Goal: Task Accomplishment & Management: Complete application form

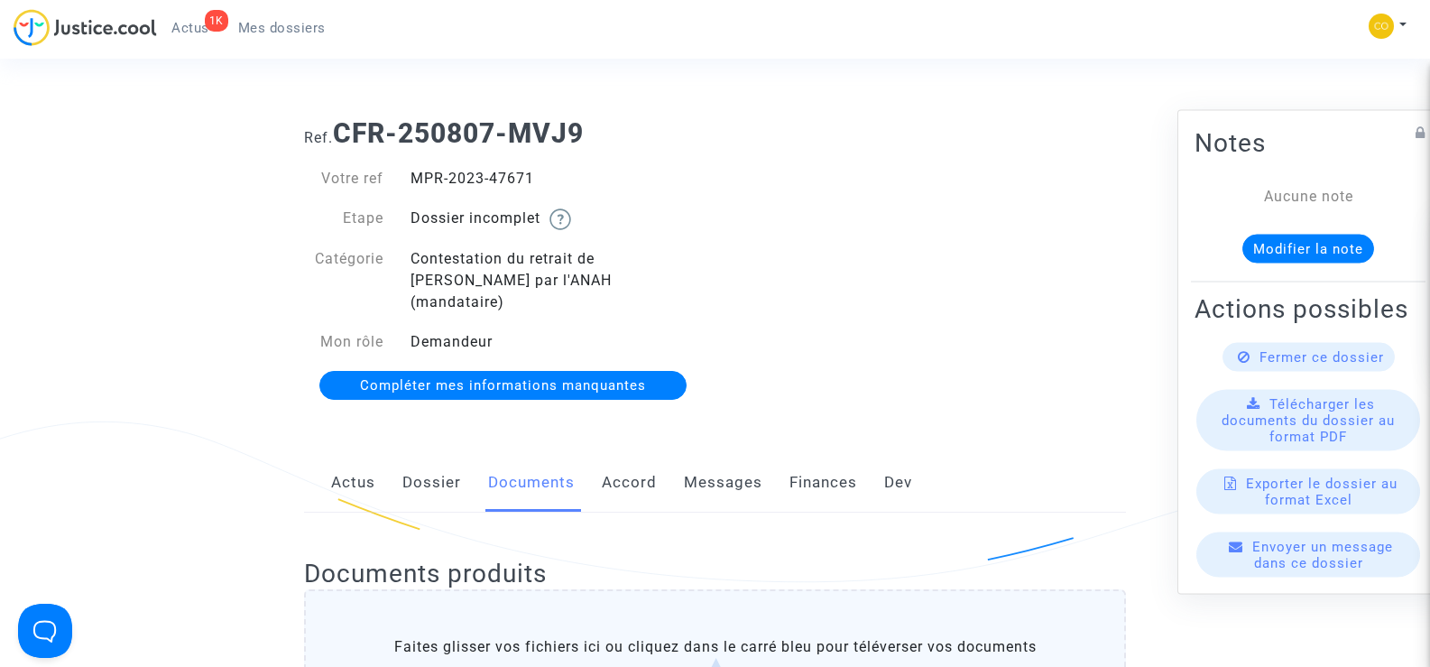
click at [281, 25] on span "Mes dossiers" at bounding box center [281, 28] width 87 height 16
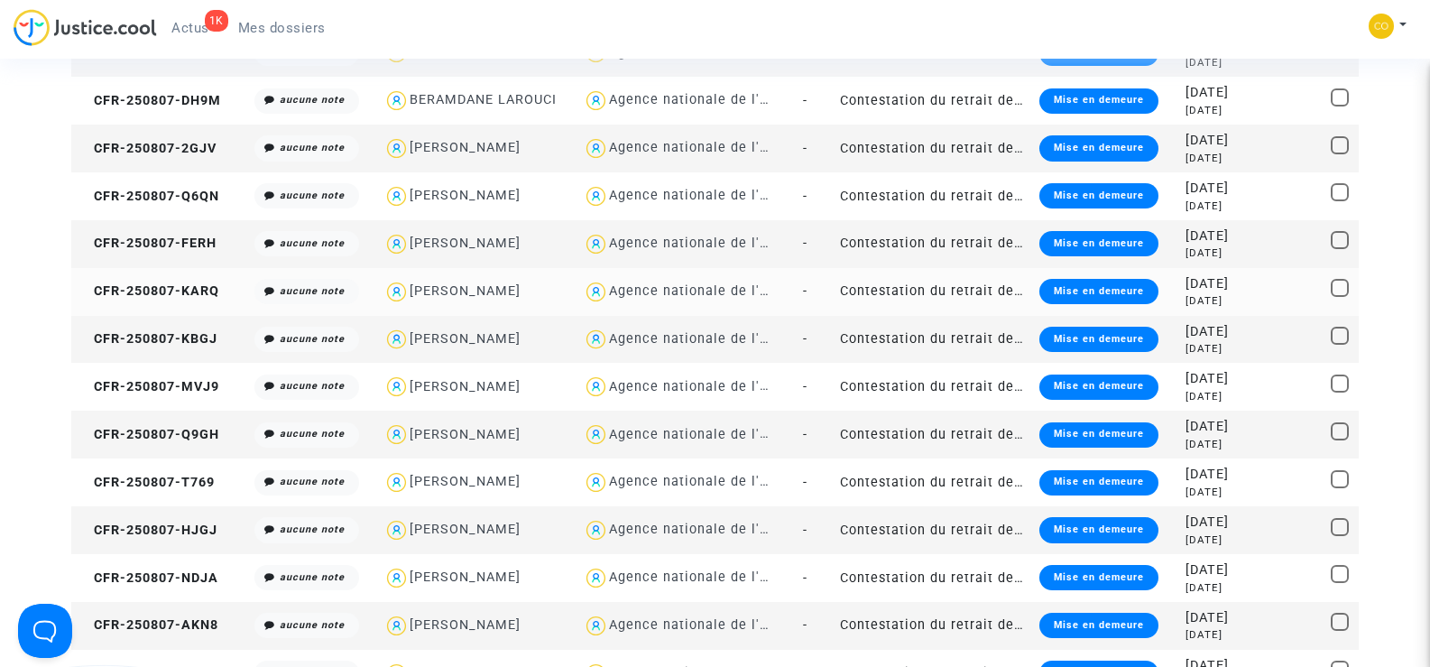
scroll to position [1353, 0]
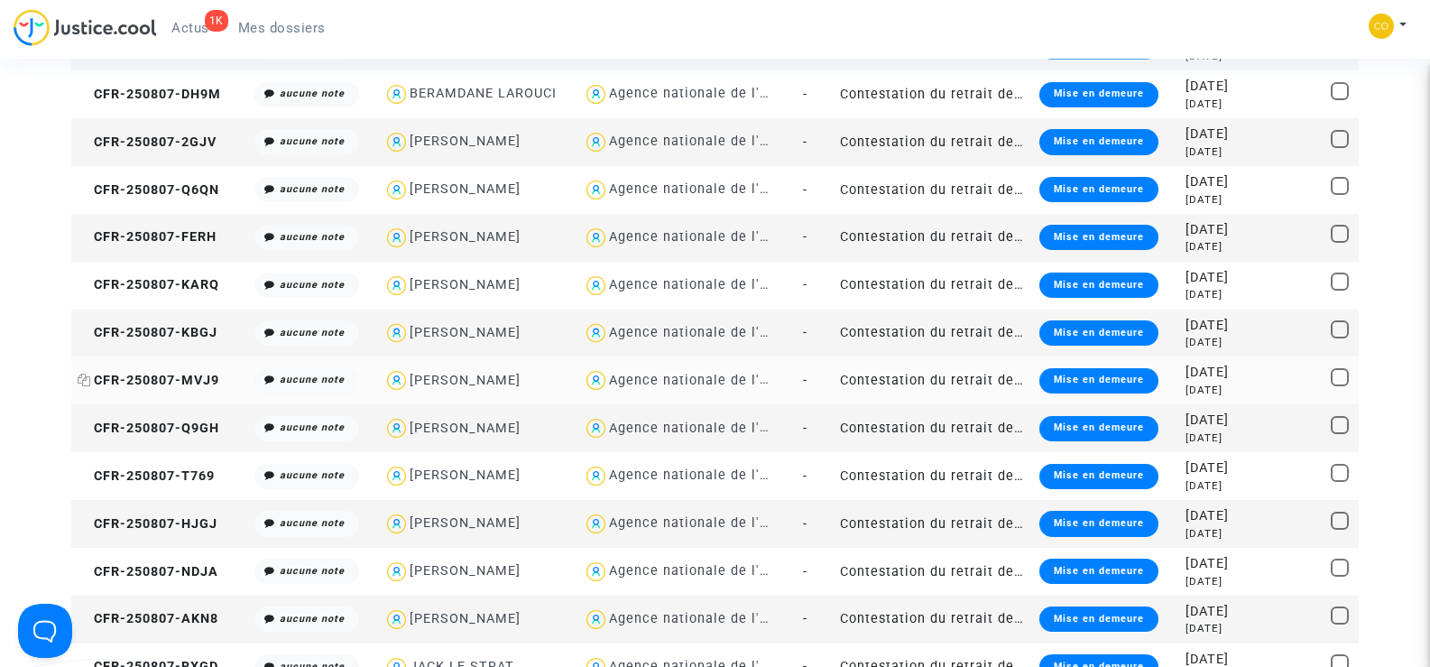
click at [182, 373] on span "CFR-250807-MVJ9" at bounding box center [149, 380] width 142 height 15
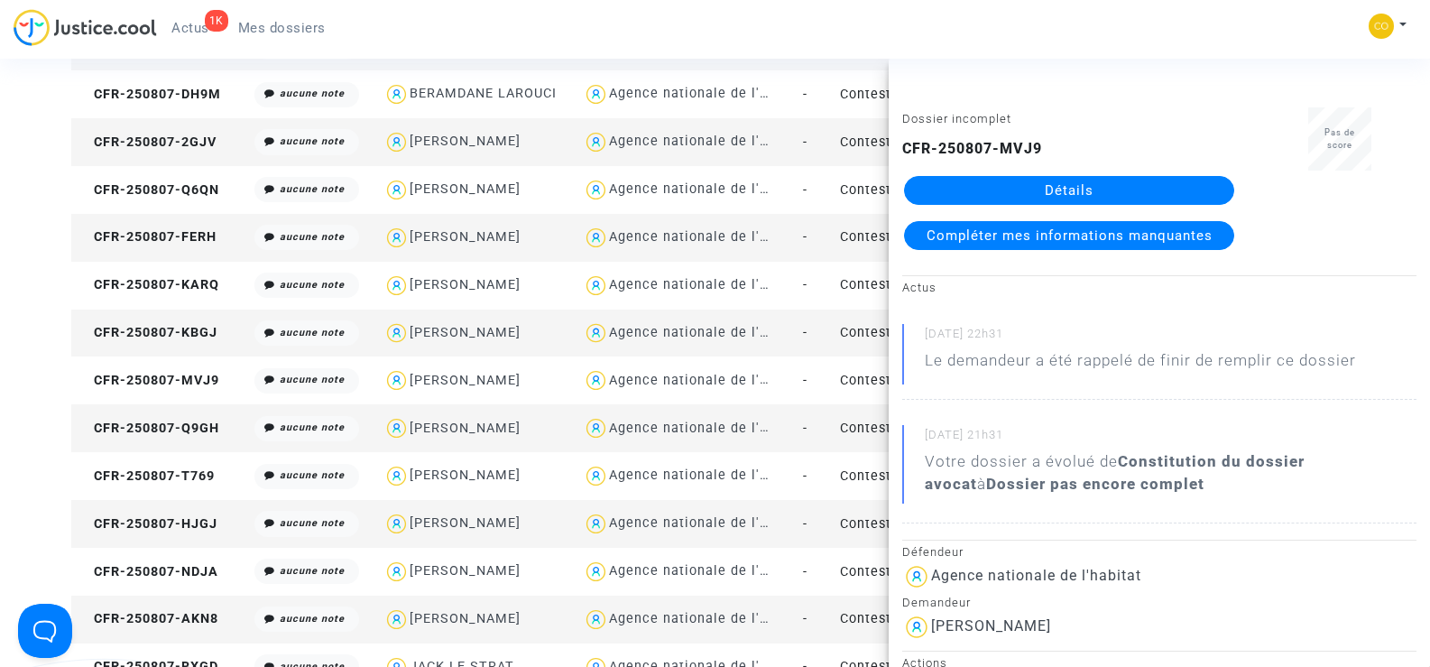
click at [1102, 191] on link "Détails" at bounding box center [1069, 190] width 330 height 29
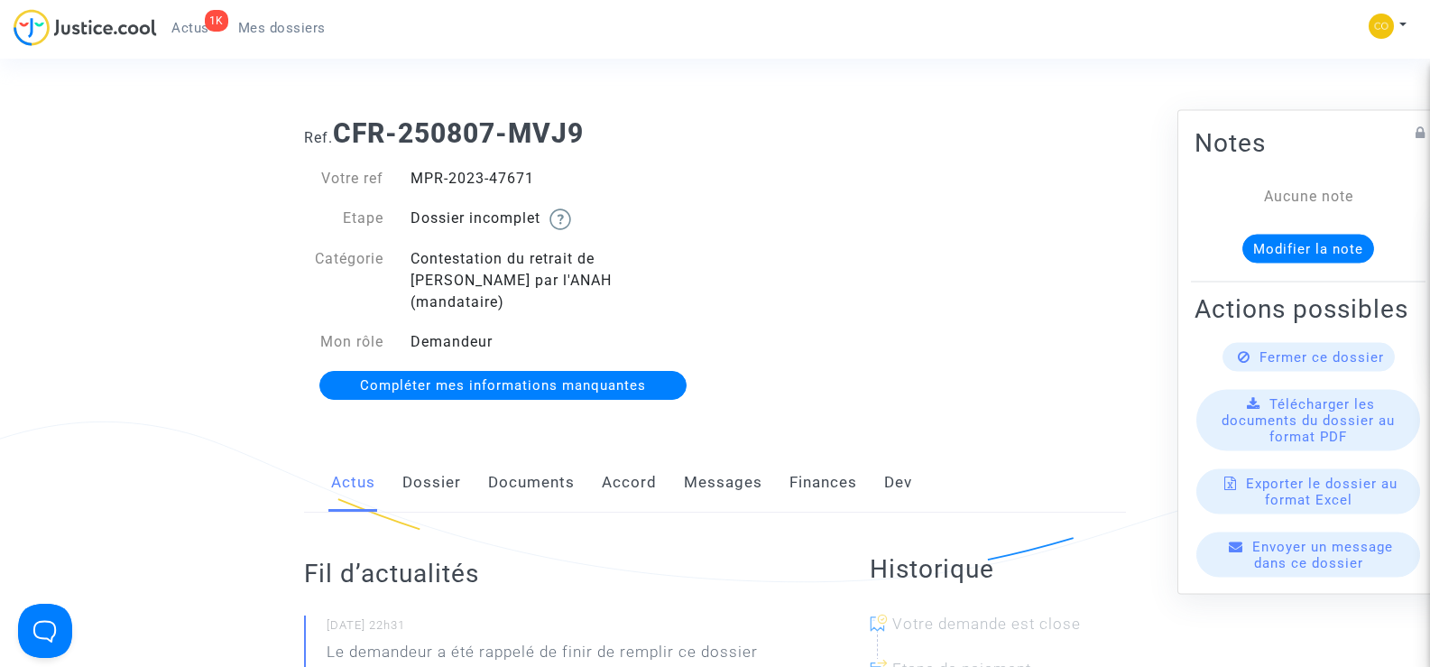
click at [539, 466] on link "Documents" at bounding box center [531, 483] width 87 height 60
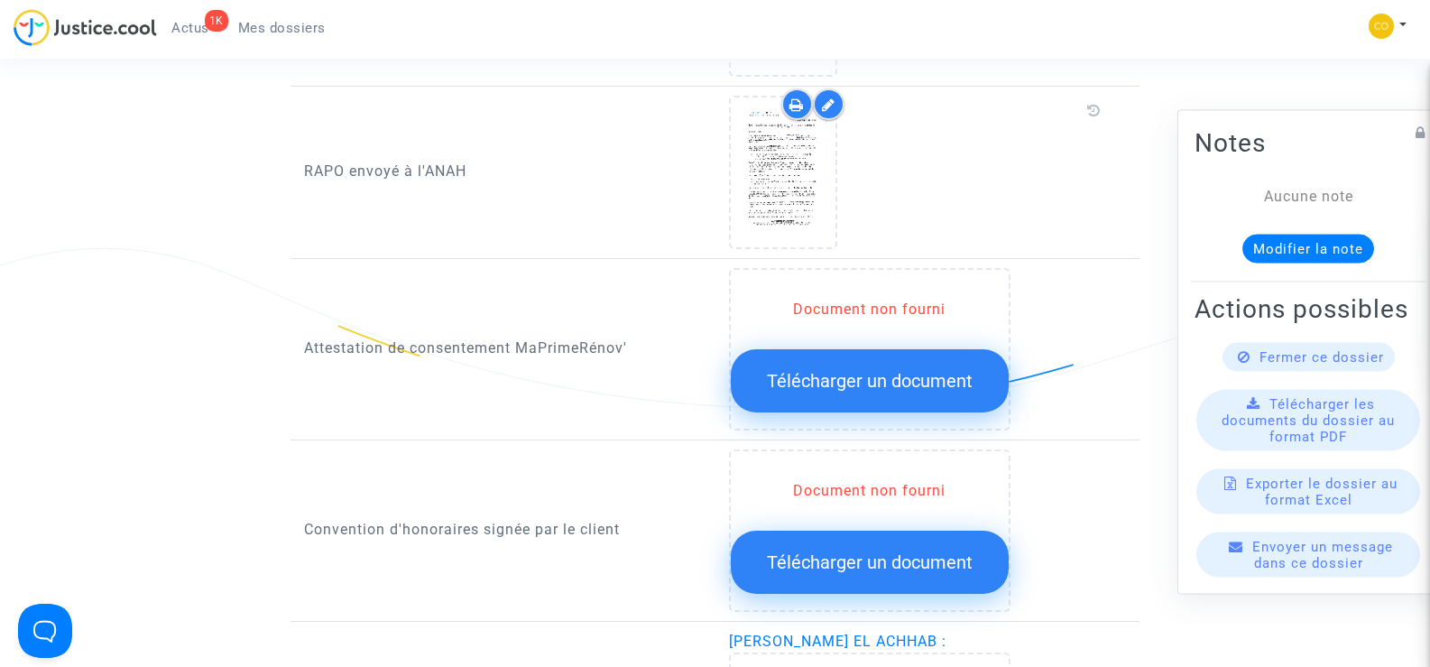
scroll to position [1804, 0]
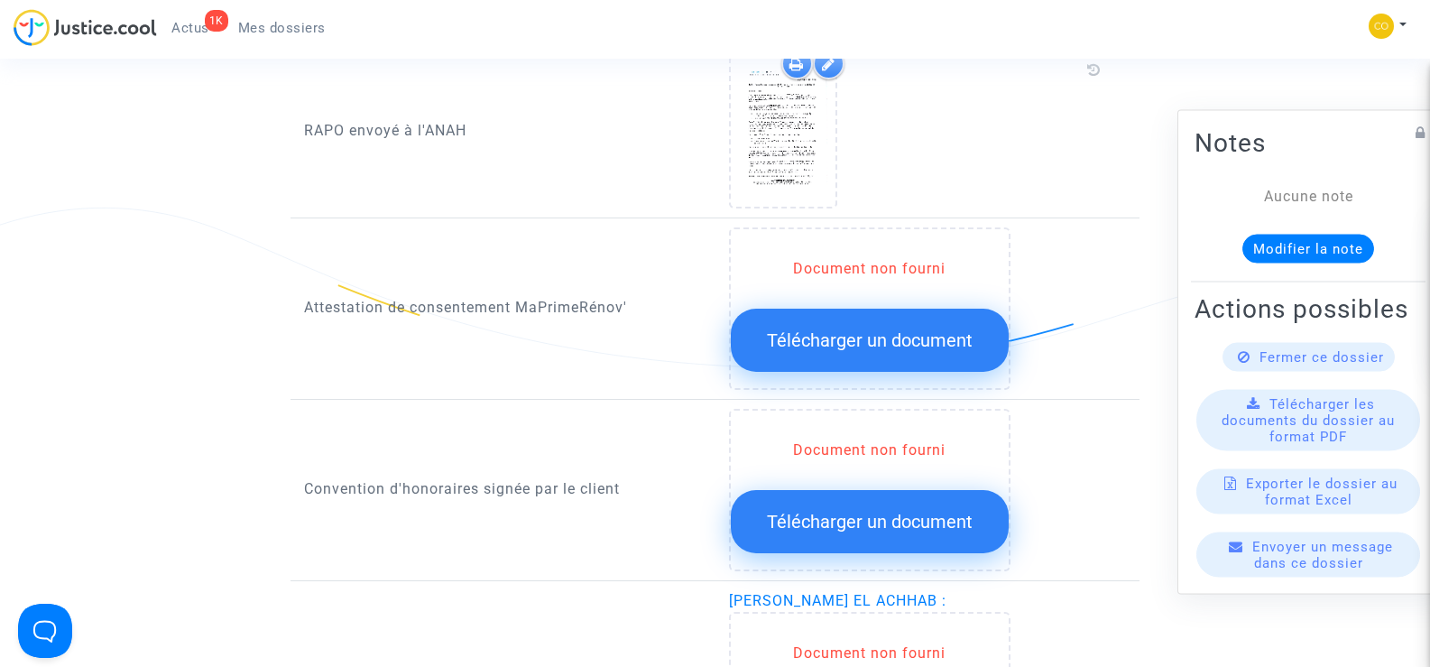
click at [872, 331] on button "Télécharger un document" at bounding box center [870, 340] width 278 height 63
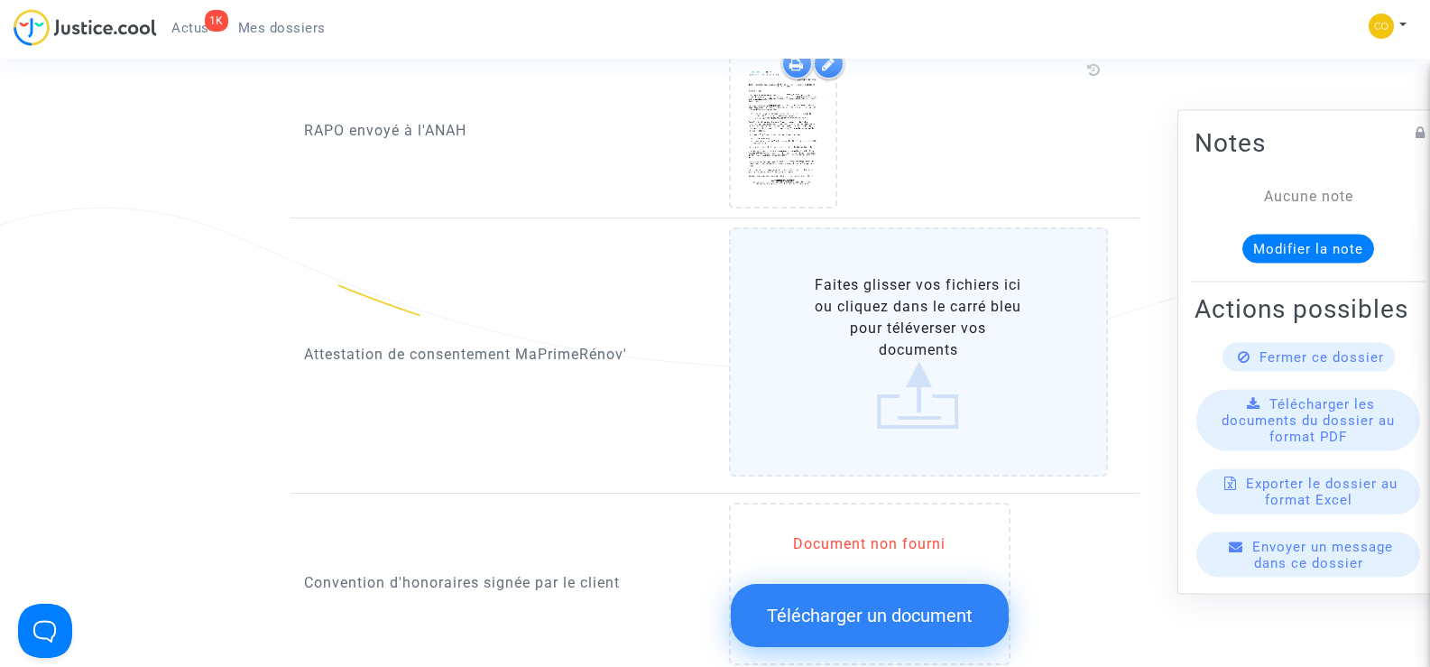
click at [914, 338] on label "Faites glisser vos fichiers ici ou cliquez dans le carré bleu pour téléverser v…" at bounding box center [919, 351] width 380 height 249
click at [0, 0] on input "Faites glisser vos fichiers ici ou cliquez dans le carré bleu pour téléverser v…" at bounding box center [0, 0] width 0 height 0
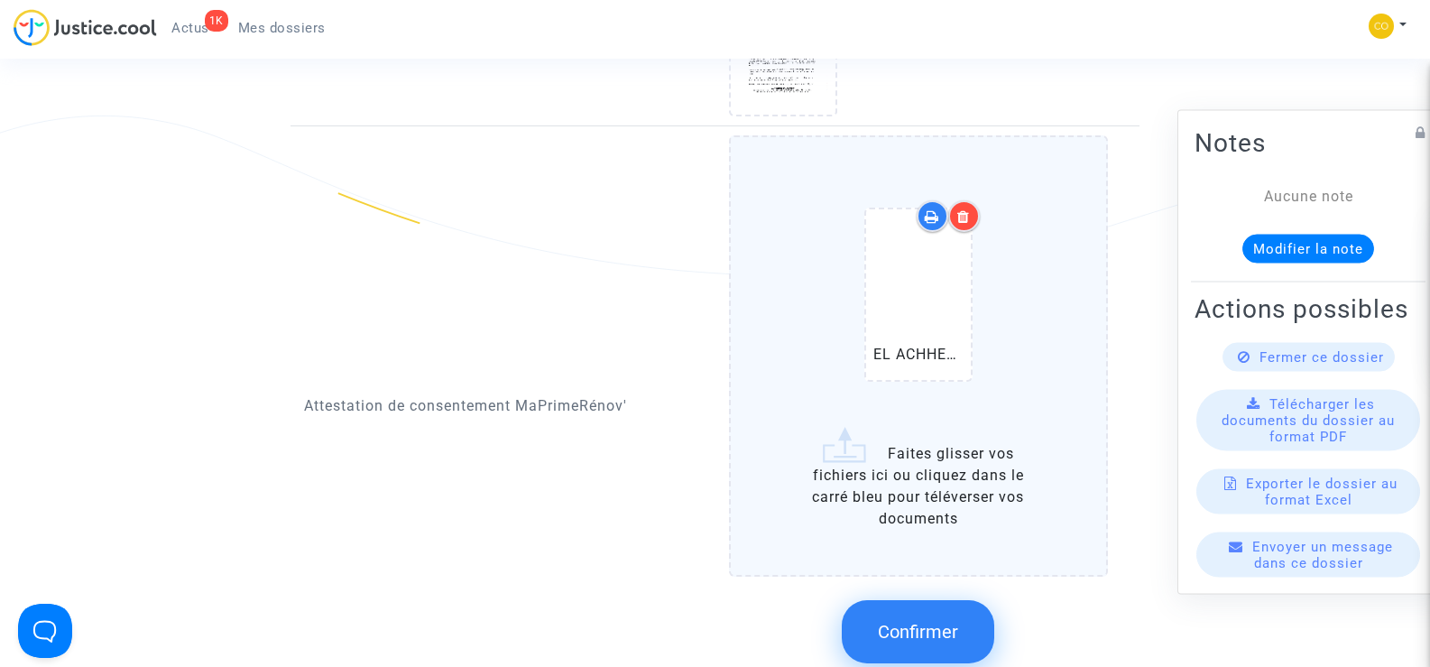
scroll to position [2075, 0]
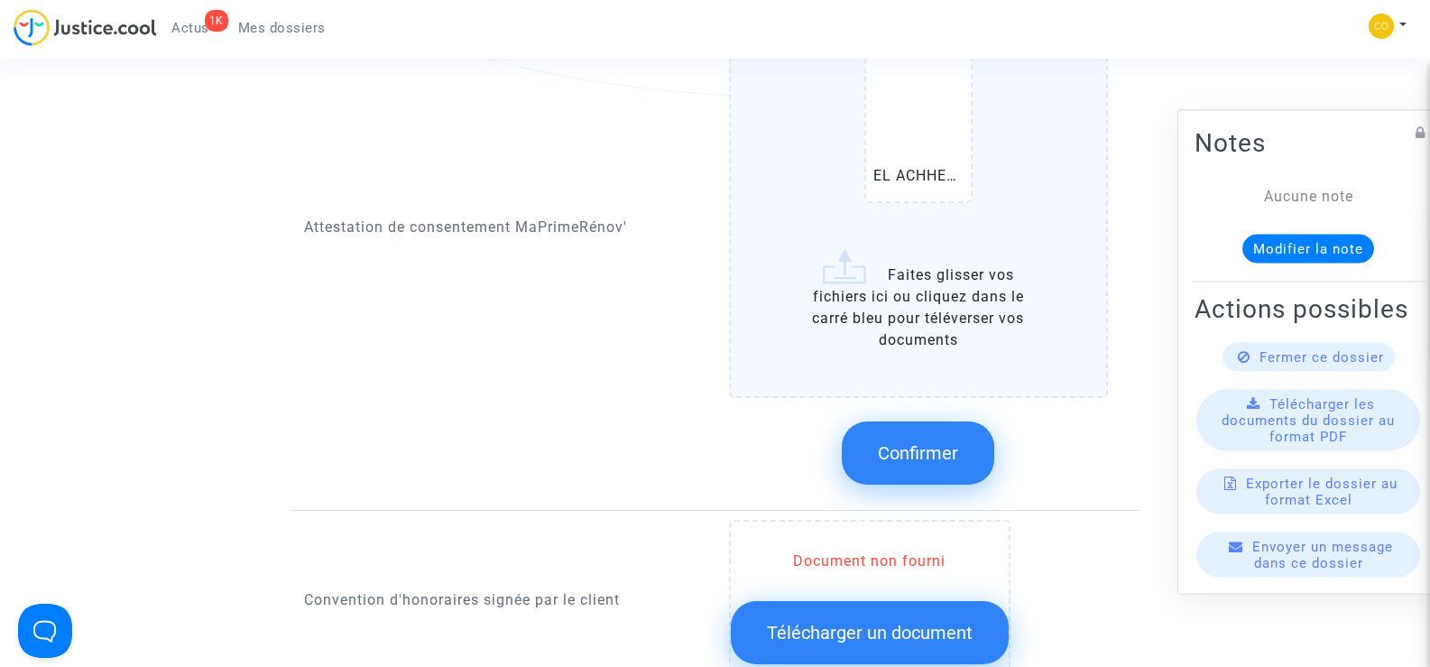
click at [924, 445] on button "Confirmer" at bounding box center [918, 452] width 152 height 63
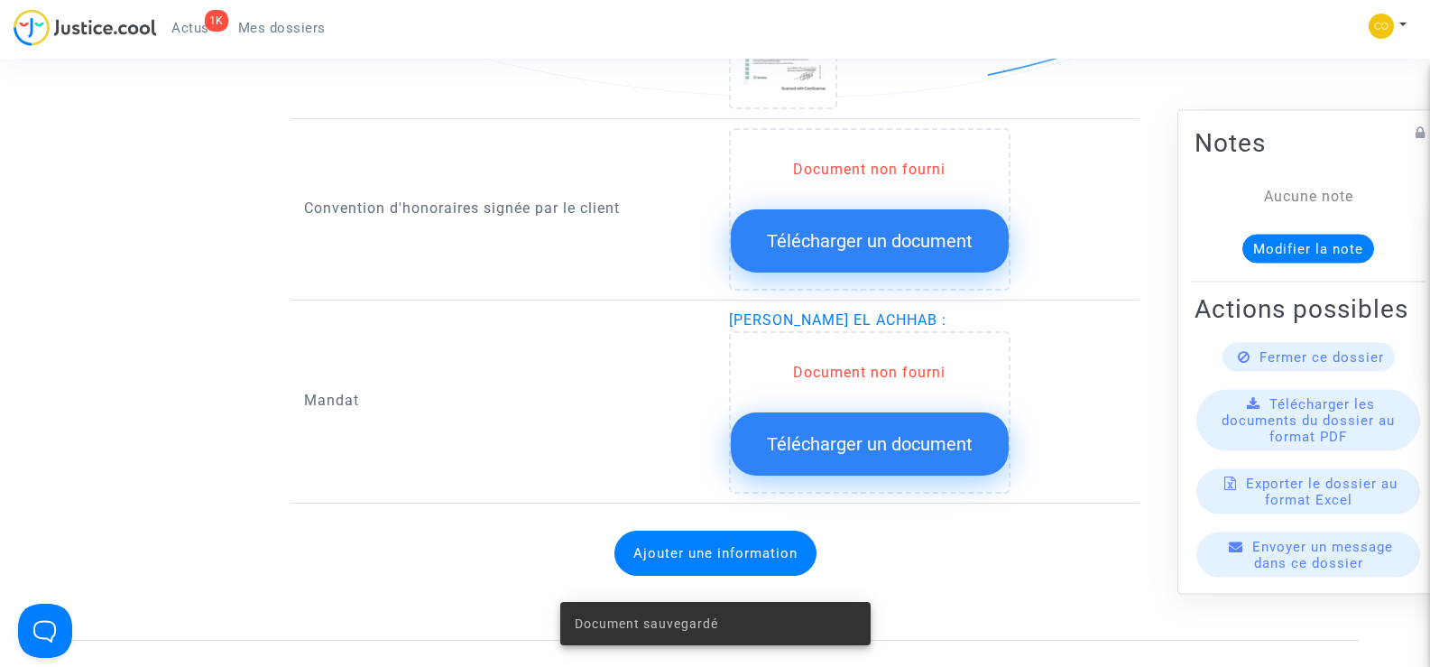
click at [880, 433] on span "Télécharger un document" at bounding box center [870, 444] width 206 height 22
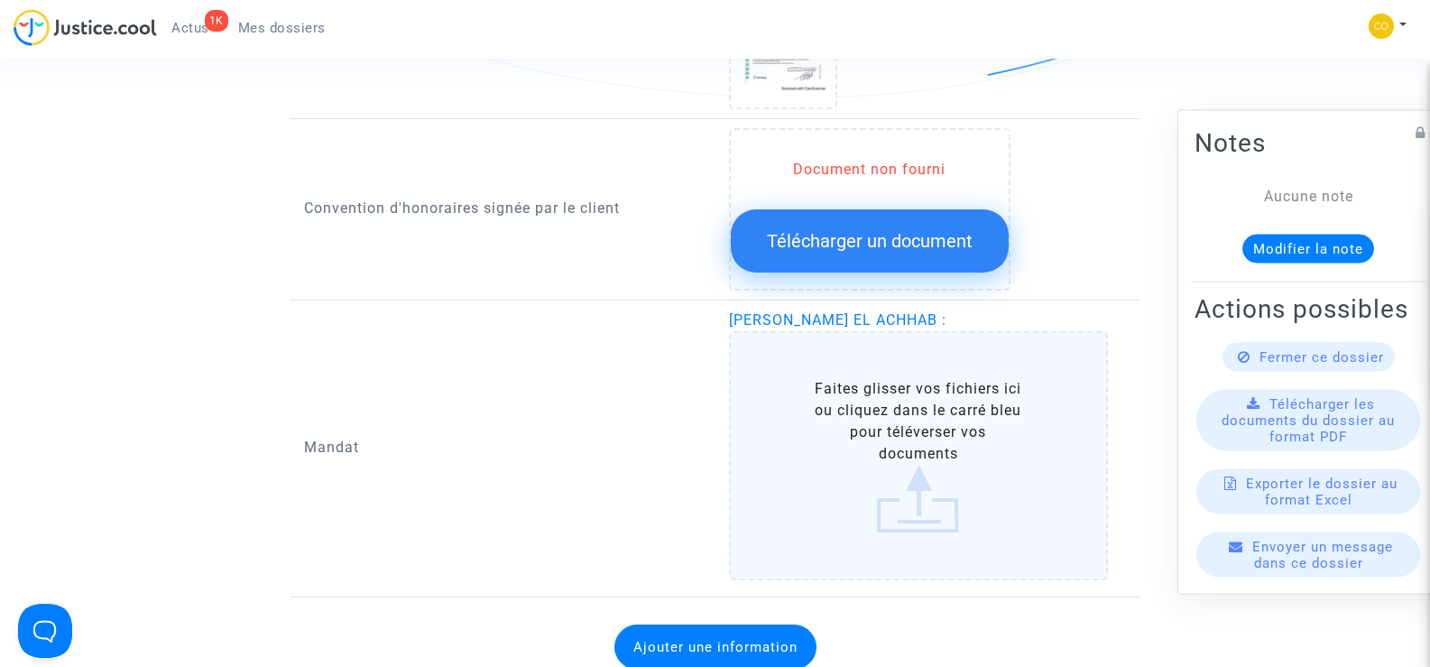
click at [907, 433] on label "Faites glisser vos fichiers ici ou cliquez dans le carré bleu pour téléverser v…" at bounding box center [919, 455] width 380 height 249
click at [0, 0] on input "Faites glisser vos fichiers ici ou cliquez dans le carré bleu pour téléverser v…" at bounding box center [0, 0] width 0 height 0
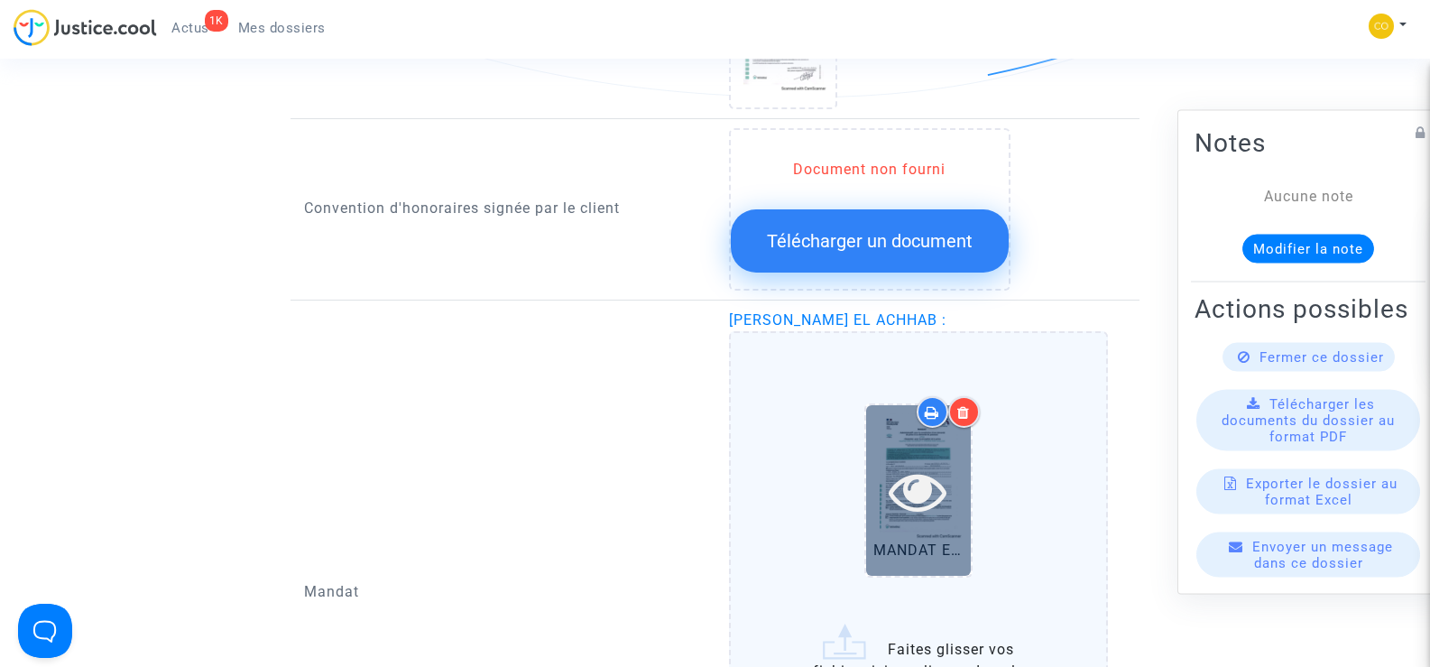
click at [935, 468] on icon at bounding box center [918, 491] width 59 height 58
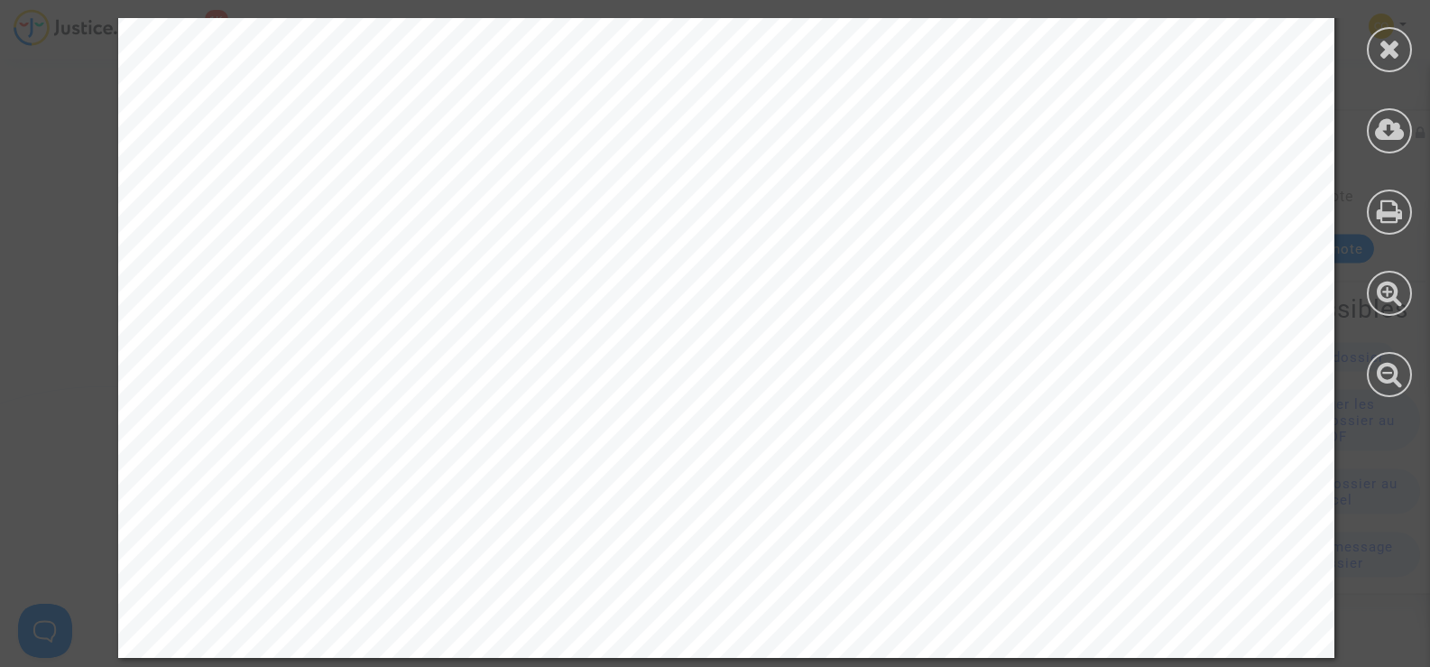
scroll to position [2436, 0]
click at [1397, 55] on icon at bounding box center [1389, 48] width 23 height 27
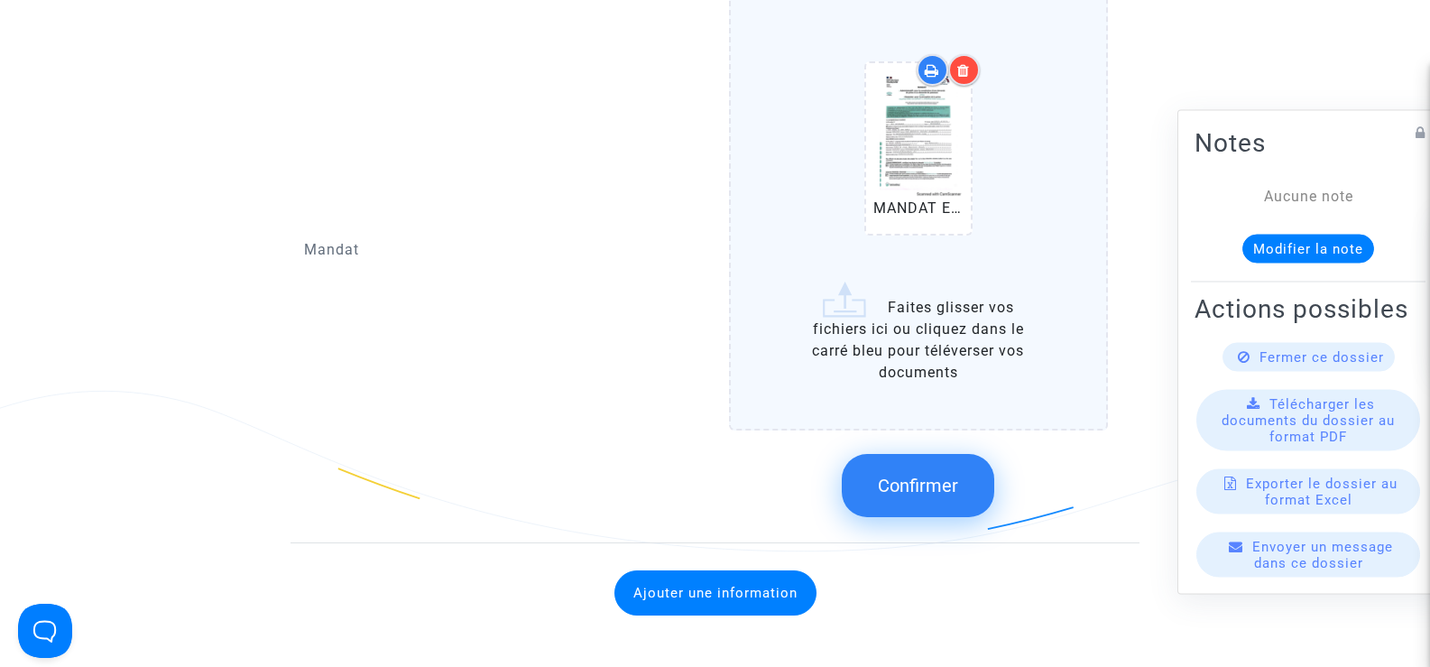
scroll to position [1939, 0]
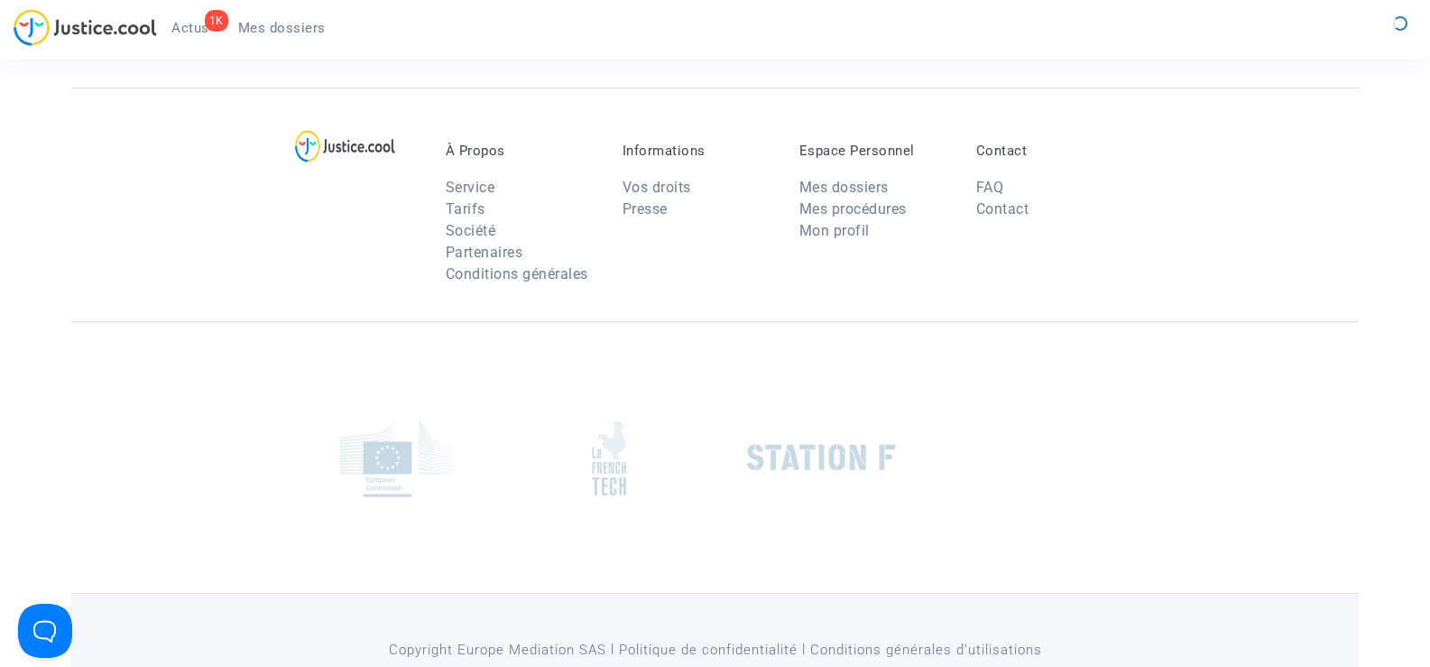
scroll to position [151, 0]
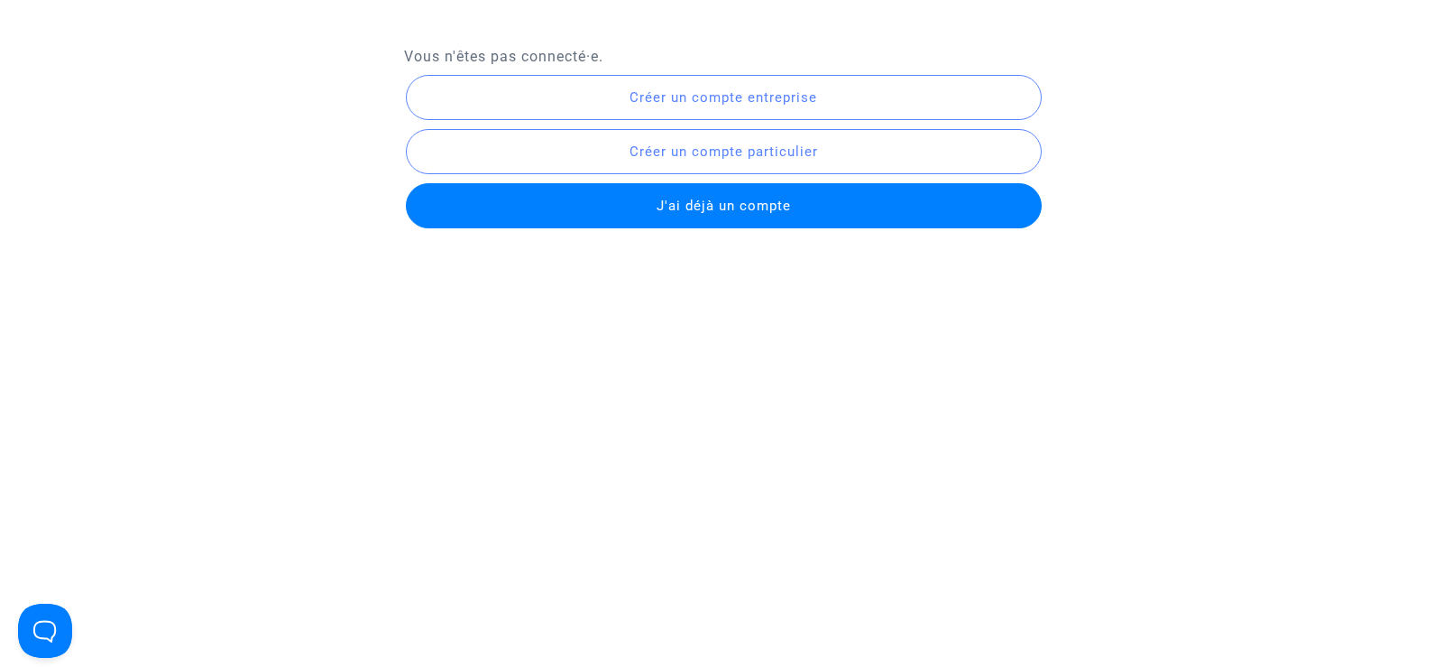
click at [801, 200] on button "J'ai déjà un compte" at bounding box center [724, 205] width 636 height 45
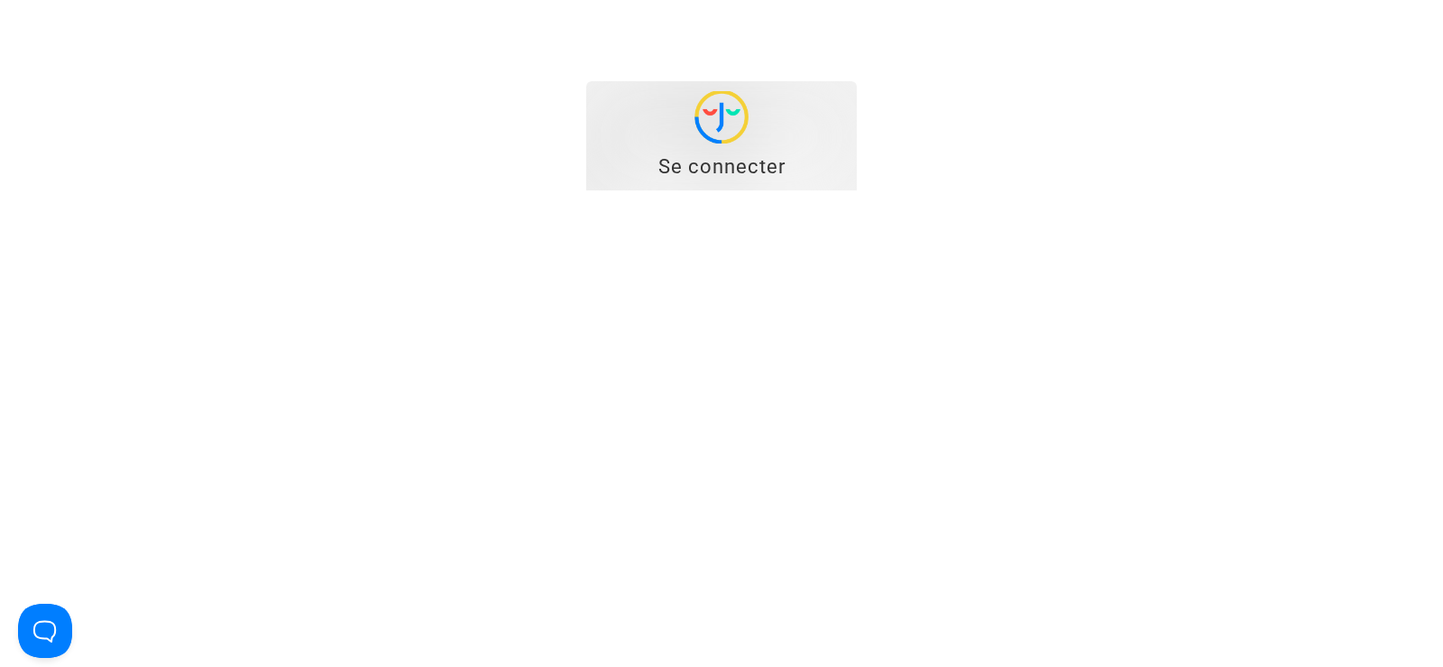
type input "Contact@onrbat.fr"
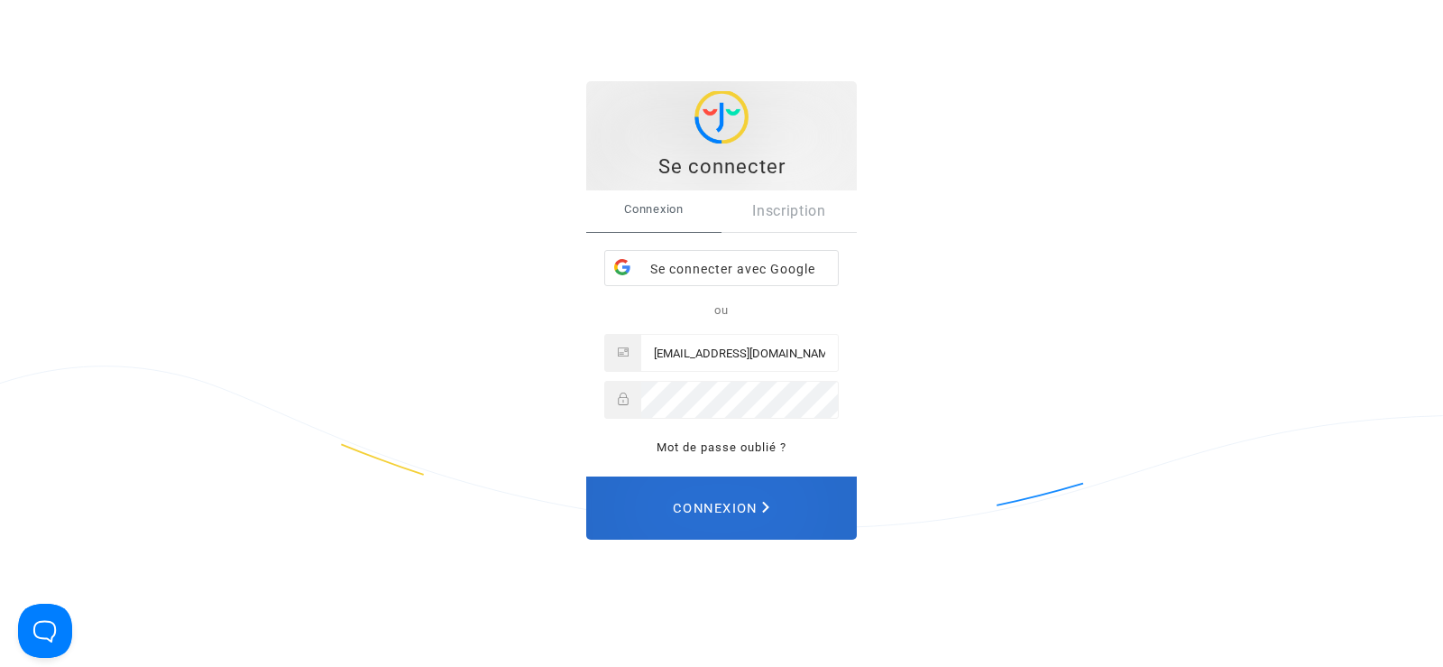
click at [766, 509] on polygon "Connexion" at bounding box center [765, 508] width 7 height 12
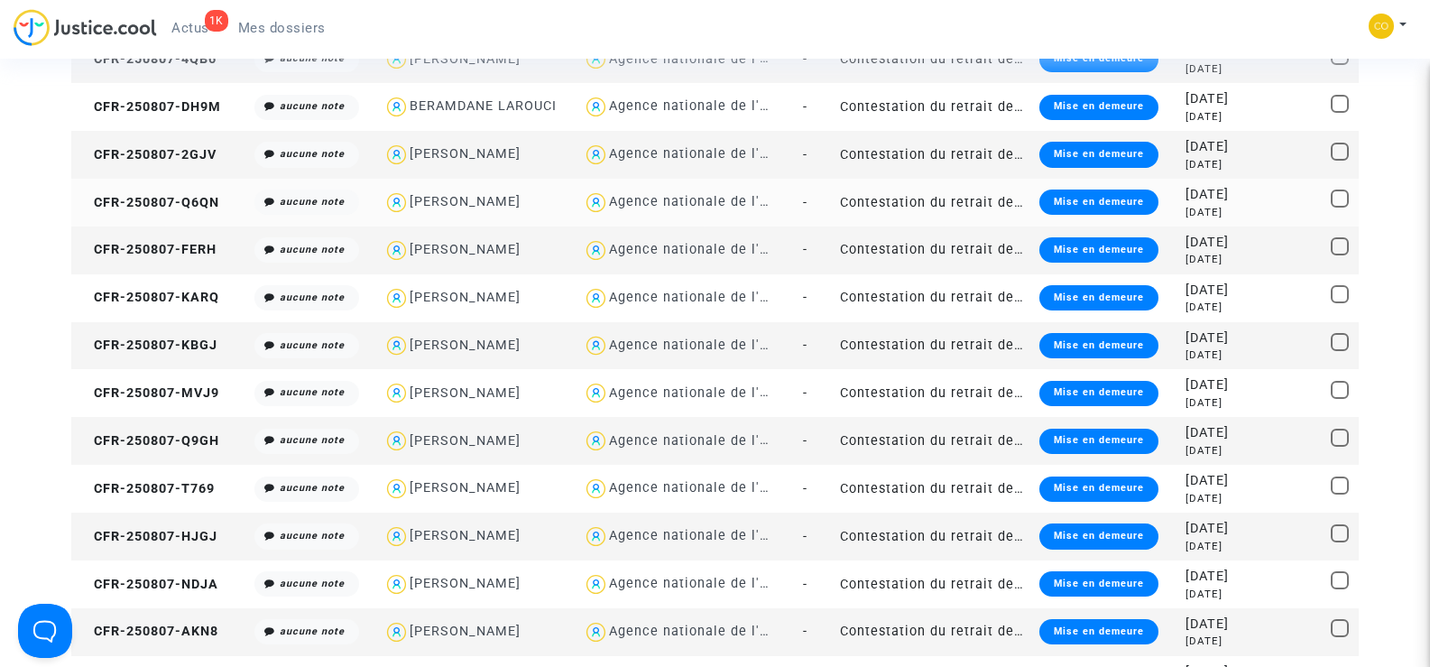
scroll to position [1353, 0]
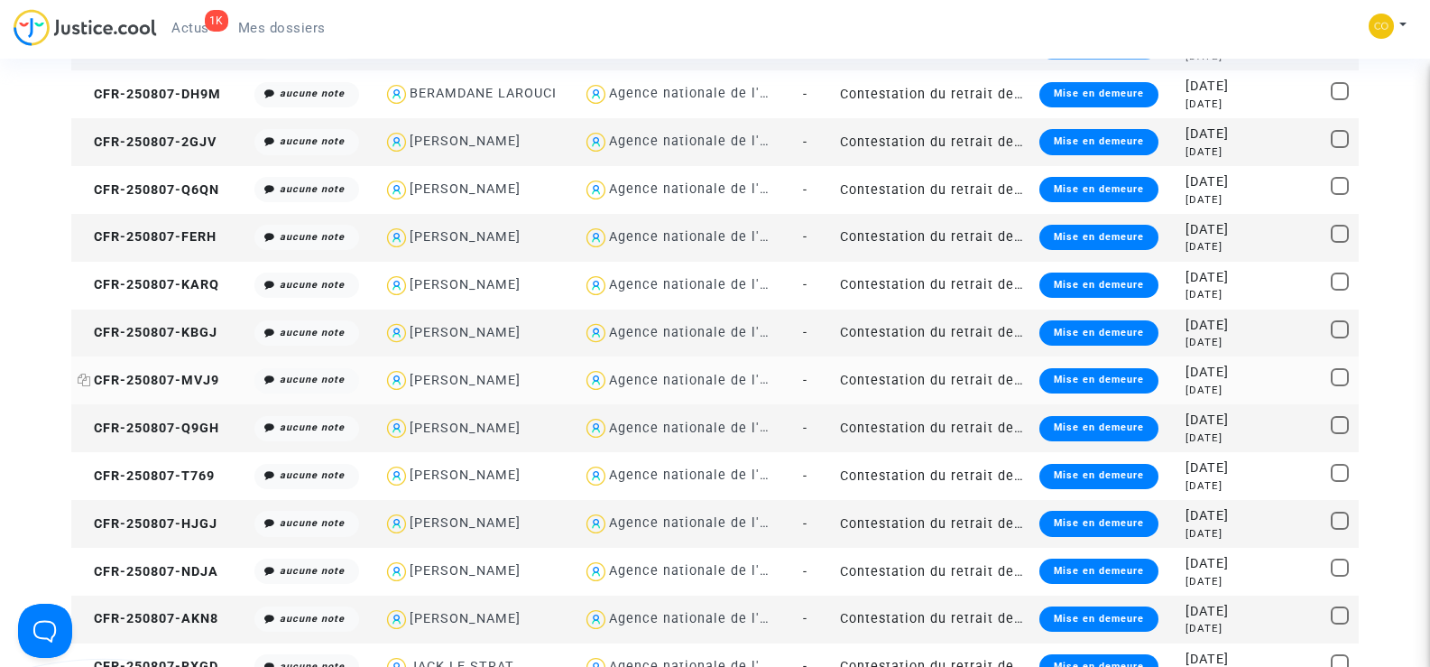
click at [186, 376] on span "CFR-250807-MVJ9" at bounding box center [149, 380] width 142 height 15
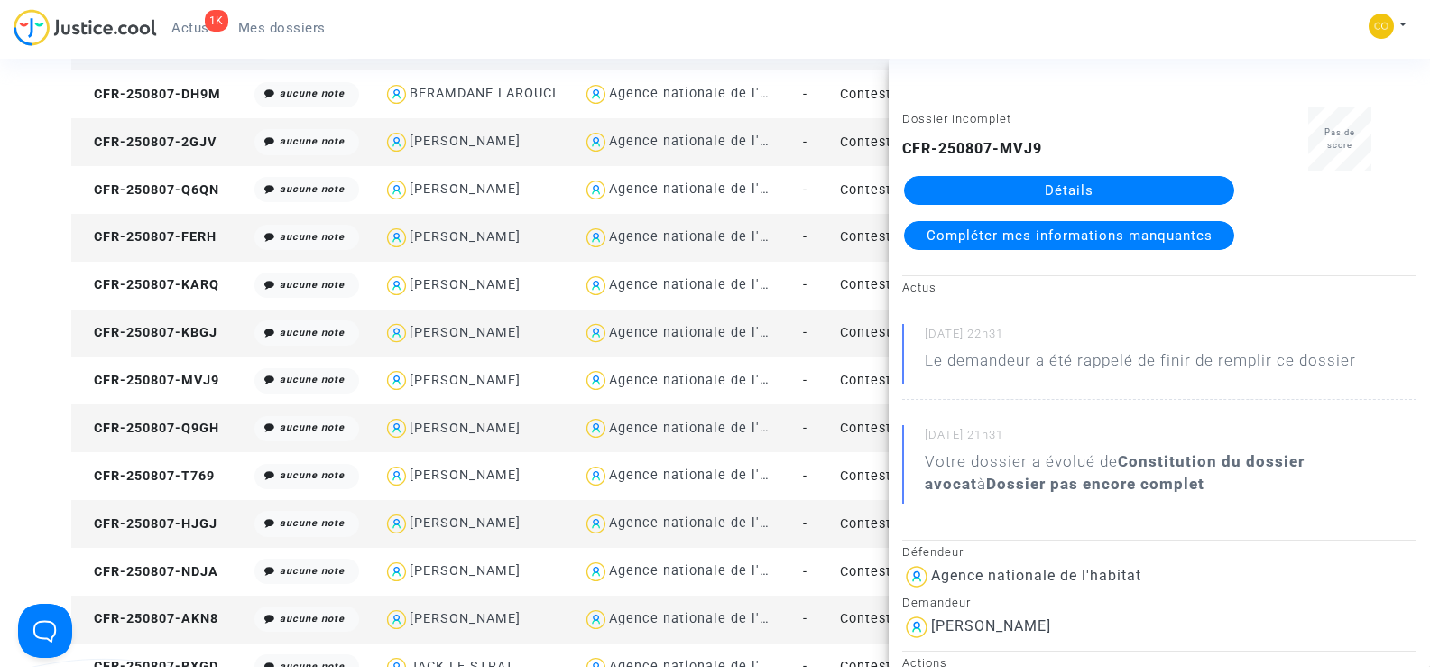
click at [1119, 183] on link "Détails" at bounding box center [1069, 190] width 330 height 29
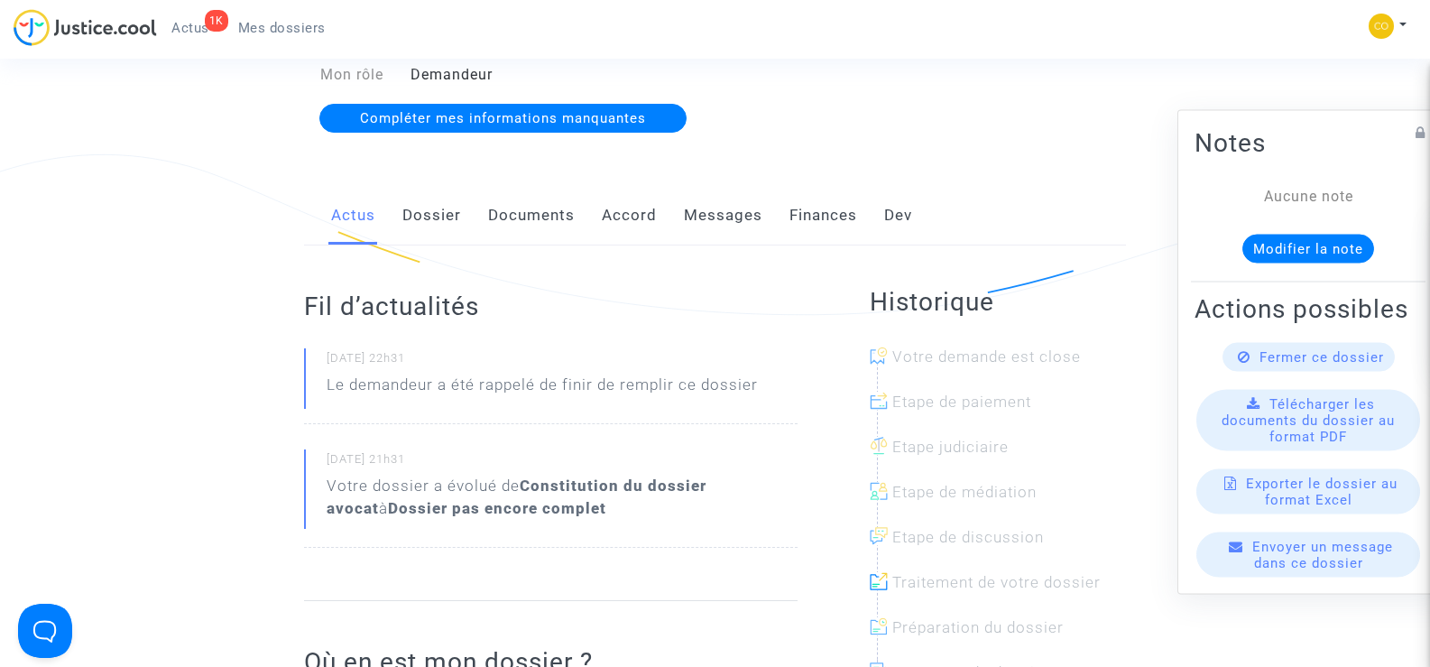
scroll to position [271, 0]
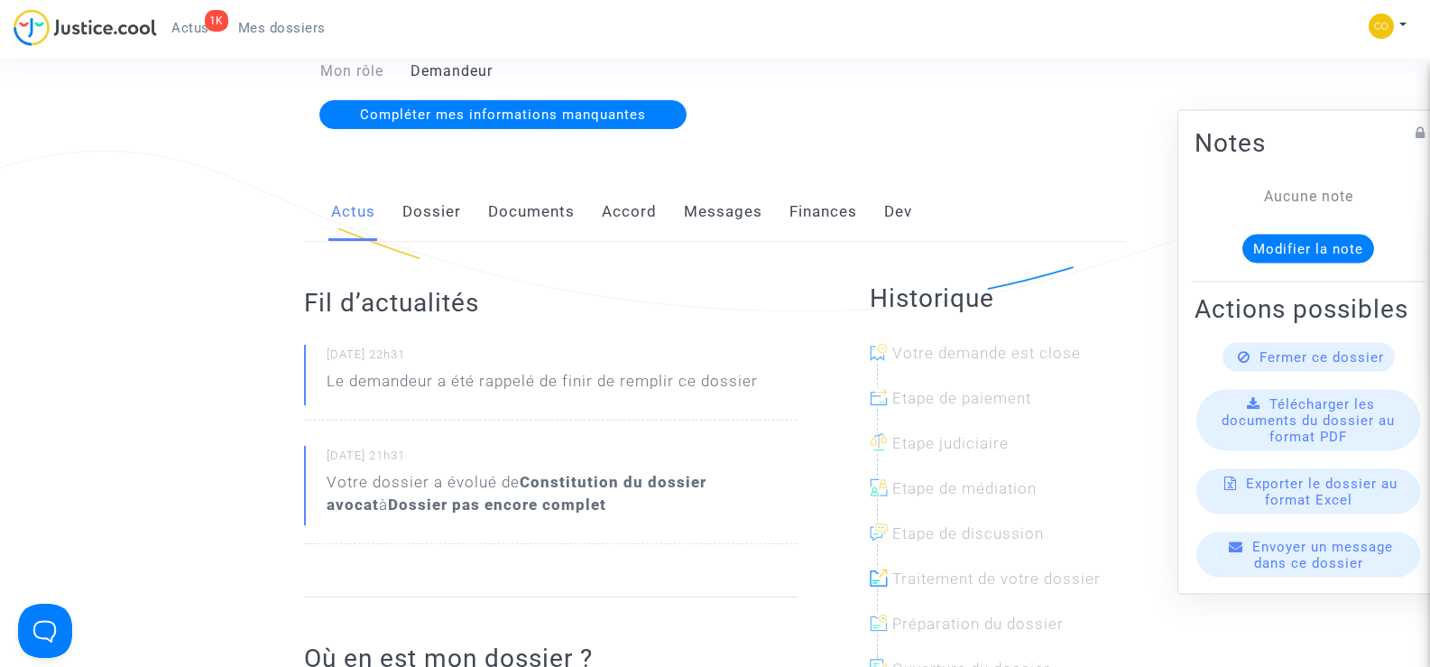
click at [545, 194] on link "Documents" at bounding box center [531, 212] width 87 height 60
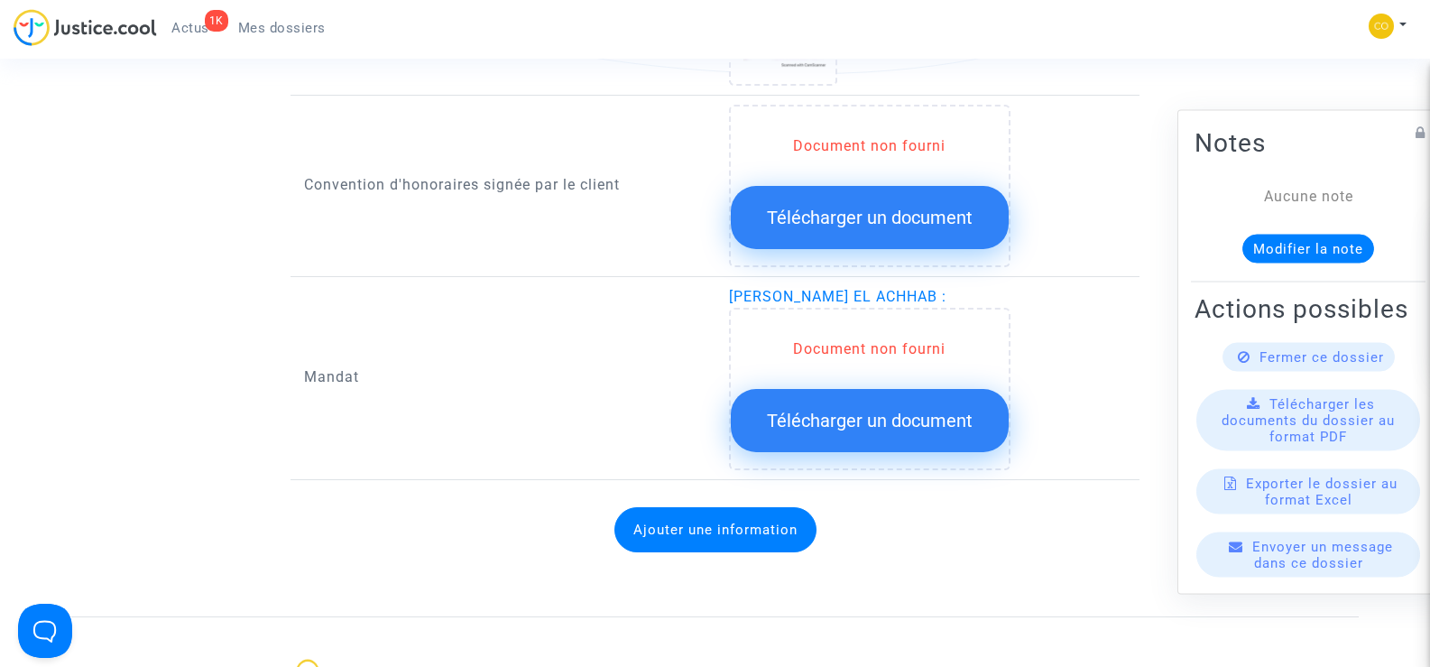
scroll to position [1985, 0]
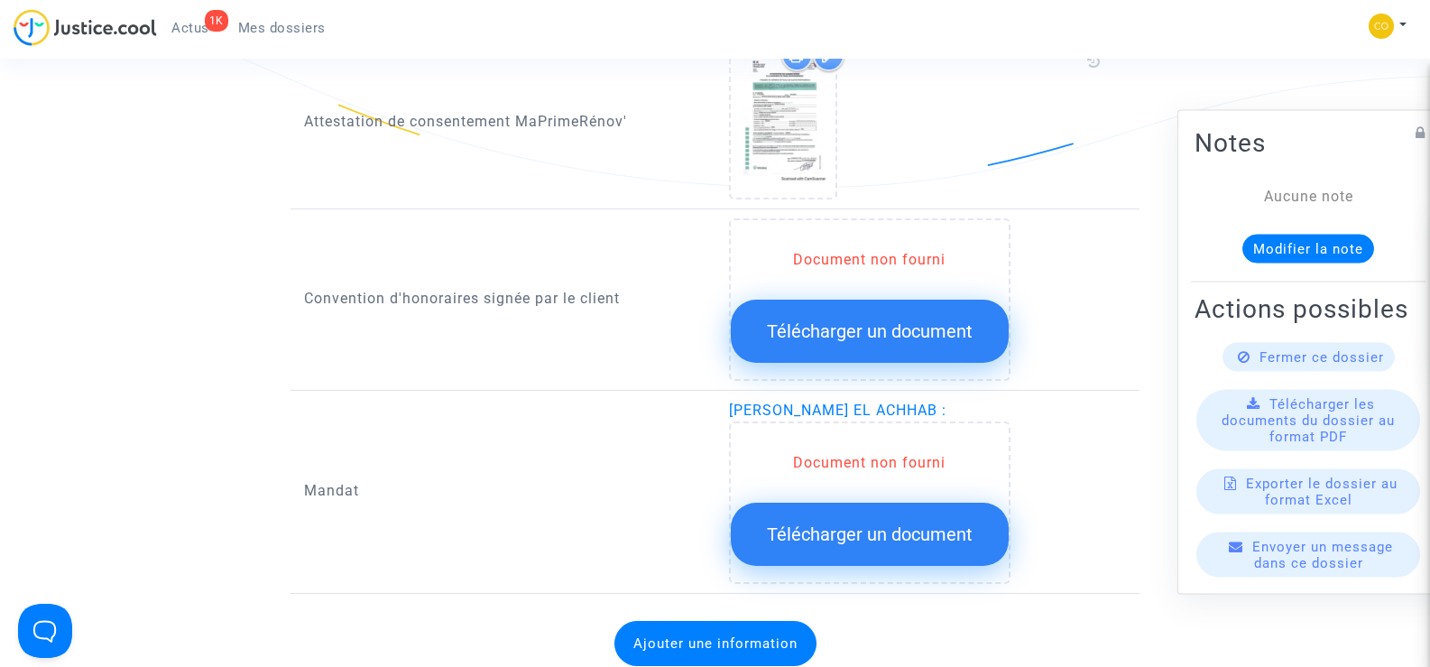
click at [898, 523] on span "Télécharger un document" at bounding box center [870, 534] width 206 height 22
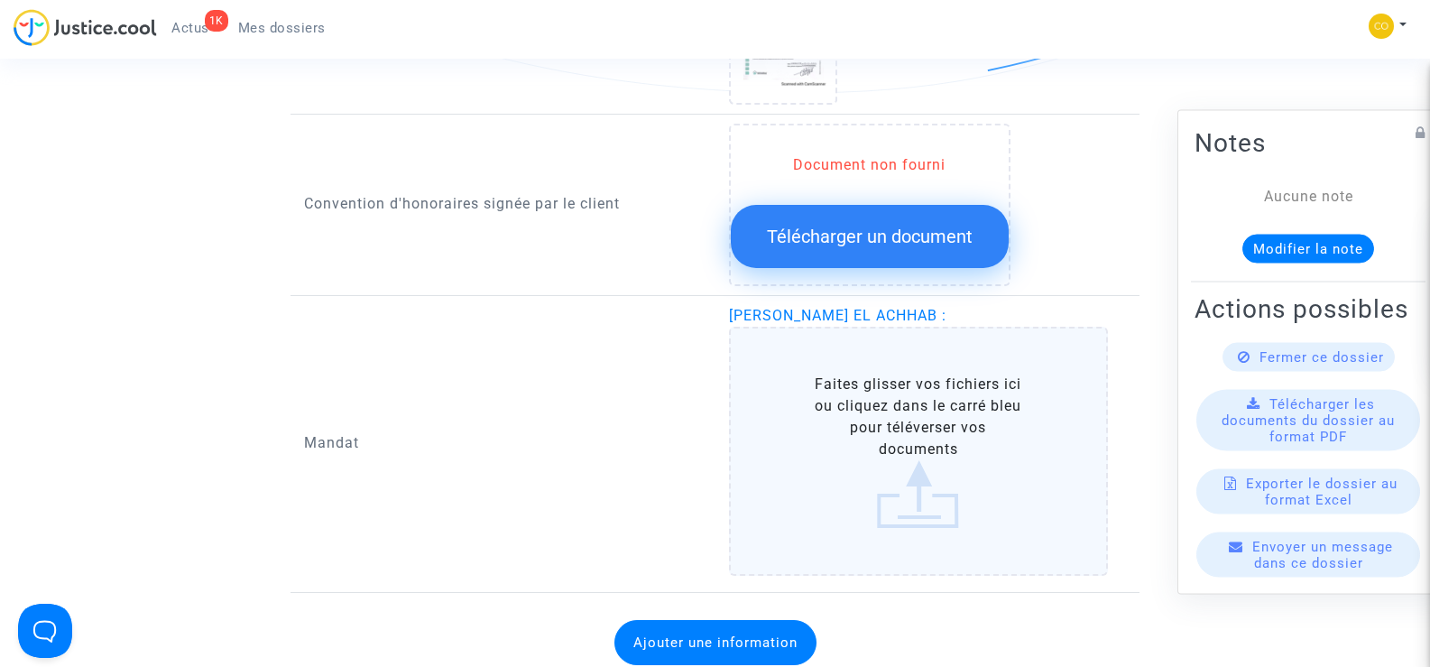
scroll to position [2255, 0]
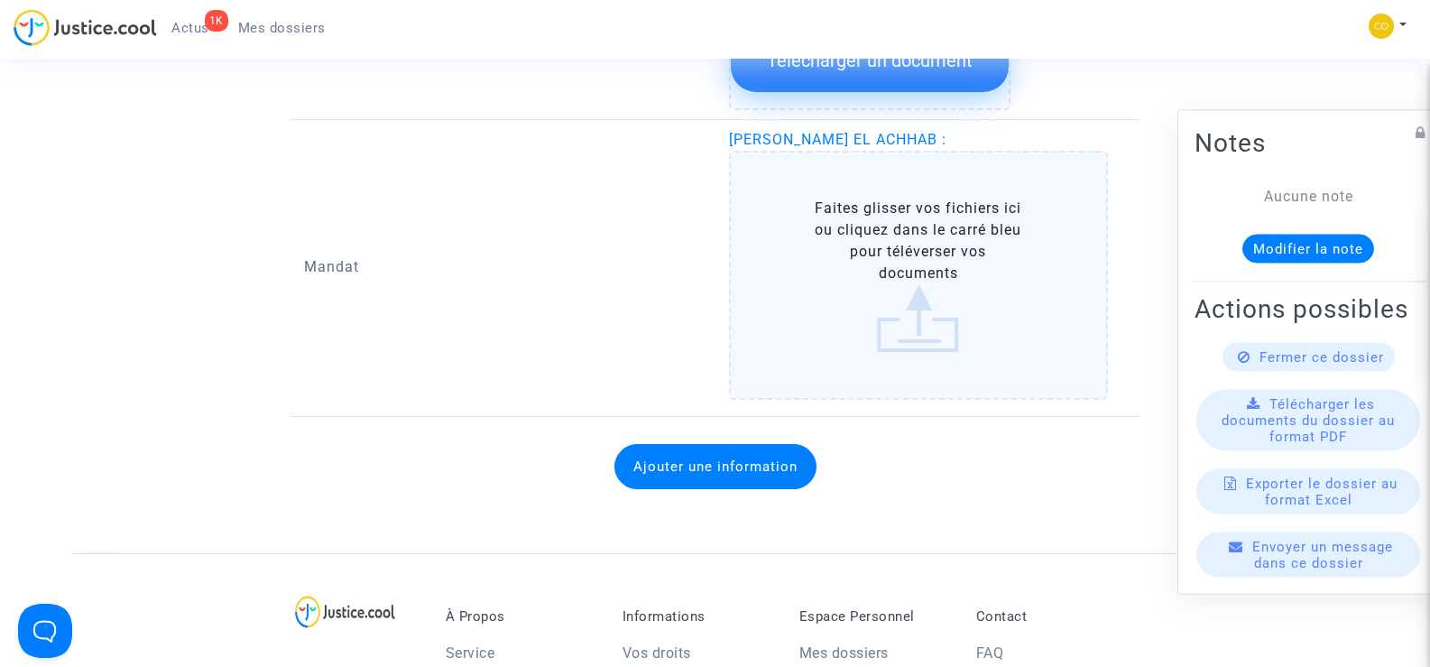
click at [906, 292] on label "Faites glisser vos fichiers ici ou cliquez dans le carré bleu pour téléverser v…" at bounding box center [919, 275] width 380 height 249
click at [0, 0] on input "Faites glisser vos fichiers ici ou cliquez dans le carré bleu pour téléverser v…" at bounding box center [0, 0] width 0 height 0
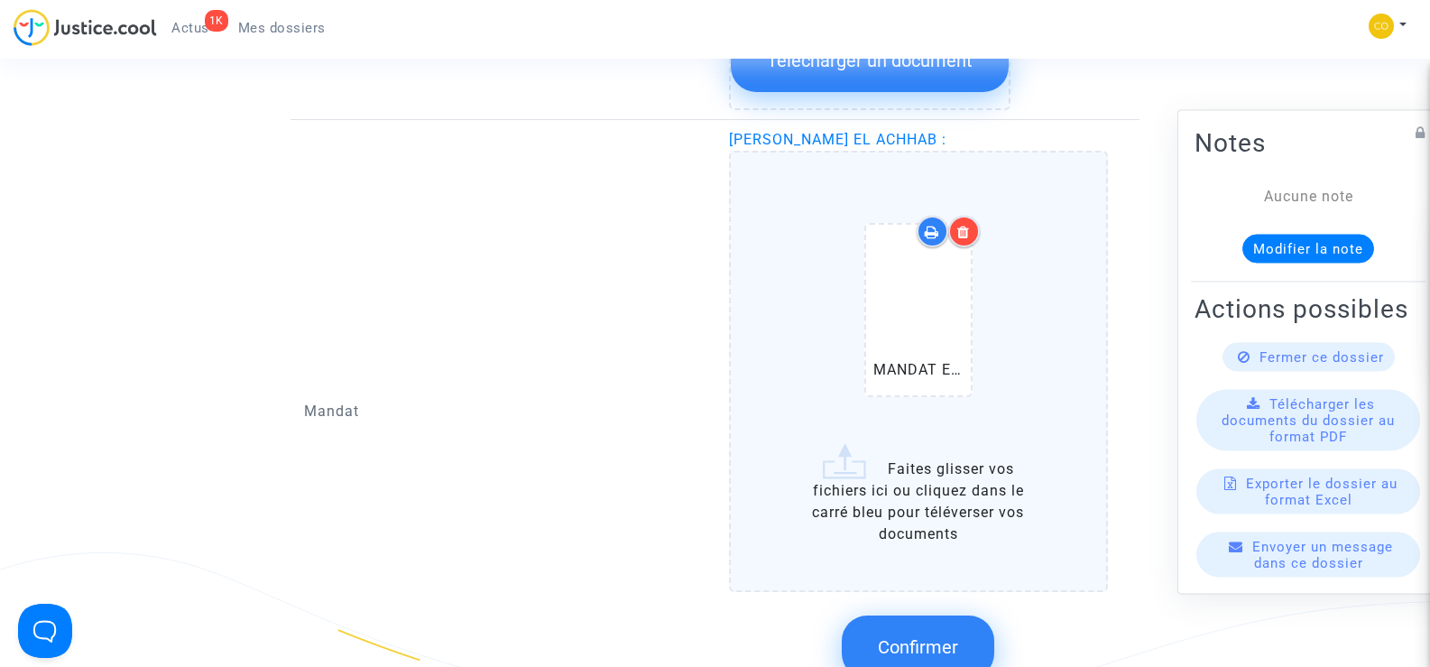
click at [969, 225] on icon at bounding box center [963, 232] width 13 height 14
click at [920, 636] on span "Confirmer" at bounding box center [918, 647] width 80 height 22
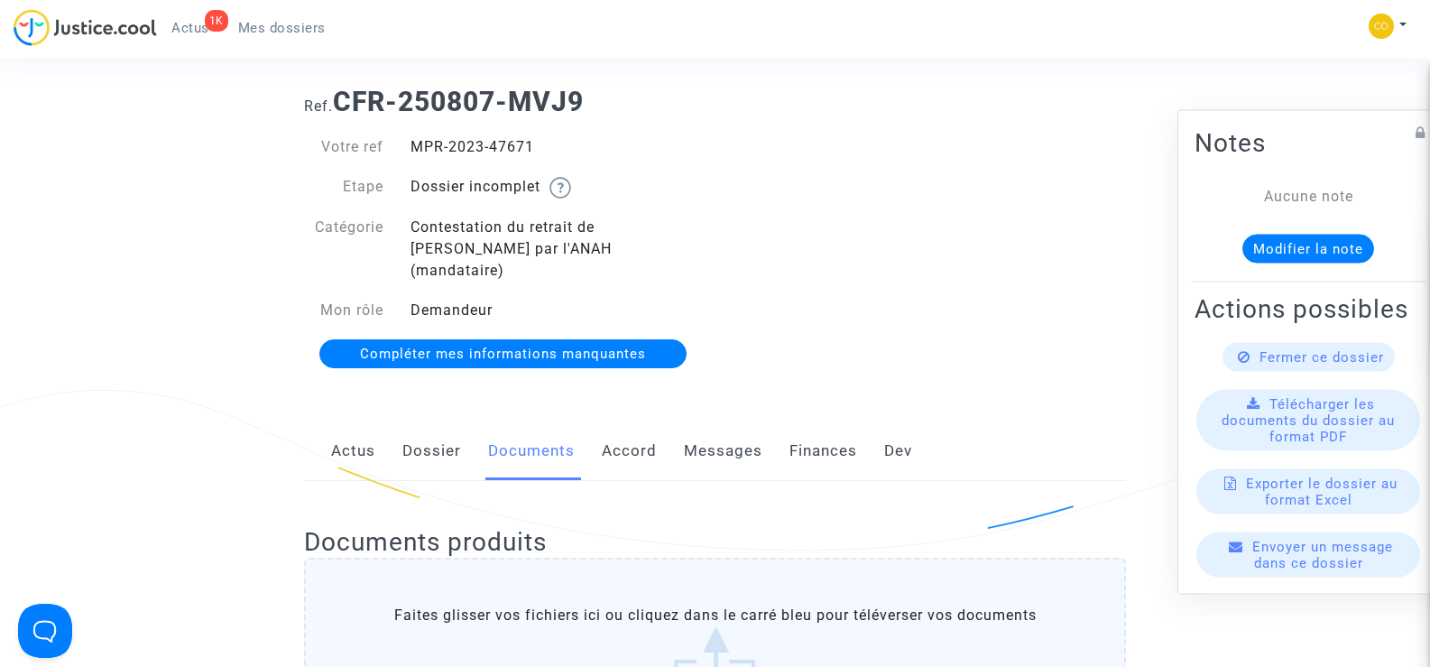
scroll to position [0, 0]
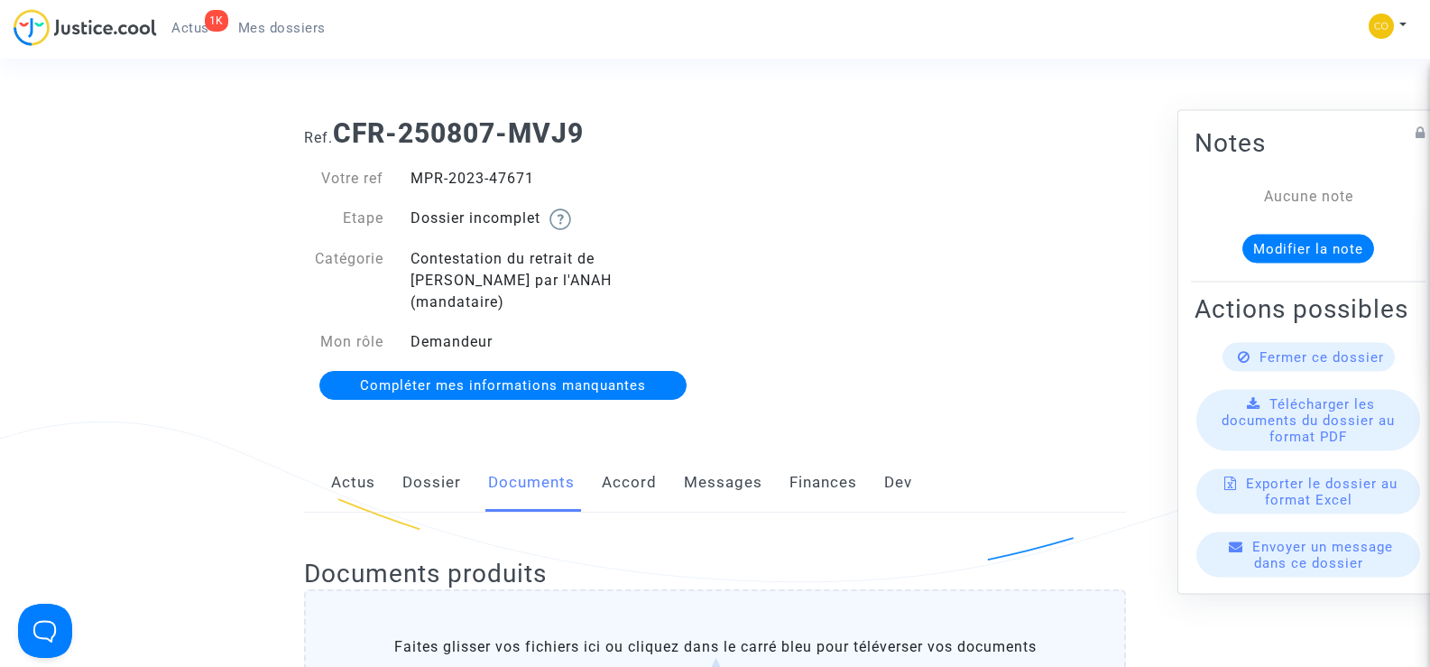
drag, startPoint x: 537, startPoint y: 171, endPoint x: 411, endPoint y: 188, distance: 126.4
click at [411, 188] on div "MPR-2023-47671" at bounding box center [556, 179] width 318 height 22
copy div "MPR-2023-47671"
click at [866, 346] on div "Ref. CFR-250807-MVJ9 Votre ref MPR-2023-47671 Etape Dossier incomplet Catégorie…" at bounding box center [714, 260] width 849 height 312
click at [244, 24] on span "Mes dossiers" at bounding box center [281, 28] width 87 height 16
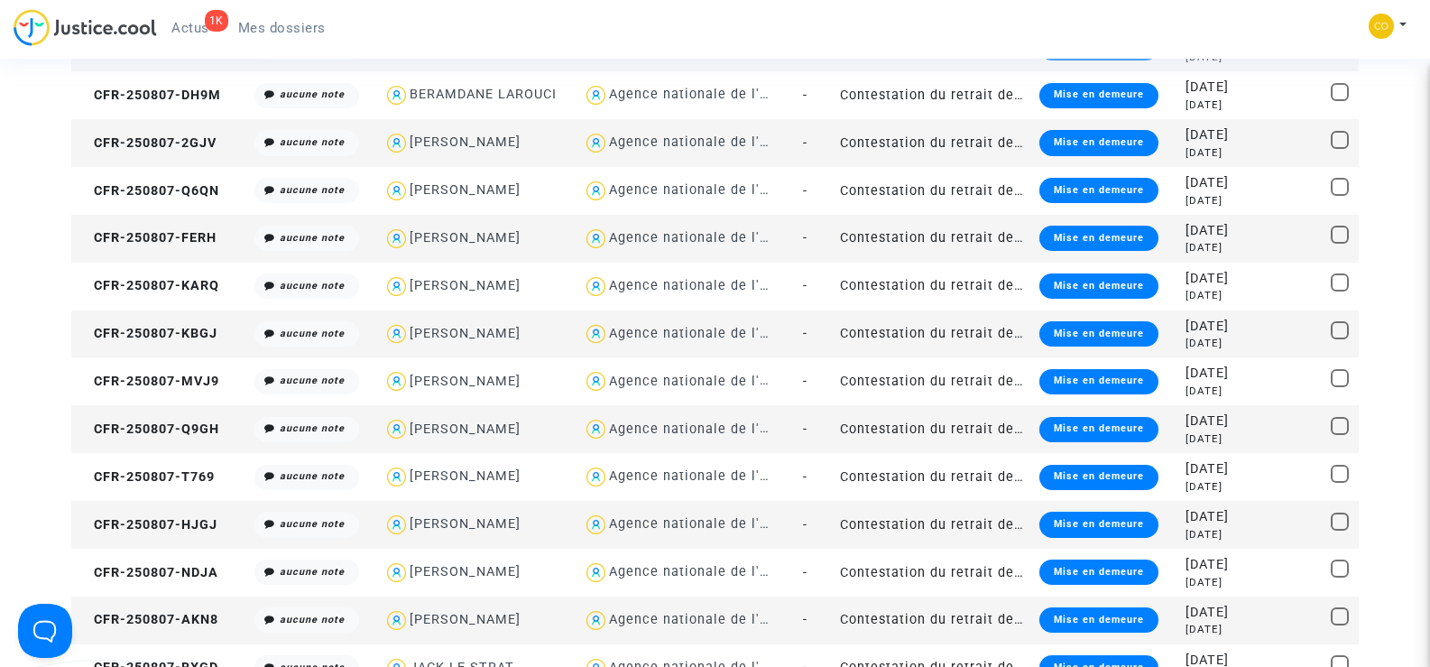
scroll to position [1353, 0]
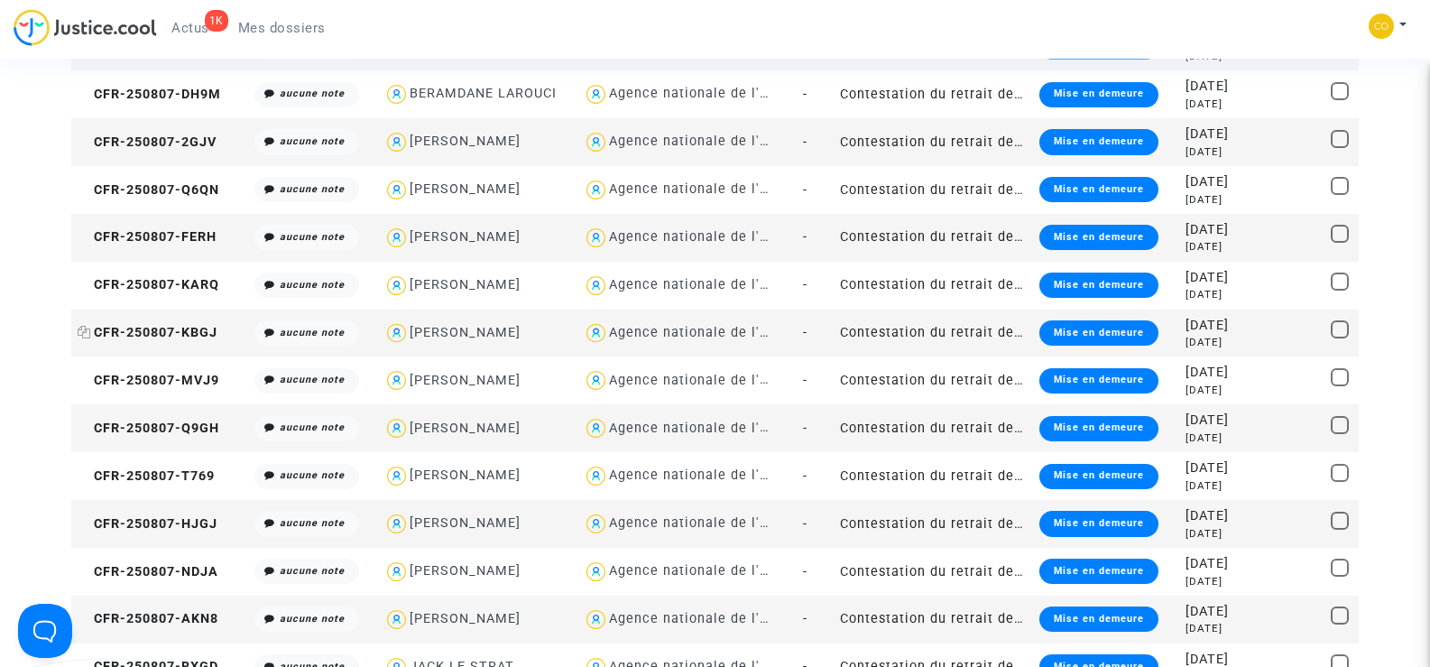
click at [187, 337] on span "CFR-250807-KBGJ" at bounding box center [148, 332] width 140 height 15
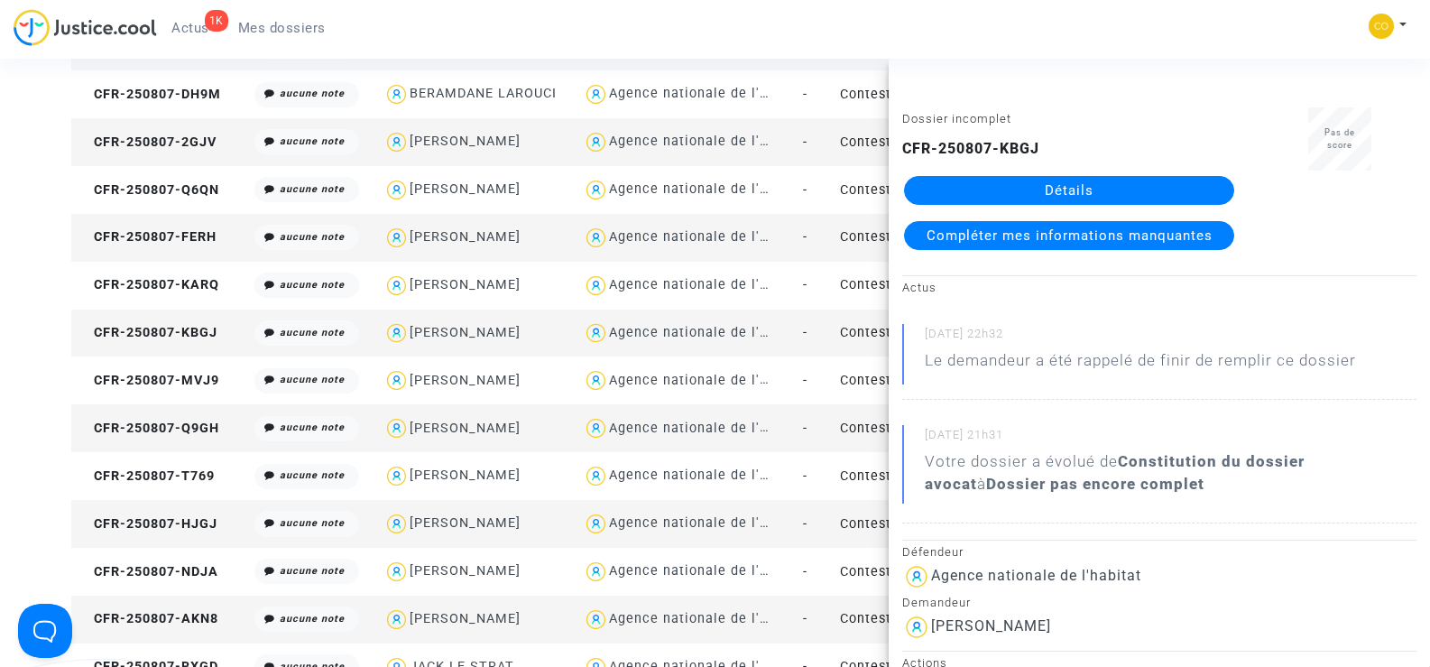
click at [1090, 189] on link "Détails" at bounding box center [1069, 190] width 330 height 29
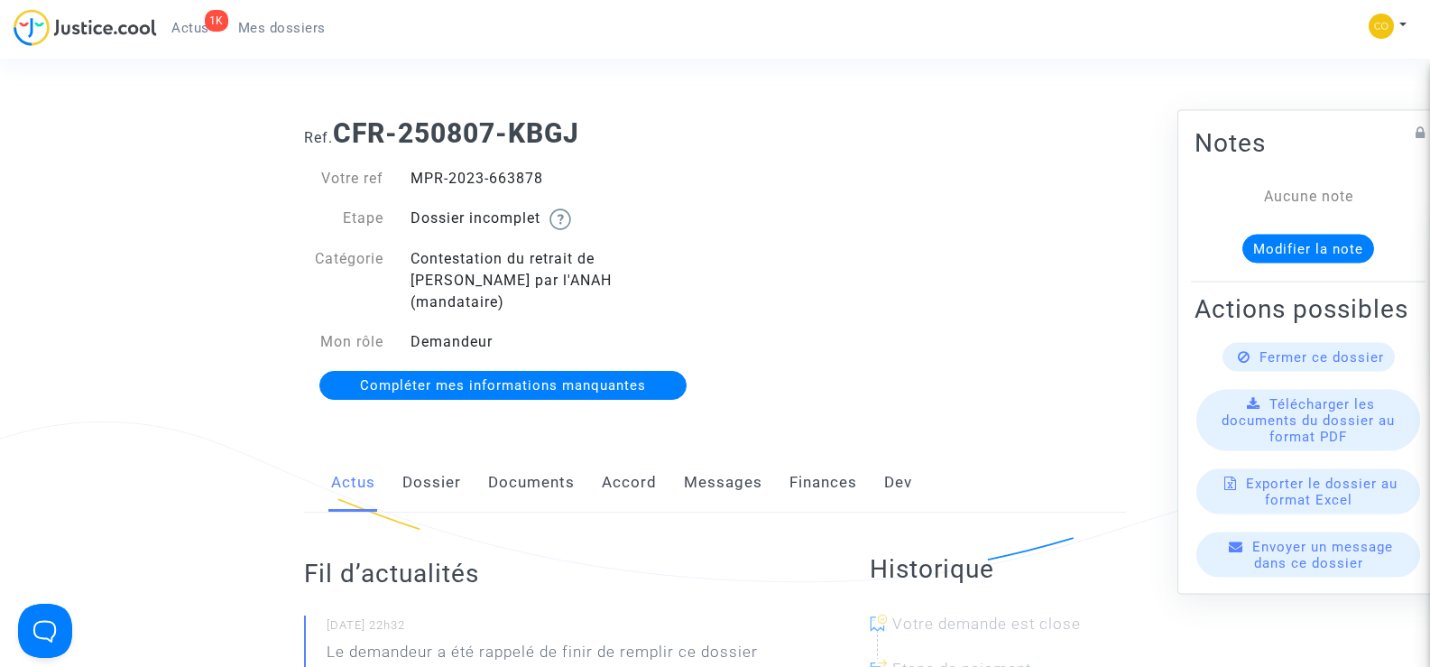
click at [545, 457] on link "Documents" at bounding box center [531, 483] width 87 height 60
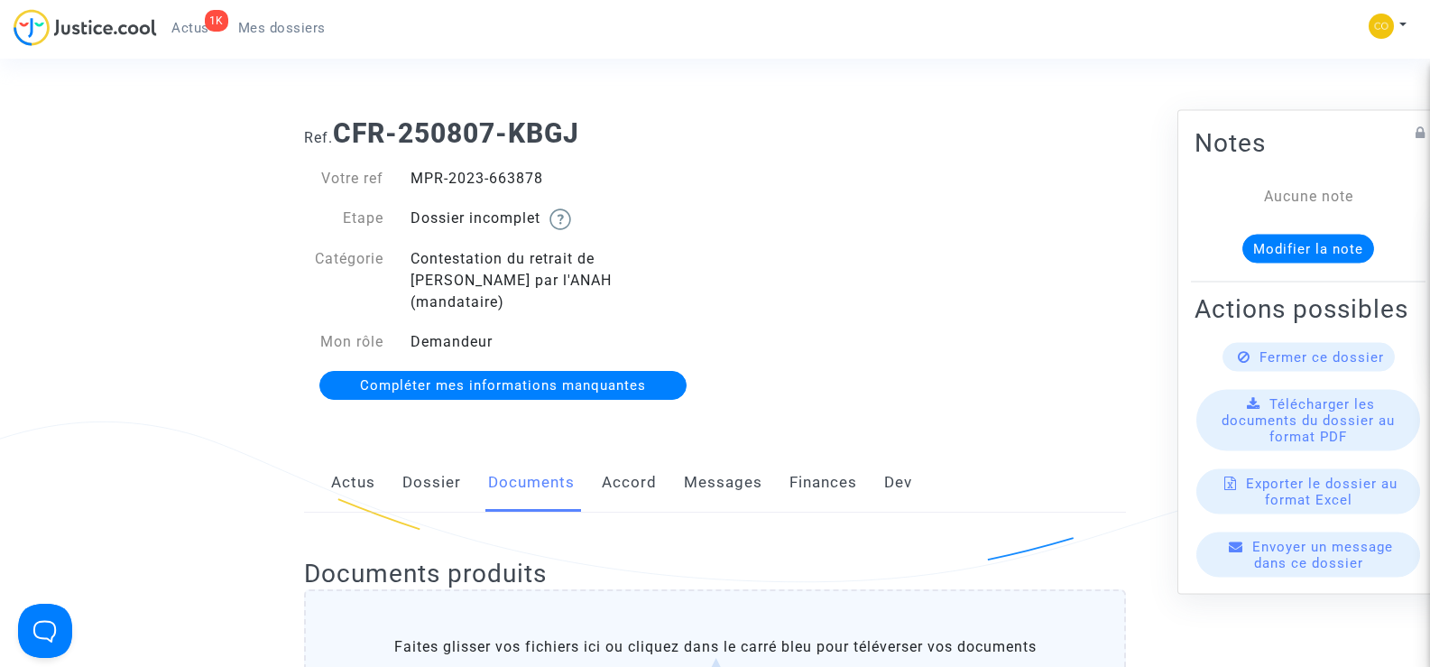
drag, startPoint x: 548, startPoint y: 183, endPoint x: 415, endPoint y: 186, distance: 133.5
click at [415, 186] on div "MPR-2023-663878" at bounding box center [556, 179] width 318 height 22
copy div "MPR-2023-663878"
click at [870, 267] on div "Ref. CFR-250807-KBGJ Votre ref MPR-2023-663878 Etape Dossier incomplet Catégori…" at bounding box center [714, 260] width 849 height 312
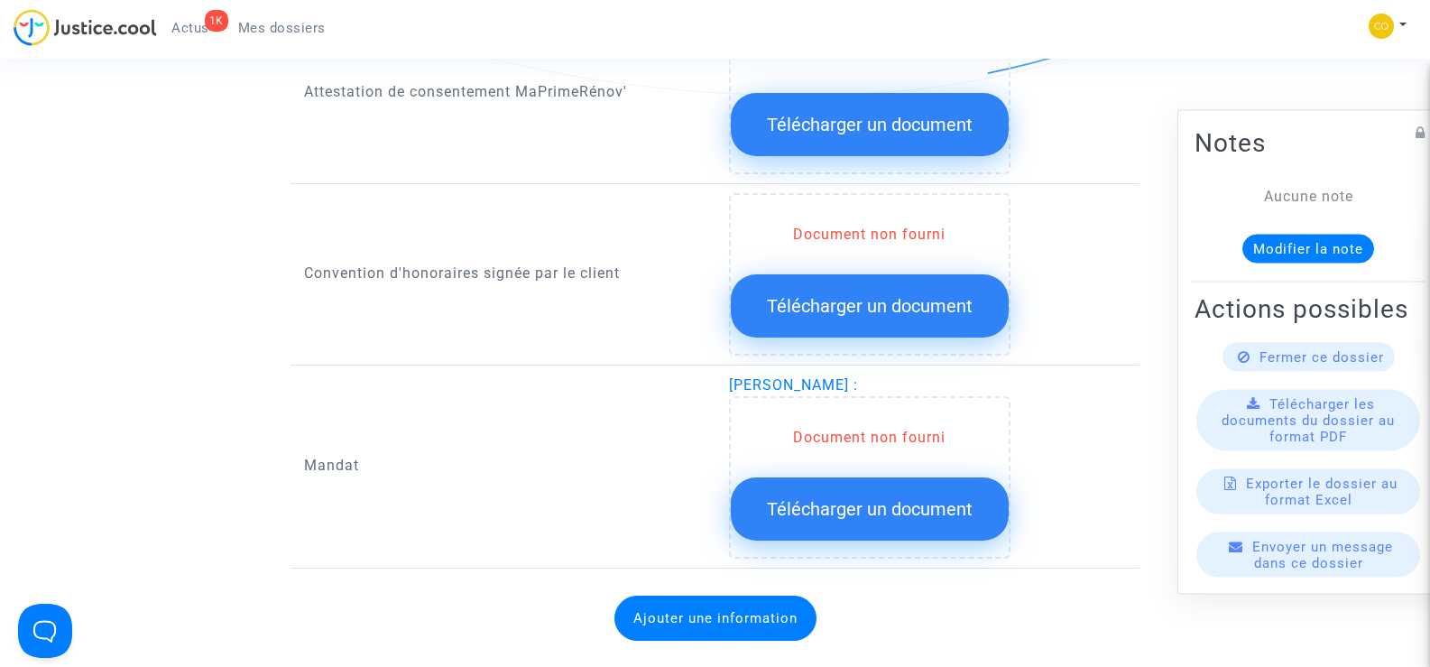
scroll to position [2075, 0]
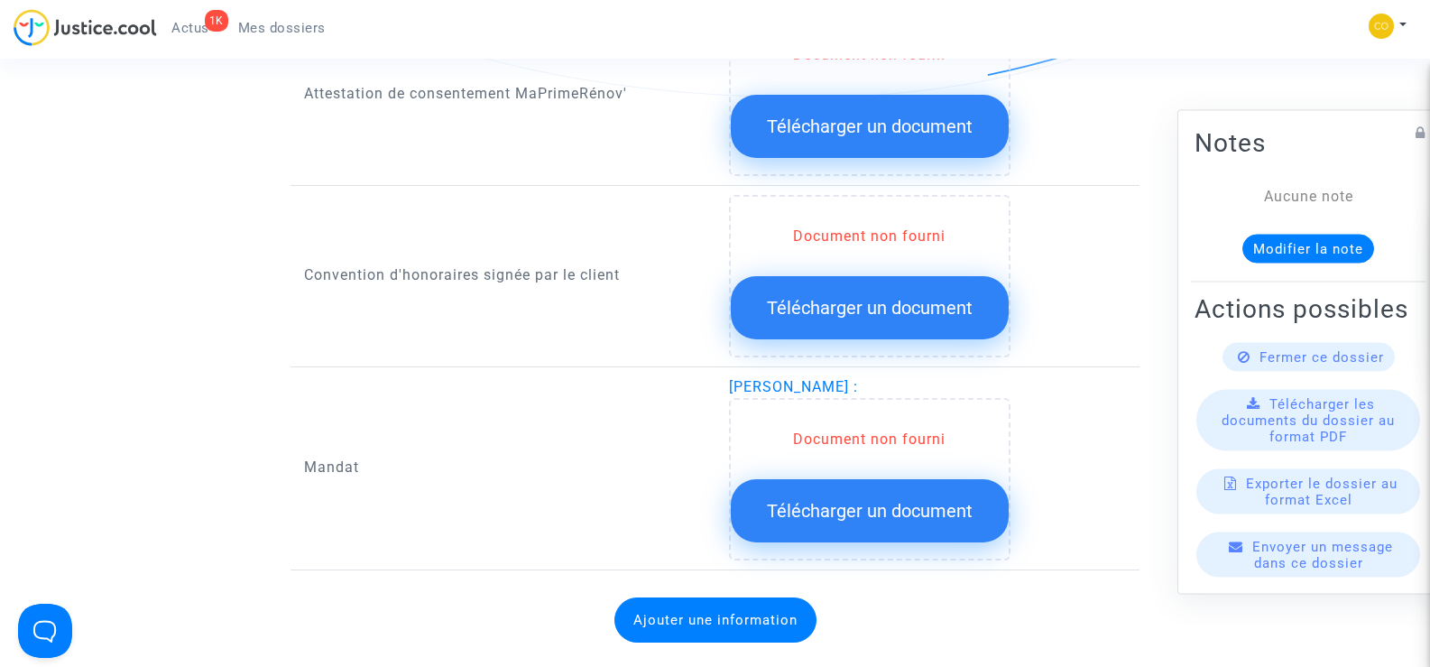
drag, startPoint x: 936, startPoint y: 360, endPoint x: 729, endPoint y: 371, distance: 207.8
click at [729, 378] on span "SHANMUGAM THAVARAJAH :" at bounding box center [793, 386] width 129 height 17
copy span "SHANMUGAM THAVARAJAH"
click at [539, 456] on p "Mandat" at bounding box center [503, 467] width 398 height 23
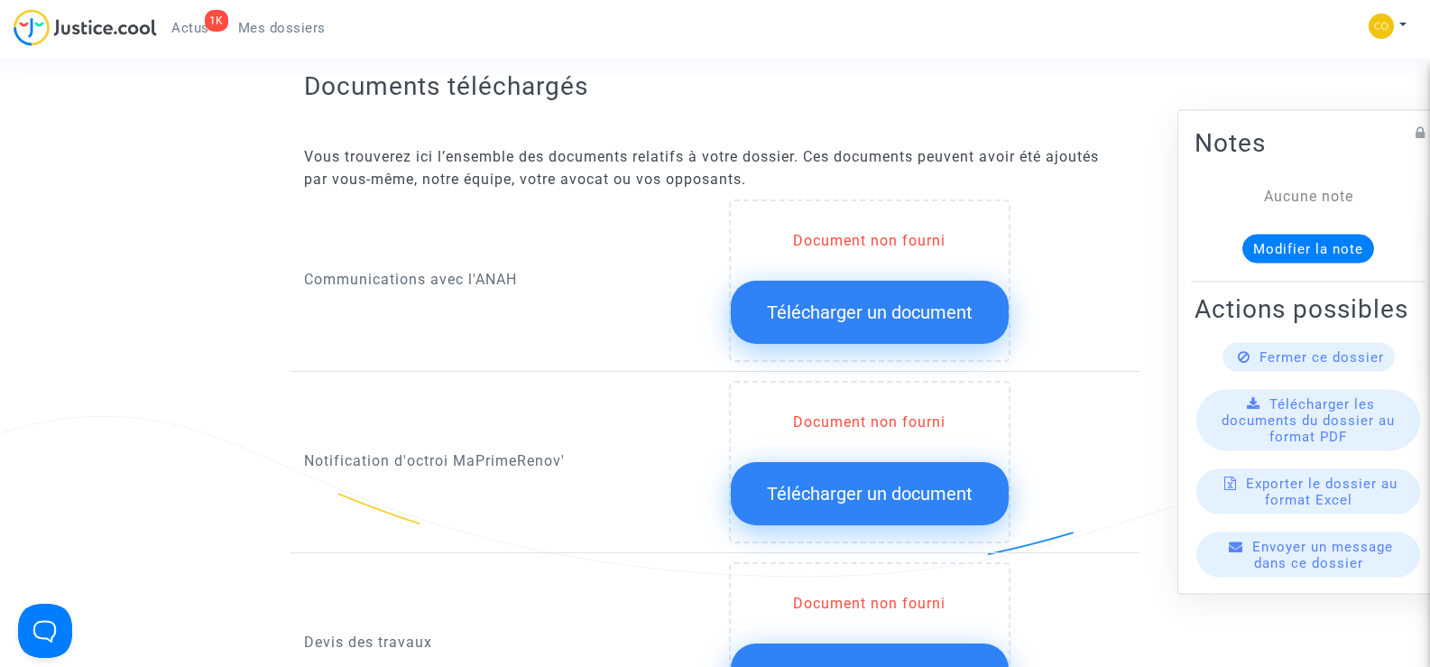
scroll to position [902, 0]
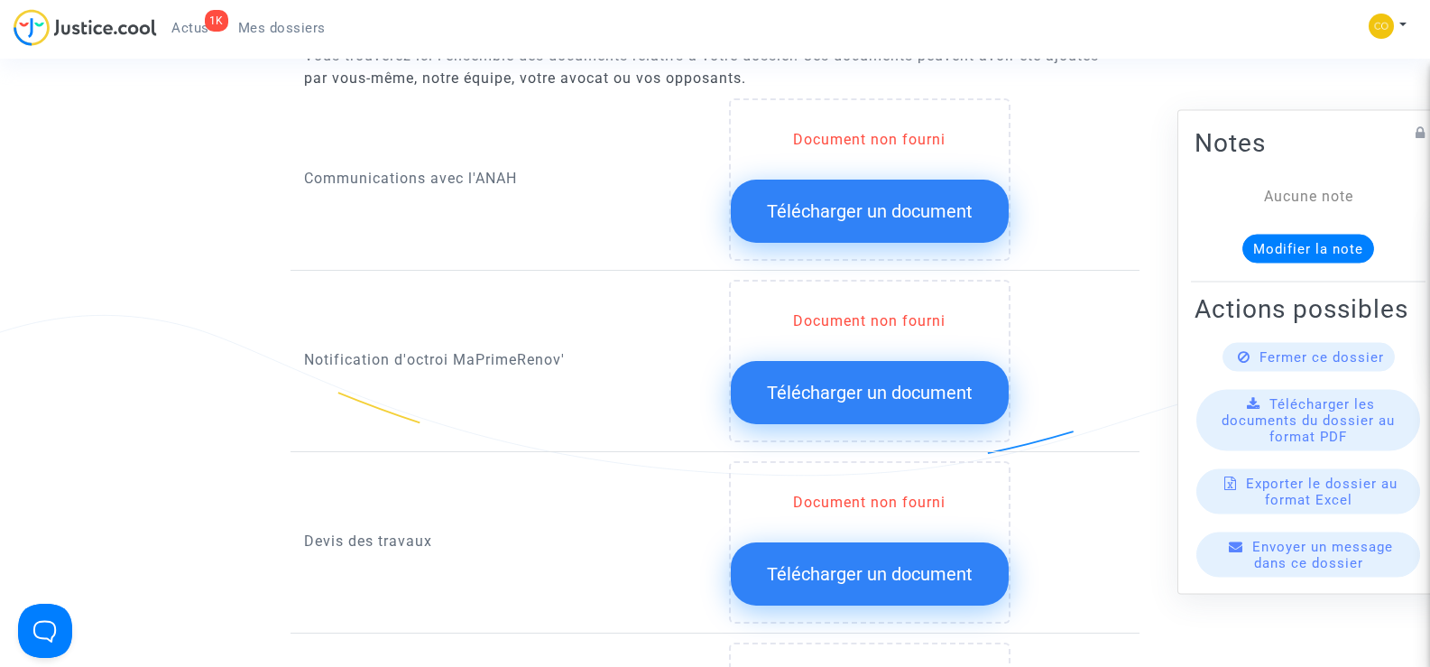
click at [860, 382] on button "Télécharger un document" at bounding box center [870, 392] width 278 height 63
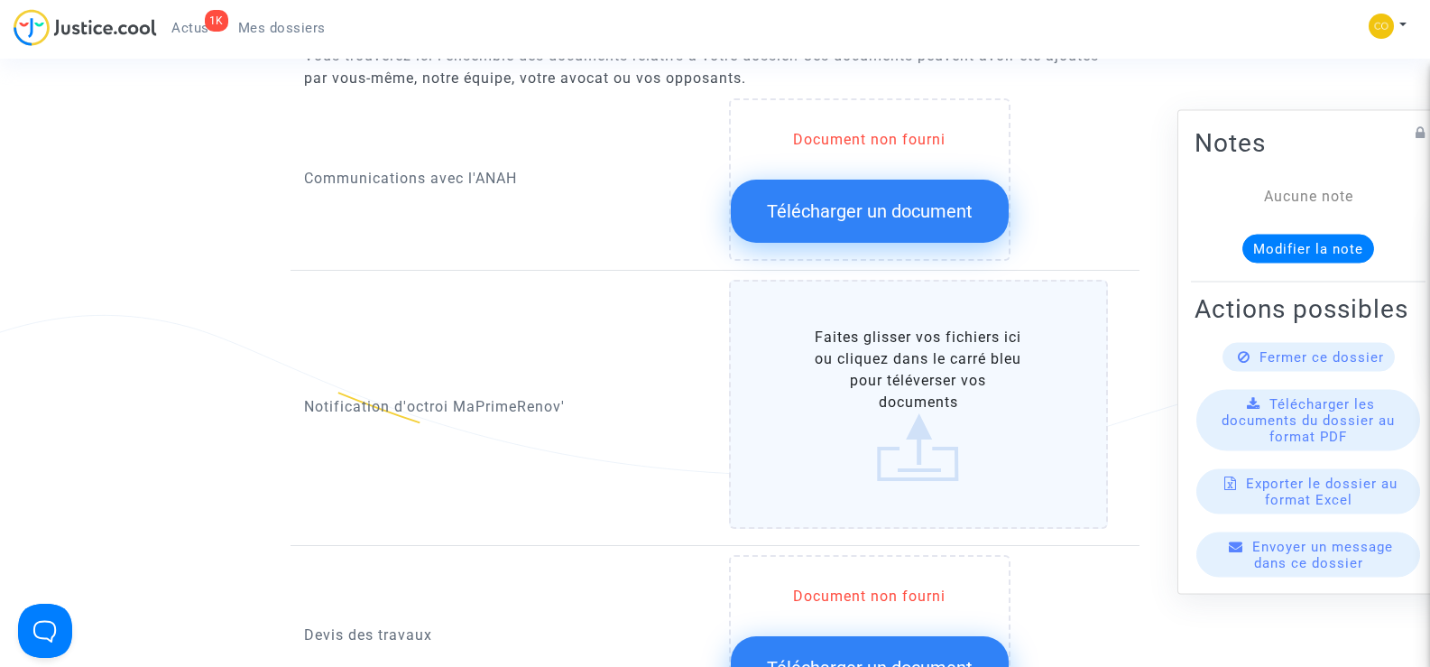
click at [907, 330] on label "Faites glisser vos fichiers ici ou cliquez dans le carré bleu pour téléverser v…" at bounding box center [919, 404] width 380 height 249
click at [0, 0] on input "Faites glisser vos fichiers ici ou cliquez dans le carré bleu pour téléverser v…" at bounding box center [0, 0] width 0 height 0
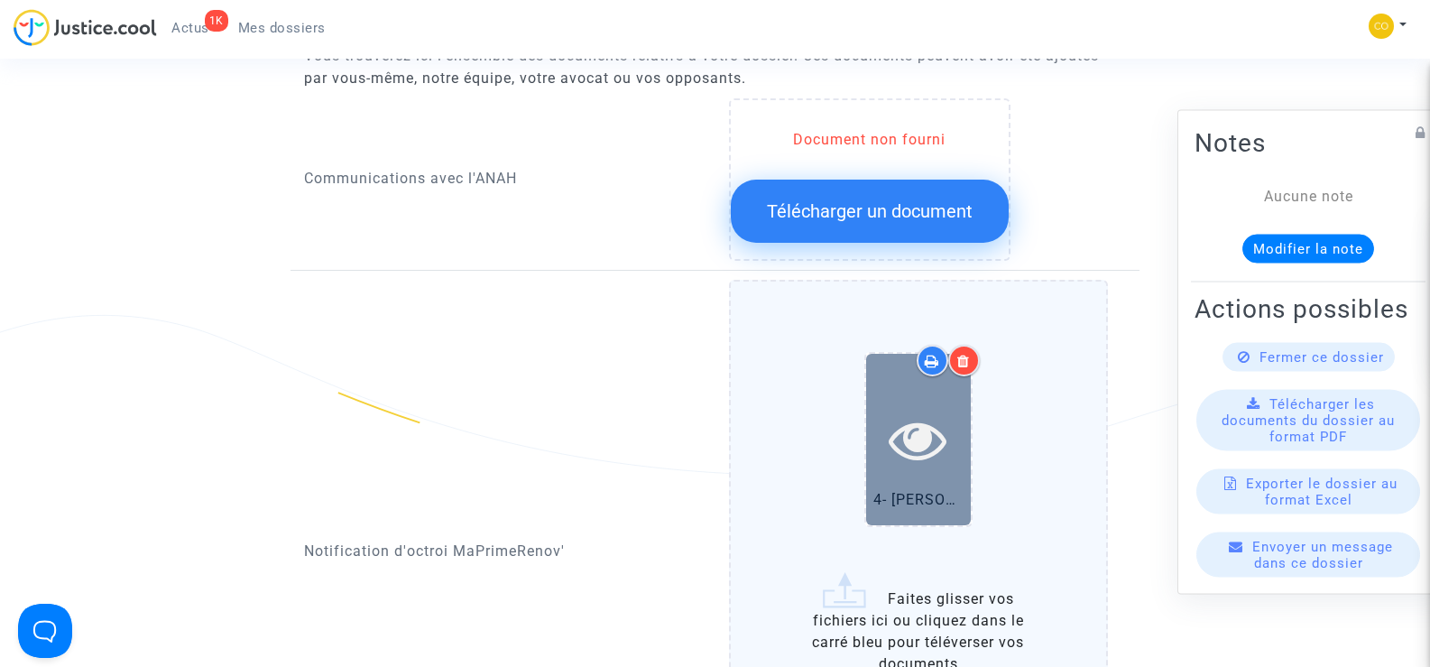
click at [904, 423] on icon at bounding box center [918, 439] width 59 height 58
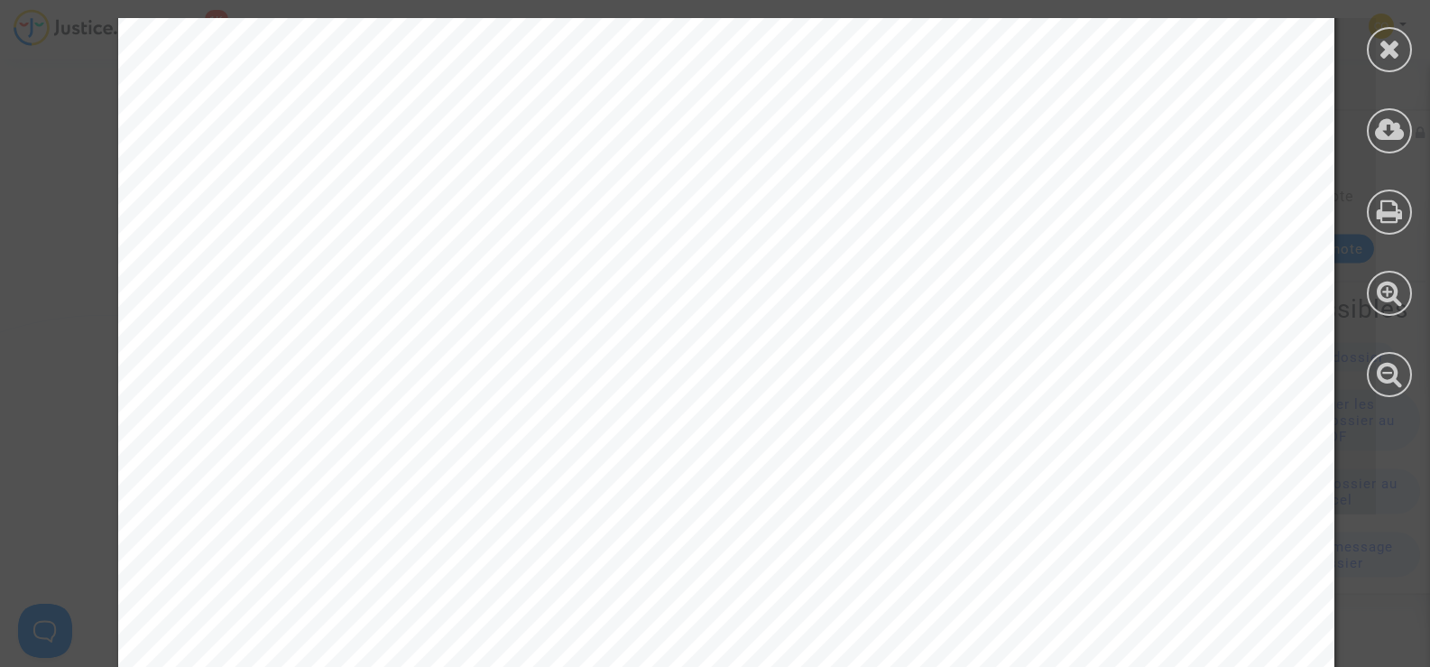
scroll to position [1443, 0]
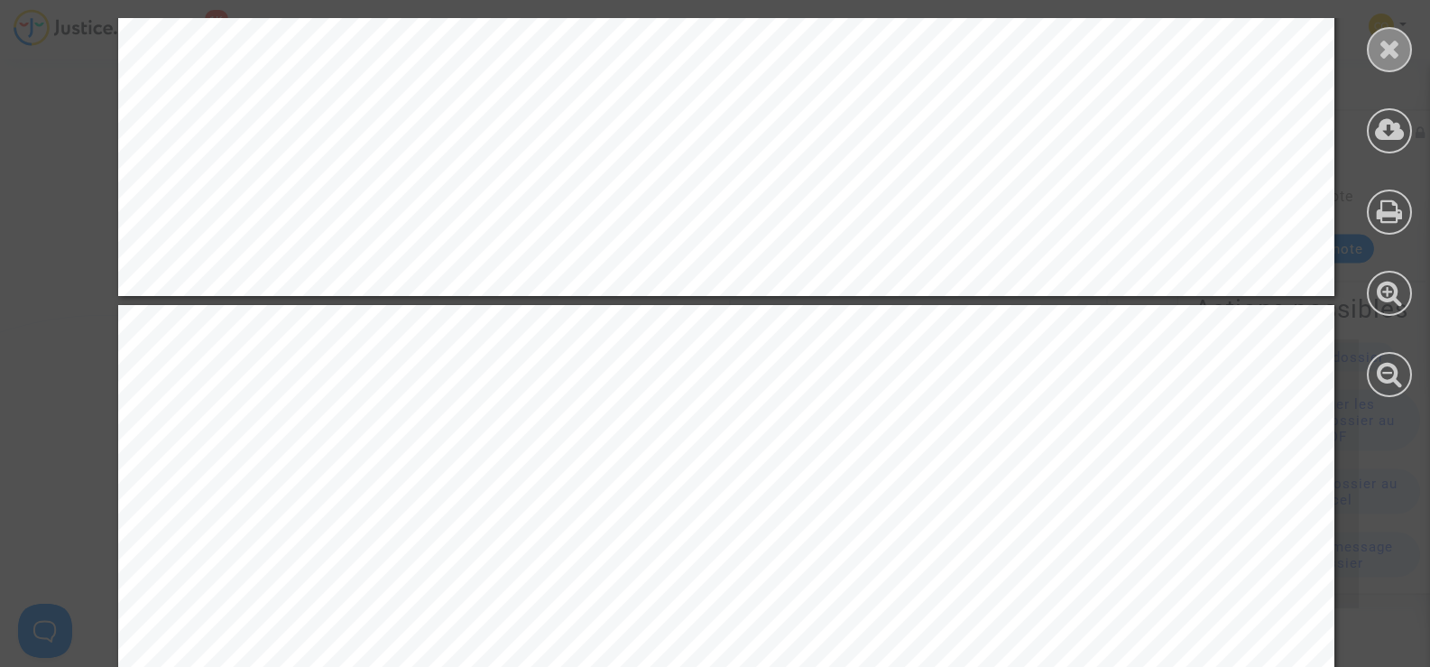
click at [1404, 49] on div at bounding box center [1389, 49] width 45 height 45
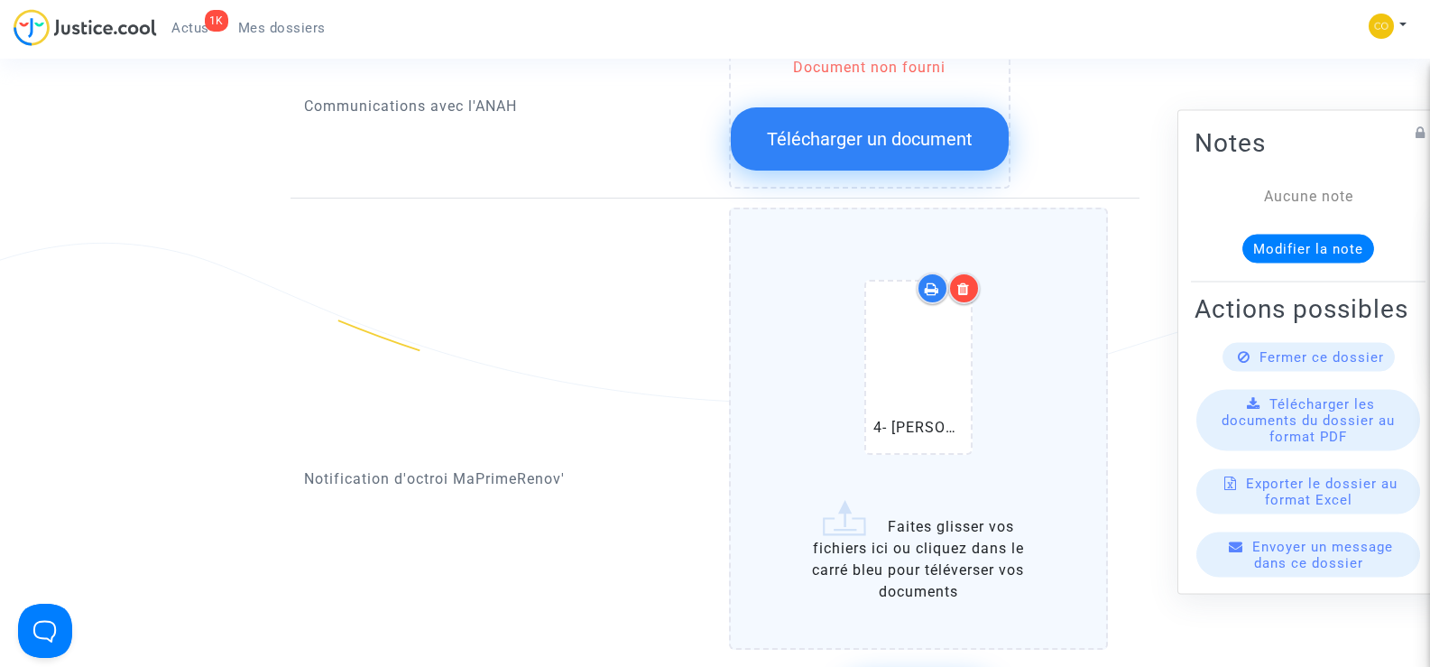
scroll to position [1173, 0]
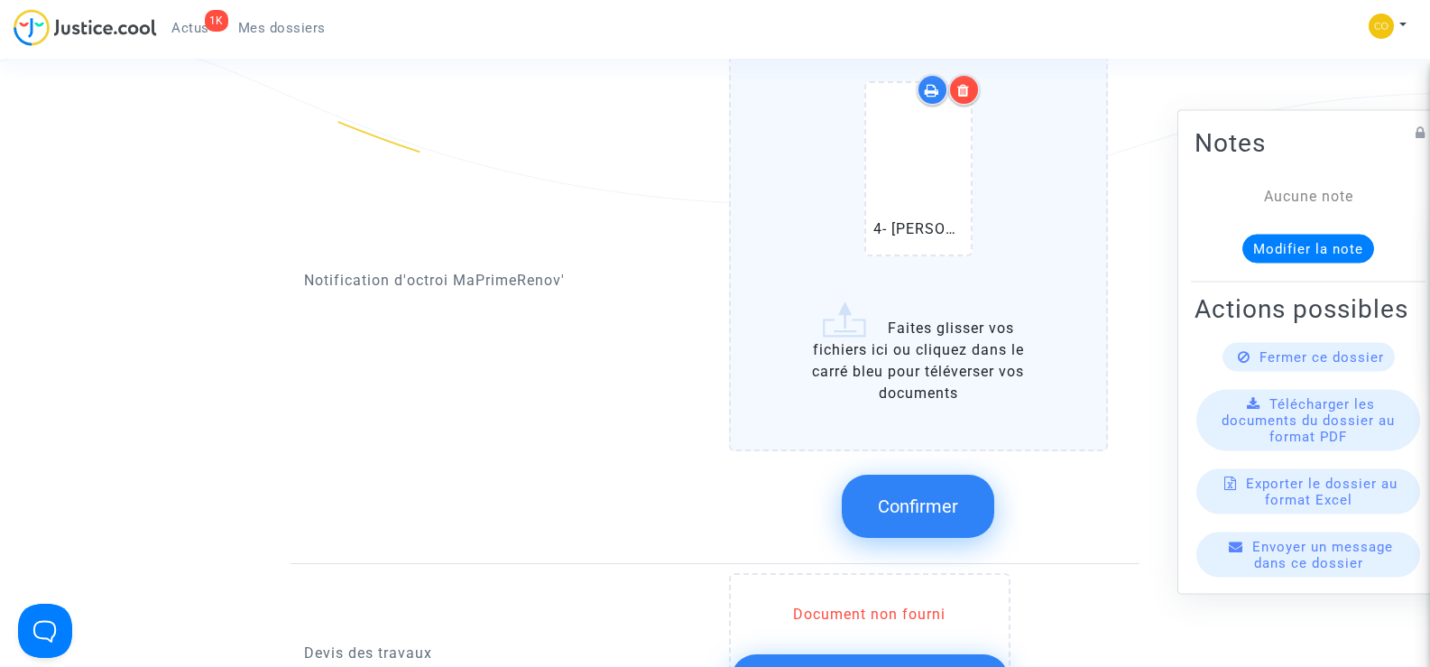
click at [931, 495] on span "Confirmer" at bounding box center [918, 506] width 80 height 22
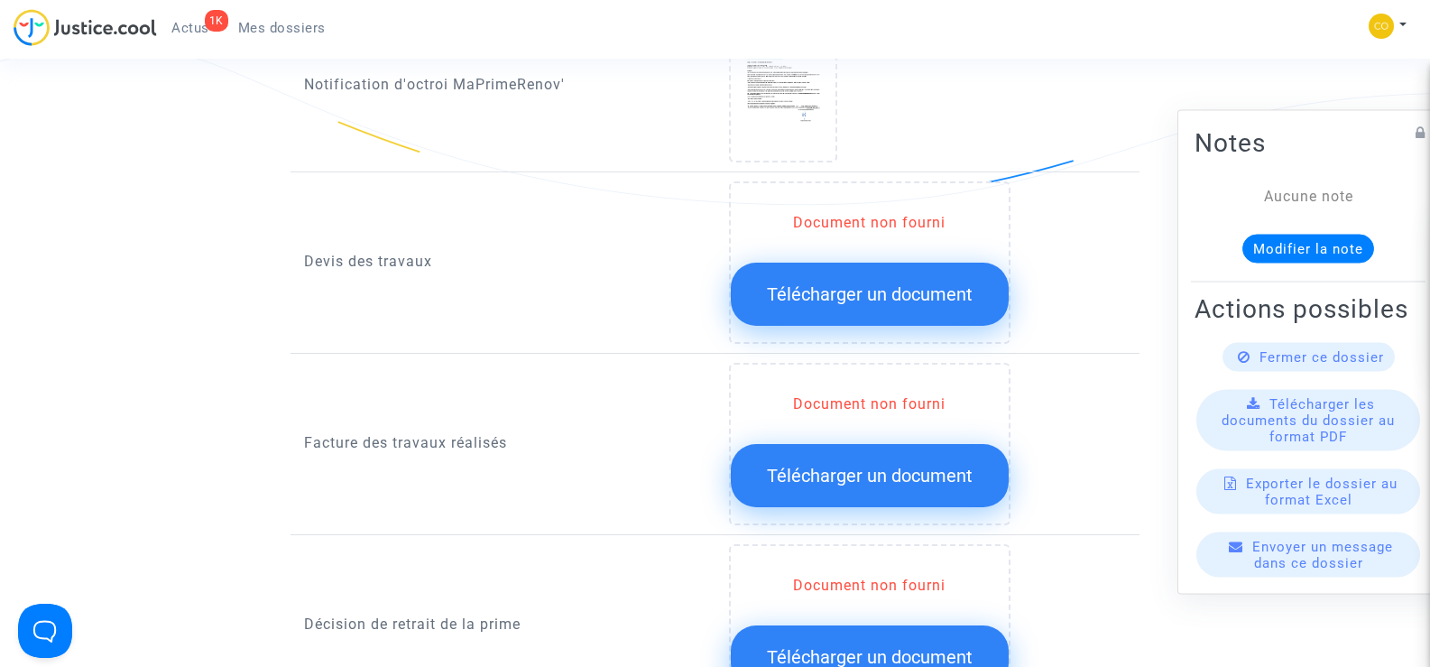
scroll to position [1263, 0]
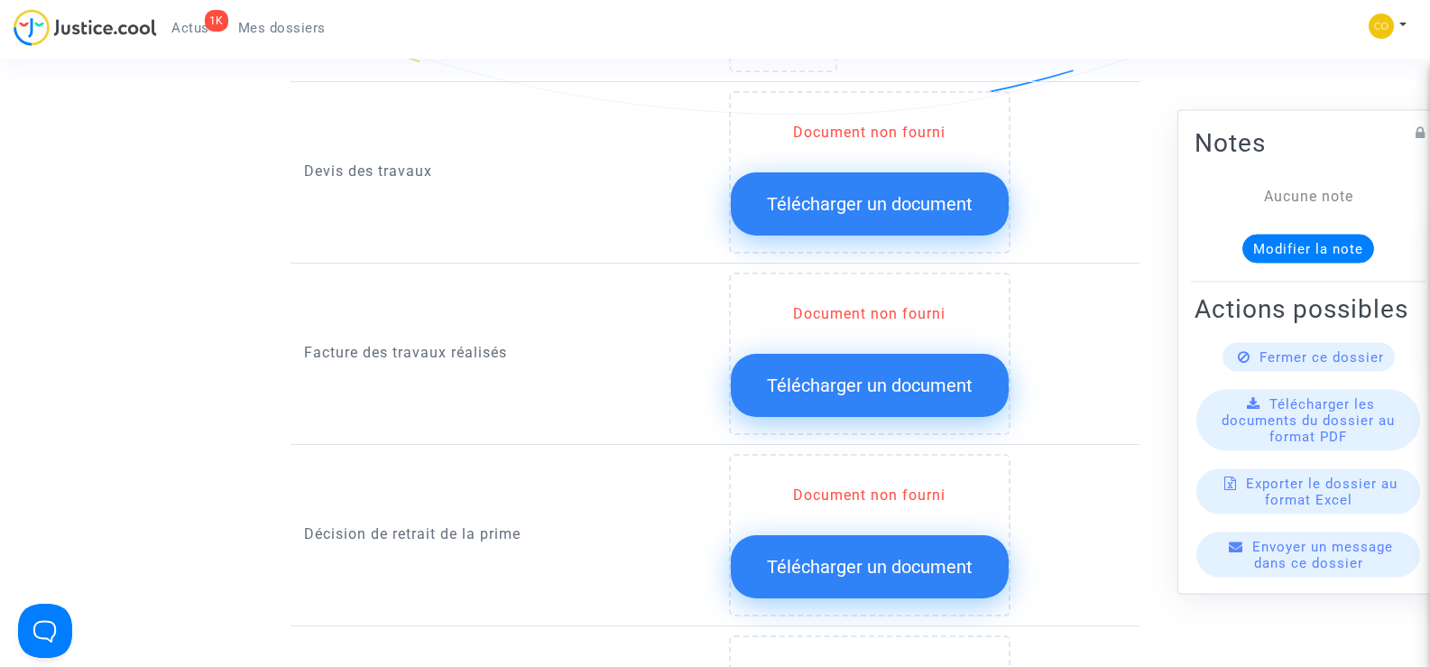
click at [855, 556] on span "Télécharger un document" at bounding box center [870, 567] width 206 height 22
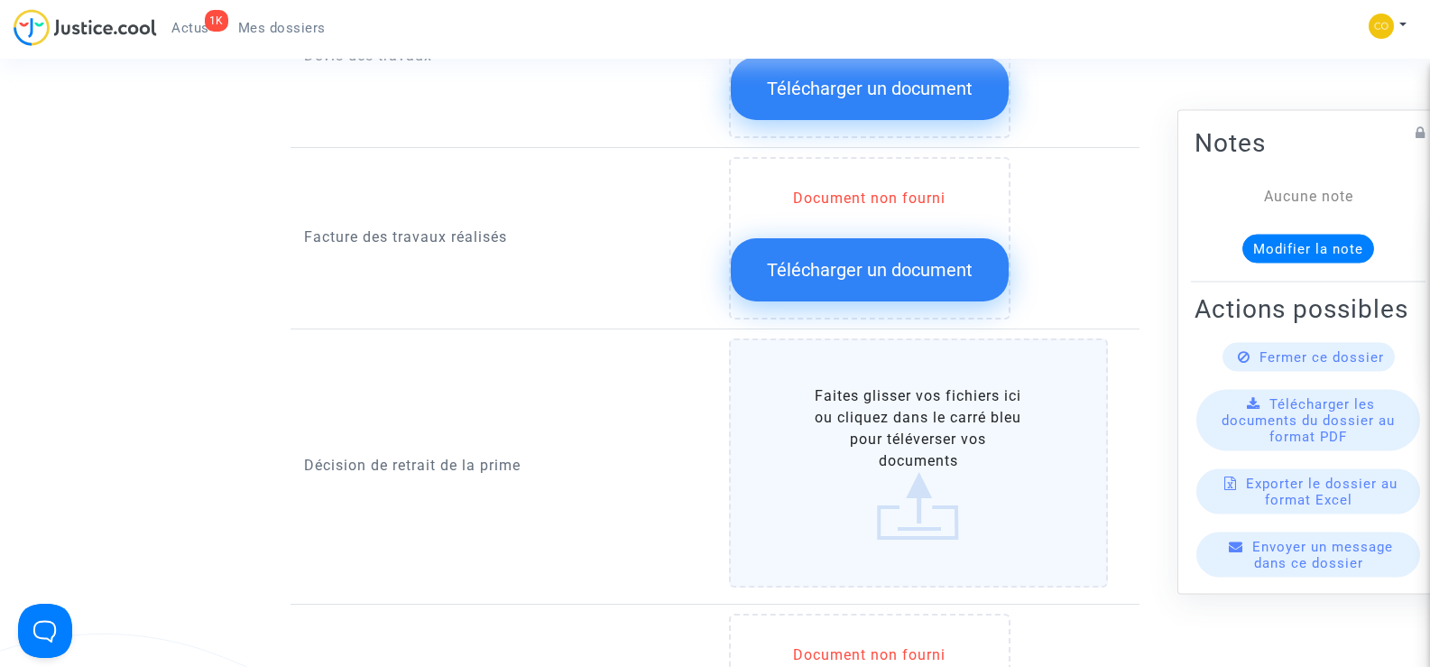
scroll to position [1624, 0]
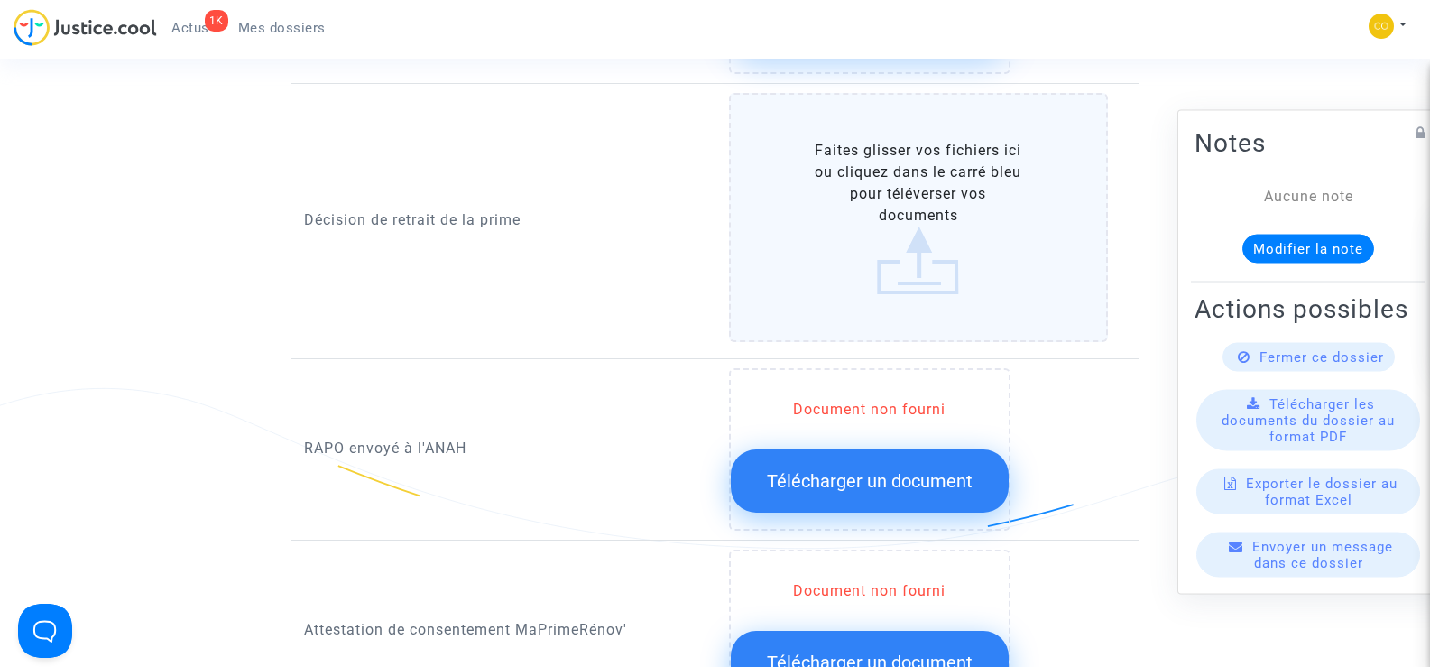
click at [956, 166] on label "Faites glisser vos fichiers ici ou cliquez dans le carré bleu pour téléverser v…" at bounding box center [919, 217] width 380 height 249
click at [0, 0] on input "Faites glisser vos fichiers ici ou cliquez dans le carré bleu pour téléverser v…" at bounding box center [0, 0] width 0 height 0
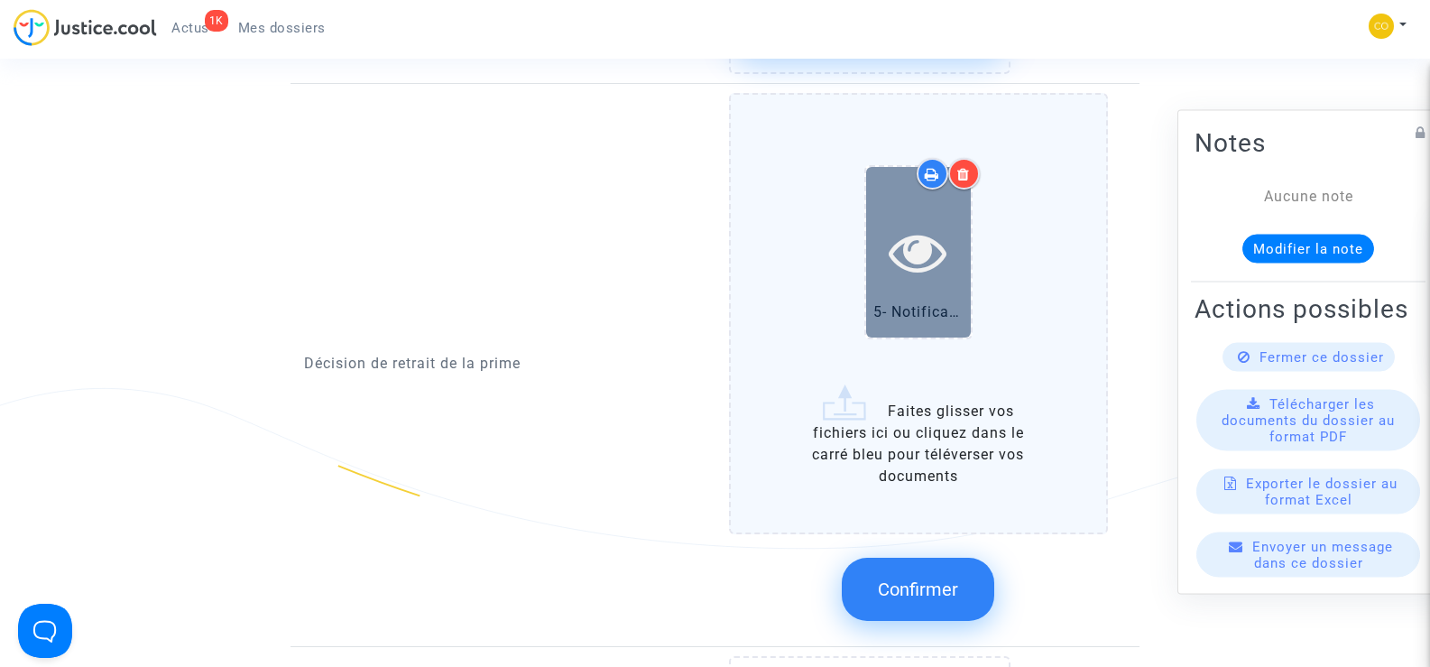
click at [914, 236] on icon at bounding box center [918, 252] width 59 height 58
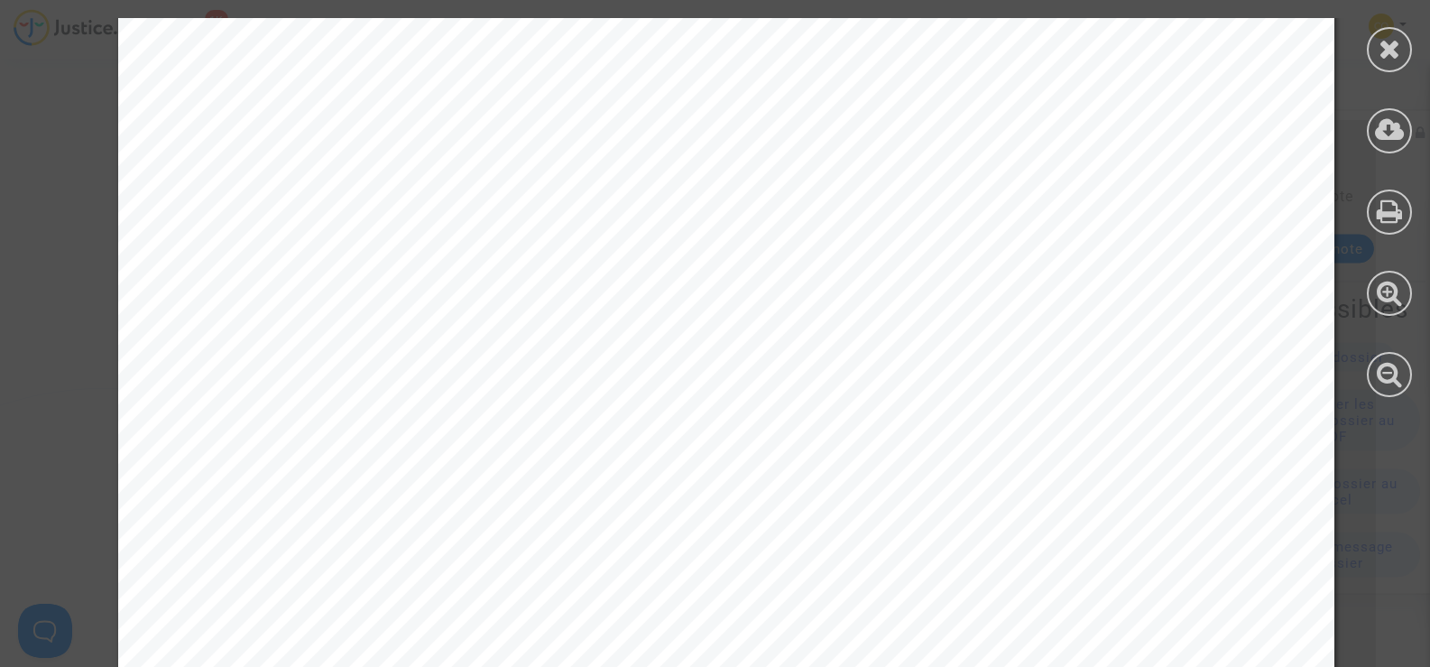
scroll to position [180, 0]
click at [1385, 66] on div at bounding box center [1389, 49] width 45 height 45
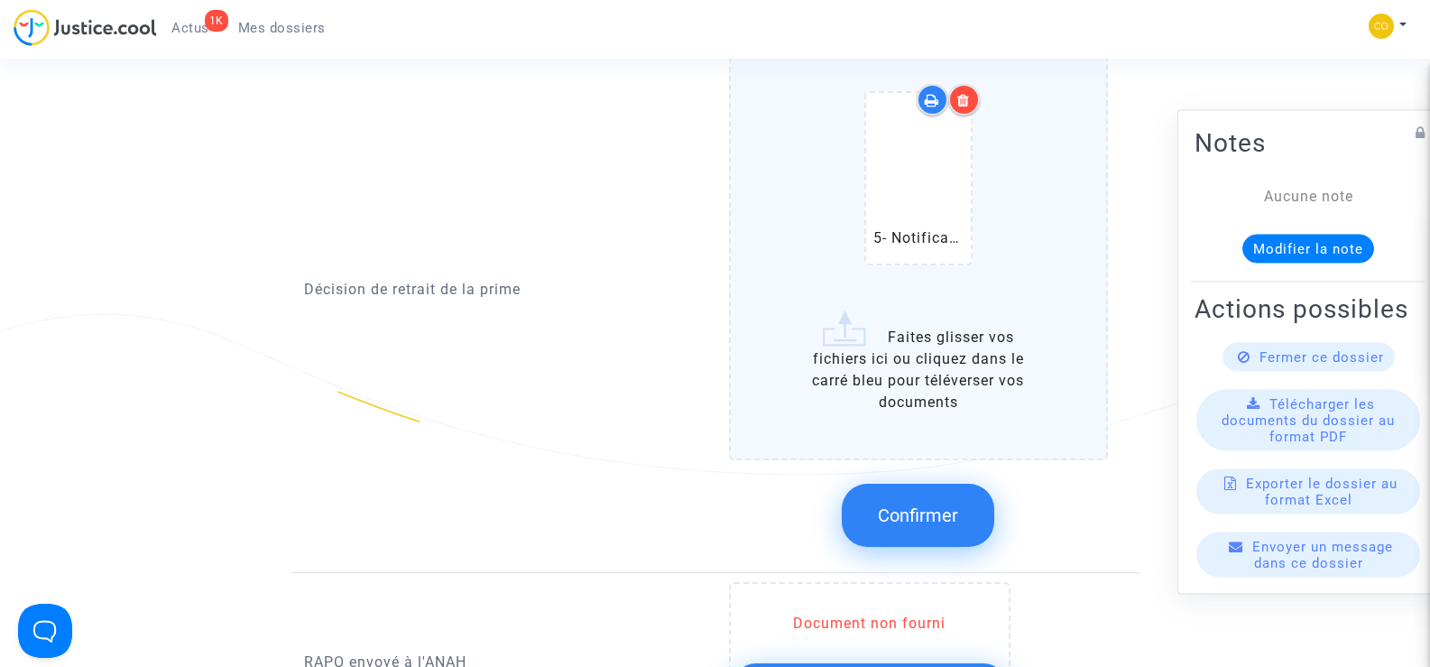
scroll to position [1894, 0]
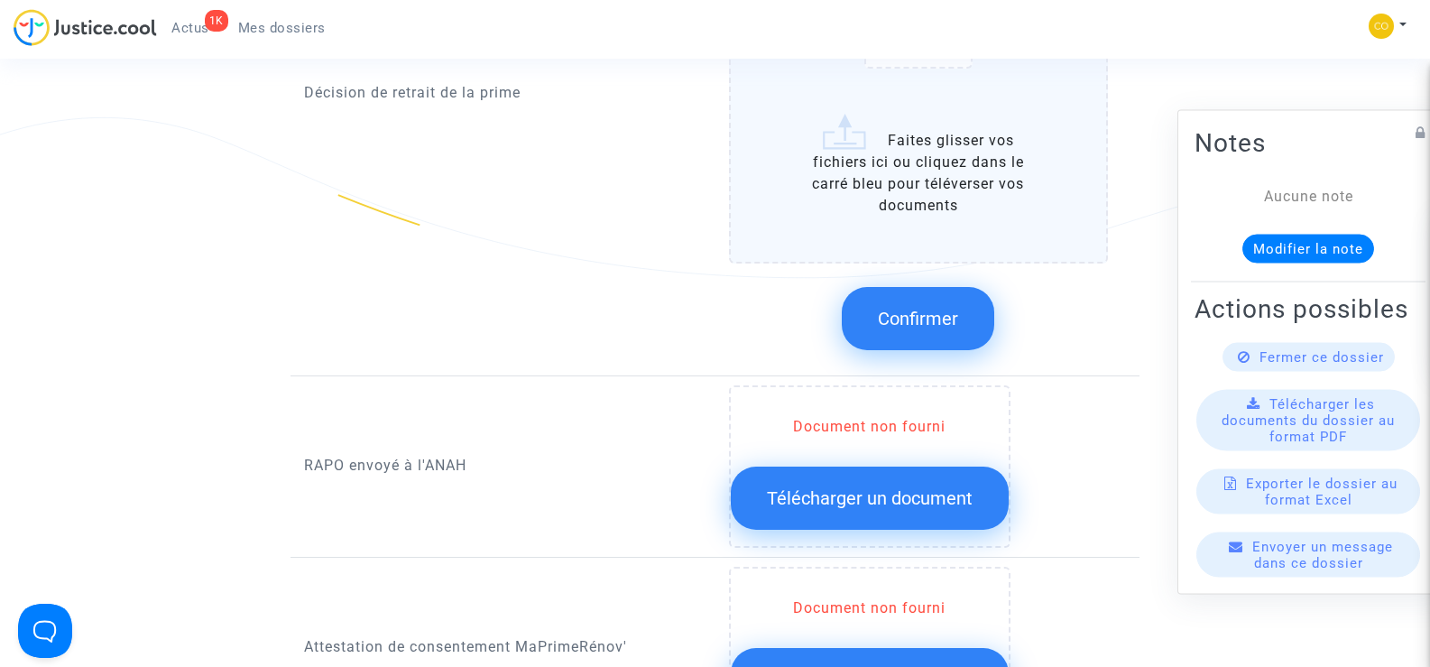
click at [923, 308] on span "Confirmer" at bounding box center [918, 319] width 80 height 22
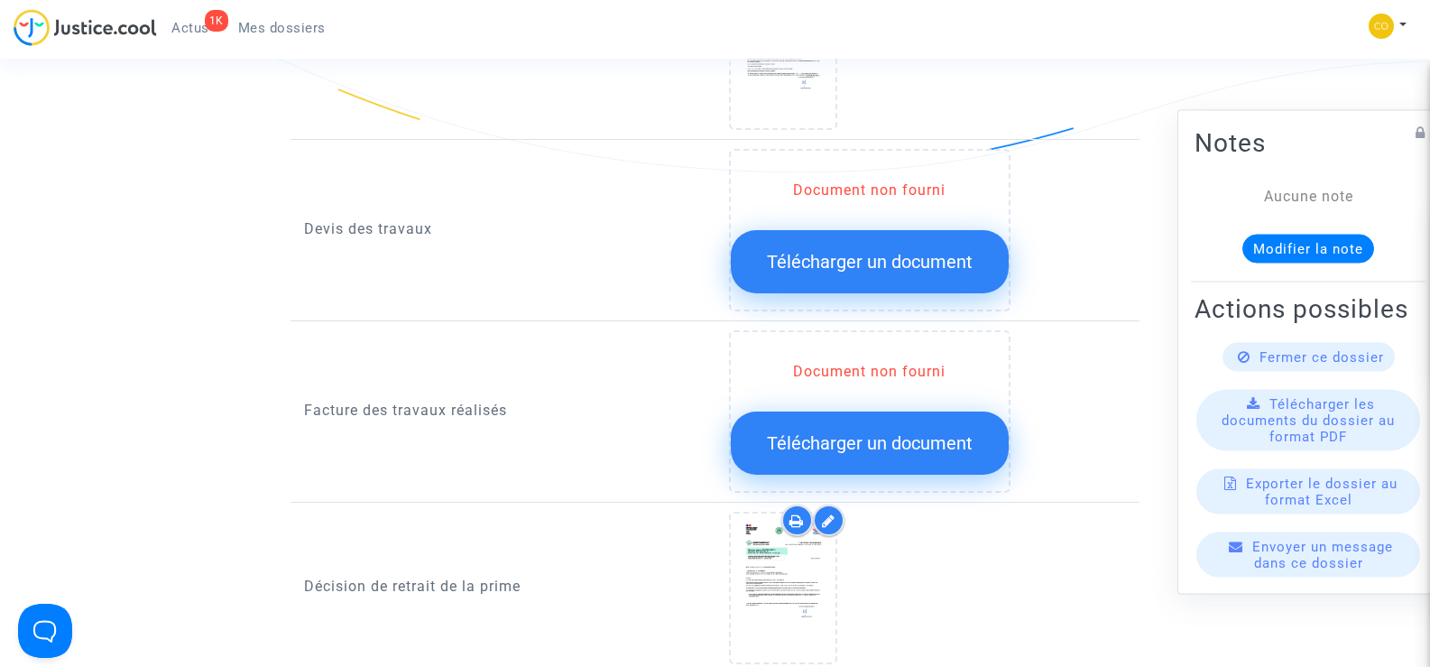
scroll to position [1173, 0]
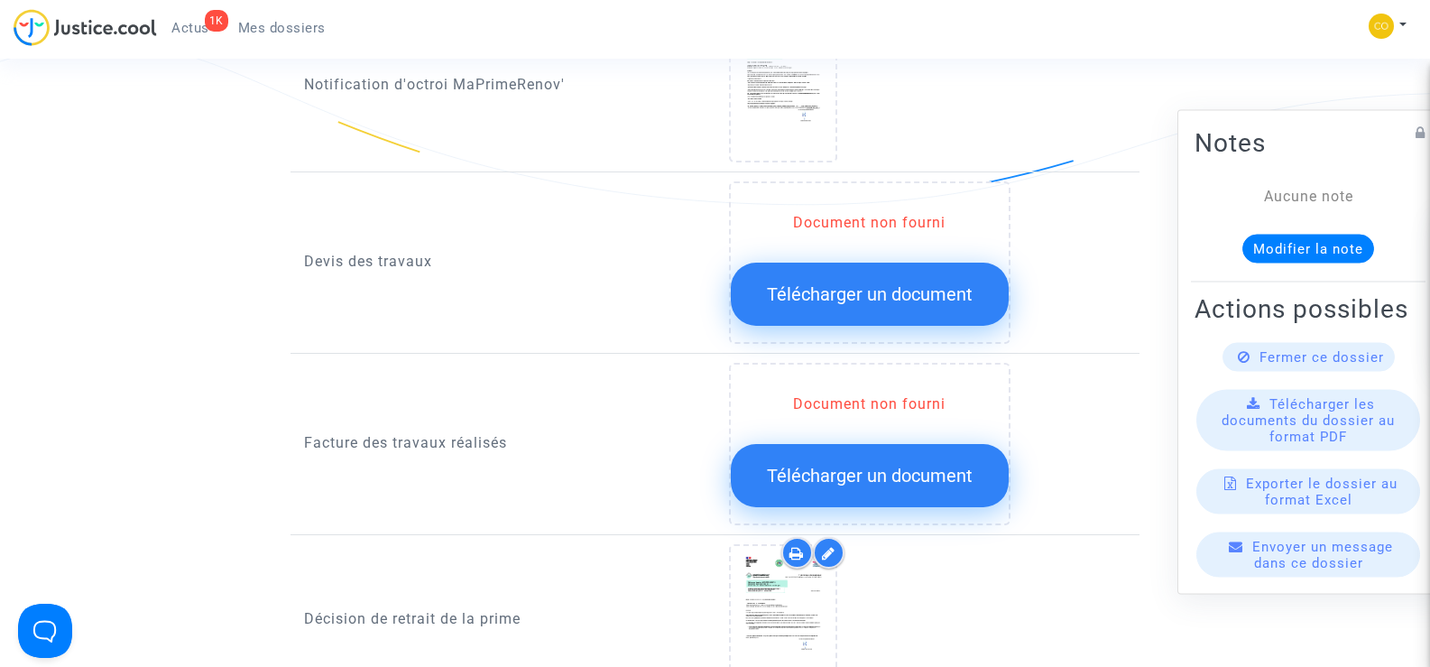
click at [904, 286] on button "Télécharger un document" at bounding box center [870, 293] width 278 height 63
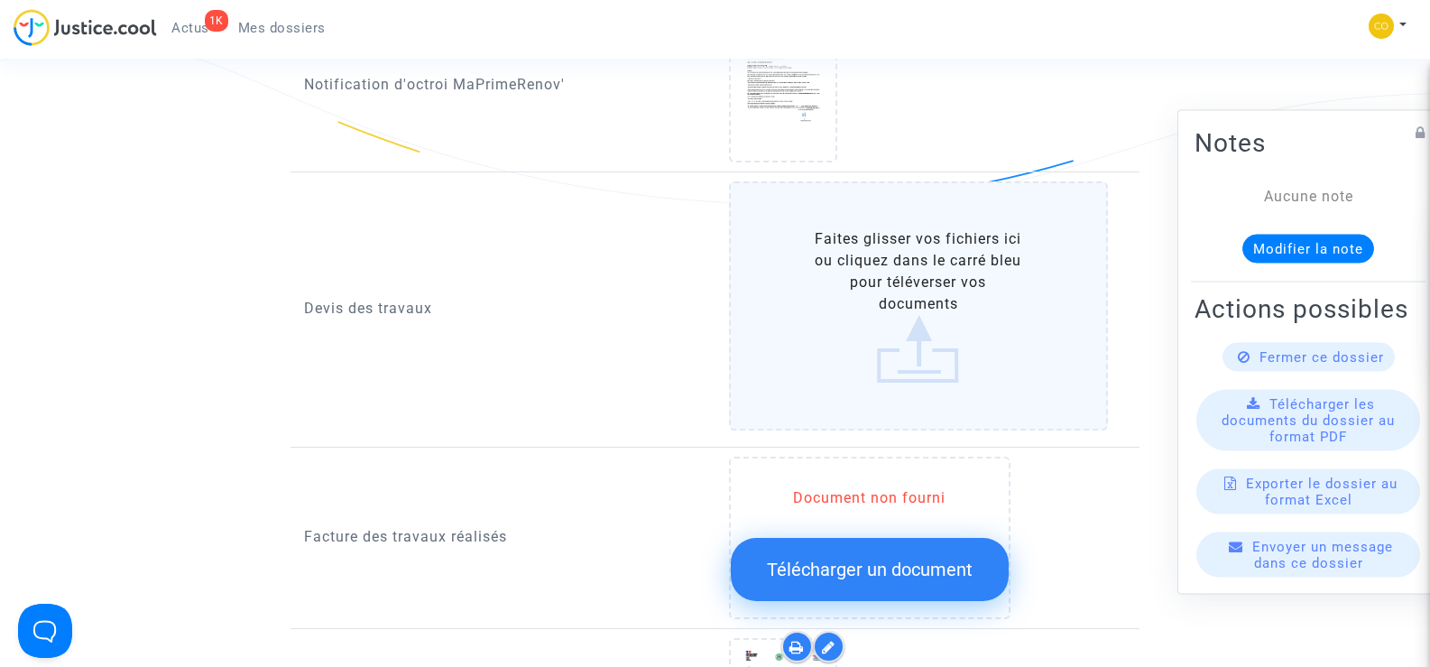
click at [916, 273] on label "Faites glisser vos fichiers ici ou cliquez dans le carré bleu pour téléverser v…" at bounding box center [919, 305] width 380 height 249
click at [0, 0] on input "Faites glisser vos fichiers ici ou cliquez dans le carré bleu pour téléverser v…" at bounding box center [0, 0] width 0 height 0
click at [892, 271] on label "Faites glisser vos fichiers ici ou cliquez dans le carré bleu pour téléverser v…" at bounding box center [919, 305] width 380 height 249
click at [0, 0] on input "Faites glisser vos fichiers ici ou cliquez dans le carré bleu pour téléverser v…" at bounding box center [0, 0] width 0 height 0
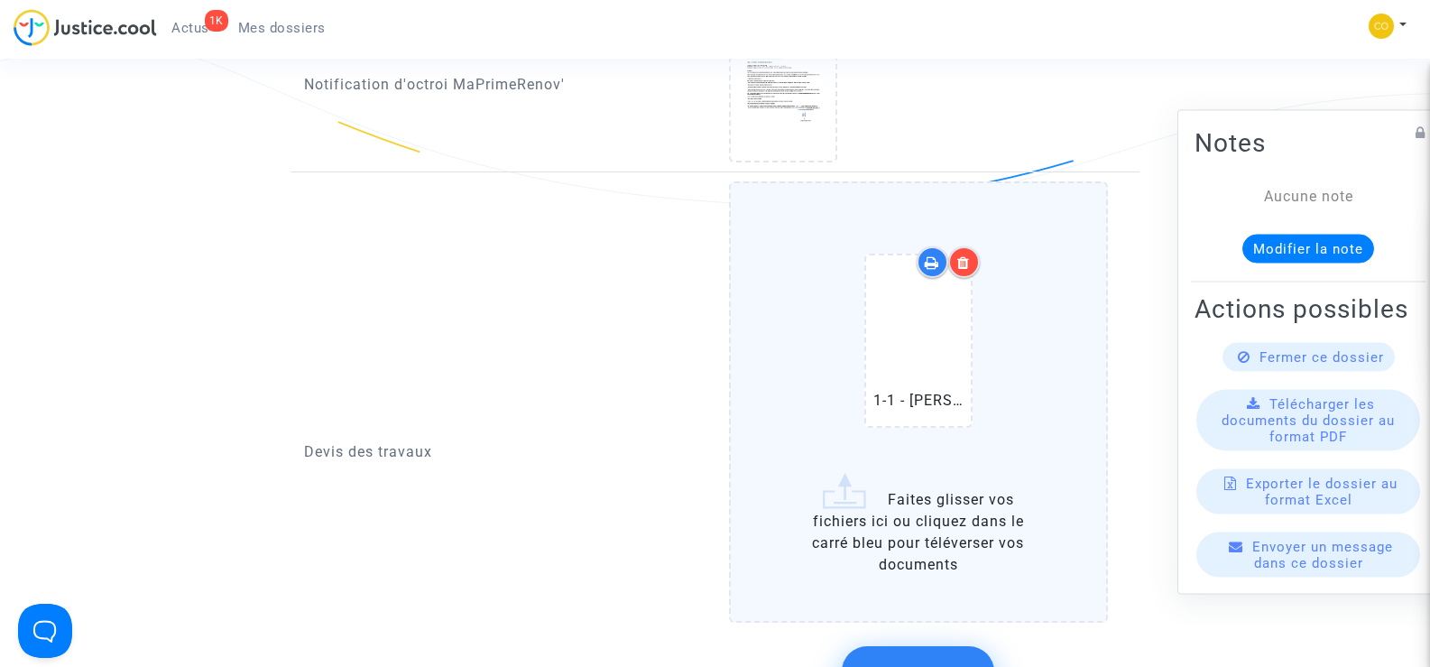
click at [969, 255] on icon at bounding box center [963, 262] width 13 height 14
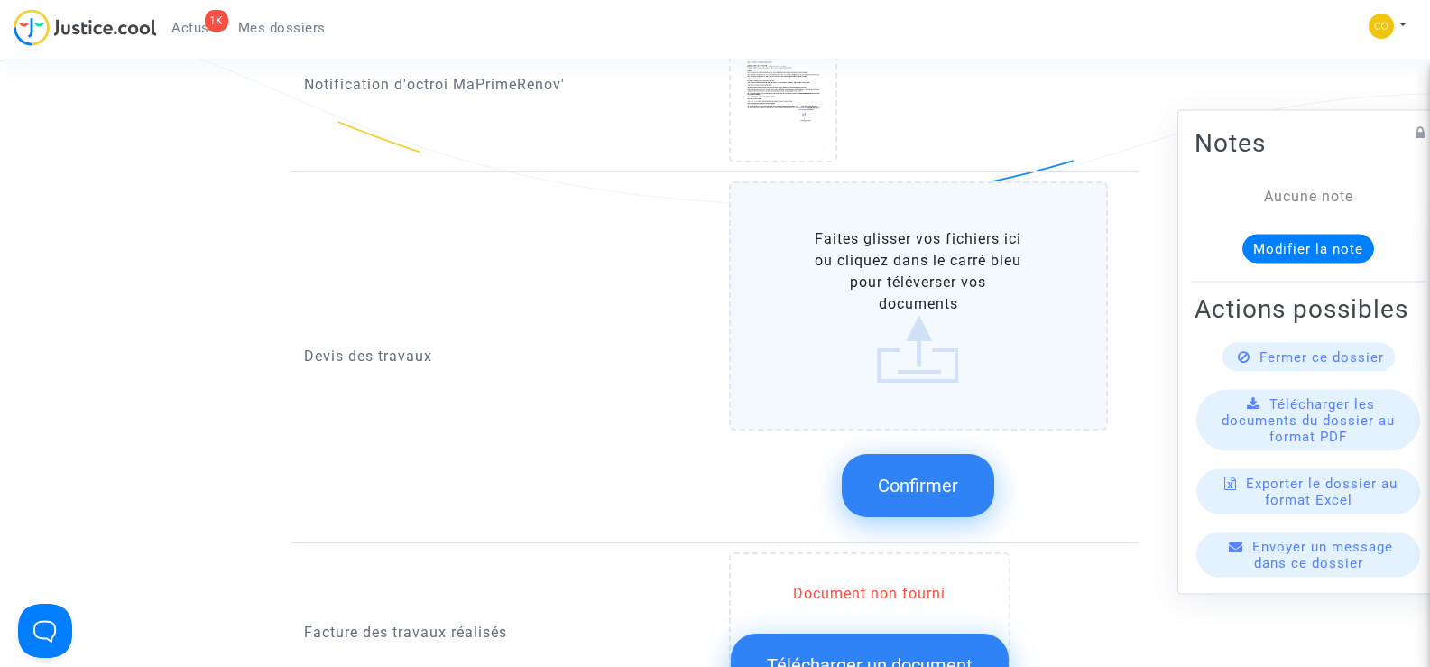
click at [928, 279] on label "Faites glisser vos fichiers ici ou cliquez dans le carré bleu pour téléverser v…" at bounding box center [919, 305] width 380 height 249
click at [0, 0] on input "Faites glisser vos fichiers ici ou cliquez dans le carré bleu pour téléverser v…" at bounding box center [0, 0] width 0 height 0
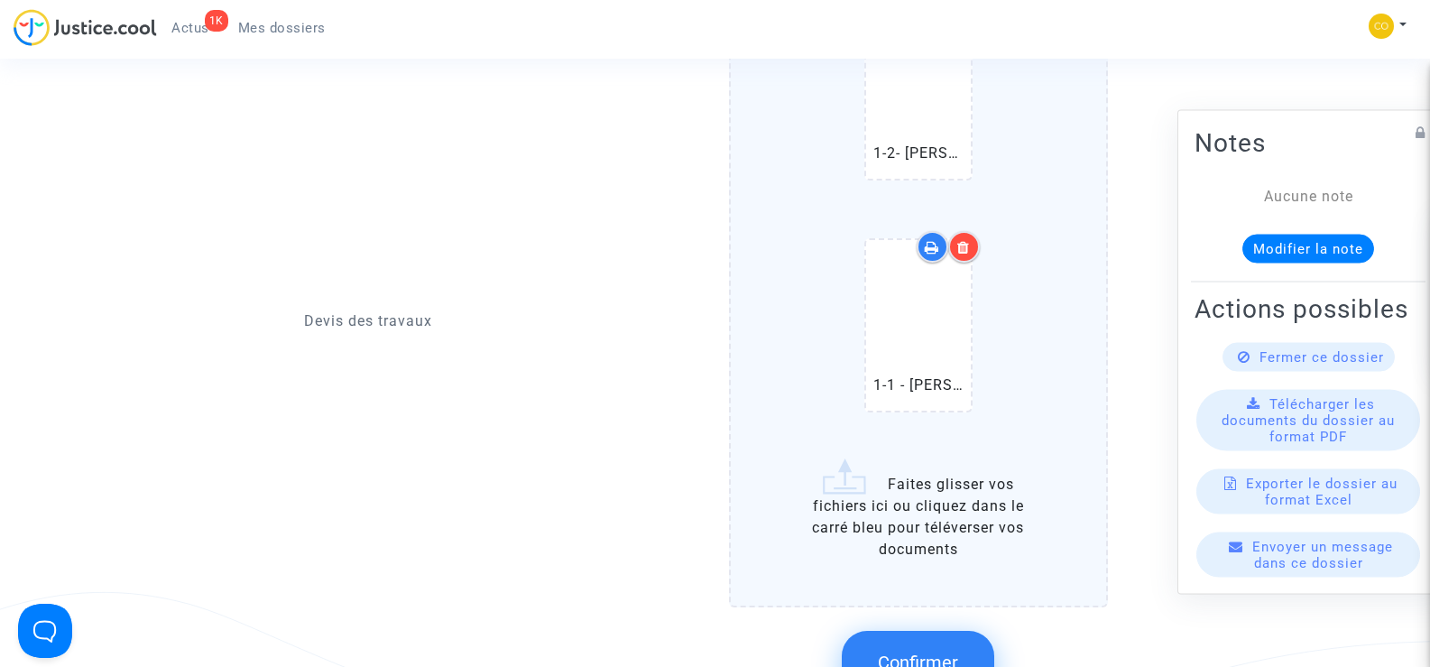
scroll to position [1353, 0]
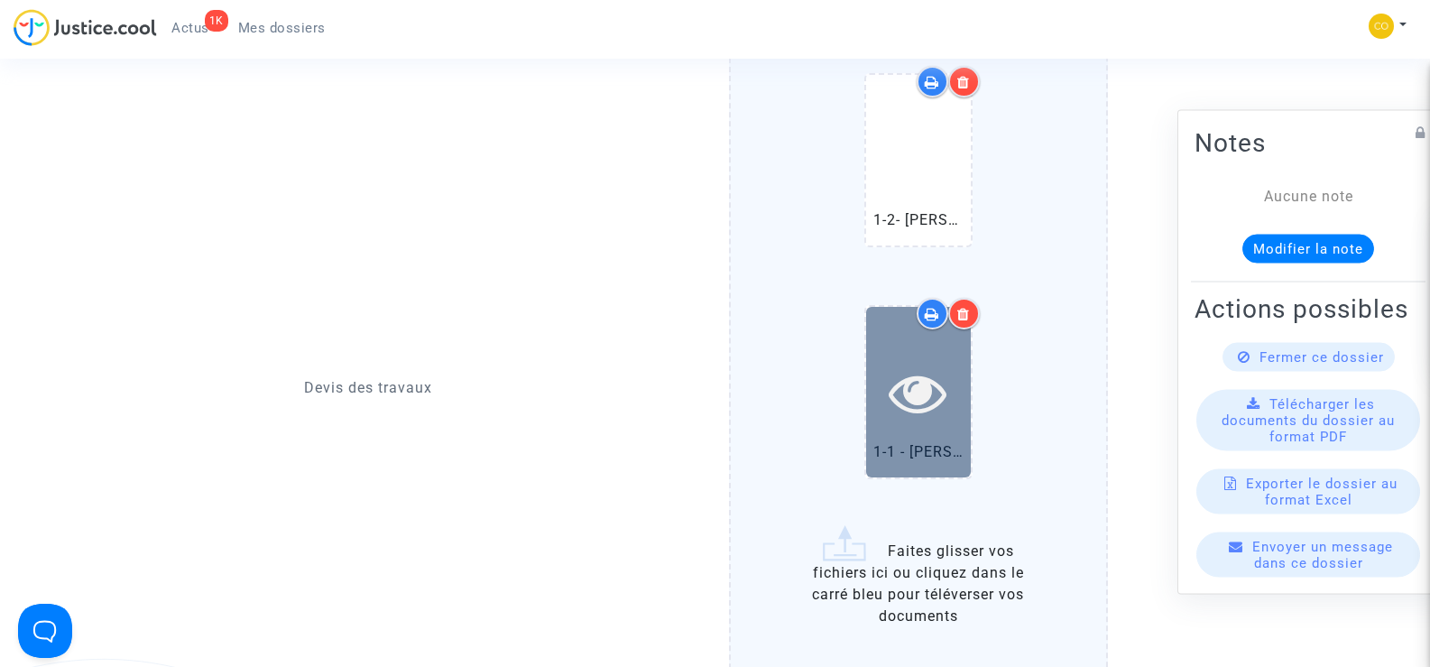
click at [908, 371] on icon at bounding box center [918, 393] width 59 height 58
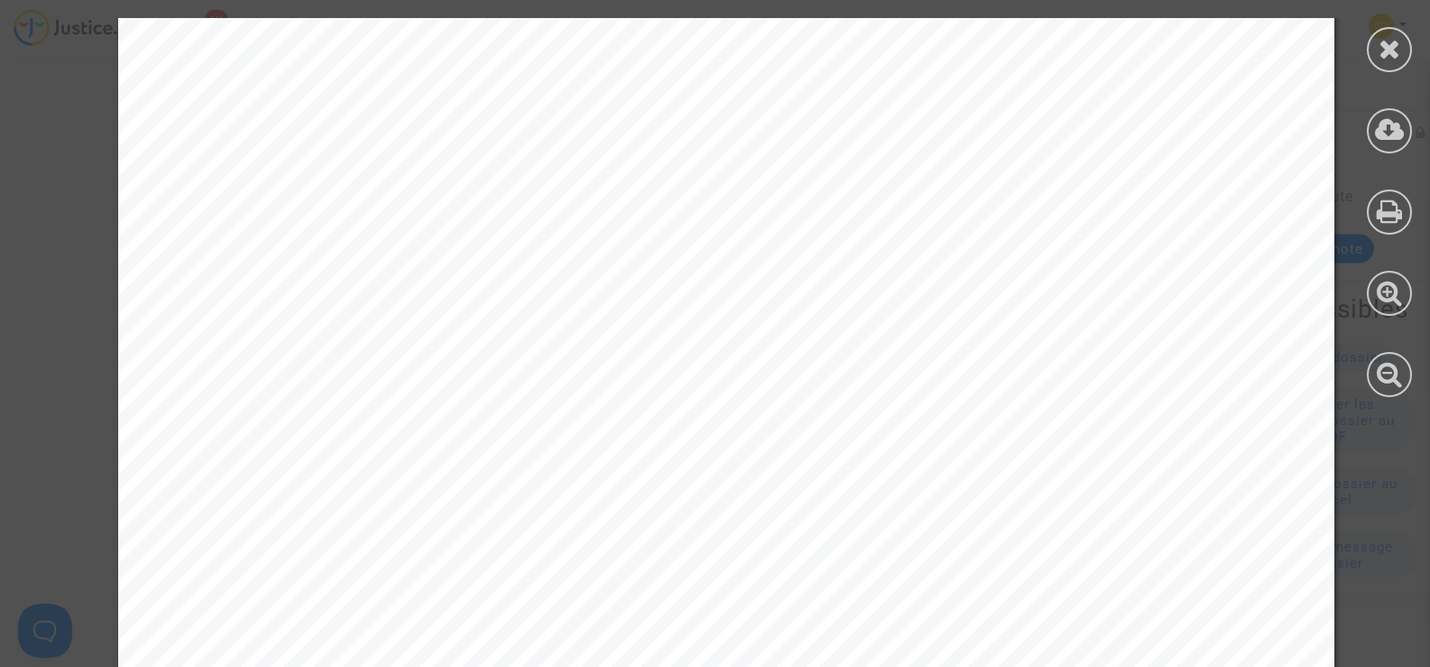
scroll to position [2825, 0]
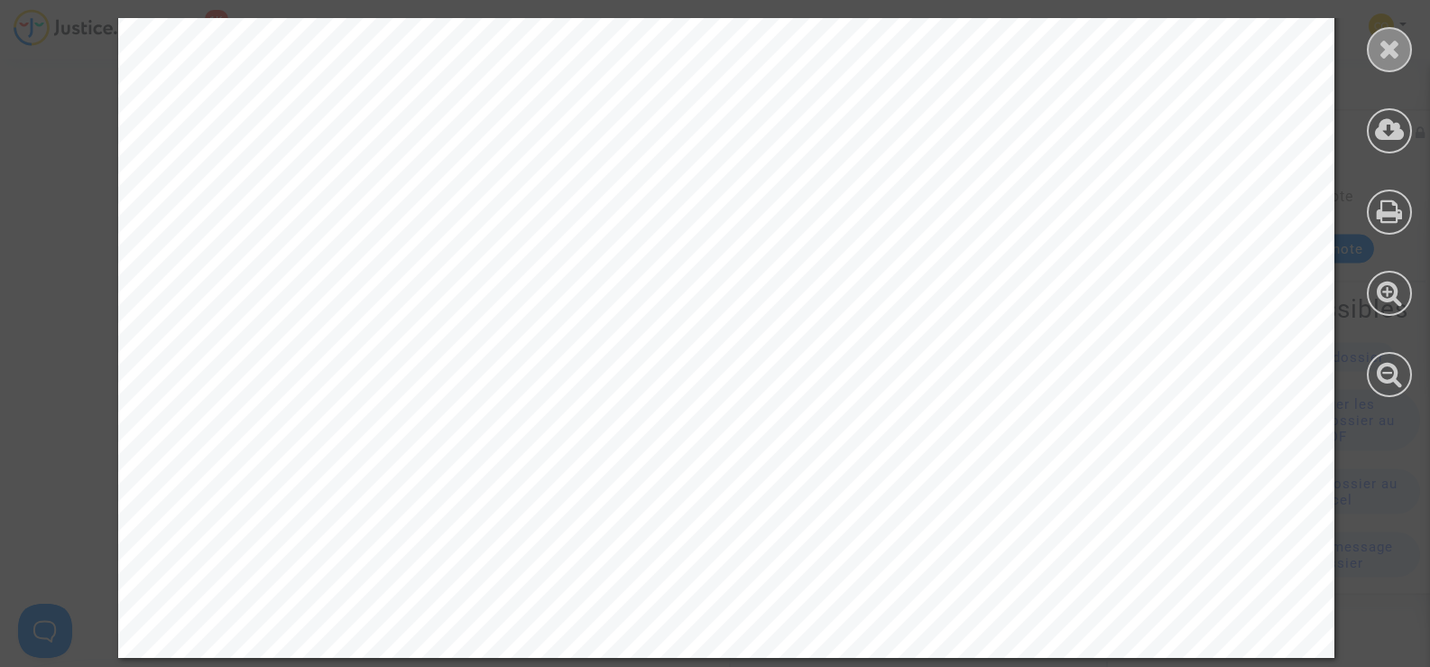
click at [1395, 42] on icon at bounding box center [1389, 48] width 23 height 27
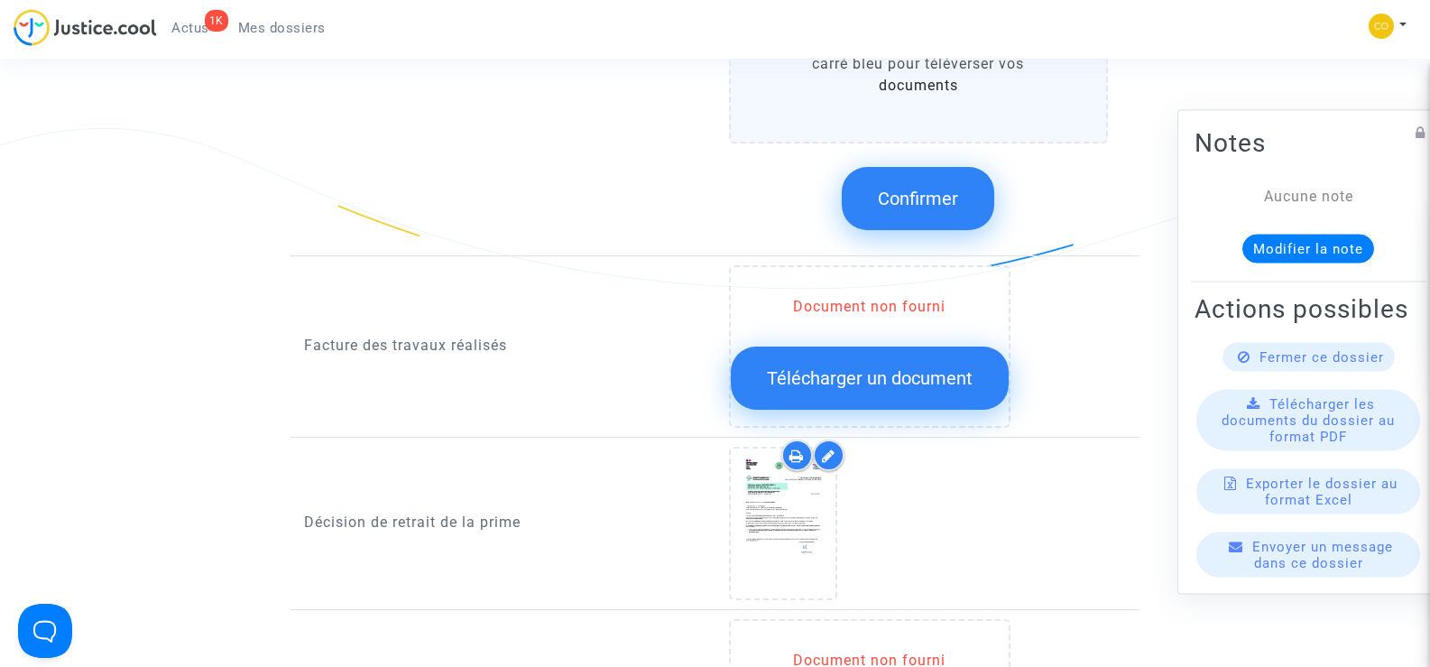
scroll to position [1894, 0]
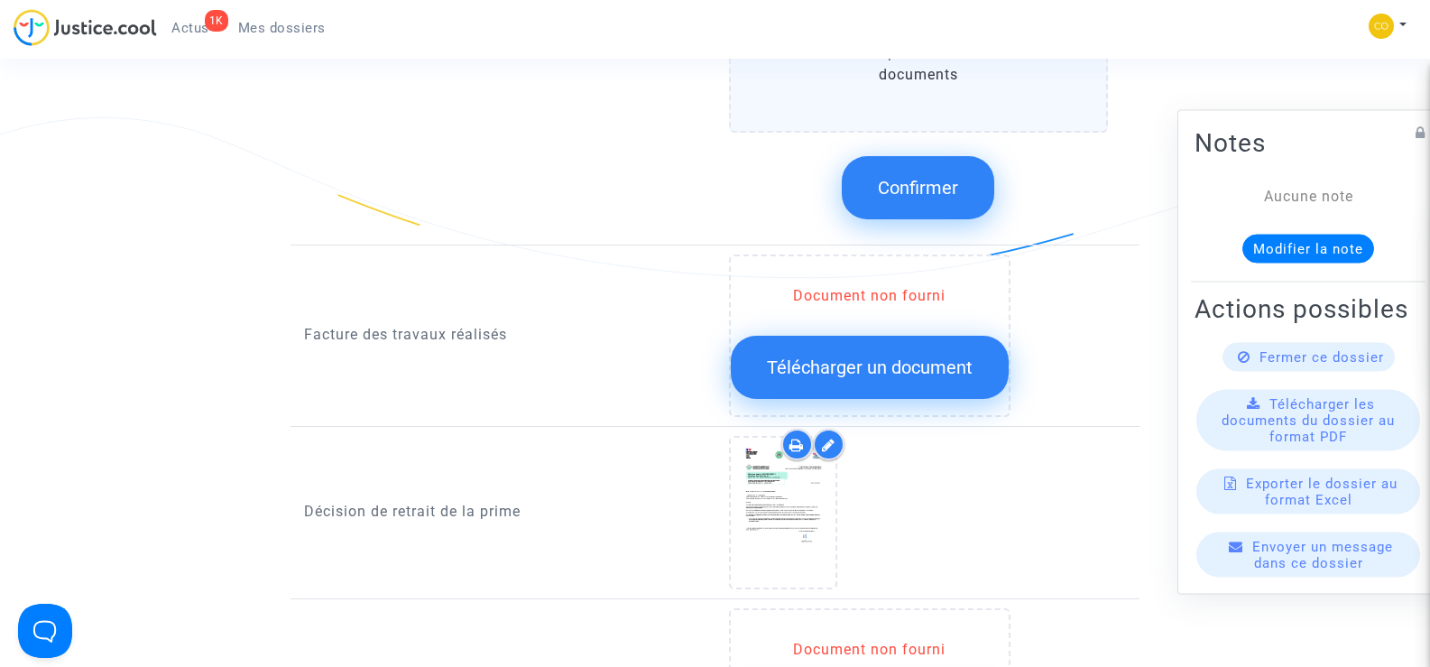
click at [862, 356] on span "Télécharger un document" at bounding box center [870, 367] width 206 height 22
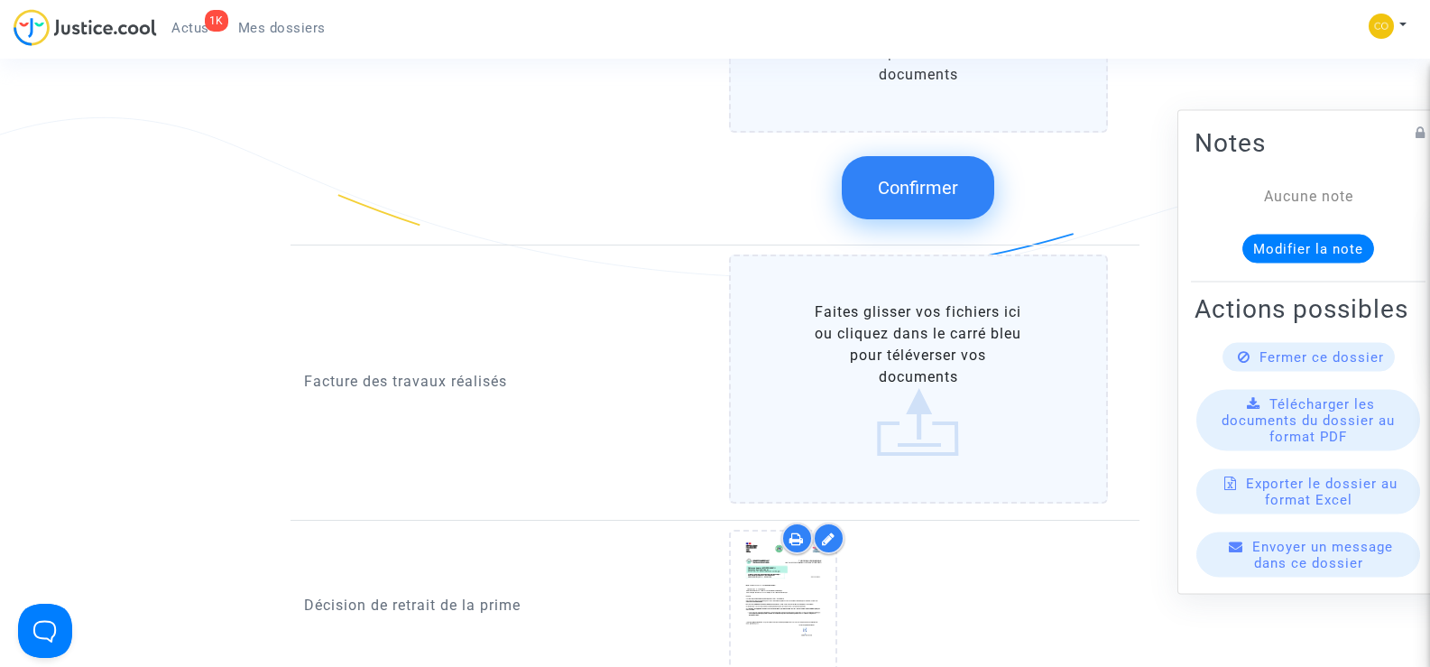
click at [933, 366] on label "Faites glisser vos fichiers ici ou cliquez dans le carré bleu pour téléverser v…" at bounding box center [919, 378] width 380 height 249
click at [0, 0] on input "Faites glisser vos fichiers ici ou cliquez dans le carré bleu pour téléverser v…" at bounding box center [0, 0] width 0 height 0
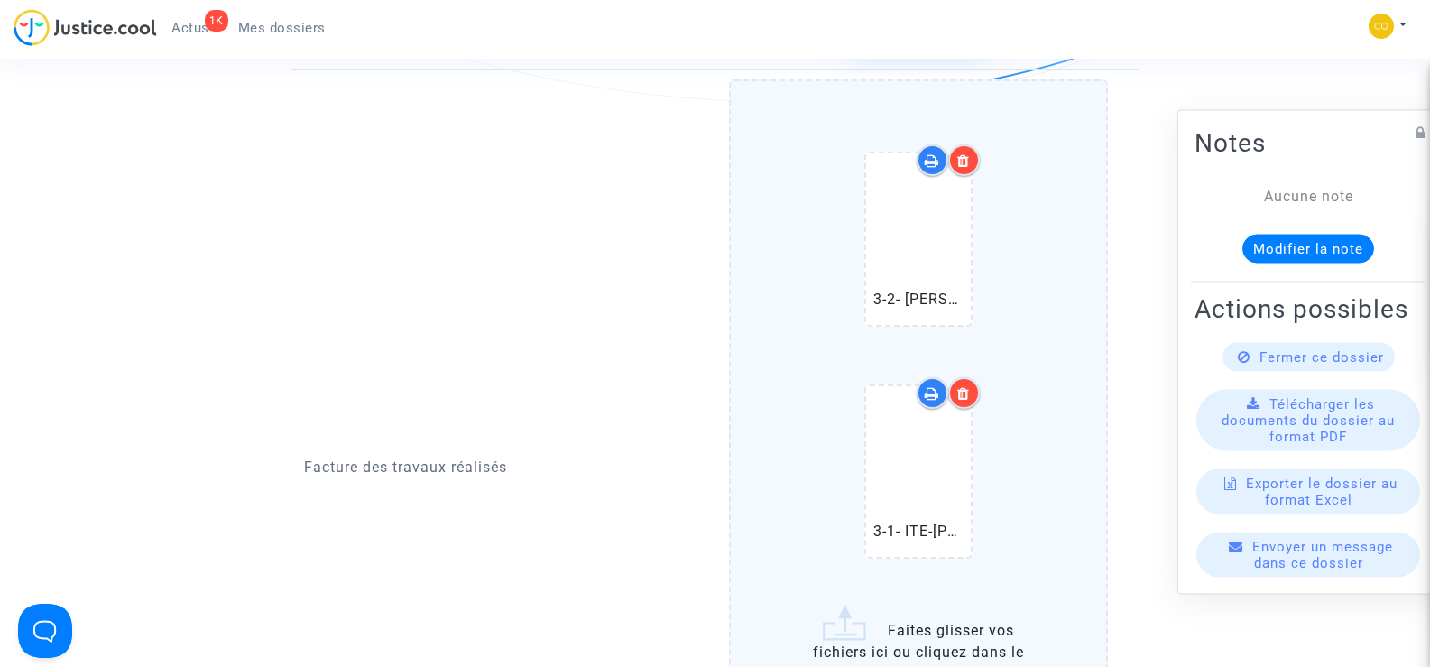
scroll to position [2075, 0]
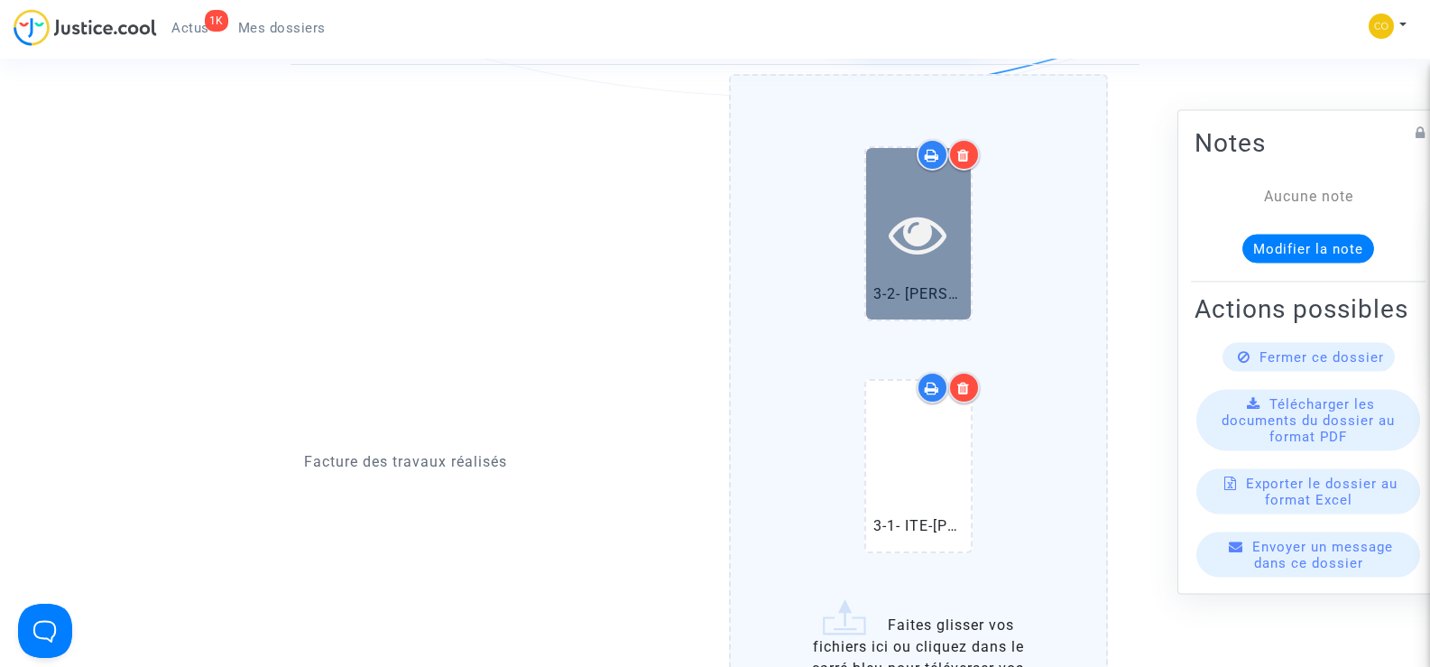
click at [904, 205] on icon at bounding box center [918, 234] width 59 height 58
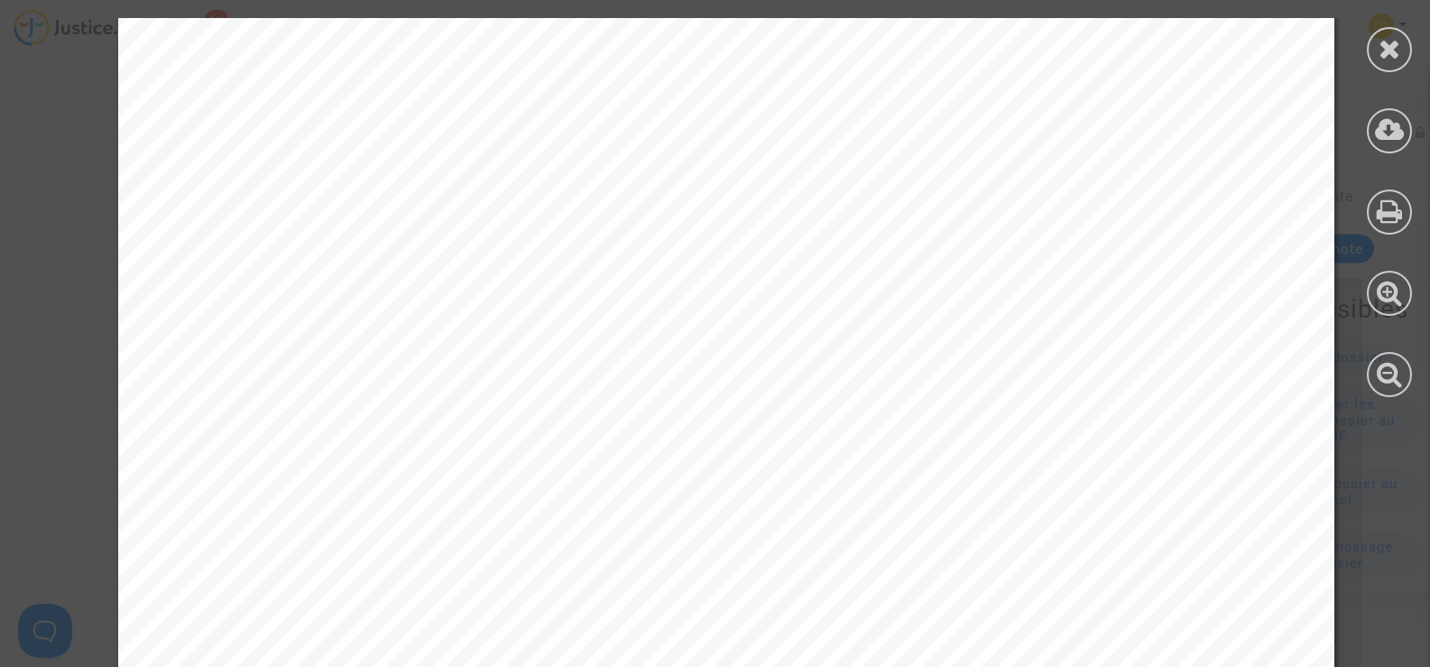
scroll to position [0, 0]
click at [1374, 51] on div at bounding box center [1389, 49] width 45 height 45
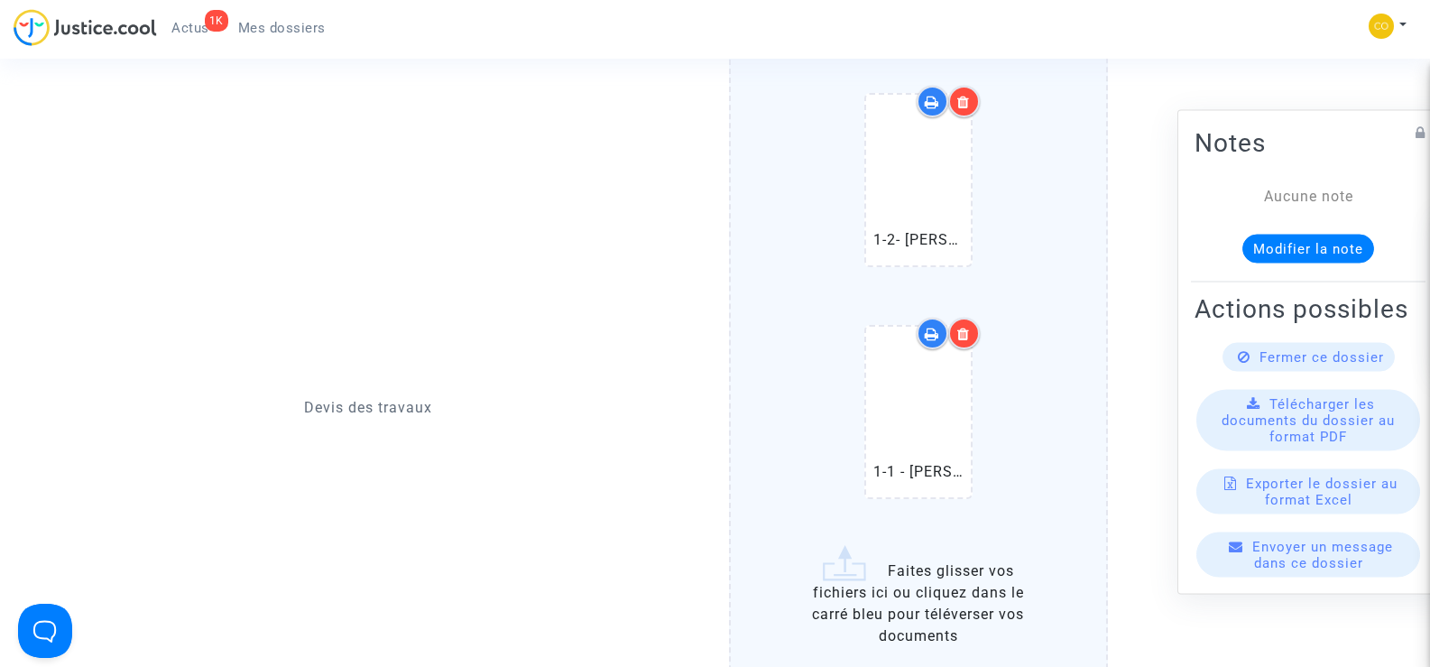
scroll to position [1533, 0]
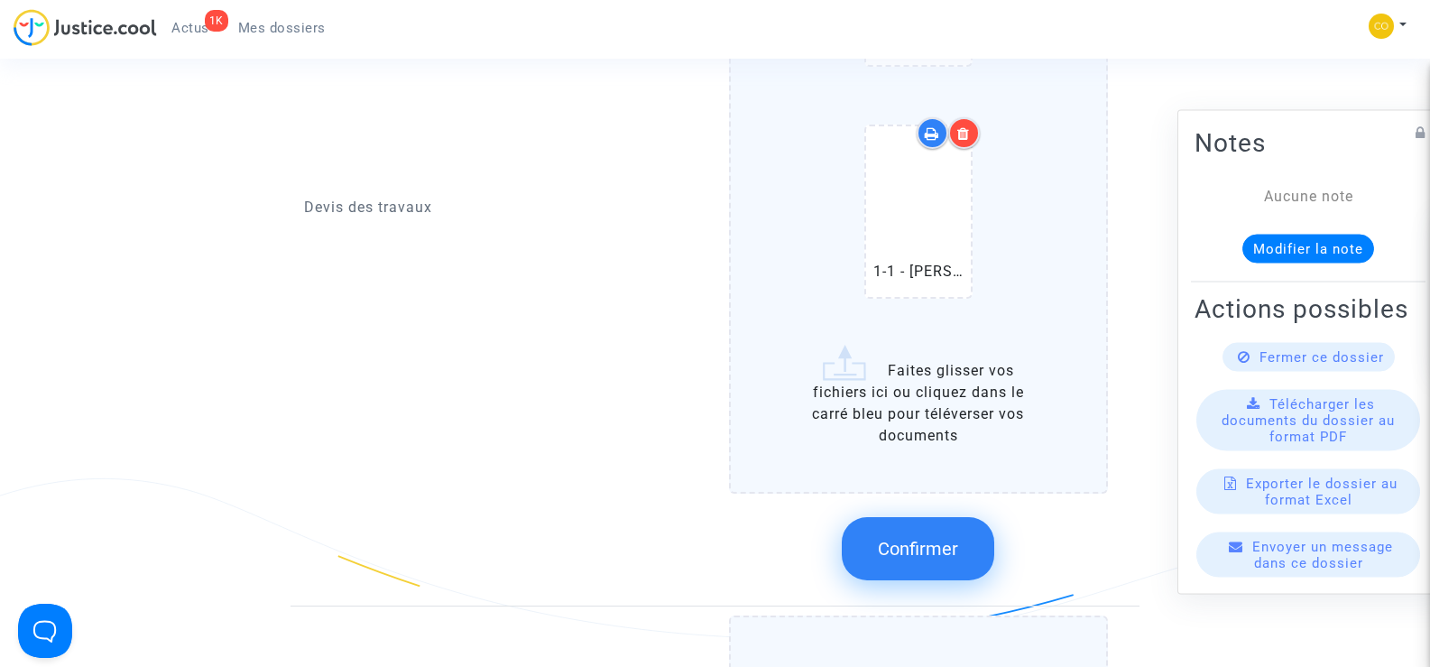
click at [911, 538] on span "Confirmer" at bounding box center [918, 549] width 80 height 22
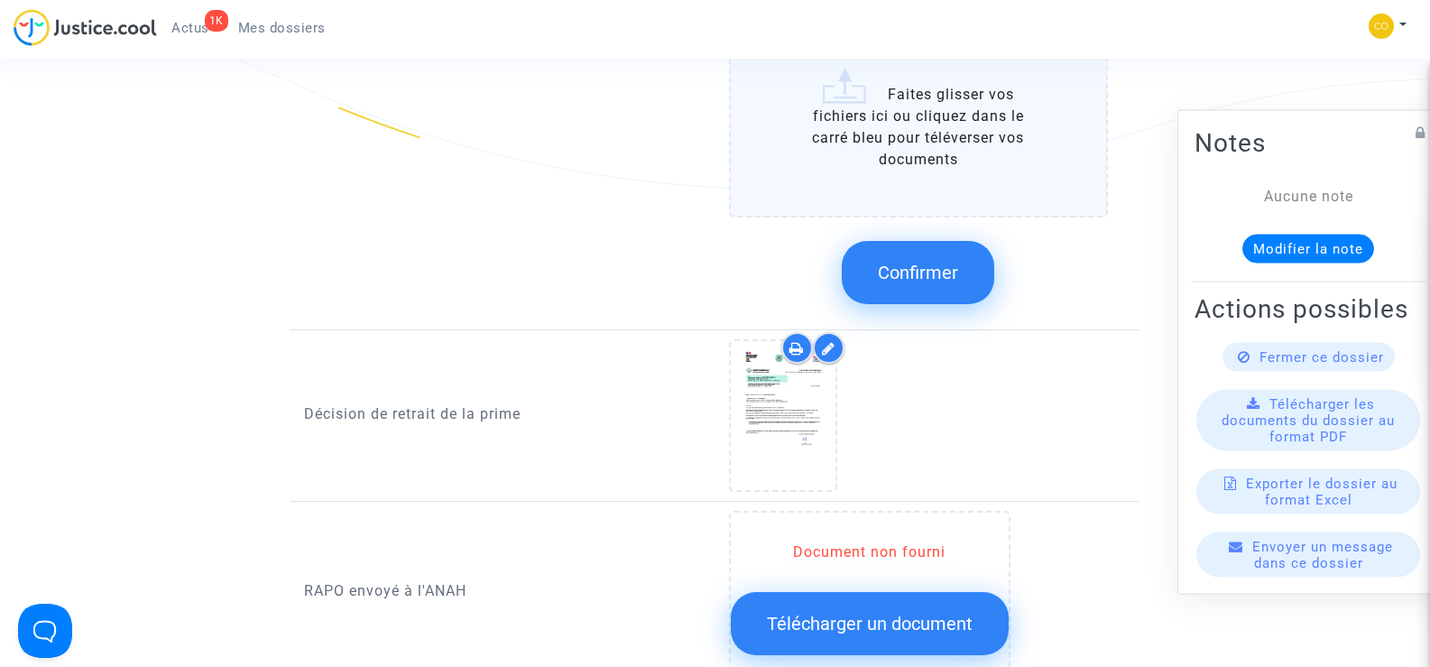
scroll to position [1985, 0]
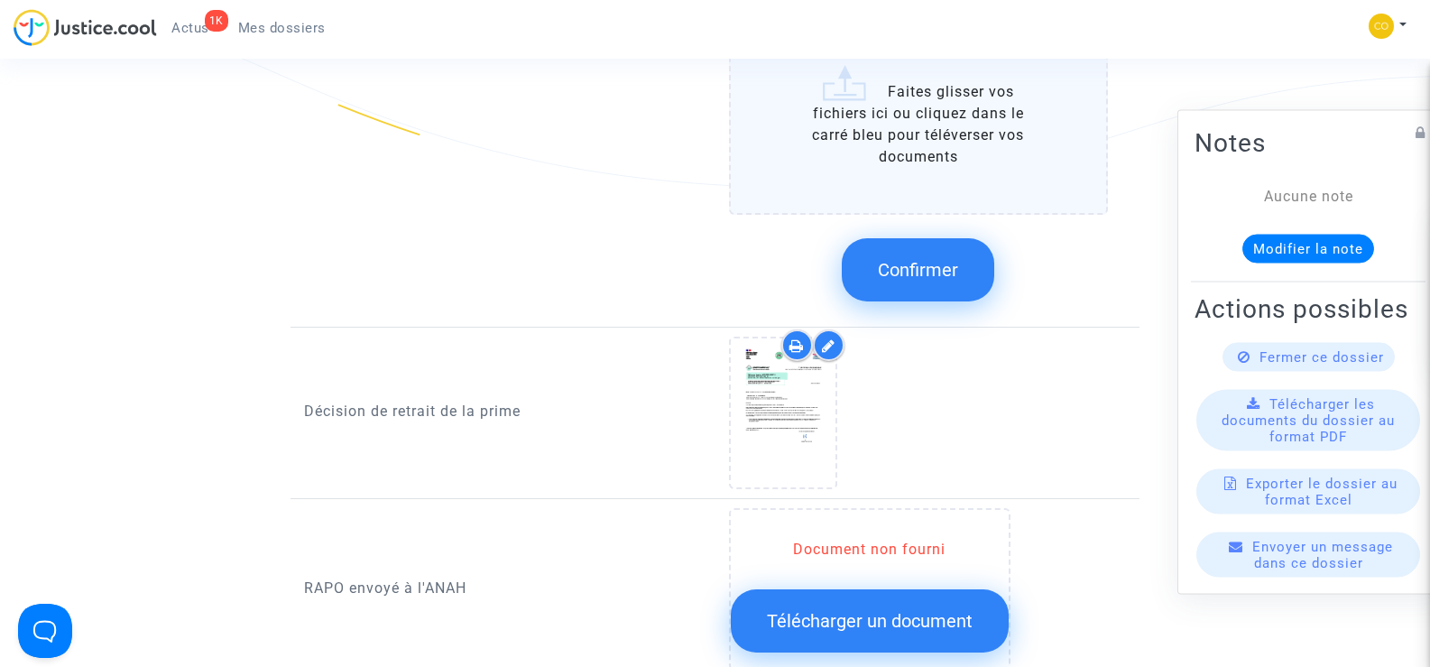
click at [909, 259] on button "Confirmer" at bounding box center [918, 269] width 152 height 63
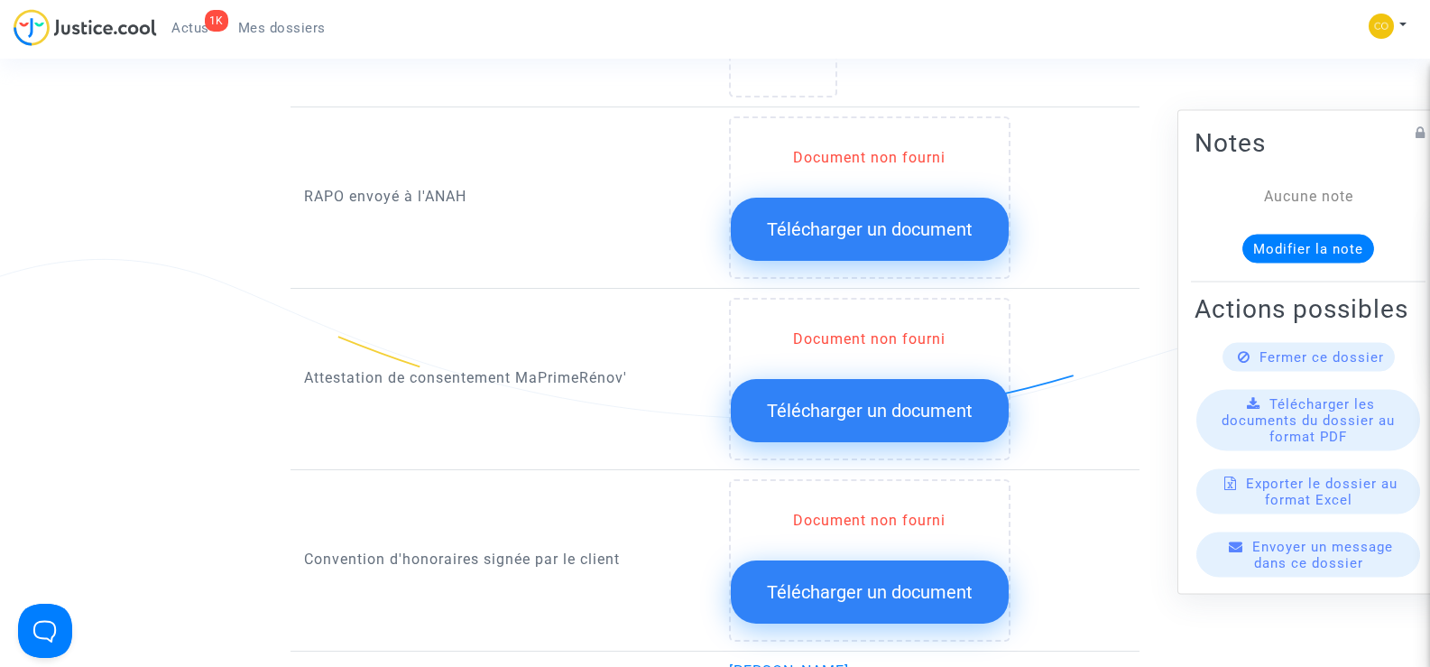
scroll to position [1714, 0]
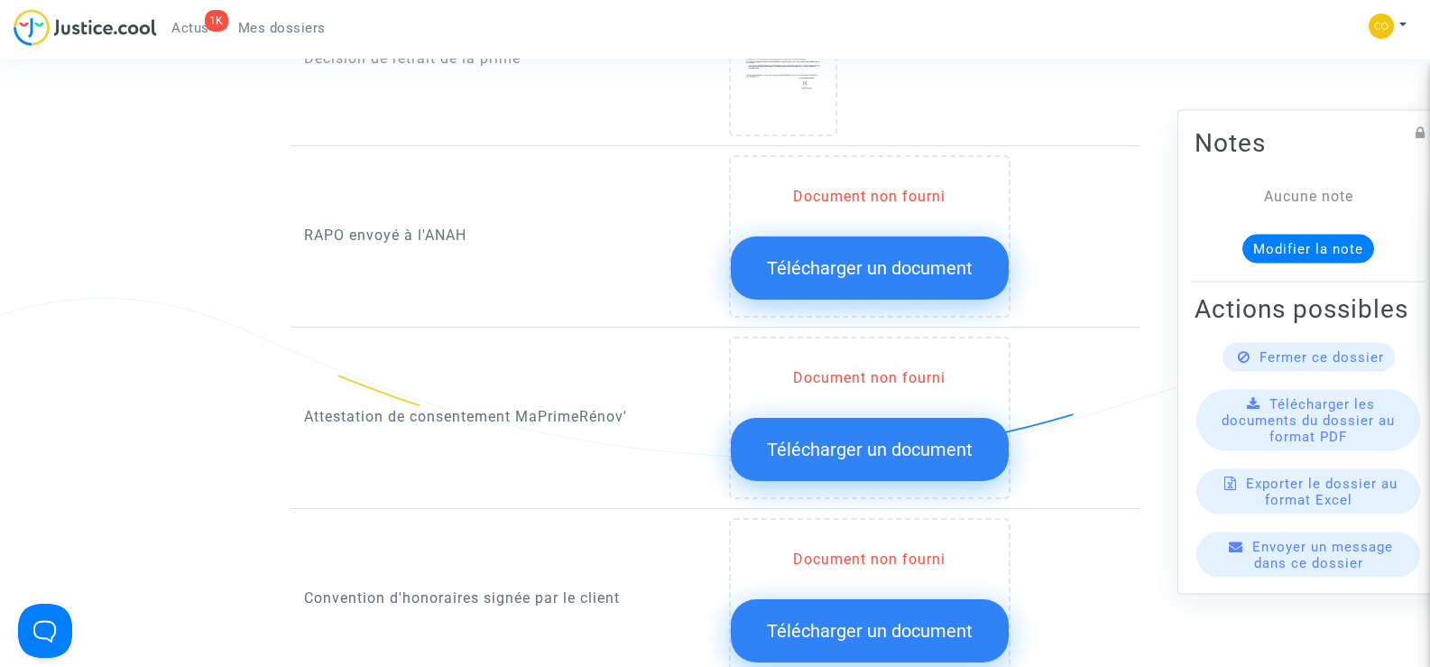
click at [885, 257] on span "Télécharger un document" at bounding box center [870, 268] width 206 height 22
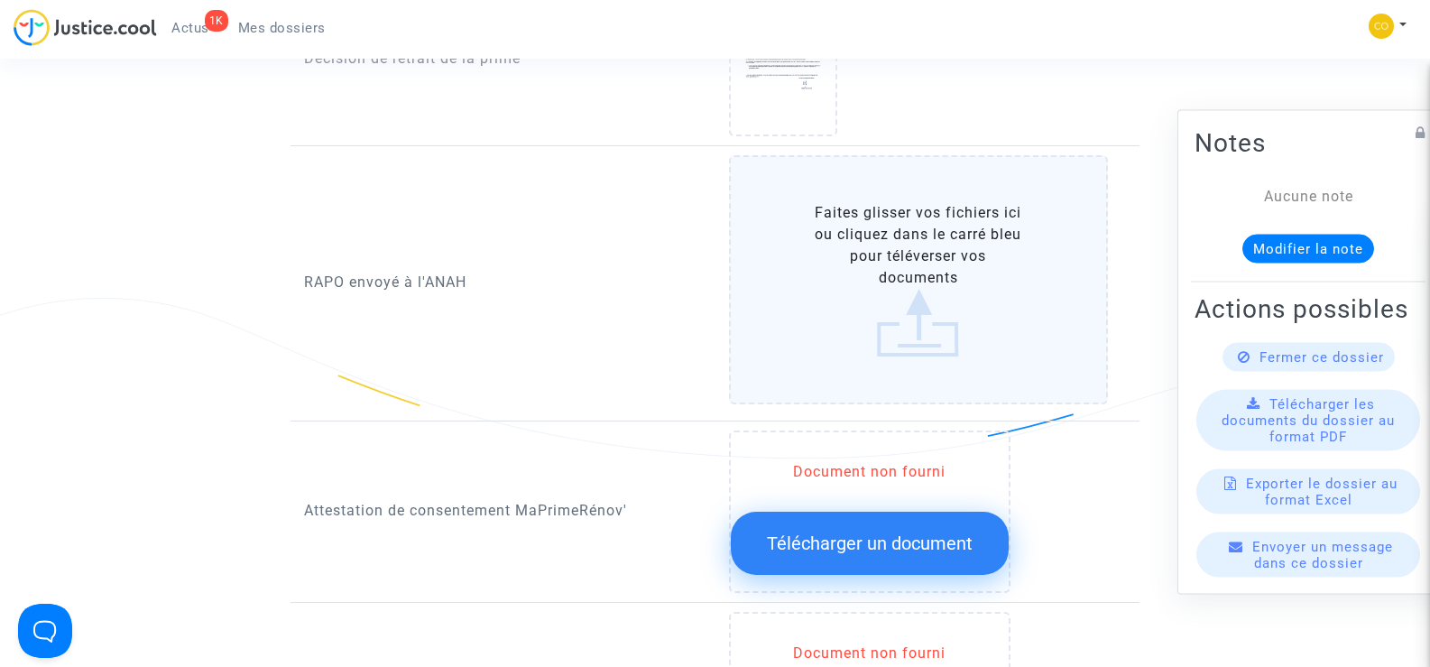
click at [903, 268] on label "Faites glisser vos fichiers ici ou cliquez dans le carré bleu pour téléverser v…" at bounding box center [919, 279] width 380 height 249
click at [0, 0] on input "Faites glisser vos fichiers ici ou cliquez dans le carré bleu pour téléverser v…" at bounding box center [0, 0] width 0 height 0
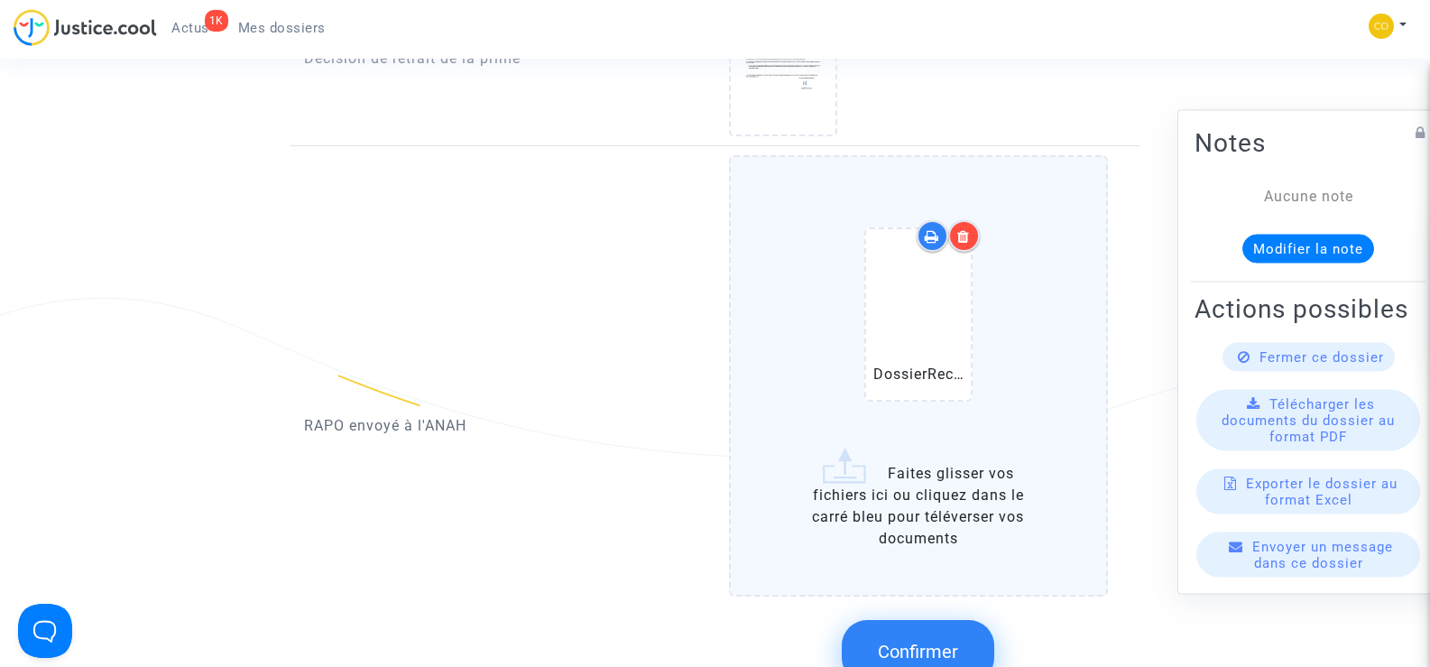
click at [949, 644] on button "Confirmer" at bounding box center [918, 651] width 152 height 63
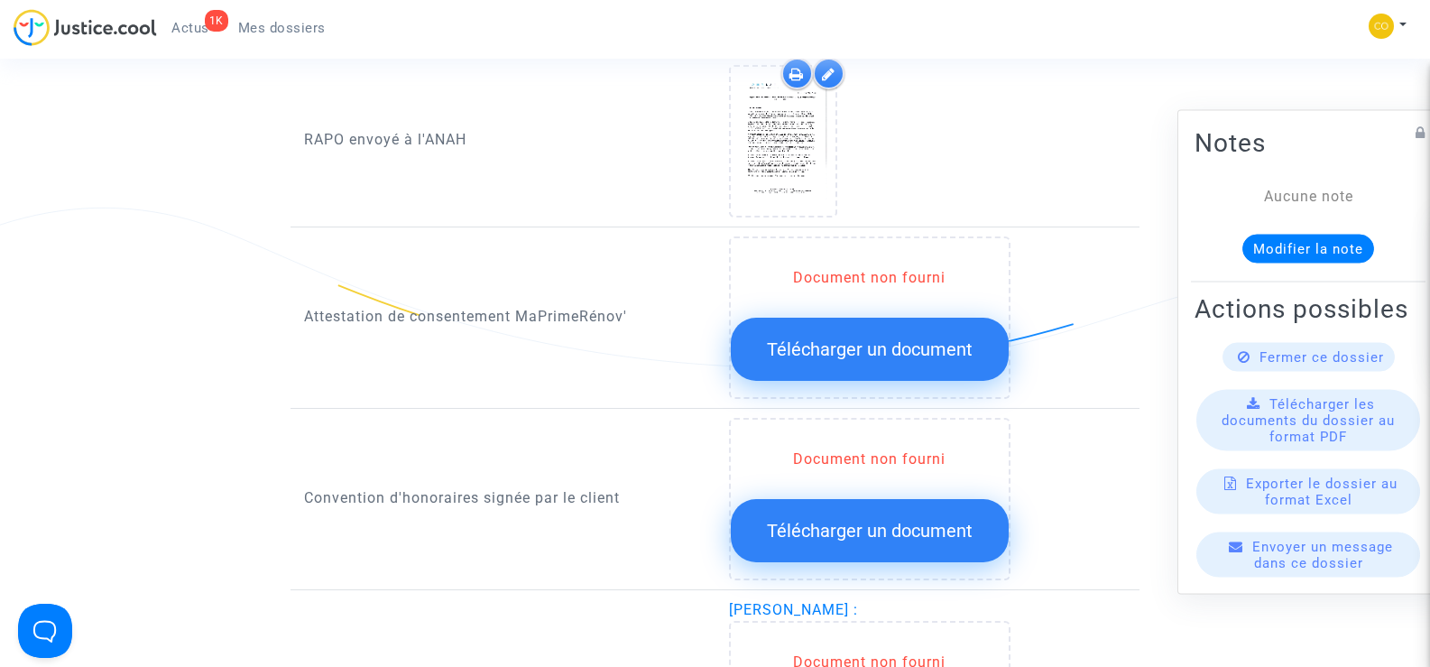
scroll to position [1894, 0]
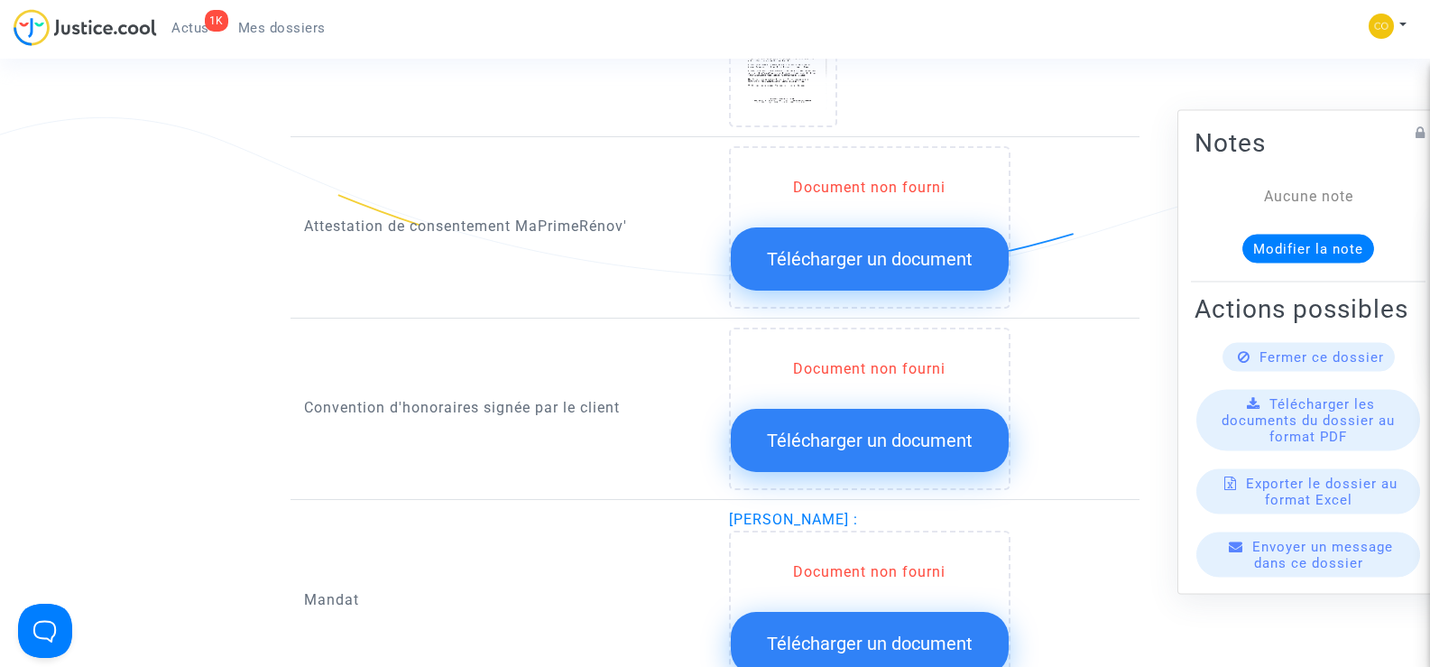
click at [843, 250] on button "Télécharger un document" at bounding box center [870, 258] width 278 height 63
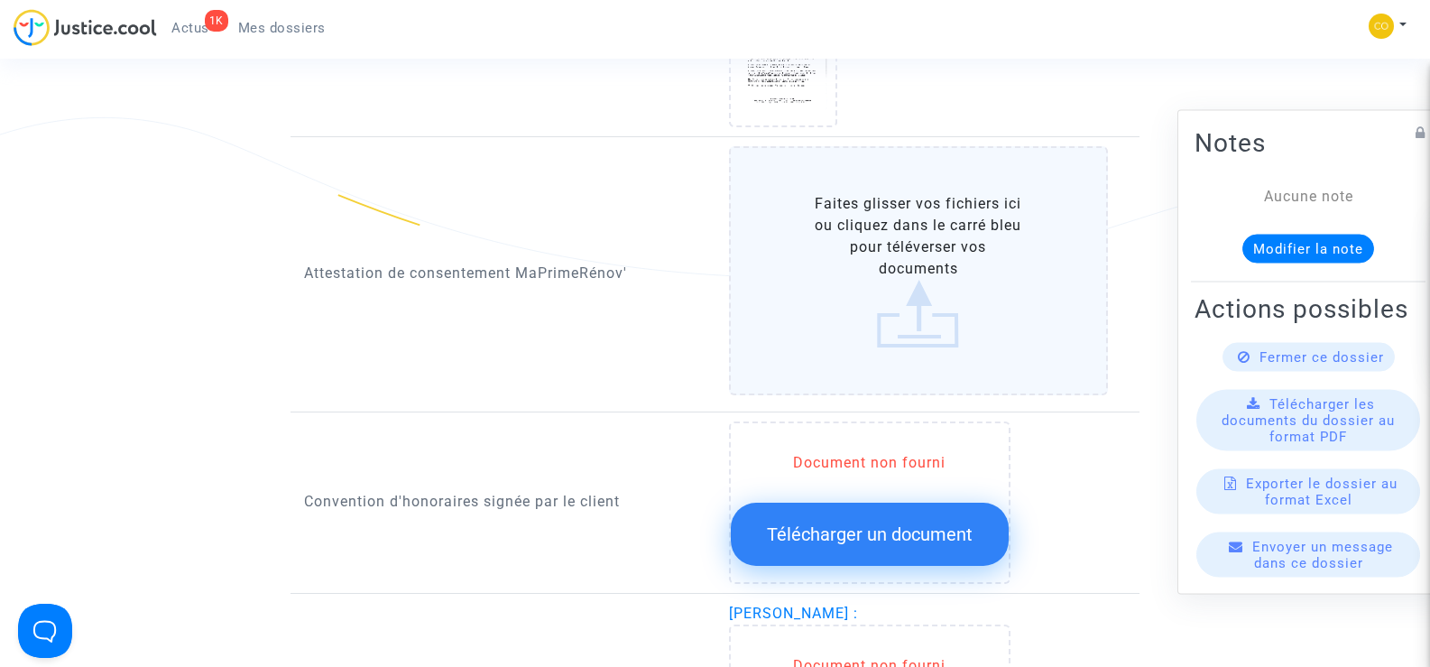
click at [887, 256] on label "Faites glisser vos fichiers ici ou cliquez dans le carré bleu pour téléverser v…" at bounding box center [919, 270] width 380 height 249
click at [0, 0] on input "Faites glisser vos fichiers ici ou cliquez dans le carré bleu pour téléverser v…" at bounding box center [0, 0] width 0 height 0
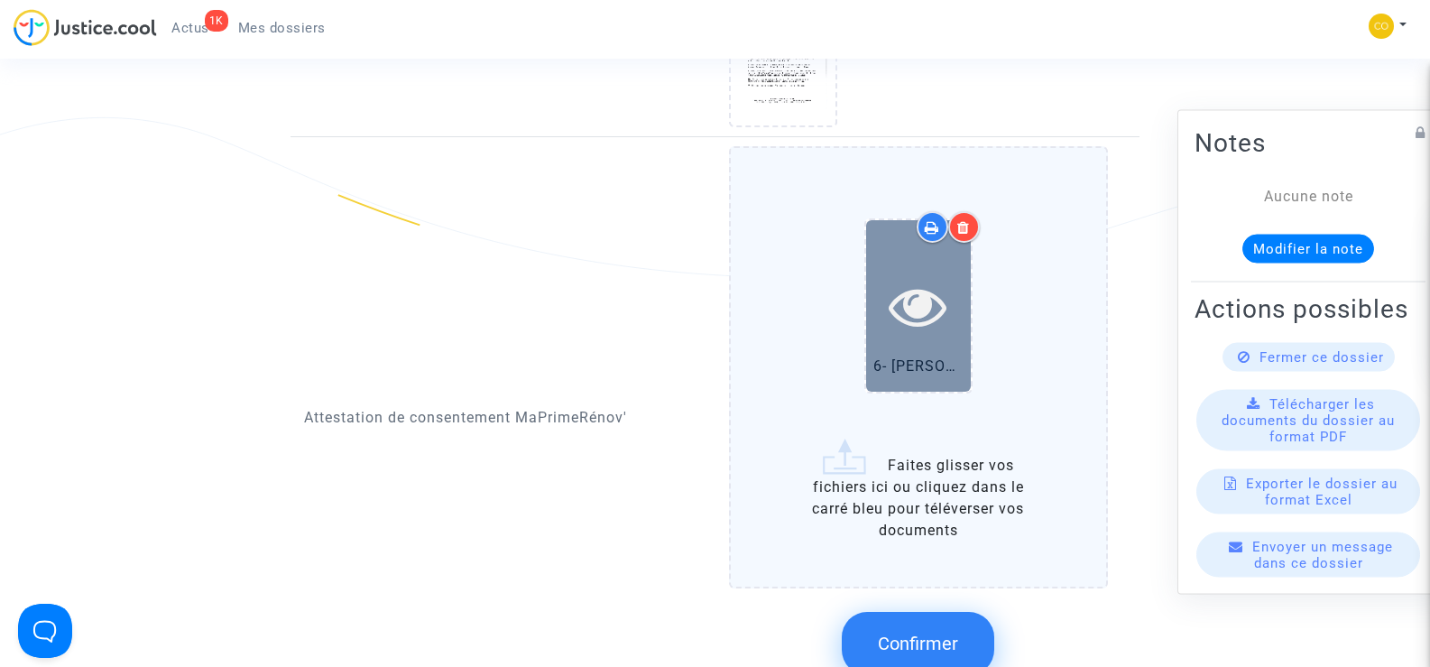
click at [905, 281] on icon at bounding box center [918, 306] width 59 height 58
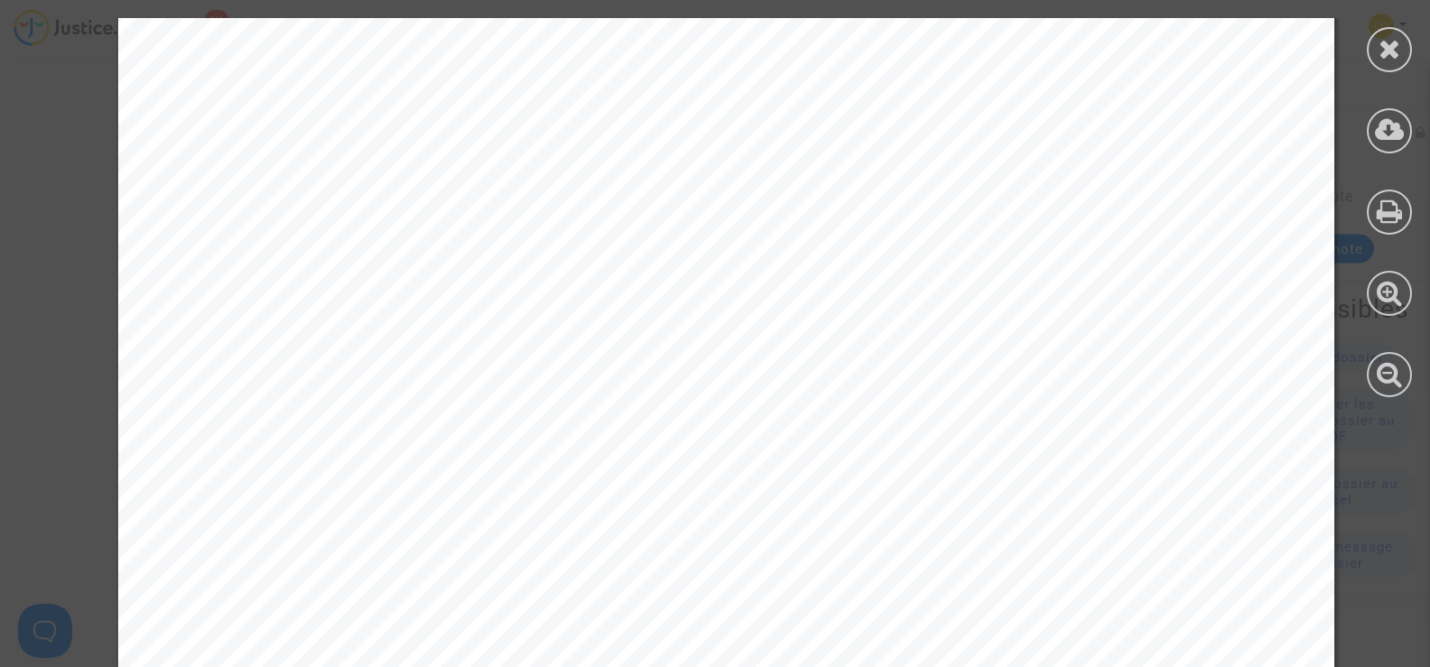
scroll to position [0, 0]
click at [1395, 29] on div at bounding box center [1389, 49] width 45 height 45
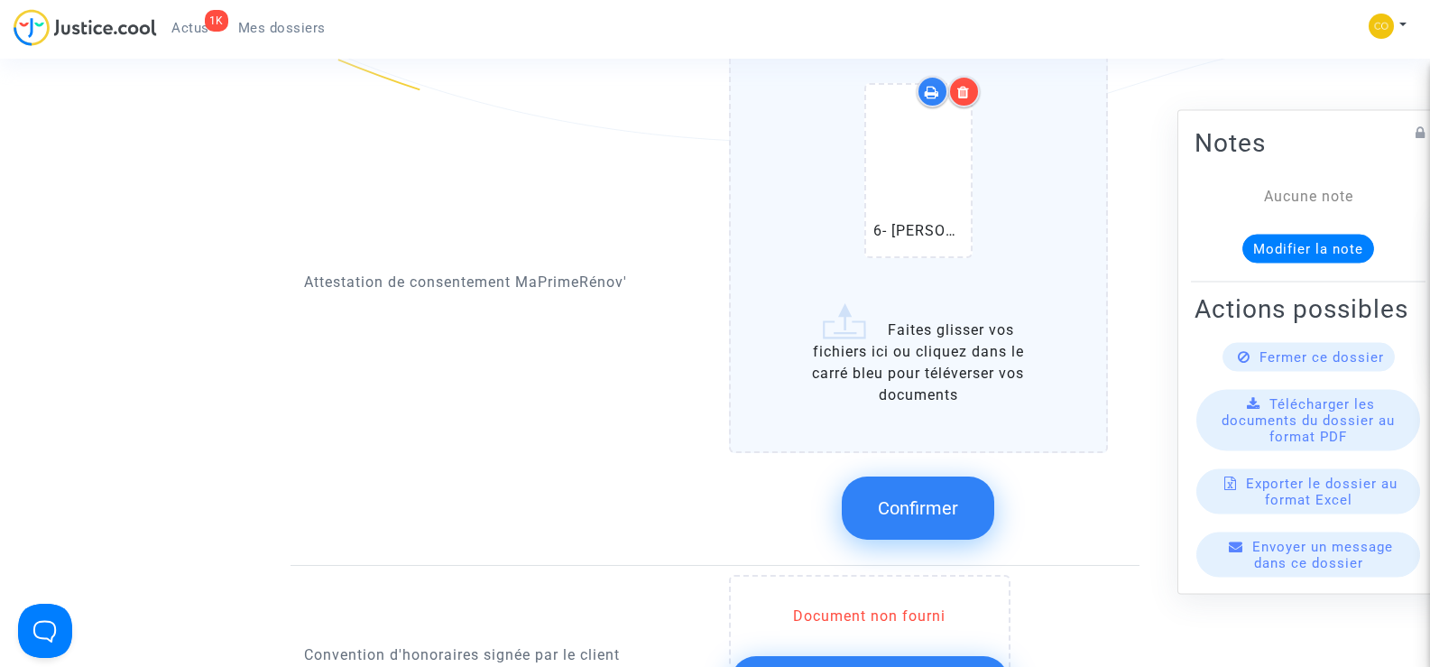
scroll to position [2255, 0]
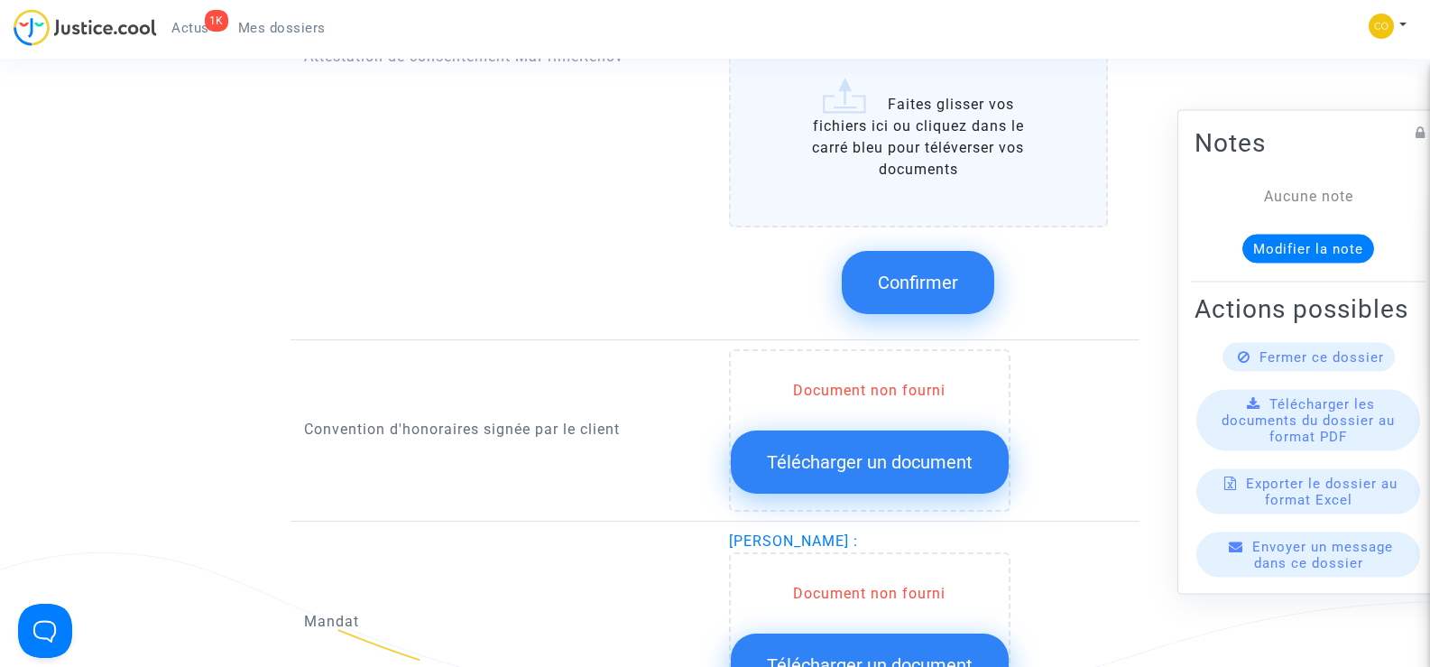
click at [918, 272] on span "Confirmer" at bounding box center [918, 283] width 80 height 22
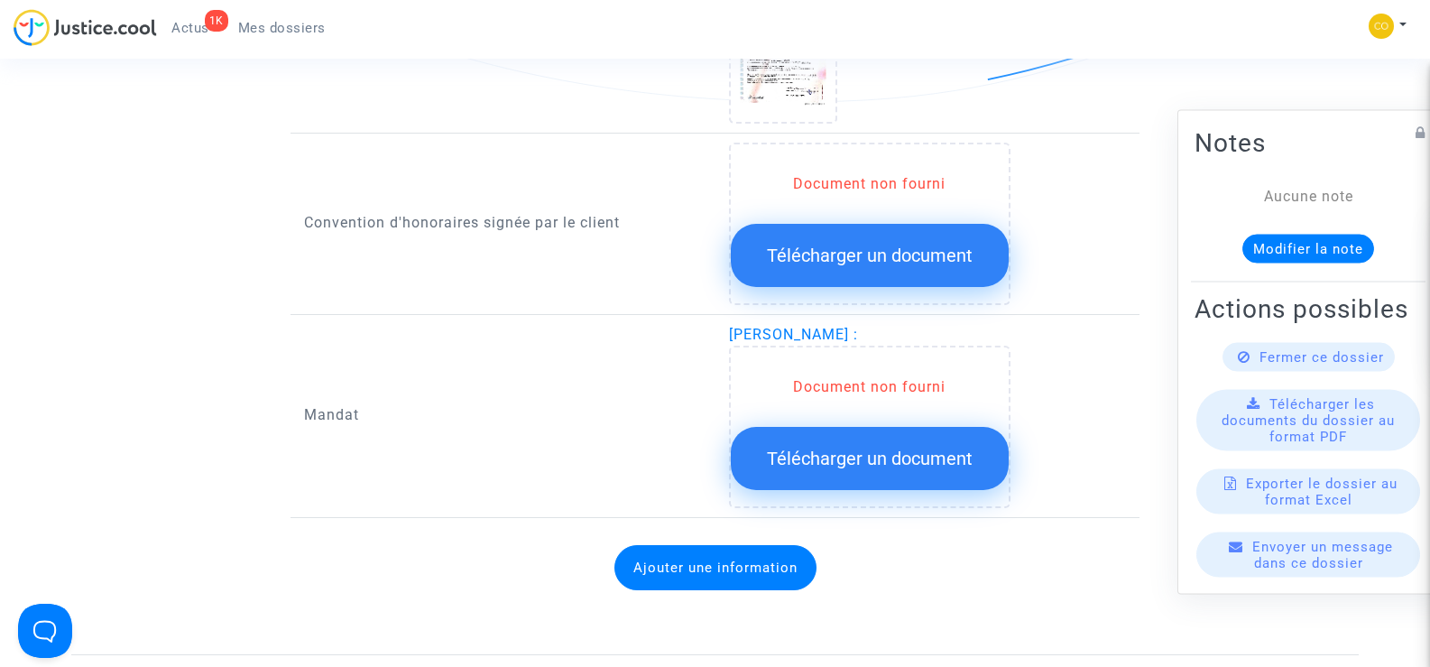
scroll to position [2075, 0]
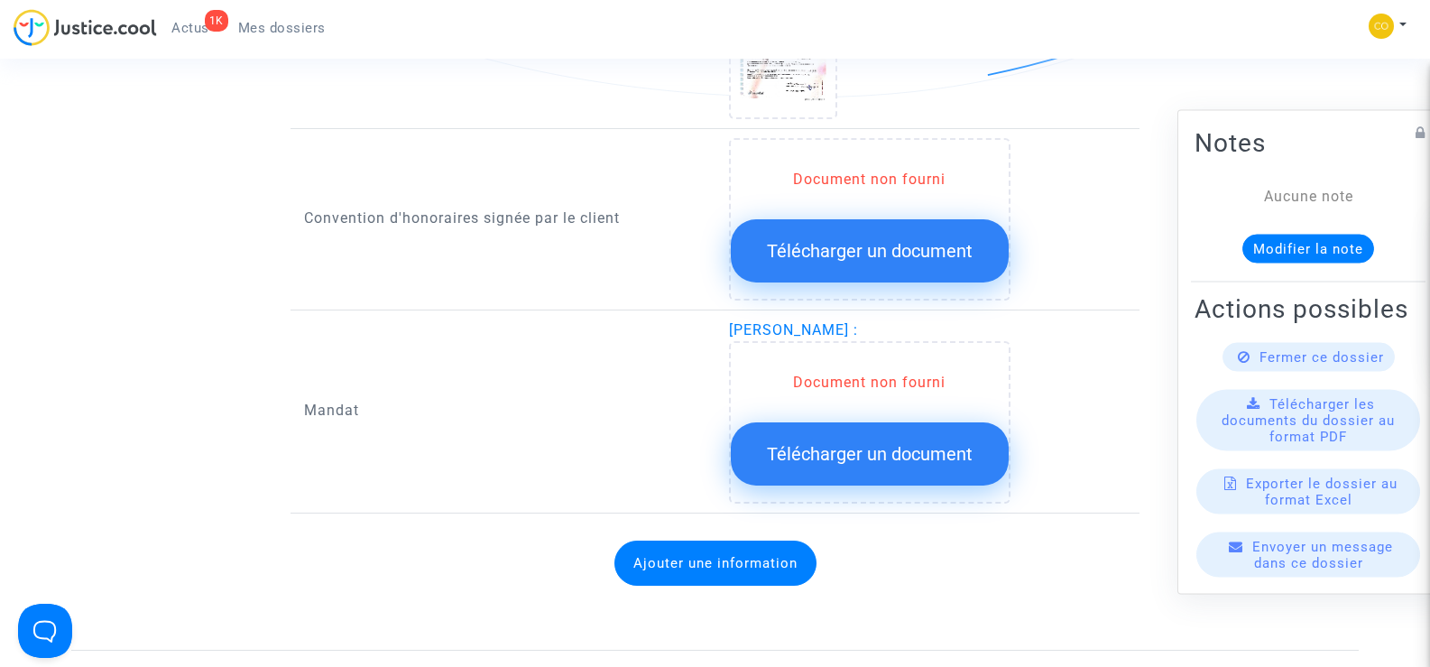
click at [904, 443] on span "Télécharger un document" at bounding box center [870, 454] width 206 height 22
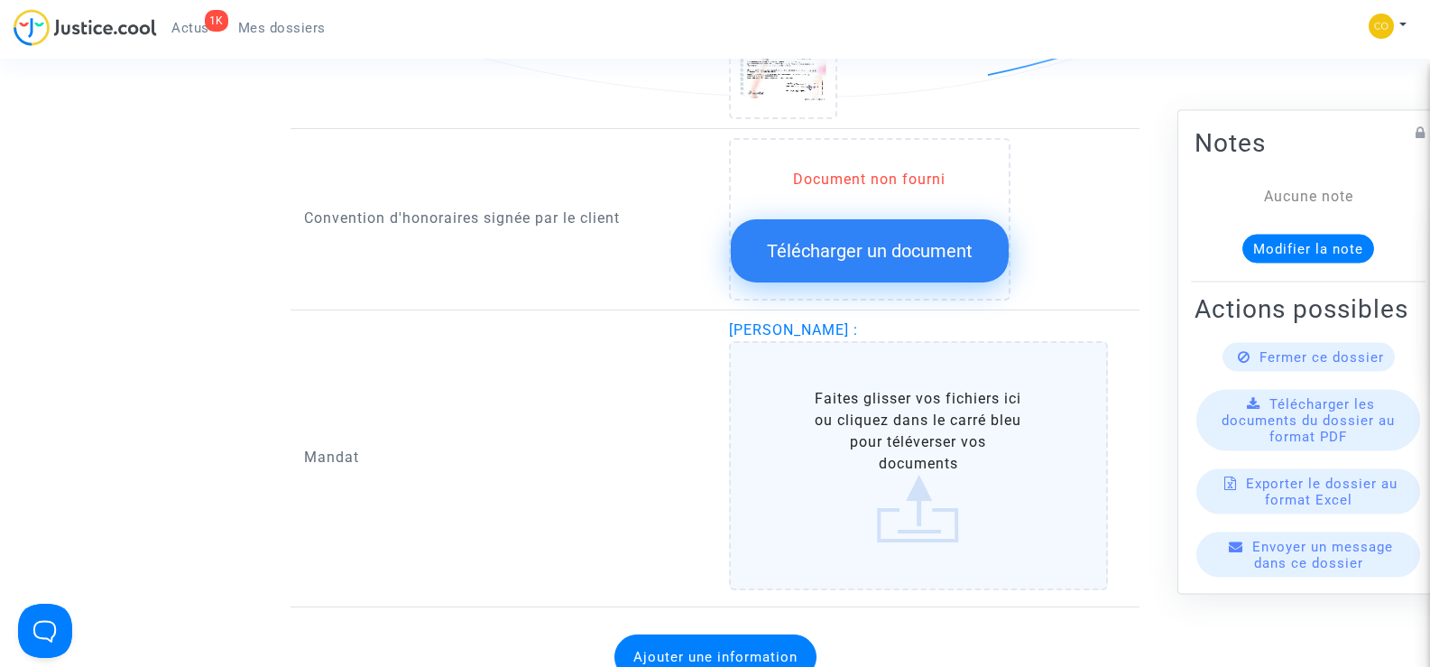
click at [906, 448] on label "Faites glisser vos fichiers ici ou cliquez dans le carré bleu pour téléverser v…" at bounding box center [919, 465] width 380 height 249
click at [0, 0] on input "Faites glisser vos fichiers ici ou cliquez dans le carré bleu pour téléverser v…" at bounding box center [0, 0] width 0 height 0
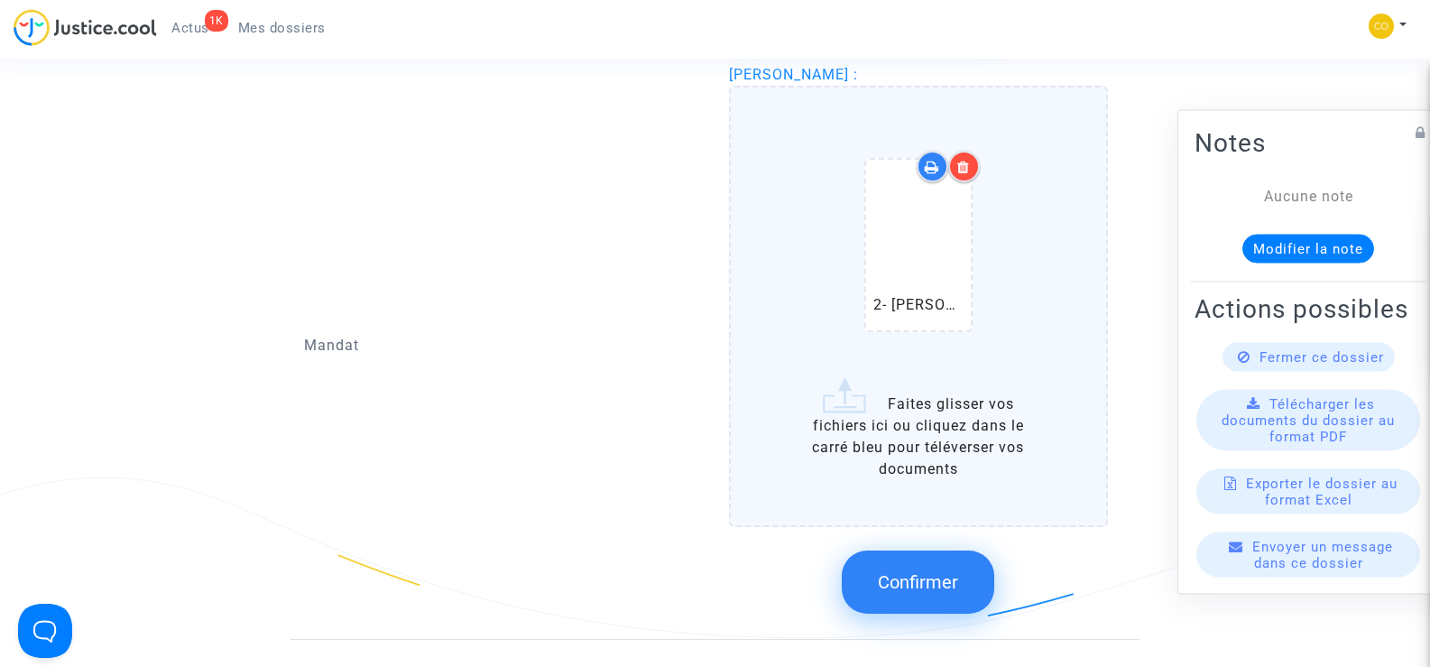
scroll to position [2345, 0]
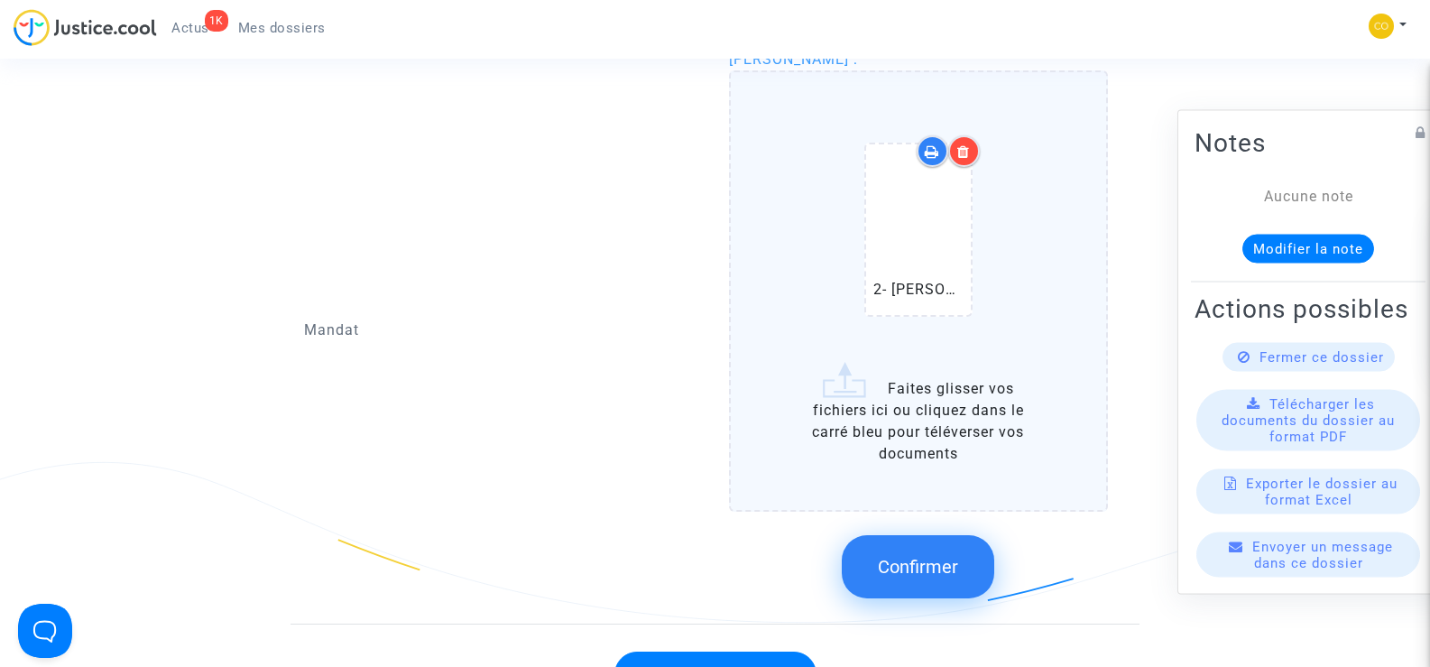
click at [968, 138] on div at bounding box center [964, 151] width 32 height 32
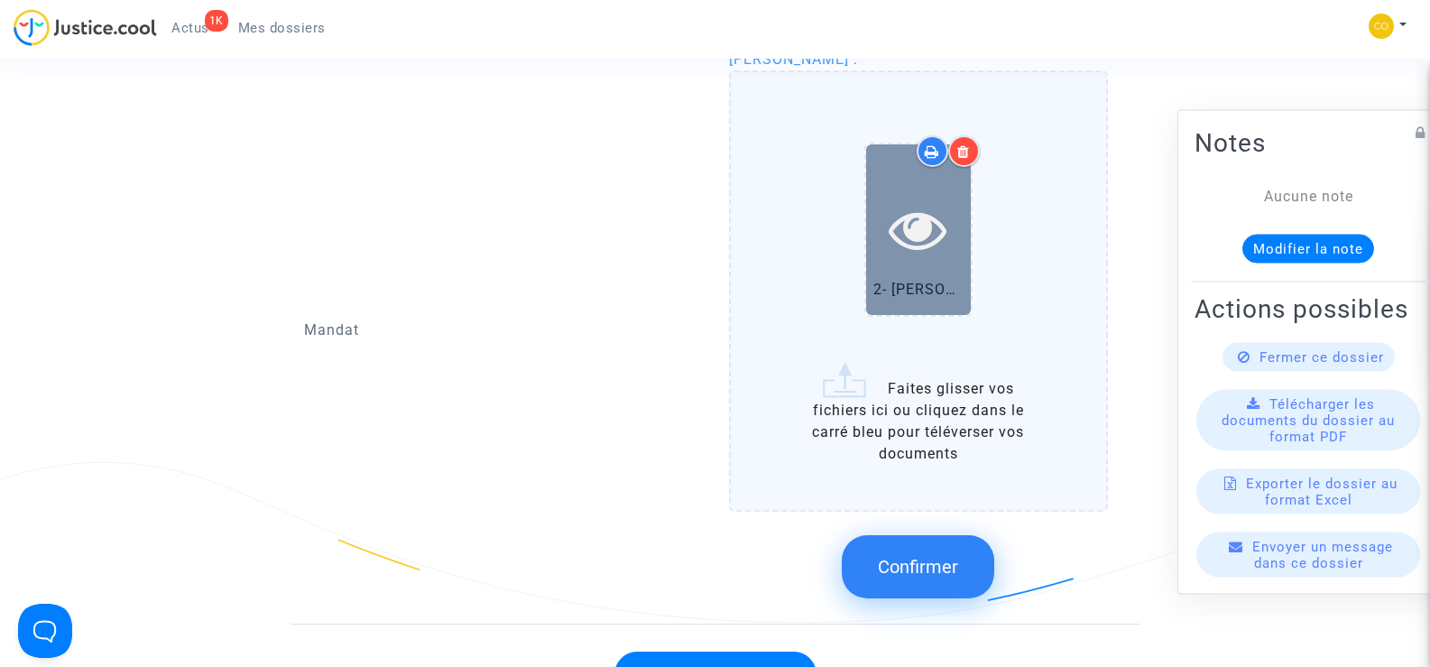
click at [902, 232] on icon at bounding box center [918, 229] width 59 height 58
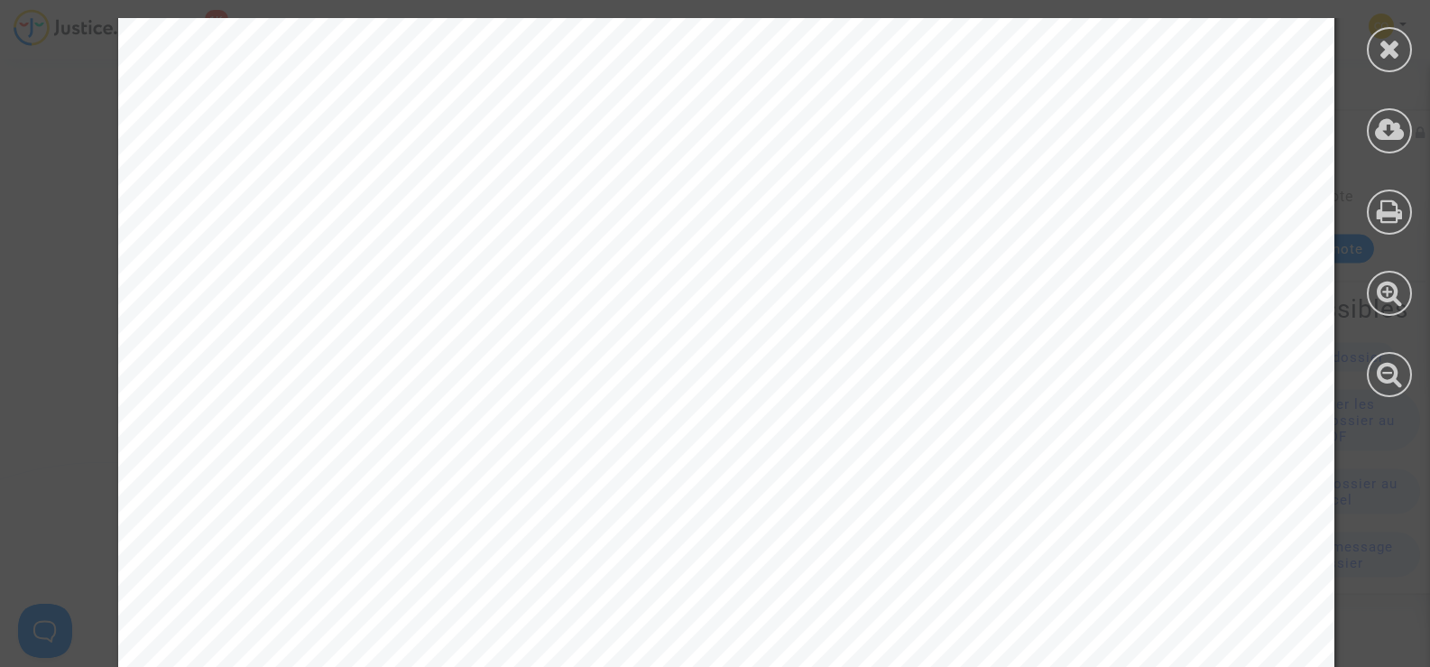
scroll to position [2825, 0]
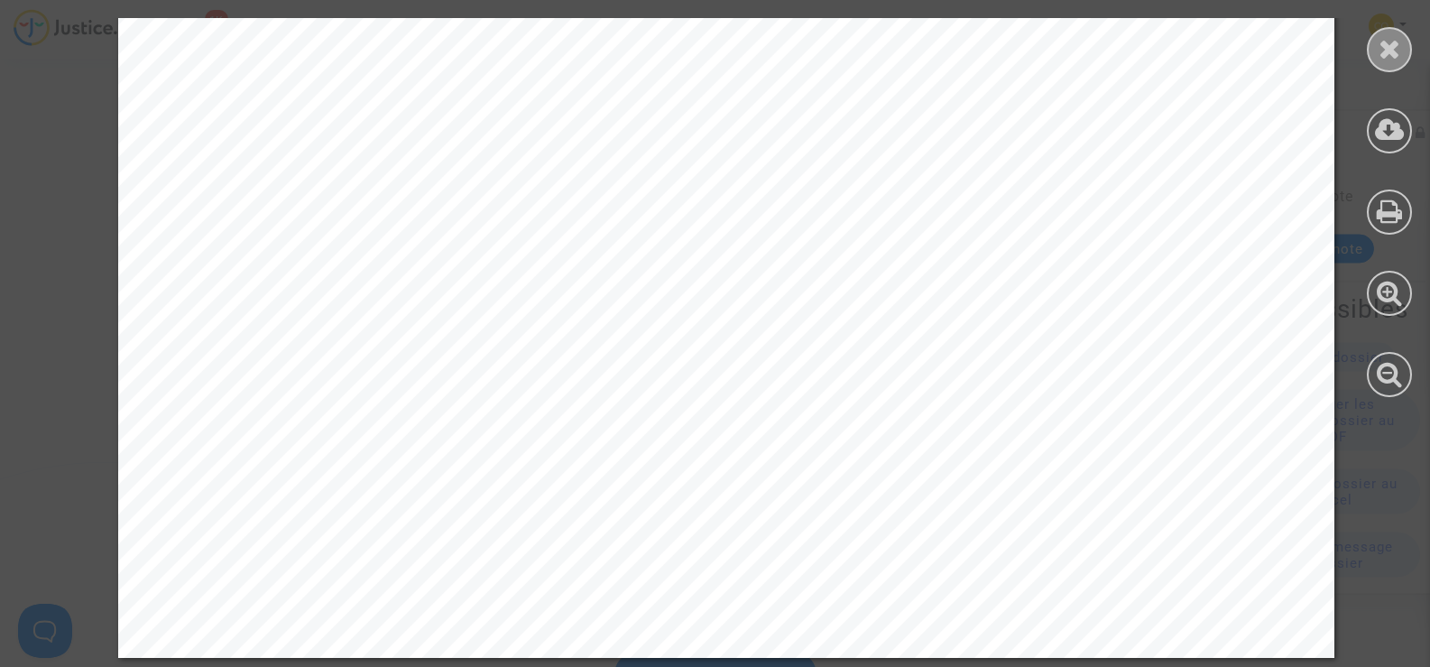
click at [1372, 53] on div at bounding box center [1389, 49] width 45 height 45
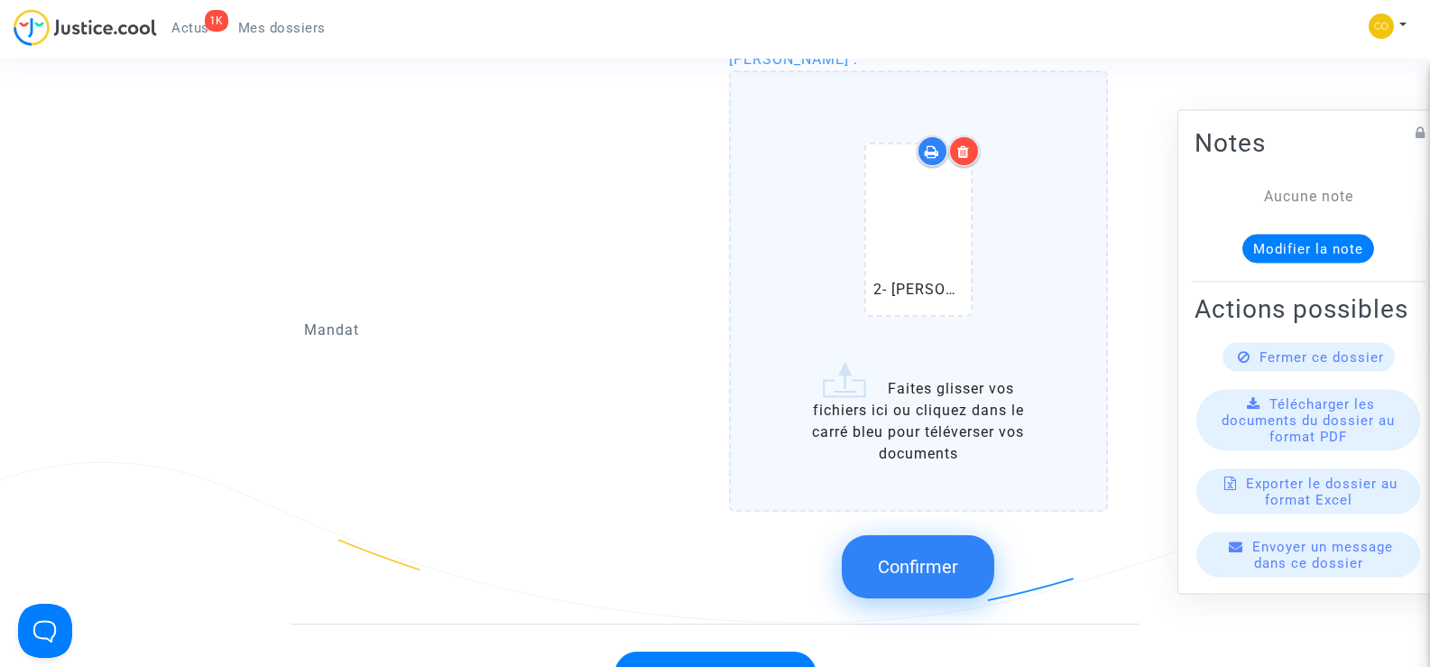
drag, startPoint x: 925, startPoint y: 535, endPoint x: 776, endPoint y: 539, distance: 148.9
click at [924, 556] on span "Confirmer" at bounding box center [918, 567] width 80 height 22
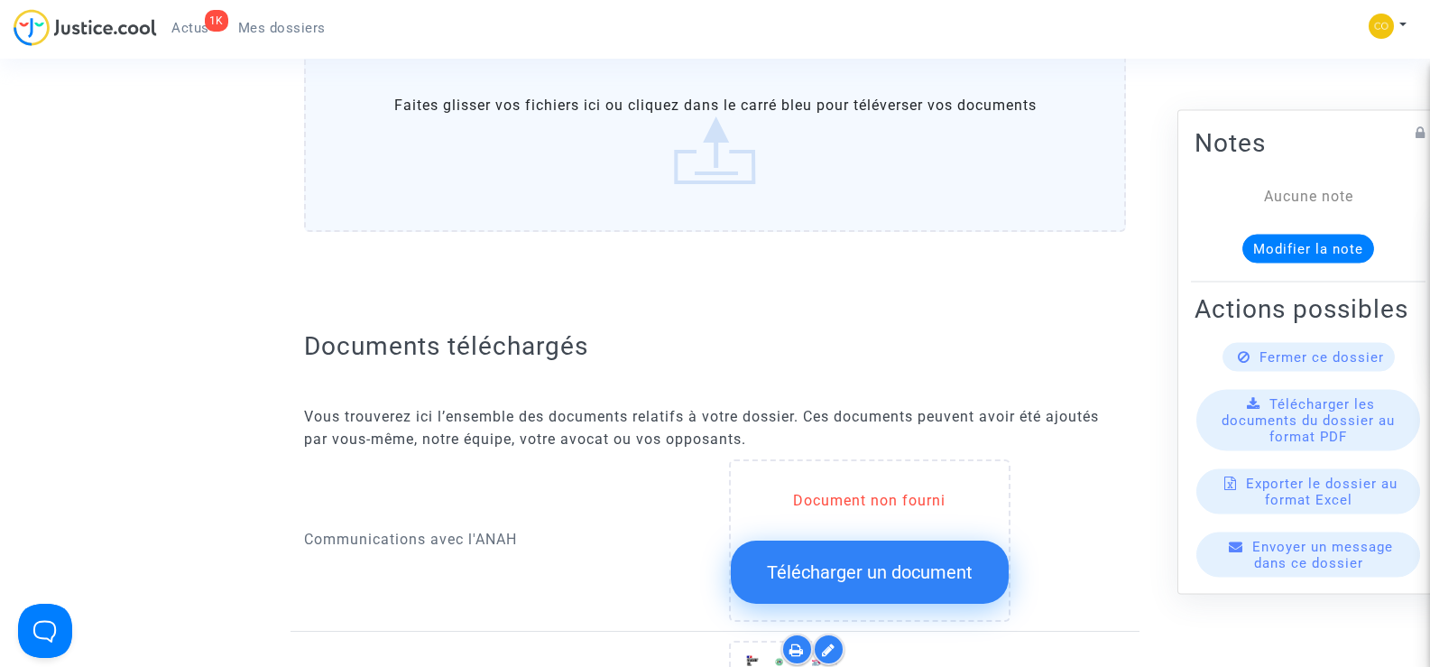
scroll to position [0, 0]
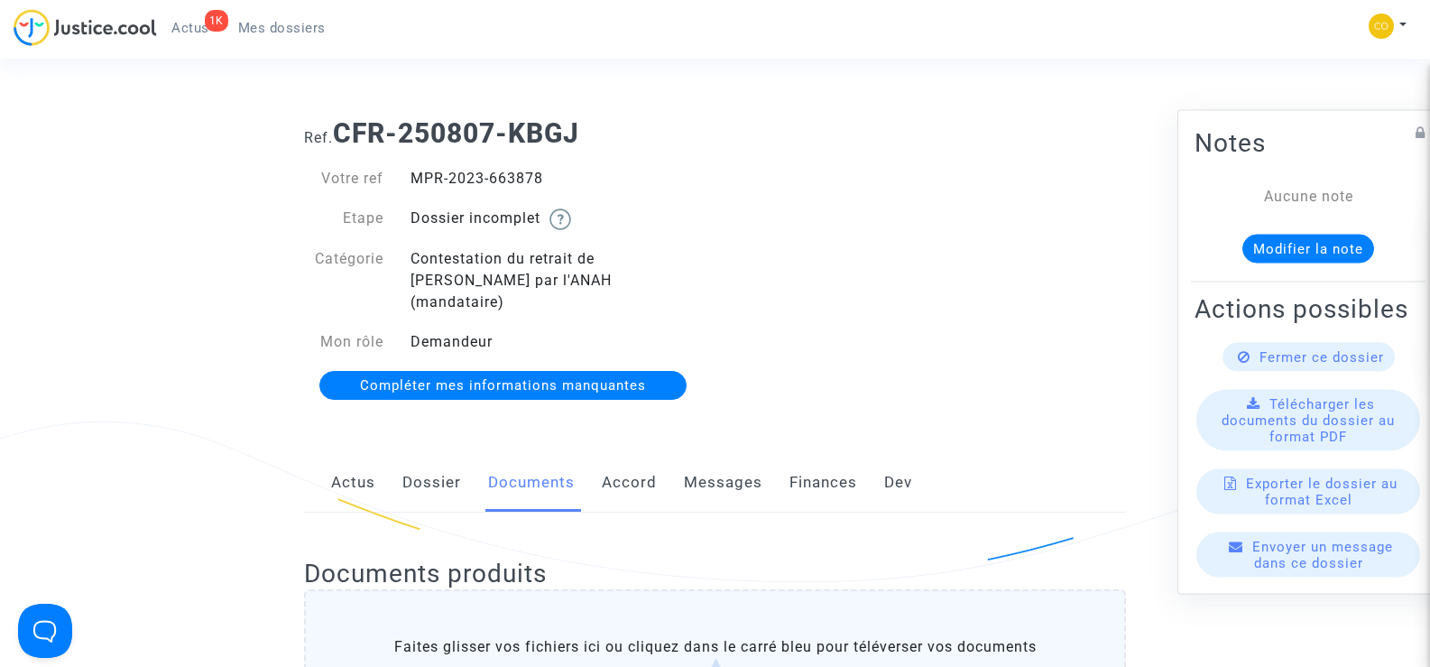
drag, startPoint x: 554, startPoint y: 177, endPoint x: 415, endPoint y: 180, distance: 138.9
click at [415, 180] on div "MPR-2023-663878" at bounding box center [556, 179] width 318 height 22
copy div "MPR-2023-663878"
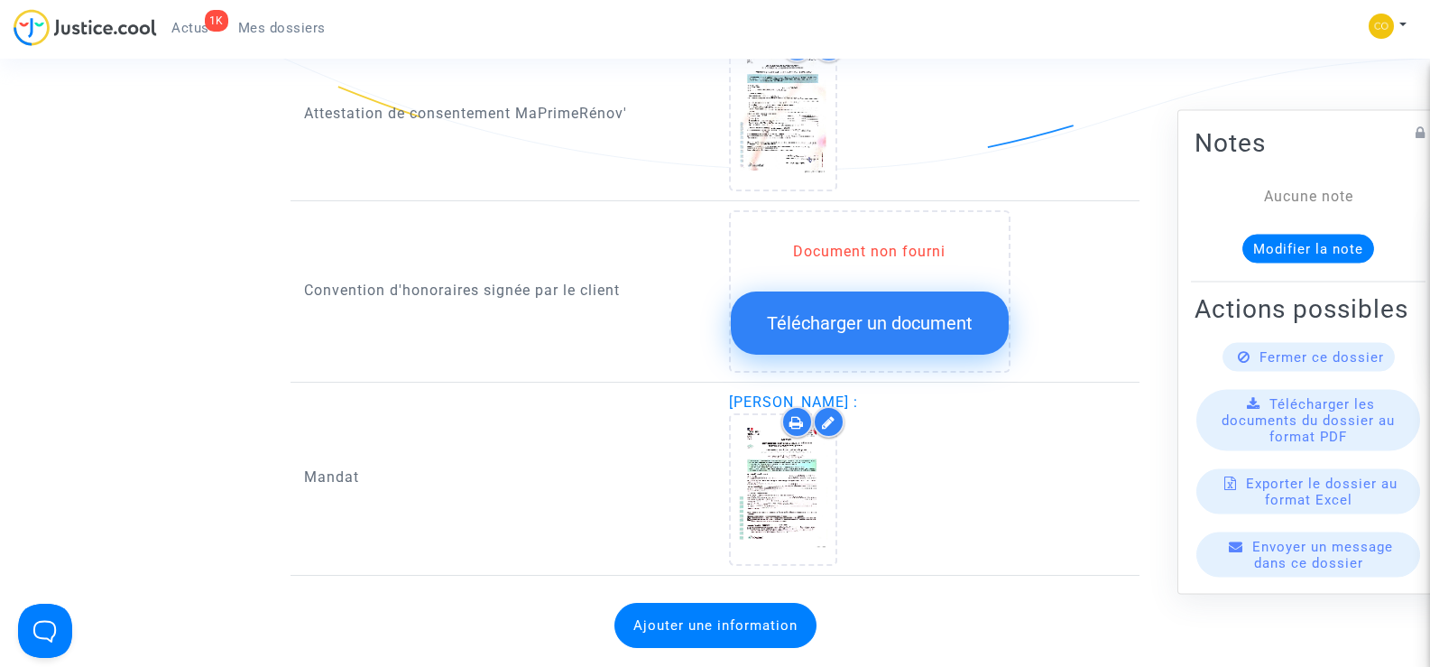
scroll to position [2165, 0]
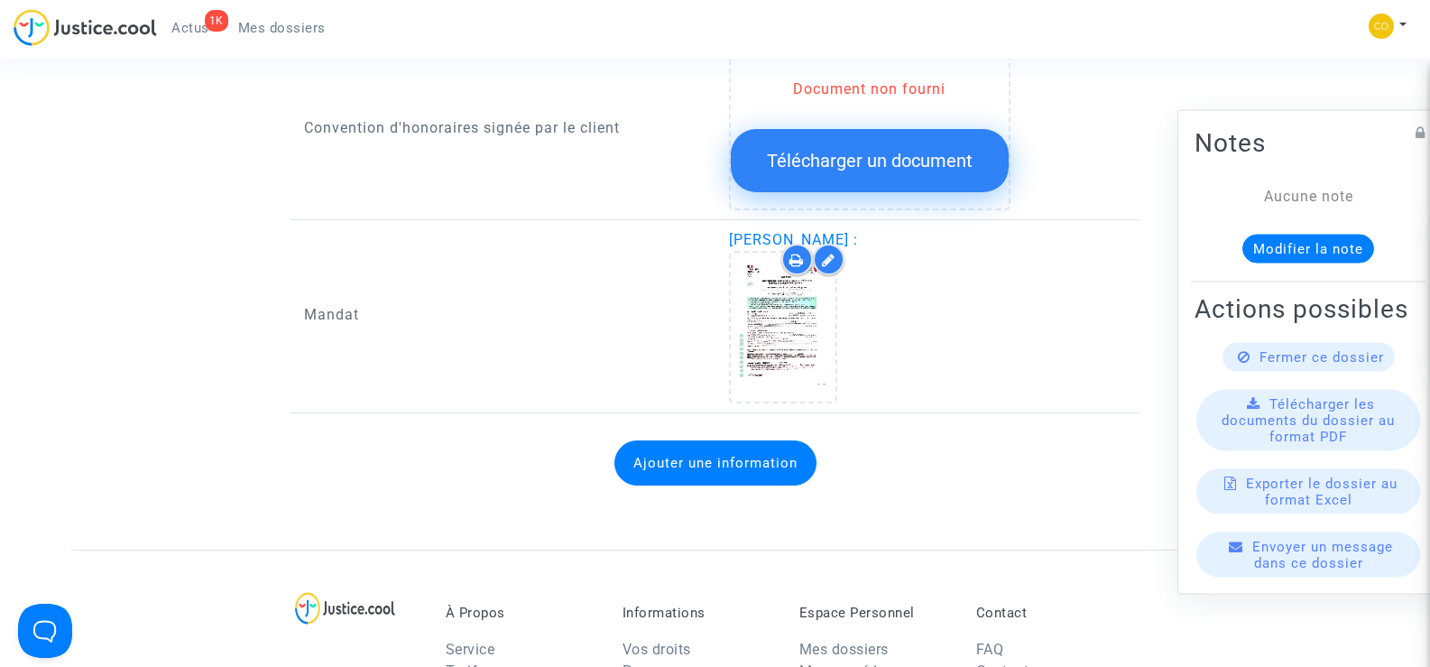
click at [648, 303] on p "Mandat" at bounding box center [503, 314] width 398 height 23
drag, startPoint x: 935, startPoint y: 214, endPoint x: 705, endPoint y: 224, distance: 230.2
click at [705, 229] on div "Mandat SHANMUGAM THAVARAJAH :" at bounding box center [714, 321] width 849 height 184
copy div "SHANMUGAM THAVARAJAH"
click at [640, 336] on div "Mandat" at bounding box center [502, 316] width 425 height 174
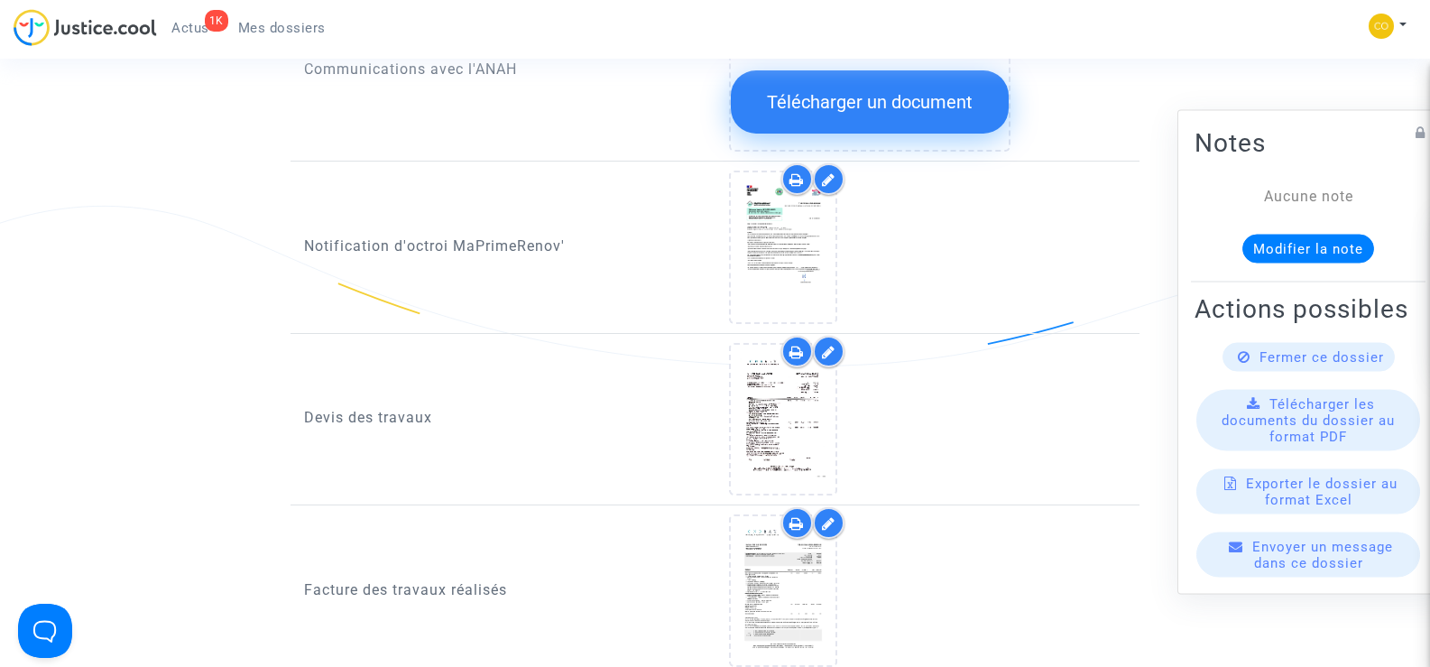
scroll to position [1173, 0]
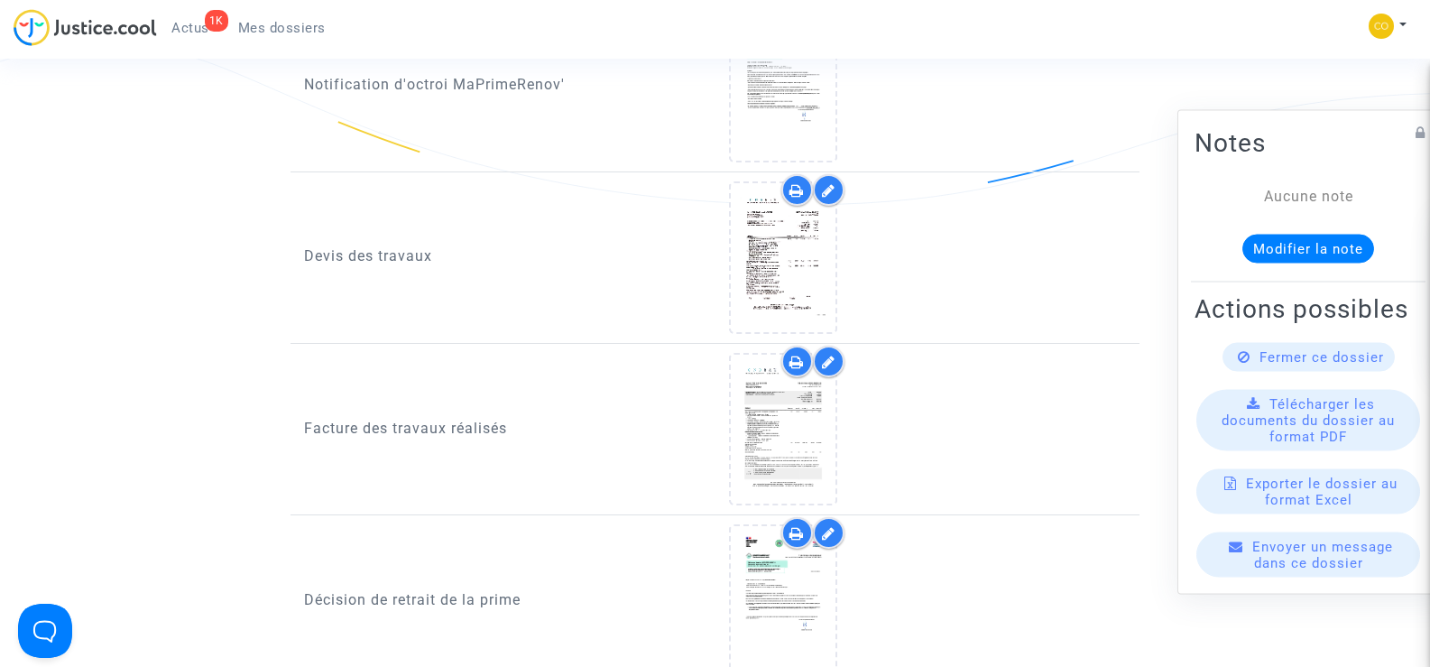
click at [133, 357] on ng-component "Ref. CFR-250807-KBGJ Votre ref MPR-2023-663878 Etape Dossier incomplet Catégori…" at bounding box center [714, 236] width 1287 height 2611
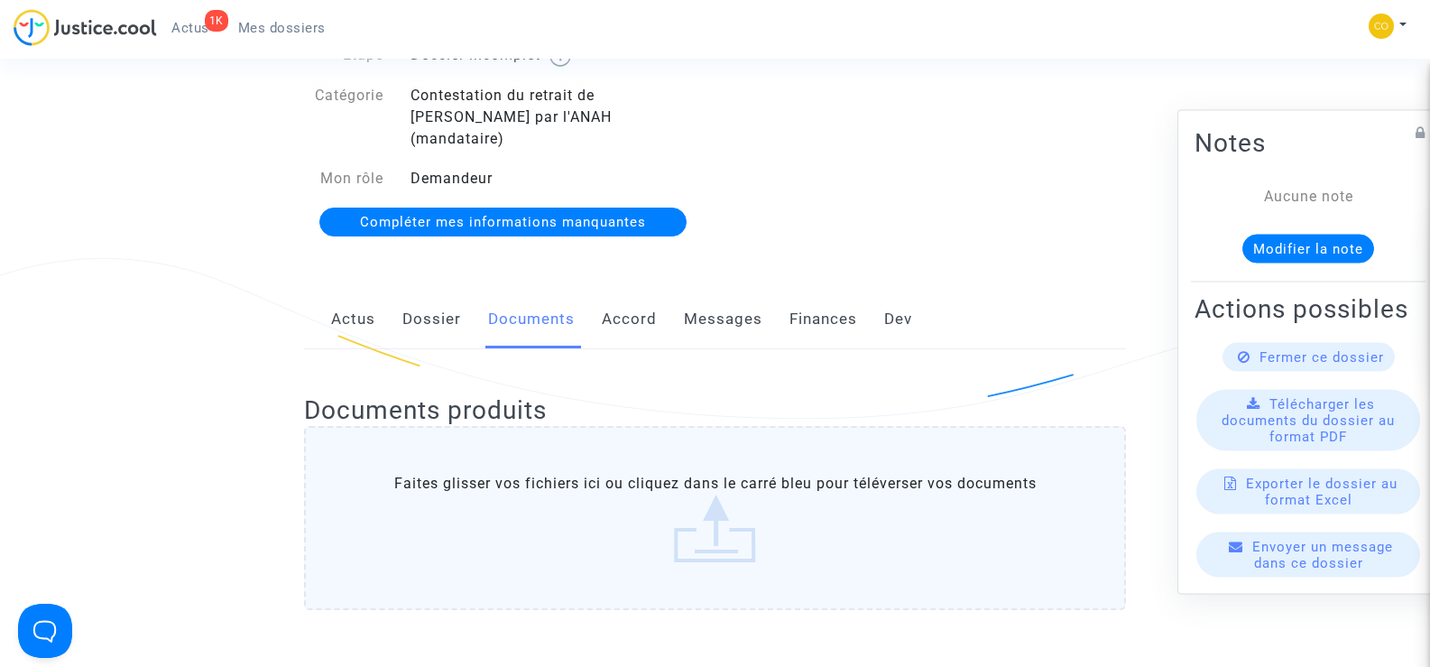
scroll to position [0, 0]
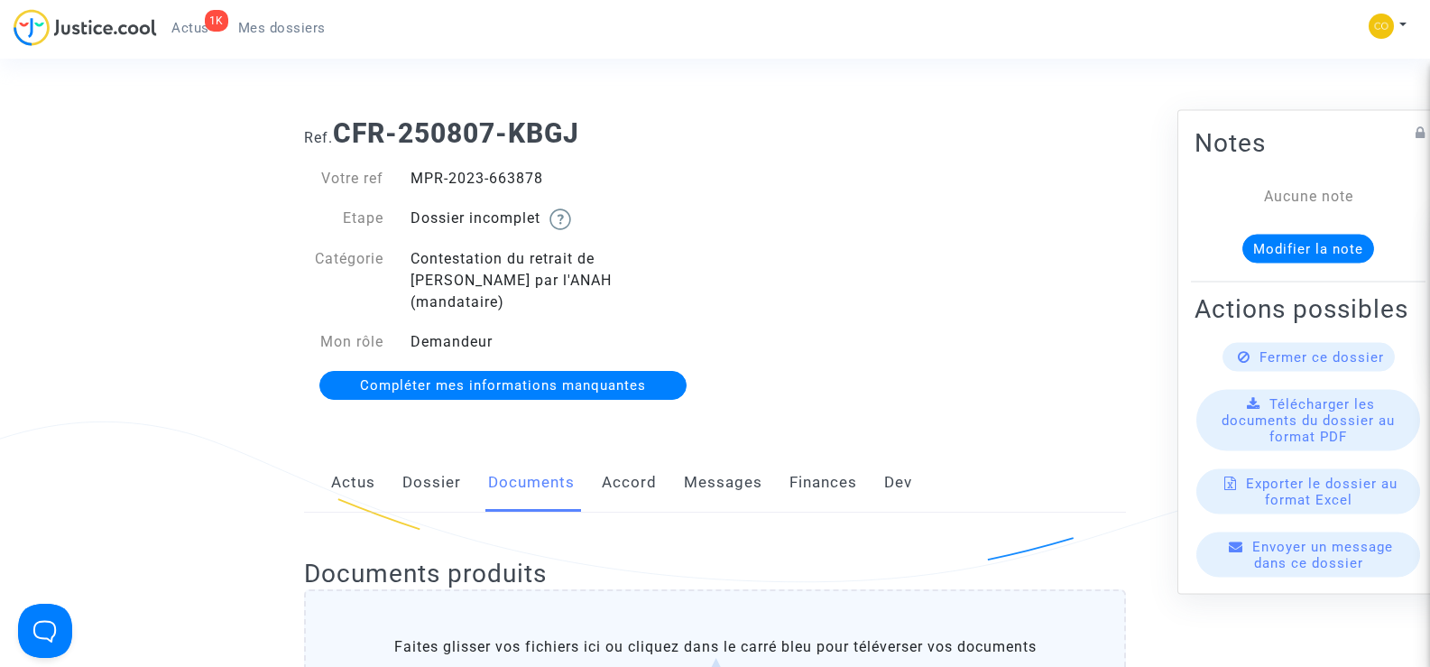
click at [300, 20] on span "Mes dossiers" at bounding box center [281, 28] width 87 height 16
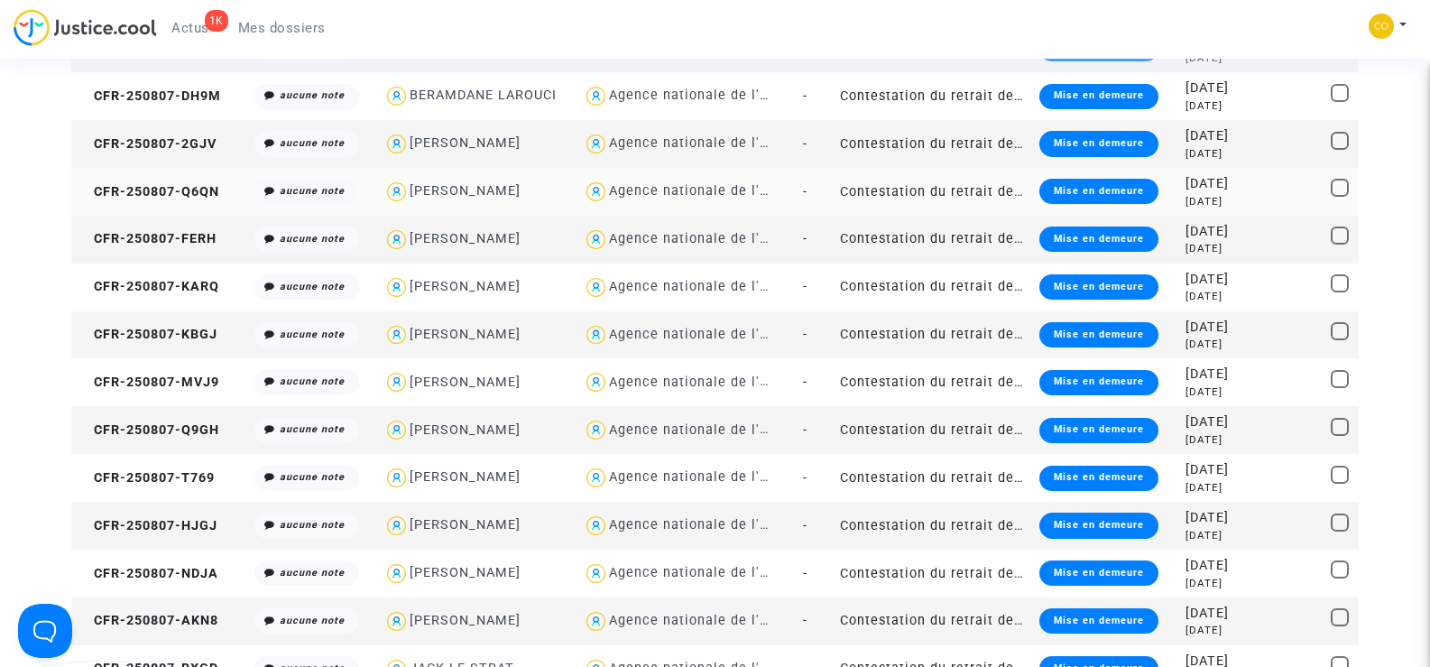
scroll to position [1353, 0]
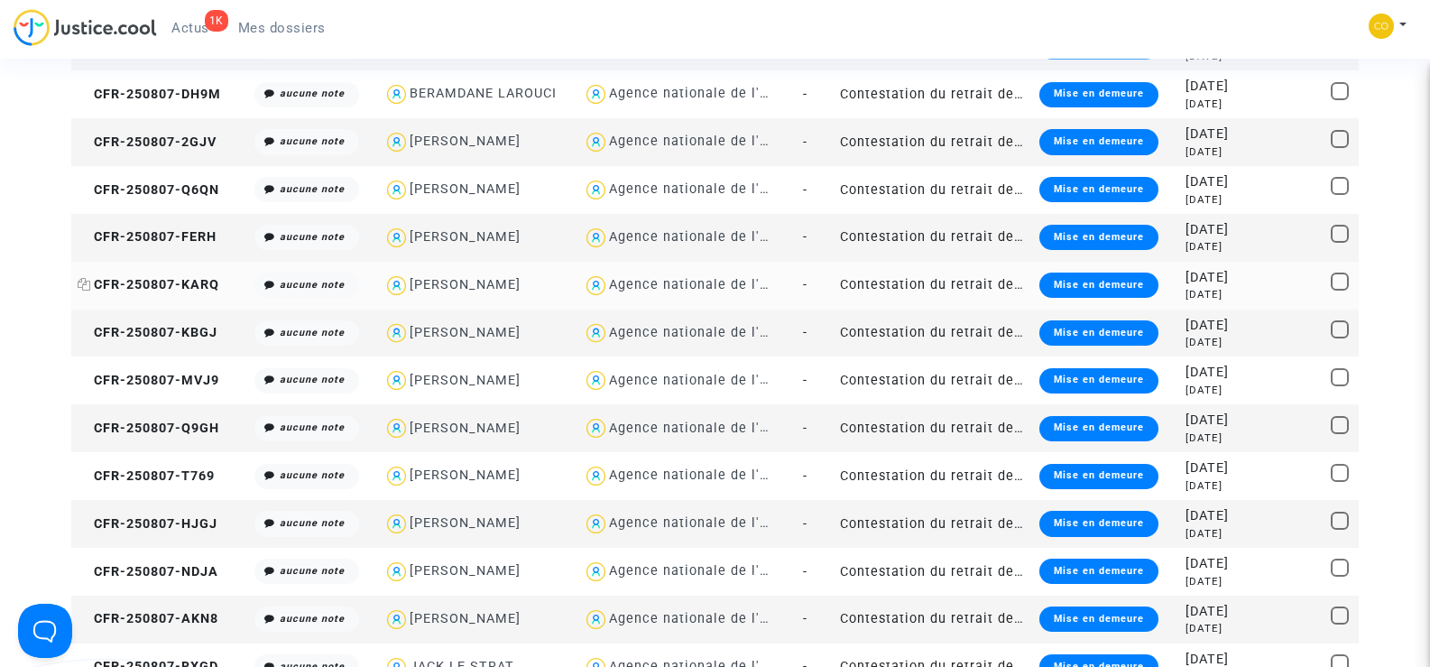
click at [198, 284] on span "CFR-250807-KARQ" at bounding box center [149, 284] width 142 height 15
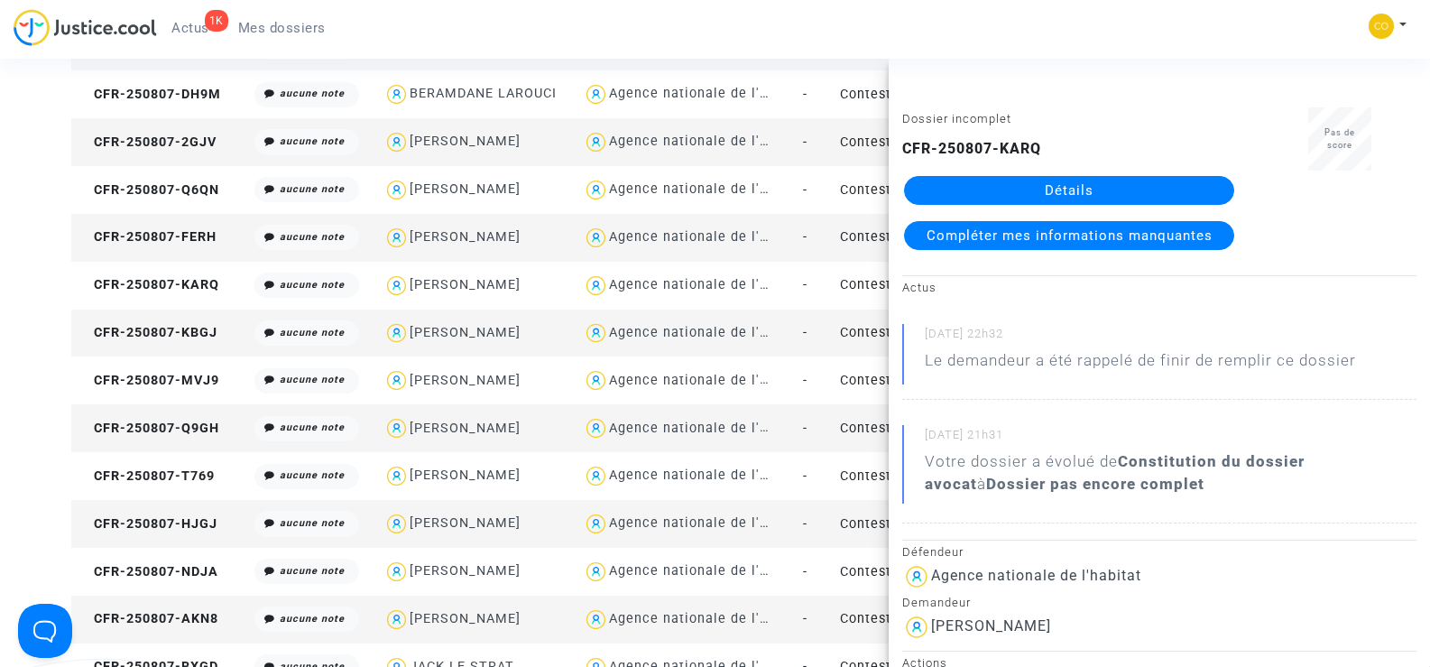
click at [1089, 183] on link "Détails" at bounding box center [1069, 190] width 330 height 29
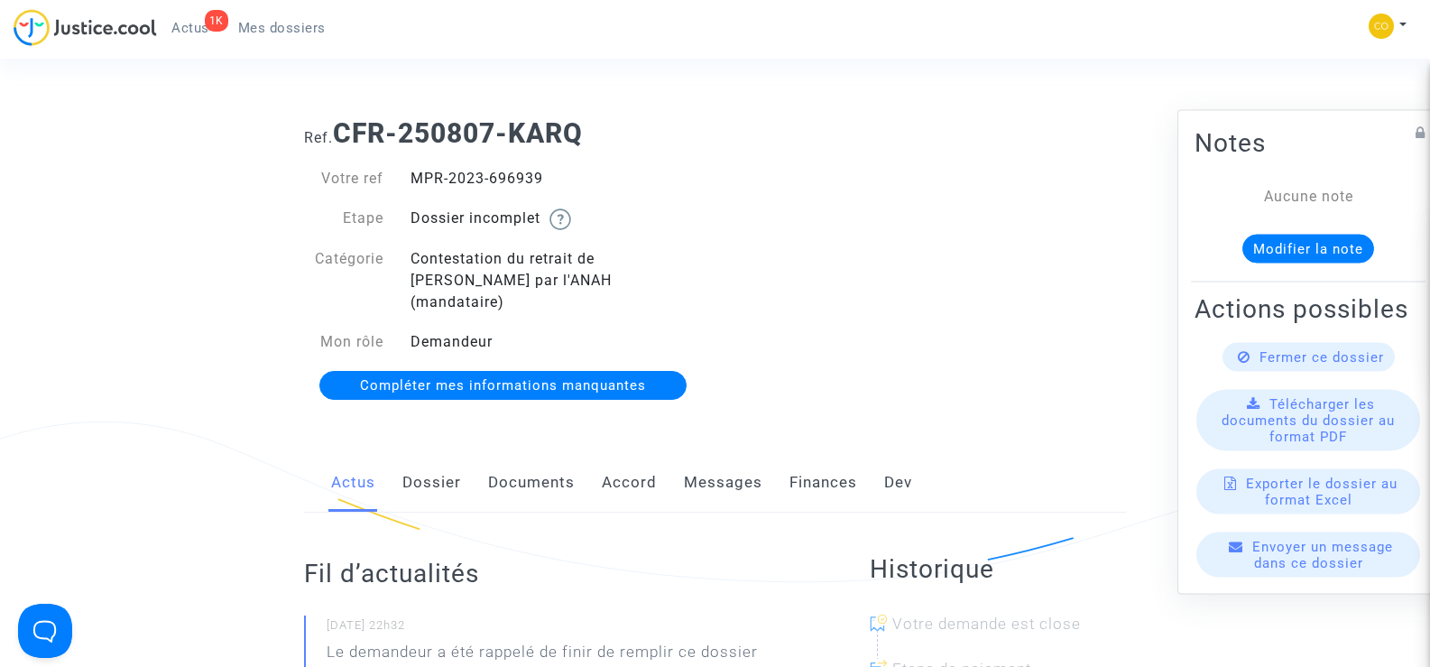
click at [529, 457] on link "Documents" at bounding box center [531, 483] width 87 height 60
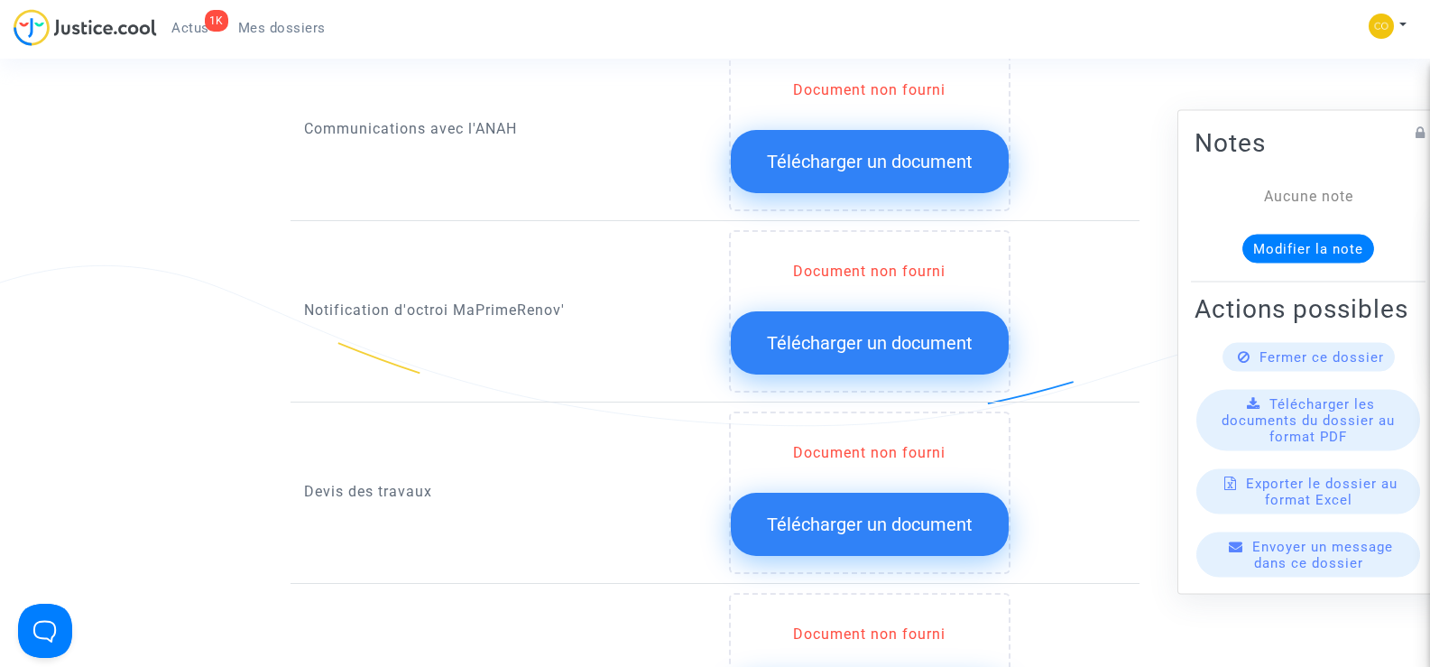
scroll to position [992, 0]
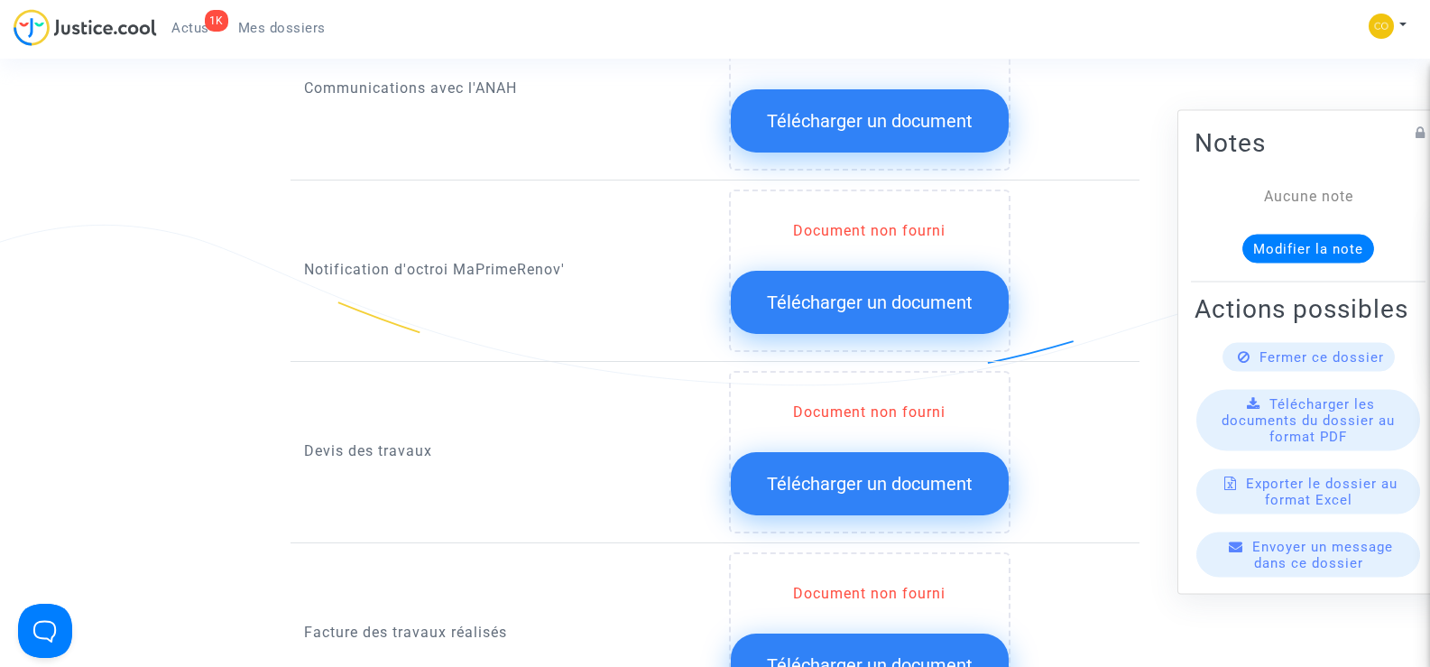
click at [925, 300] on button "Télécharger un document" at bounding box center [870, 302] width 278 height 63
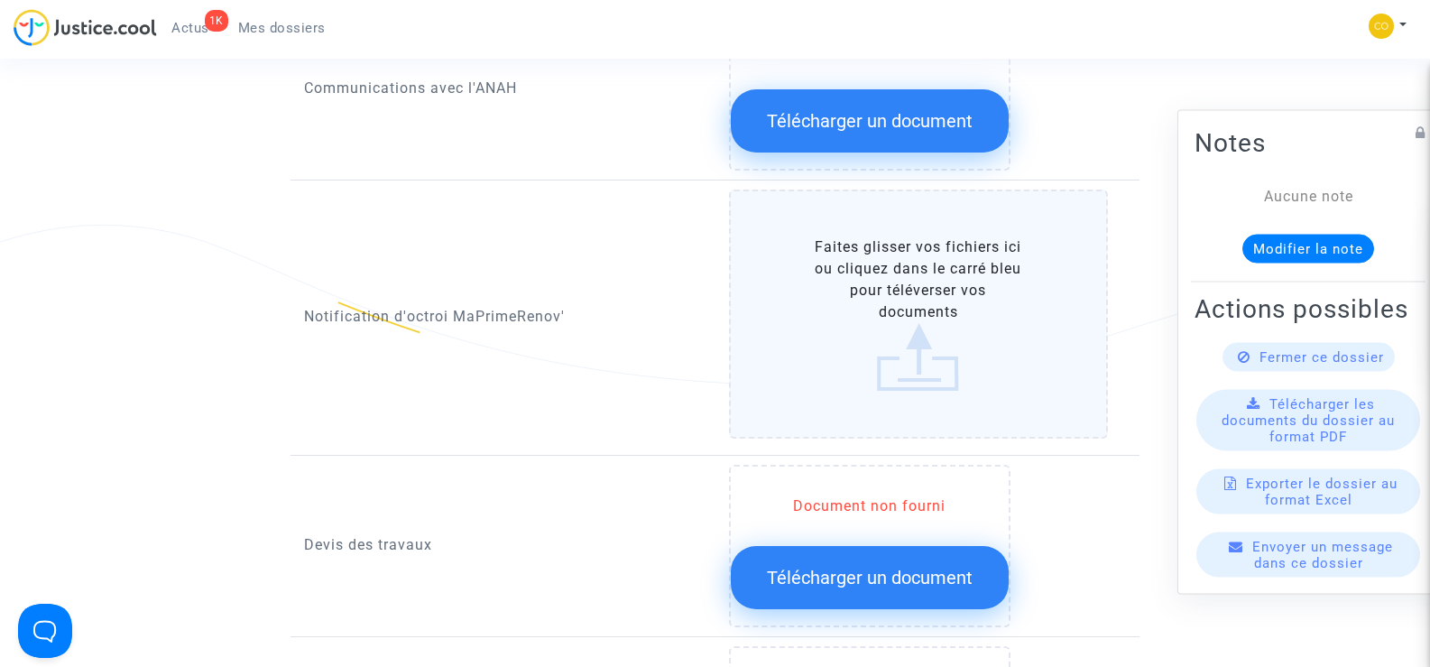
click at [925, 300] on label "Faites glisser vos fichiers ici ou cliquez dans le carré bleu pour téléverser v…" at bounding box center [919, 313] width 380 height 249
click at [0, 0] on input "Faites glisser vos fichiers ici ou cliquez dans le carré bleu pour téléverser v…" at bounding box center [0, 0] width 0 height 0
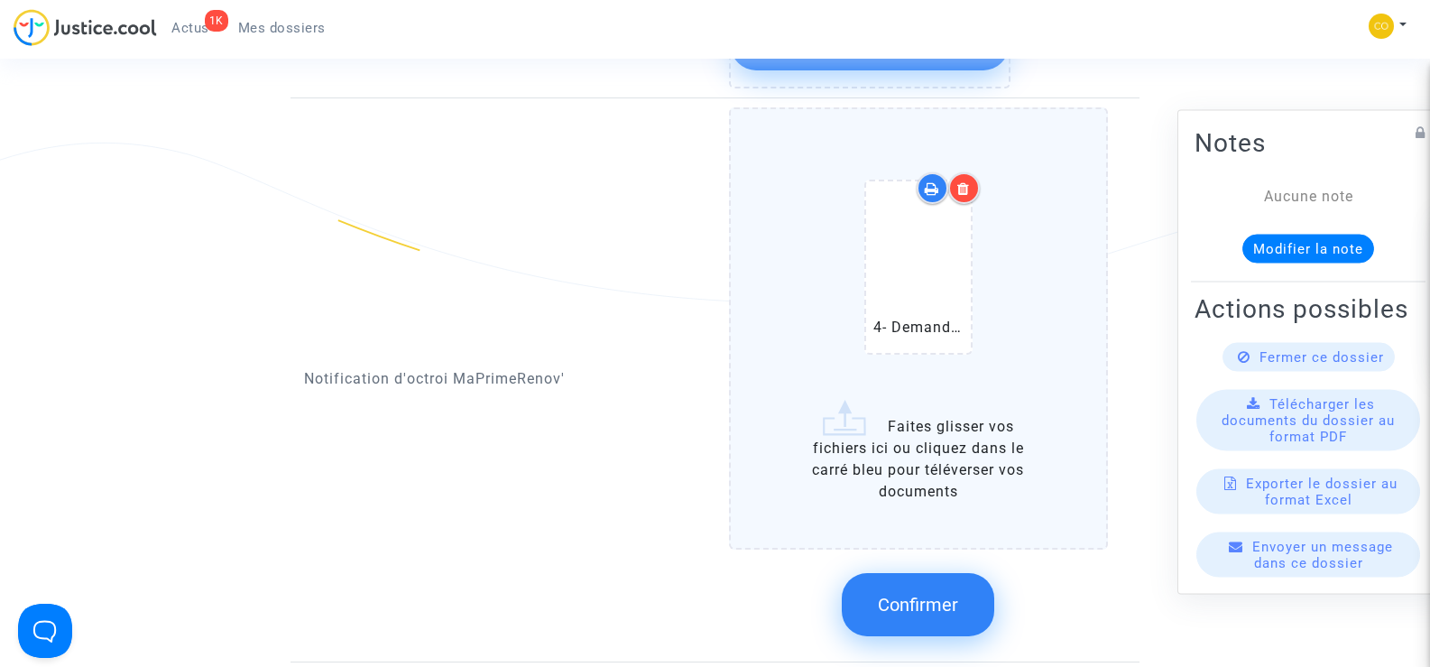
scroll to position [1173, 0]
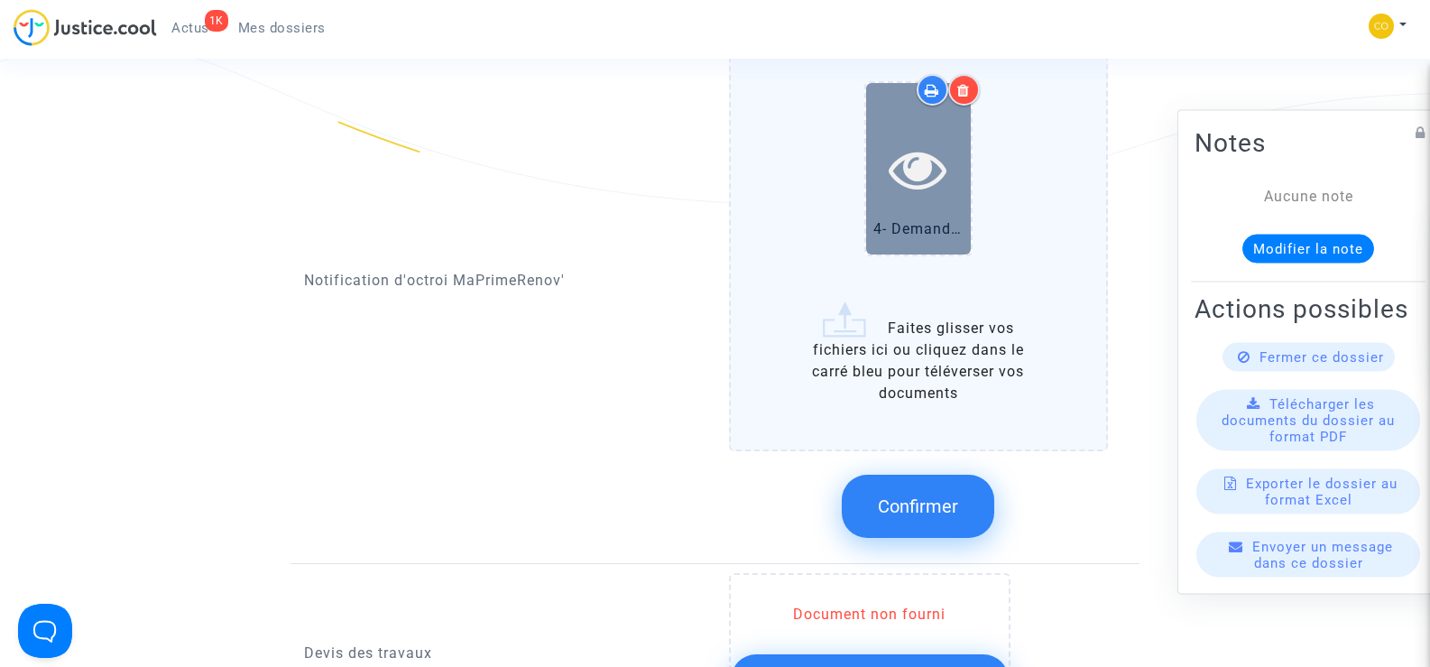
click at [902, 147] on icon at bounding box center [918, 169] width 59 height 58
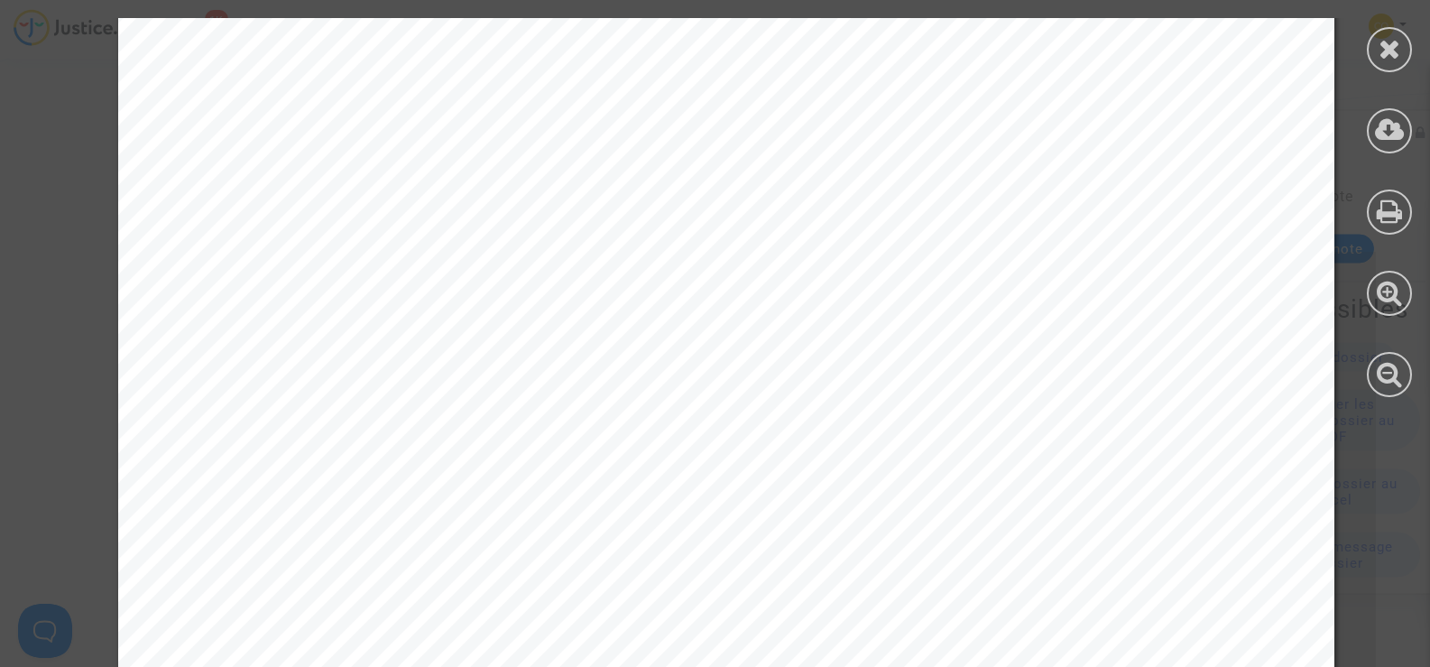
scroll to position [180, 0]
click at [1389, 41] on icon at bounding box center [1389, 48] width 23 height 27
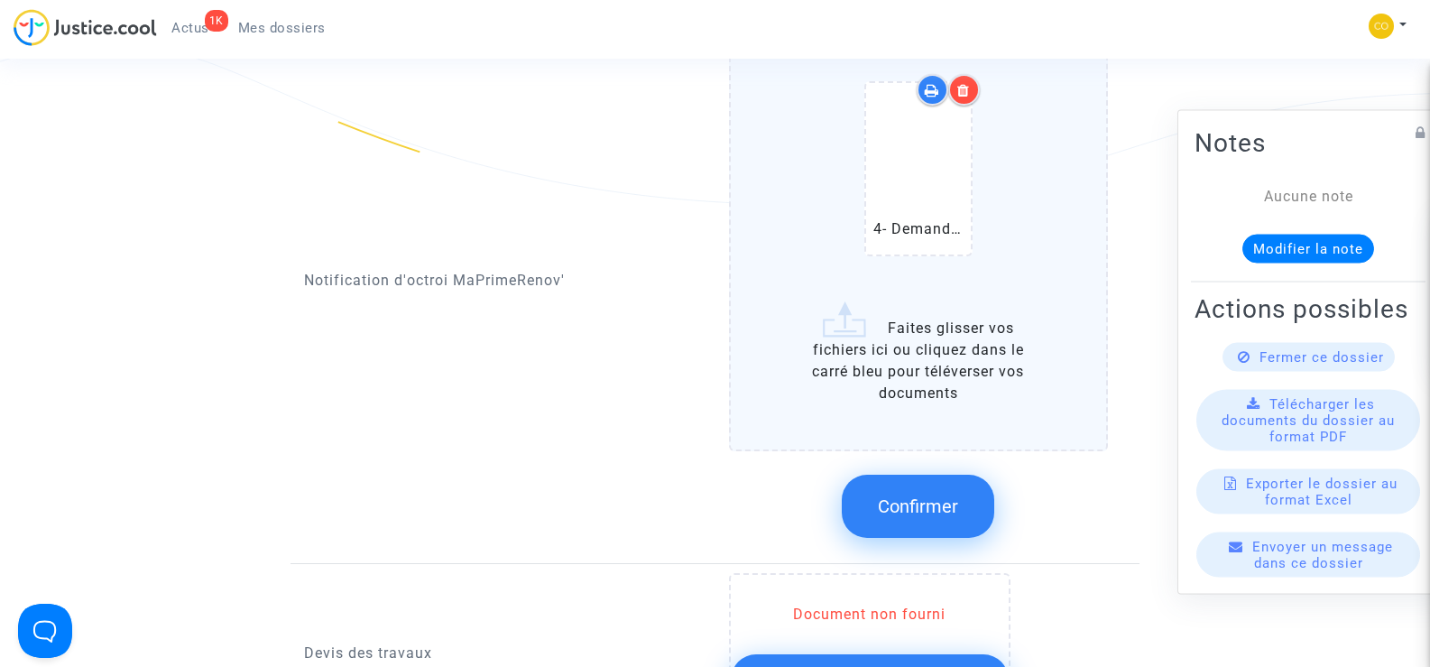
click at [903, 495] on button "Confirmer" at bounding box center [918, 505] width 152 height 63
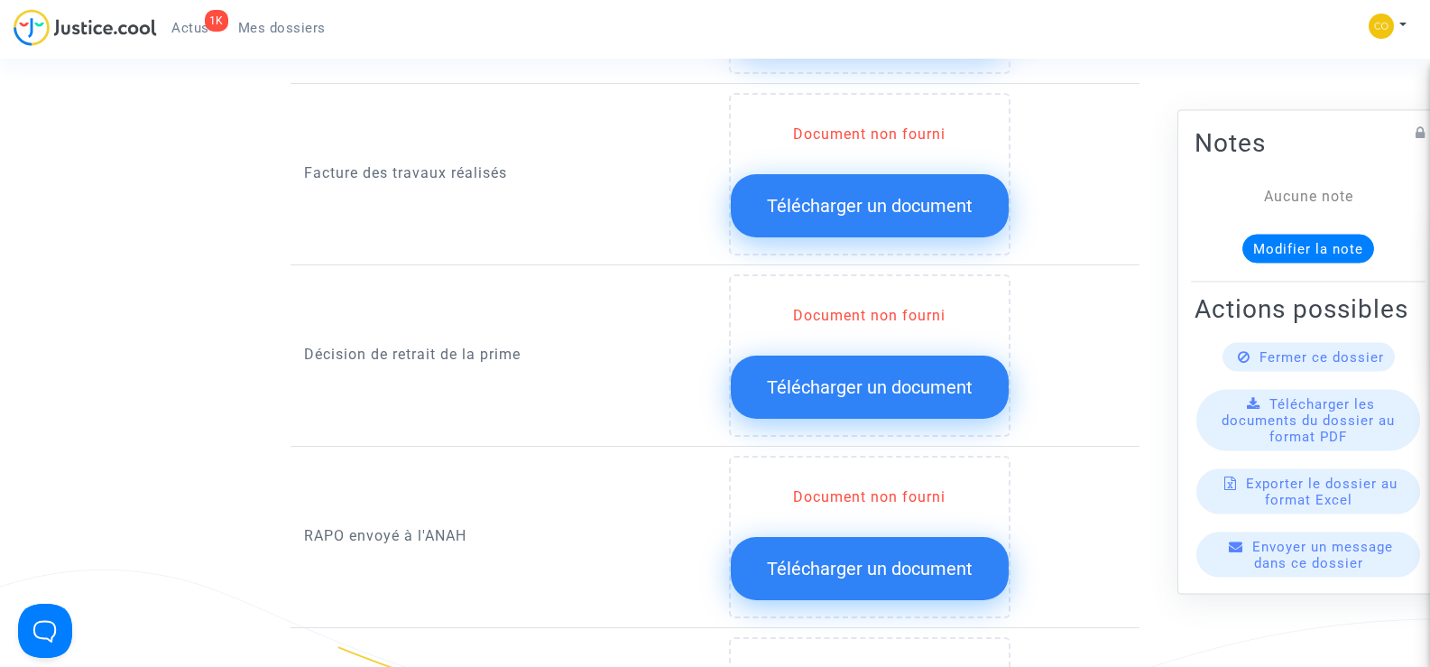
scroll to position [1443, 0]
click at [876, 375] on span "Télécharger un document" at bounding box center [870, 386] width 206 height 22
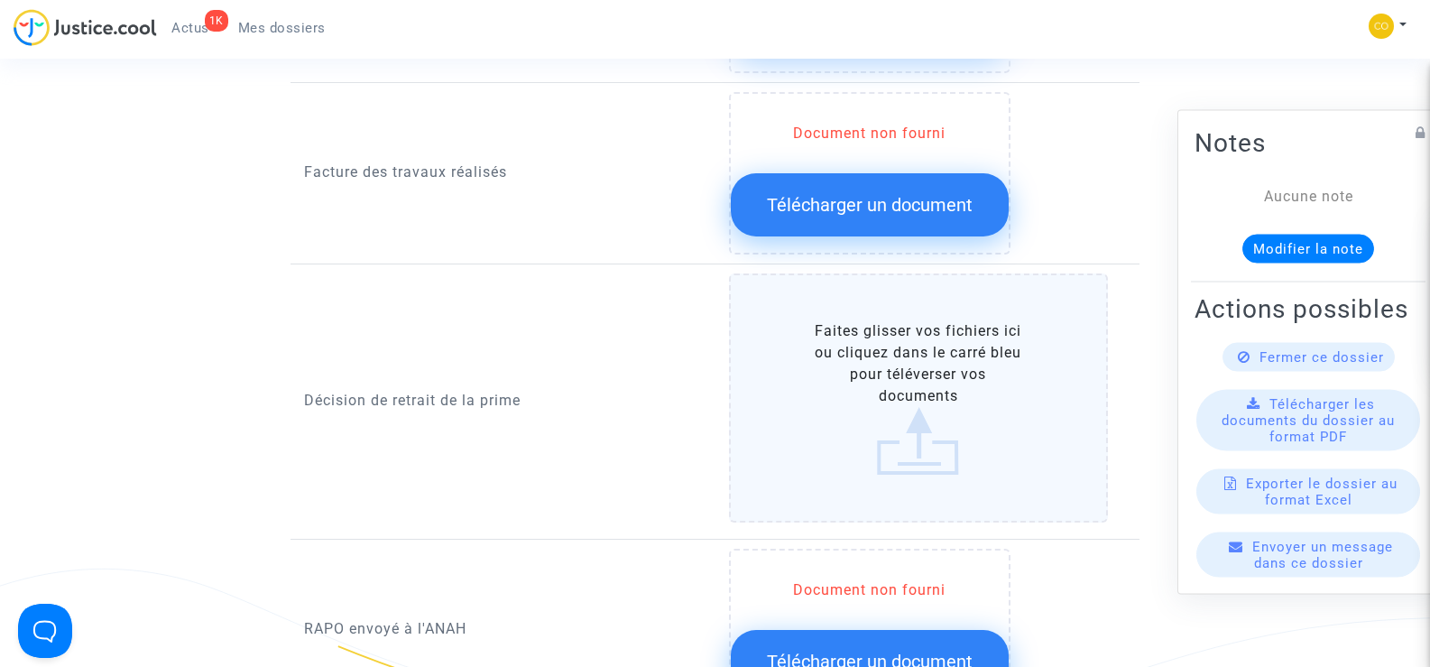
click at [918, 361] on label "Faites glisser vos fichiers ici ou cliquez dans le carré bleu pour téléverser v…" at bounding box center [919, 397] width 380 height 249
click at [0, 0] on input "Faites glisser vos fichiers ici ou cliquez dans le carré bleu pour téléverser v…" at bounding box center [0, 0] width 0 height 0
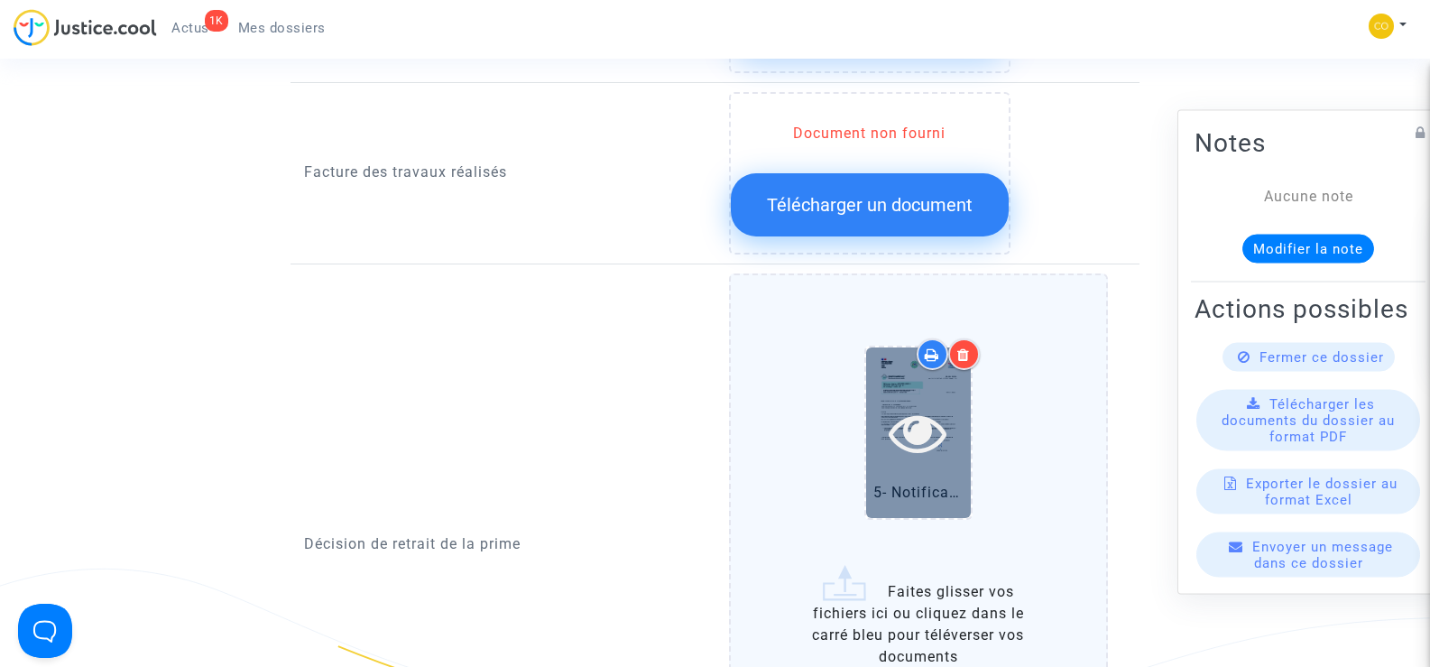
click at [915, 425] on icon at bounding box center [918, 432] width 59 height 58
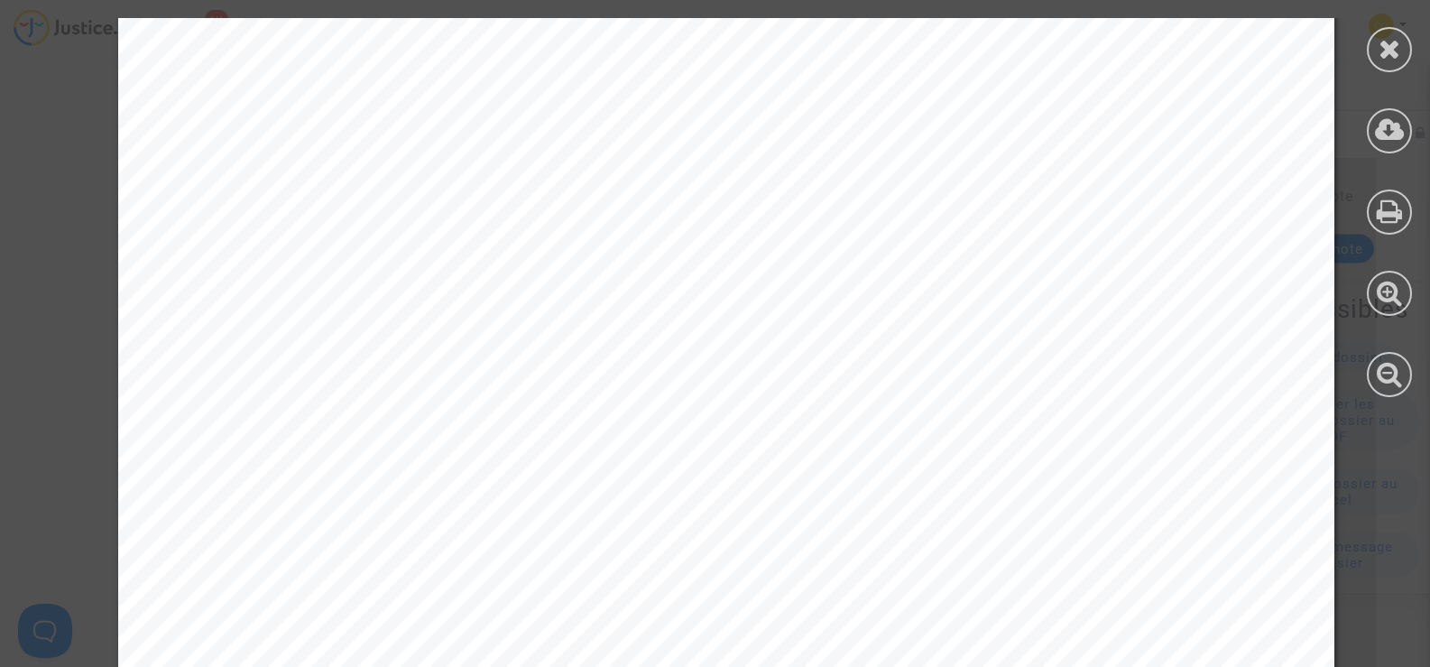
scroll to position [90, 0]
click at [1375, 54] on div at bounding box center [1389, 49] width 45 height 45
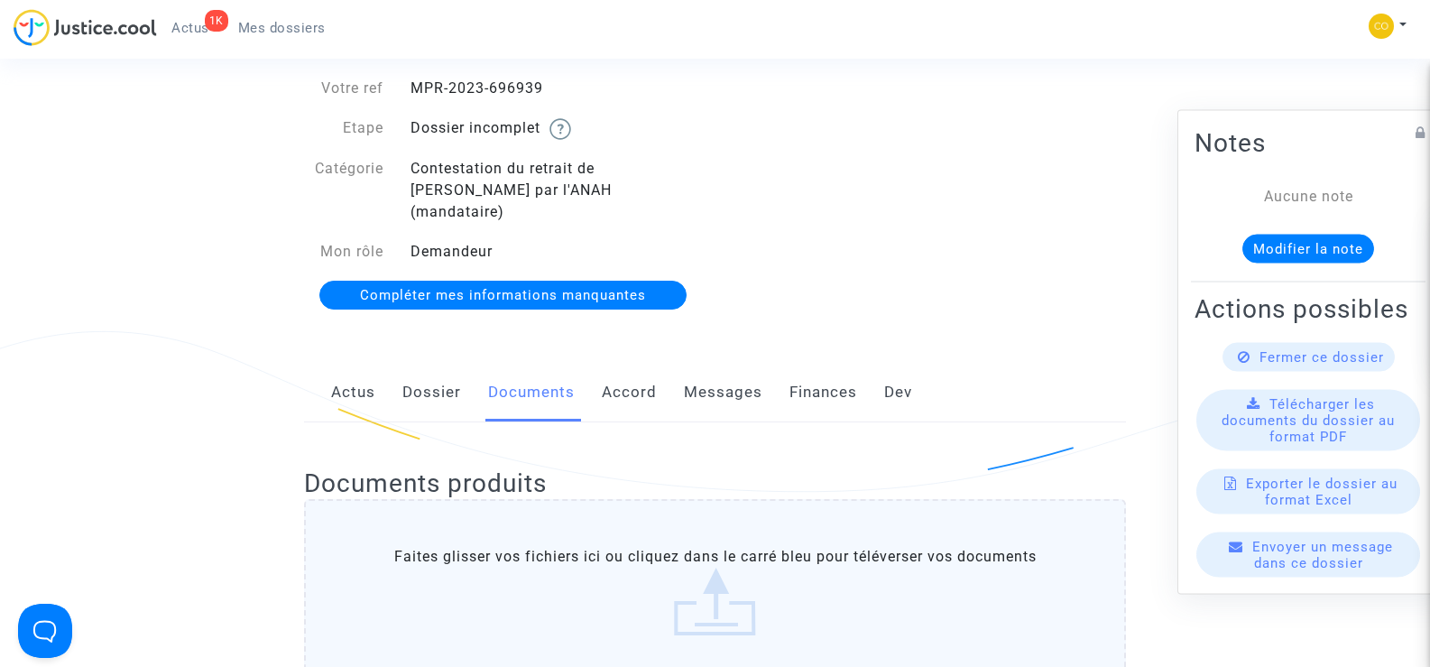
scroll to position [0, 0]
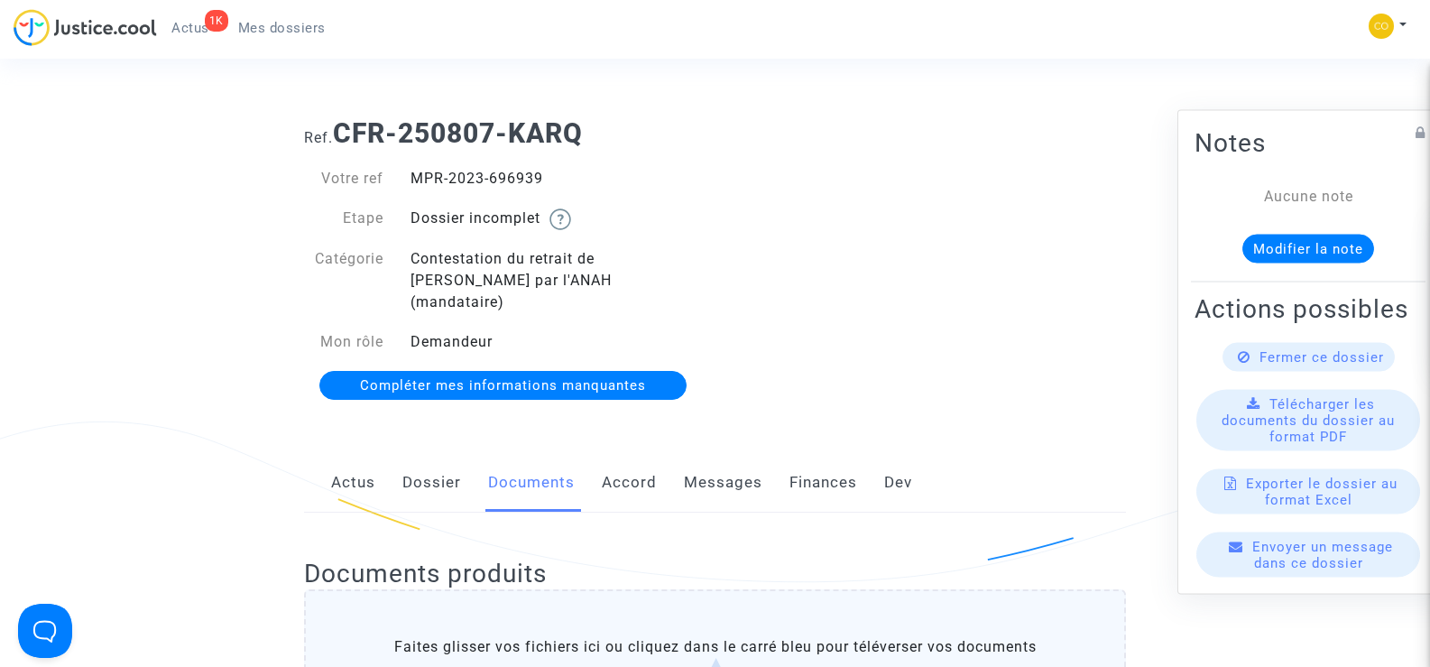
drag, startPoint x: 548, startPoint y: 179, endPoint x: 408, endPoint y: 177, distance: 140.7
click at [408, 177] on div "MPR-2023-696939" at bounding box center [556, 179] width 318 height 22
copy div "MPR-2023-696939"
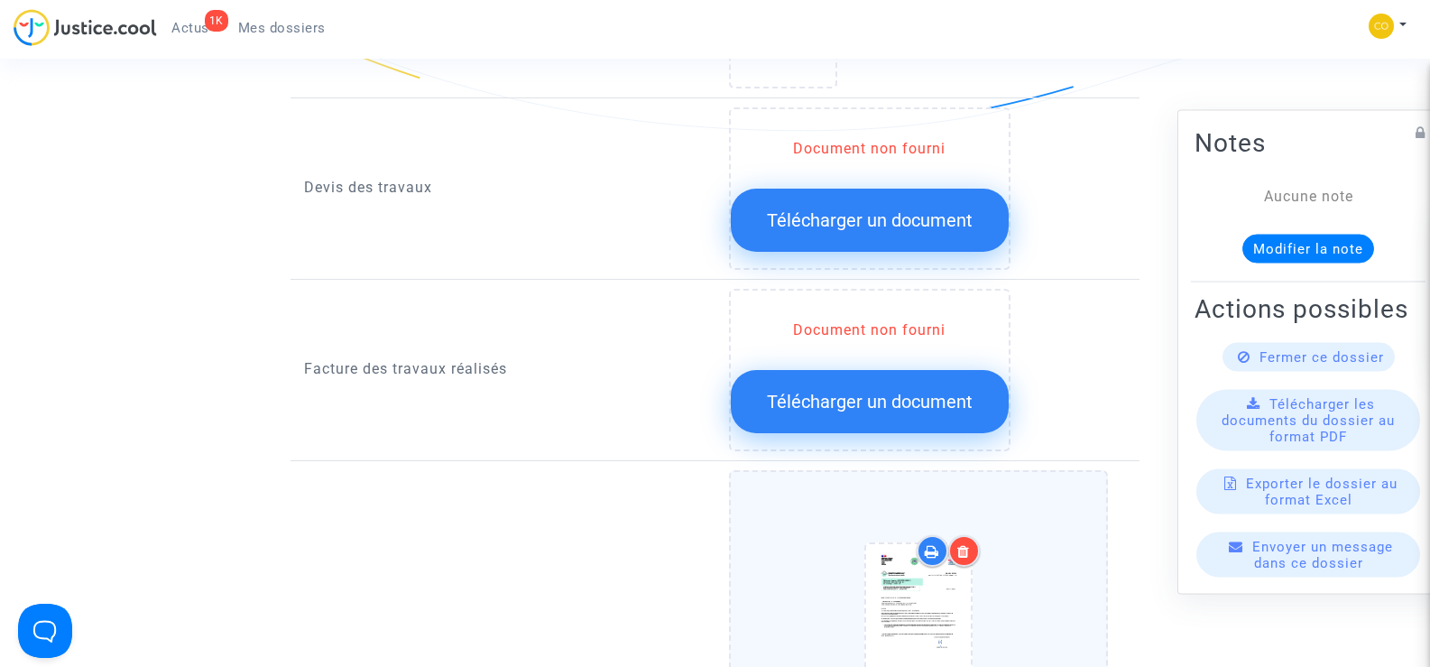
scroll to position [1263, 0]
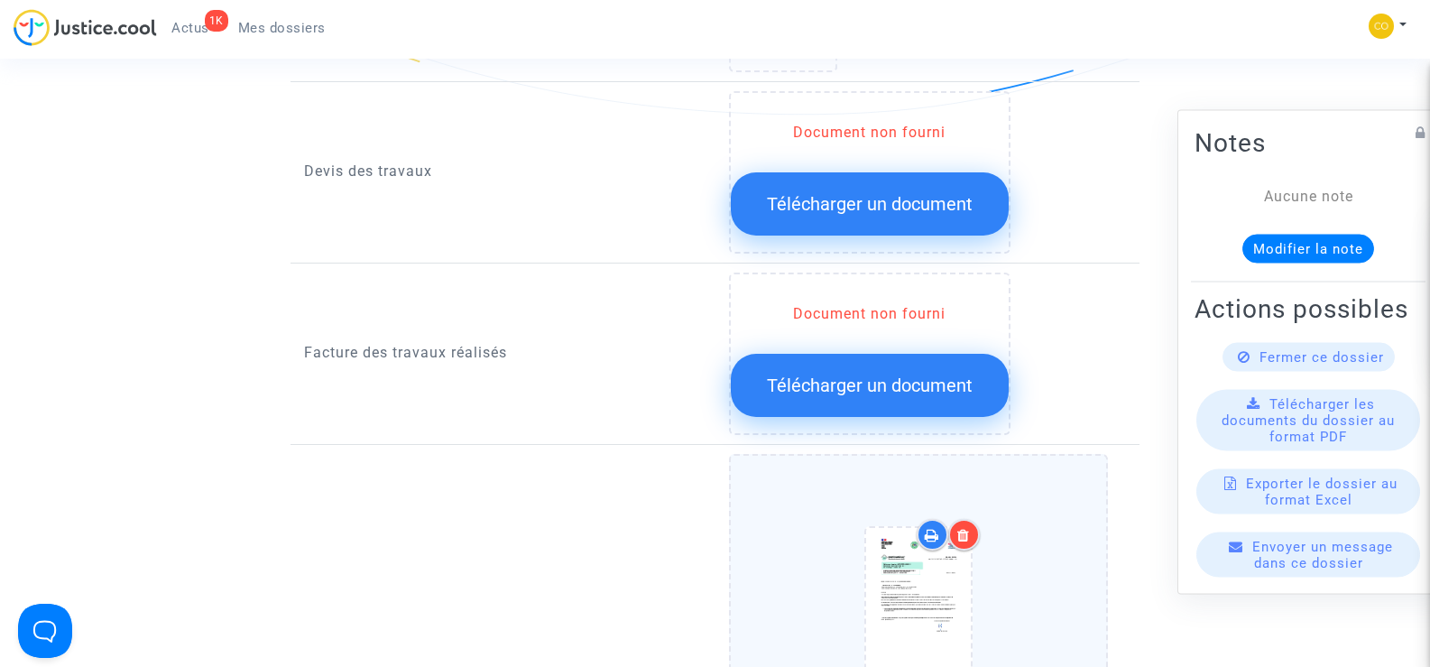
click at [890, 384] on button "Télécharger un document" at bounding box center [870, 385] width 278 height 63
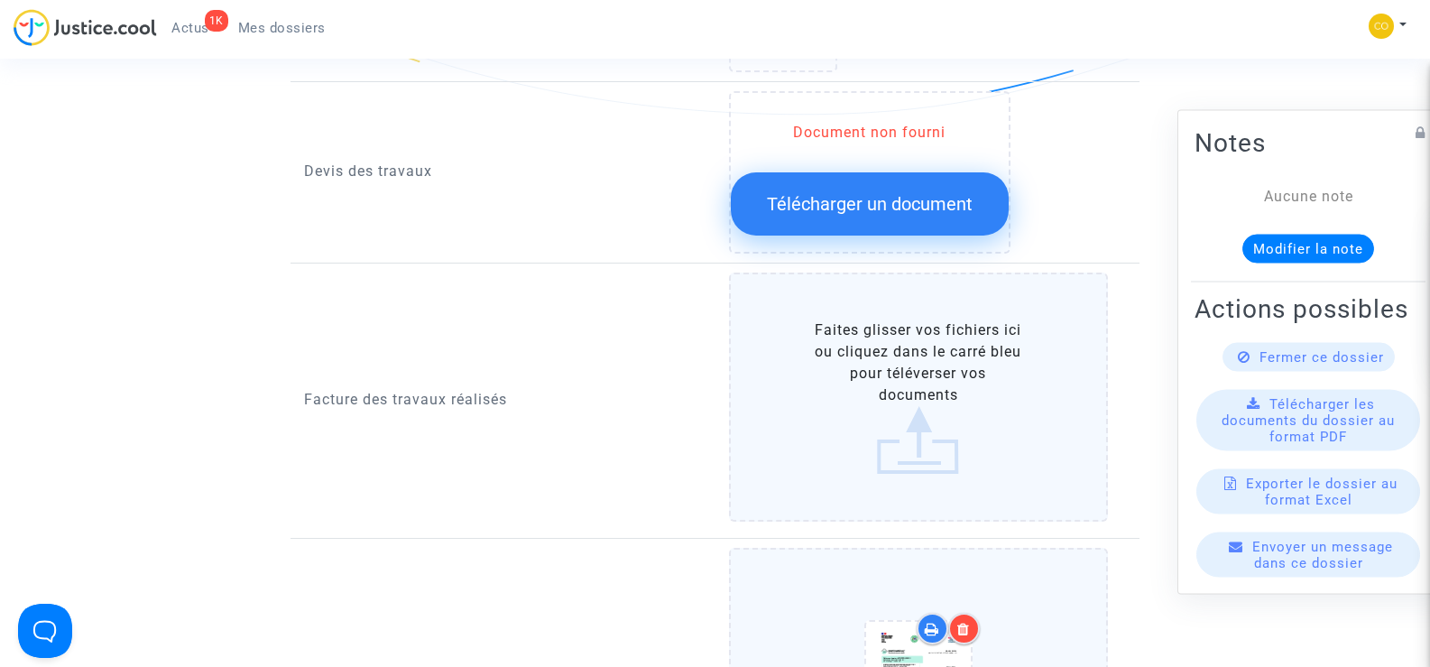
click at [935, 380] on label "Faites glisser vos fichiers ici ou cliquez dans le carré bleu pour téléverser v…" at bounding box center [919, 396] width 380 height 249
click at [0, 0] on input "Faites glisser vos fichiers ici ou cliquez dans le carré bleu pour téléverser v…" at bounding box center [0, 0] width 0 height 0
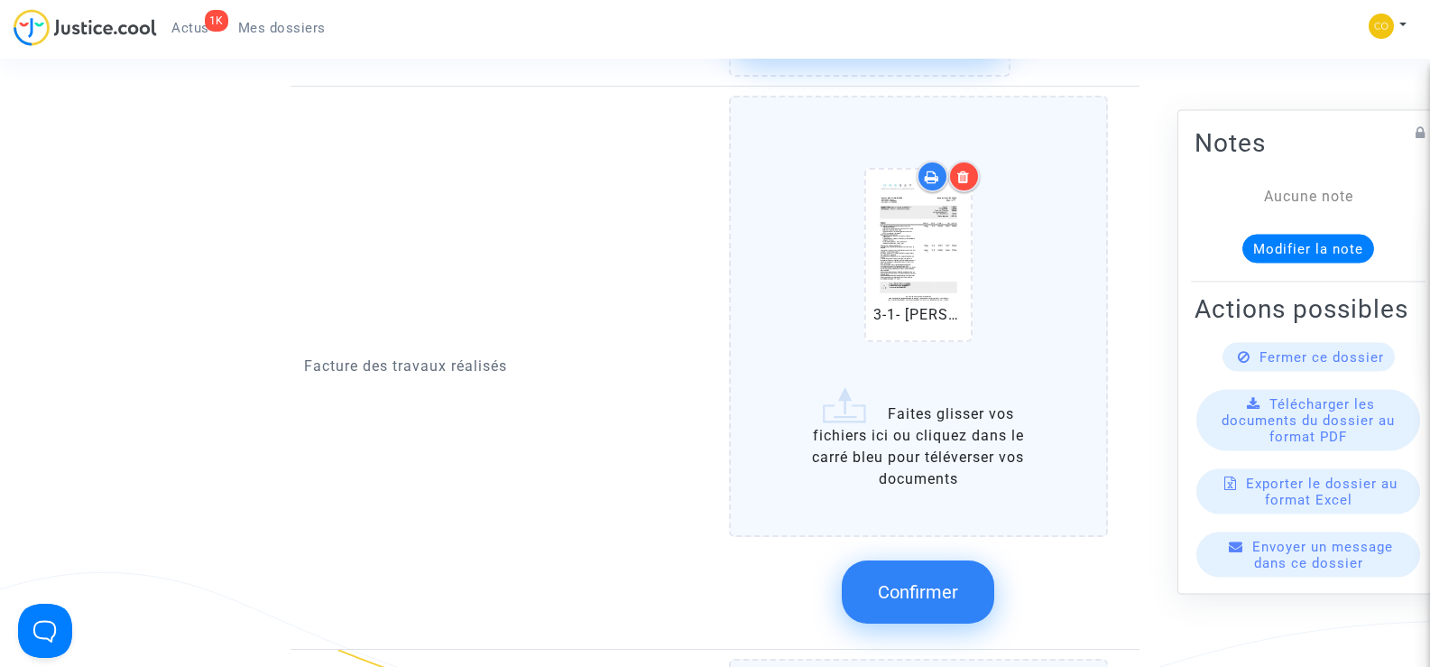
scroll to position [1443, 0]
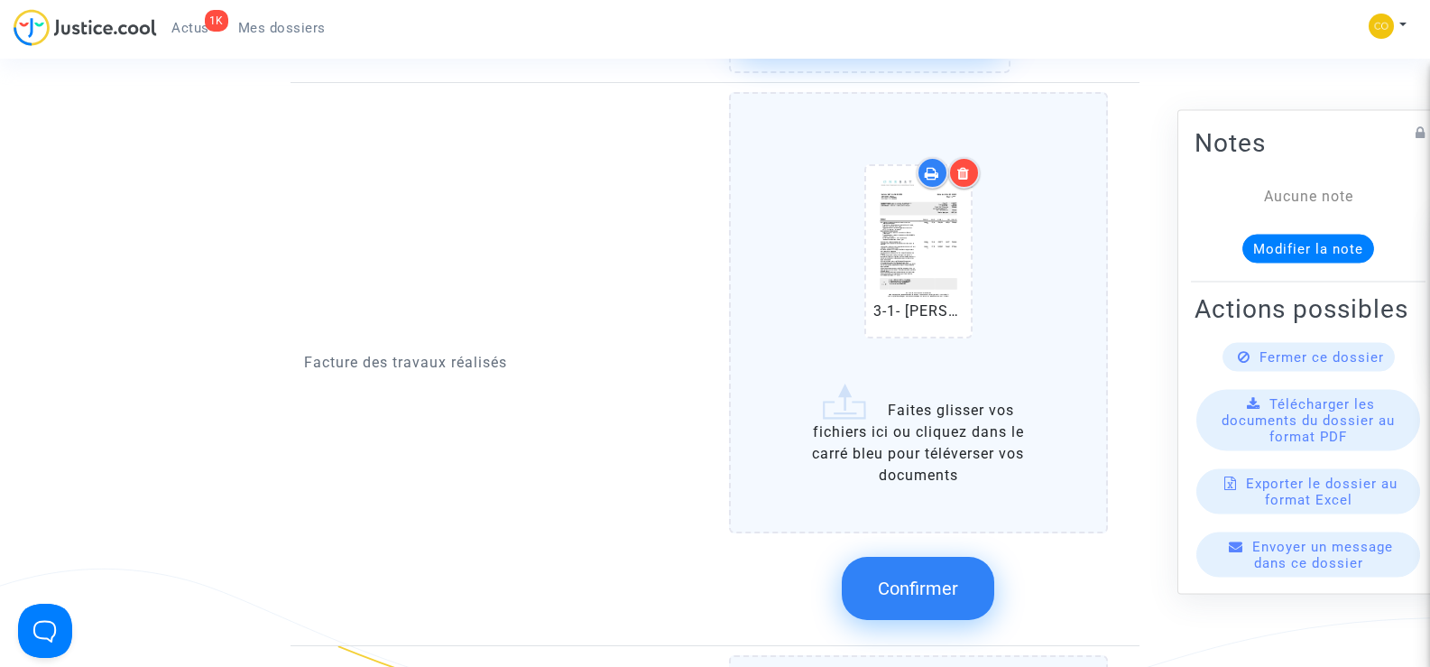
click at [906, 431] on label "3-1- BALBO ENZO facture ITE .pdf Faites glisser vos fichiers ici ou cliquez dan…" at bounding box center [919, 312] width 380 height 441
click at [0, 0] on input "3-1- BALBO ENZO facture ITE .pdf Faites glisser vos fichiers ici ou cliquez dan…" at bounding box center [0, 0] width 0 height 0
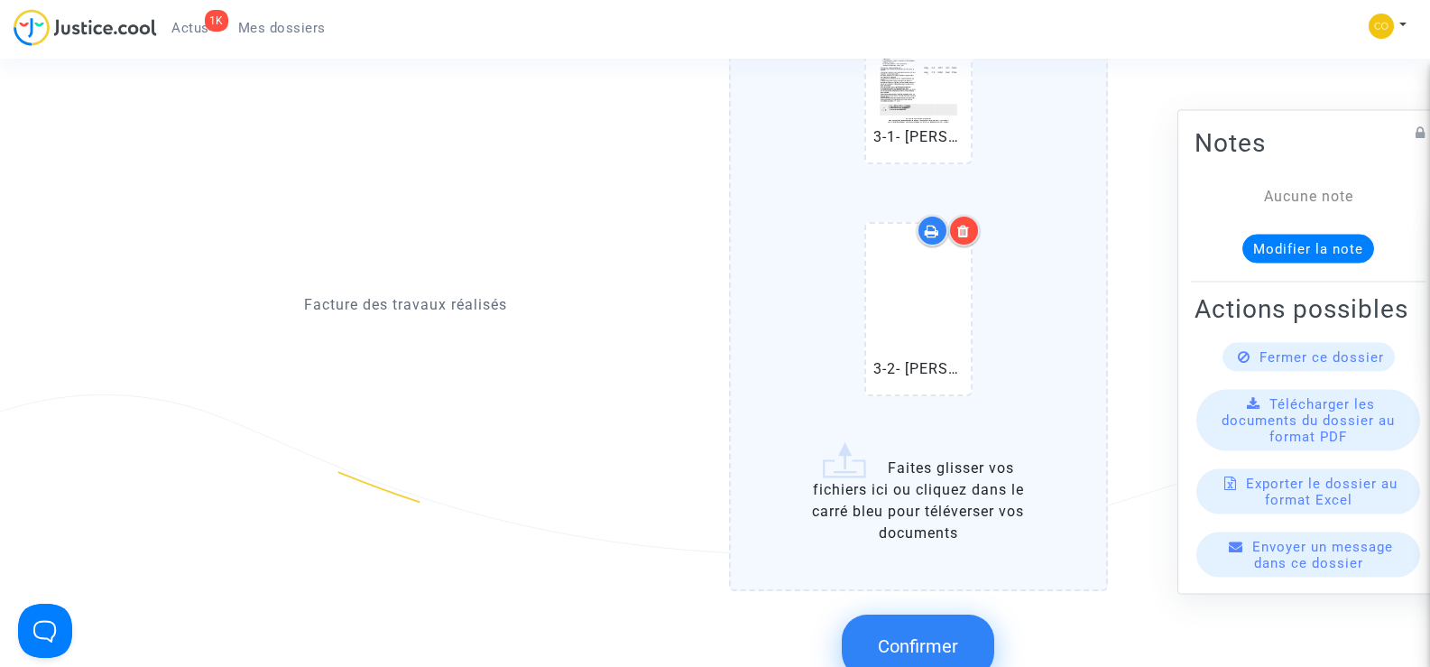
scroll to position [1533, 0]
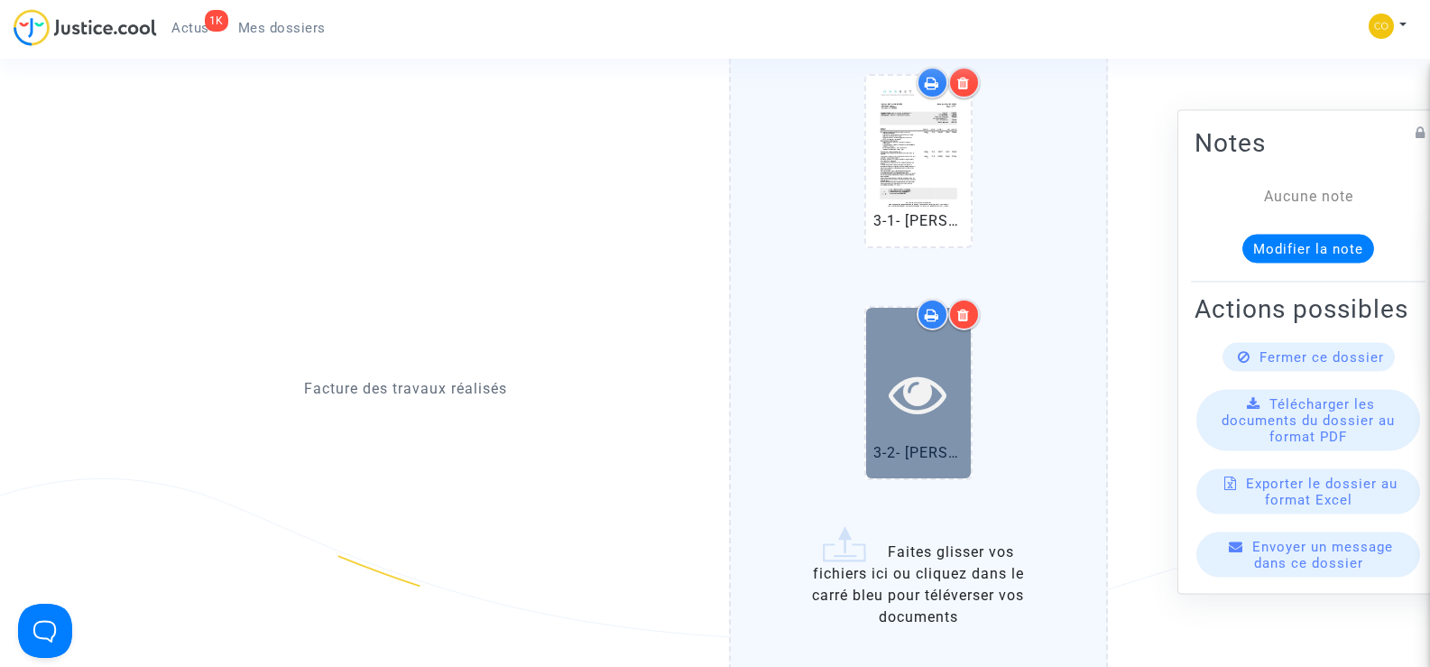
click at [905, 403] on div at bounding box center [918, 393] width 105 height 170
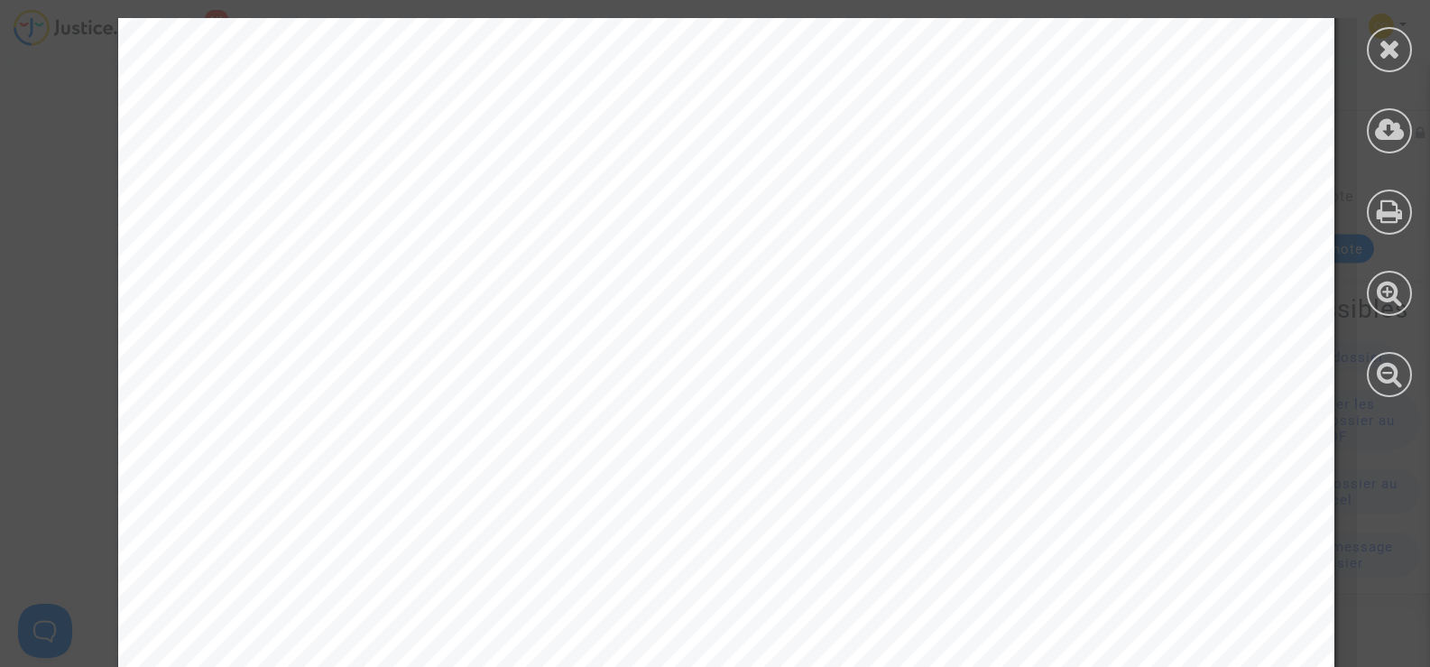
scroll to position [180, 0]
click at [1404, 41] on div at bounding box center [1389, 49] width 45 height 45
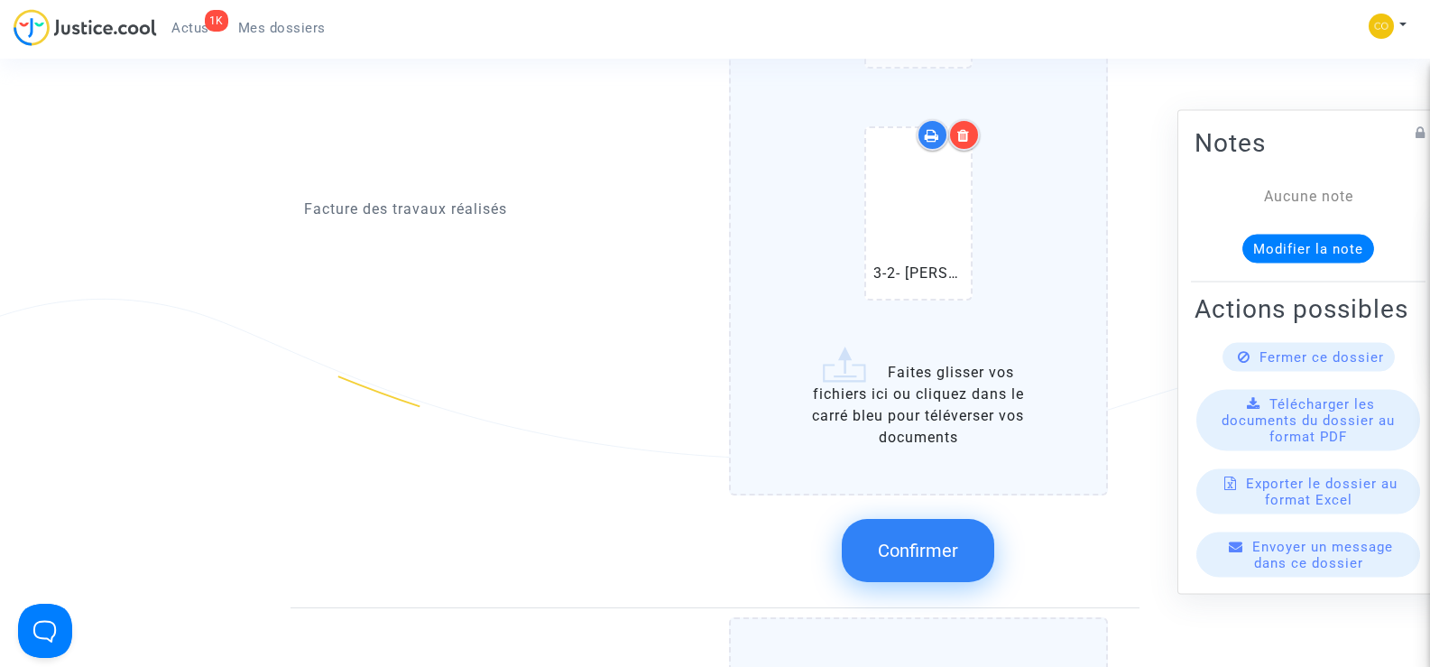
scroll to position [1714, 0]
click at [918, 539] on span "Confirmer" at bounding box center [918, 550] width 80 height 22
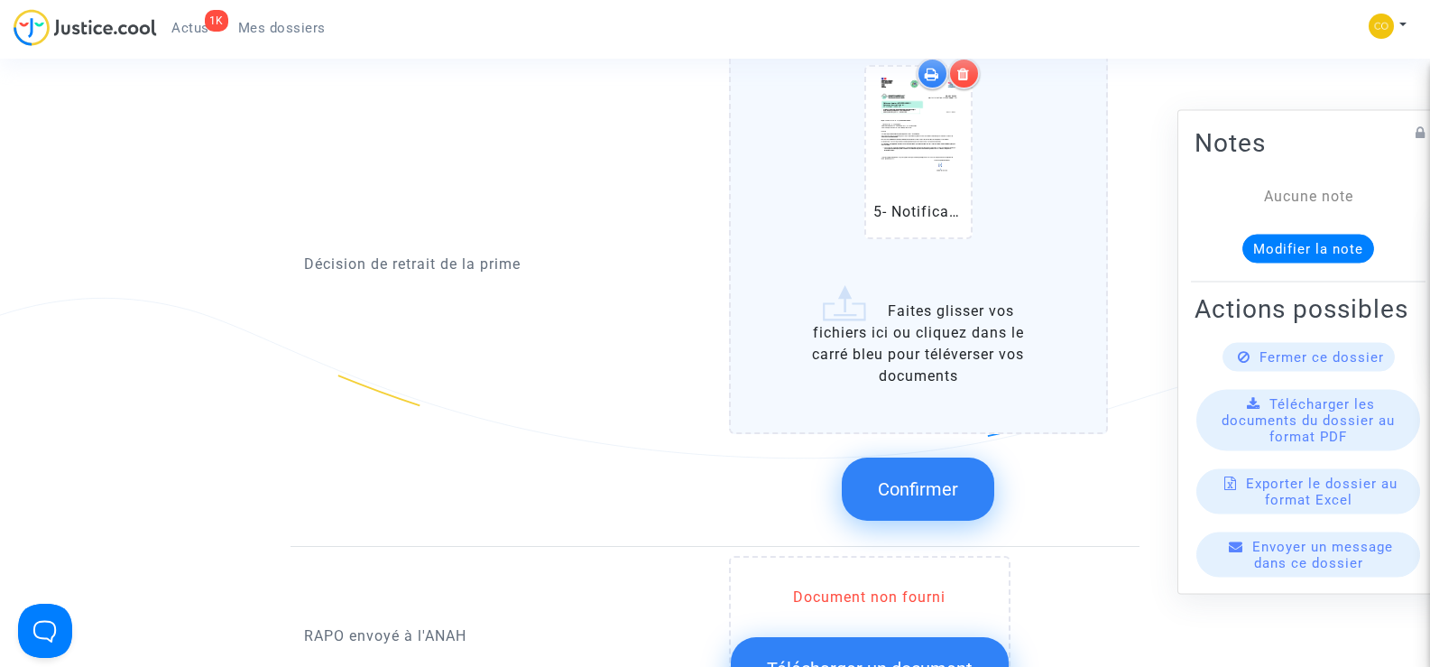
click at [912, 478] on span "Confirmer" at bounding box center [918, 489] width 80 height 22
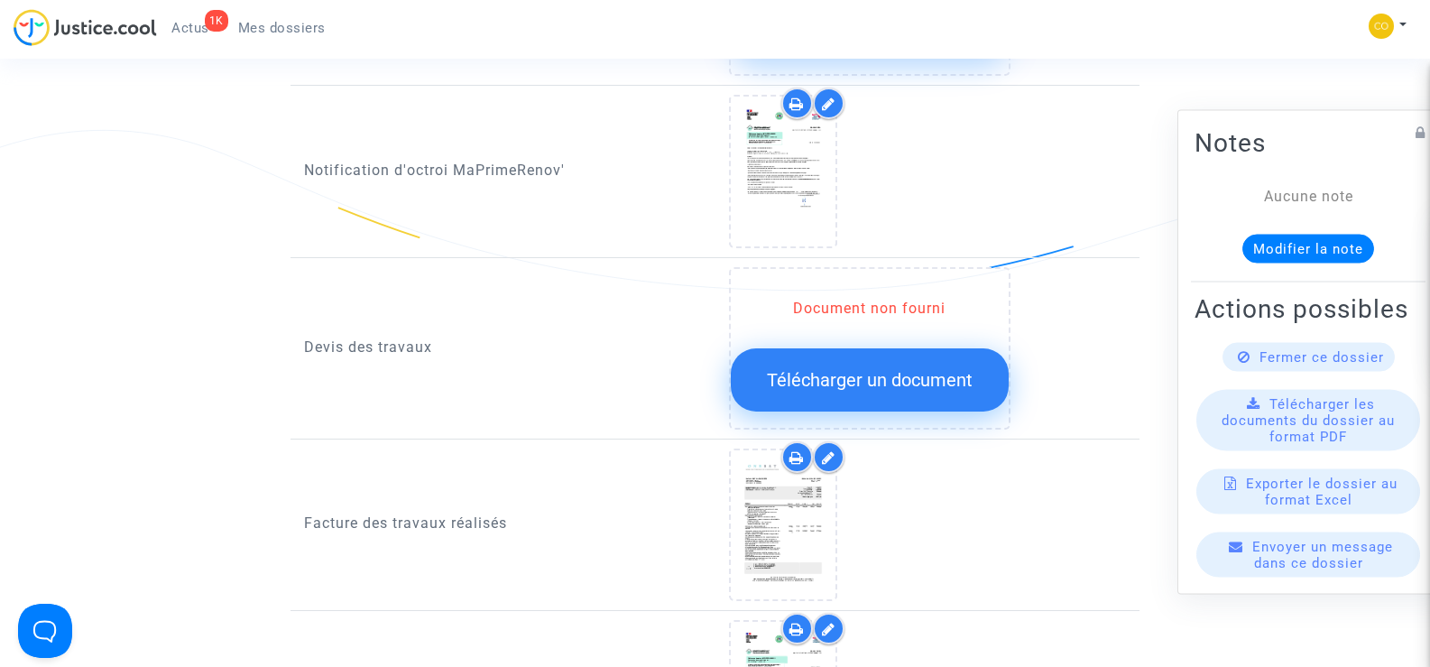
scroll to position [1082, 0]
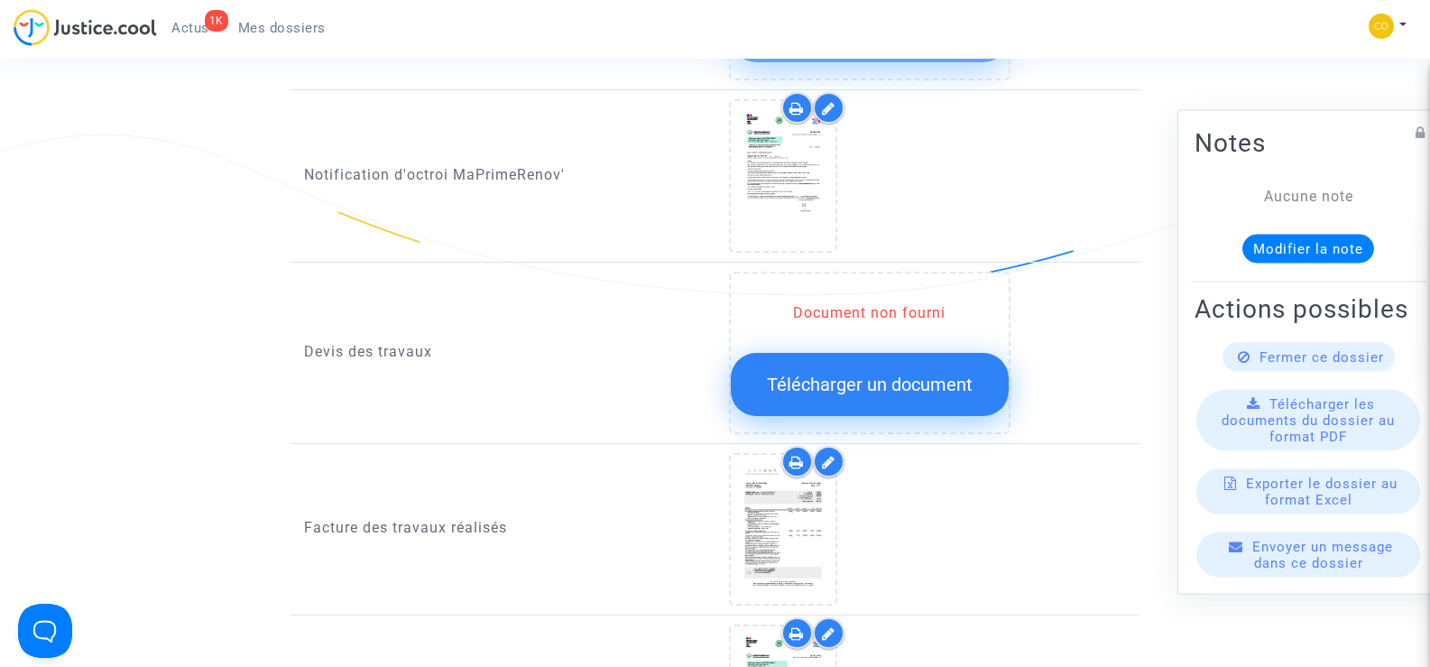
click at [880, 373] on span "Télécharger un document" at bounding box center [870, 384] width 206 height 22
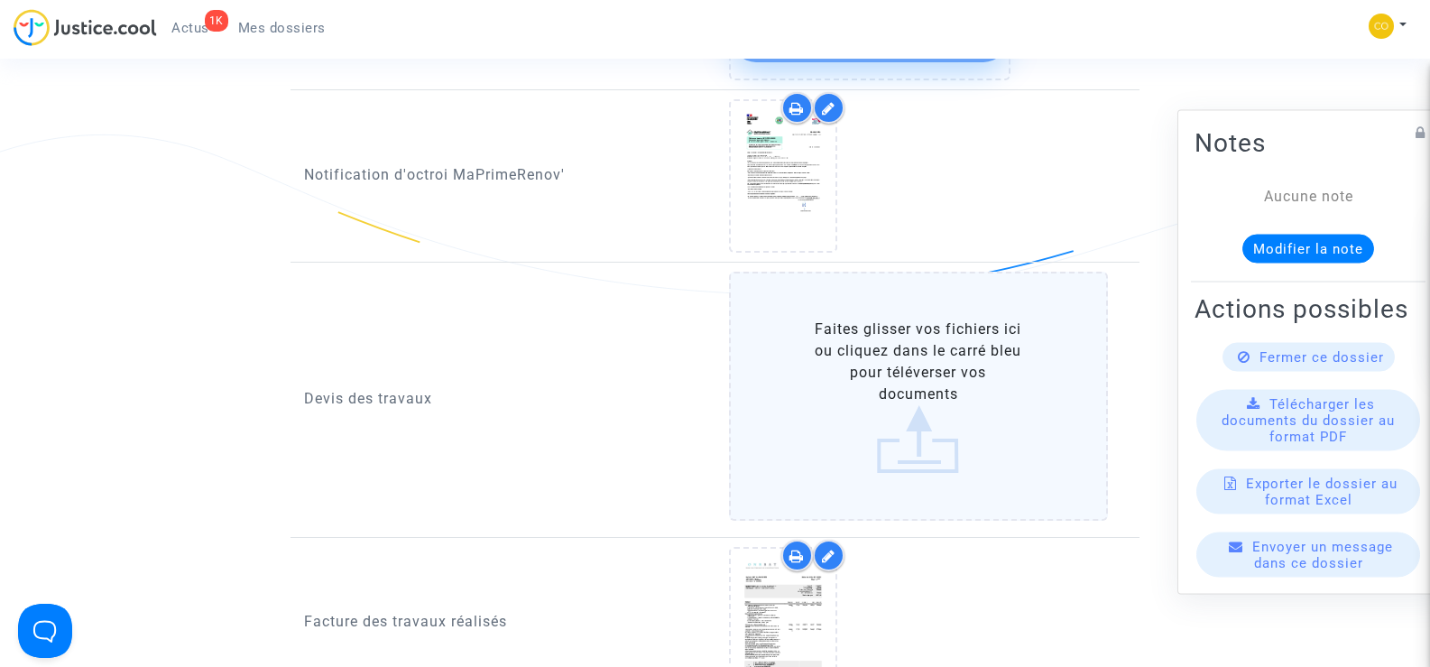
click at [902, 333] on label "Faites glisser vos fichiers ici ou cliquez dans le carré bleu pour téléverser v…" at bounding box center [919, 396] width 380 height 249
click at [0, 0] on input "Faites glisser vos fichiers ici ou cliquez dans le carré bleu pour téléverser v…" at bounding box center [0, 0] width 0 height 0
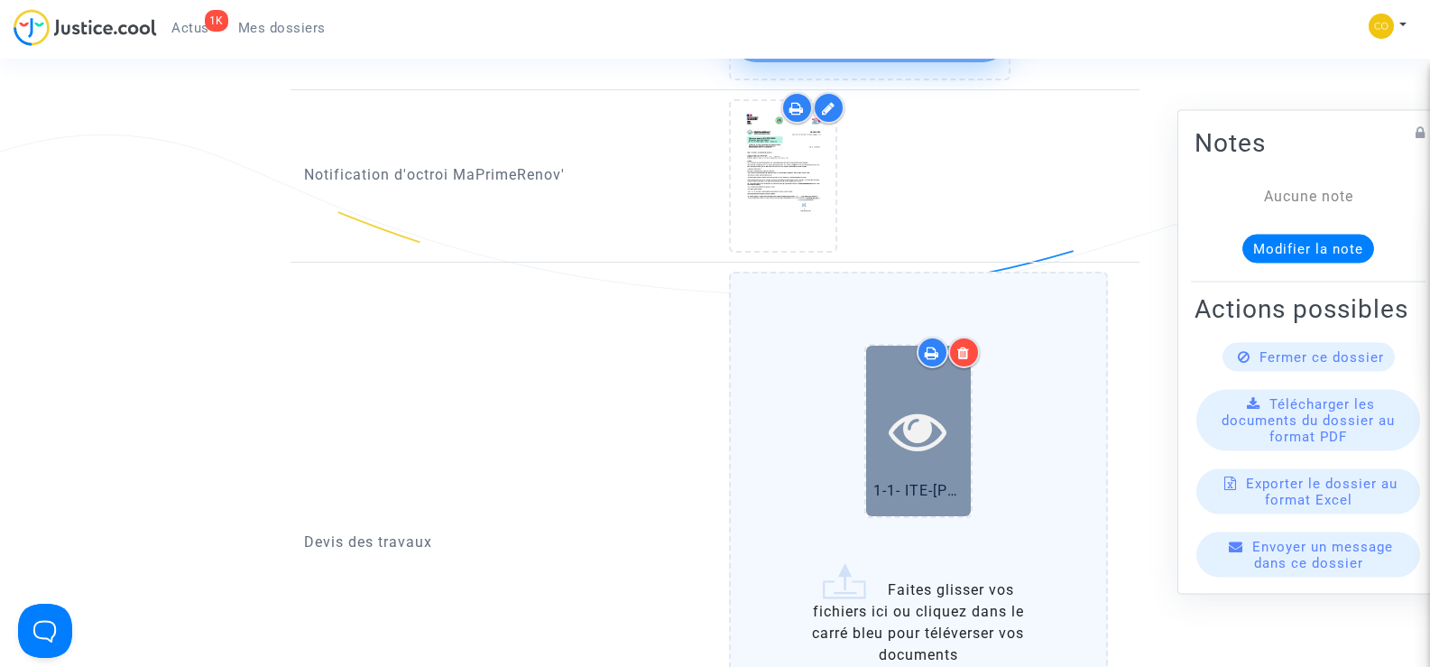
click at [924, 419] on icon at bounding box center [918, 430] width 59 height 58
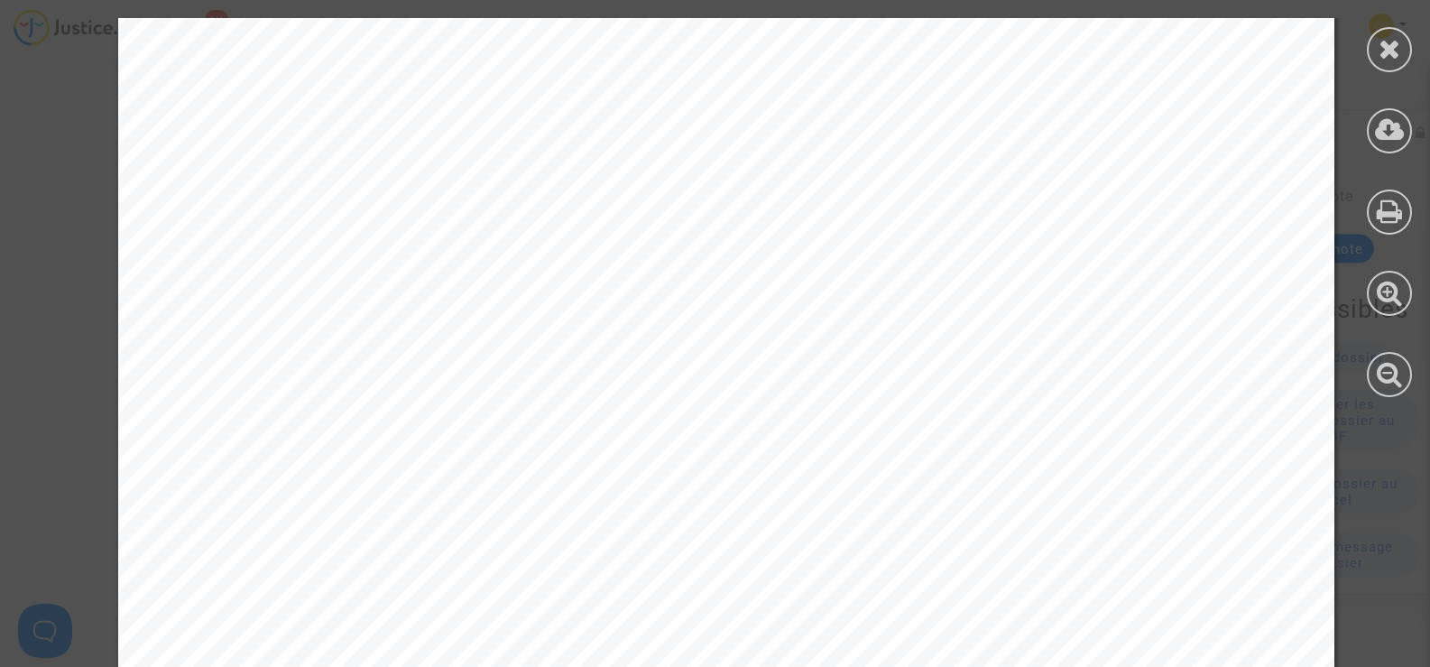
scroll to position [209, 0]
click at [1383, 31] on div at bounding box center [1389, 49] width 45 height 45
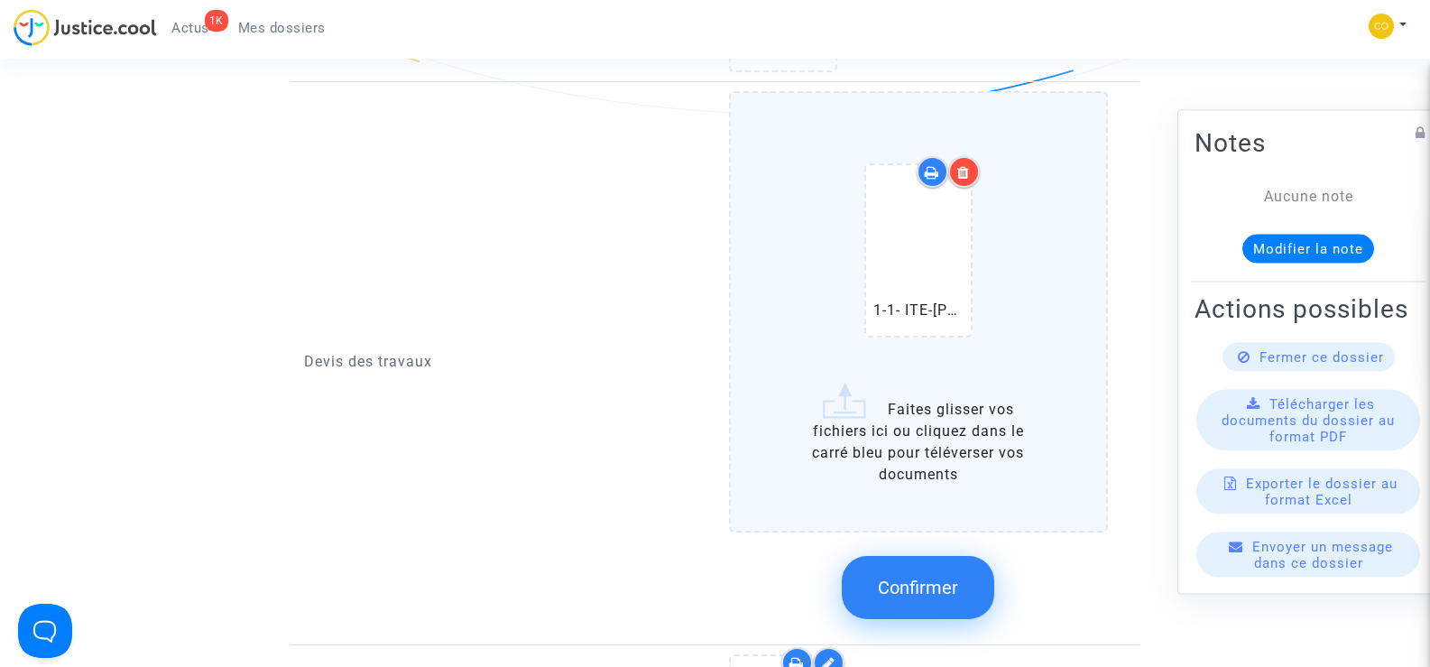
click at [956, 440] on label "1-1- ITE-BALBO ENZO DEVIS.pdf Faites glisser vos fichiers ici ou cliquez dans l…" at bounding box center [919, 311] width 380 height 441
click at [0, 0] on input "1-1- ITE-BALBO ENZO DEVIS.pdf Faites glisser vos fichiers ici ou cliquez dans l…" at bounding box center [0, 0] width 0 height 0
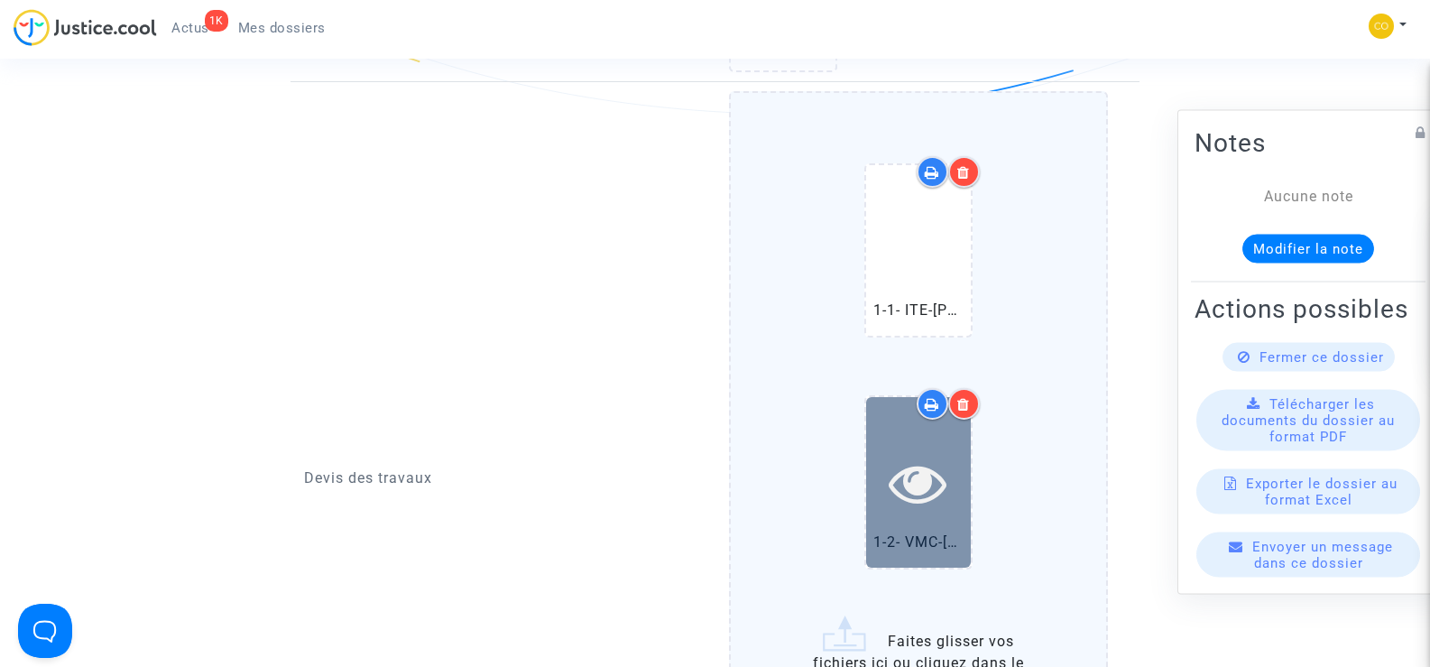
click at [903, 454] on icon at bounding box center [918, 483] width 59 height 58
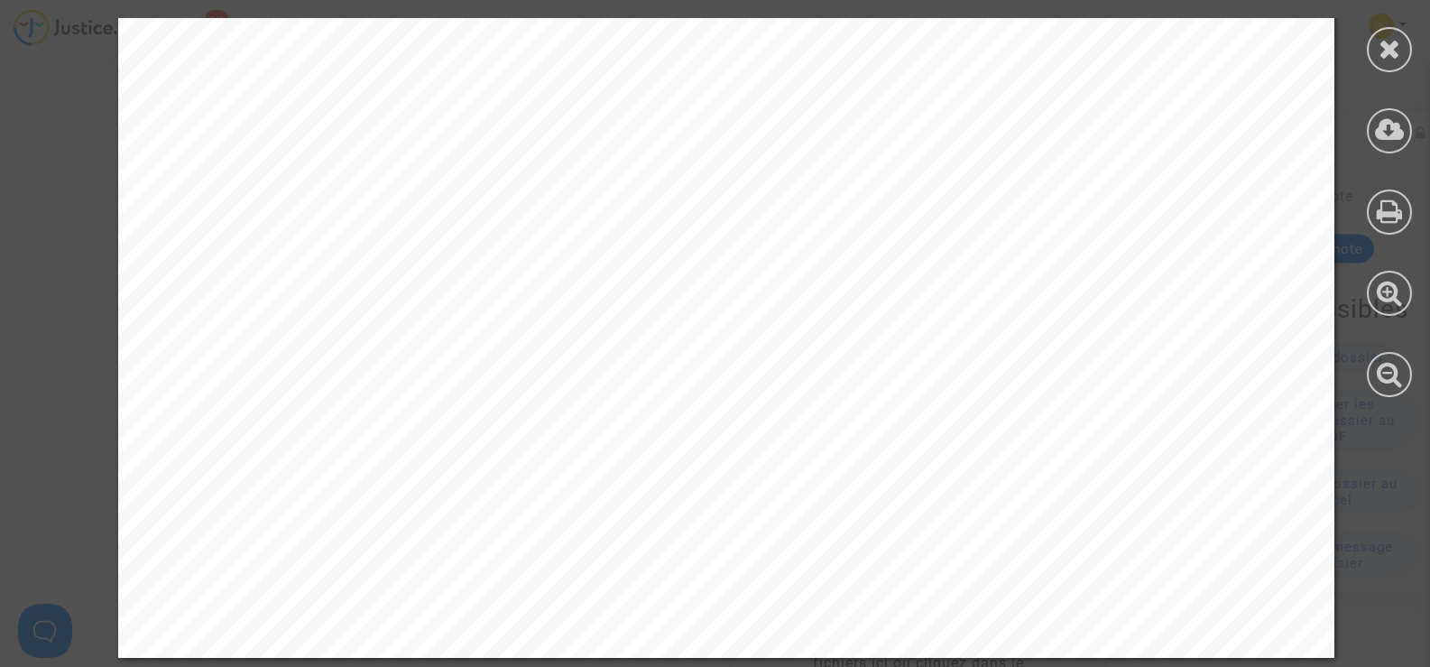
scroll to position [2825, 0]
click at [1386, 59] on icon at bounding box center [1389, 48] width 23 height 27
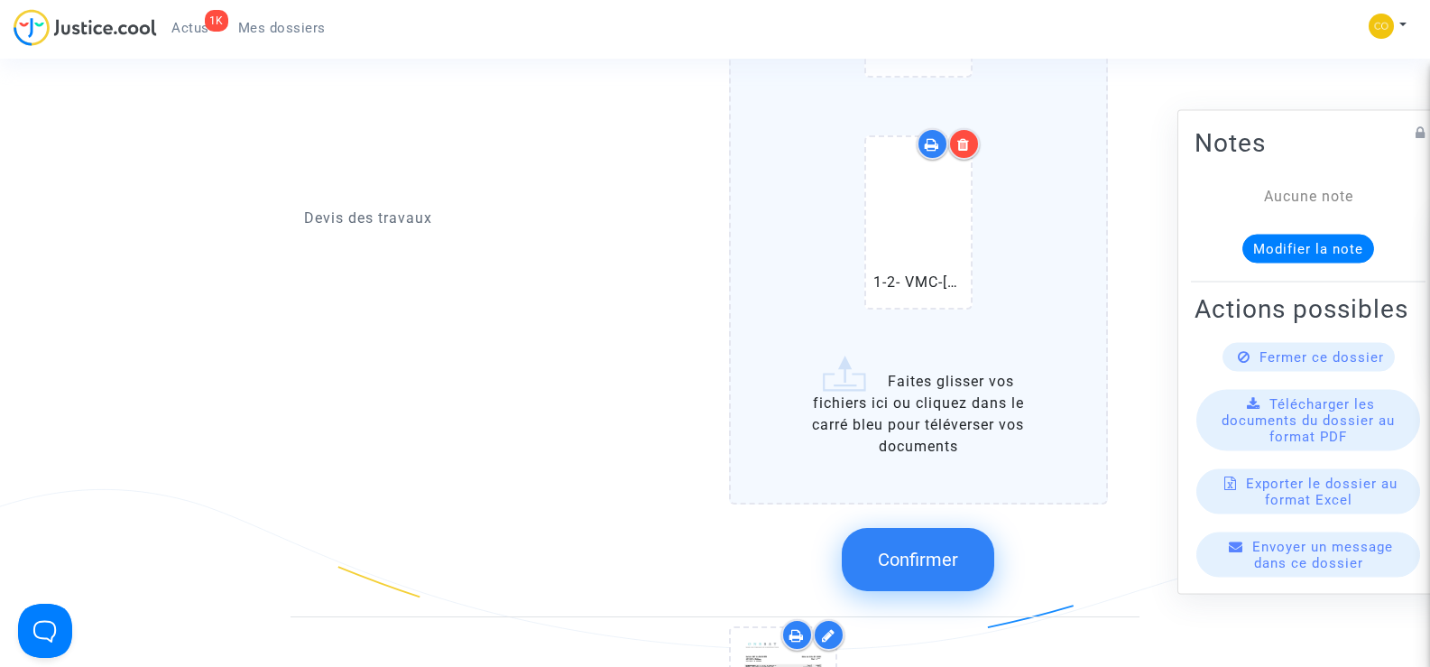
scroll to position [1533, 0]
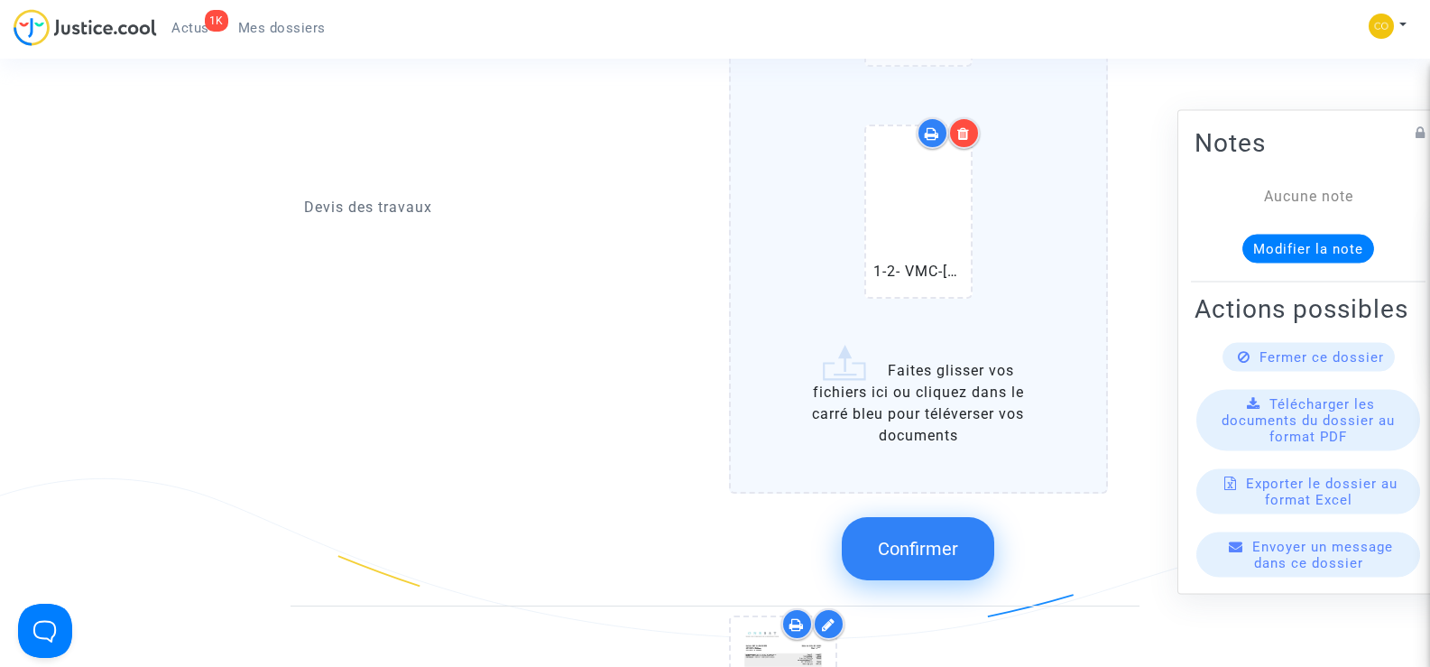
click at [928, 538] on span "Confirmer" at bounding box center [918, 549] width 80 height 22
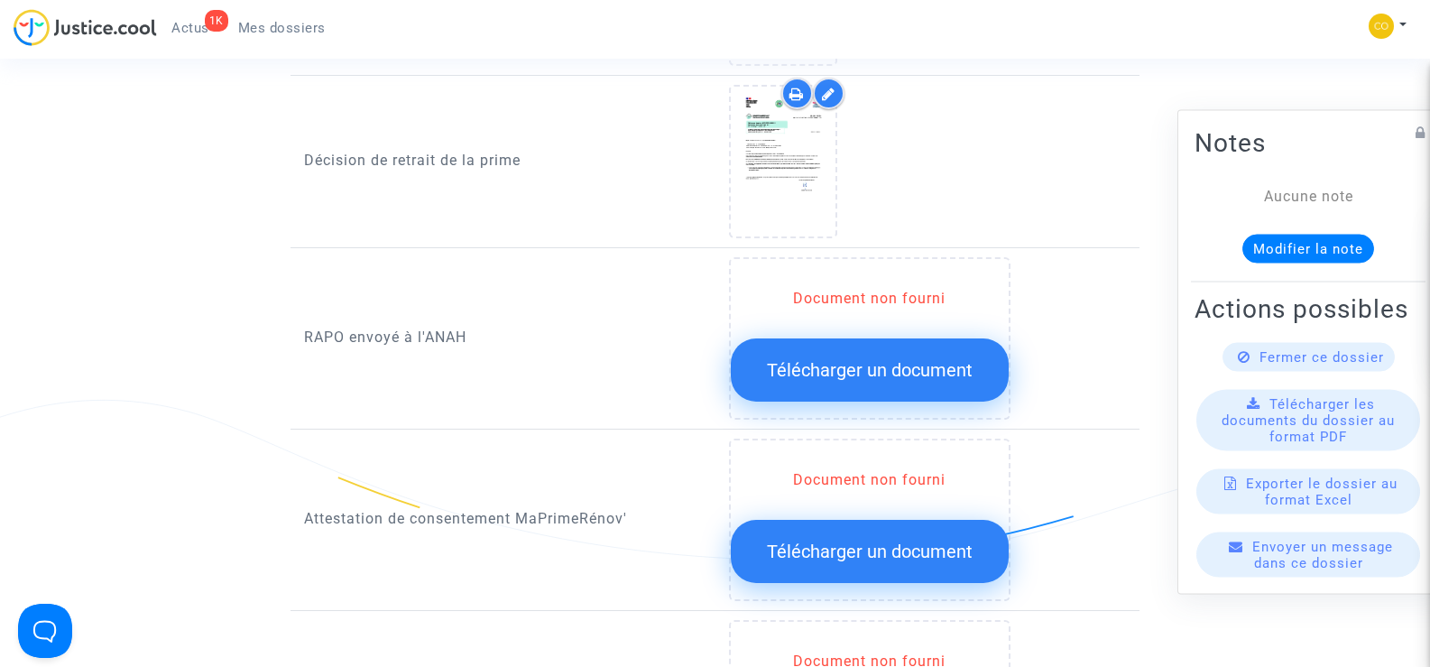
scroll to position [1624, 0]
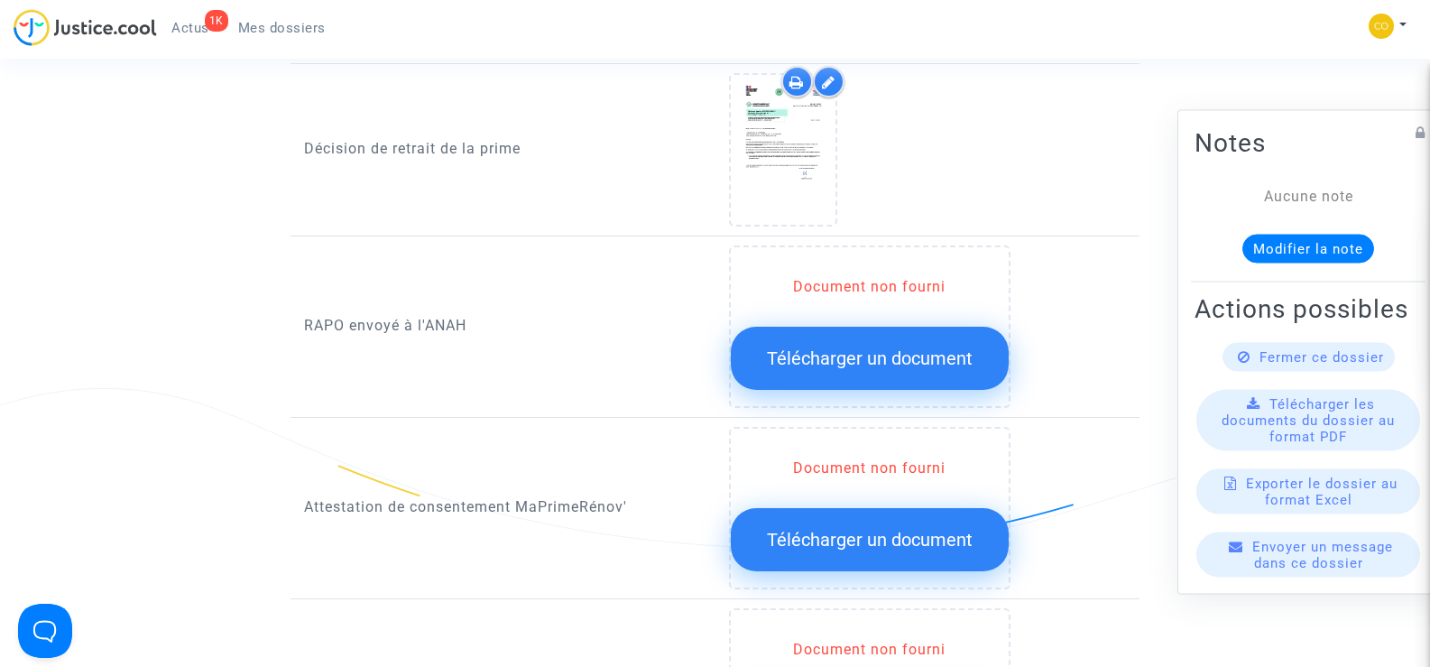
click at [860, 347] on span "Télécharger un document" at bounding box center [870, 358] width 206 height 22
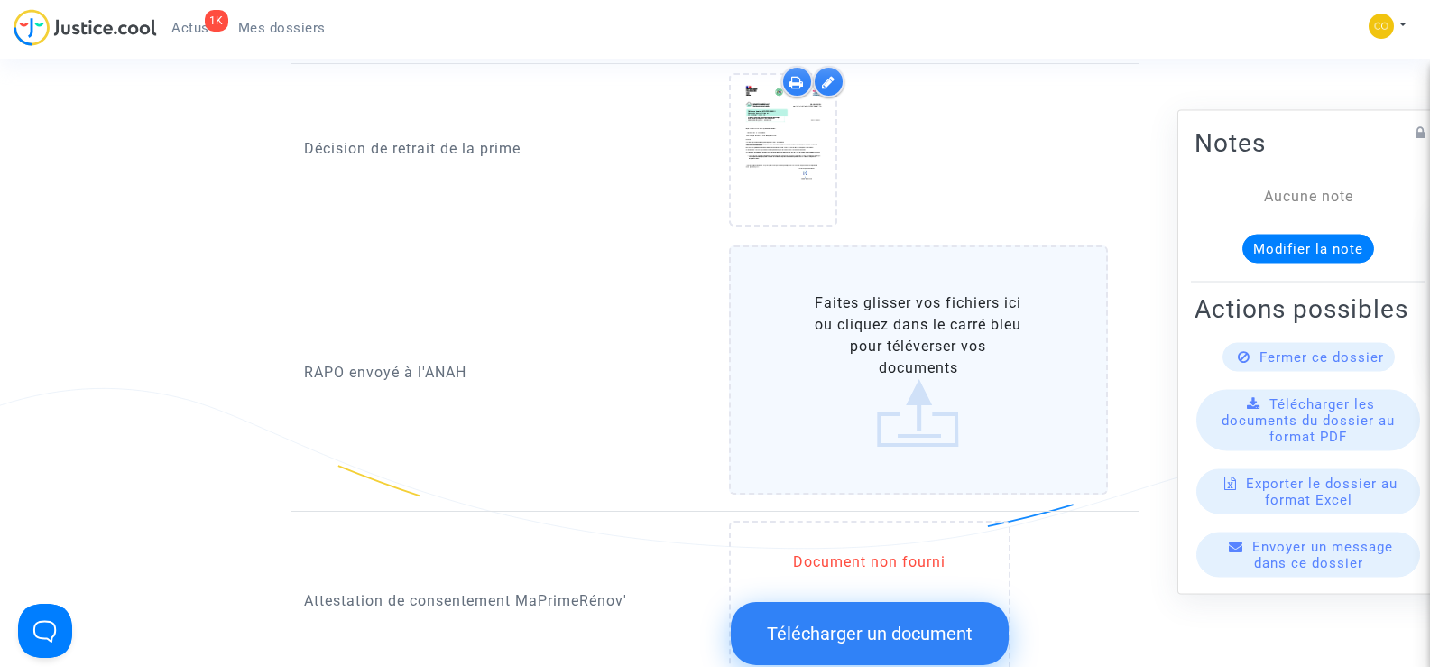
click at [935, 380] on label "Faites glisser vos fichiers ici ou cliquez dans le carré bleu pour téléverser v…" at bounding box center [919, 369] width 380 height 249
click at [0, 0] on input "Faites glisser vos fichiers ici ou cliquez dans le carré bleu pour téléverser v…" at bounding box center [0, 0] width 0 height 0
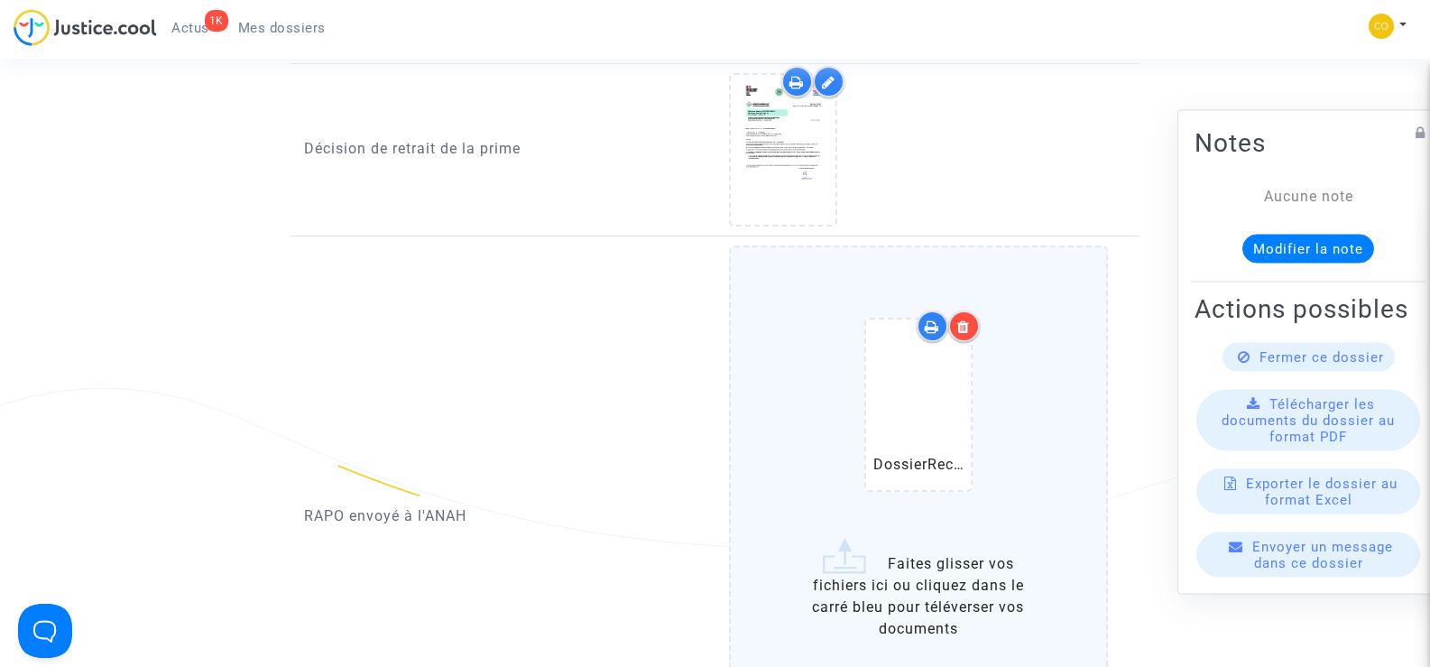
click at [961, 319] on icon at bounding box center [963, 326] width 13 height 14
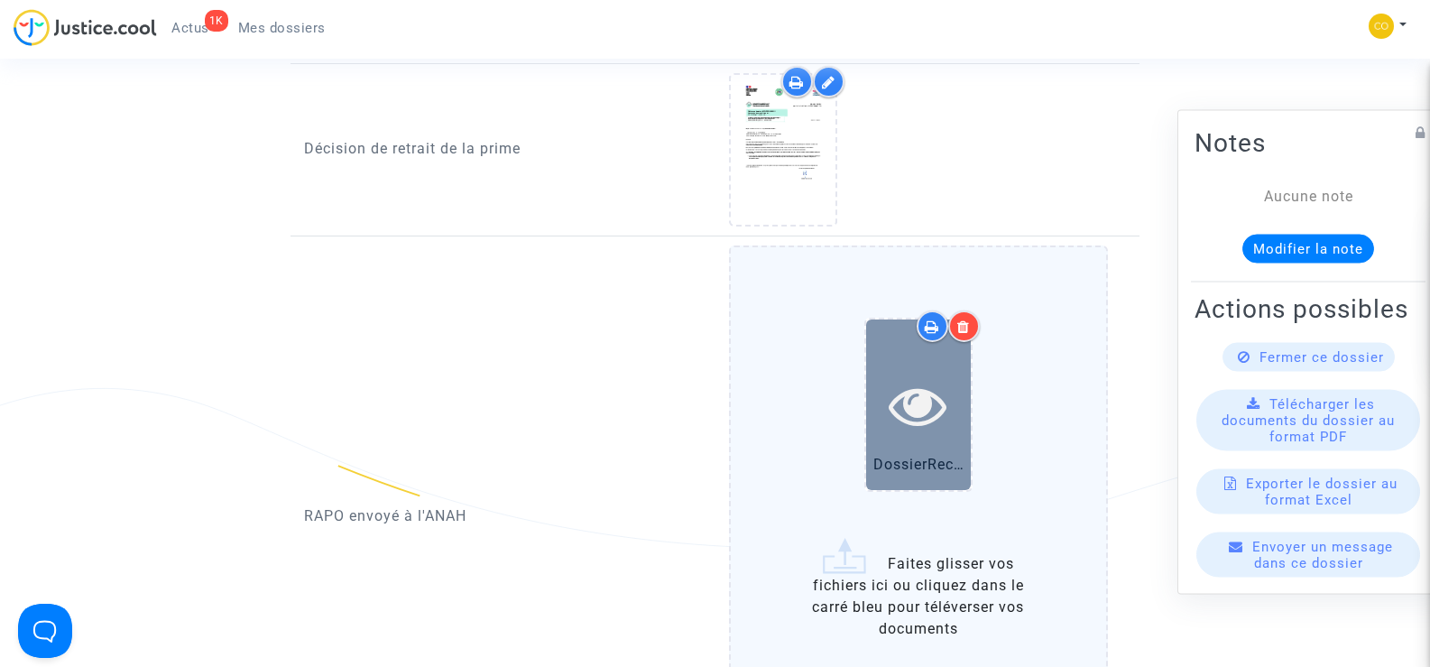
click at [930, 382] on icon at bounding box center [918, 405] width 59 height 58
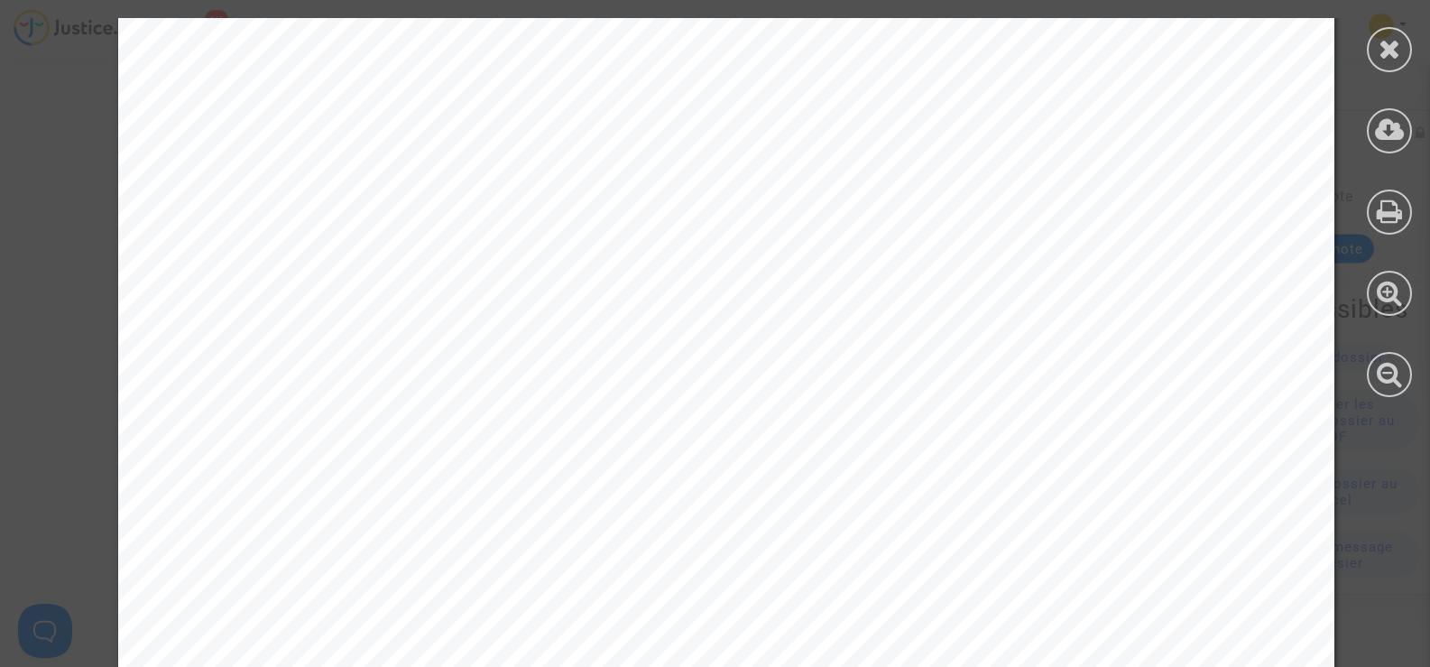
scroll to position [11476, 0]
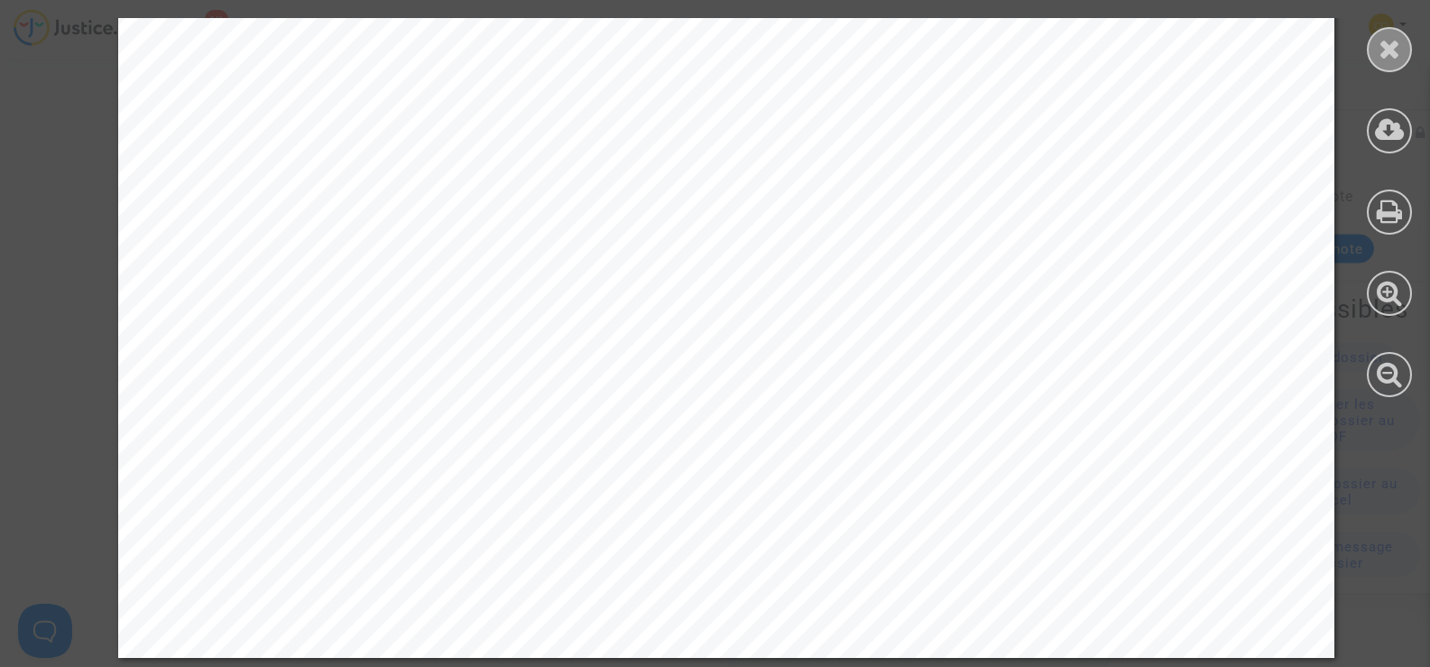
click at [1374, 54] on div at bounding box center [1389, 49] width 45 height 45
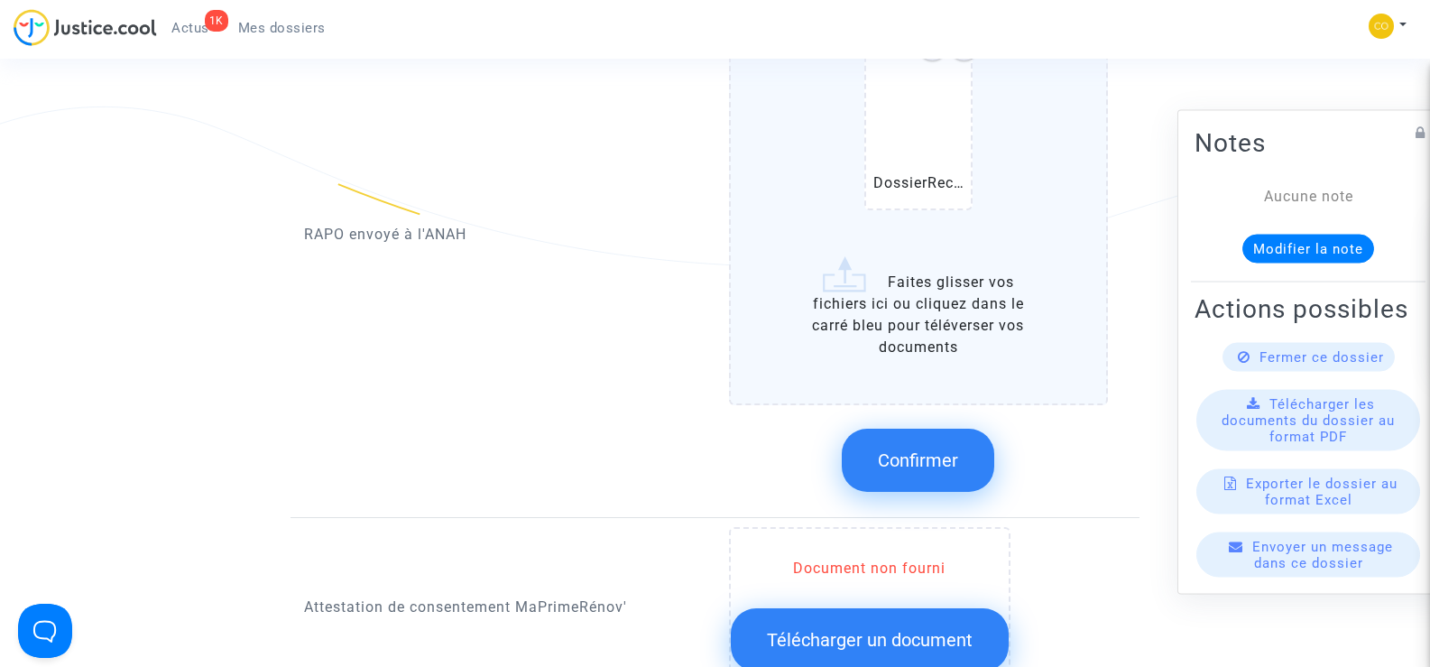
scroll to position [2075, 0]
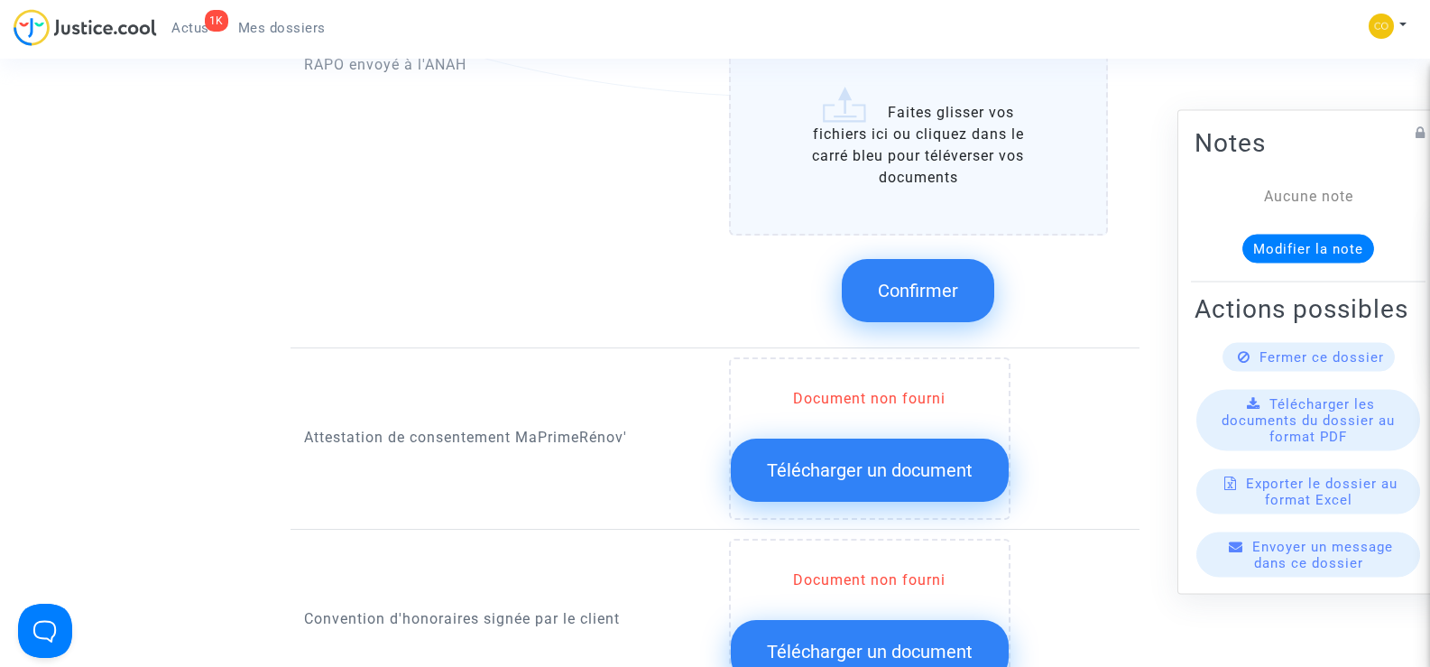
click at [936, 280] on span "Confirmer" at bounding box center [918, 291] width 80 height 22
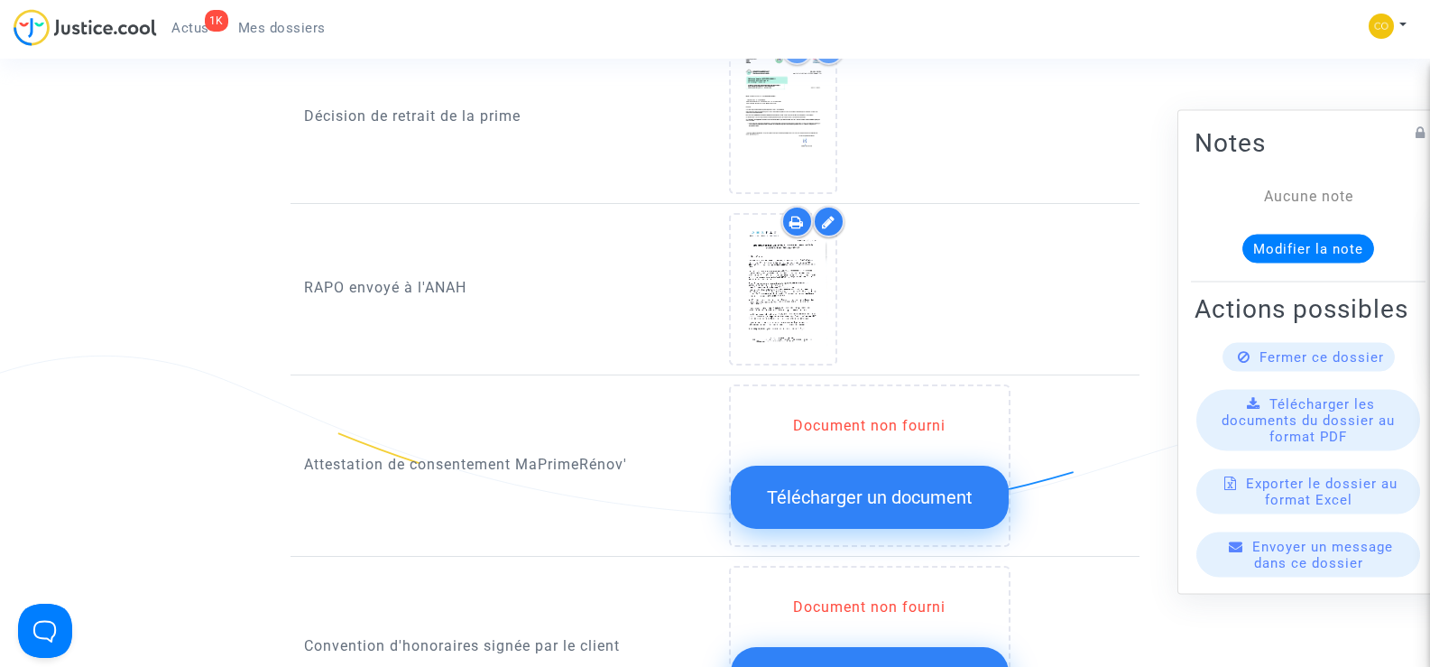
scroll to position [1624, 0]
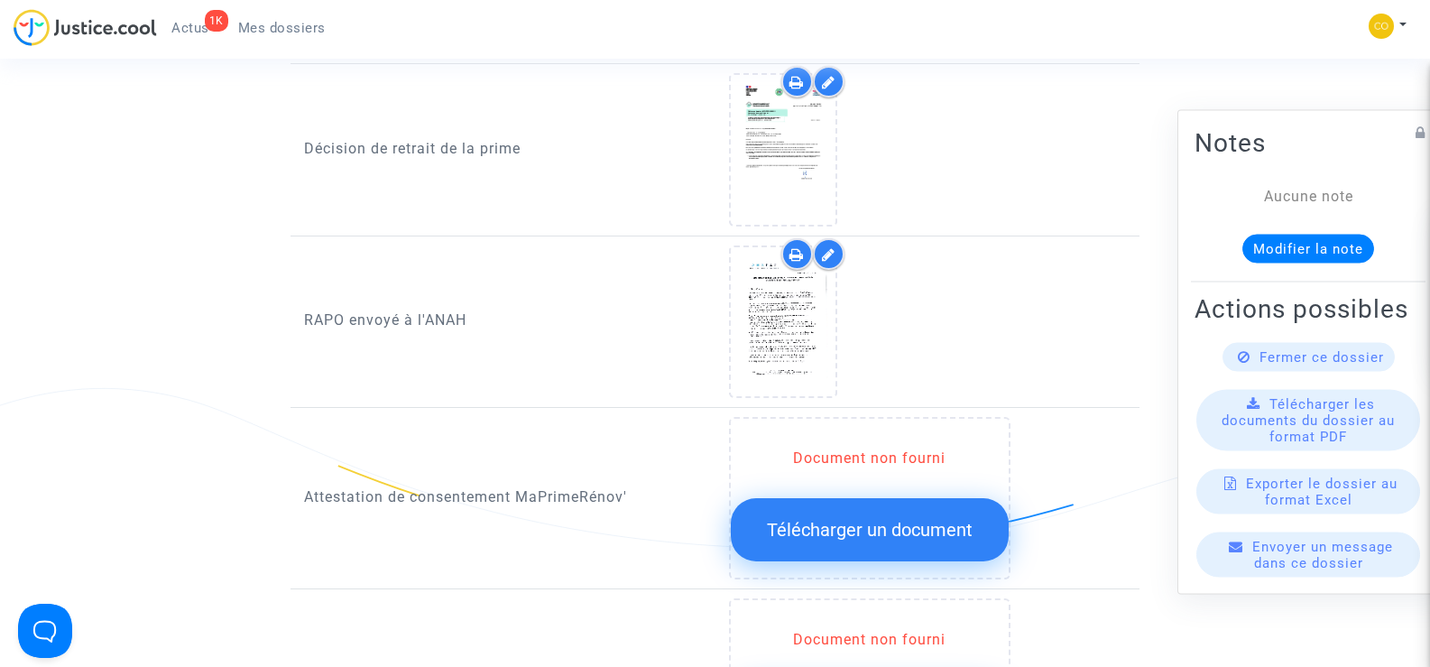
click at [880, 519] on span "Télécharger un document" at bounding box center [870, 530] width 206 height 22
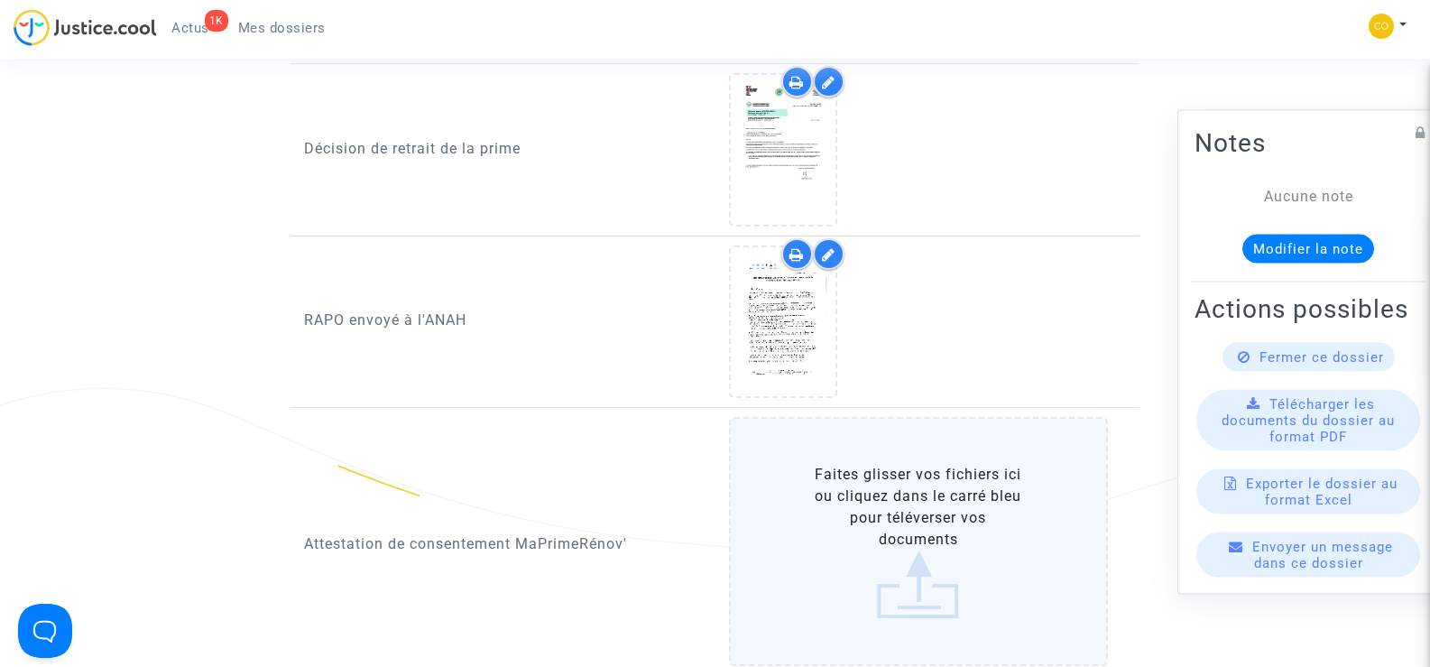
scroll to position [1804, 0]
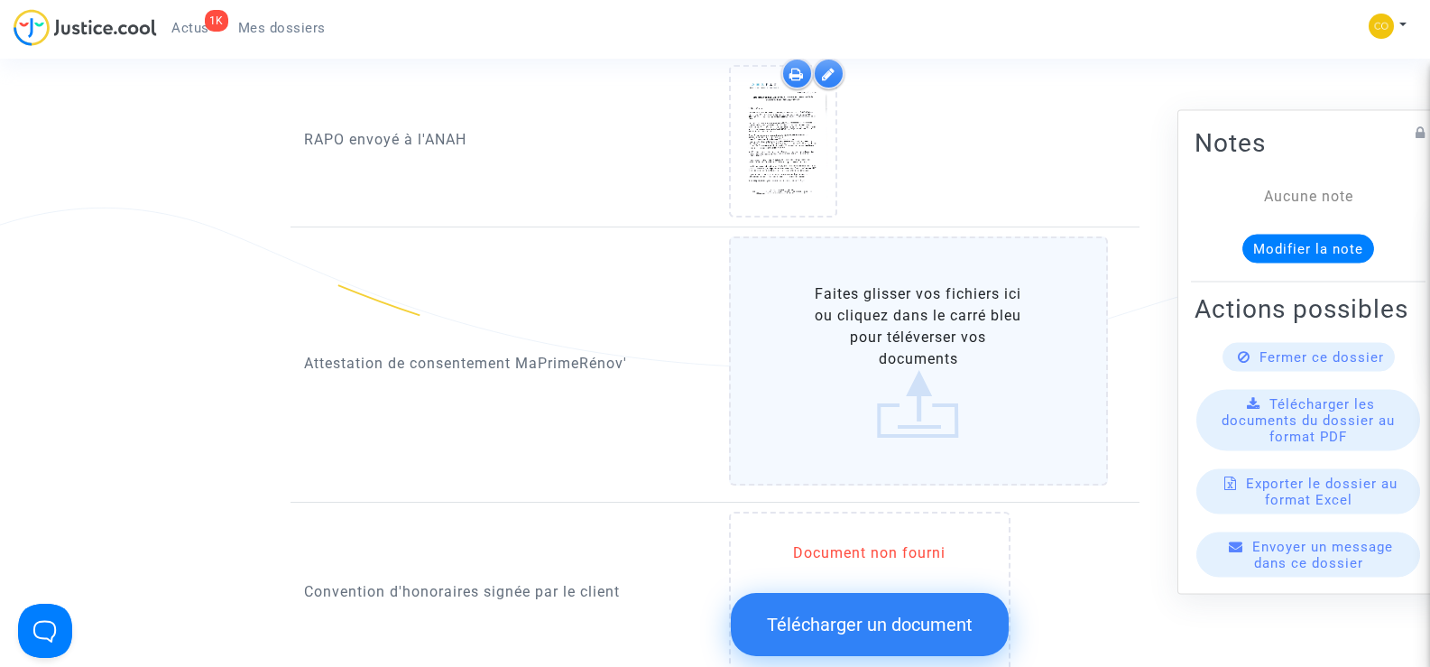
click at [938, 376] on label "Faites glisser vos fichiers ici ou cliquez dans le carré bleu pour téléverser v…" at bounding box center [919, 360] width 380 height 249
click at [0, 0] on input "Faites glisser vos fichiers ici ou cliquez dans le carré bleu pour téléverser v…" at bounding box center [0, 0] width 0 height 0
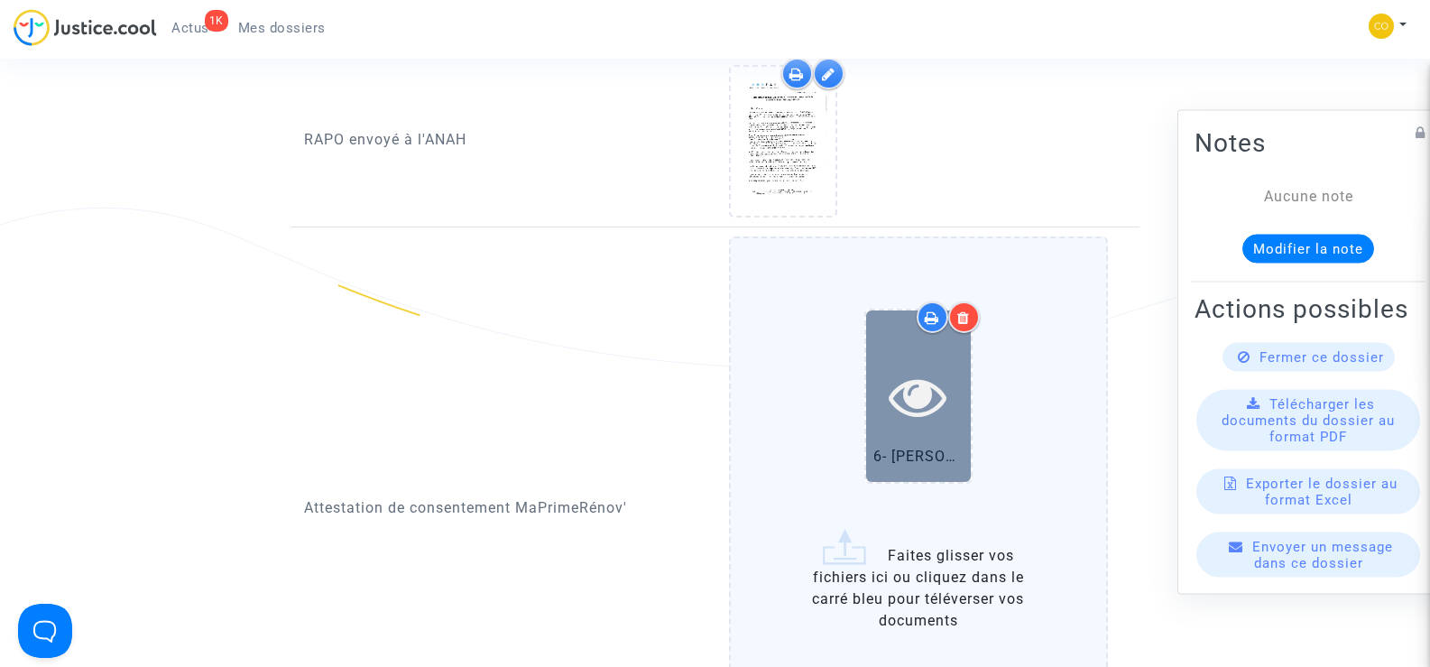
click at [918, 367] on icon at bounding box center [918, 396] width 59 height 58
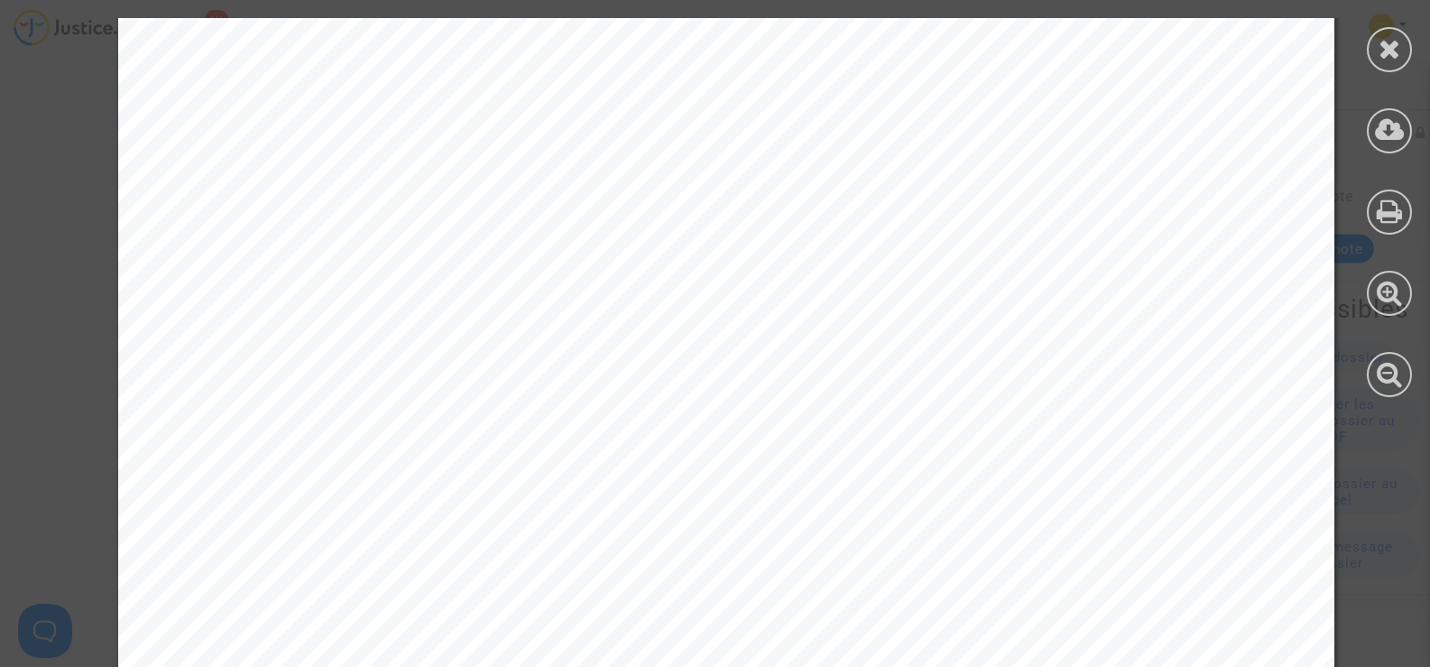
scroll to position [2825, 0]
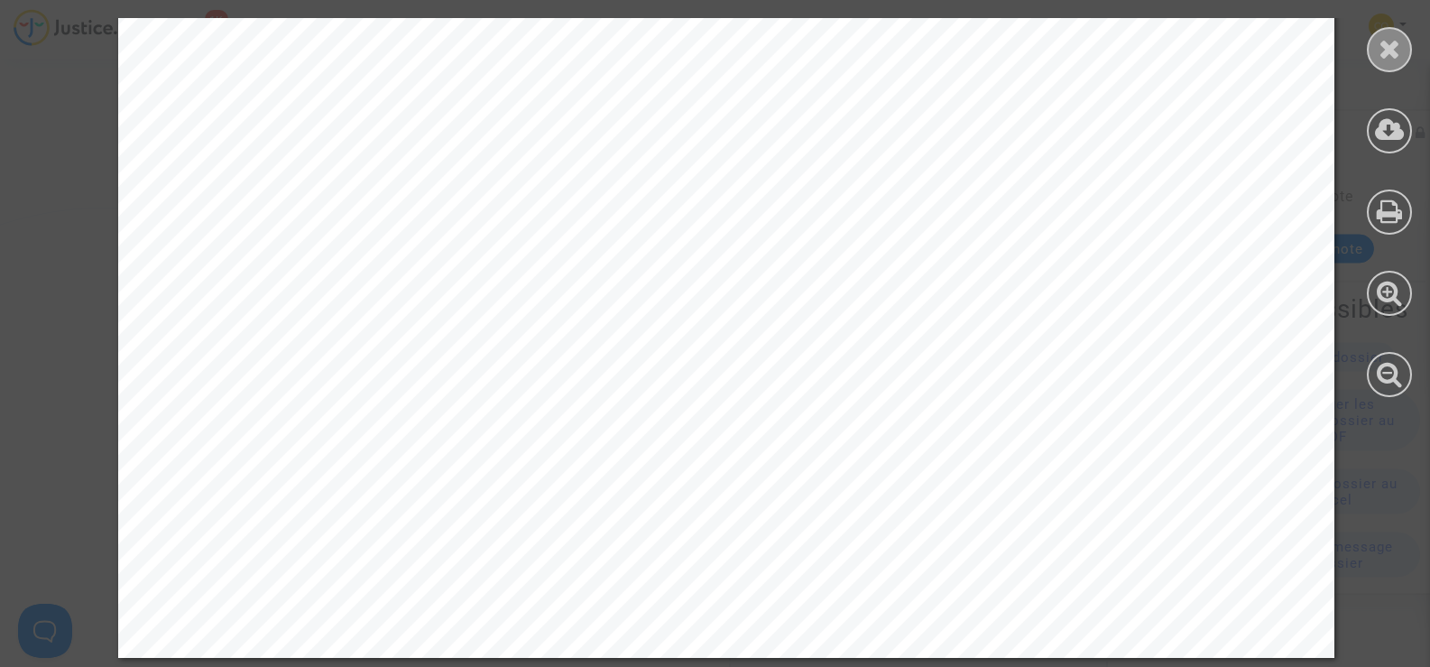
click at [1383, 50] on icon at bounding box center [1389, 48] width 23 height 27
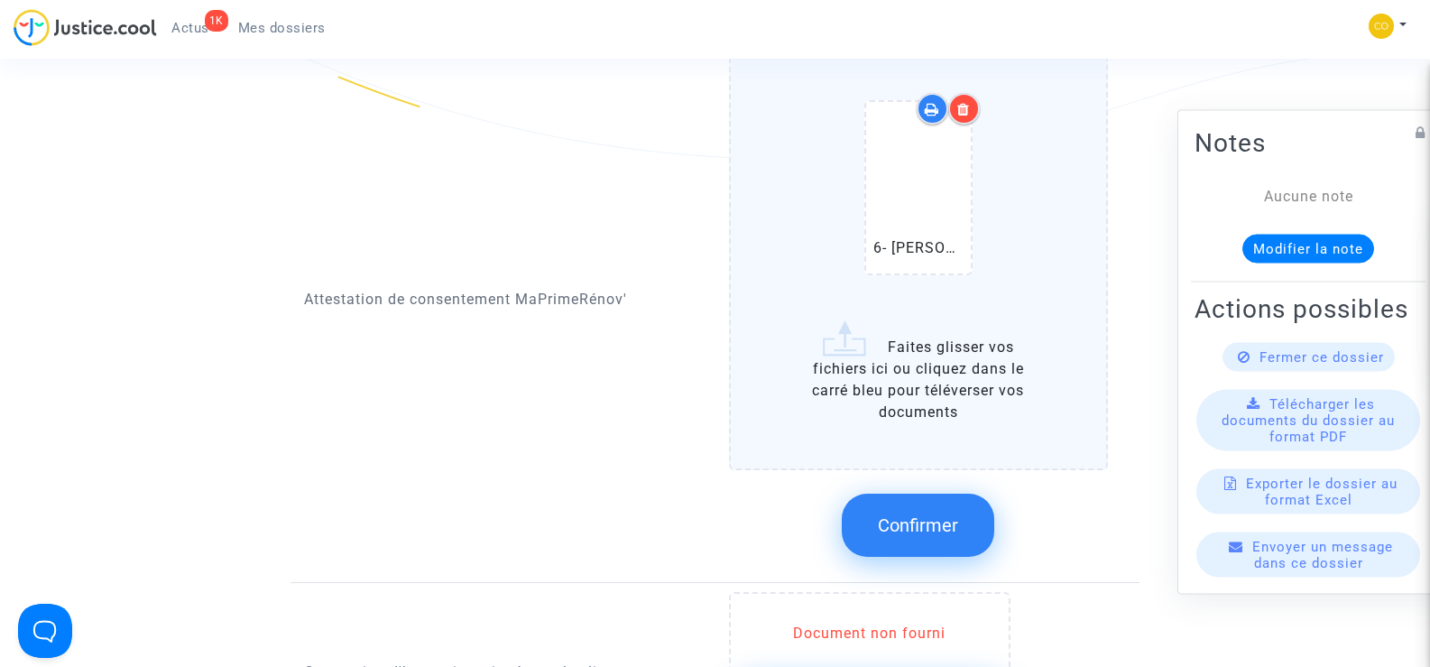
scroll to position [2165, 0]
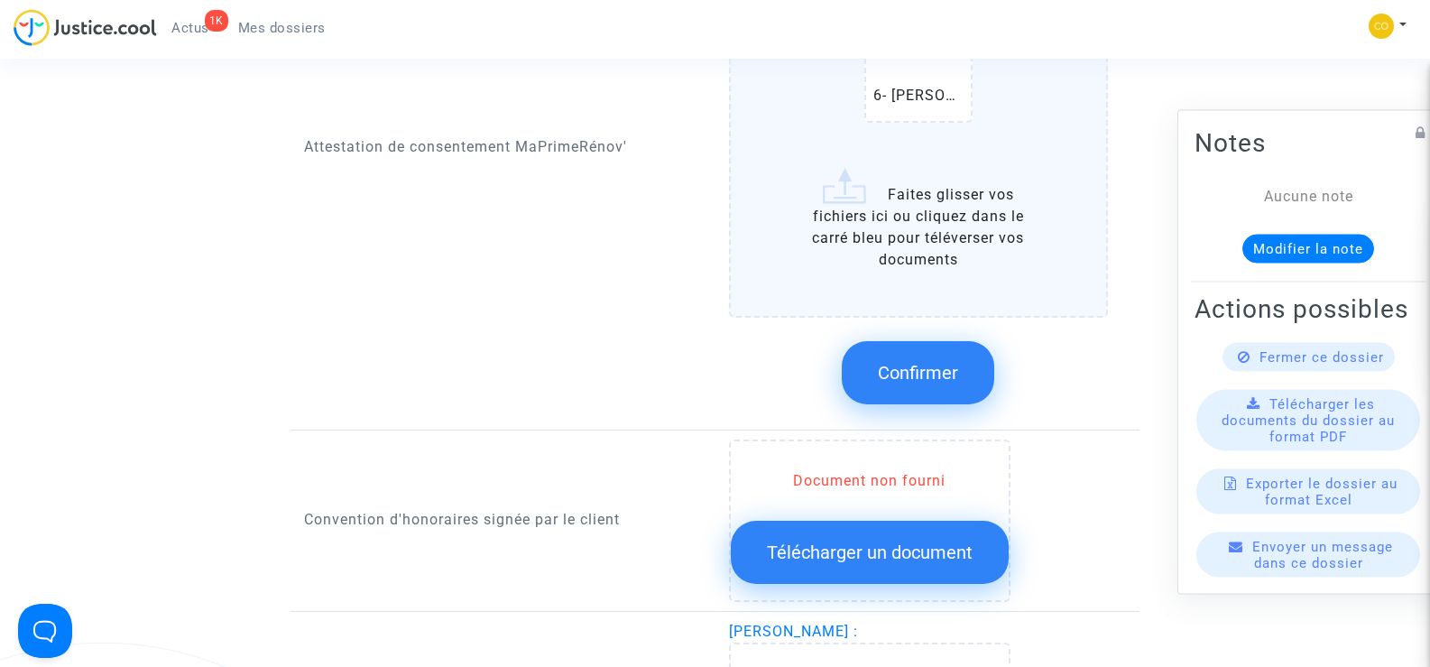
click at [928, 362] on span "Confirmer" at bounding box center [918, 373] width 80 height 22
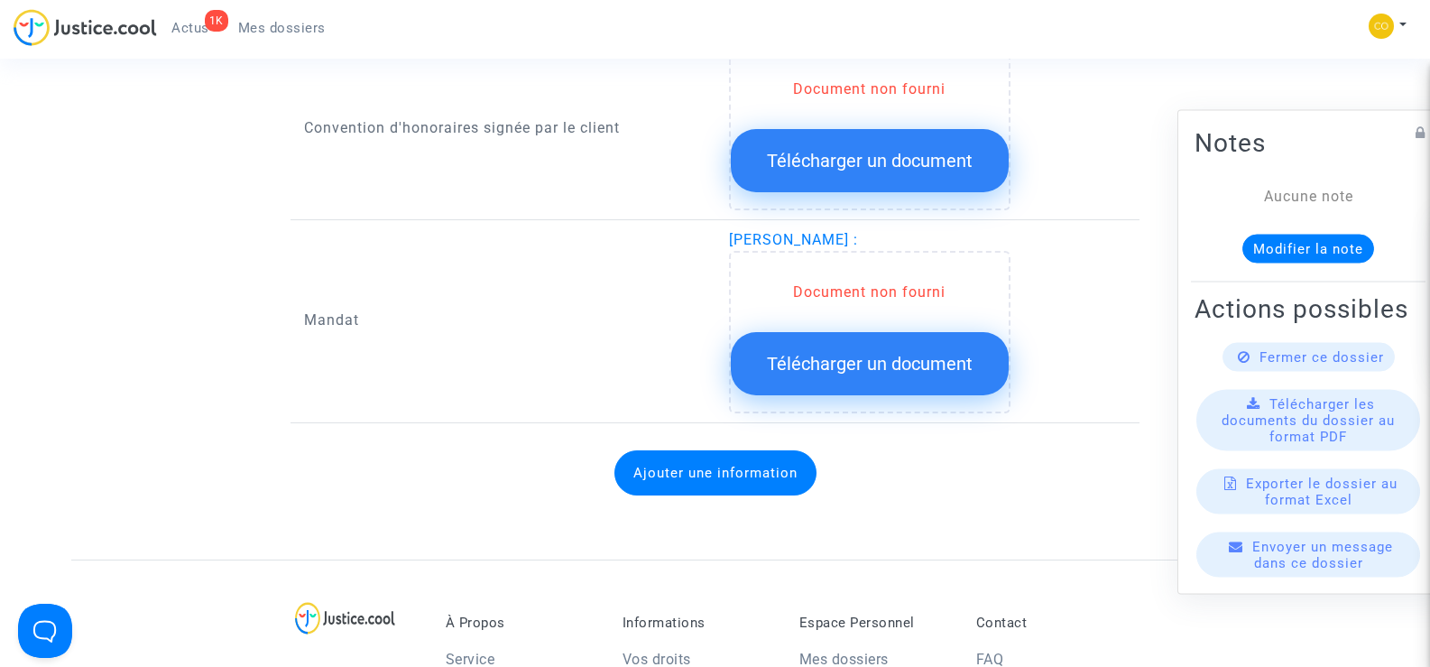
click at [850, 353] on button "Télécharger un document" at bounding box center [870, 363] width 278 height 63
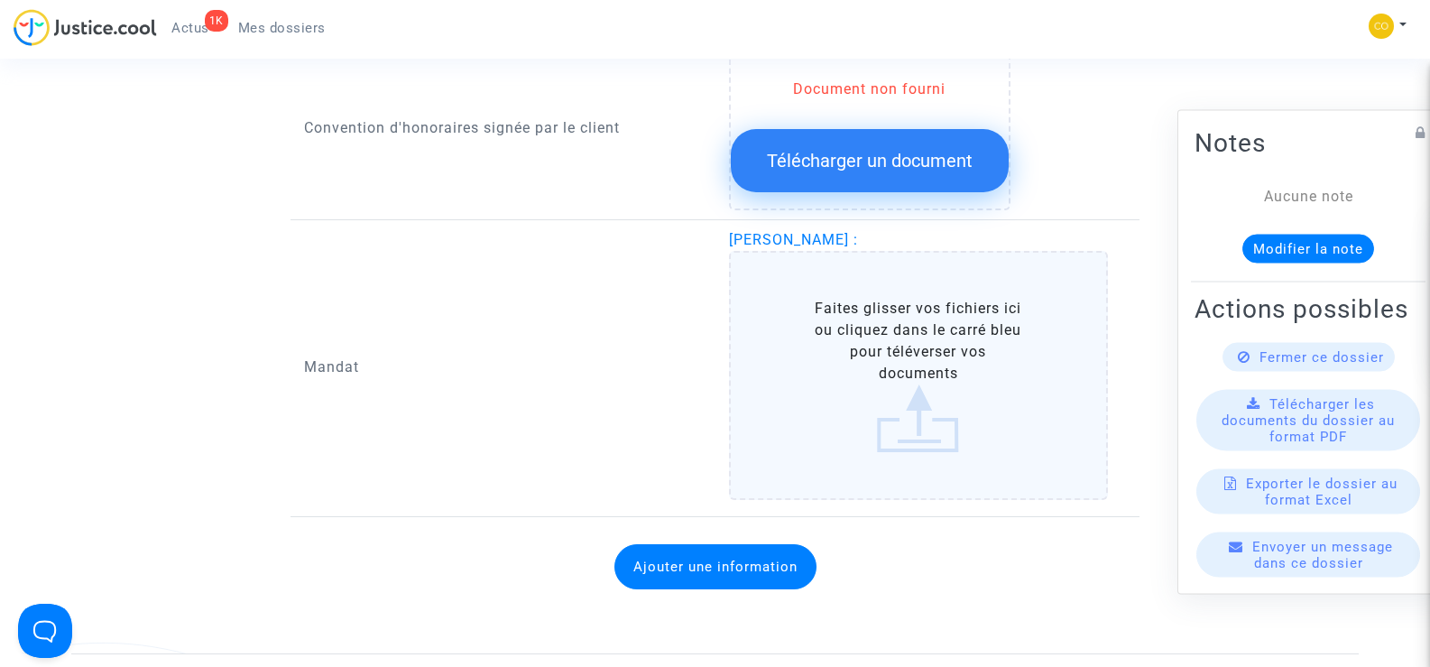
click at [924, 326] on label "Faites glisser vos fichiers ici ou cliquez dans le carré bleu pour téléverser v…" at bounding box center [919, 375] width 380 height 249
click at [0, 0] on input "Faites glisser vos fichiers ici ou cliquez dans le carré bleu pour téléverser v…" at bounding box center [0, 0] width 0 height 0
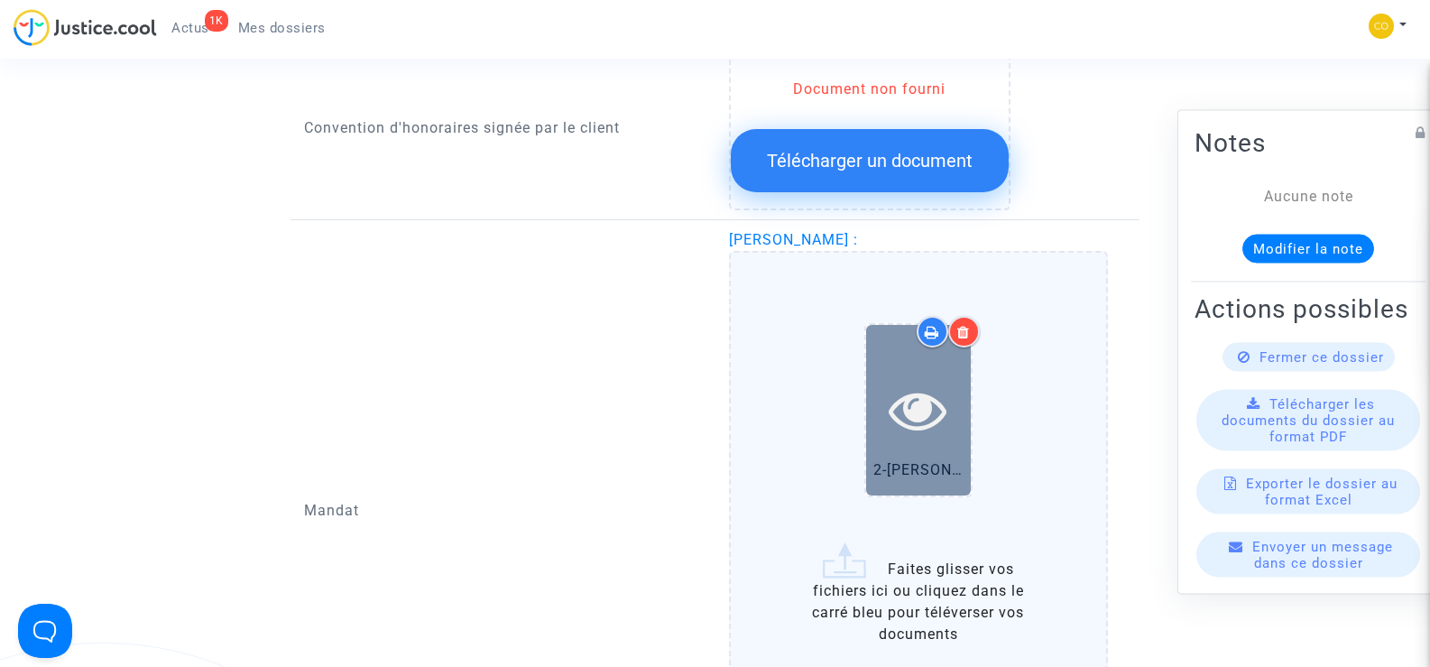
click at [885, 382] on div at bounding box center [918, 410] width 105 height 58
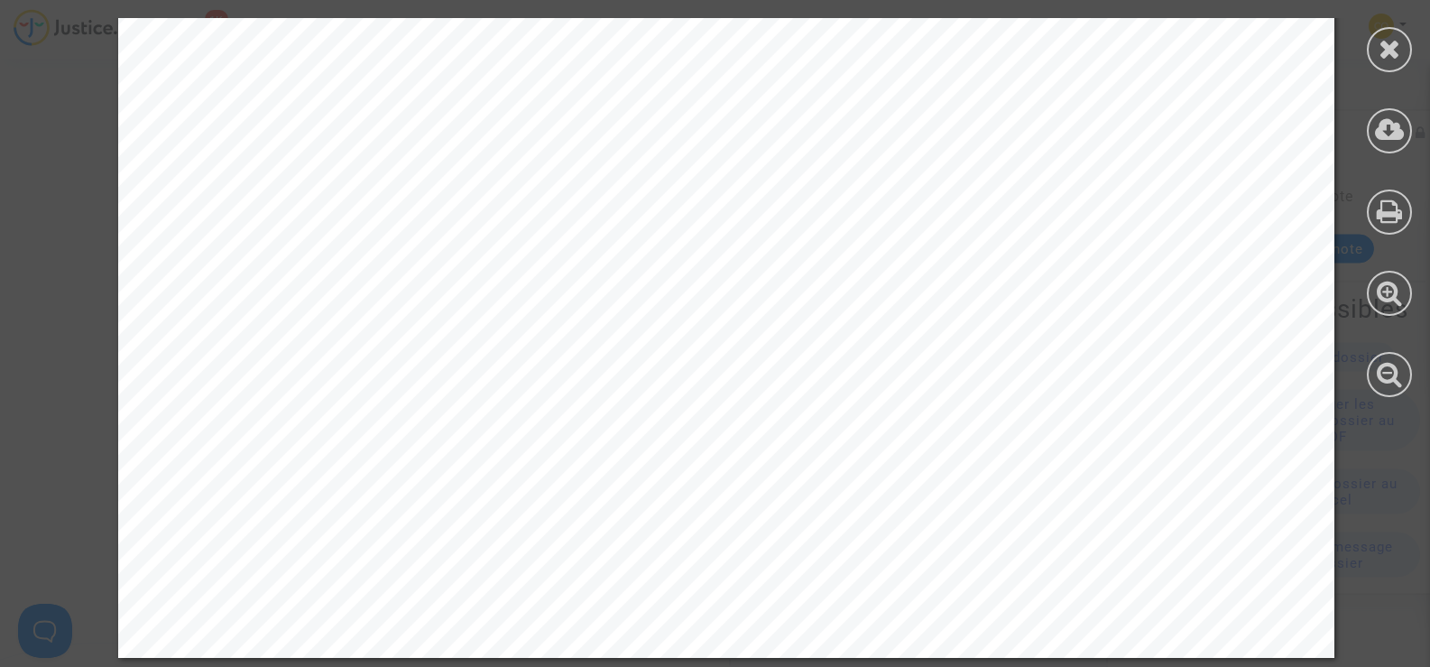
scroll to position [2194, 0]
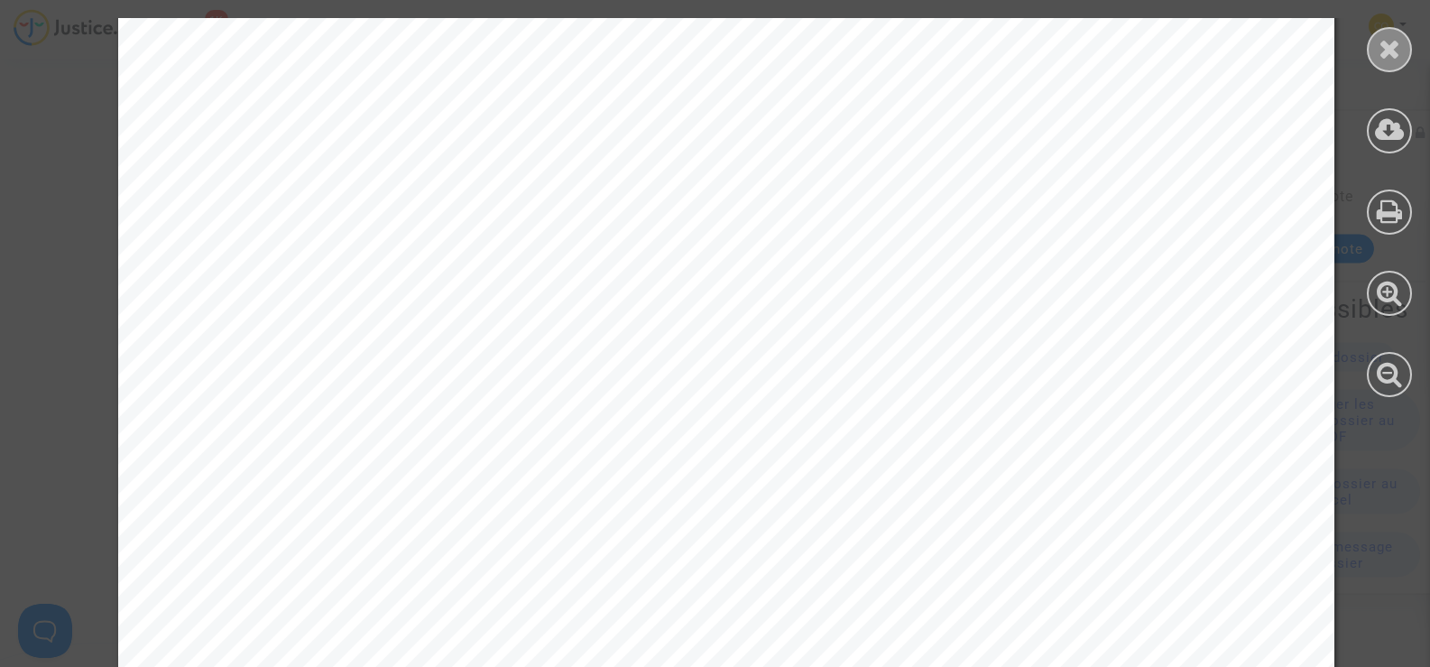
click at [1387, 45] on icon at bounding box center [1389, 48] width 23 height 27
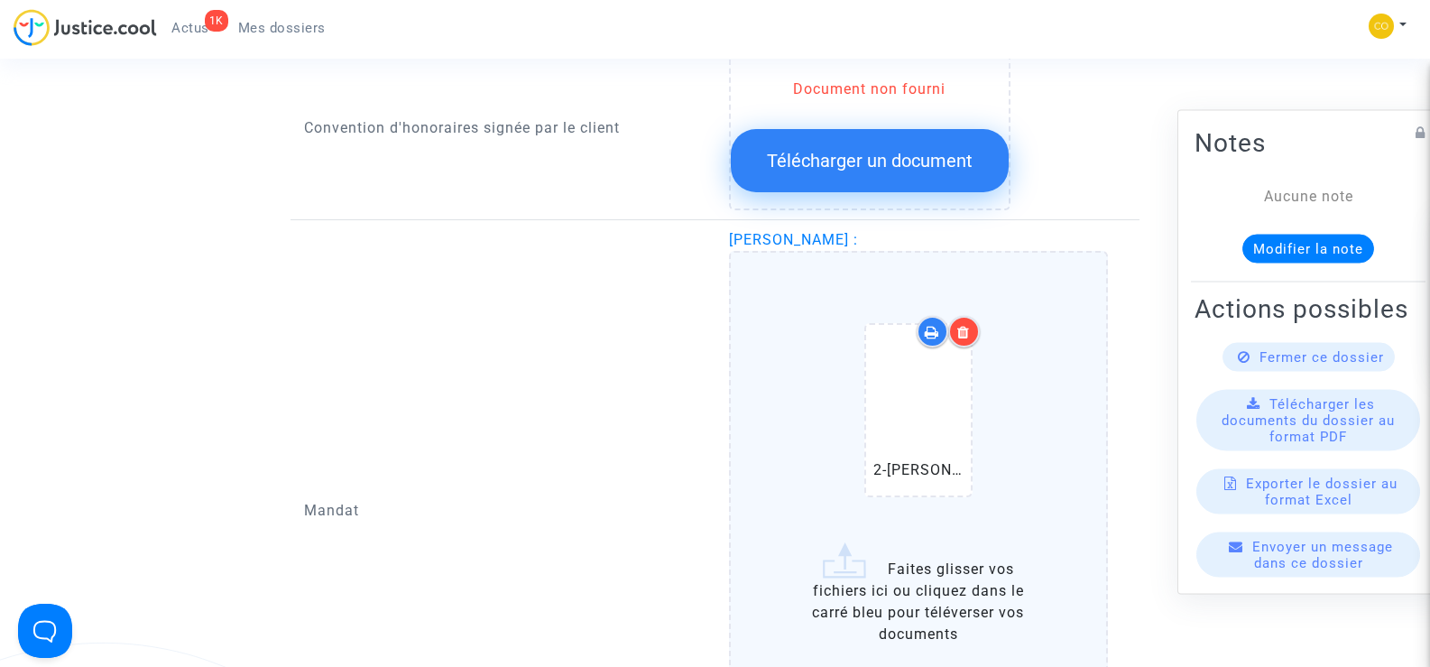
scroll to position [2345, 0]
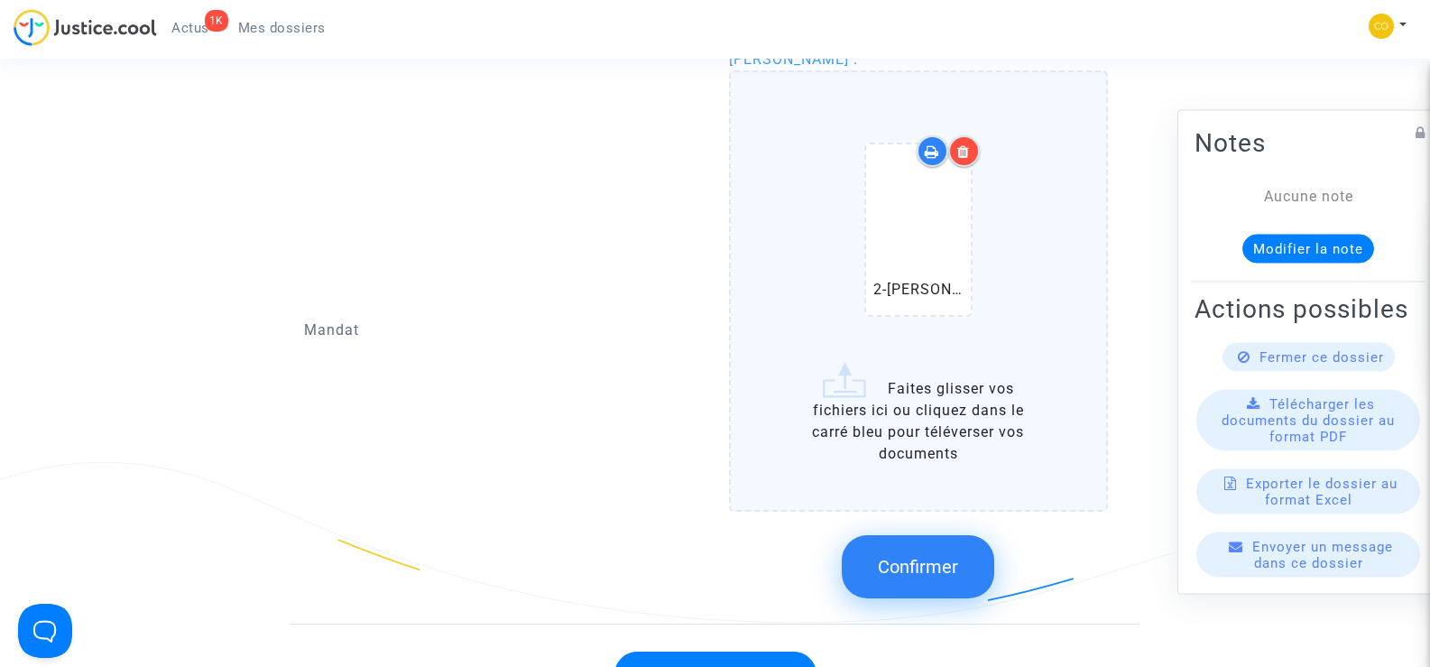
click at [952, 556] on span "Confirmer" at bounding box center [918, 567] width 80 height 22
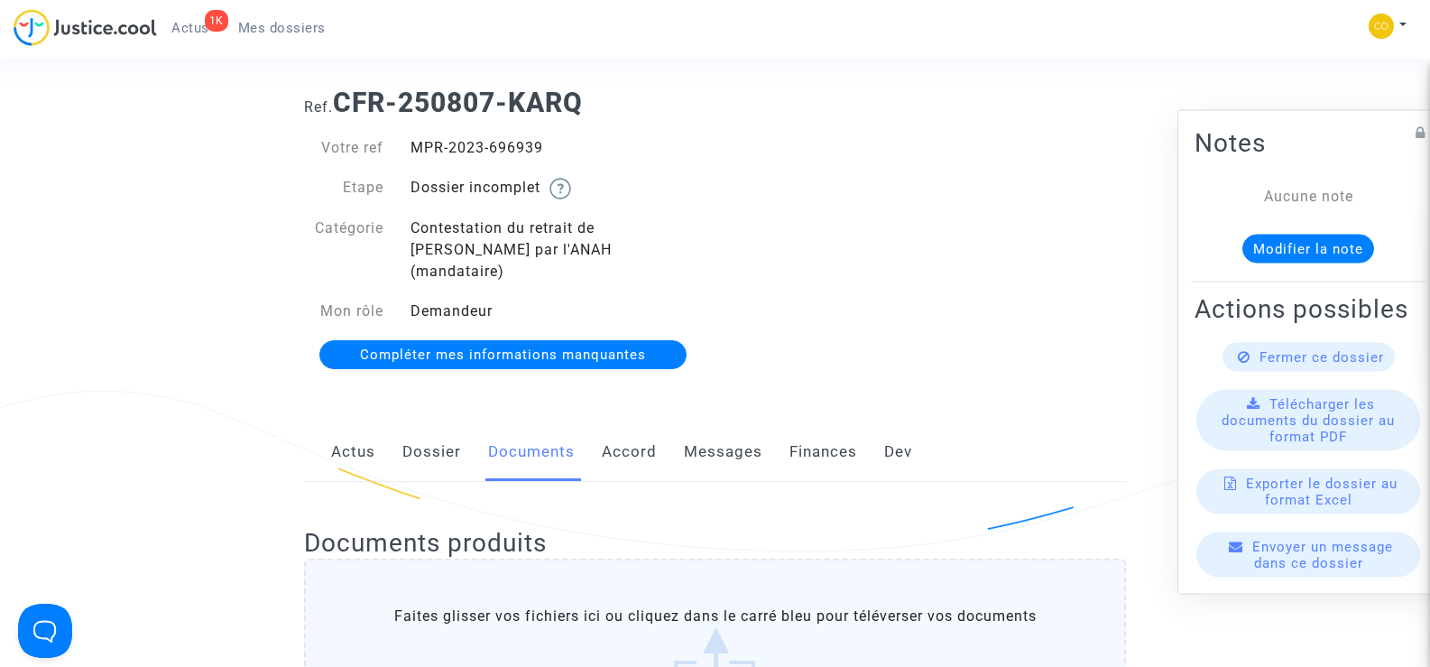
scroll to position [0, 0]
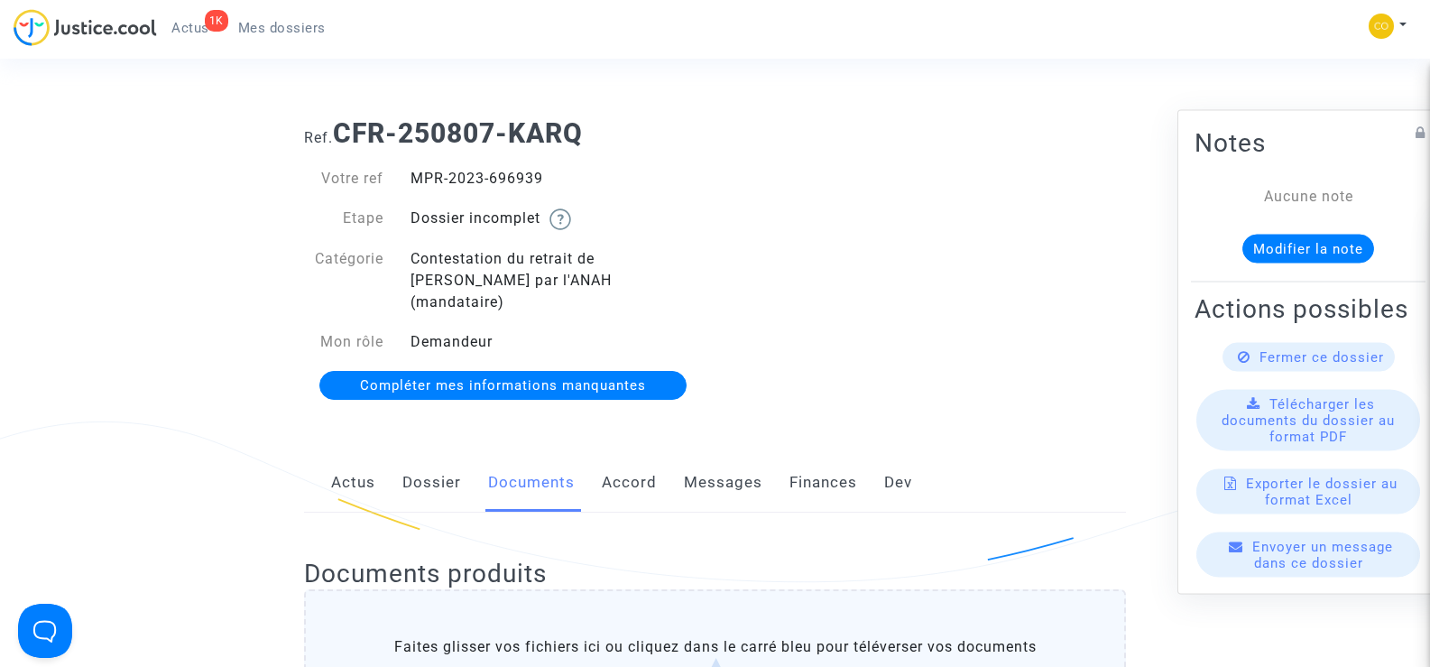
drag, startPoint x: 542, startPoint y: 177, endPoint x: 408, endPoint y: 177, distance: 134.4
click at [408, 177] on div "MPR-2023-696939" at bounding box center [556, 179] width 318 height 22
copy div "MPR-2023-696939"
click at [928, 309] on div "Ref. CFR-250807-KARQ Votre ref MPR-2023-696939 Etape Dossier incomplet Catégori…" at bounding box center [714, 260] width 849 height 312
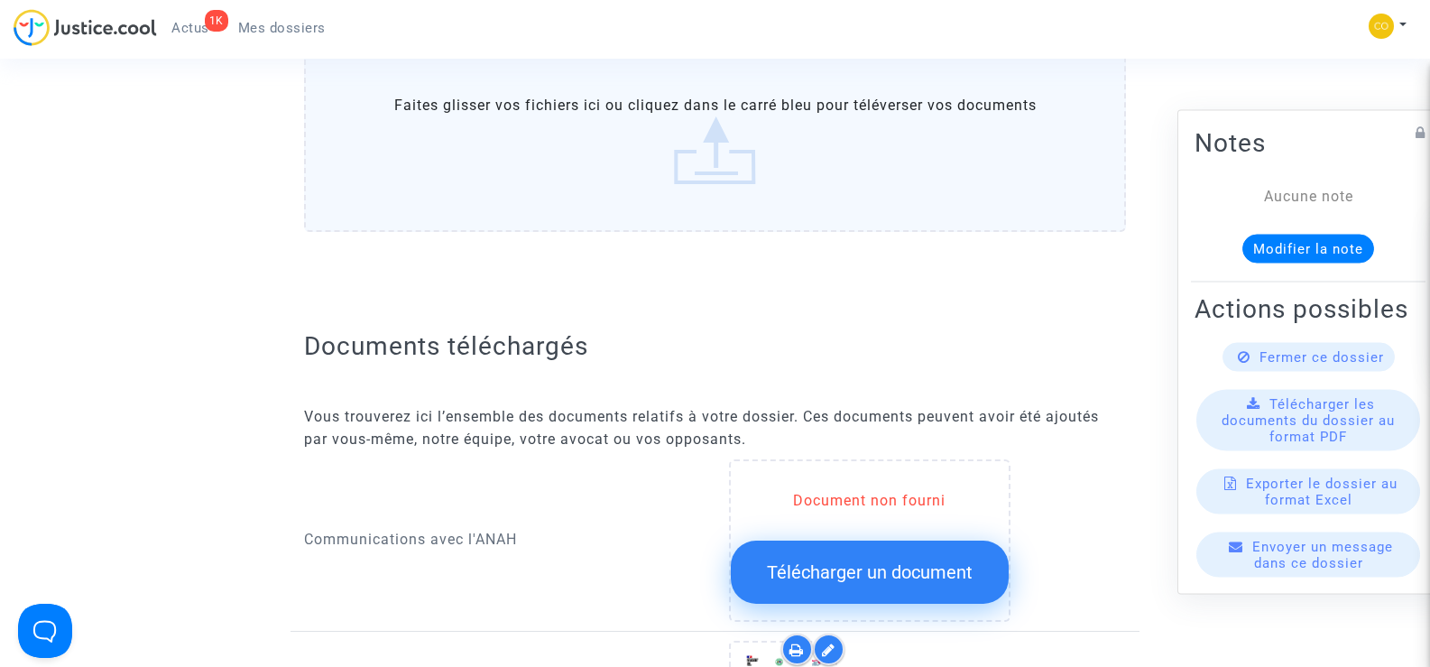
scroll to position [722, 0]
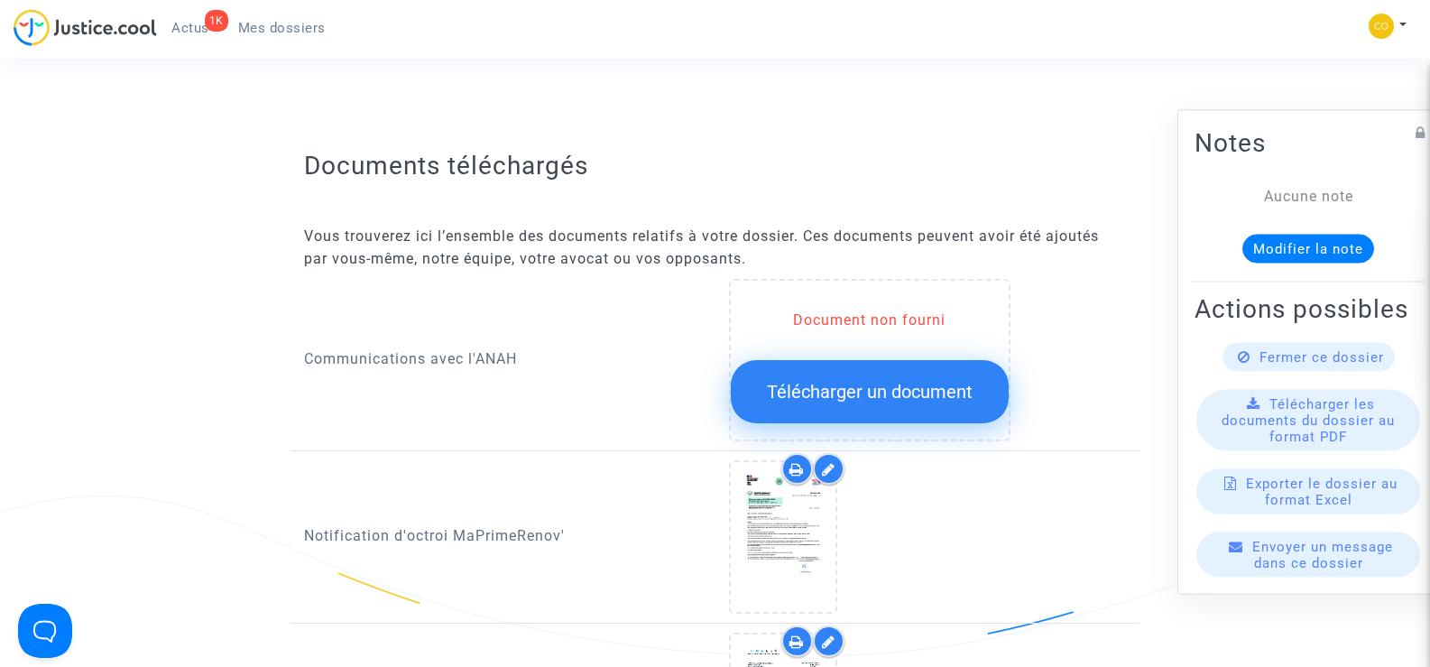
click at [910, 381] on span "Télécharger un document" at bounding box center [870, 392] width 206 height 22
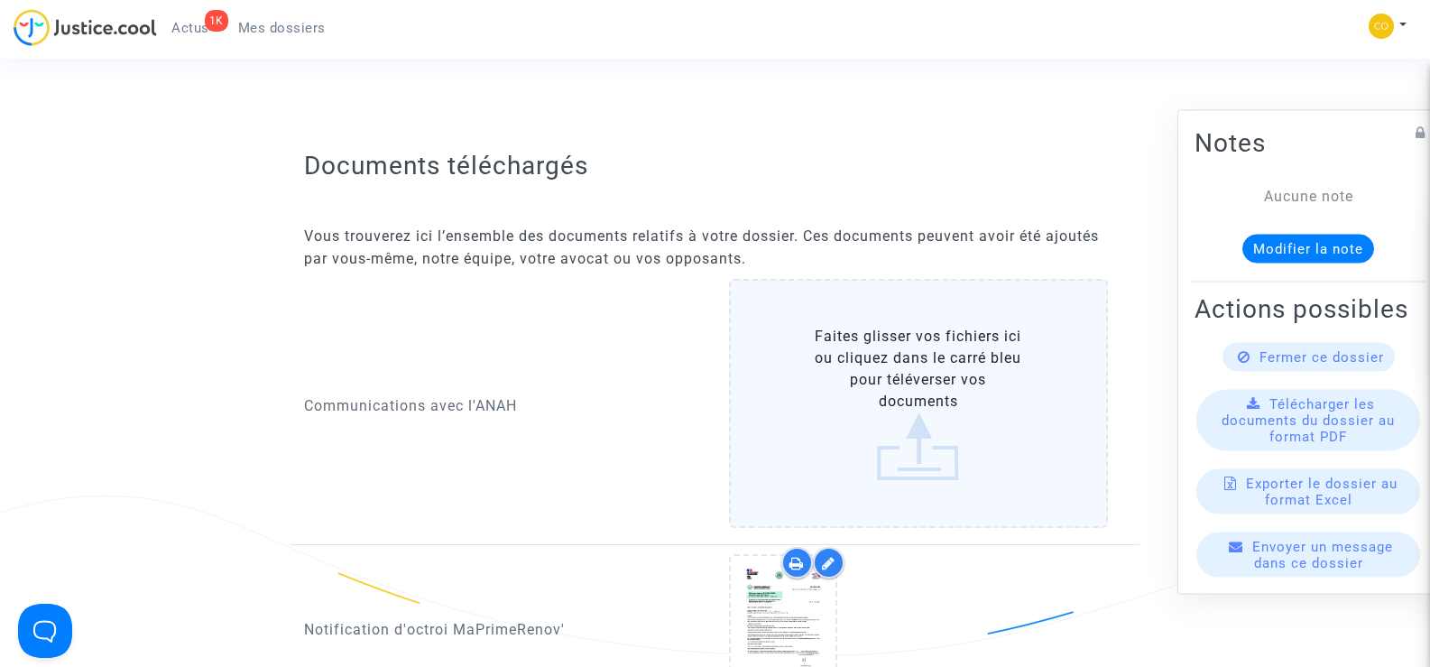
click at [914, 391] on label "Faites glisser vos fichiers ici ou cliquez dans le carré bleu pour téléverser v…" at bounding box center [919, 403] width 380 height 249
click at [0, 0] on input "Faites glisser vos fichiers ici ou cliquez dans le carré bleu pour téléverser v…" at bounding box center [0, 0] width 0 height 0
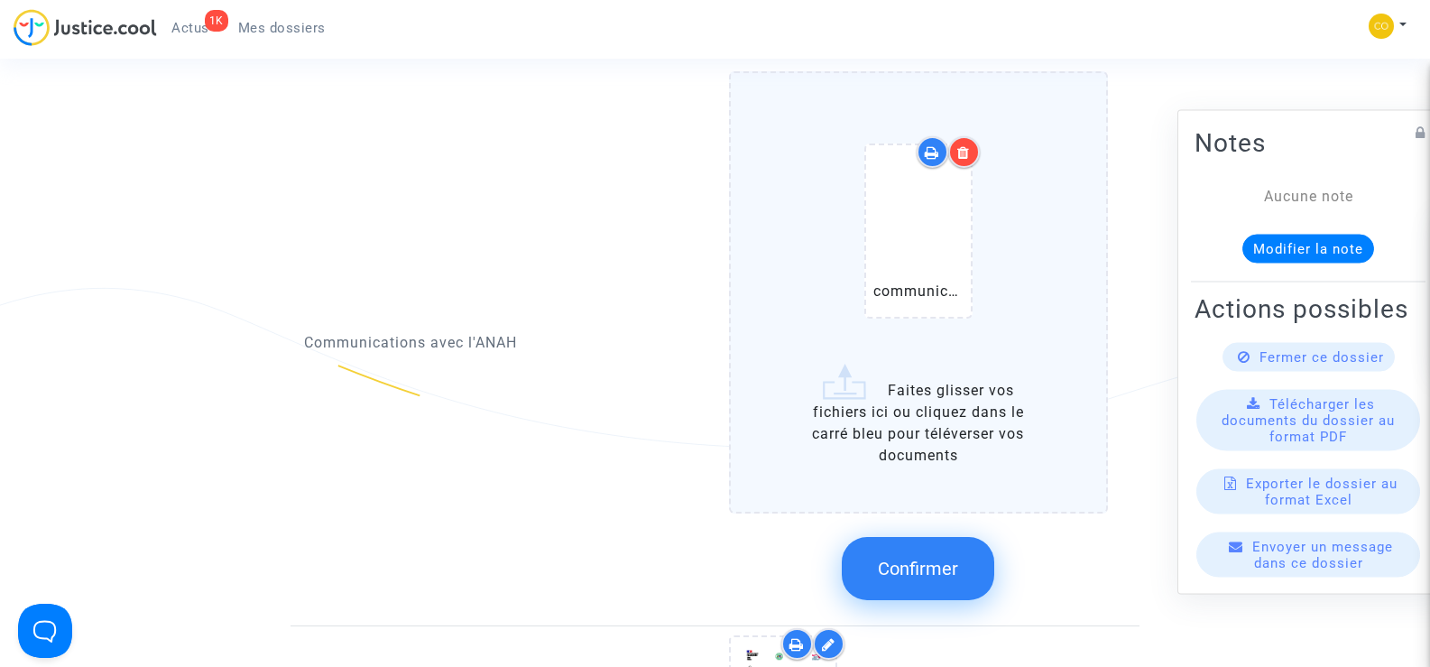
scroll to position [1082, 0]
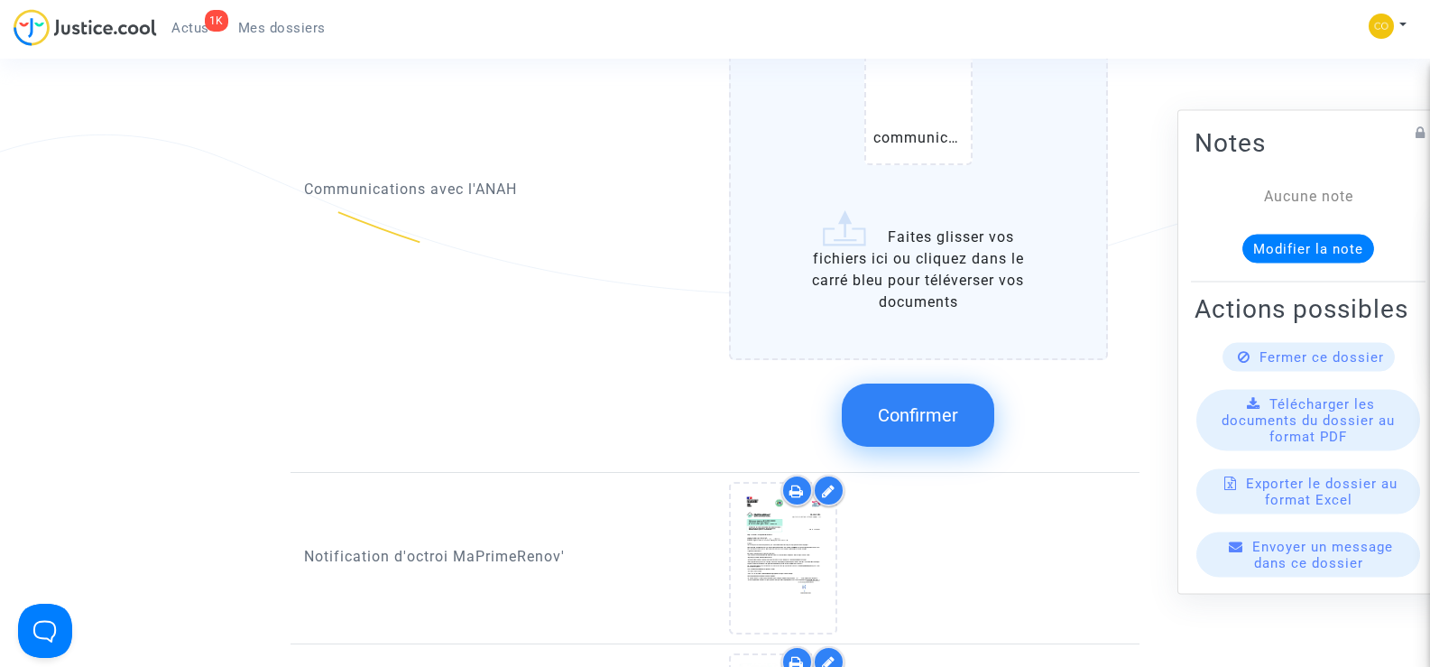
click at [922, 404] on span "Confirmer" at bounding box center [918, 415] width 80 height 22
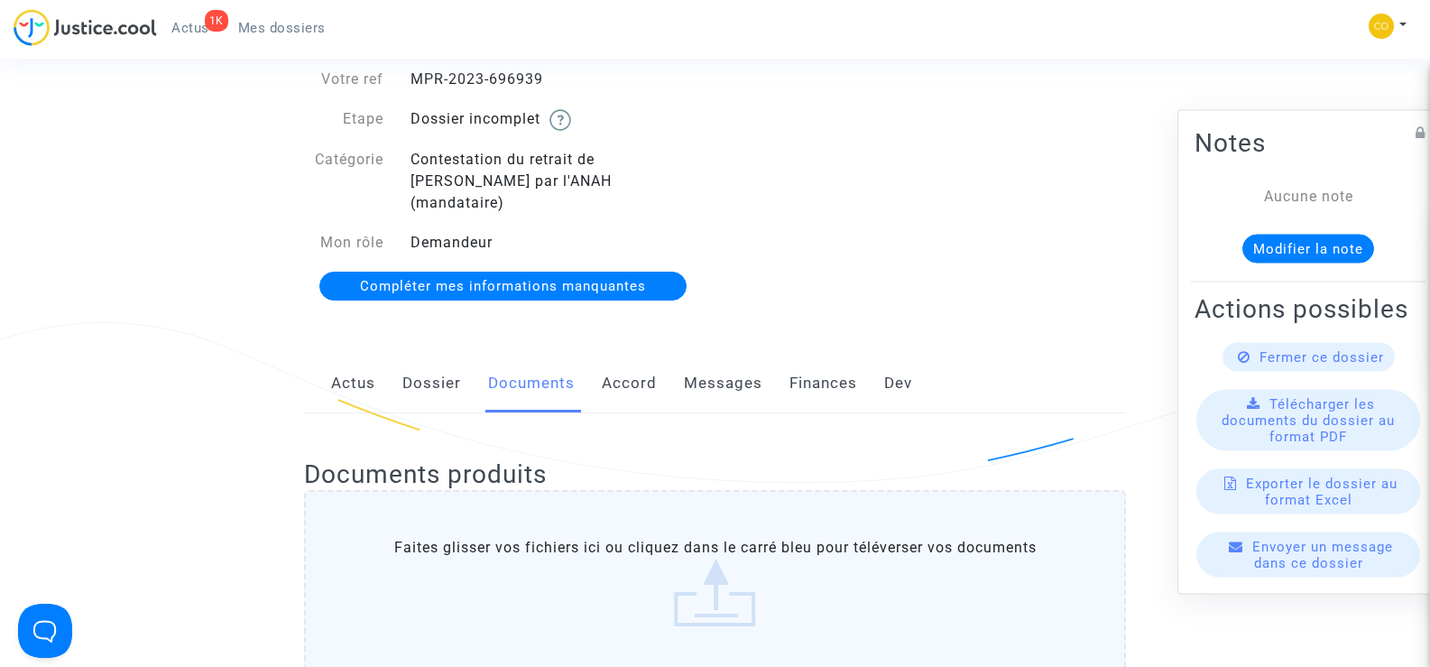
scroll to position [0, 0]
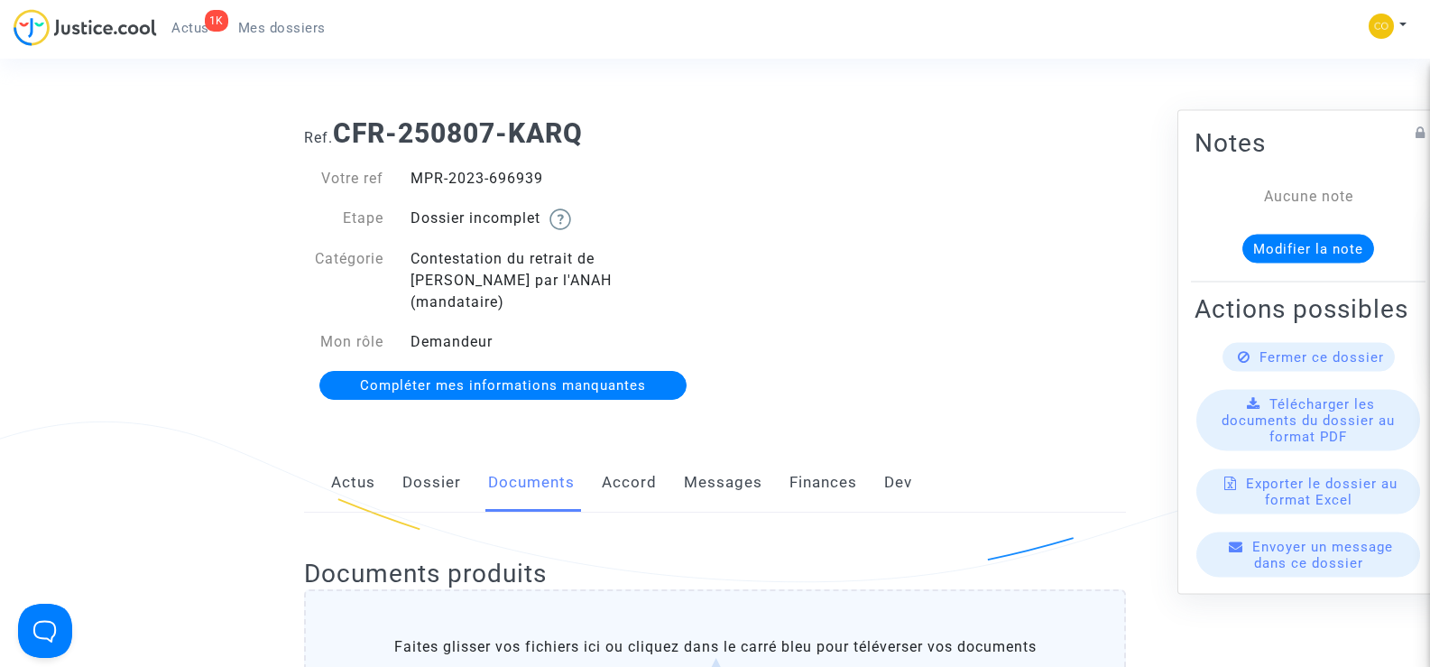
click at [723, 229] on div "Ref. CFR-250807-KARQ Votre ref MPR-2023-696939 Etape Dossier incomplet Catégori…" at bounding box center [714, 260] width 849 height 312
drag, startPoint x: 547, startPoint y: 174, endPoint x: 411, endPoint y: 169, distance: 135.4
click at [411, 169] on div "MPR-2023-696939" at bounding box center [556, 179] width 318 height 22
copy div "MPR-2023-696939"
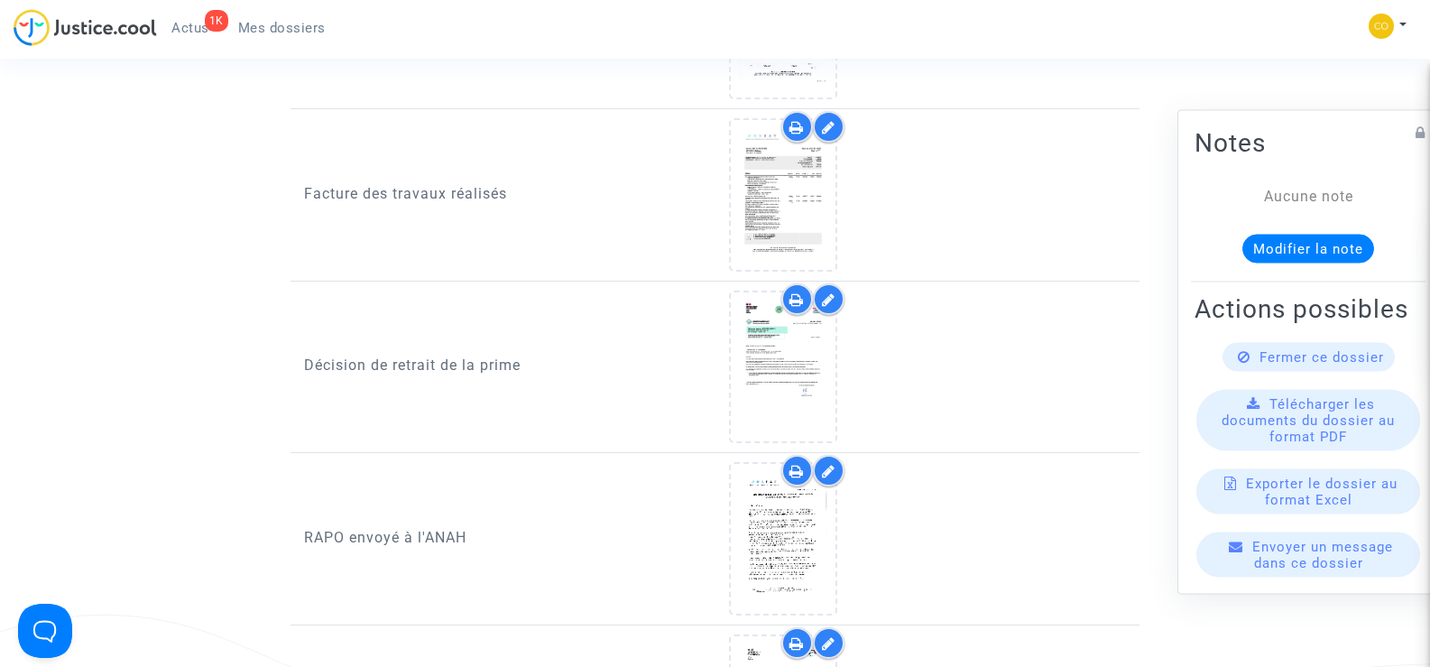
scroll to position [1353, 0]
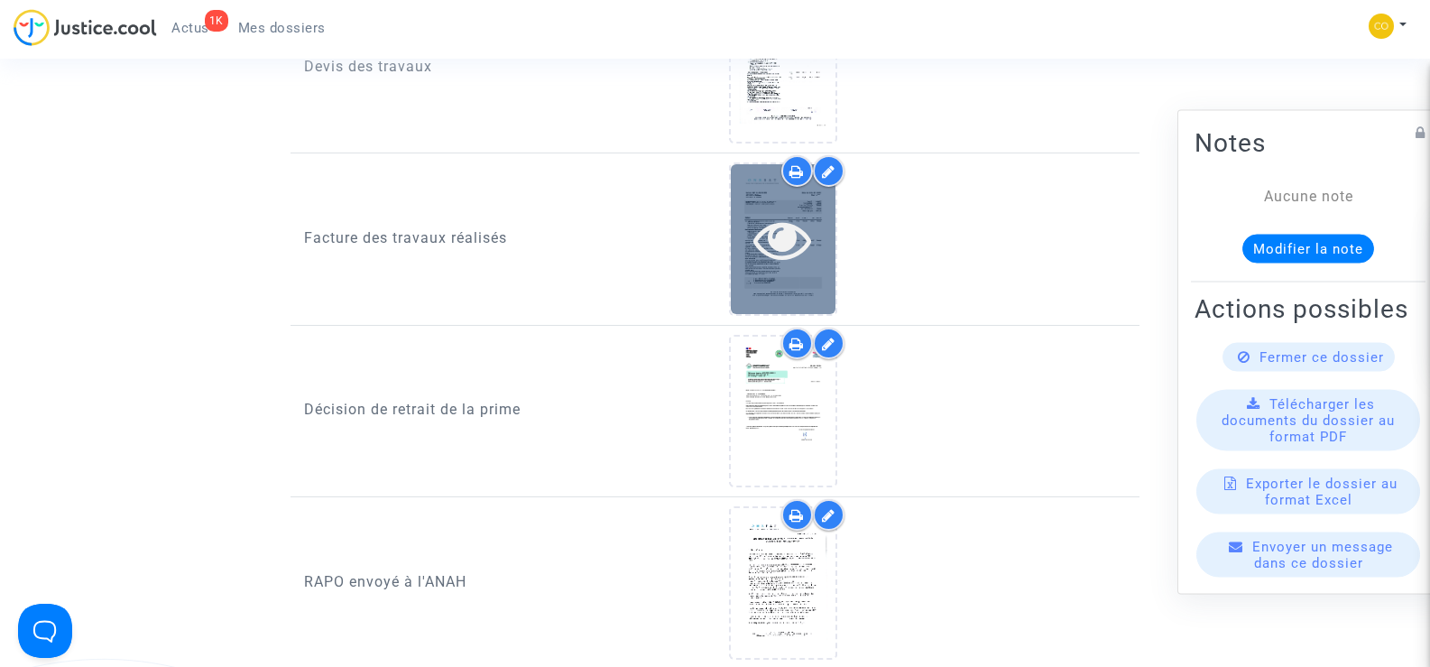
click at [759, 244] on icon at bounding box center [782, 239] width 59 height 58
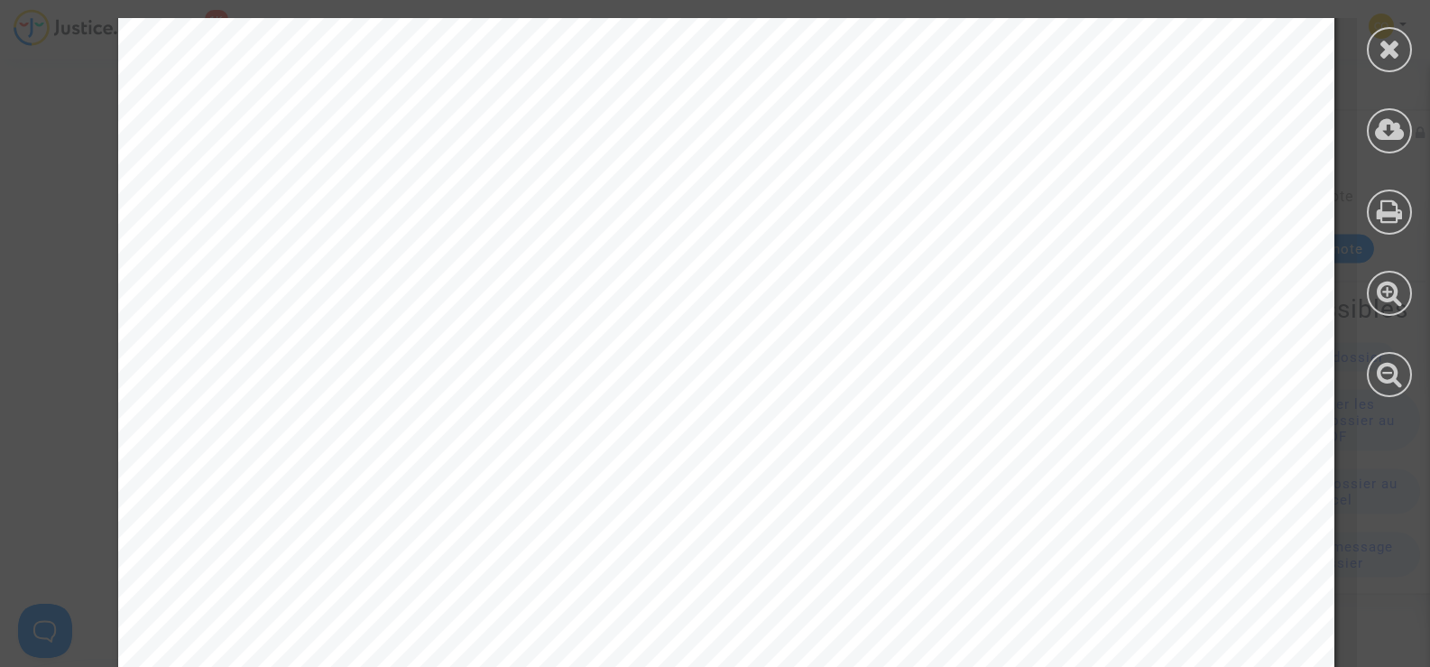
scroll to position [180, 0]
click at [1385, 53] on icon at bounding box center [1389, 48] width 23 height 27
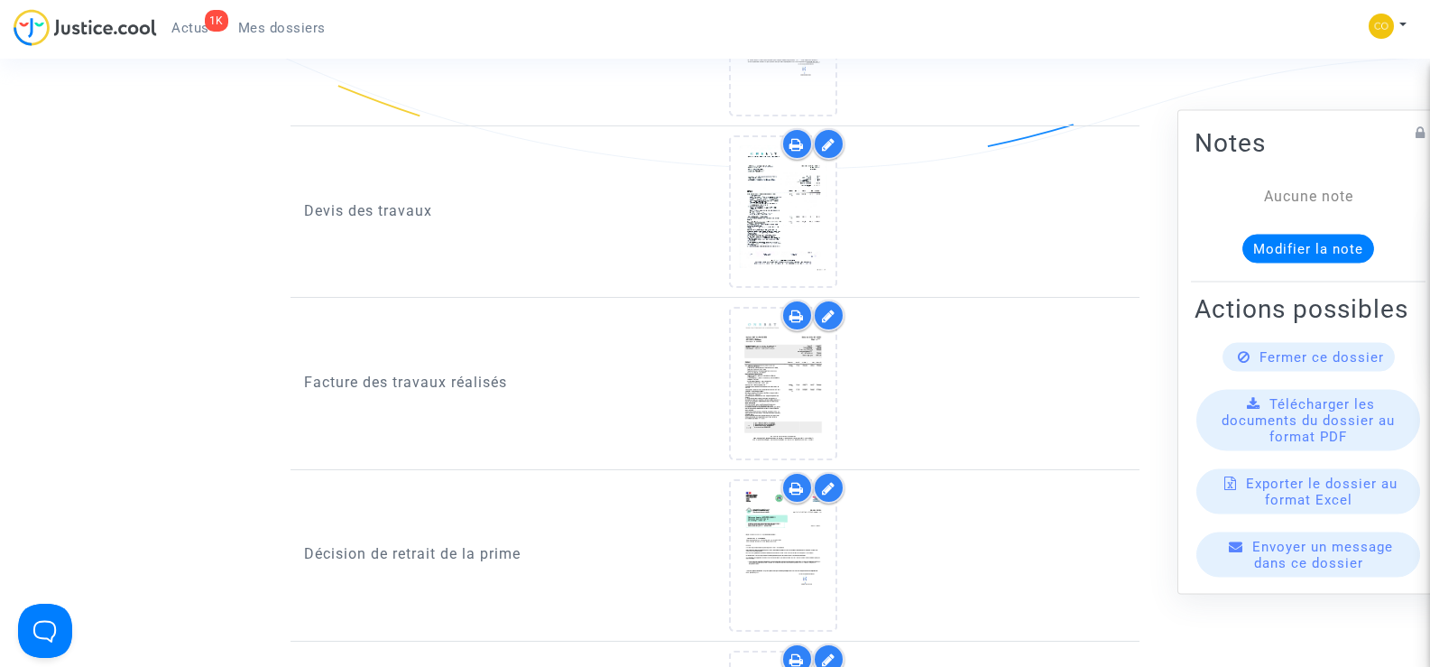
scroll to position [1082, 0]
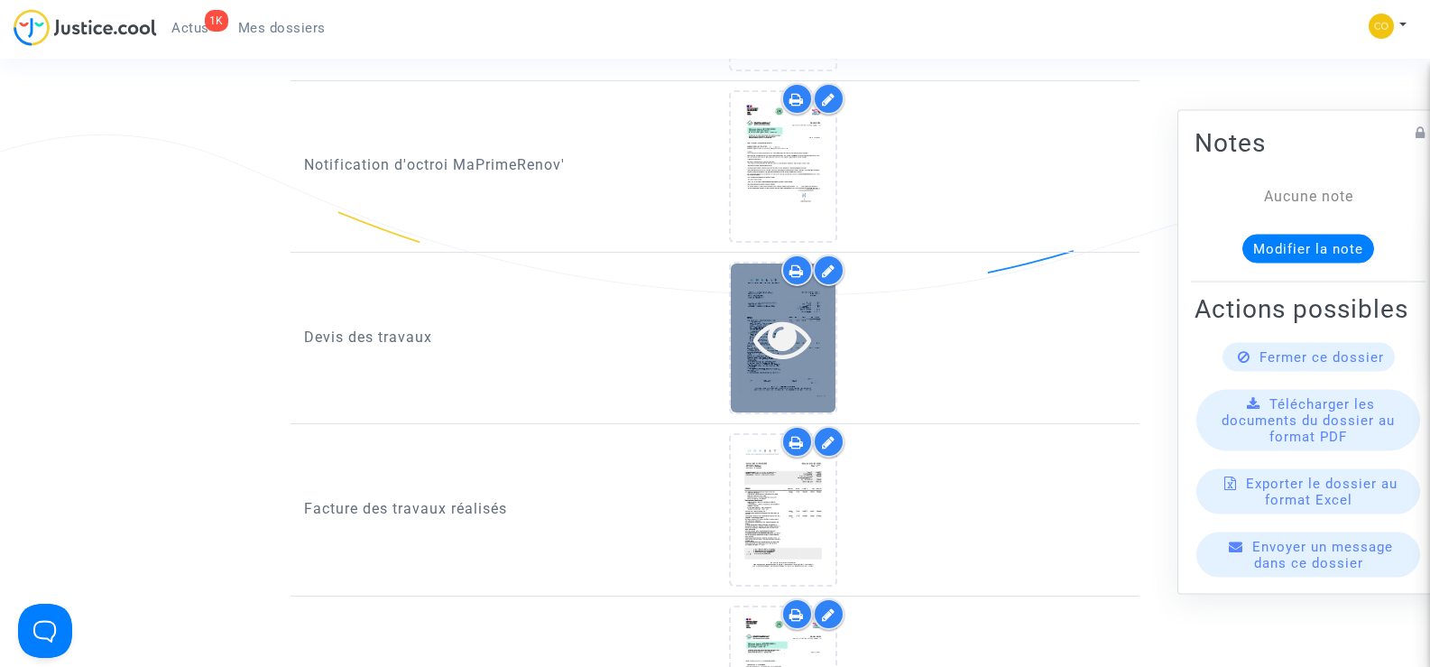
click at [762, 325] on icon at bounding box center [782, 338] width 59 height 58
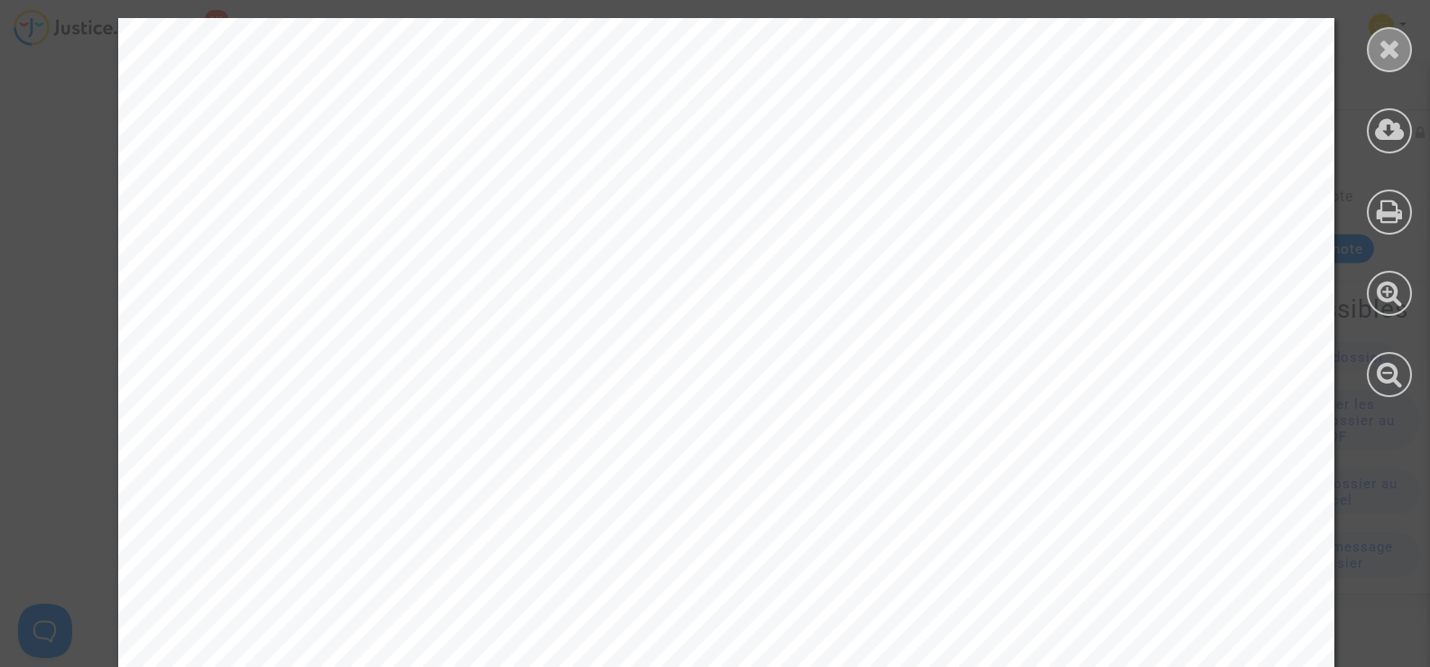
click at [1386, 63] on div at bounding box center [1389, 49] width 45 height 45
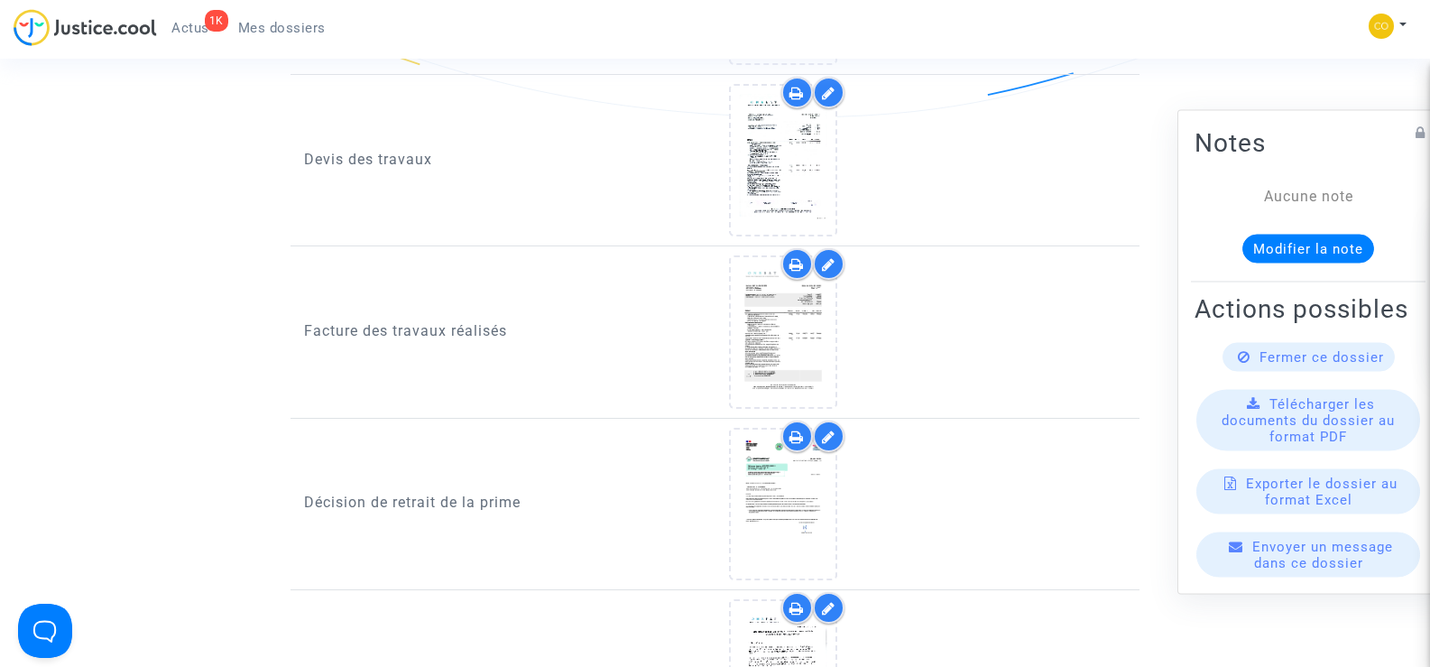
scroll to position [1263, 0]
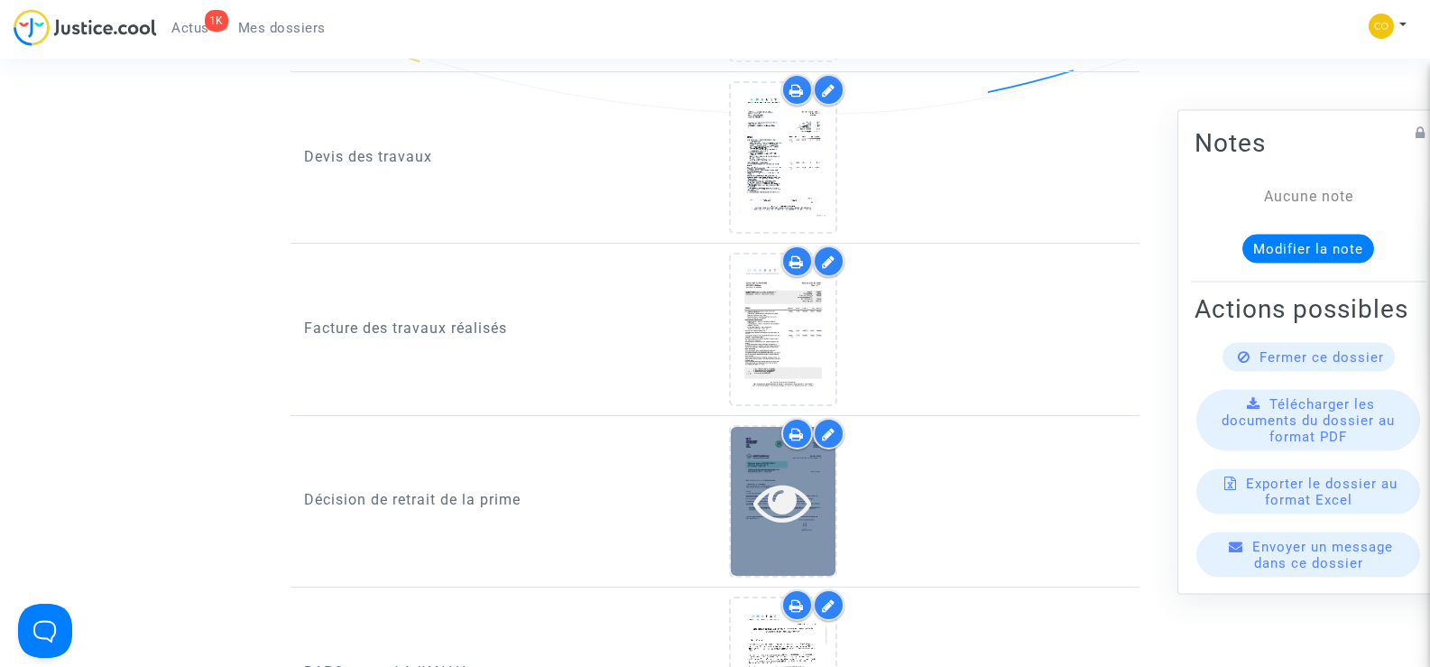
click at [791, 513] on div at bounding box center [783, 501] width 105 height 149
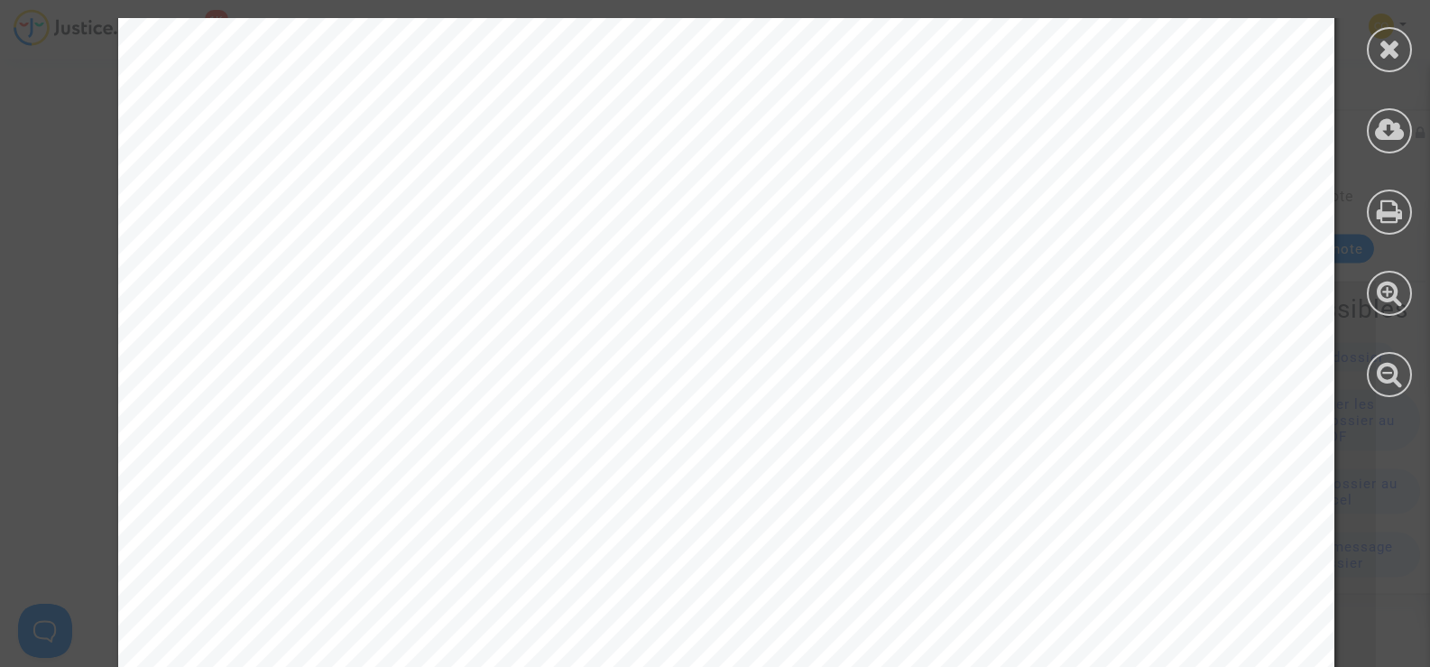
scroll to position [0, 0]
drag, startPoint x: 1125, startPoint y: 342, endPoint x: 1230, endPoint y: 346, distance: 105.6
click at [1382, 46] on icon at bounding box center [1389, 48] width 23 height 27
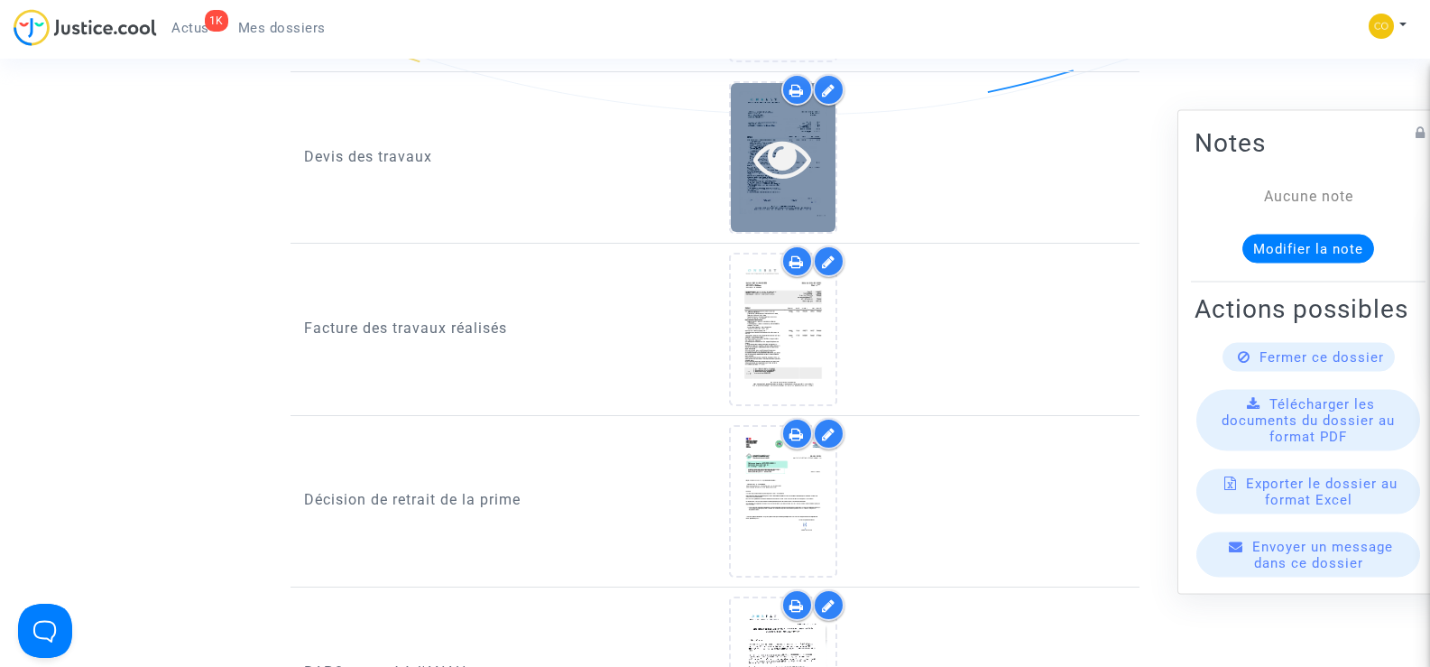
click at [762, 164] on icon at bounding box center [782, 158] width 59 height 58
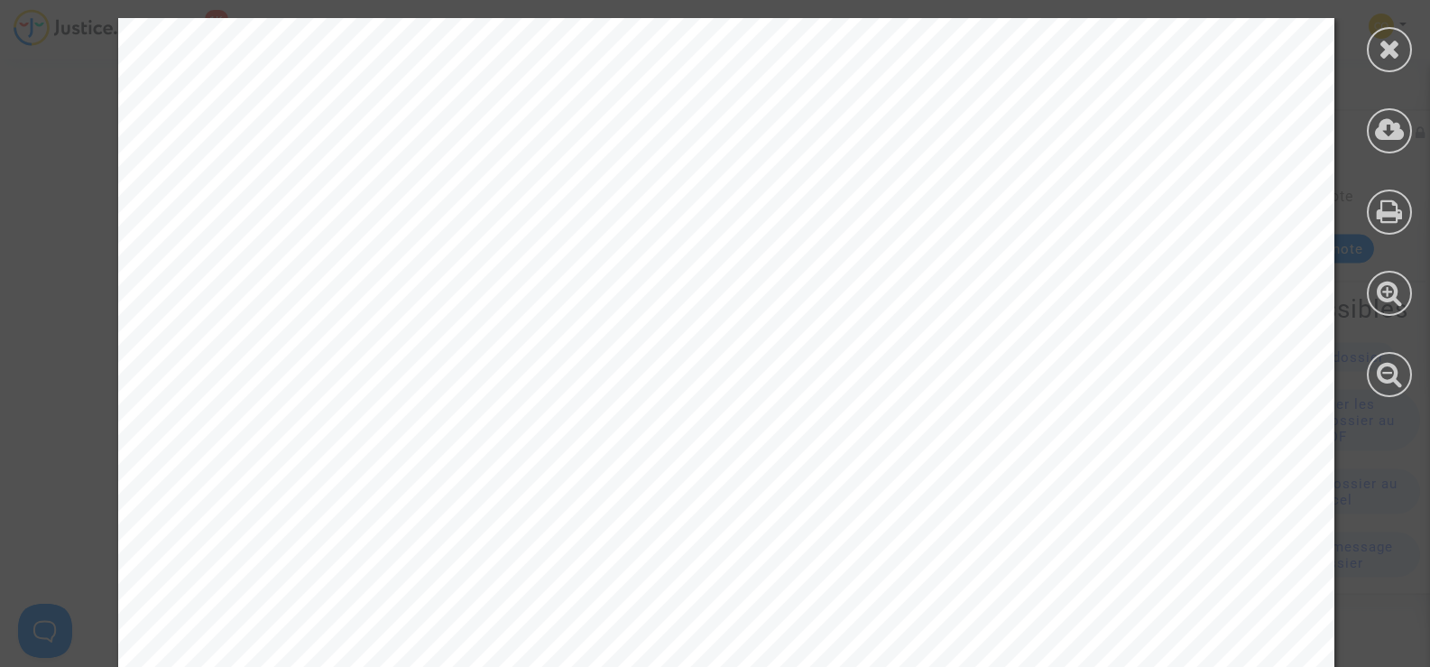
drag, startPoint x: 1134, startPoint y: 330, endPoint x: 1152, endPoint y: 334, distance: 18.4
click at [1395, 46] on icon at bounding box center [1389, 48] width 23 height 27
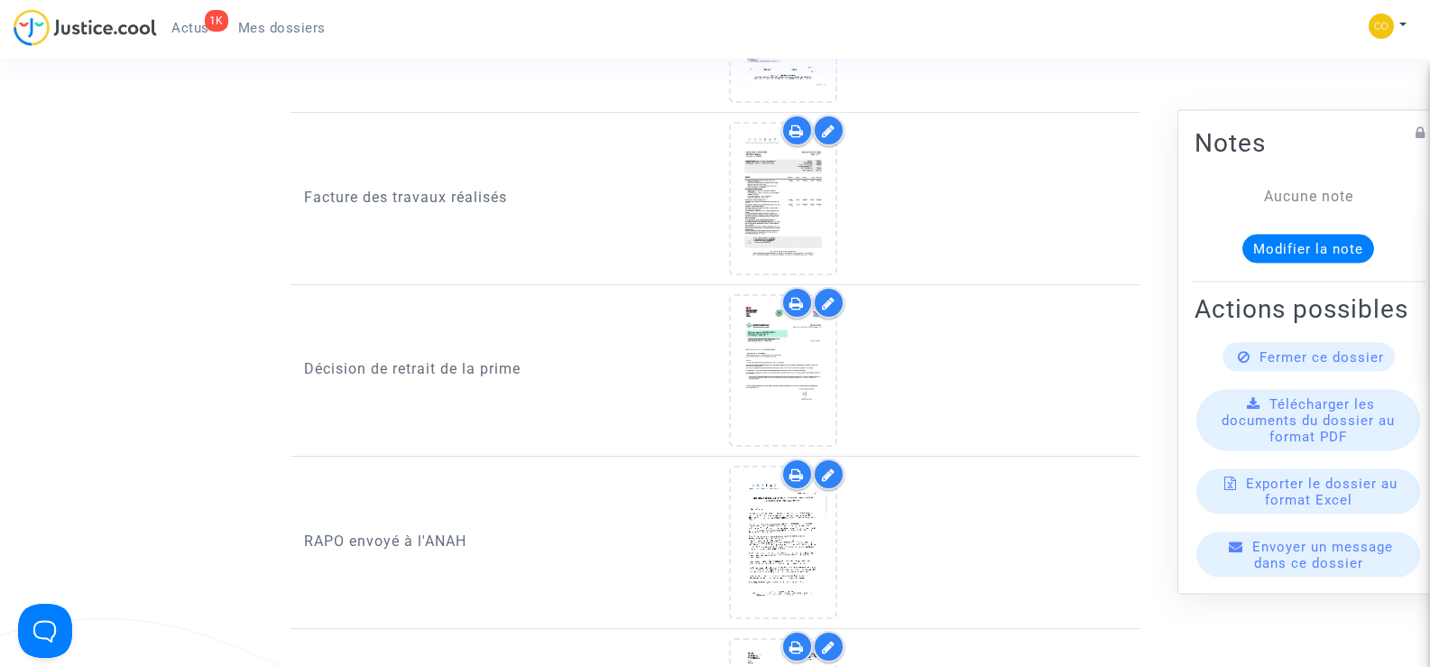
scroll to position [1353, 0]
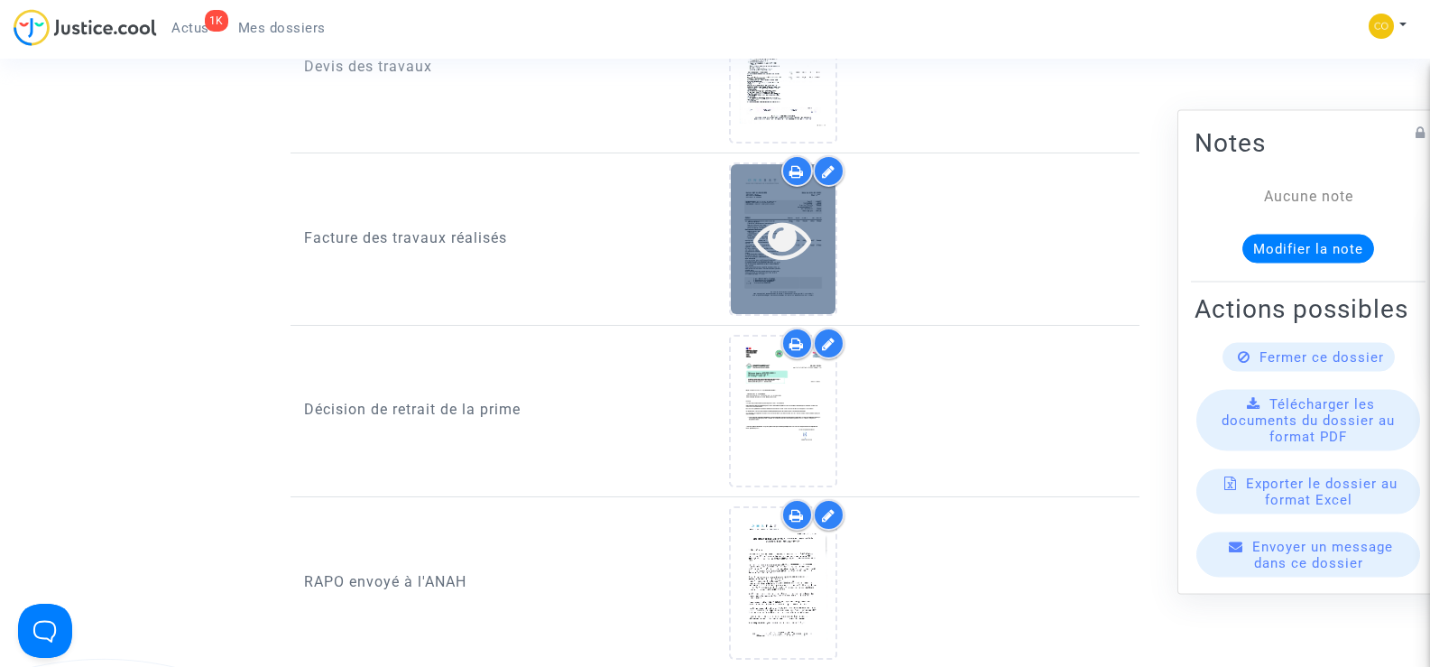
click at [786, 237] on icon at bounding box center [782, 239] width 59 height 58
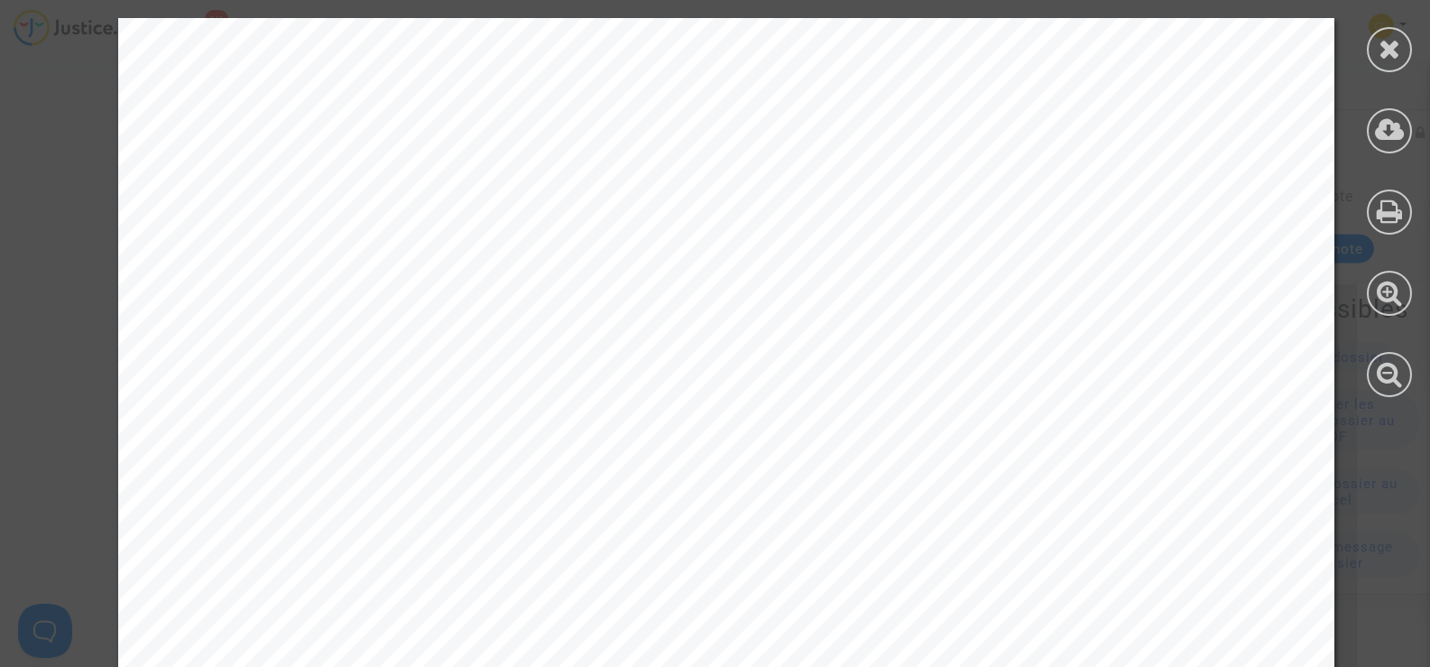
drag, startPoint x: 1131, startPoint y: 317, endPoint x: 1193, endPoint y: 335, distance: 63.9
click at [1404, 42] on div at bounding box center [1389, 49] width 45 height 45
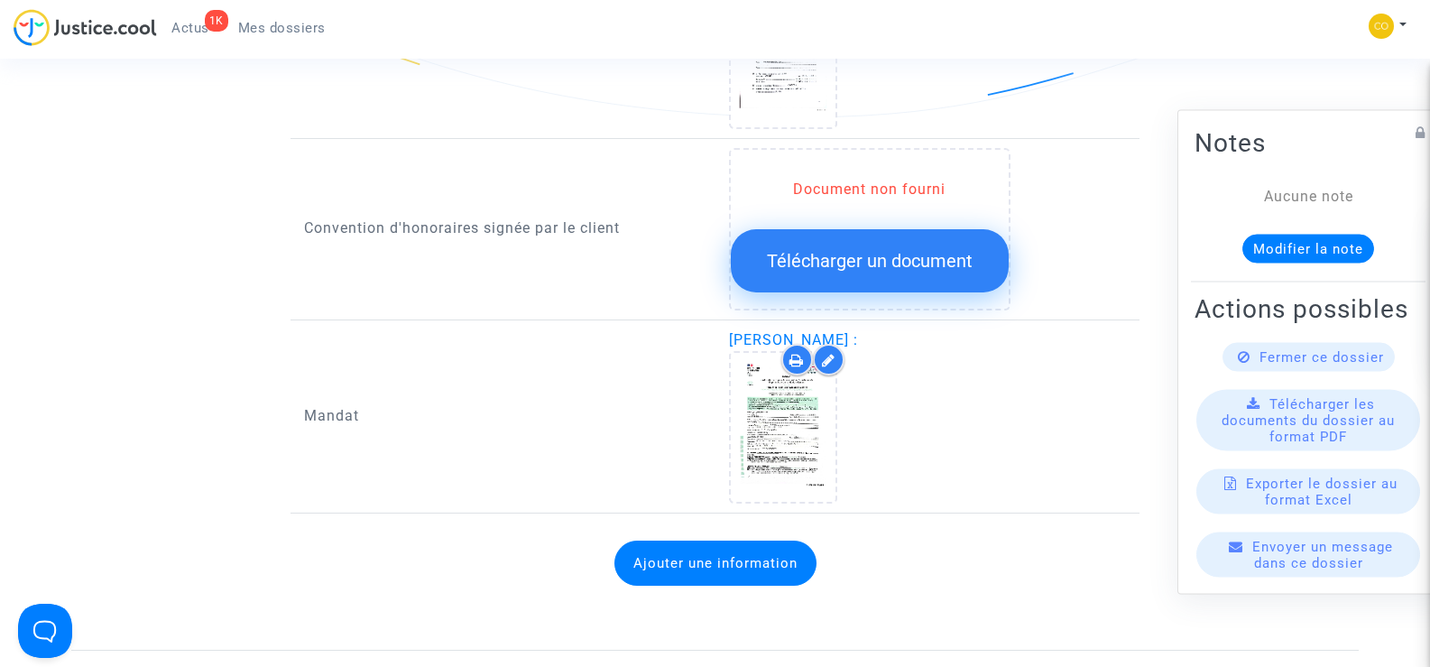
scroll to position [2075, 0]
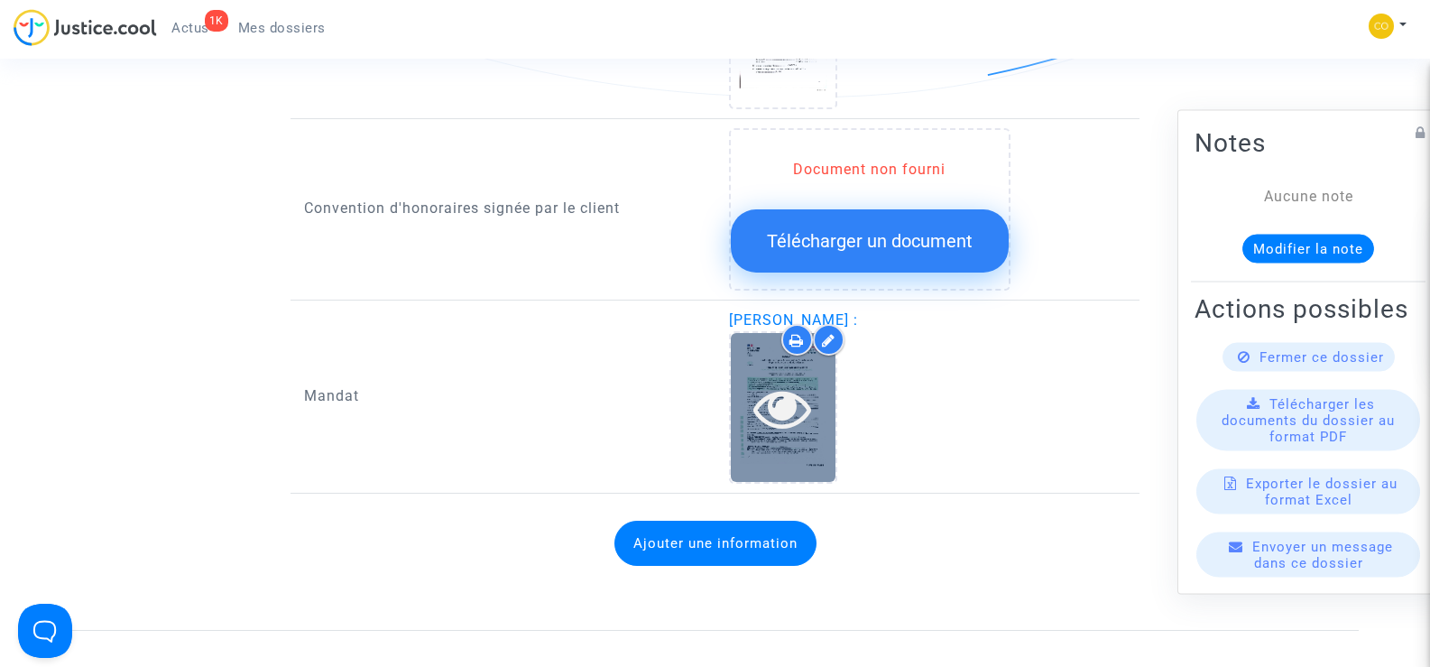
click at [777, 392] on icon at bounding box center [782, 408] width 59 height 58
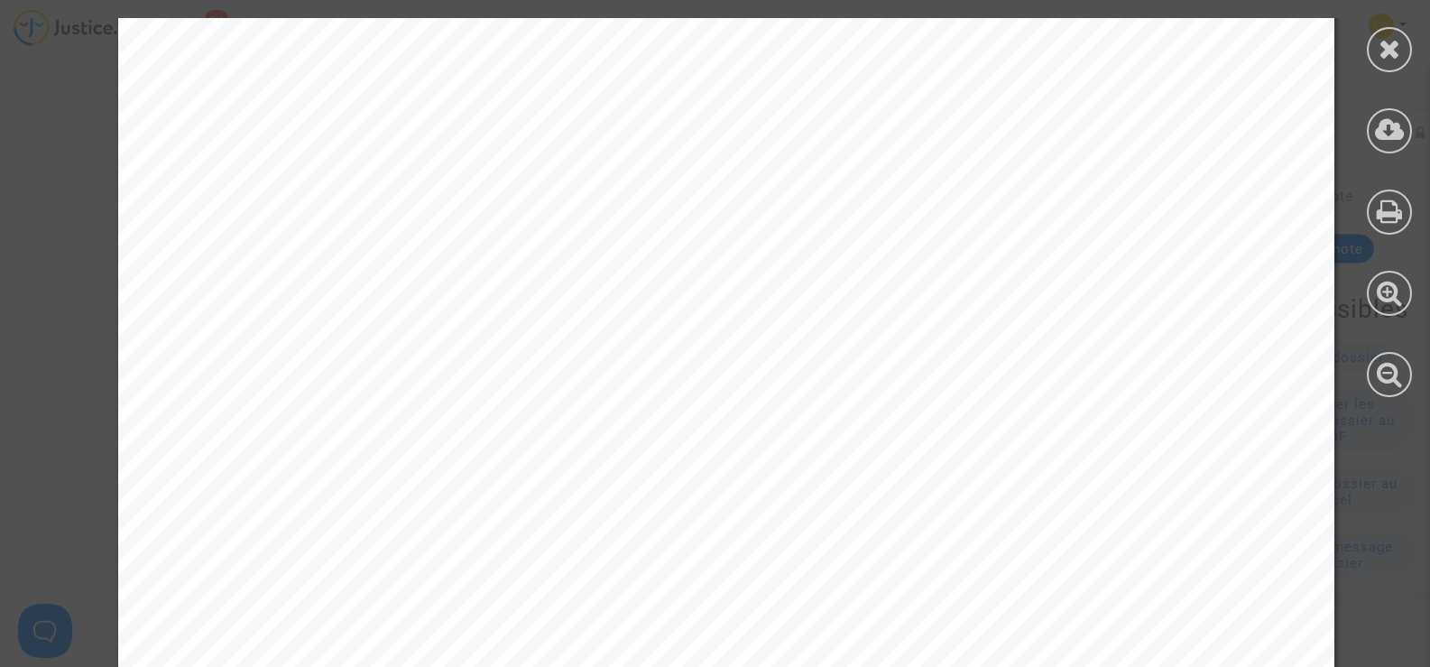
scroll to position [0, 0]
click at [1397, 41] on icon at bounding box center [1389, 48] width 23 height 27
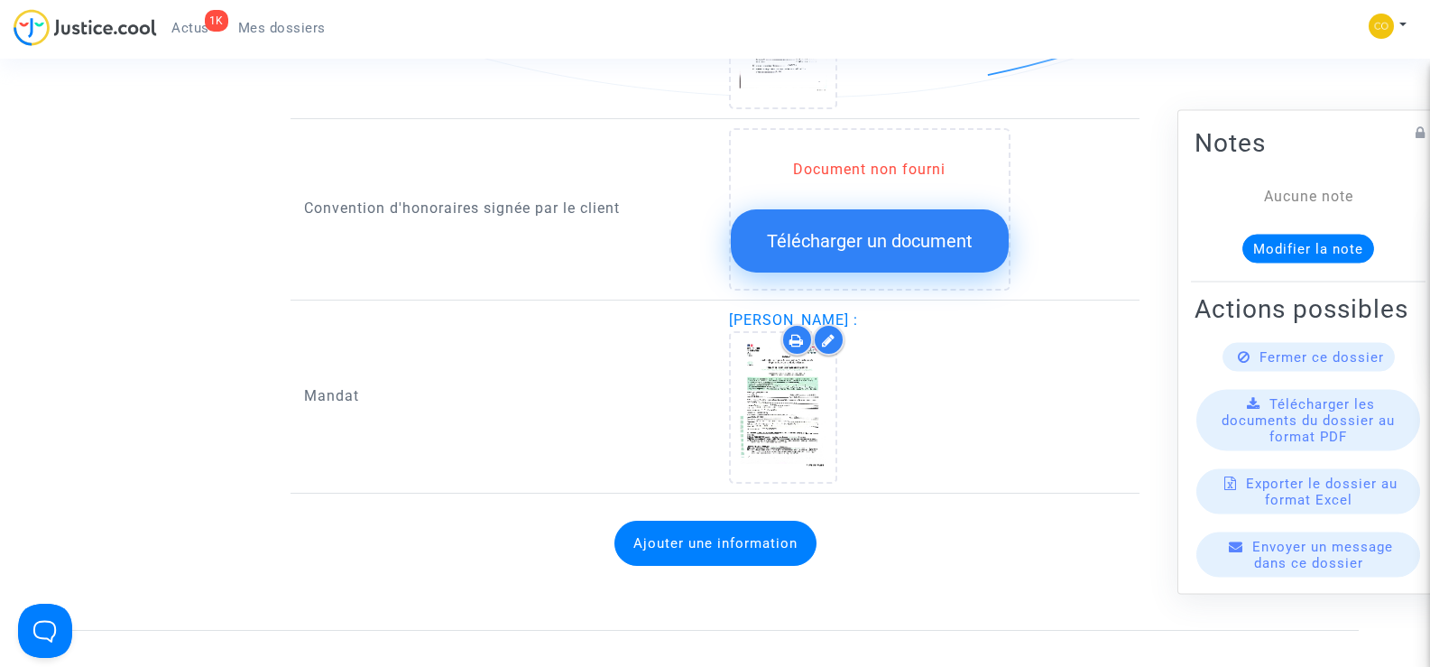
click at [826, 326] on div at bounding box center [829, 340] width 32 height 32
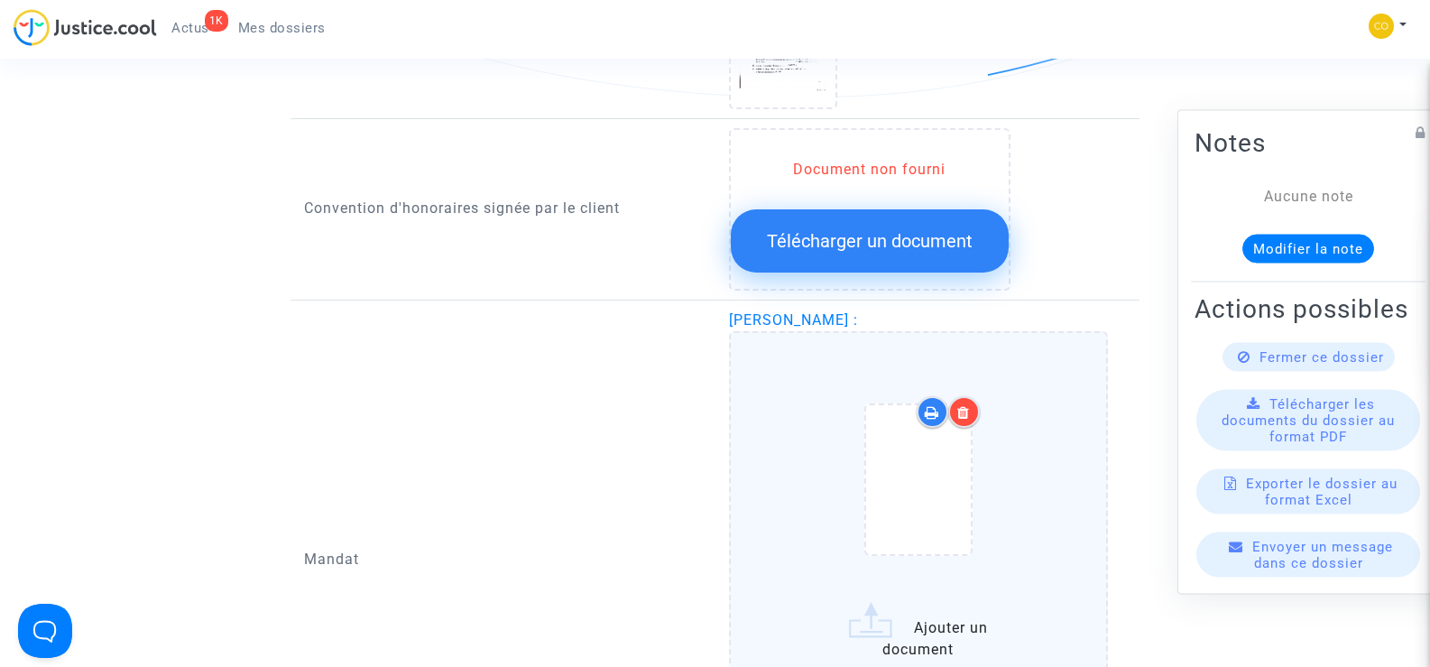
click at [975, 396] on div at bounding box center [964, 412] width 32 height 32
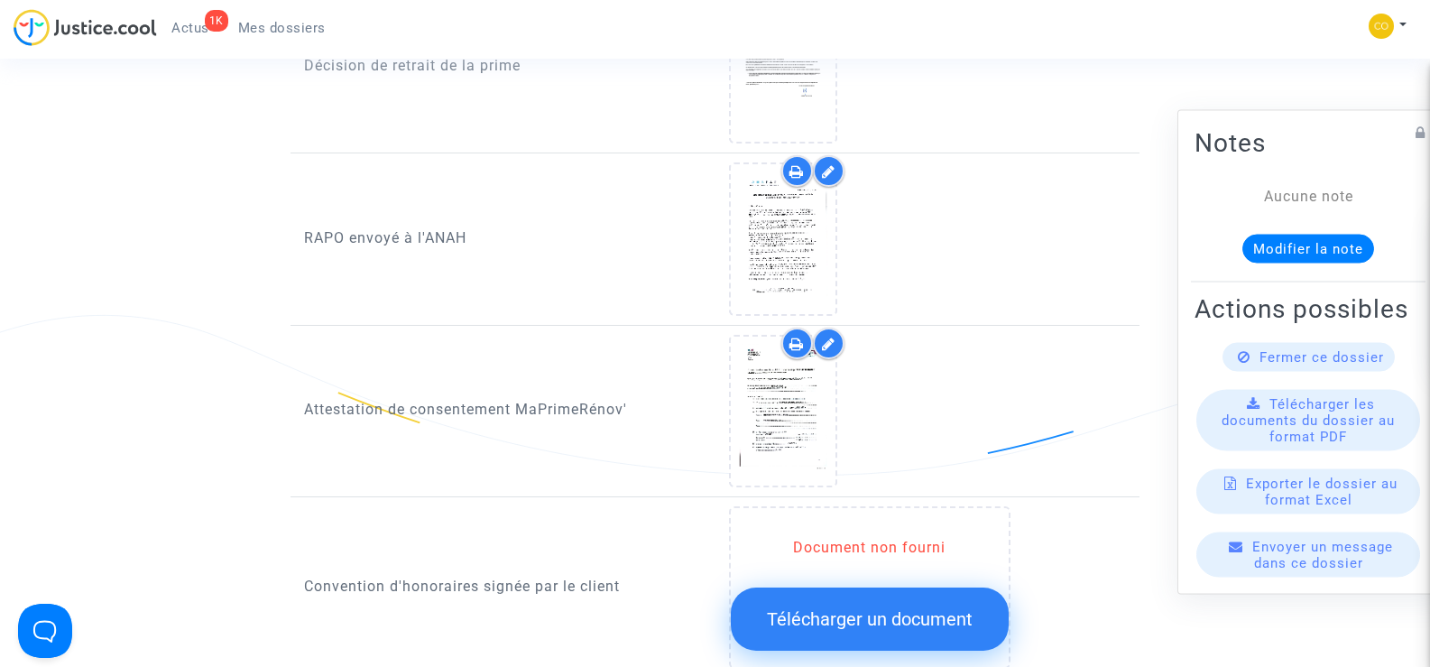
scroll to position [1533, 0]
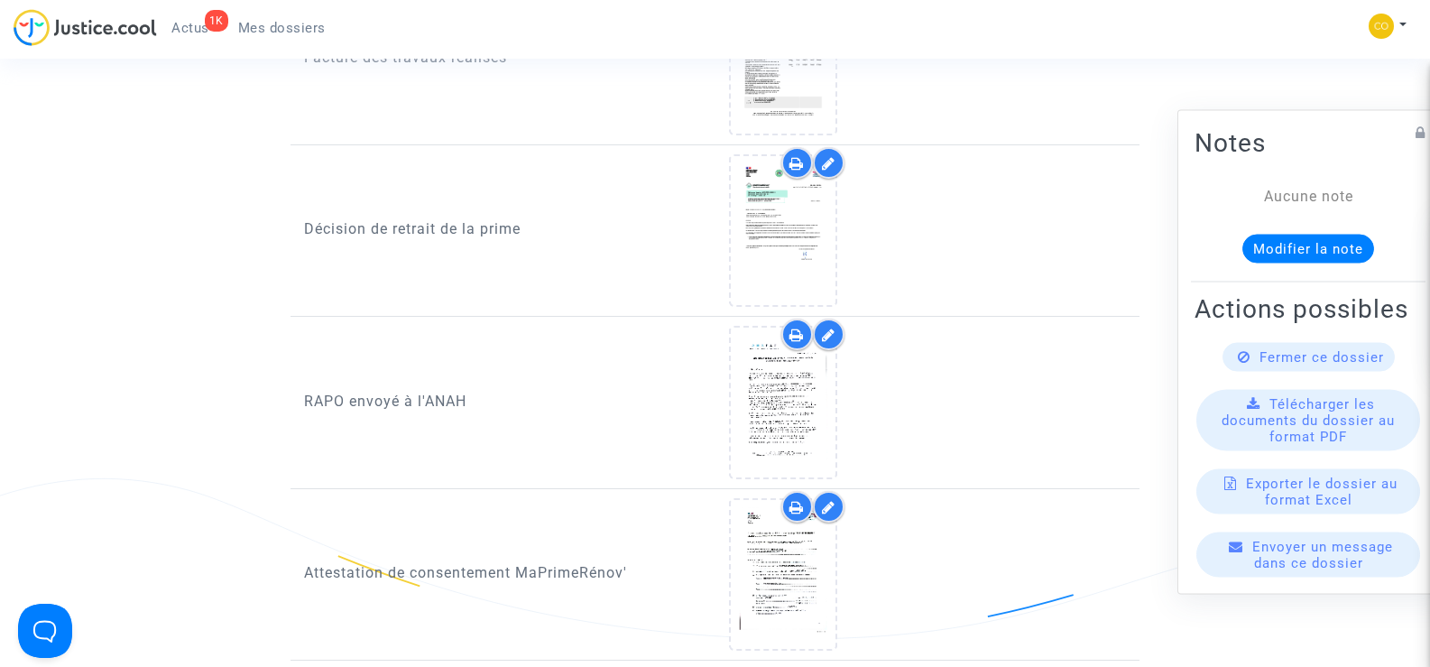
click at [834, 500] on icon at bounding box center [829, 507] width 14 height 14
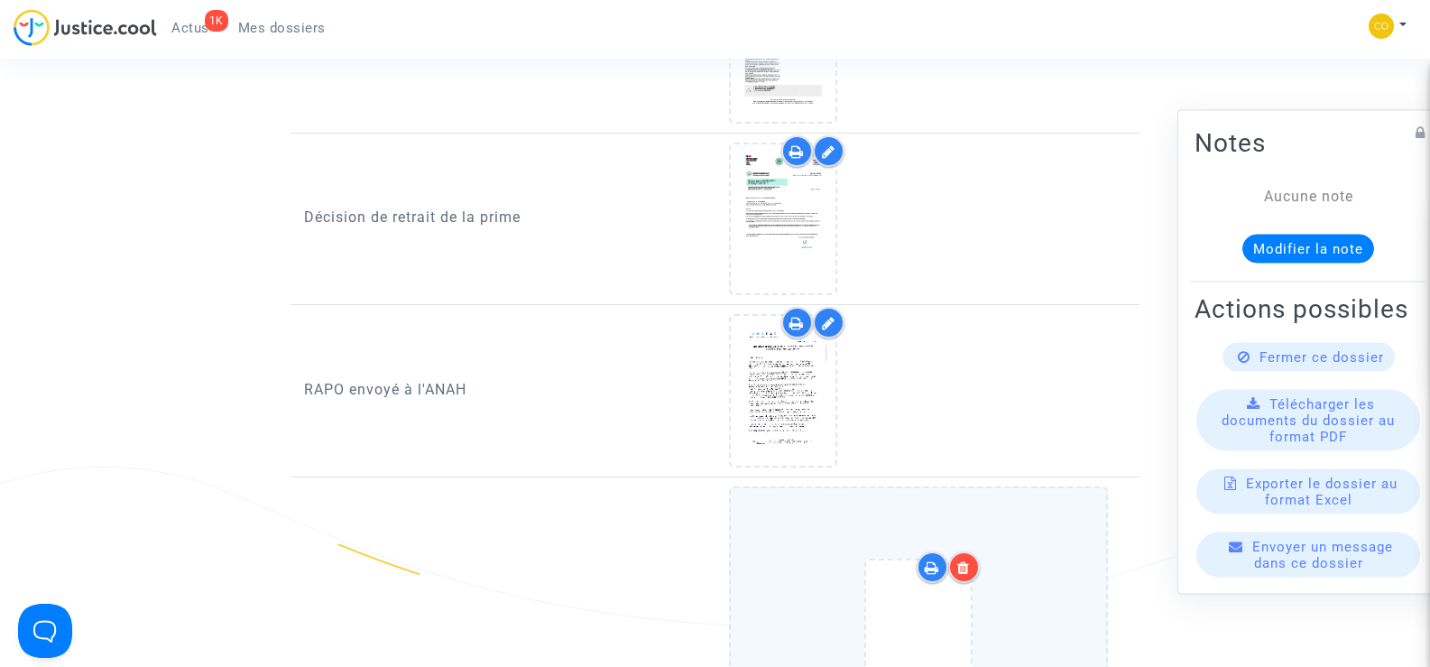
scroll to position [1714, 0]
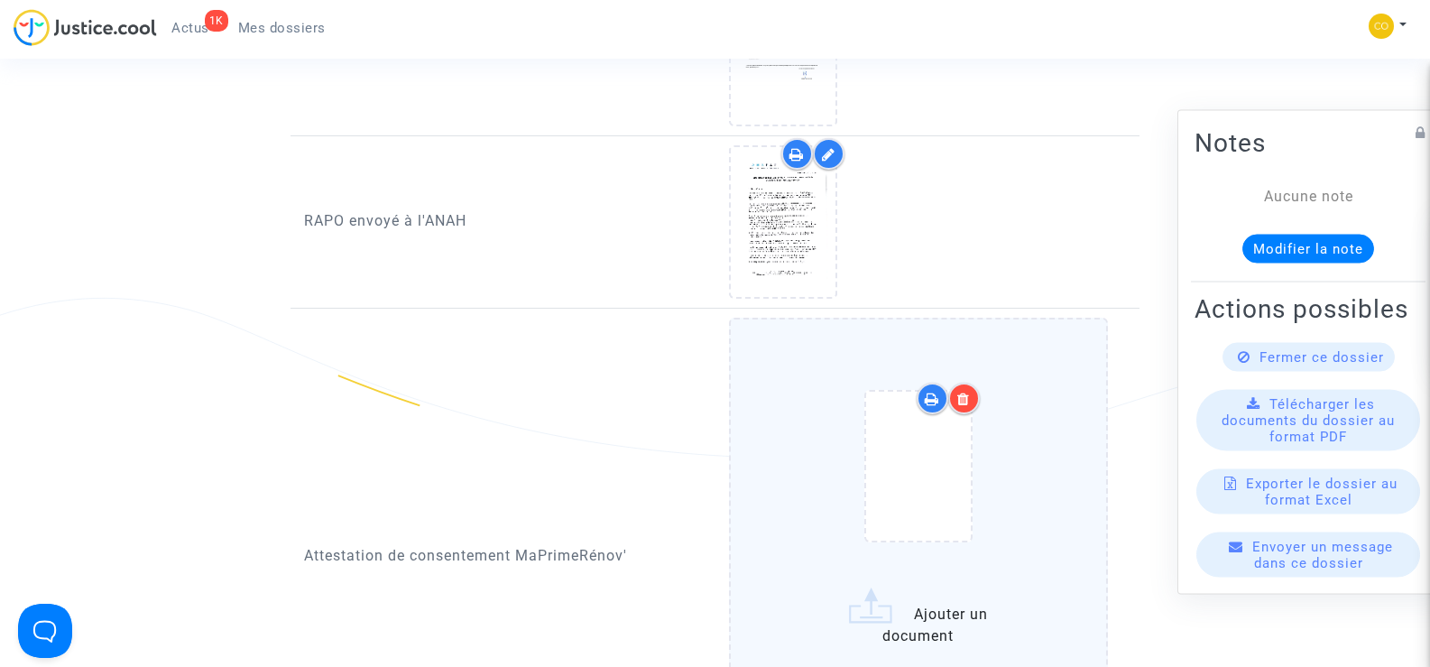
click at [962, 391] on icon at bounding box center [963, 398] width 13 height 14
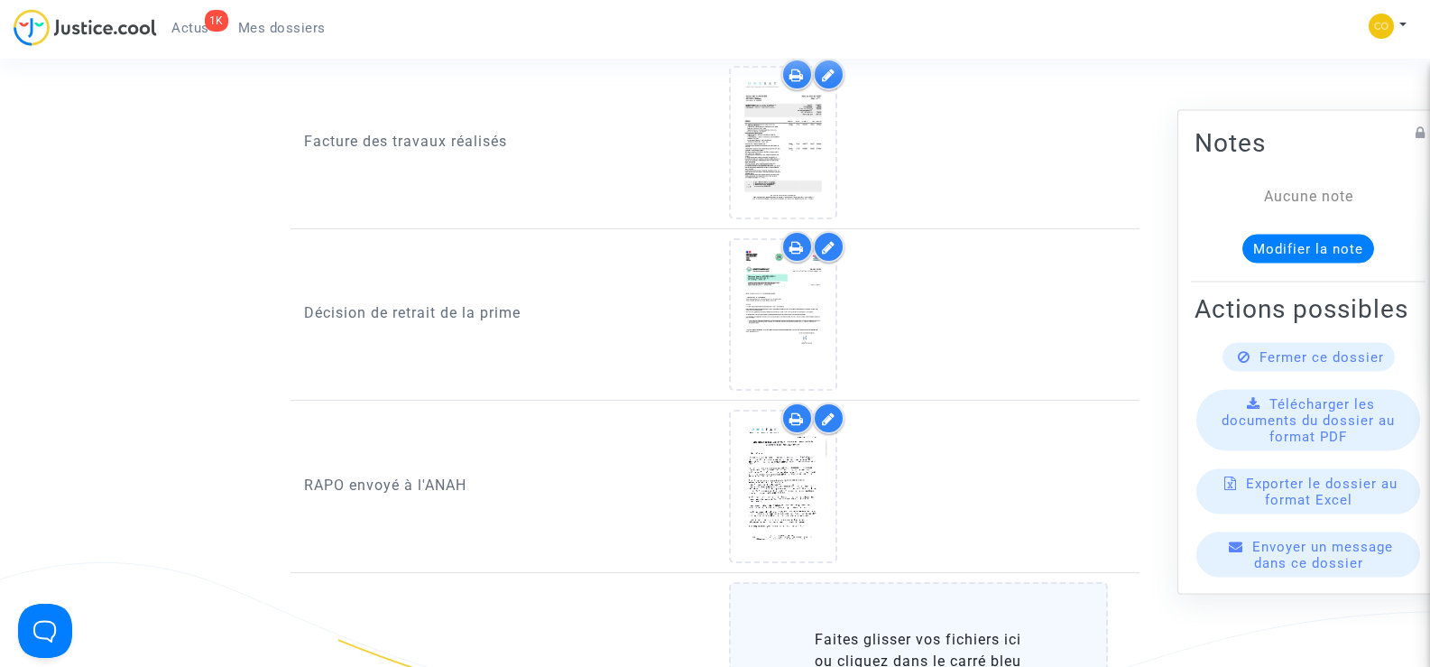
scroll to position [1443, 0]
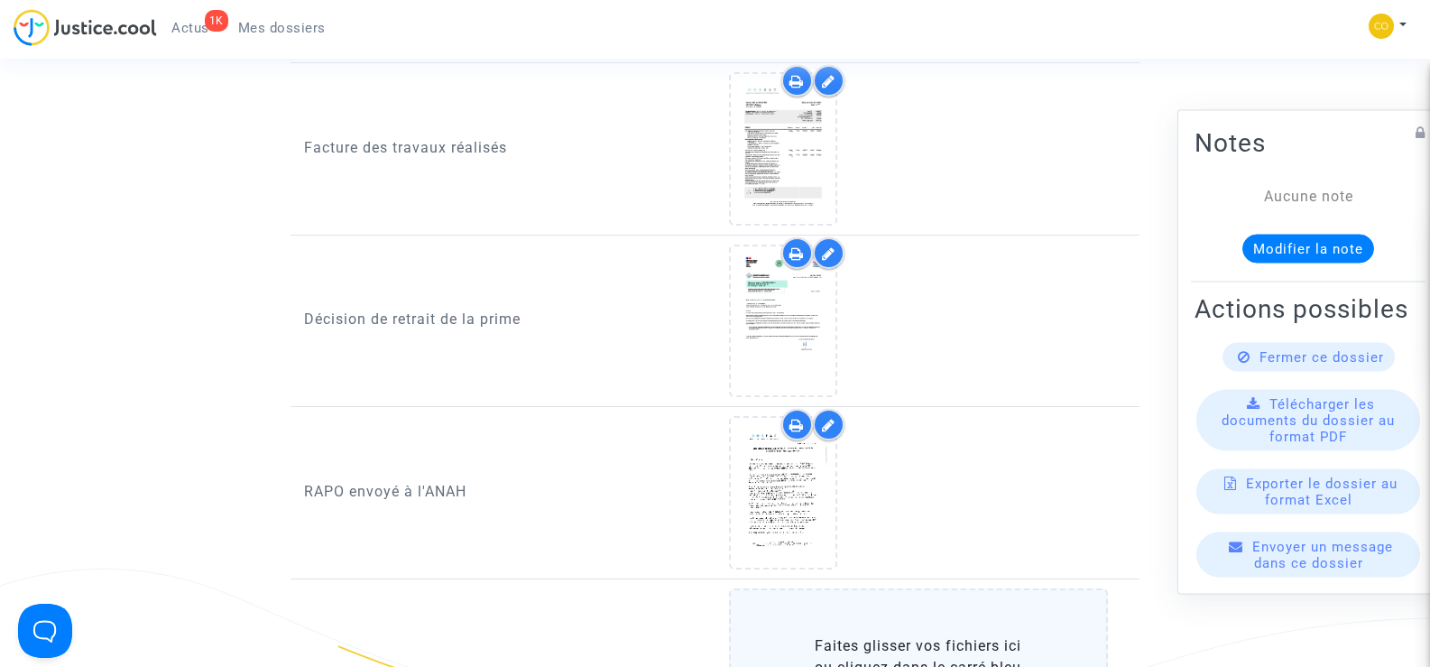
click at [824, 418] on icon at bounding box center [829, 425] width 14 height 14
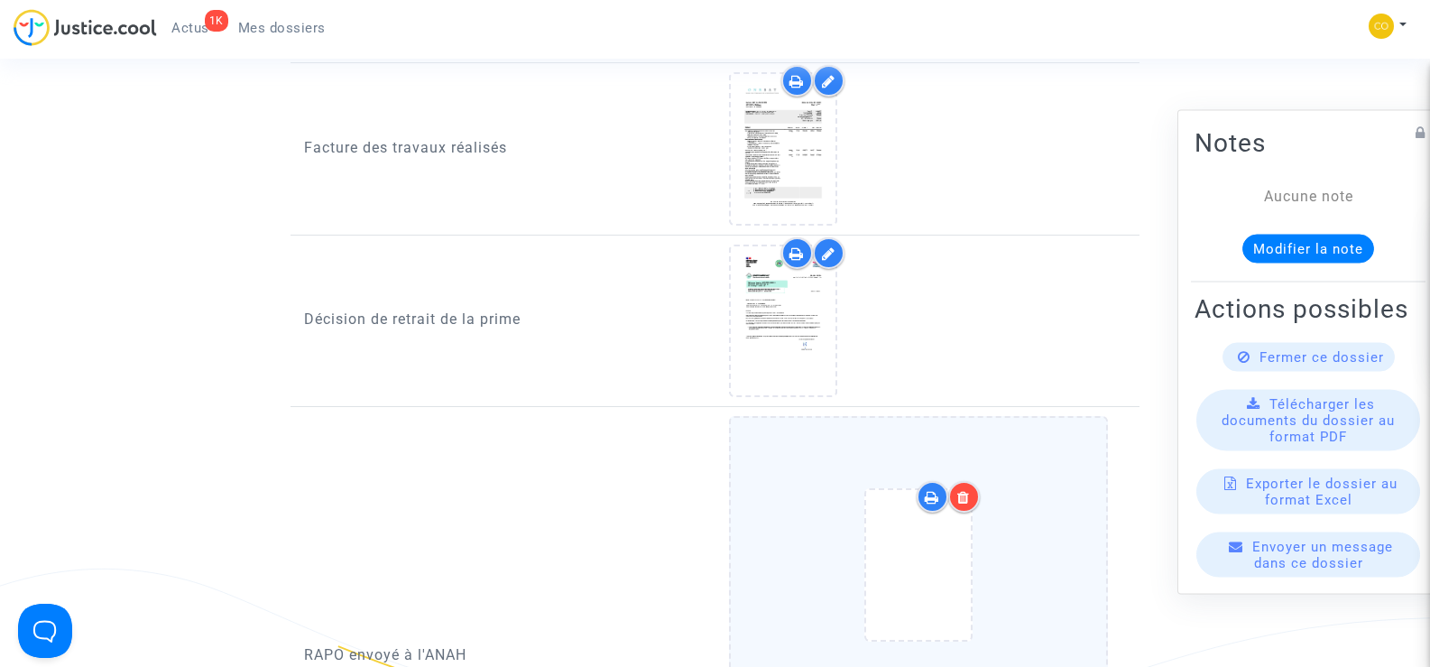
click at [962, 490] on icon at bounding box center [963, 497] width 13 height 14
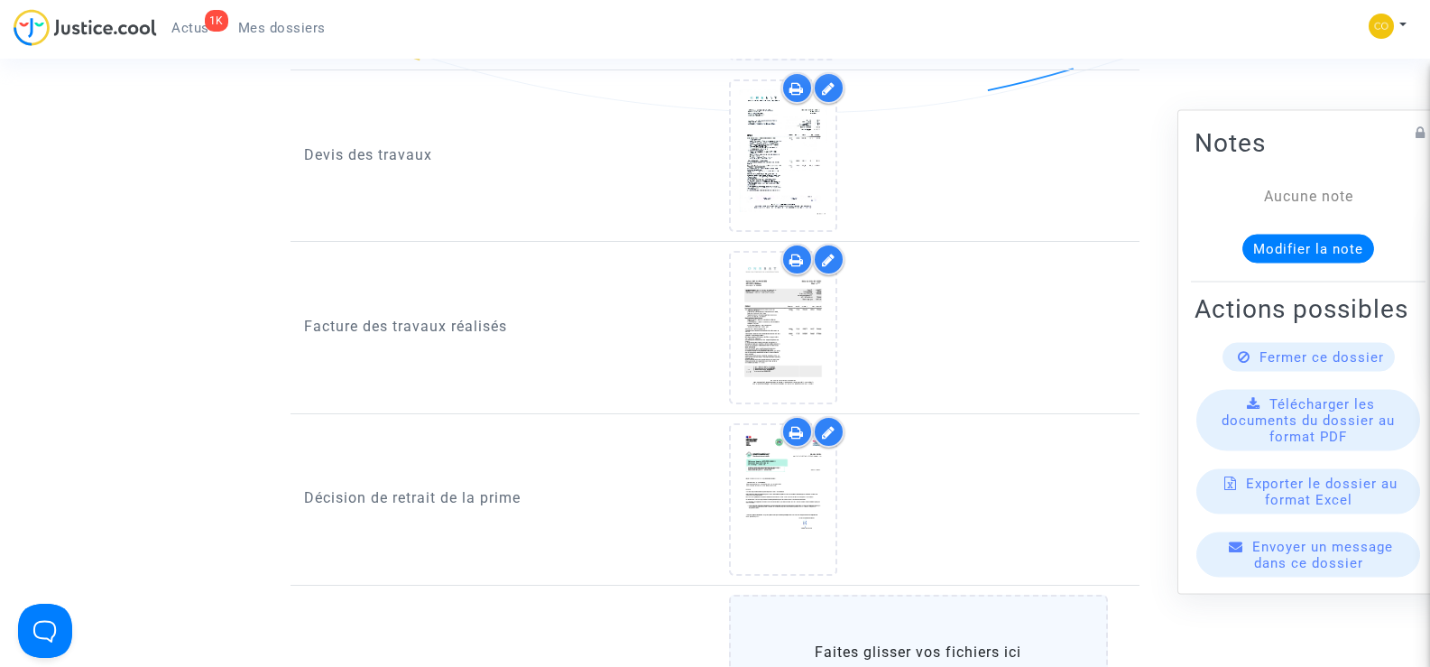
scroll to position [1263, 0]
click at [822, 427] on icon at bounding box center [829, 434] width 14 height 14
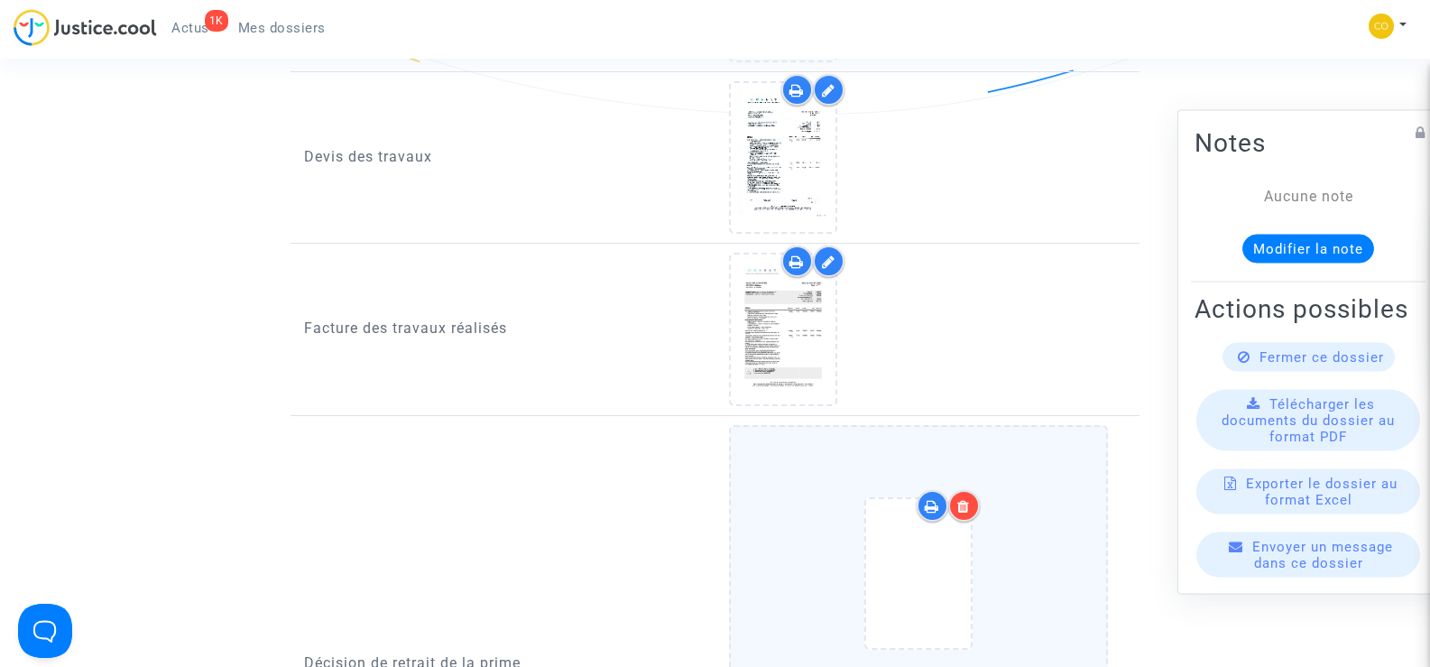
click at [962, 499] on icon at bounding box center [963, 506] width 13 height 14
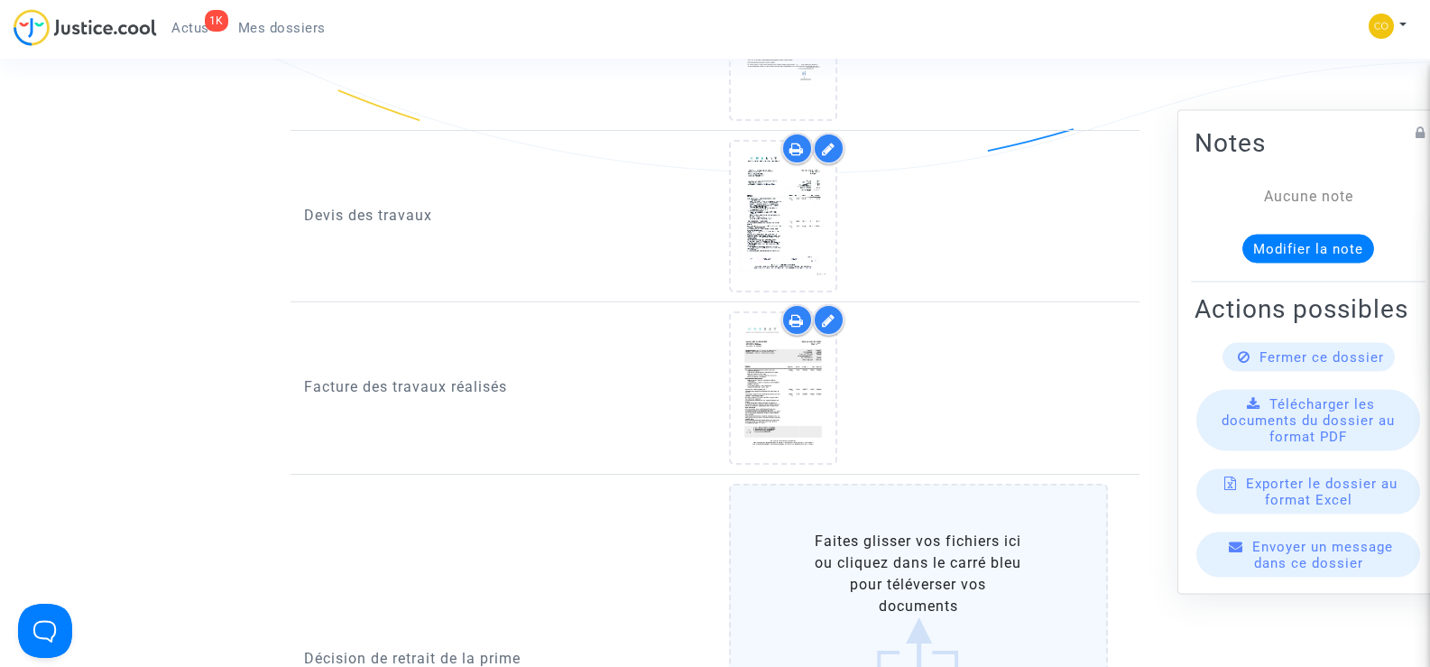
scroll to position [1173, 0]
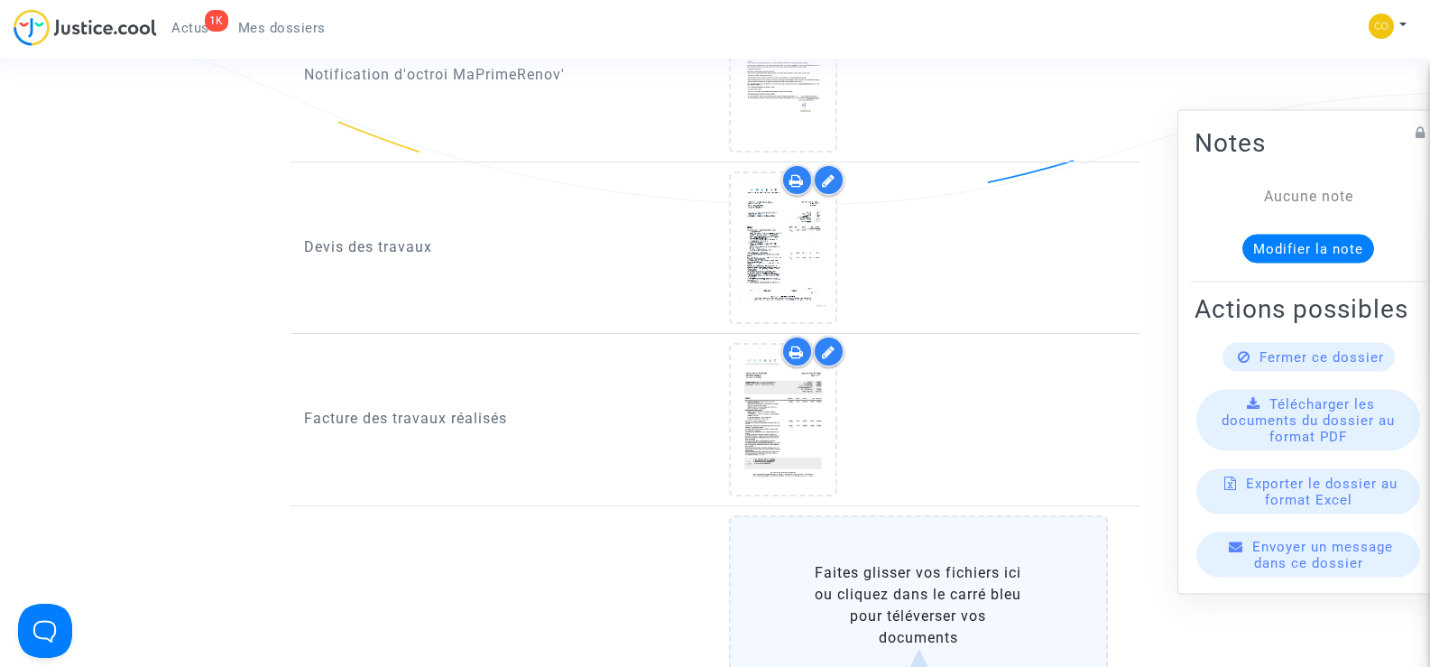
click at [833, 345] on icon at bounding box center [829, 352] width 14 height 14
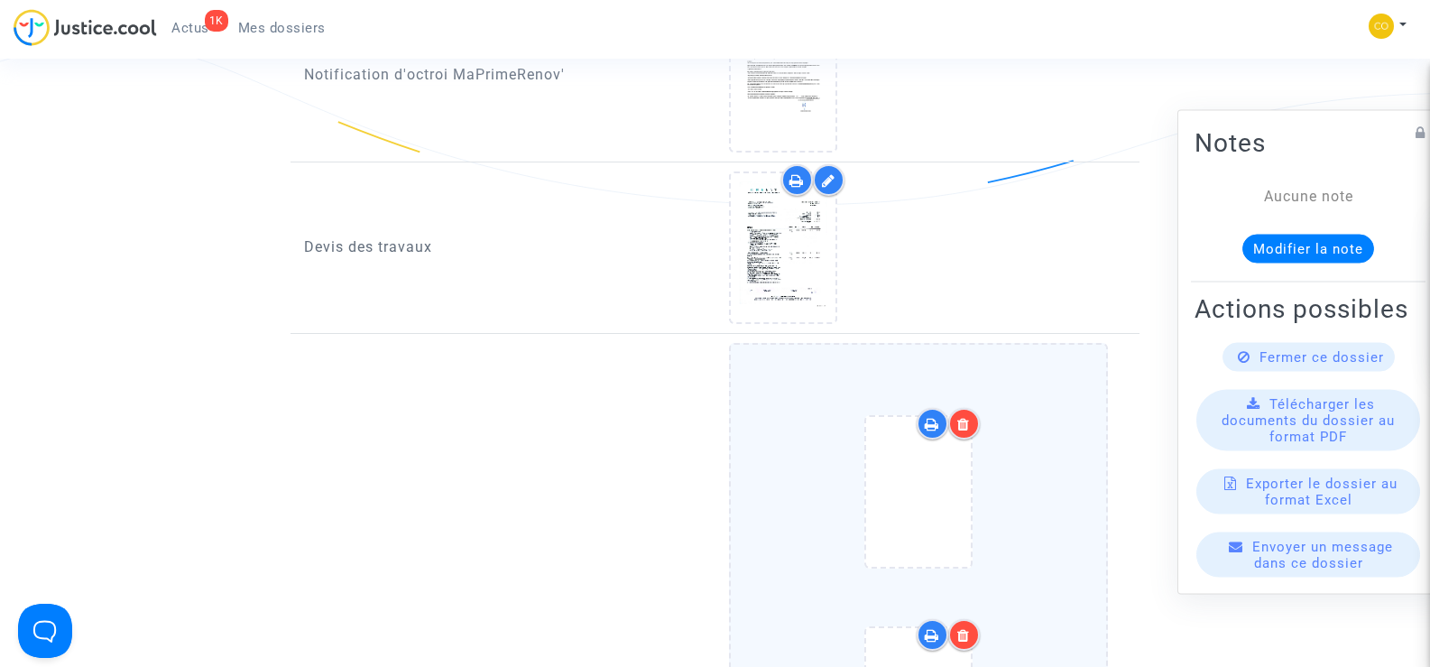
click at [972, 408] on div at bounding box center [964, 424] width 32 height 32
click at [964, 417] on icon at bounding box center [963, 424] width 13 height 14
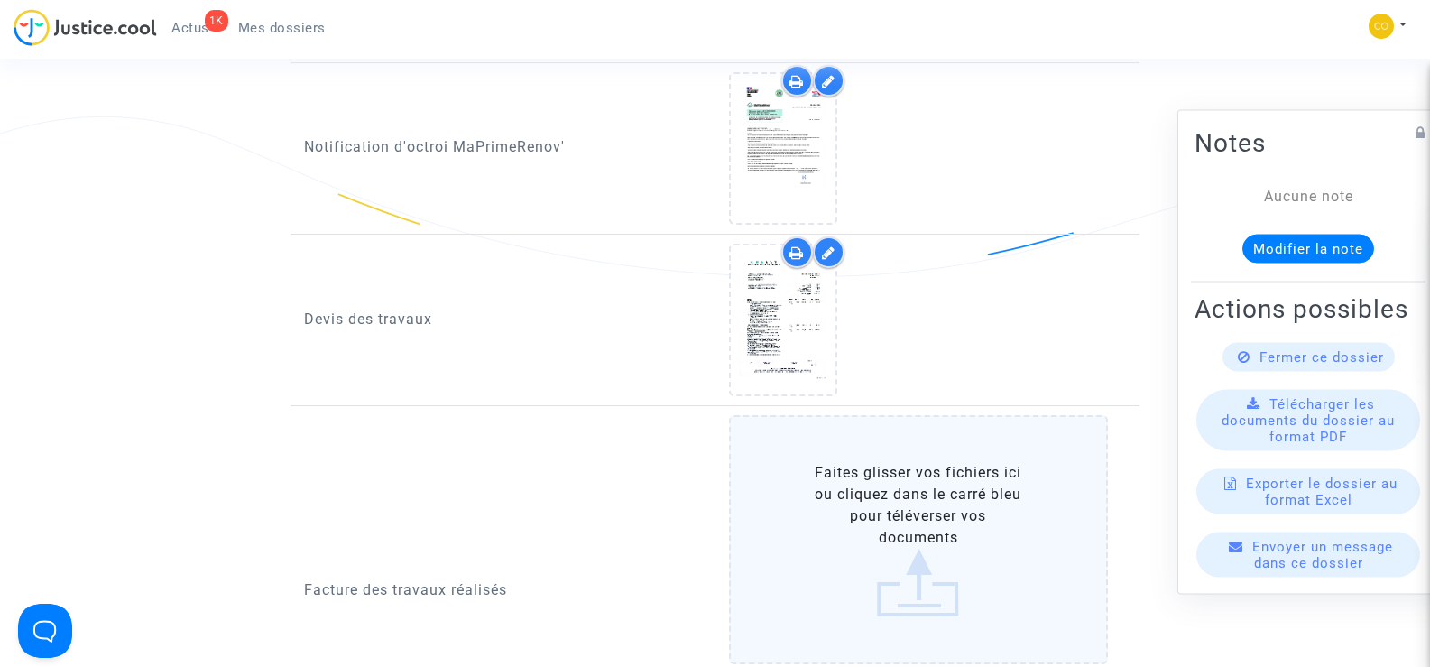
scroll to position [992, 0]
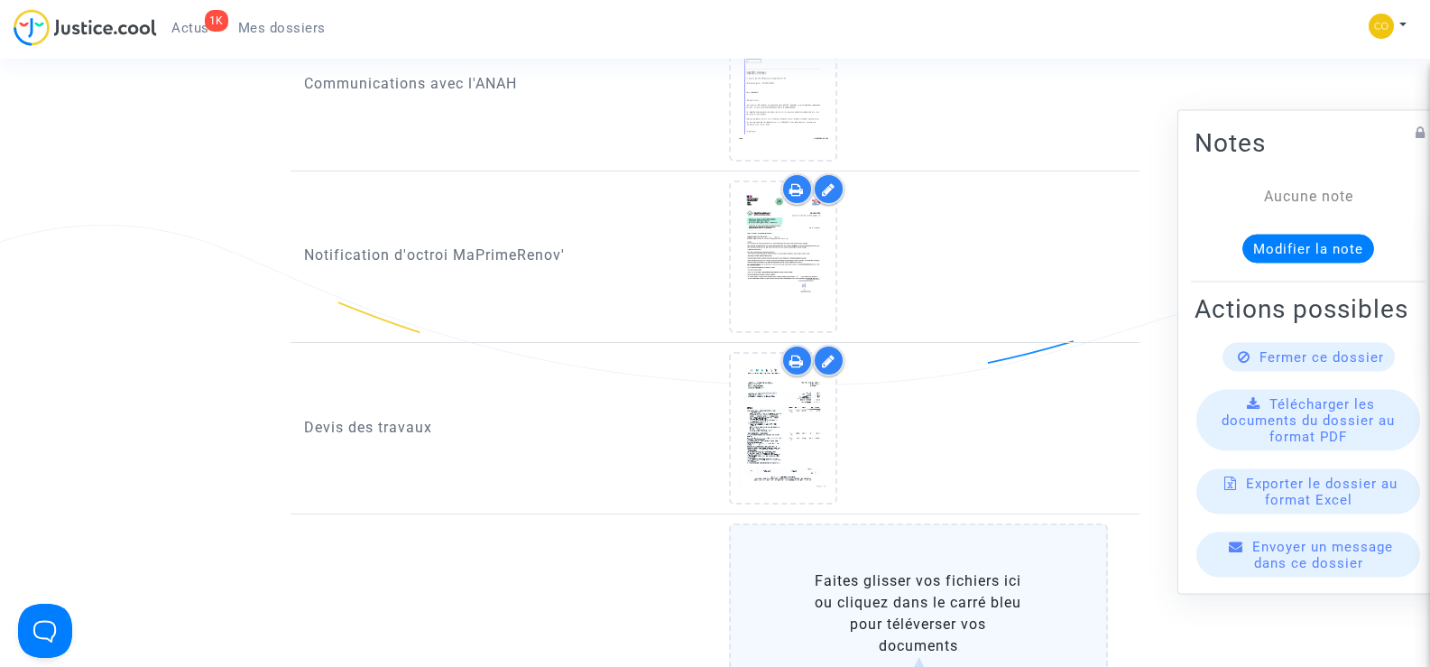
click at [835, 345] on div at bounding box center [829, 361] width 32 height 32
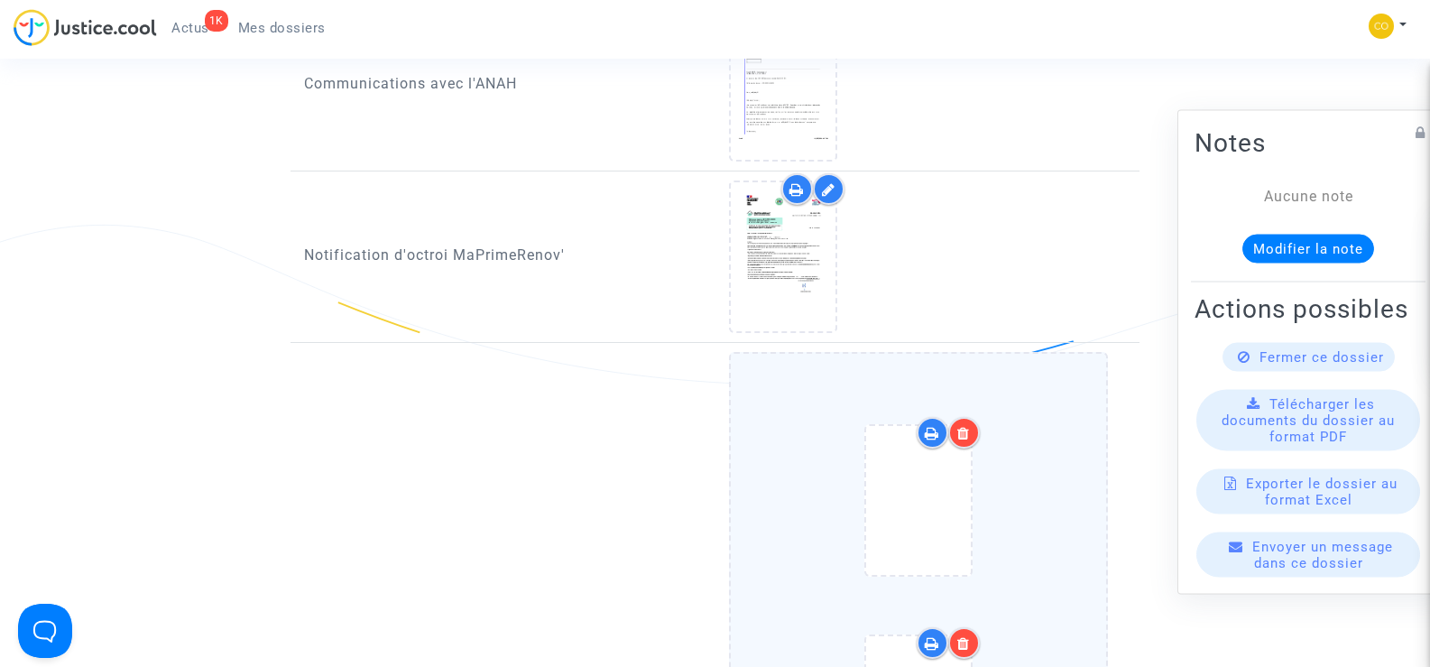
click at [972, 417] on div at bounding box center [964, 433] width 32 height 32
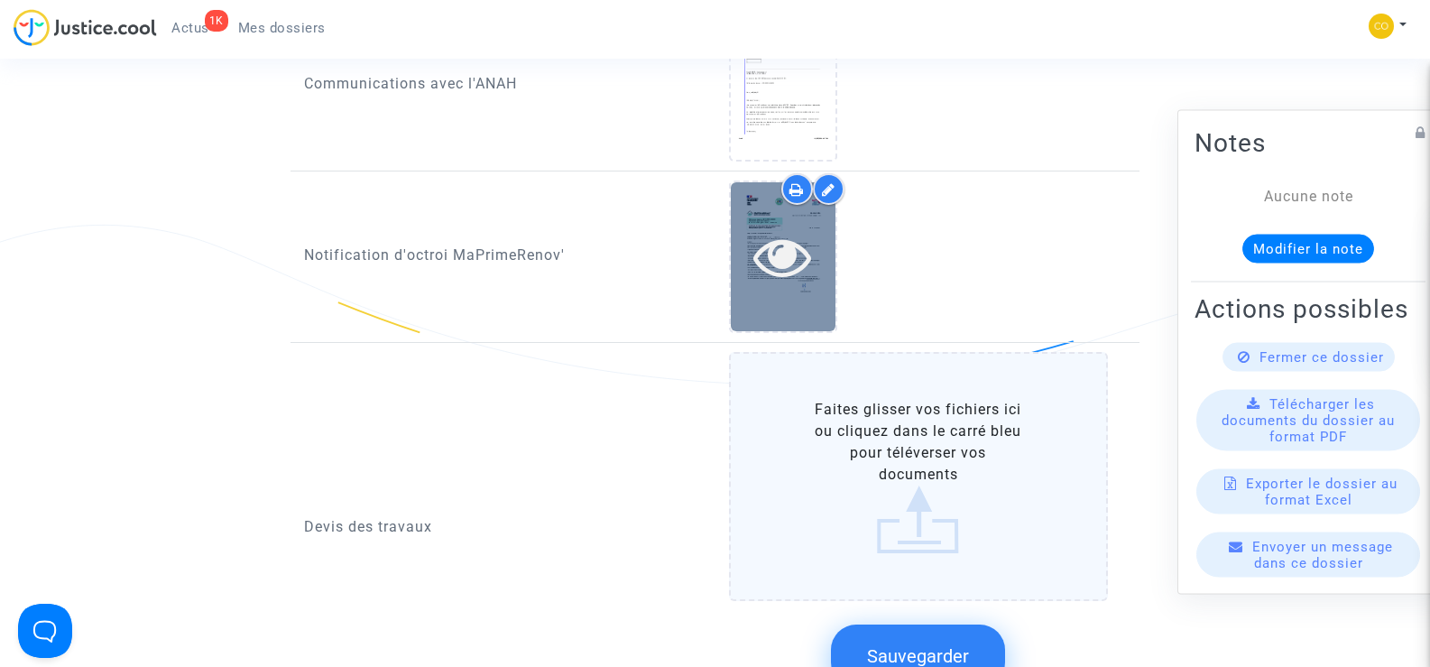
click at [770, 227] on icon at bounding box center [782, 256] width 59 height 58
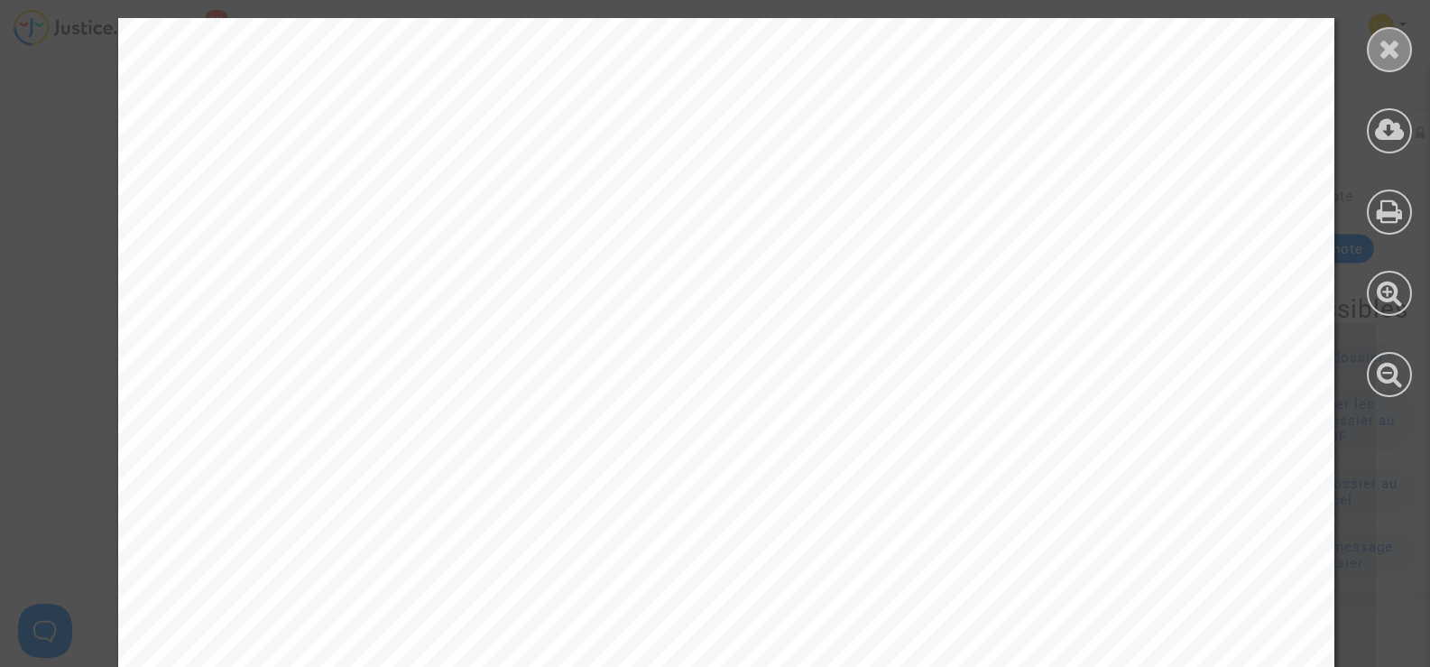
click at [1381, 54] on icon at bounding box center [1389, 48] width 23 height 27
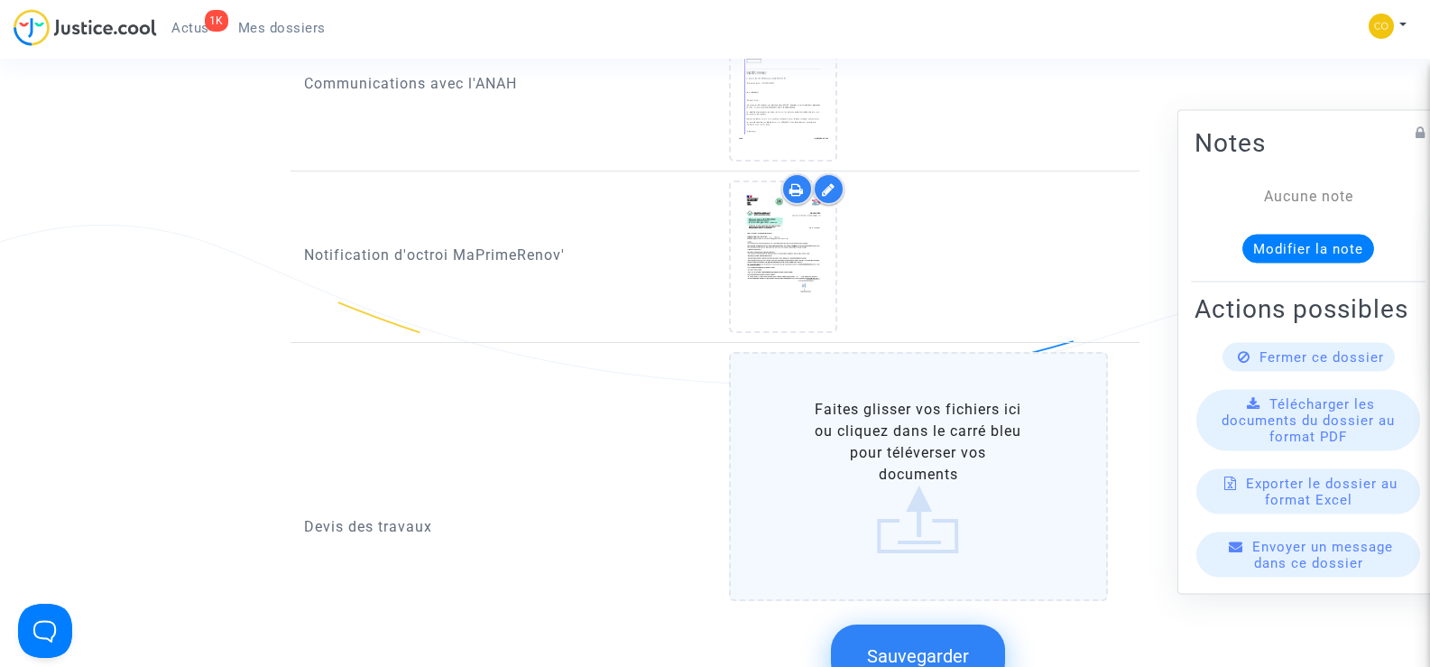
click at [829, 182] on icon at bounding box center [829, 189] width 14 height 14
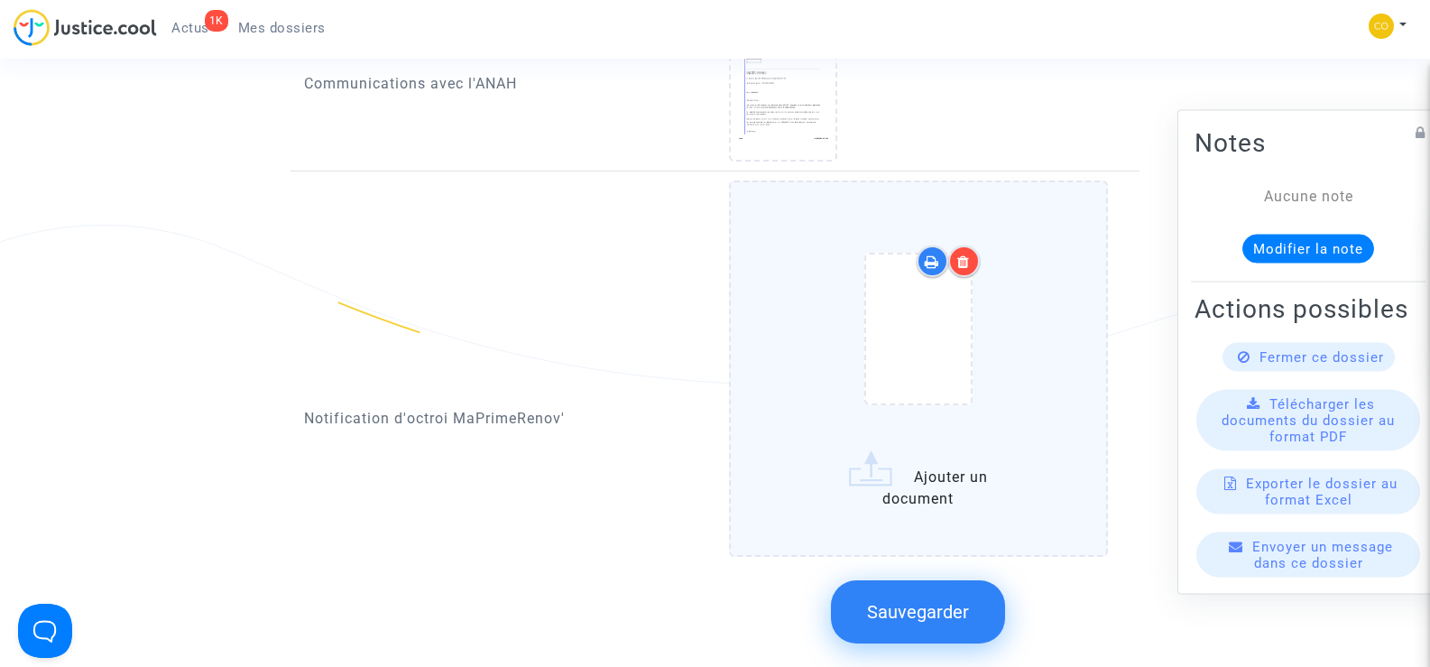
click at [972, 245] on div at bounding box center [964, 261] width 32 height 32
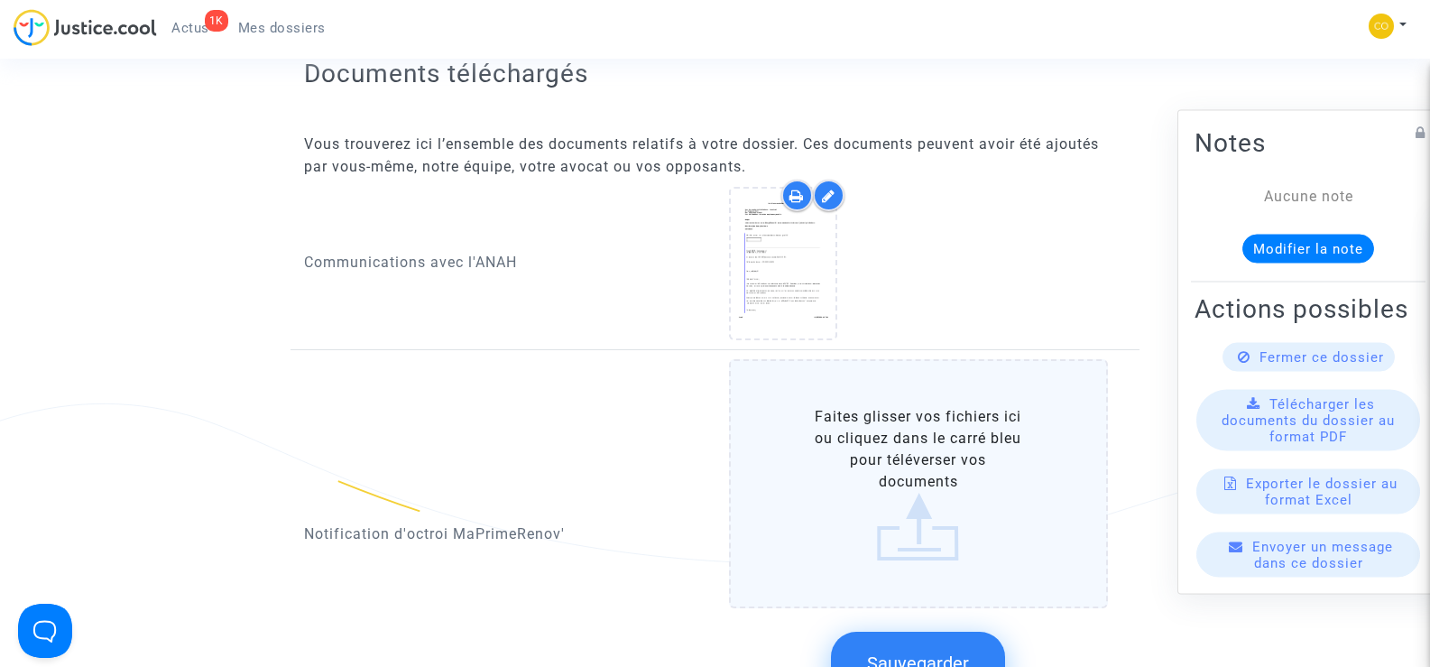
scroll to position [812, 0]
click at [826, 190] on icon at bounding box center [829, 197] width 14 height 14
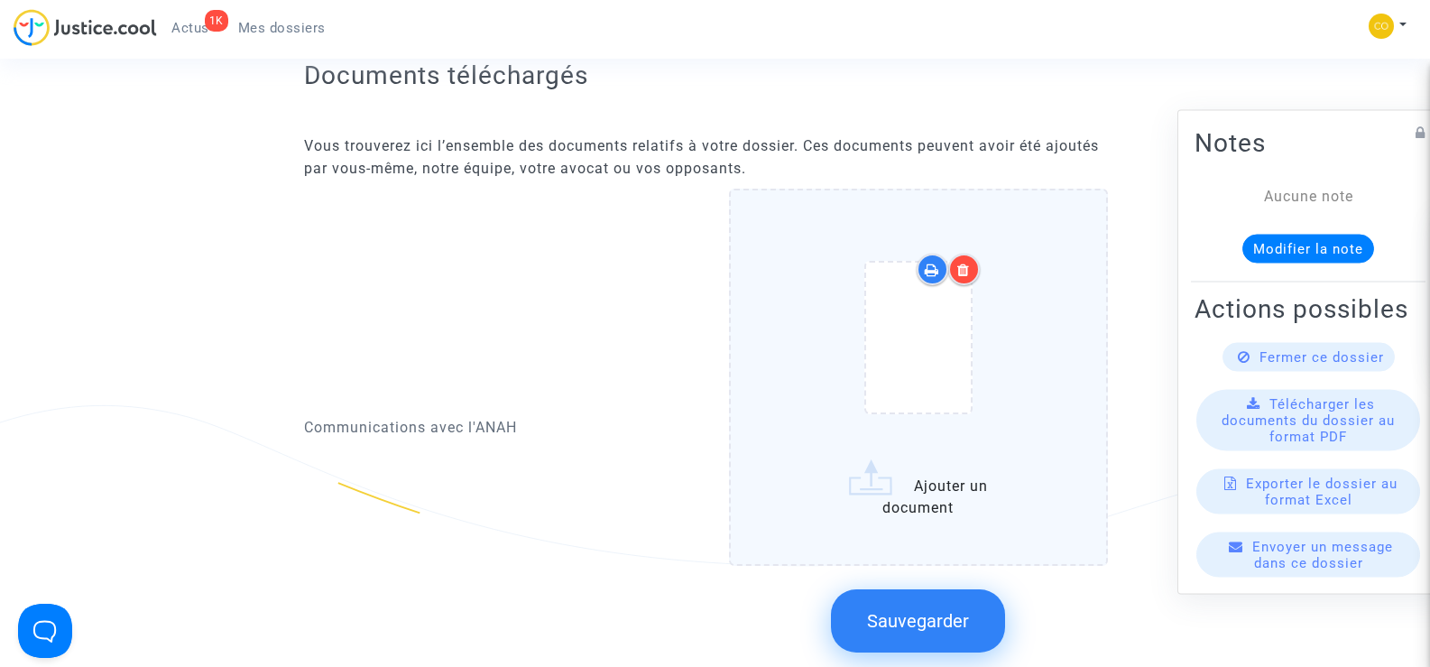
click at [965, 262] on icon at bounding box center [963, 269] width 13 height 14
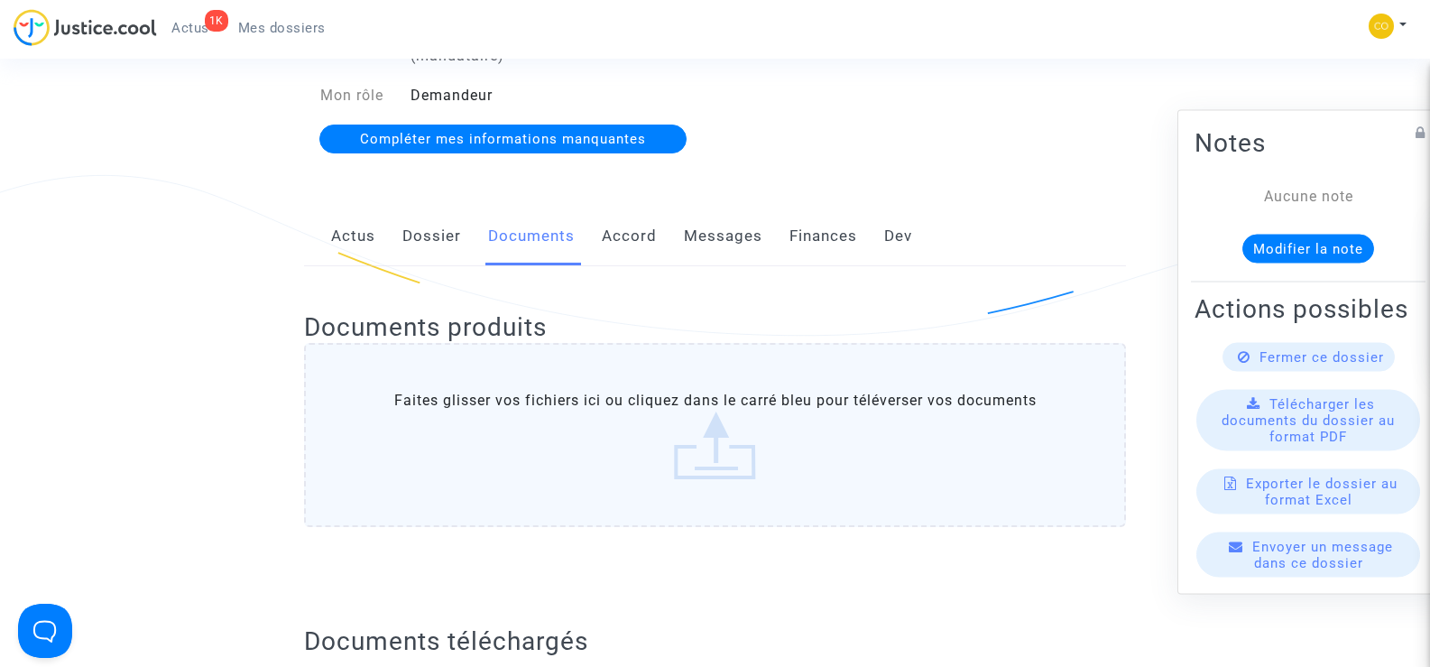
scroll to position [0, 0]
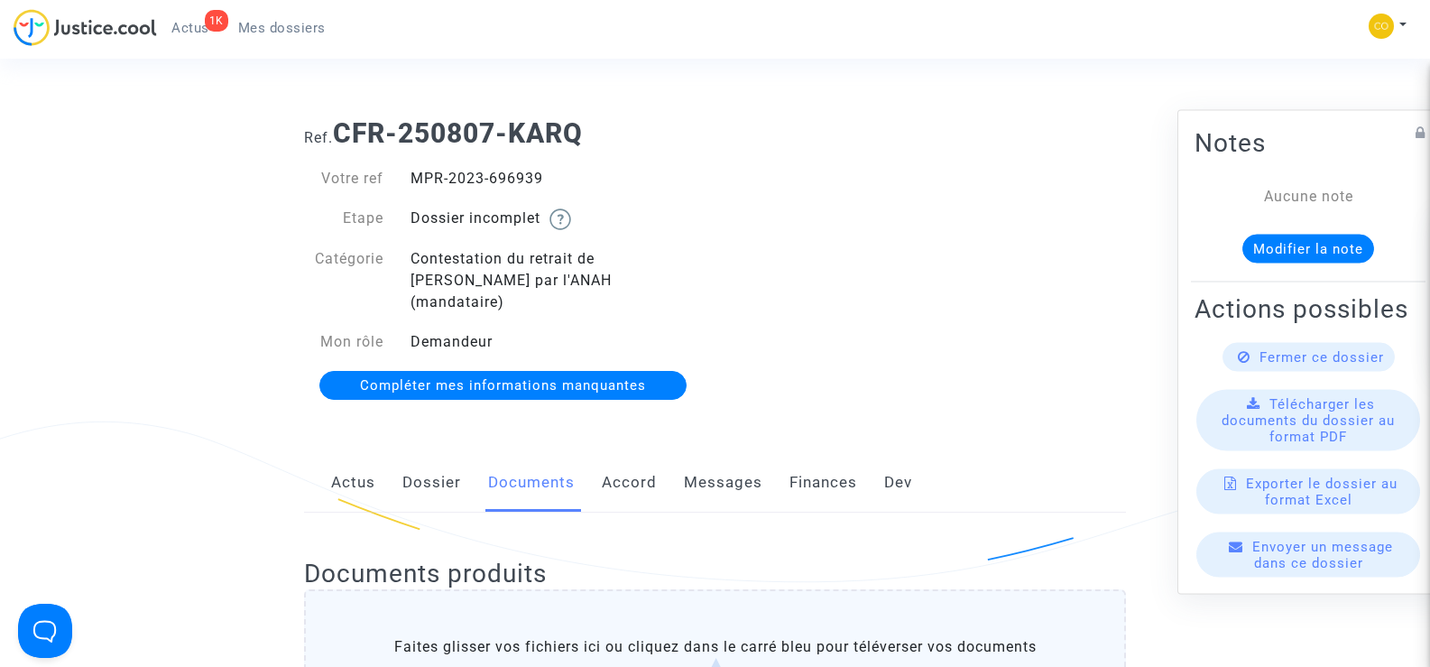
drag, startPoint x: 566, startPoint y: 170, endPoint x: 416, endPoint y: 175, distance: 149.8
click at [416, 175] on div "MPR-2023-696939" at bounding box center [556, 179] width 318 height 22
copy div "MPR-2023-696939"
click at [260, 18] on link "Mes dossiers" at bounding box center [282, 27] width 116 height 27
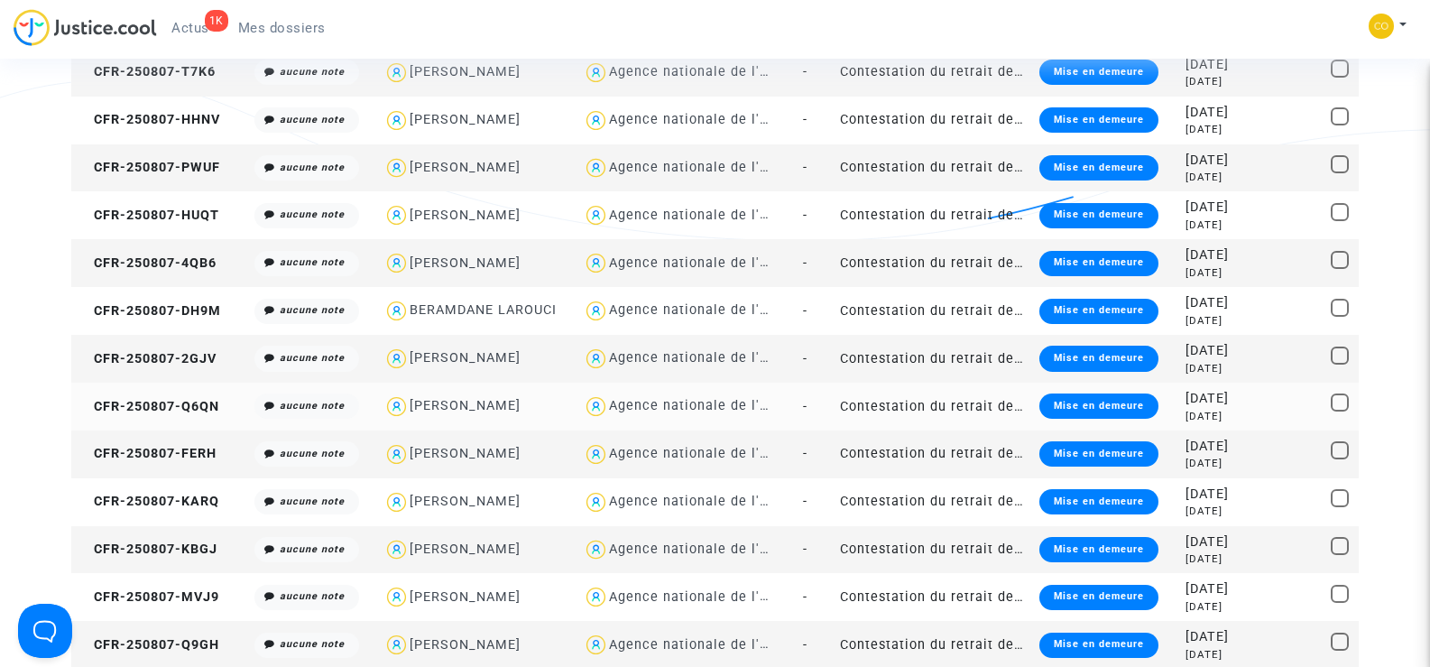
scroll to position [1263, 0]
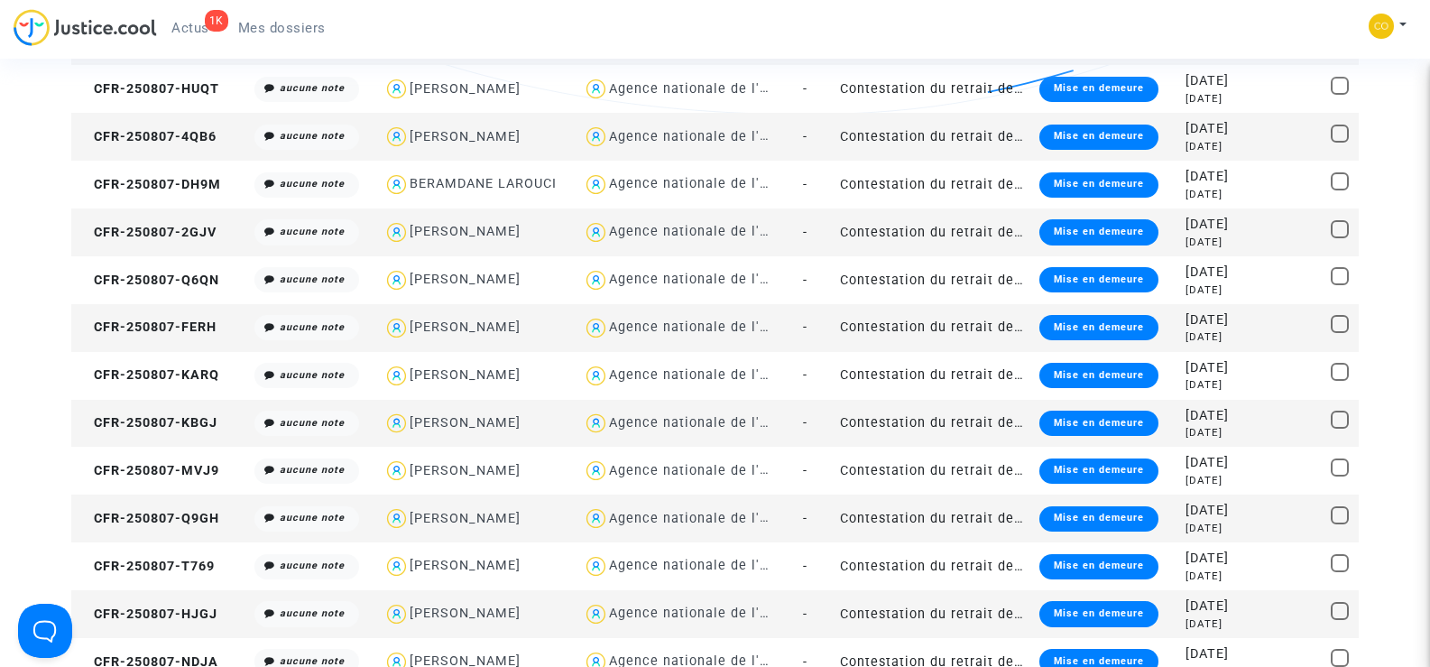
click at [122, 318] on td "CFR-250807-FERH" at bounding box center [159, 328] width 177 height 48
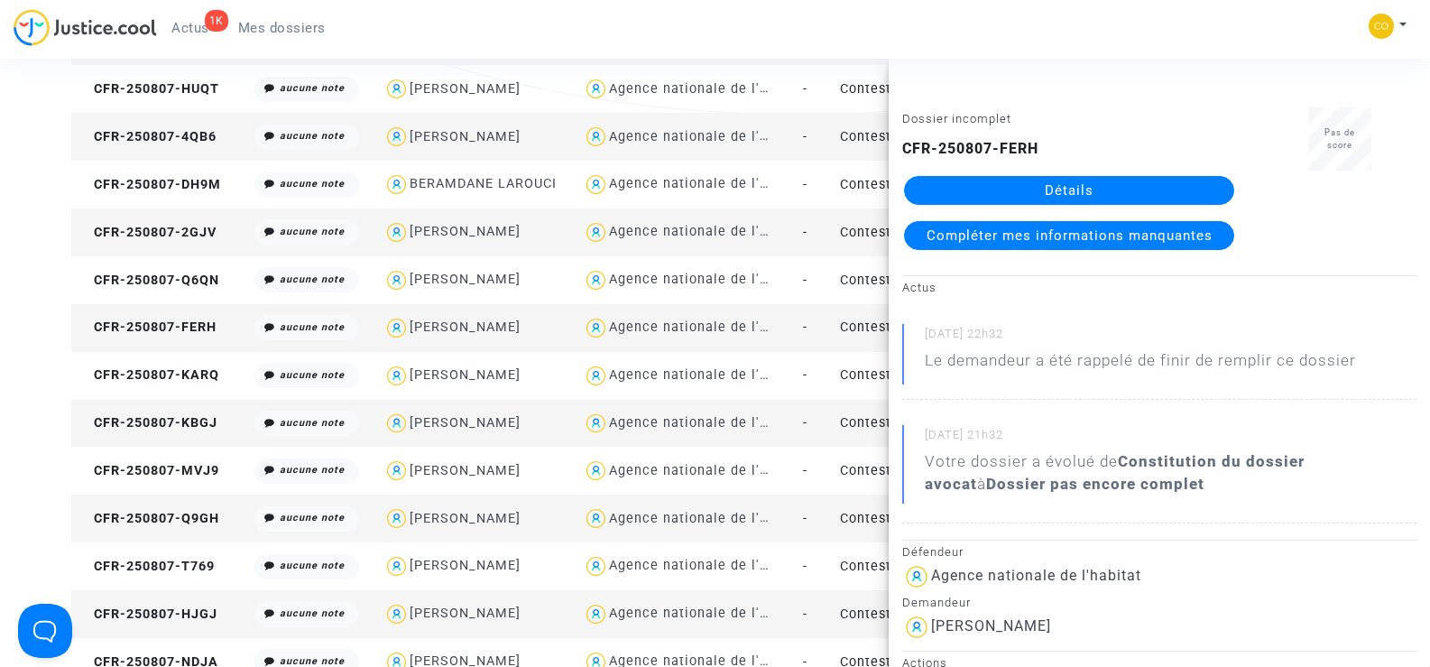
click at [1076, 190] on link "Détails" at bounding box center [1069, 190] width 330 height 29
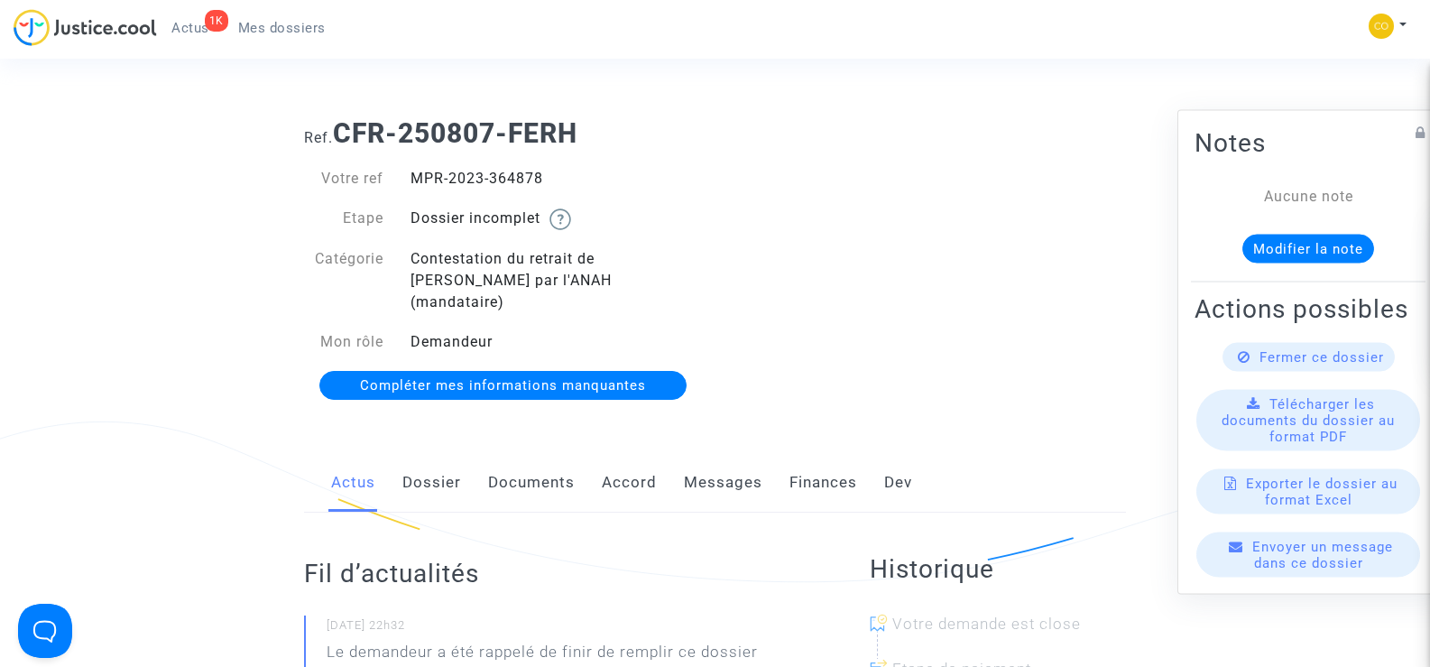
drag, startPoint x: 564, startPoint y: 170, endPoint x: 412, endPoint y: 170, distance: 151.5
click at [412, 170] on div "MPR-2023-364878" at bounding box center [556, 179] width 318 height 22
copy div "MPR-2023-364878"
click at [1072, 253] on div "Ref. CFR-250807-FERH Votre ref MPR-2023-364878 Etape Dossier incomplet Catégori…" at bounding box center [714, 260] width 849 height 312
drag, startPoint x: 547, startPoint y: 177, endPoint x: 414, endPoint y: 179, distance: 132.6
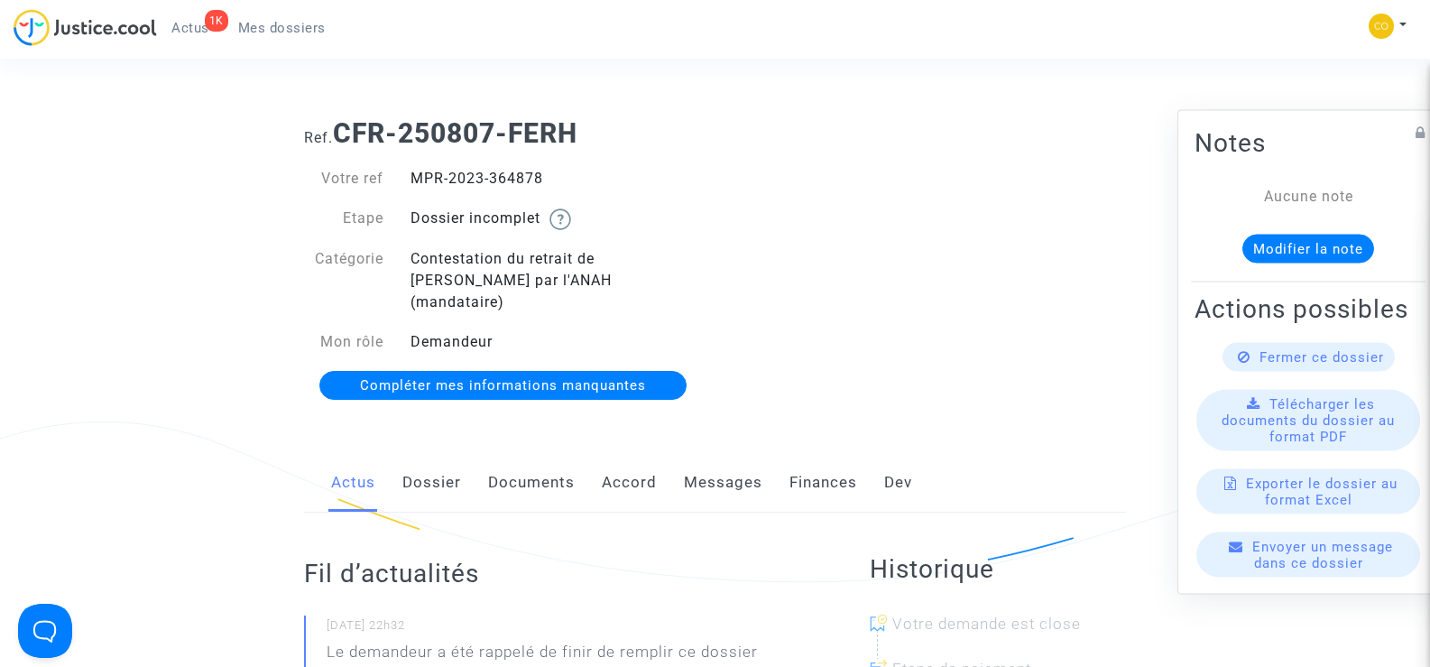
click at [414, 179] on div "MPR-2023-364878" at bounding box center [556, 179] width 318 height 22
click at [989, 243] on div "Ref. CFR-250807-FERH Votre ref MPR-2023-364878 Etape Dossier incomplet Catégori…" at bounding box center [714, 260] width 849 height 312
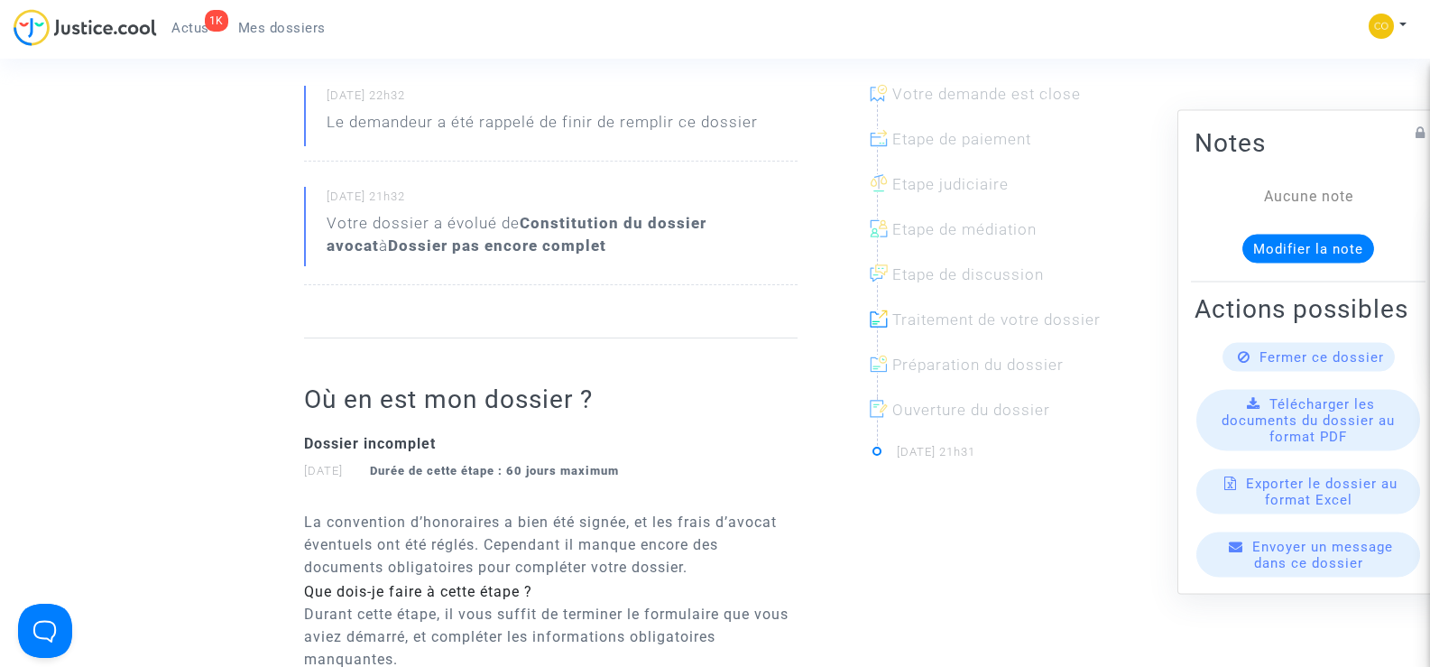
scroll to position [308, 0]
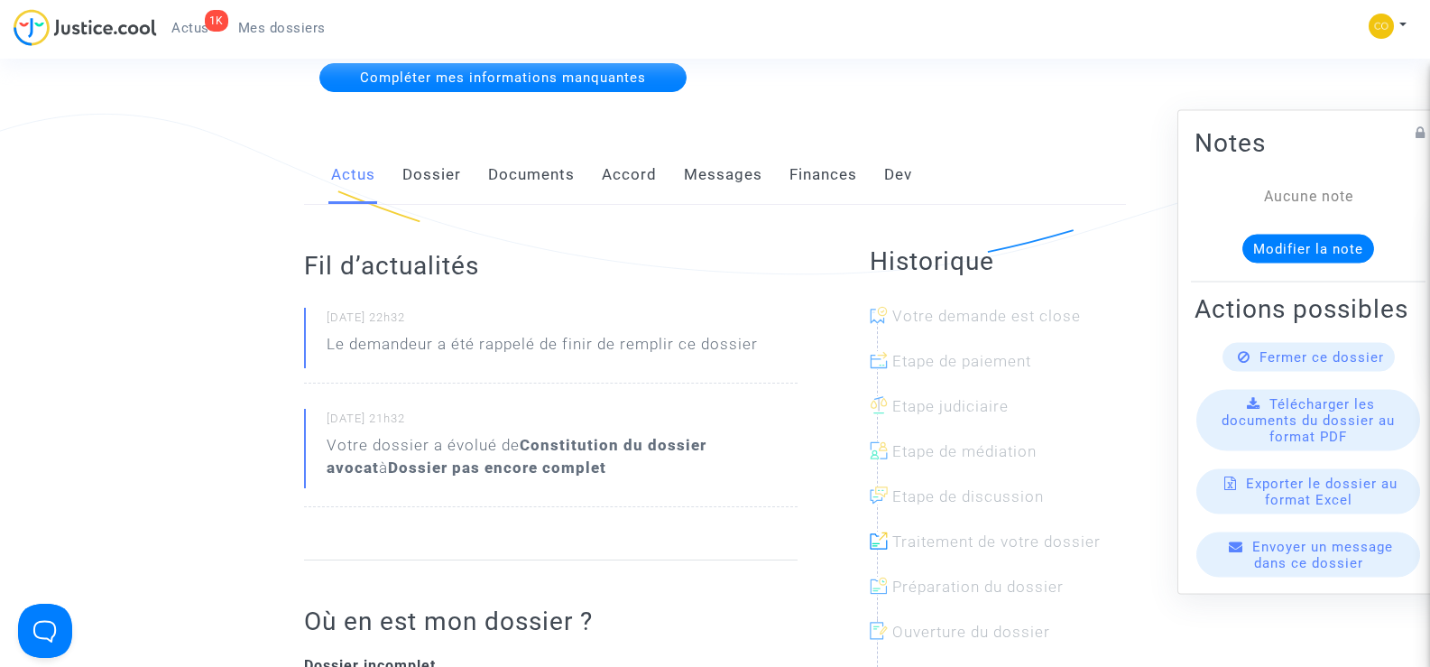
click at [556, 145] on link "Documents" at bounding box center [531, 175] width 87 height 60
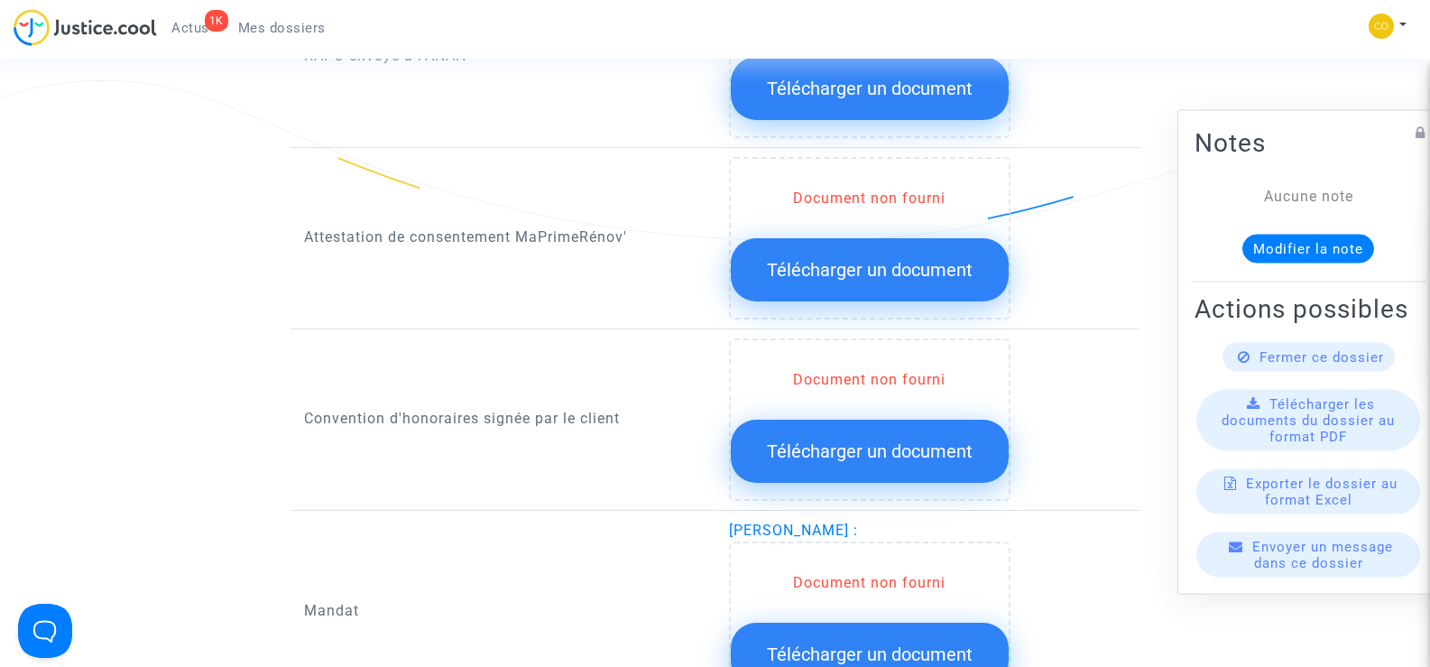
scroll to position [2292, 0]
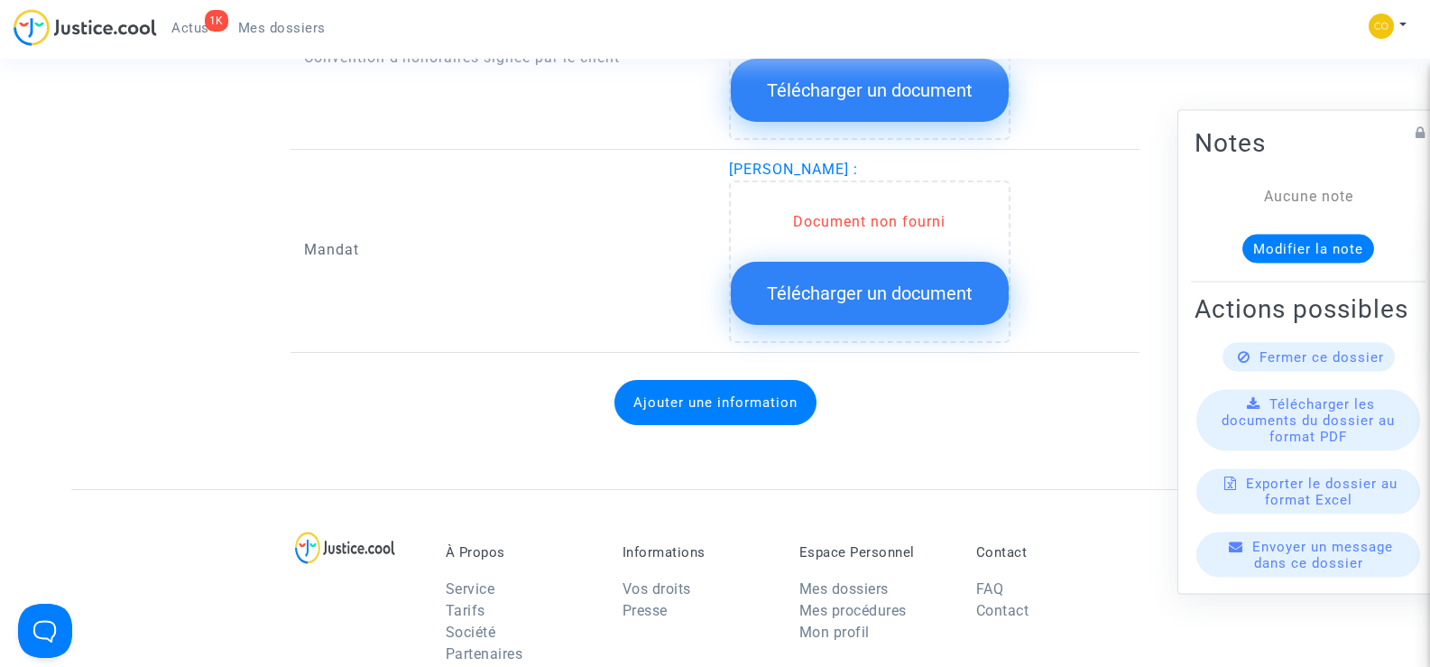
drag, startPoint x: 964, startPoint y: 144, endPoint x: 724, endPoint y: 146, distance: 240.0
click at [724, 159] on div "[PERSON_NAME] : Document non fourni Télécharger un document" at bounding box center [927, 251] width 425 height 184
click at [578, 274] on div "Mandat" at bounding box center [502, 251] width 425 height 184
click at [868, 291] on button "Télécharger un document" at bounding box center [870, 293] width 278 height 63
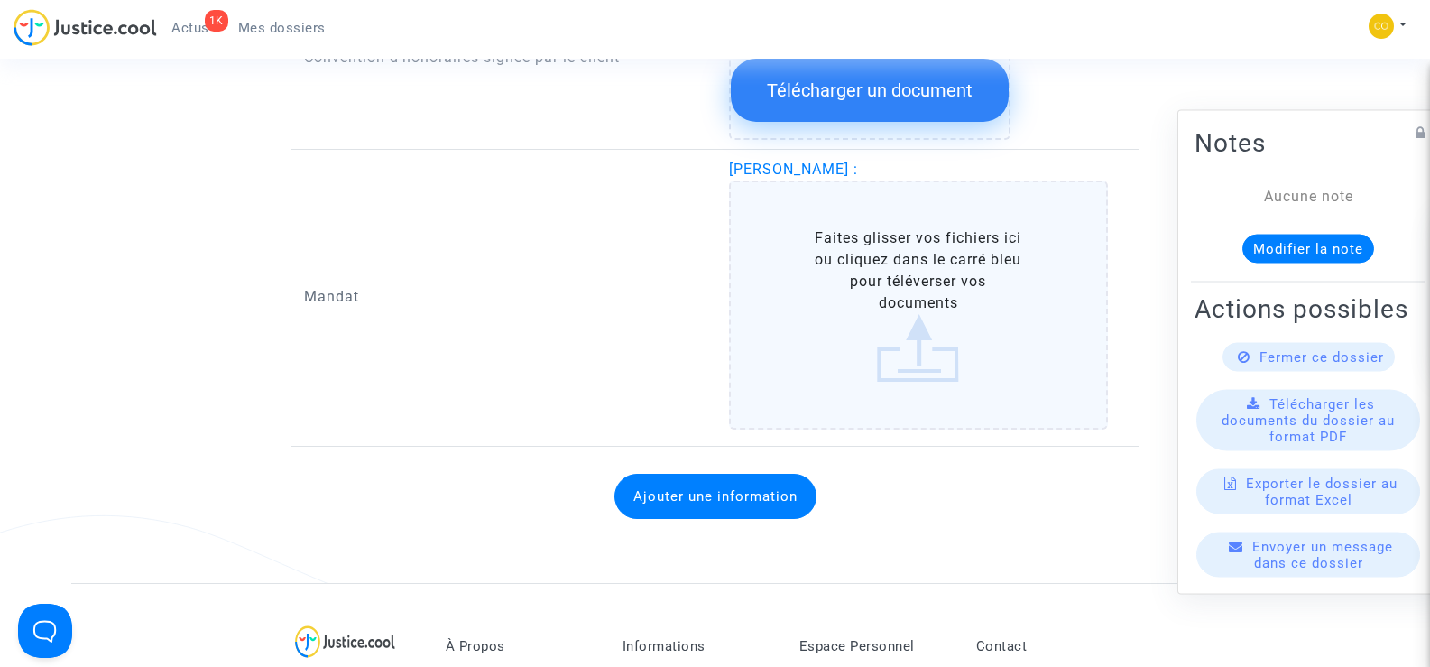
click at [909, 272] on label "Faites glisser vos fichiers ici ou cliquez dans le carré bleu pour téléverser v…" at bounding box center [919, 304] width 380 height 249
click at [0, 0] on input "Faites glisser vos fichiers ici ou cliquez dans le carré bleu pour téléverser v…" at bounding box center [0, 0] width 0 height 0
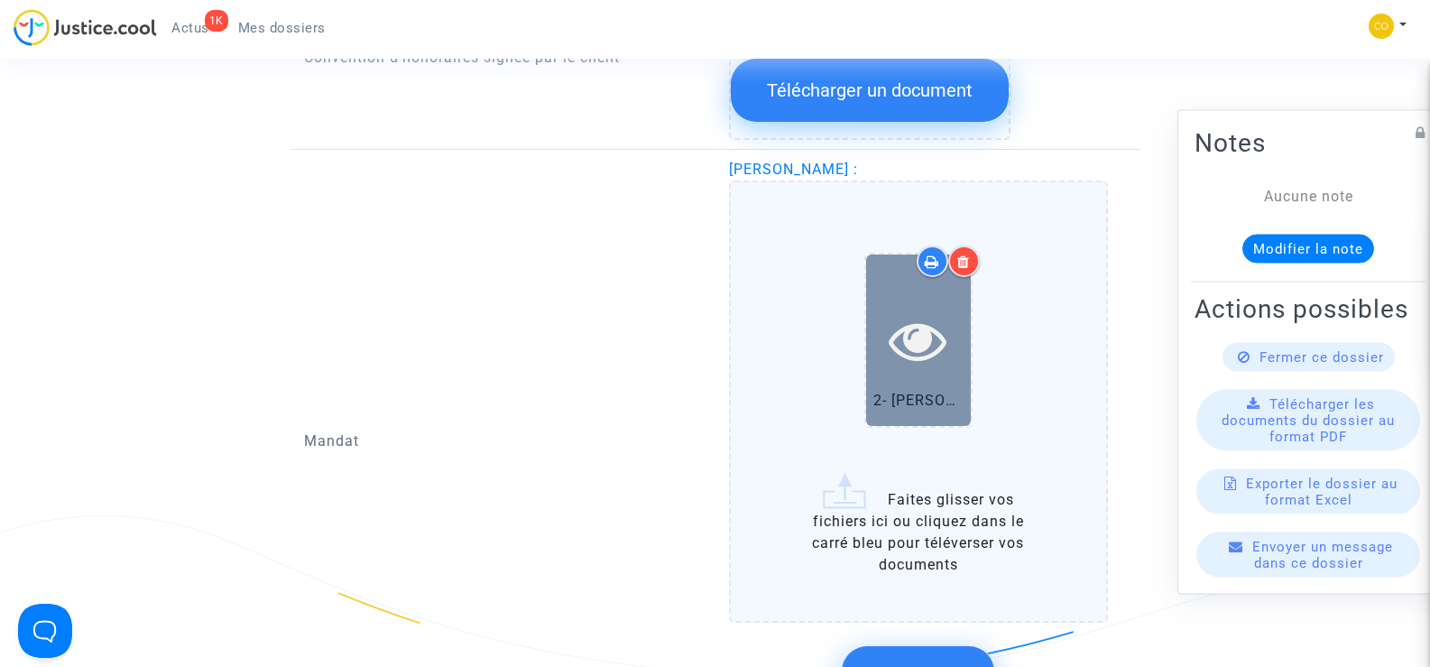
click at [921, 337] on icon at bounding box center [918, 340] width 59 height 58
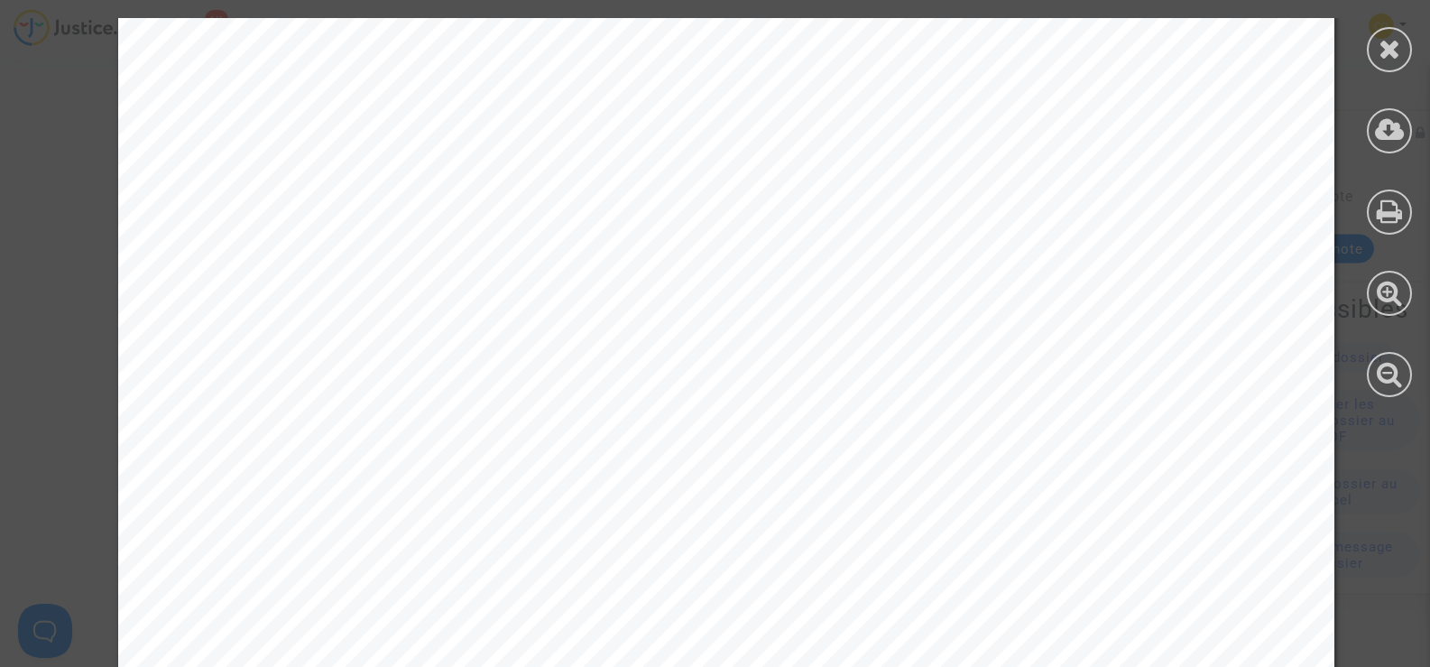
scroll to position [0, 0]
click at [1380, 57] on icon at bounding box center [1389, 48] width 23 height 27
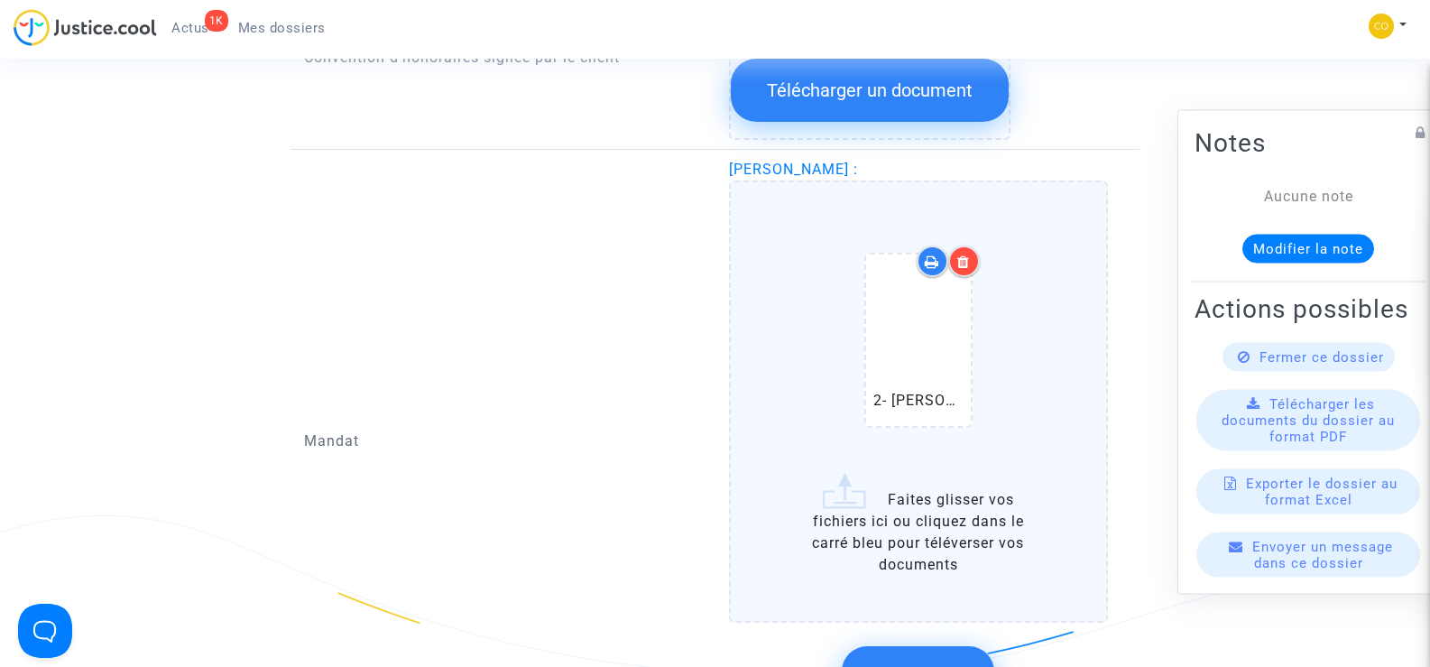
click at [970, 254] on icon at bounding box center [963, 261] width 13 height 14
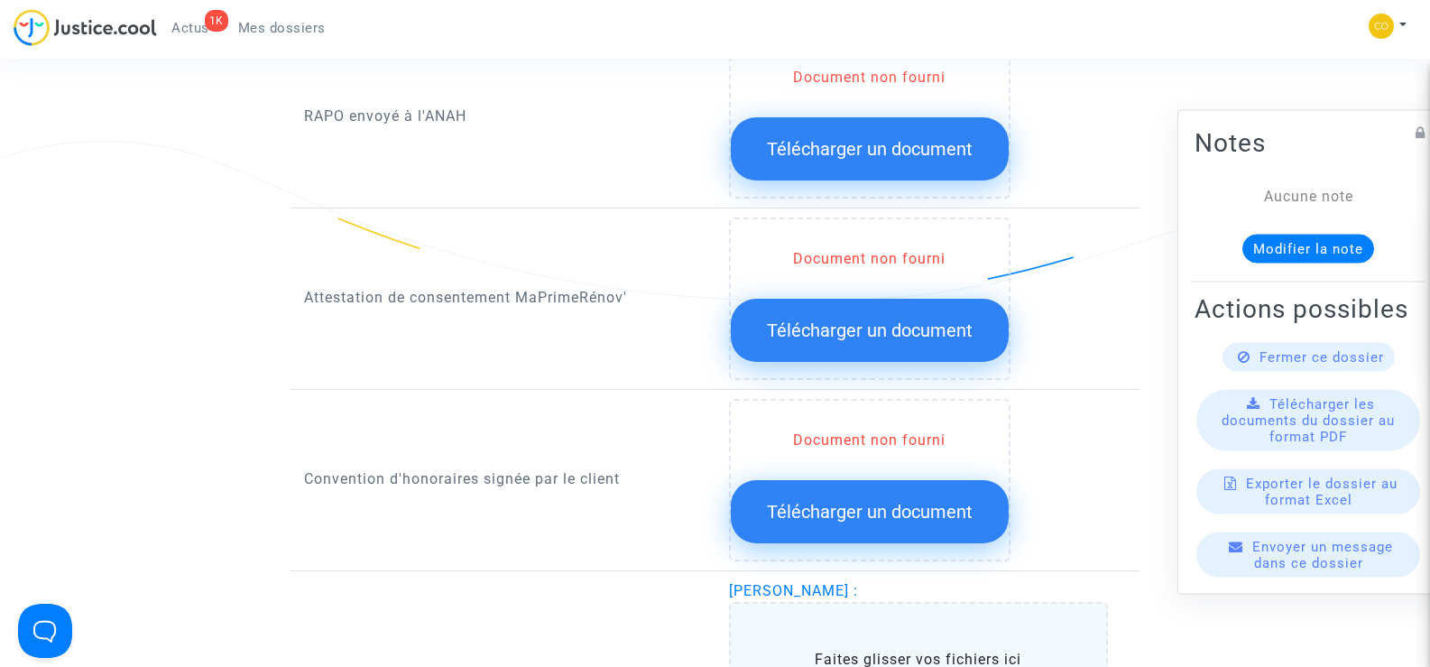
scroll to position [1841, 0]
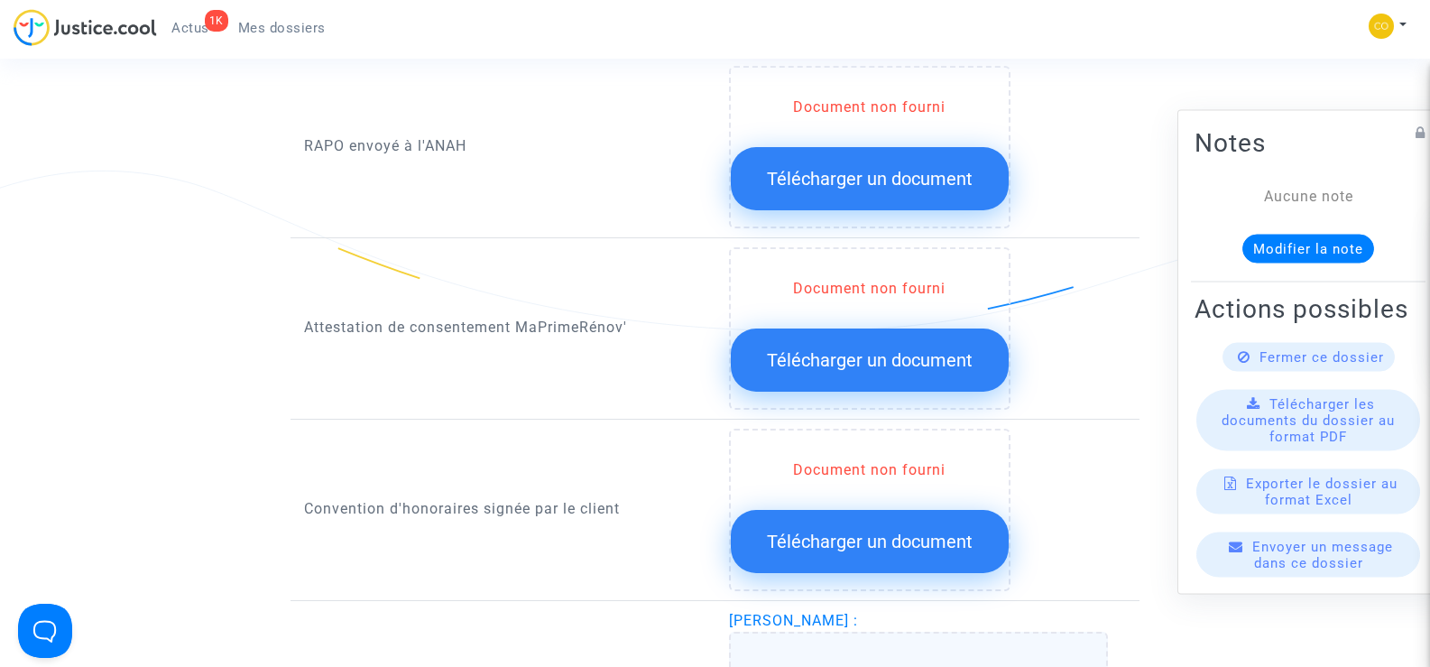
click at [862, 349] on span "Télécharger un document" at bounding box center [870, 360] width 206 height 22
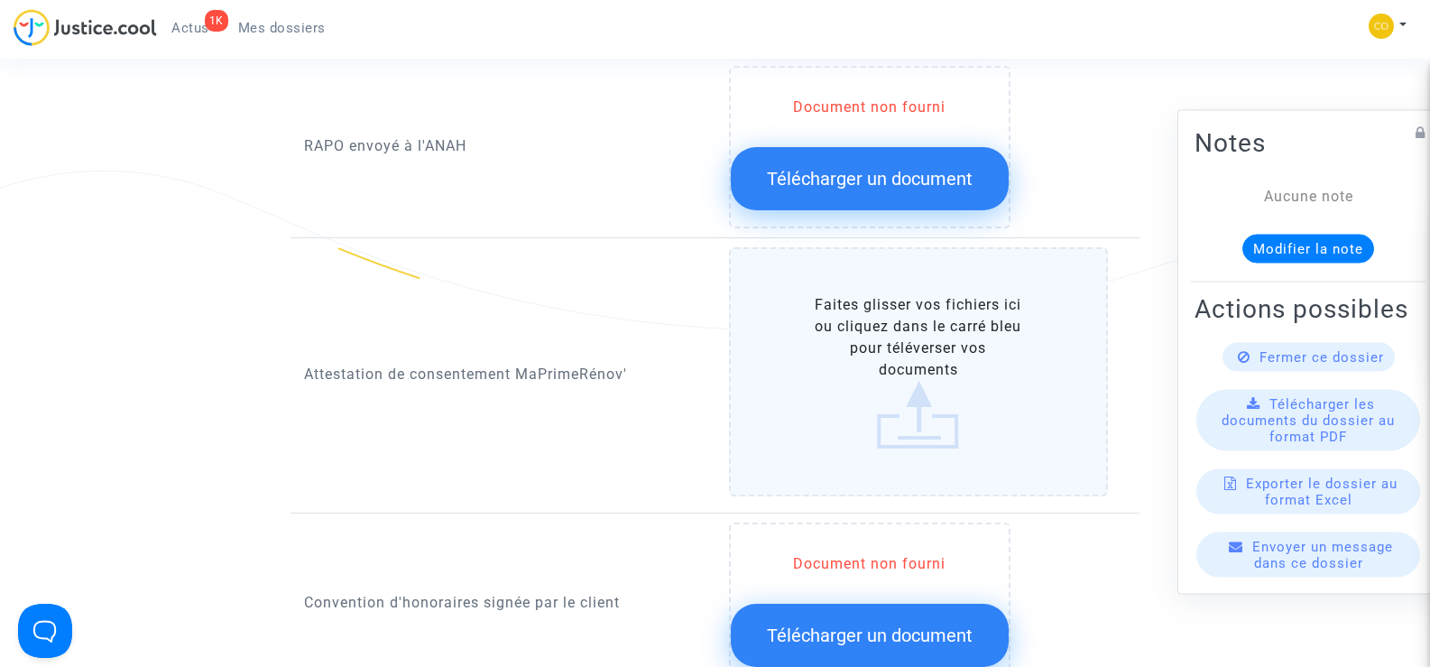
click at [897, 364] on label "Faites glisser vos fichiers ici ou cliquez dans le carré bleu pour téléverser v…" at bounding box center [919, 371] width 380 height 249
click at [0, 0] on input "Faites glisser vos fichiers ici ou cliquez dans le carré bleu pour téléverser v…" at bounding box center [0, 0] width 0 height 0
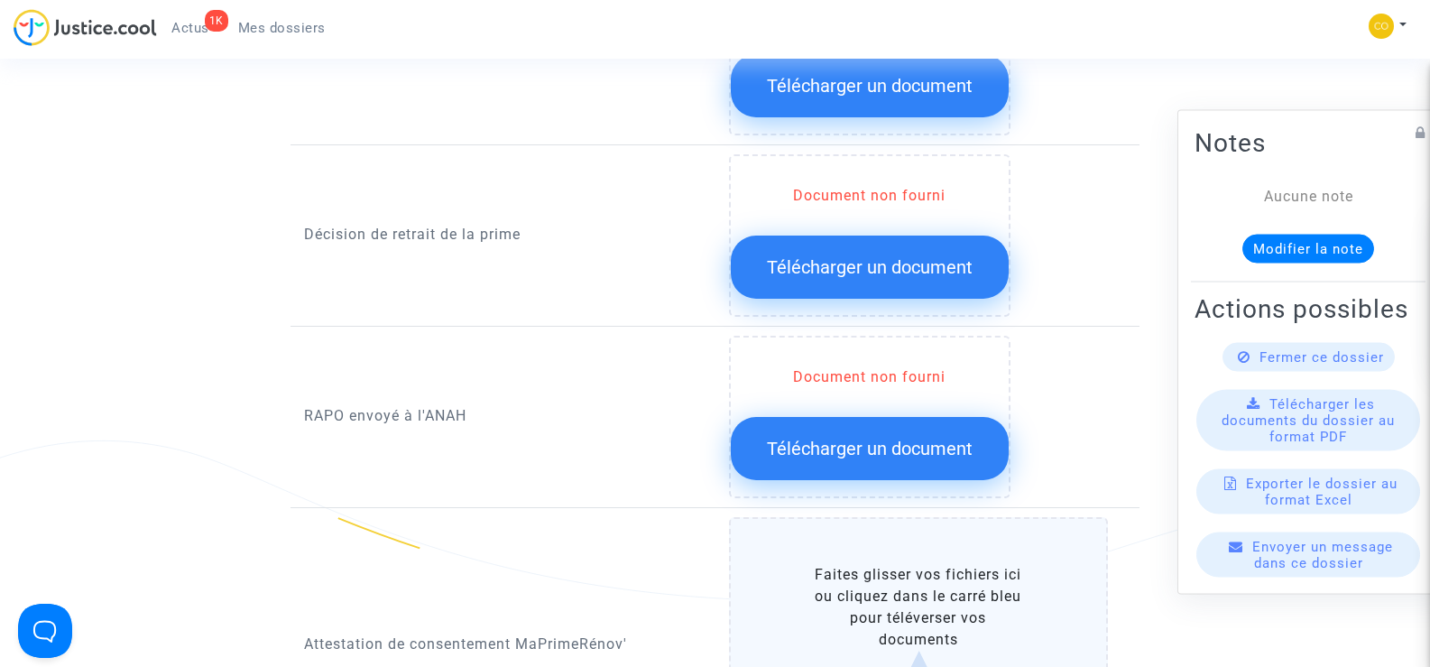
scroll to position [1570, 0]
click at [861, 257] on span "Télécharger un document" at bounding box center [870, 268] width 206 height 22
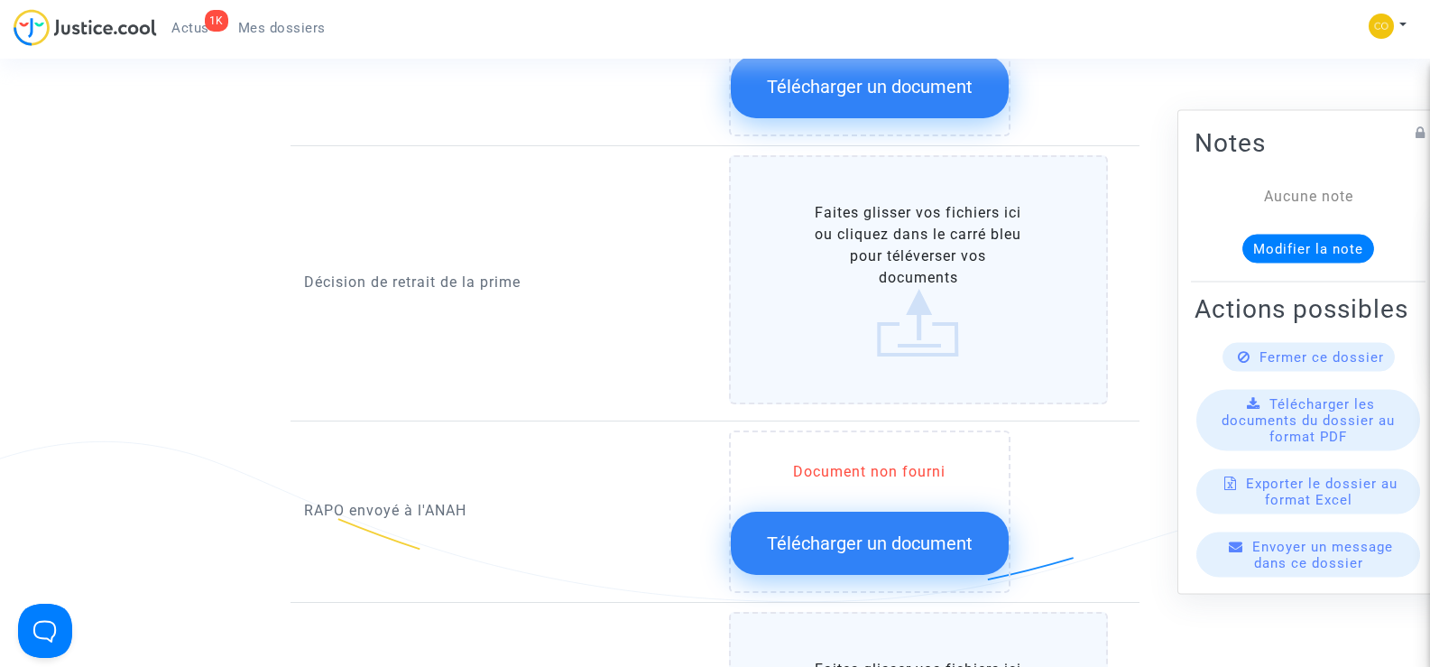
click at [899, 228] on label "Faites glisser vos fichiers ici ou cliquez dans le carré bleu pour téléverser v…" at bounding box center [919, 279] width 380 height 249
click at [0, 0] on input "Faites glisser vos fichiers ici ou cliquez dans le carré bleu pour téléverser v…" at bounding box center [0, 0] width 0 height 0
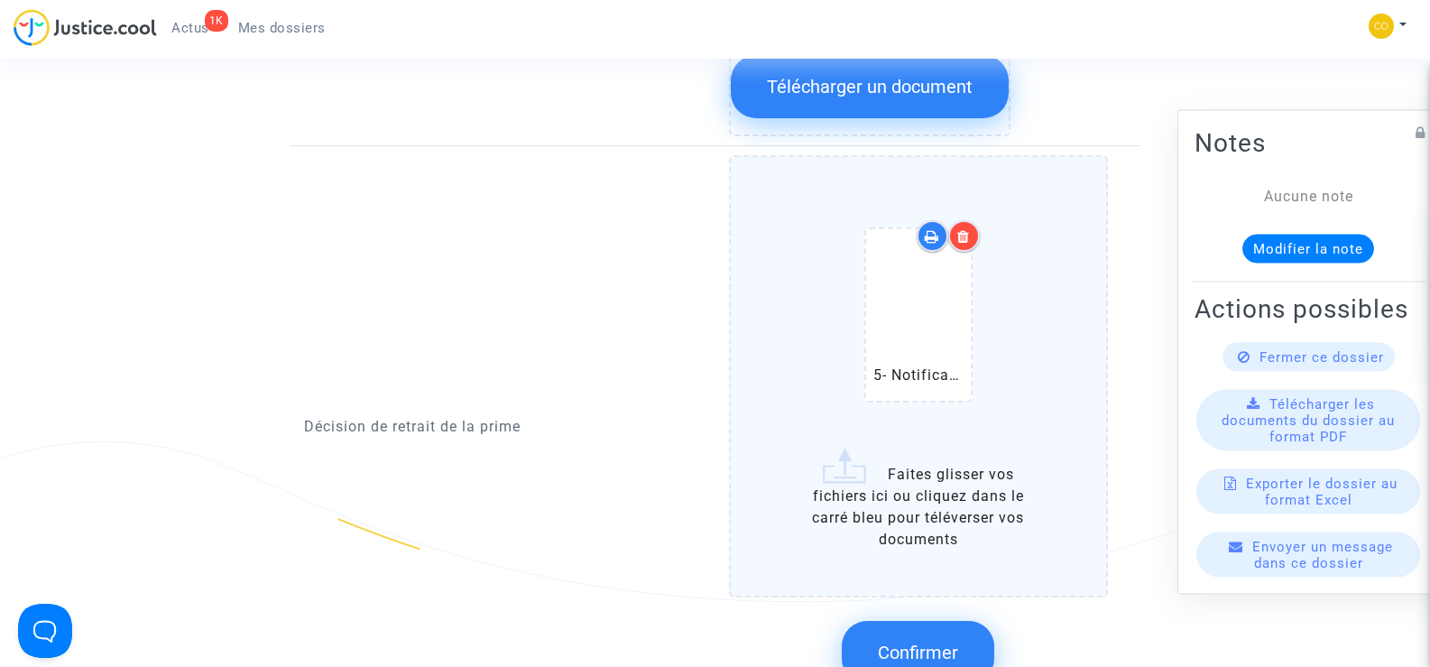
click at [965, 229] on icon at bounding box center [963, 236] width 13 height 14
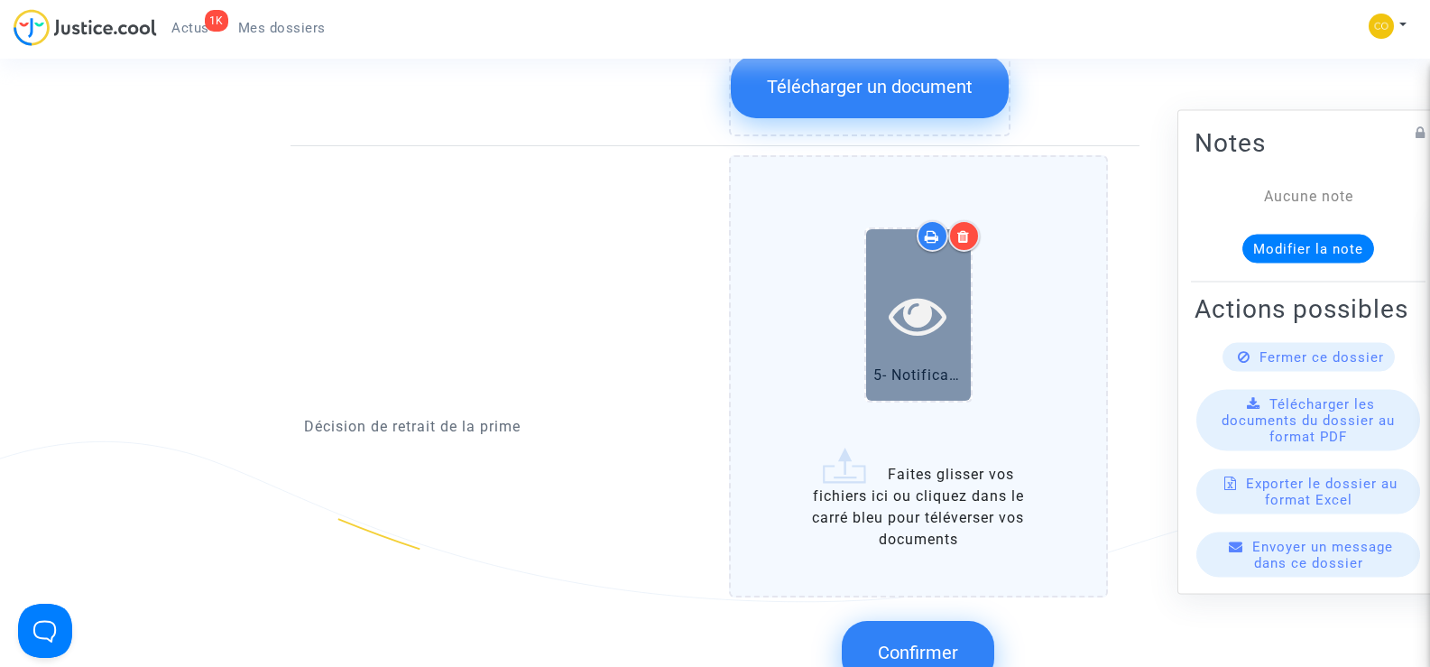
click at [947, 286] on icon at bounding box center [918, 315] width 59 height 58
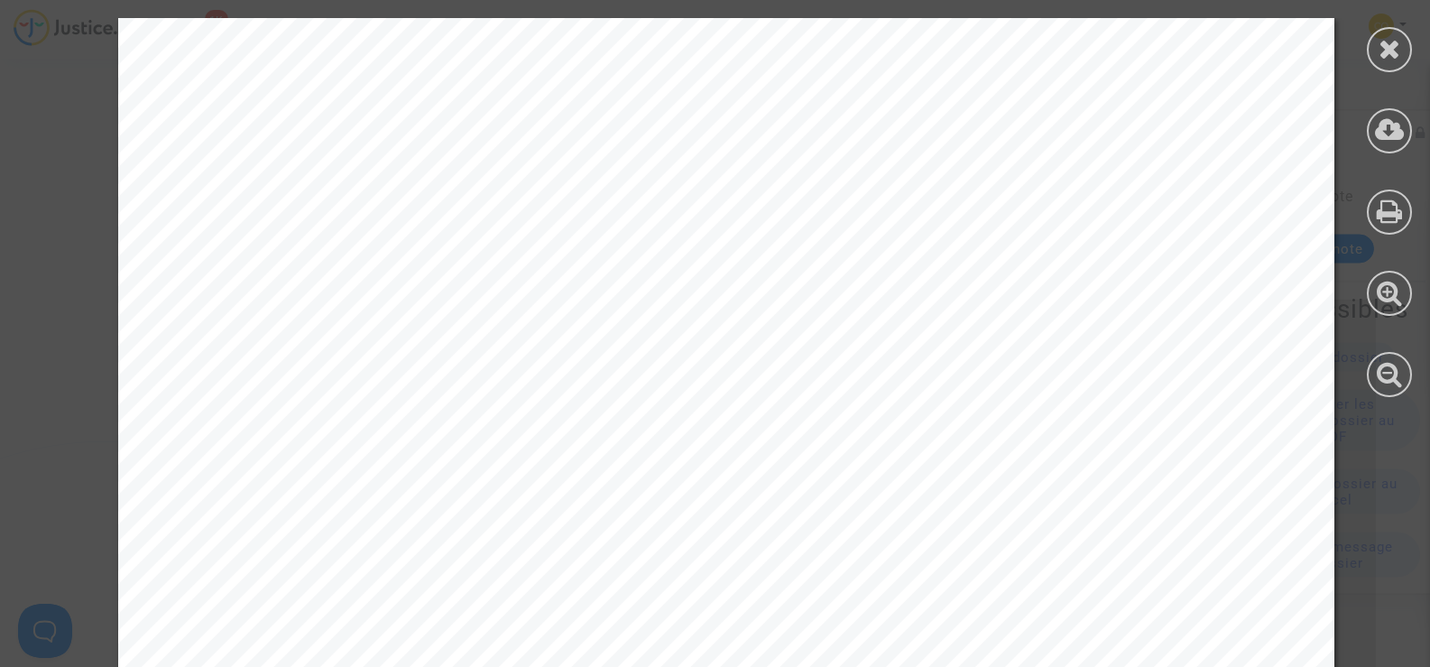
scroll to position [90, 0]
click at [1372, 49] on div at bounding box center [1389, 49] width 45 height 45
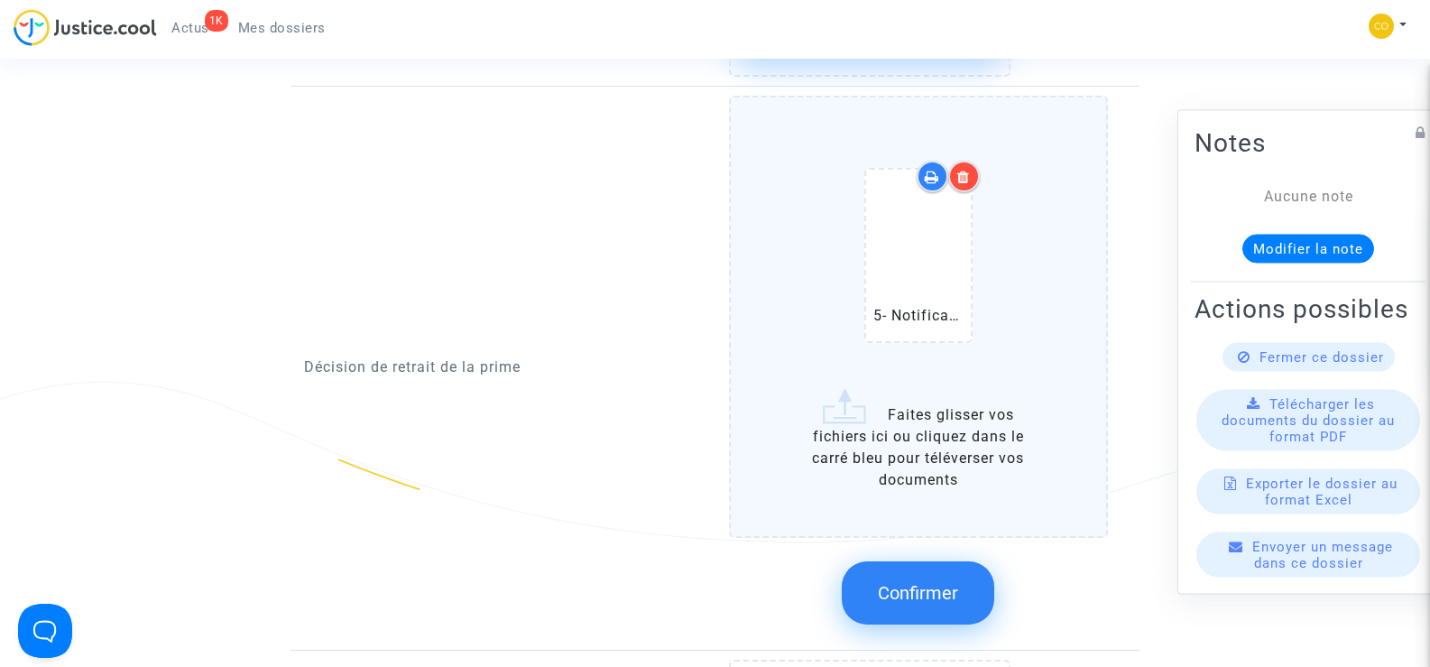
scroll to position [1661, 0]
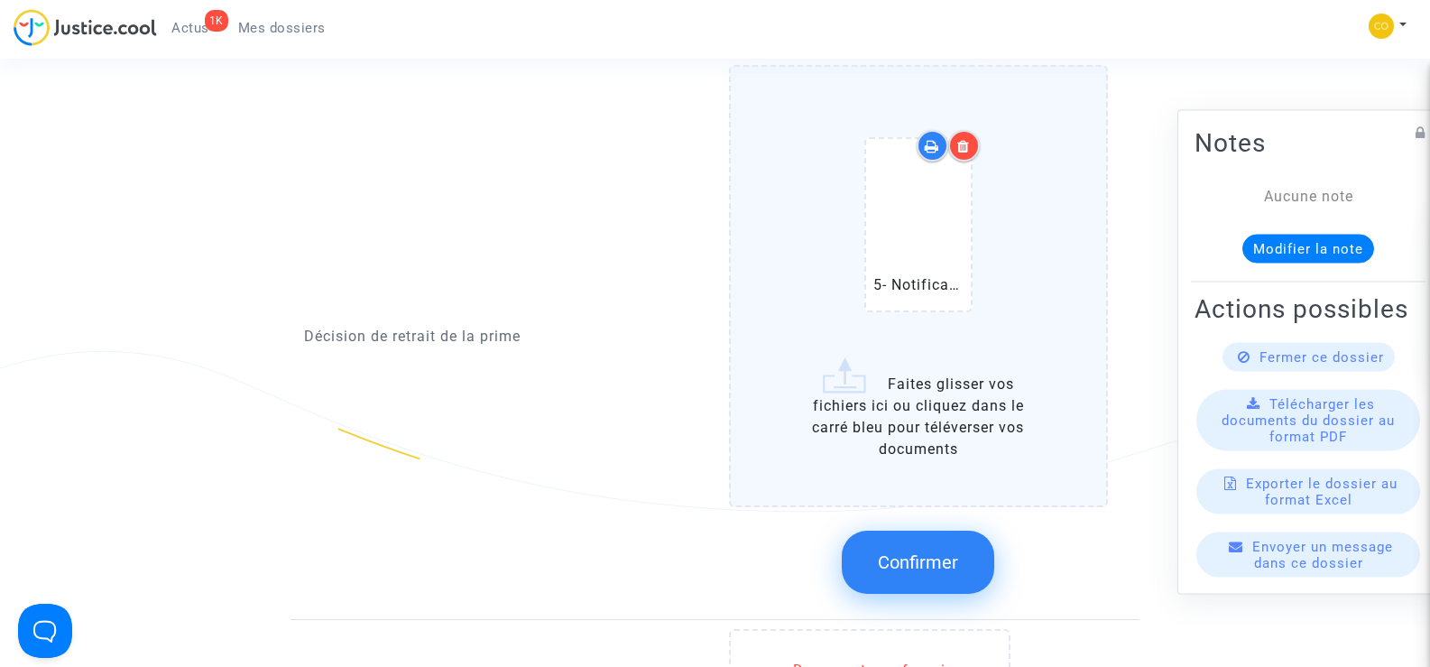
click at [939, 551] on span "Confirmer" at bounding box center [918, 562] width 80 height 22
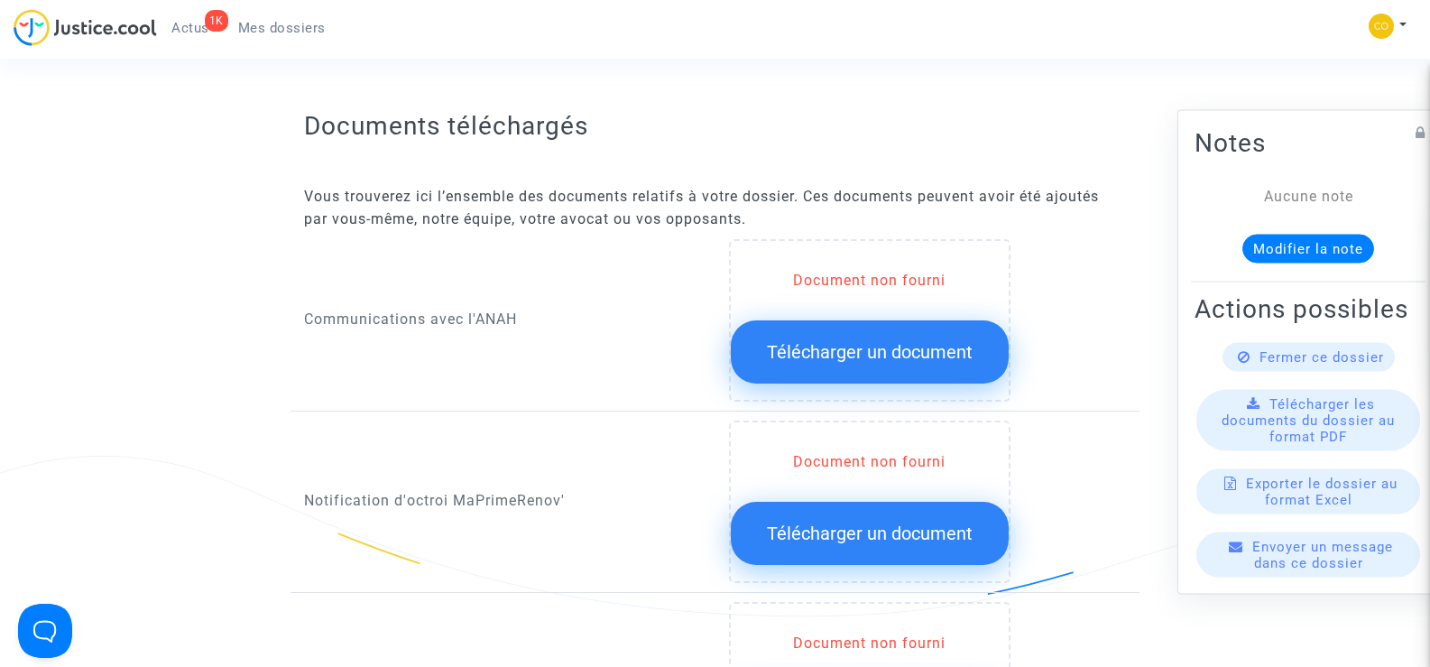
scroll to position [849, 0]
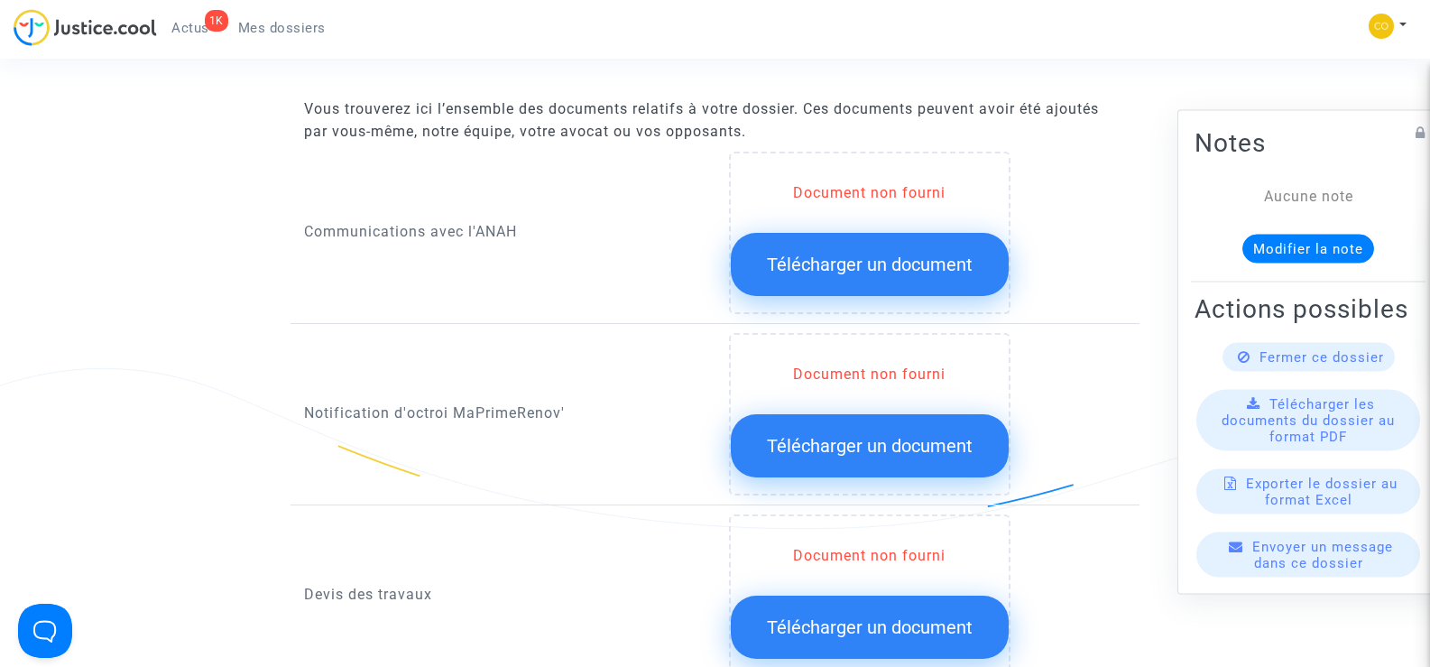
click at [868, 435] on span "Télécharger un document" at bounding box center [870, 446] width 206 height 22
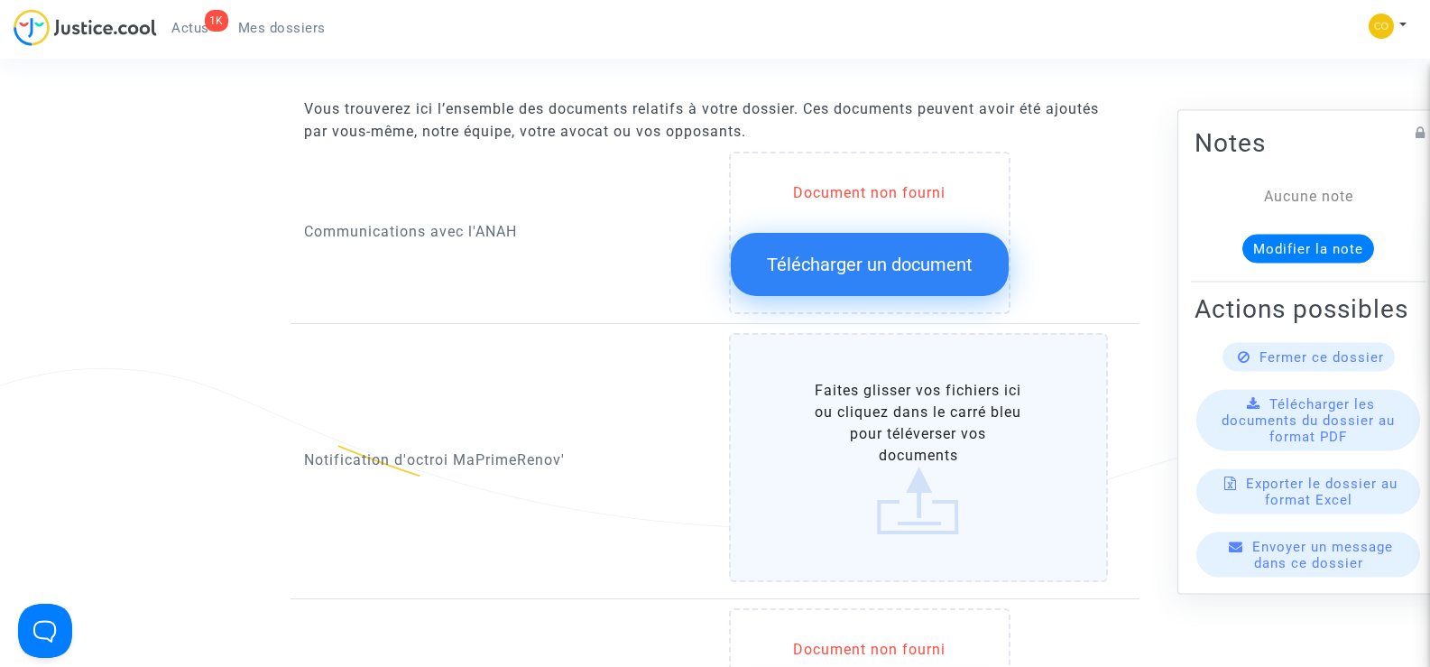
scroll to position [939, 0]
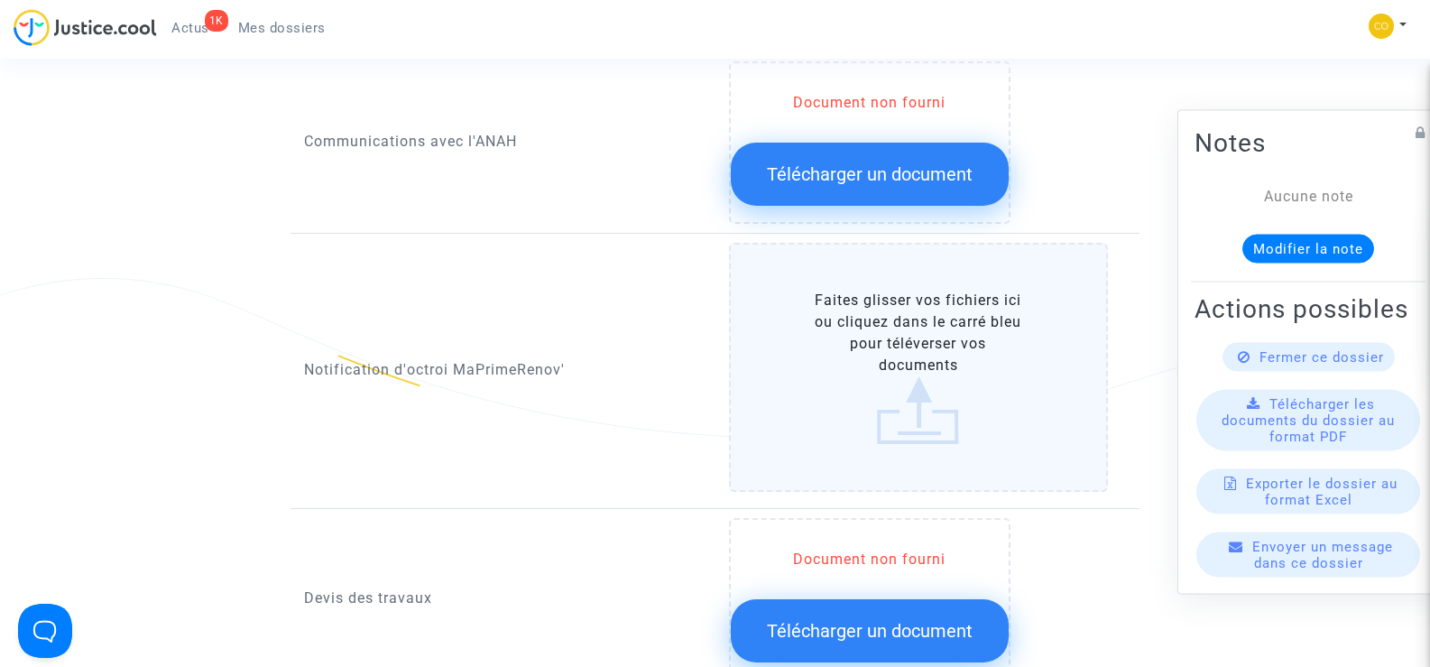
click at [946, 318] on label "Faites glisser vos fichiers ici ou cliquez dans le carré bleu pour téléverser v…" at bounding box center [919, 367] width 380 height 249
click at [0, 0] on input "Faites glisser vos fichiers ici ou cliquez dans le carré bleu pour téléverser v…" at bounding box center [0, 0] width 0 height 0
click at [908, 350] on label "Faites glisser vos fichiers ici ou cliquez dans le carré bleu pour téléverser v…" at bounding box center [919, 367] width 380 height 249
click at [0, 0] on input "Faites glisser vos fichiers ici ou cliquez dans le carré bleu pour téléverser v…" at bounding box center [0, 0] width 0 height 0
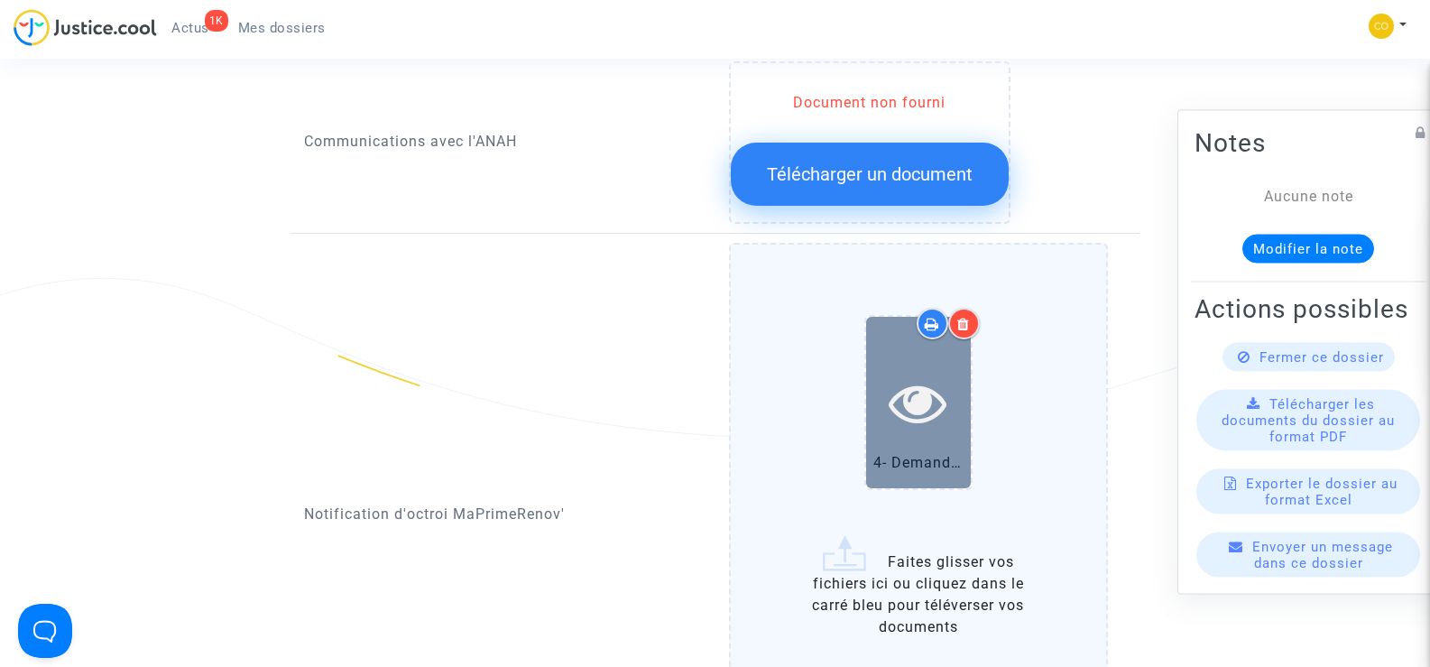
click at [903, 384] on icon at bounding box center [918, 402] width 59 height 58
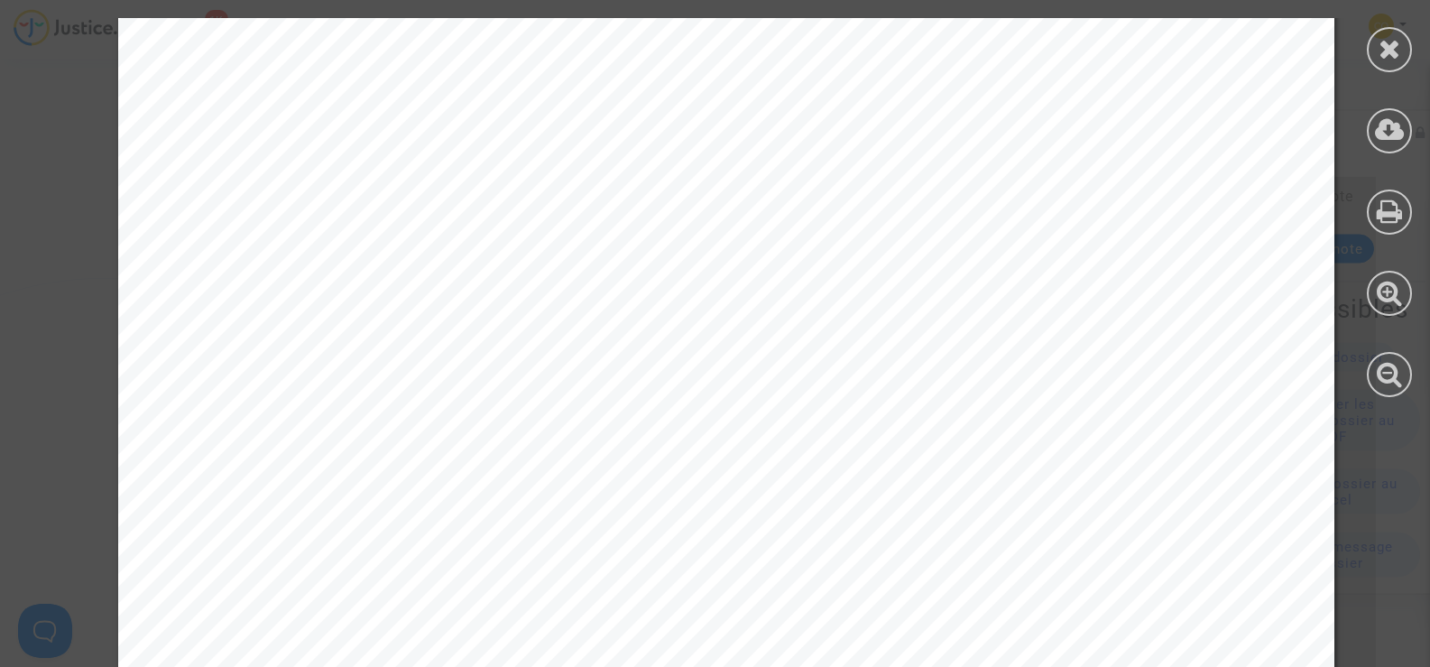
scroll to position [0, 0]
click at [1399, 38] on icon at bounding box center [1389, 48] width 23 height 27
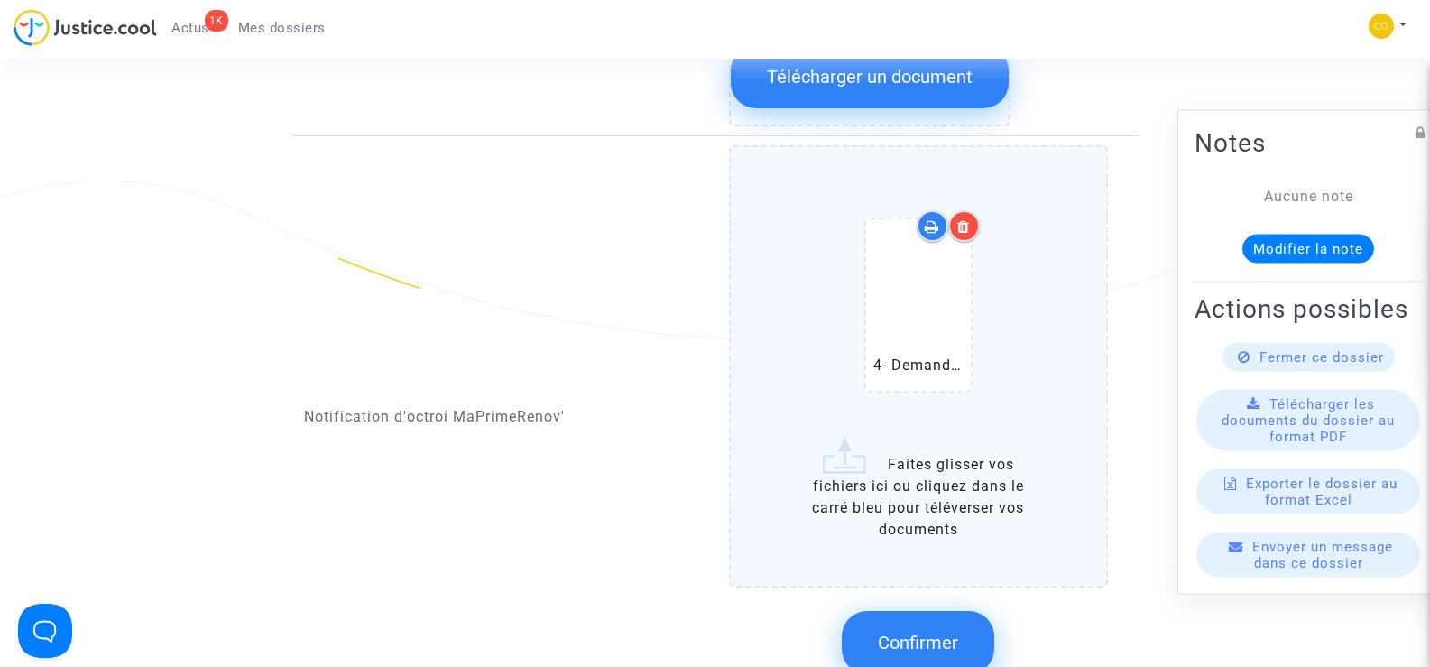
scroll to position [1210, 0]
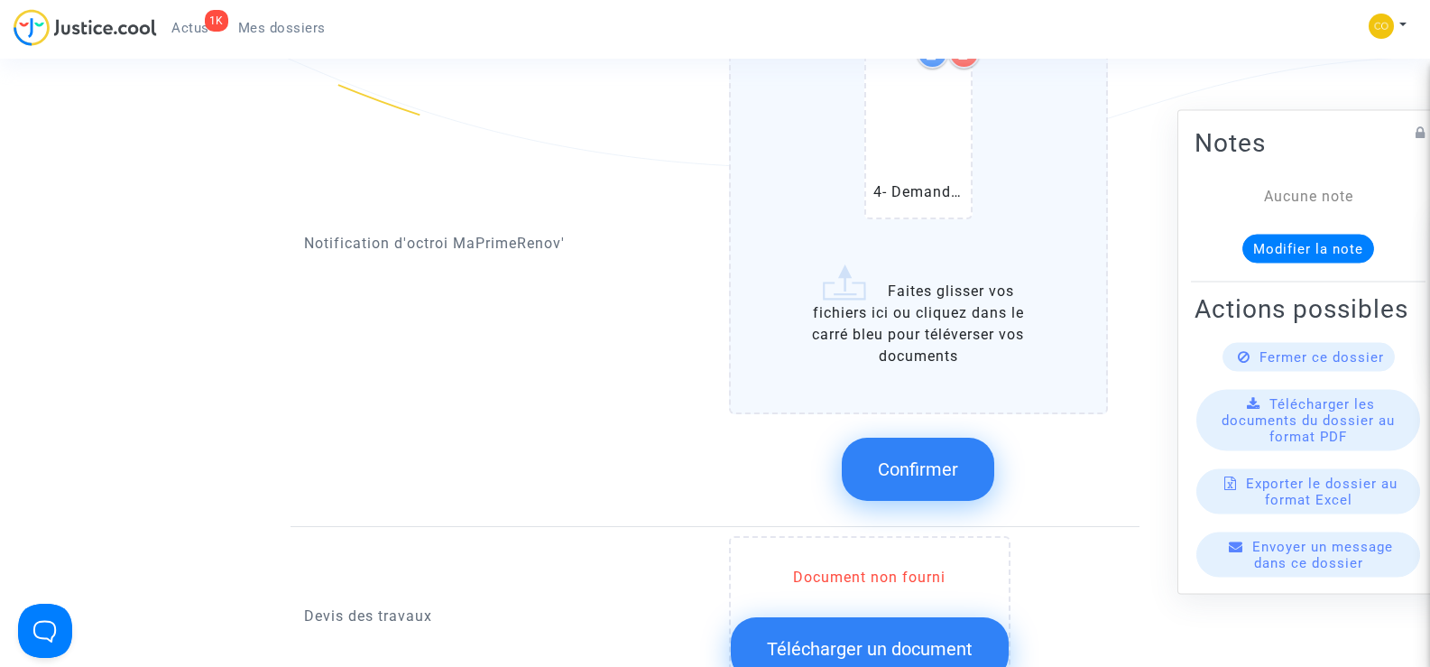
click at [917, 458] on span "Confirmer" at bounding box center [918, 469] width 80 height 22
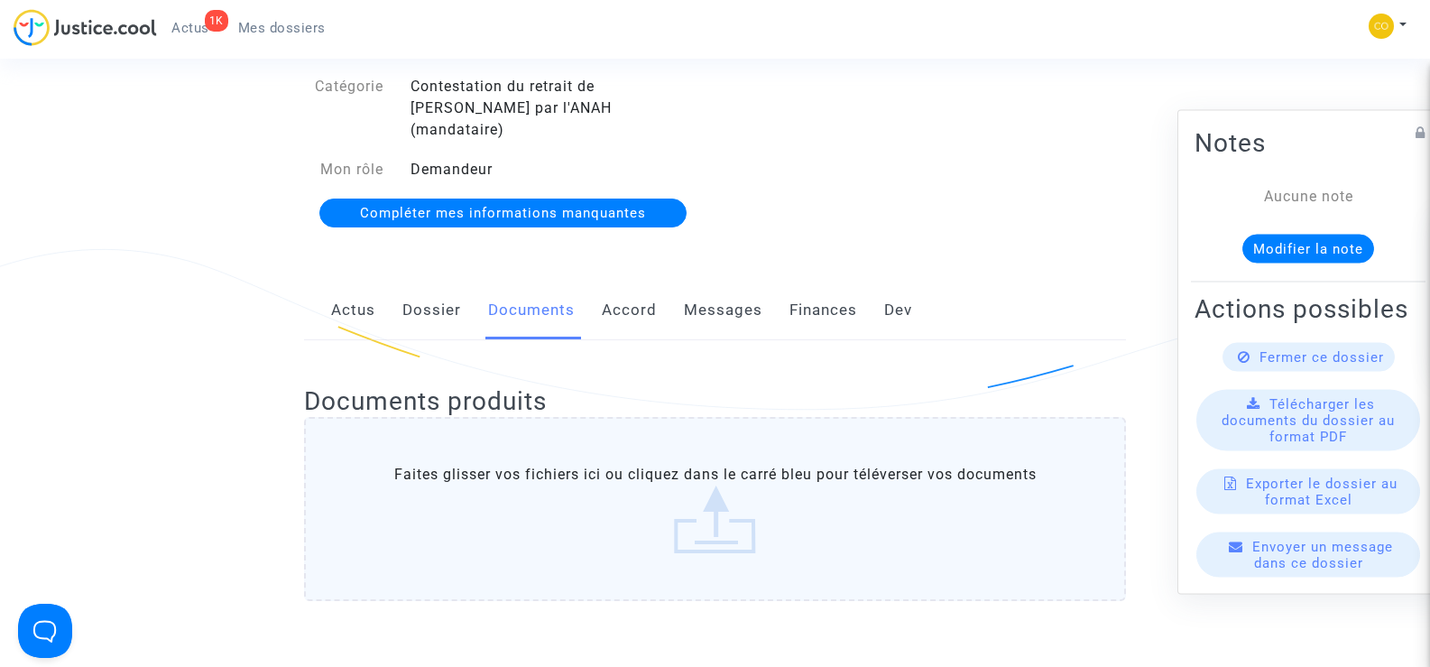
scroll to position [0, 0]
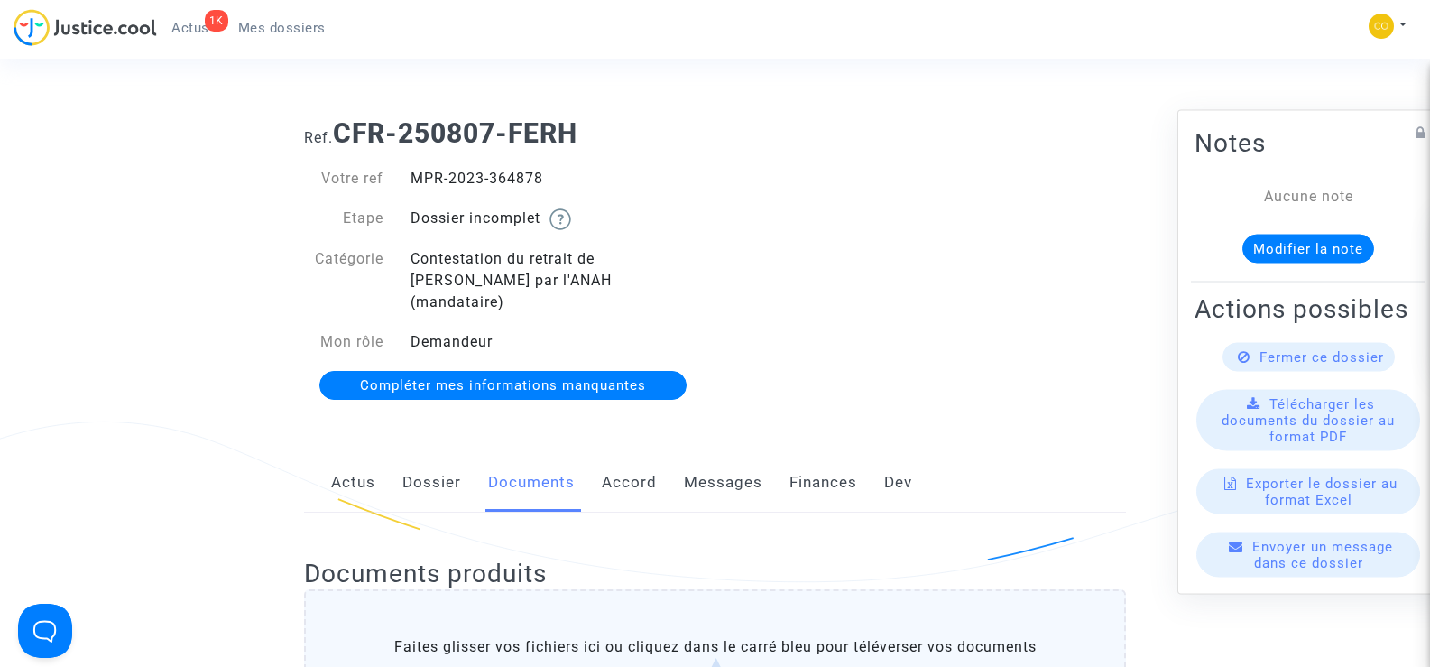
drag, startPoint x: 553, startPoint y: 181, endPoint x: 395, endPoint y: 178, distance: 157.9
click at [395, 178] on div "Votre ref MPR-2023-364878" at bounding box center [502, 179] width 425 height 22
click at [1010, 217] on div "Ref. CFR-250807-FERH Votre ref MPR-2023-364878 Etape Dossier incomplet Catégori…" at bounding box center [714, 260] width 849 height 312
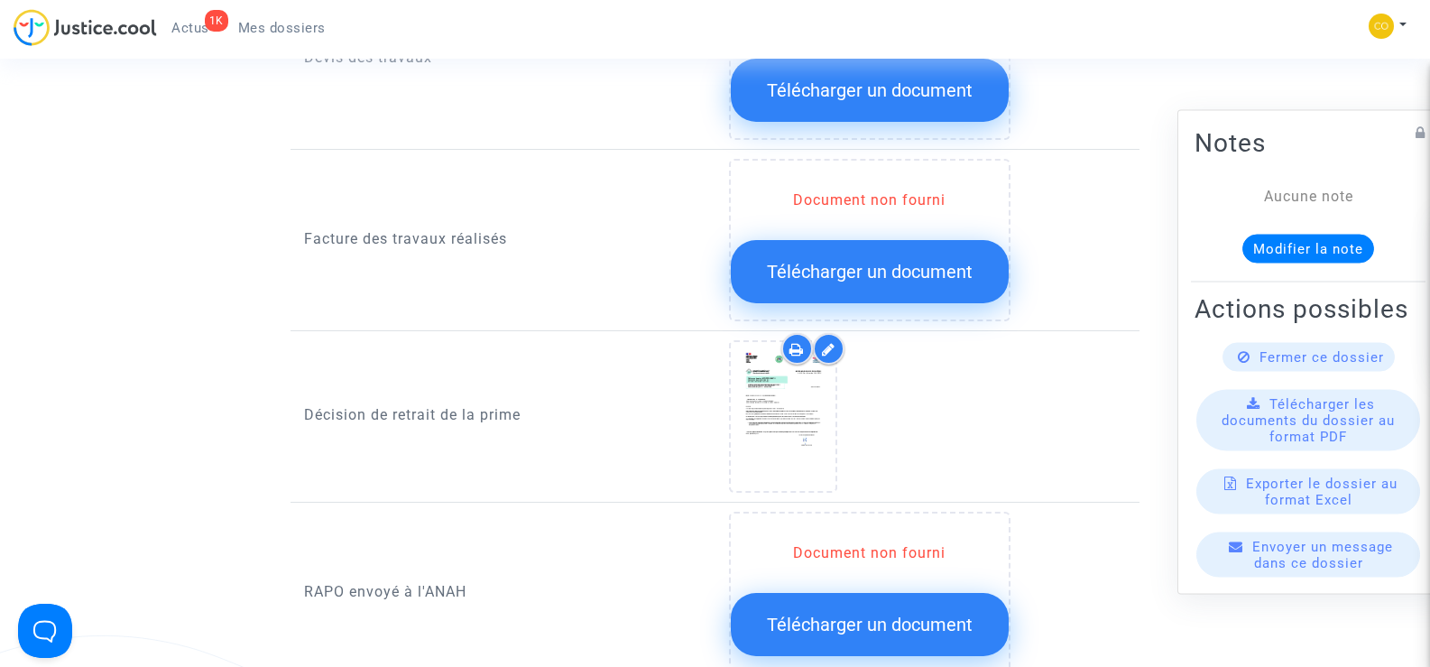
scroll to position [1173, 0]
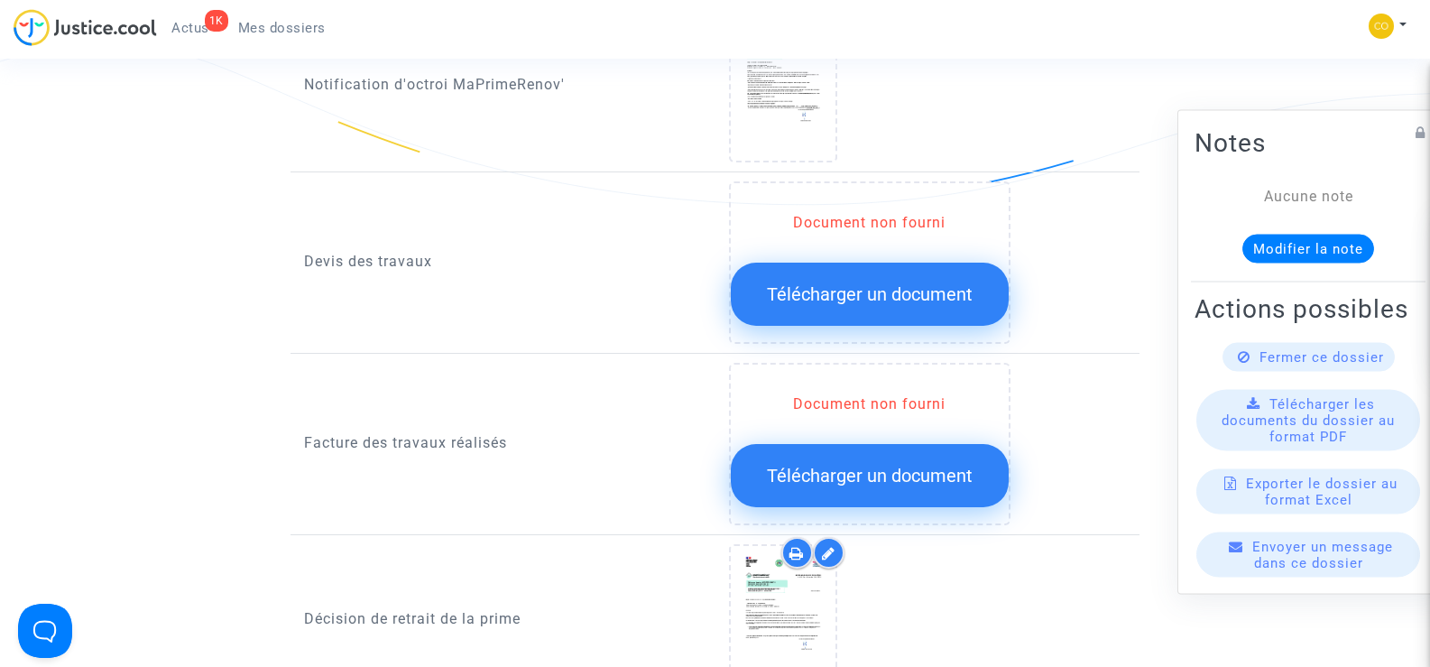
click at [843, 283] on span "Télécharger un document" at bounding box center [870, 294] width 206 height 22
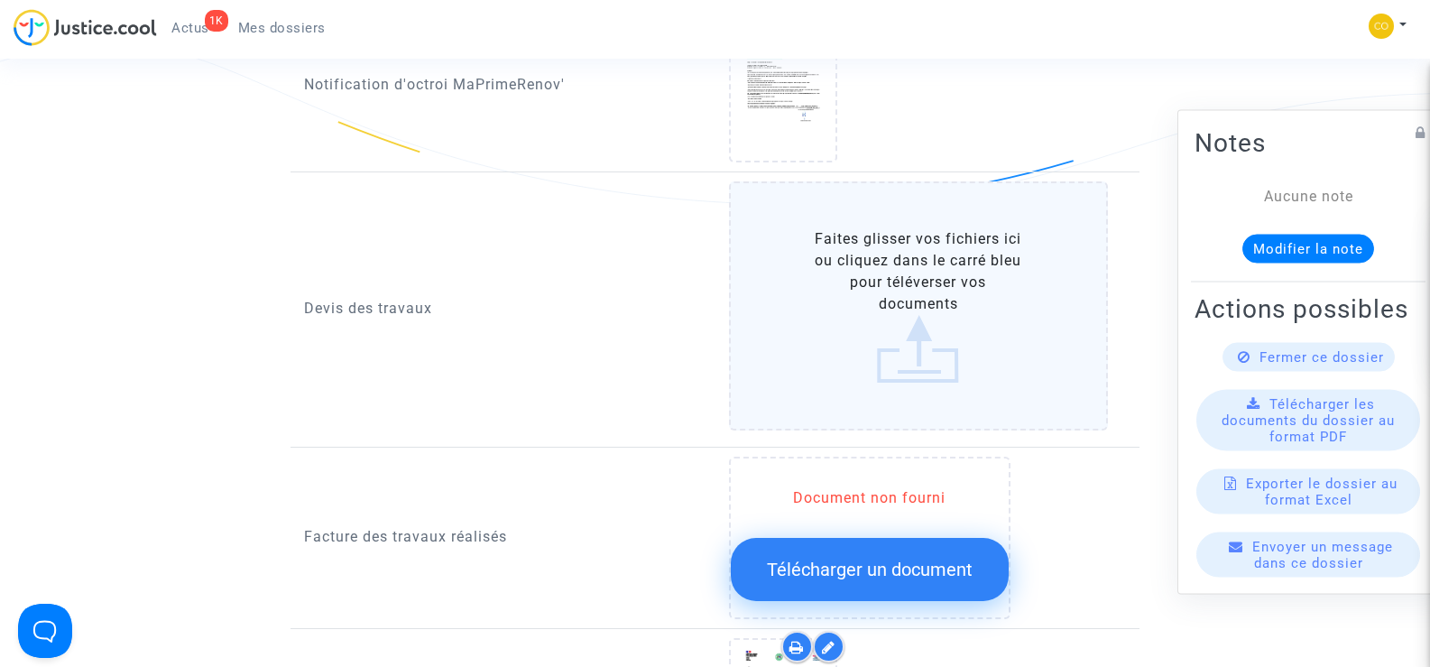
click at [921, 267] on label "Faites glisser vos fichiers ici ou cliquez dans le carré bleu pour téléverser v…" at bounding box center [919, 305] width 380 height 249
click at [0, 0] on input "Faites glisser vos fichiers ici ou cliquez dans le carré bleu pour téléverser v…" at bounding box center [0, 0] width 0 height 0
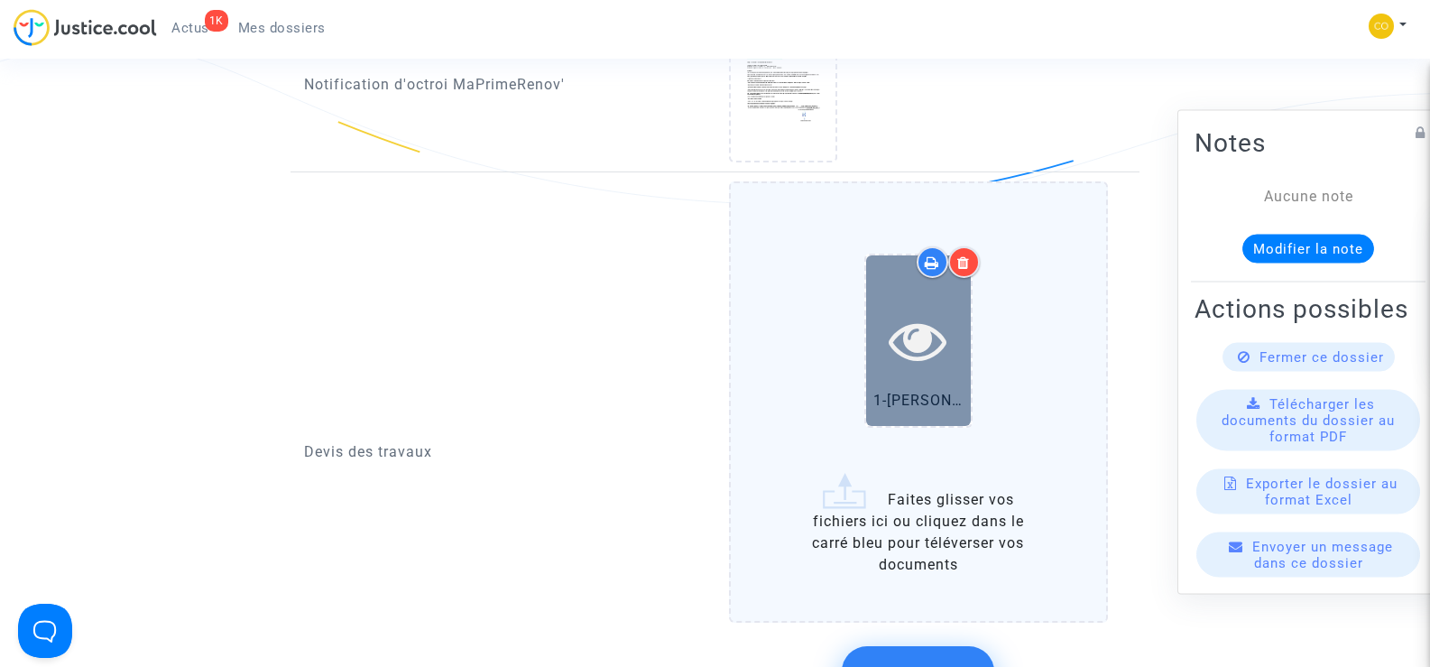
click at [930, 368] on div at bounding box center [918, 340] width 105 height 170
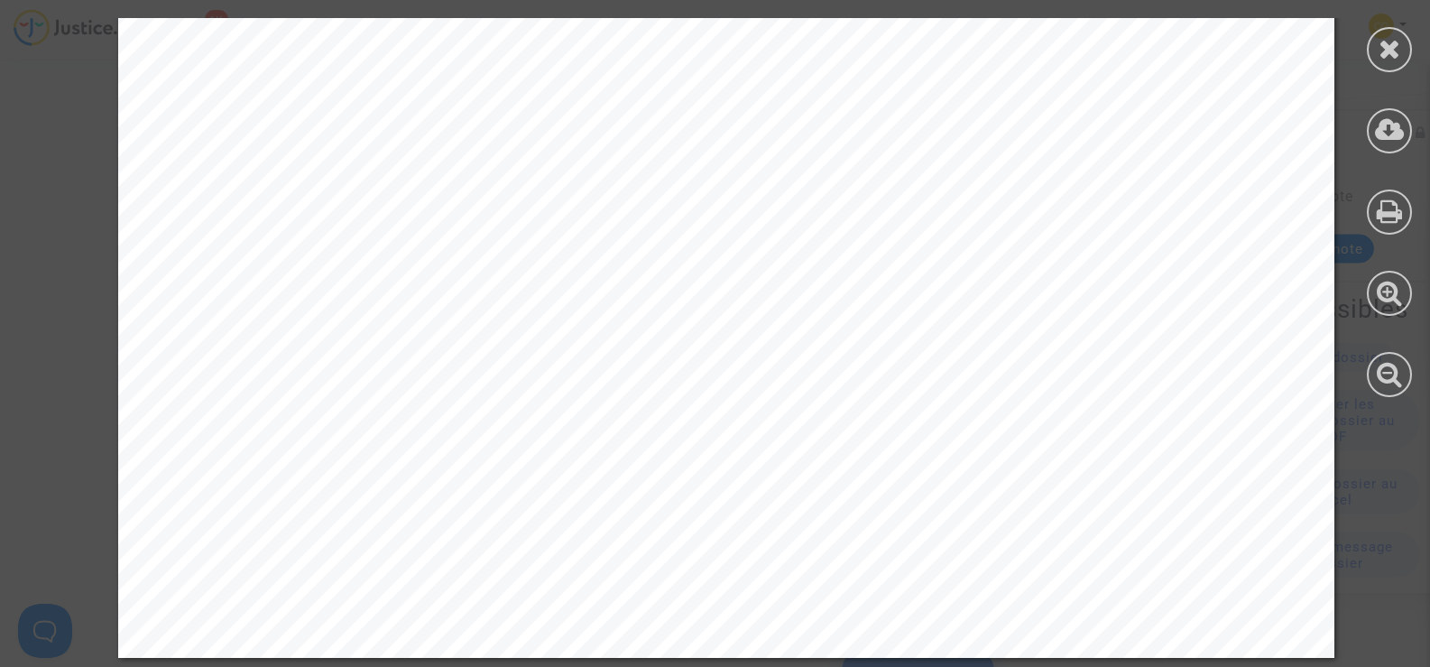
scroll to position [2825, 0]
click at [1383, 41] on icon at bounding box center [1389, 48] width 23 height 27
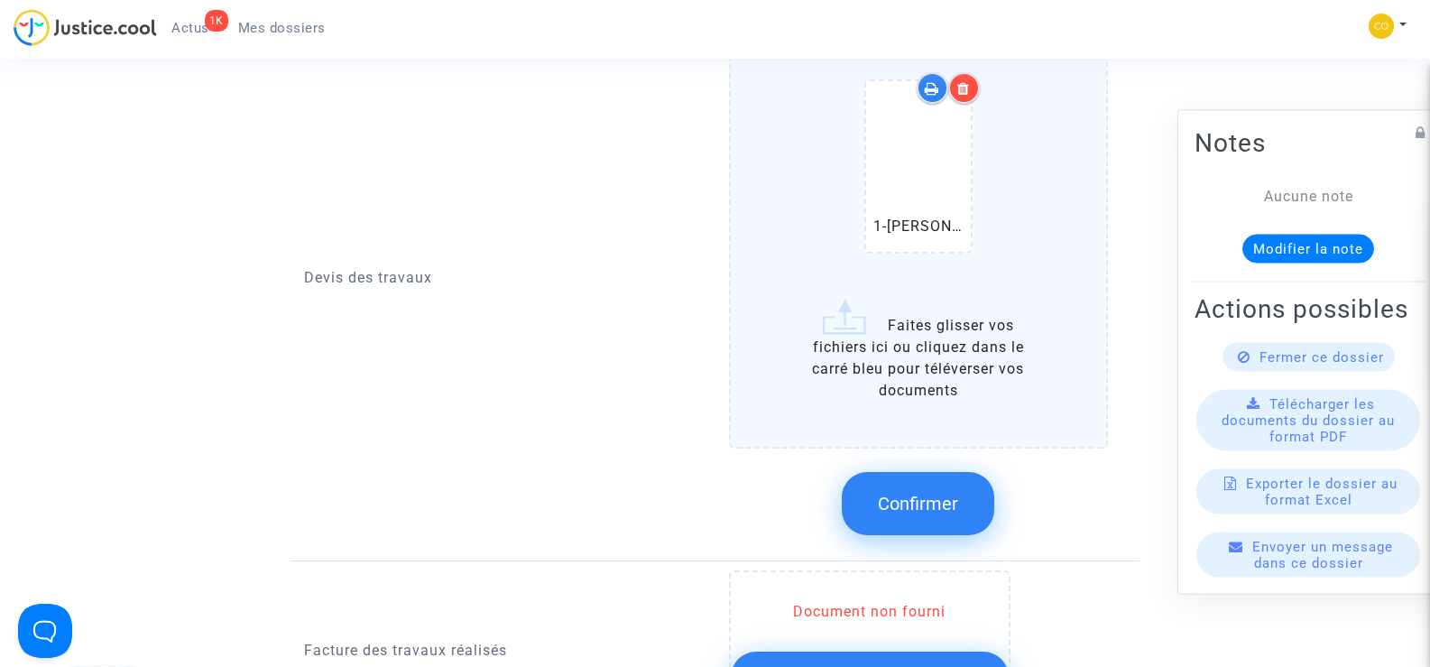
scroll to position [1353, 0]
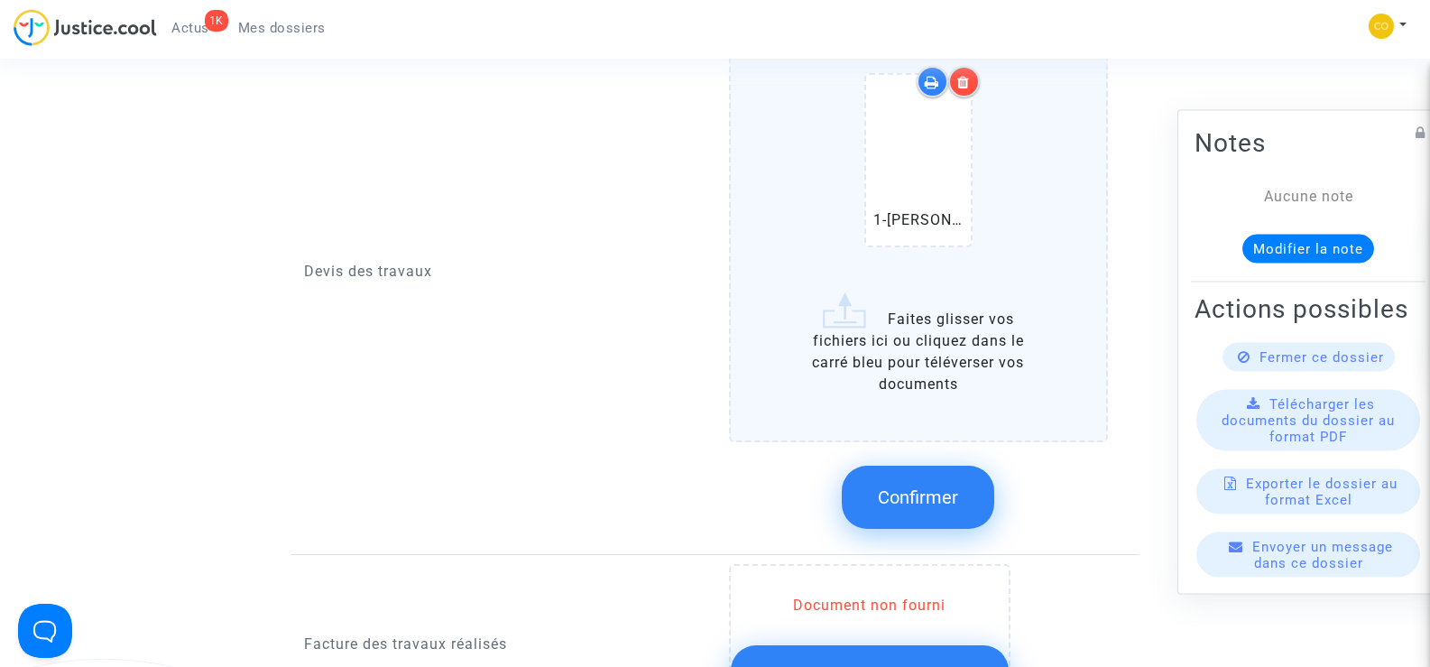
click at [906, 486] on span "Confirmer" at bounding box center [918, 497] width 80 height 22
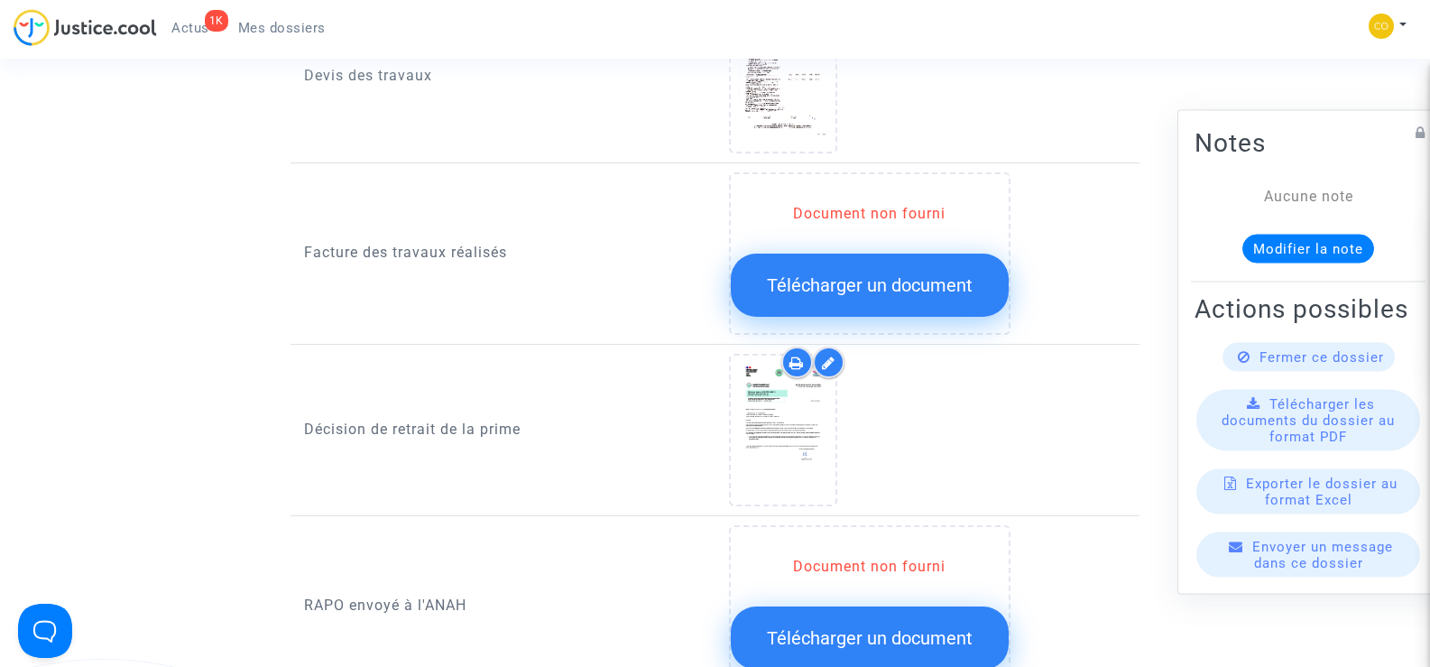
click at [856, 274] on span "Télécharger un document" at bounding box center [870, 285] width 206 height 22
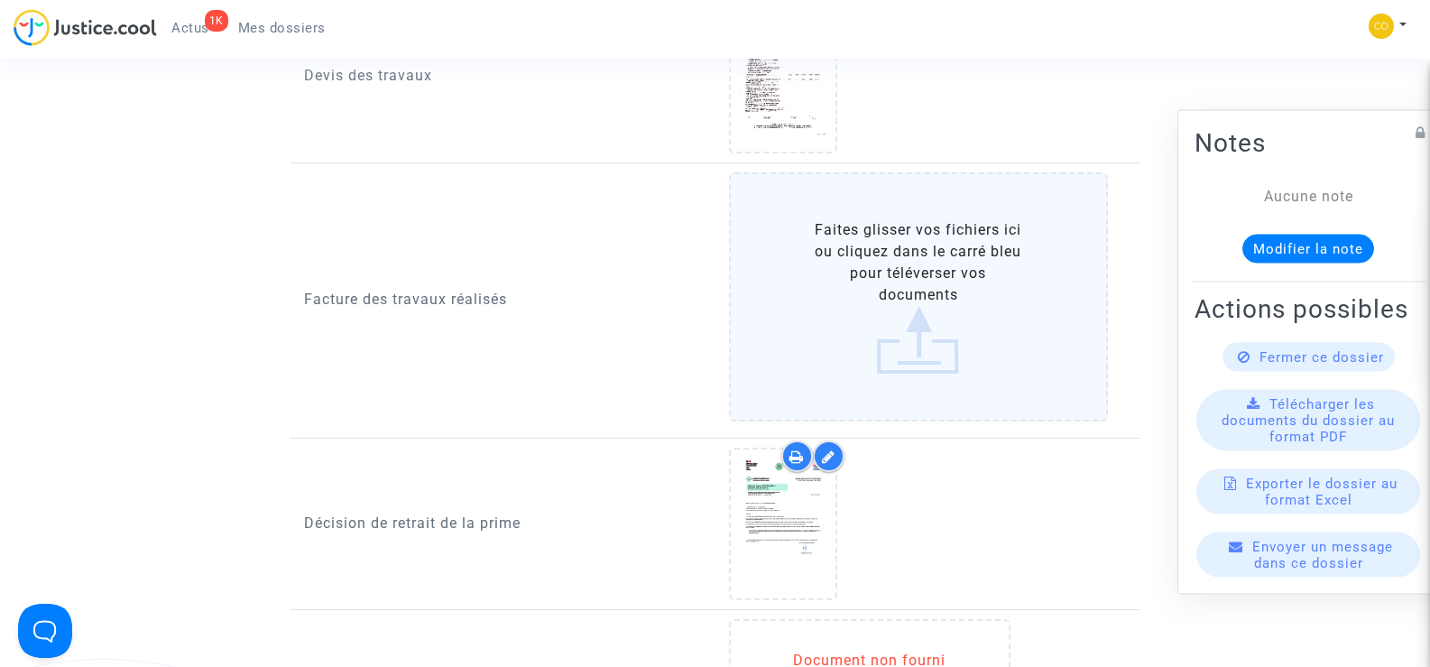
click at [935, 277] on label "Faites glisser vos fichiers ici ou cliquez dans le carré bleu pour téléverser v…" at bounding box center [919, 296] width 380 height 249
click at [0, 0] on input "Faites glisser vos fichiers ici ou cliquez dans le carré bleu pour téléverser v…" at bounding box center [0, 0] width 0 height 0
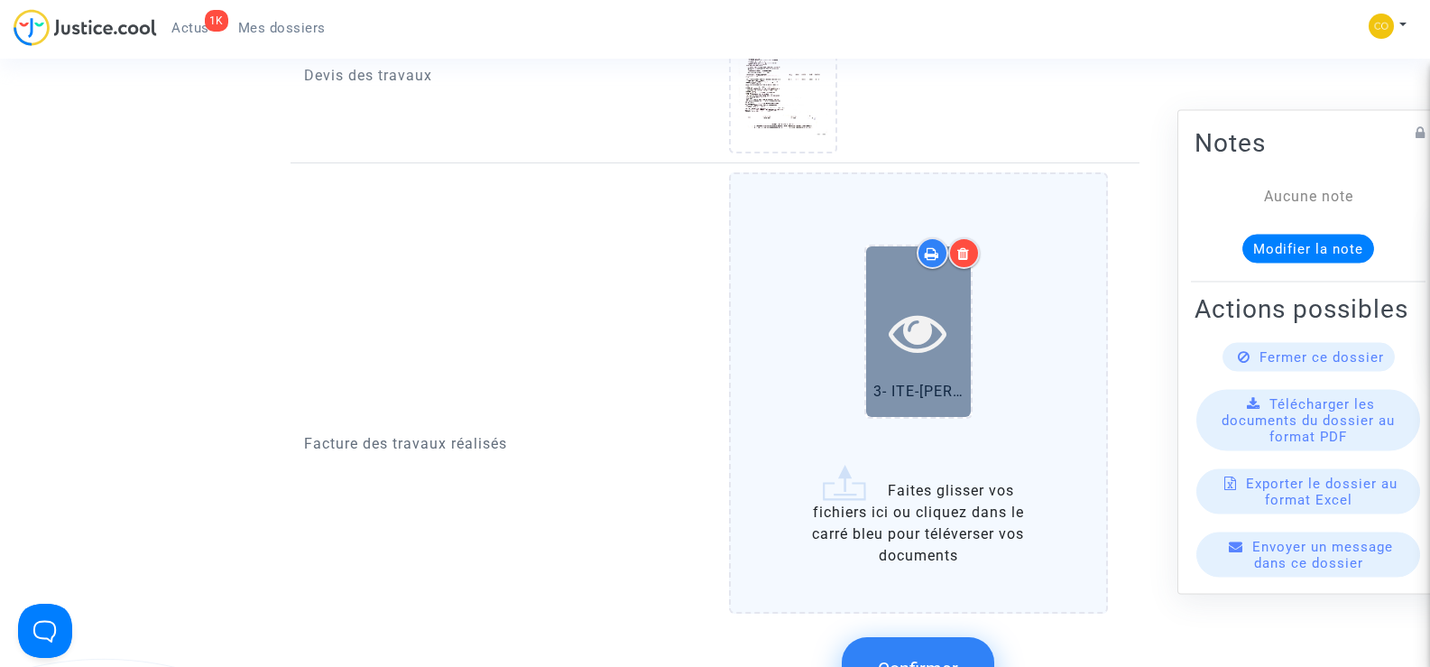
click at [915, 303] on icon at bounding box center [918, 332] width 59 height 58
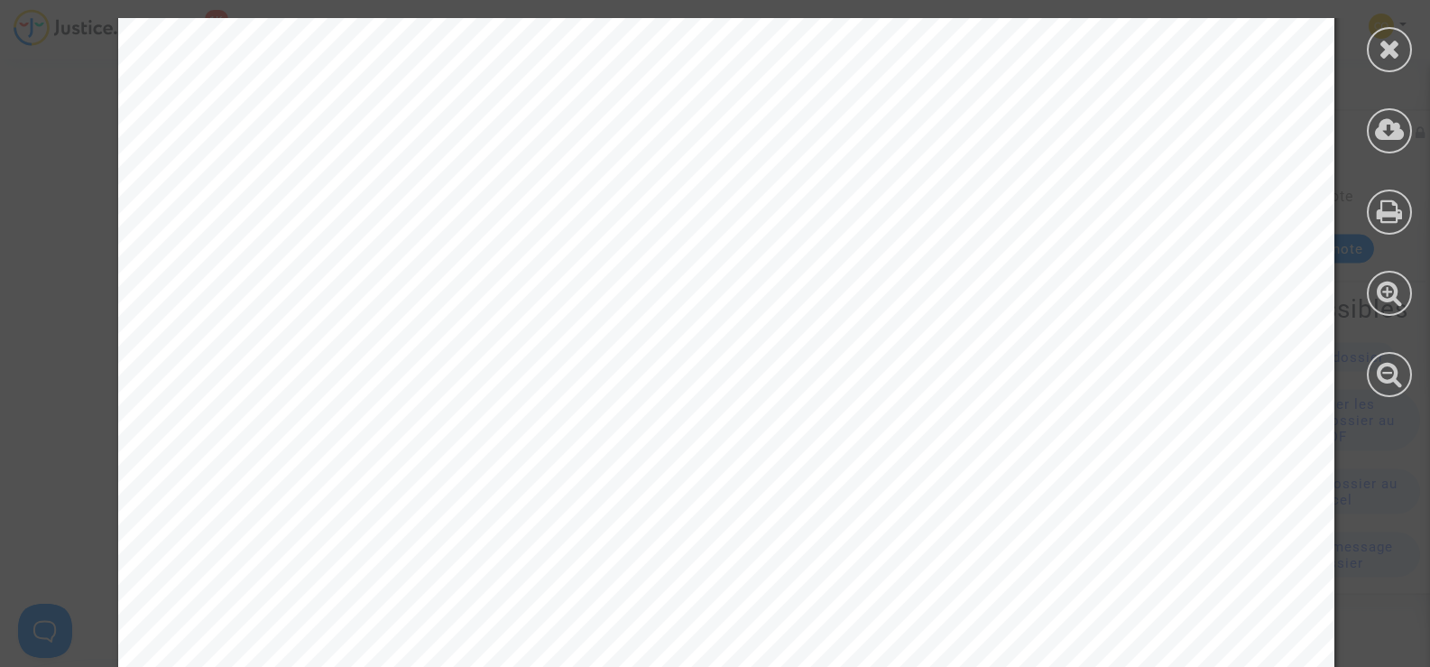
scroll to position [90, 0]
click at [1404, 55] on div at bounding box center [1389, 49] width 45 height 45
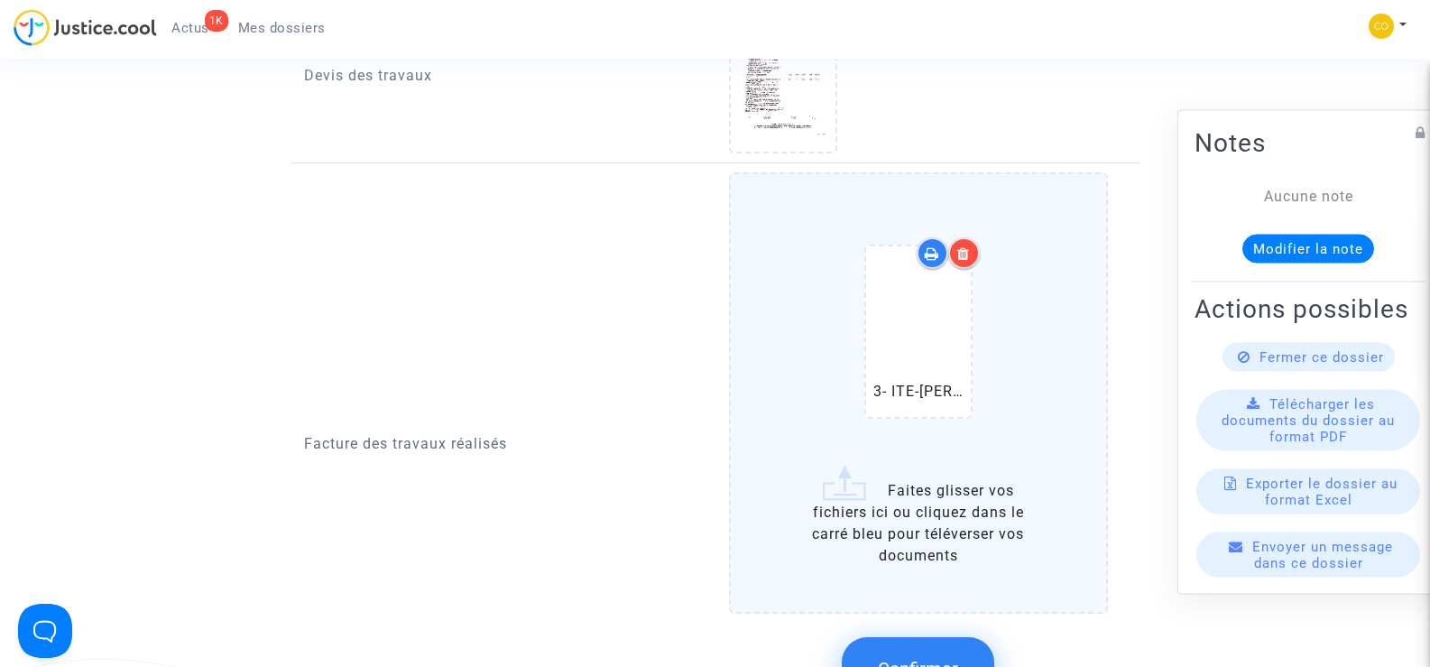
scroll to position [1263, 0]
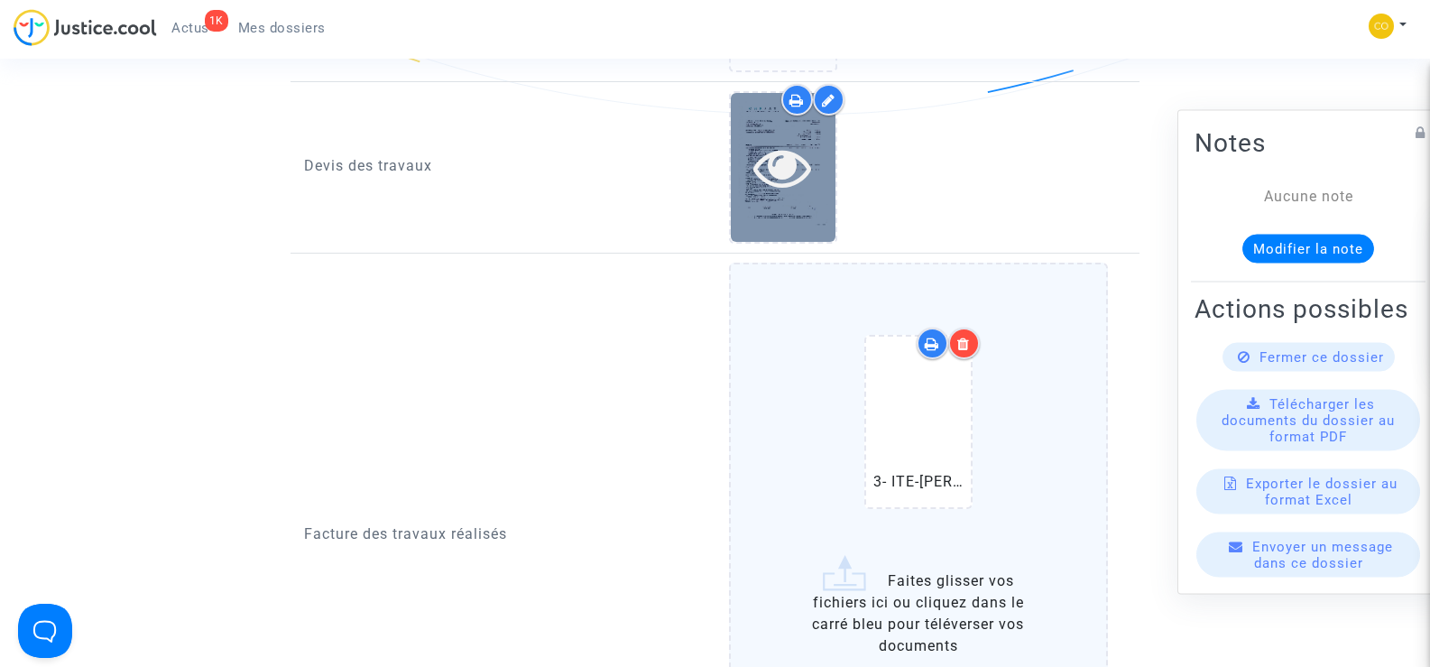
click at [794, 183] on div at bounding box center [783, 167] width 105 height 149
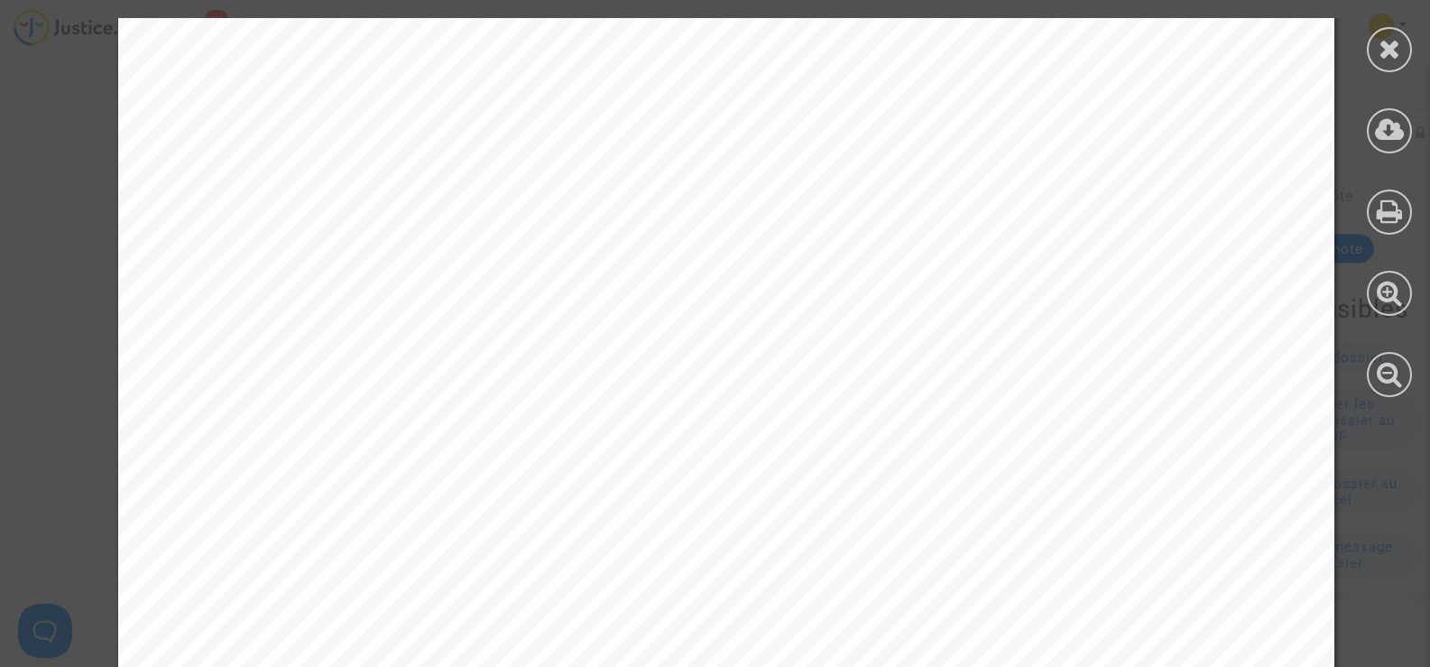
scroll to position [722, 0]
click at [1399, 47] on icon at bounding box center [1389, 48] width 23 height 27
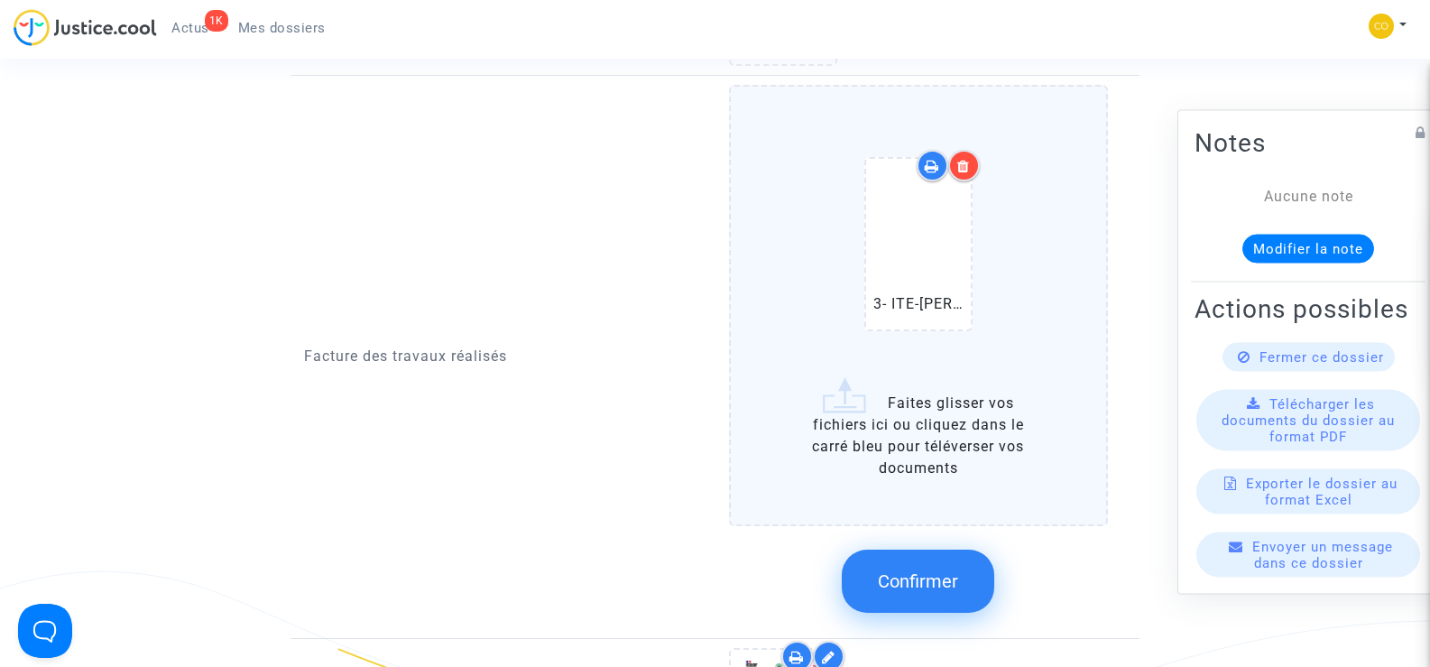
scroll to position [1443, 0]
click at [915, 572] on button "Confirmer" at bounding box center [918, 578] width 152 height 63
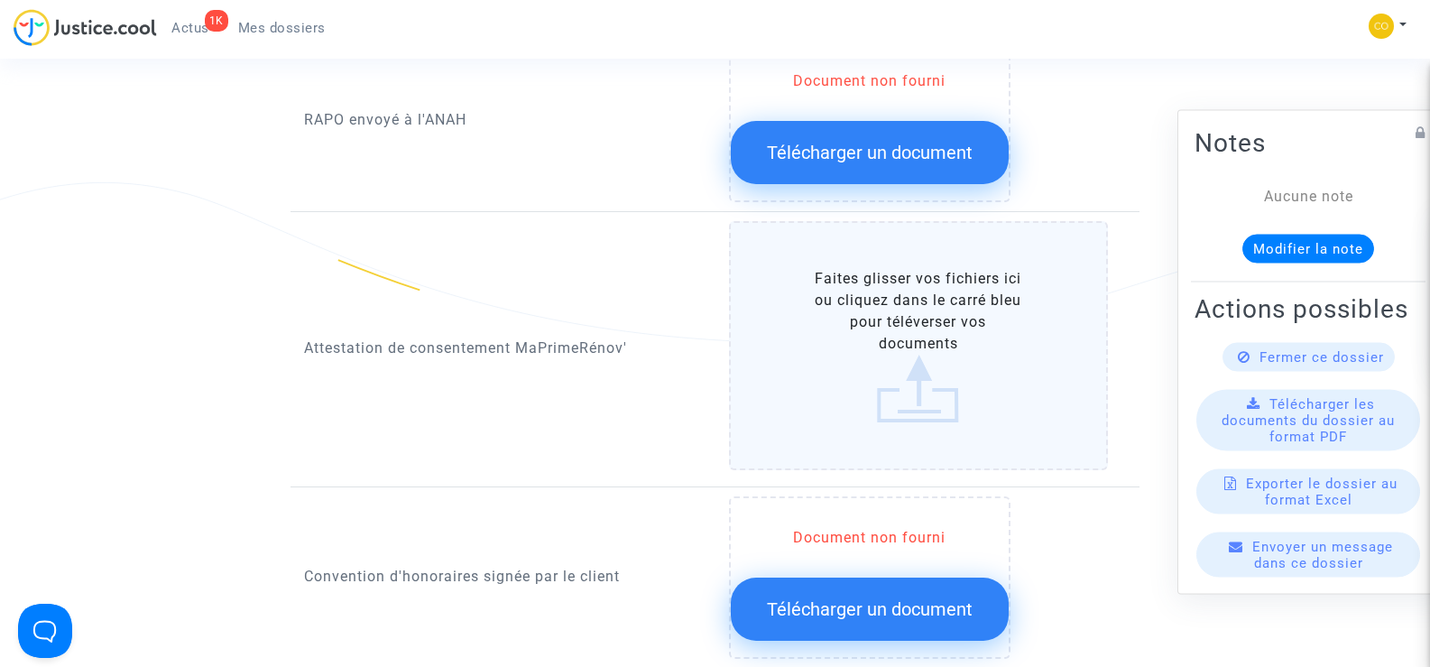
scroll to position [1985, 0]
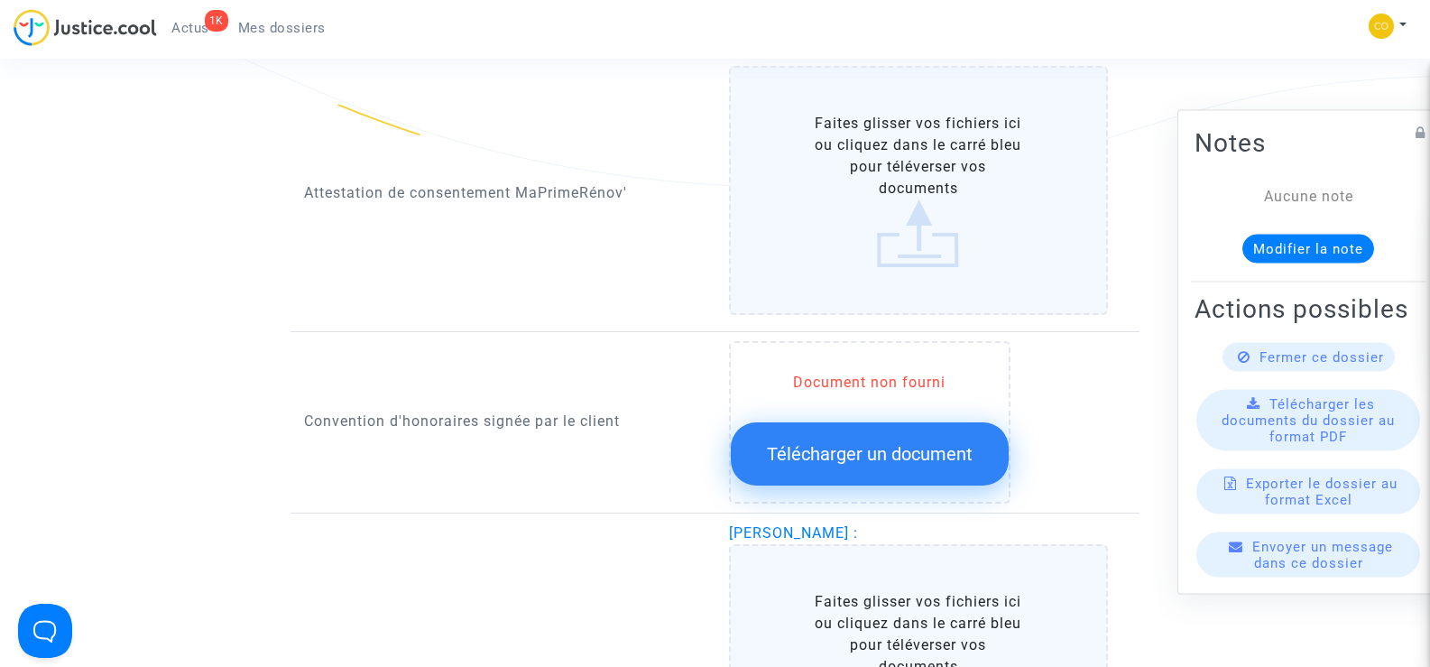
click at [950, 181] on label "Faites glisser vos fichiers ici ou cliquez dans le carré bleu pour téléverser v…" at bounding box center [919, 190] width 380 height 249
click at [0, 0] on input "Faites glisser vos fichiers ici ou cliquez dans le carré bleu pour téléverser v…" at bounding box center [0, 0] width 0 height 0
click at [825, 149] on label "Faites glisser vos fichiers ici ou cliquez dans le carré bleu pour téléverser v…" at bounding box center [919, 190] width 380 height 249
click at [0, 0] on input "Faites glisser vos fichiers ici ou cliquez dans le carré bleu pour téléverser v…" at bounding box center [0, 0] width 0 height 0
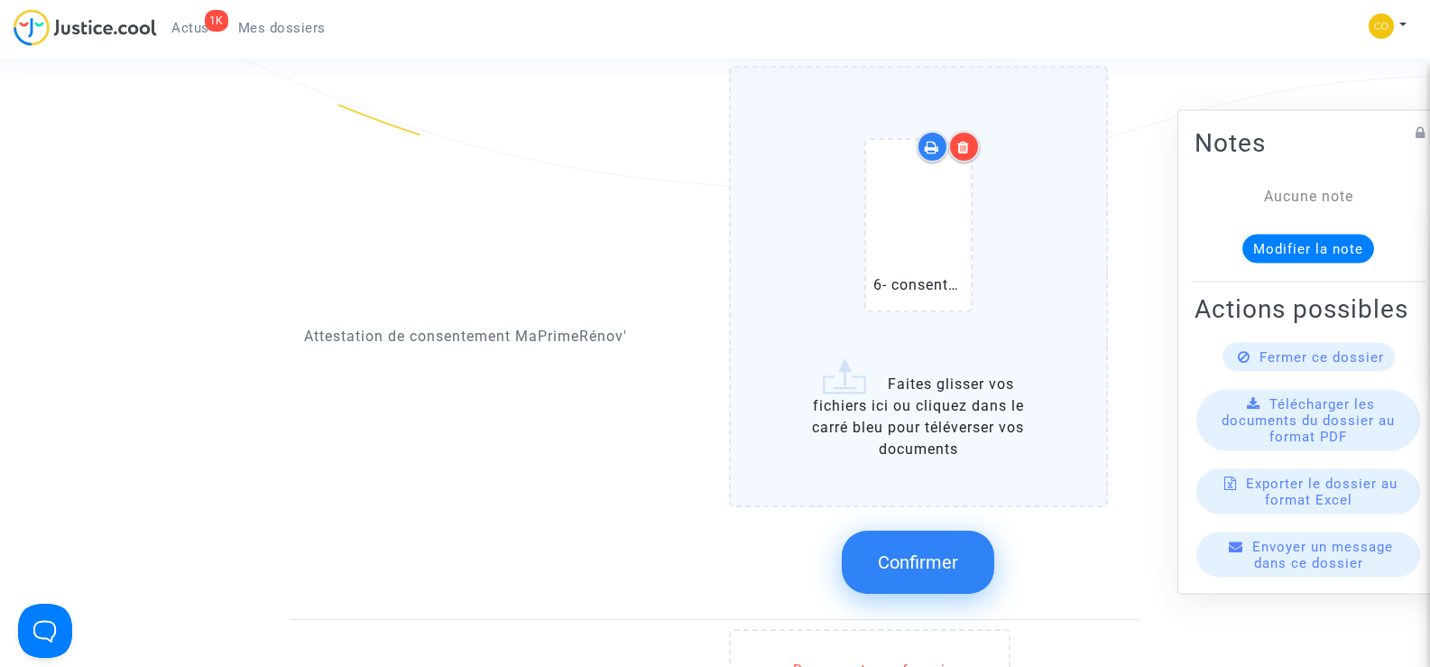
click at [953, 552] on button "Confirmer" at bounding box center [918, 561] width 152 height 63
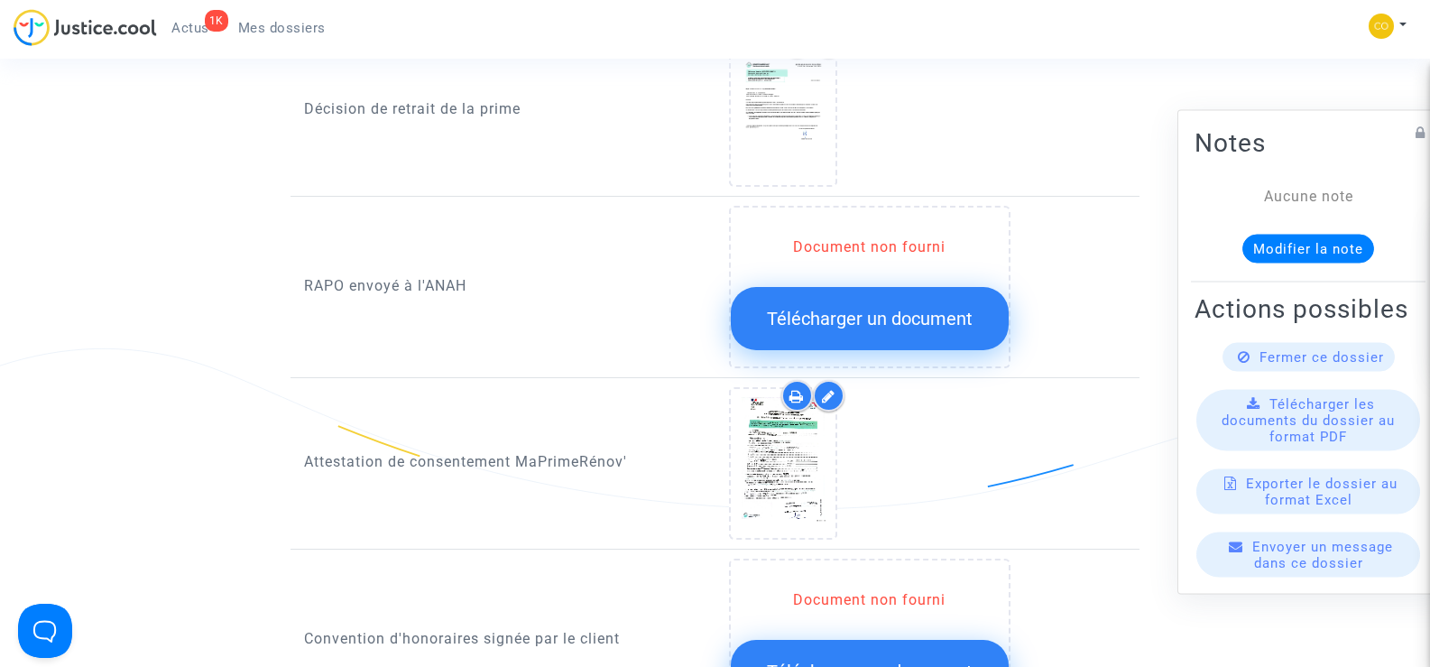
scroll to position [1624, 0]
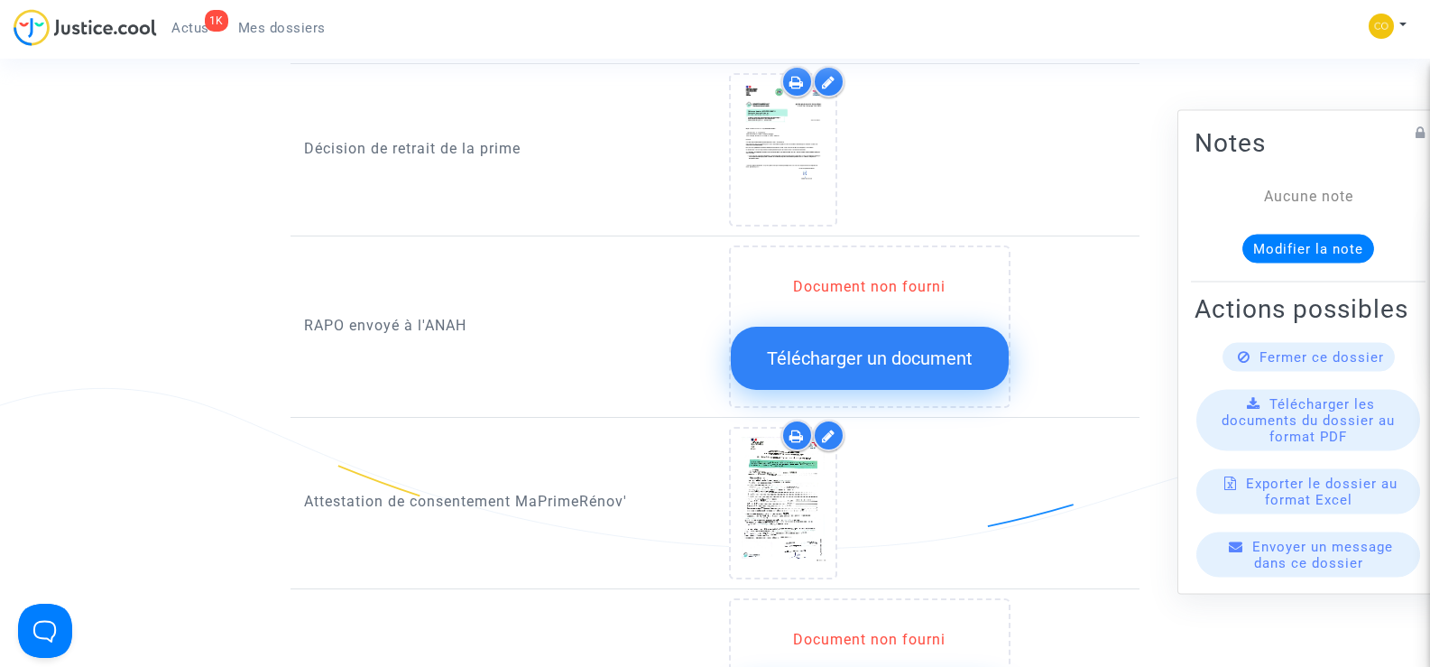
click at [887, 347] on span "Télécharger un document" at bounding box center [870, 358] width 206 height 22
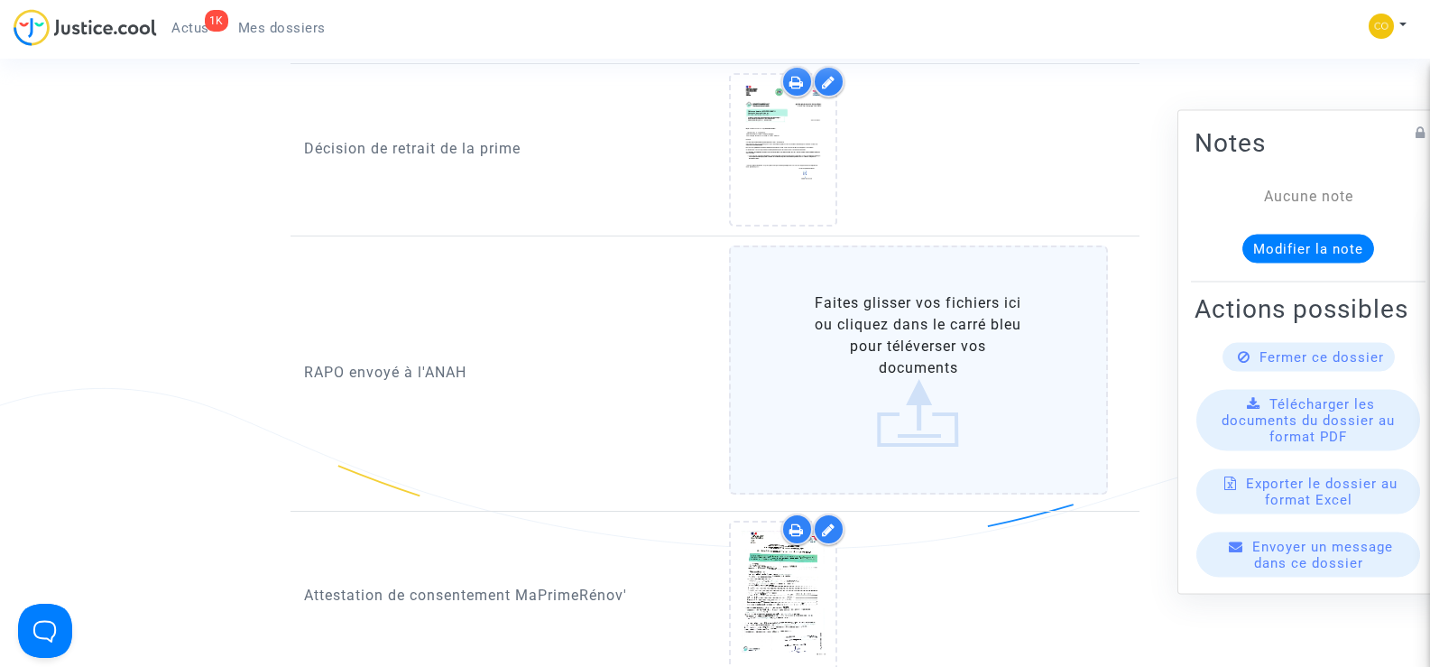
click at [935, 370] on label "Faites glisser vos fichiers ici ou cliquez dans le carré bleu pour téléverser v…" at bounding box center [919, 369] width 380 height 249
click at [0, 0] on input "Faites glisser vos fichiers ici ou cliquez dans le carré bleu pour téléverser v…" at bounding box center [0, 0] width 0 height 0
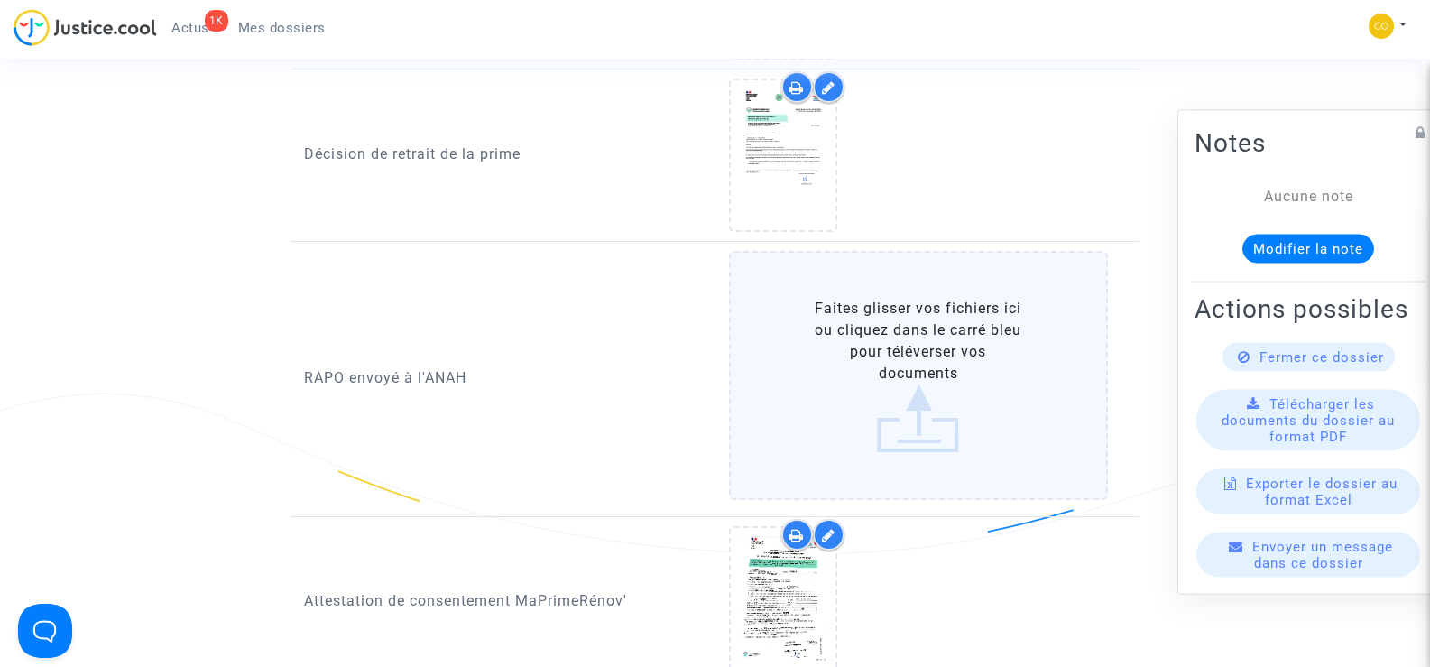
scroll to position [1714, 0]
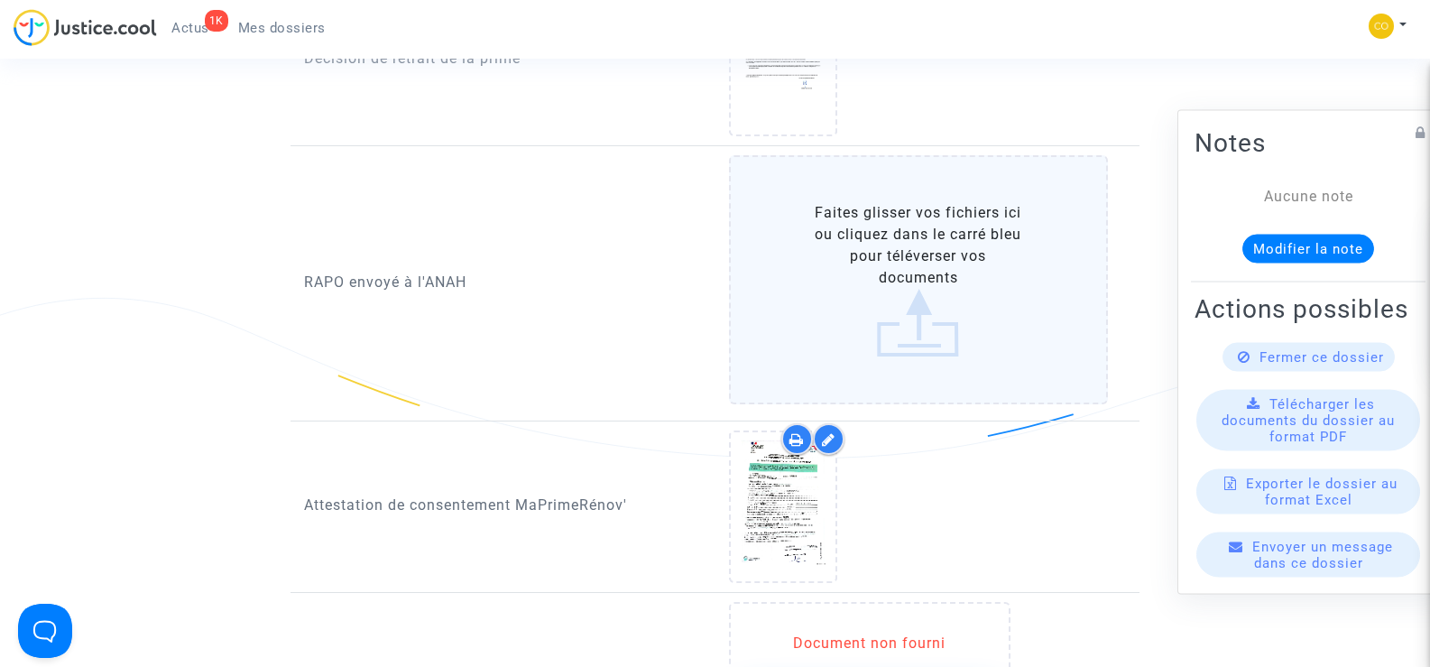
click at [928, 300] on label "Faites glisser vos fichiers ici ou cliquez dans le carré bleu pour téléverser v…" at bounding box center [919, 279] width 380 height 249
click at [0, 0] on input "Faites glisser vos fichiers ici ou cliquez dans le carré bleu pour téléverser v…" at bounding box center [0, 0] width 0 height 0
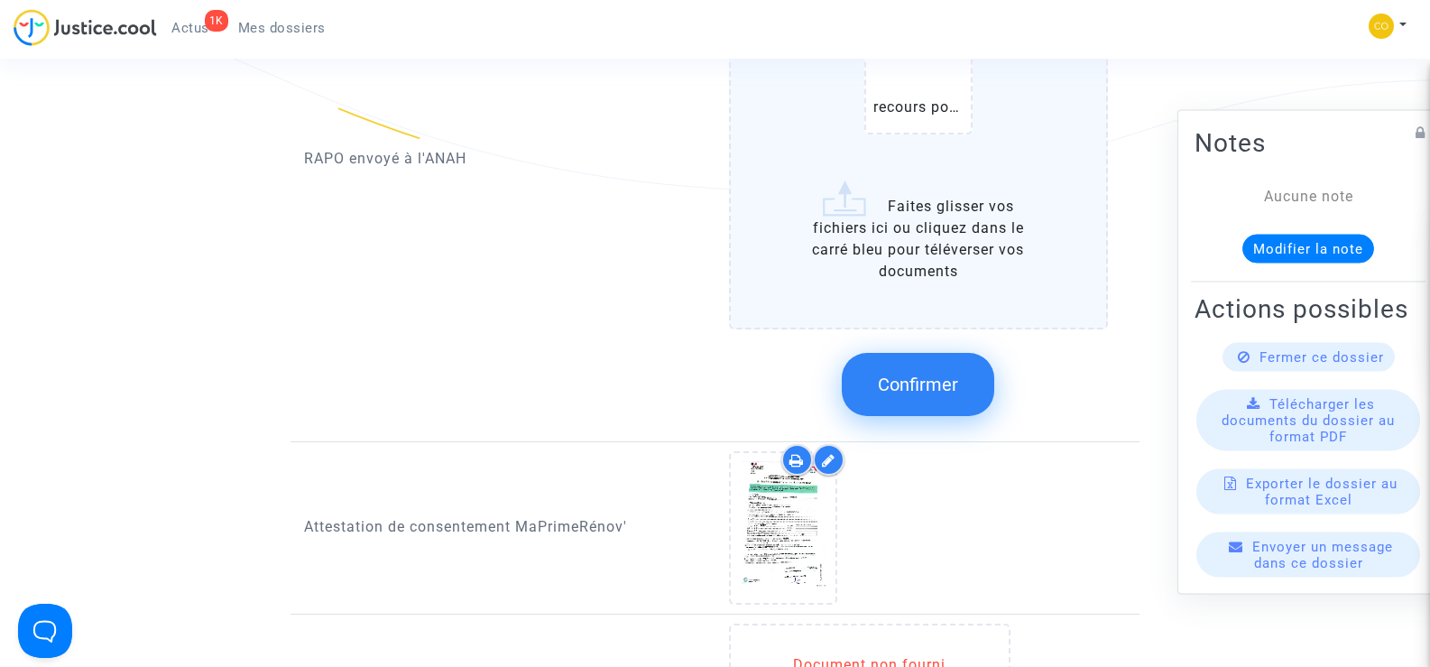
scroll to position [1985, 0]
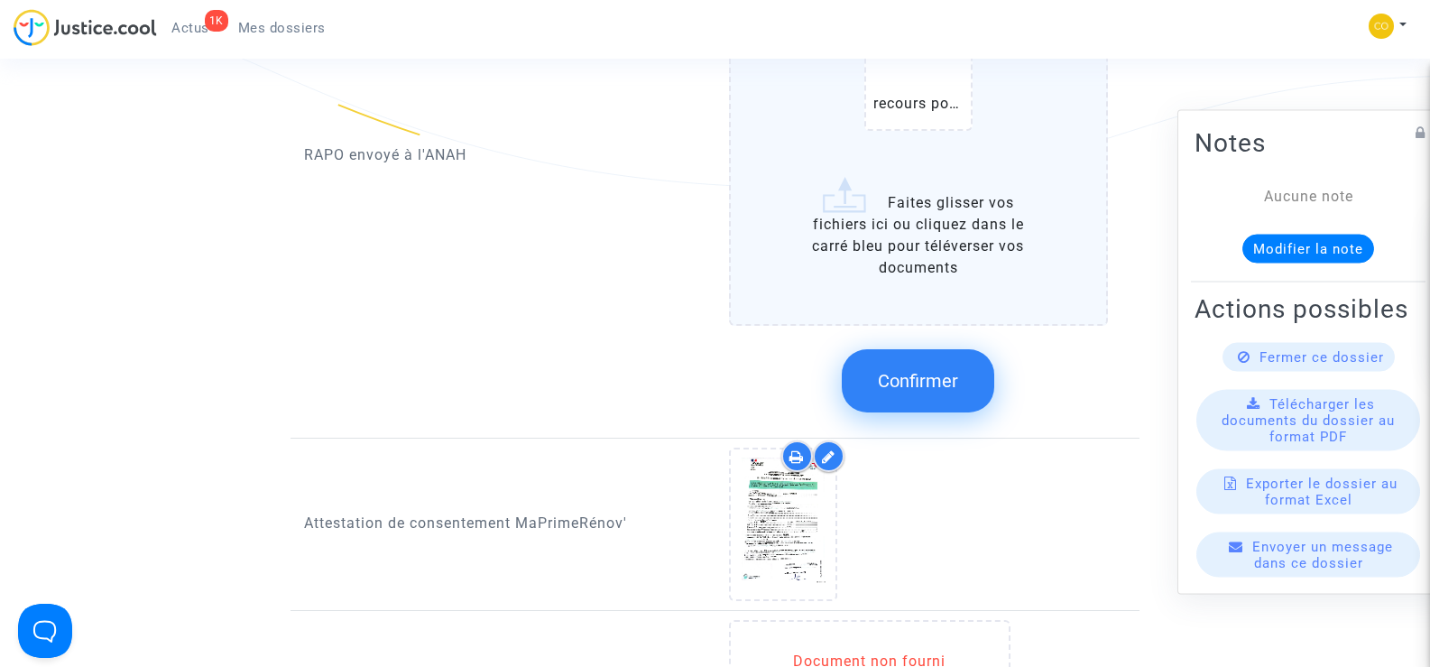
click at [903, 370] on span "Confirmer" at bounding box center [918, 381] width 80 height 22
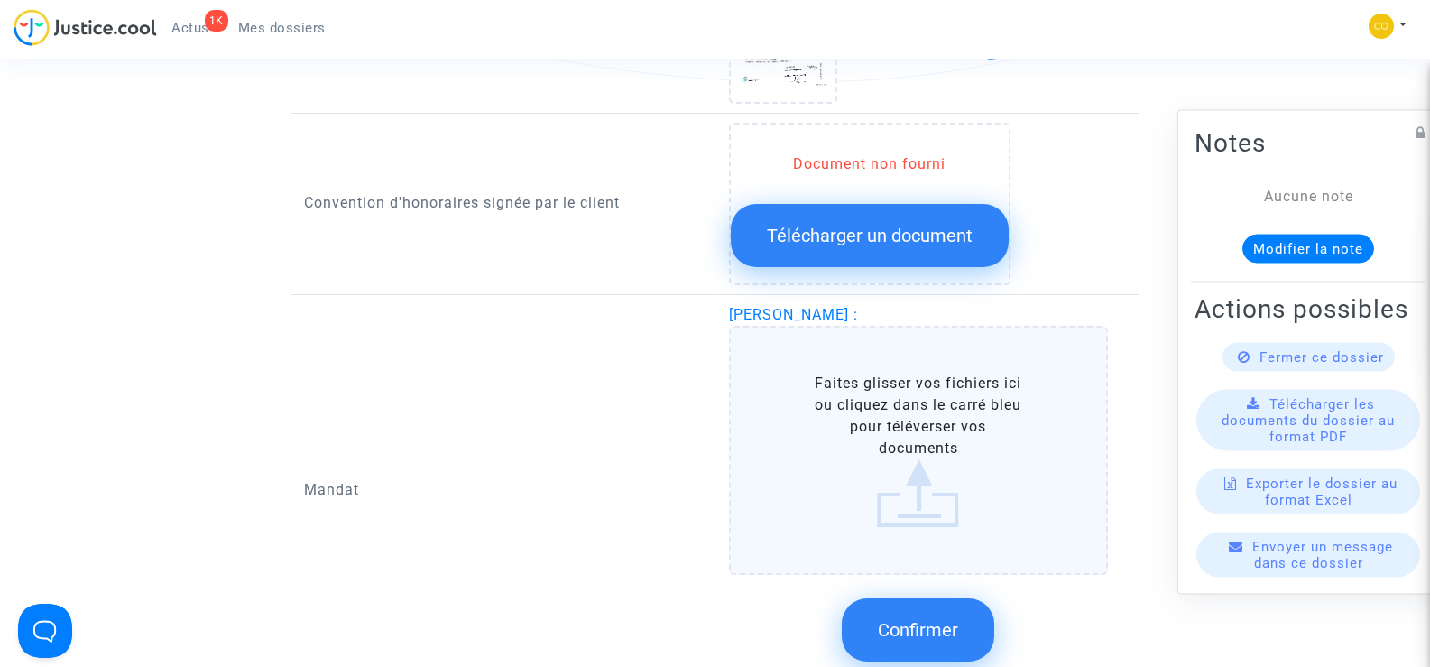
scroll to position [2255, 0]
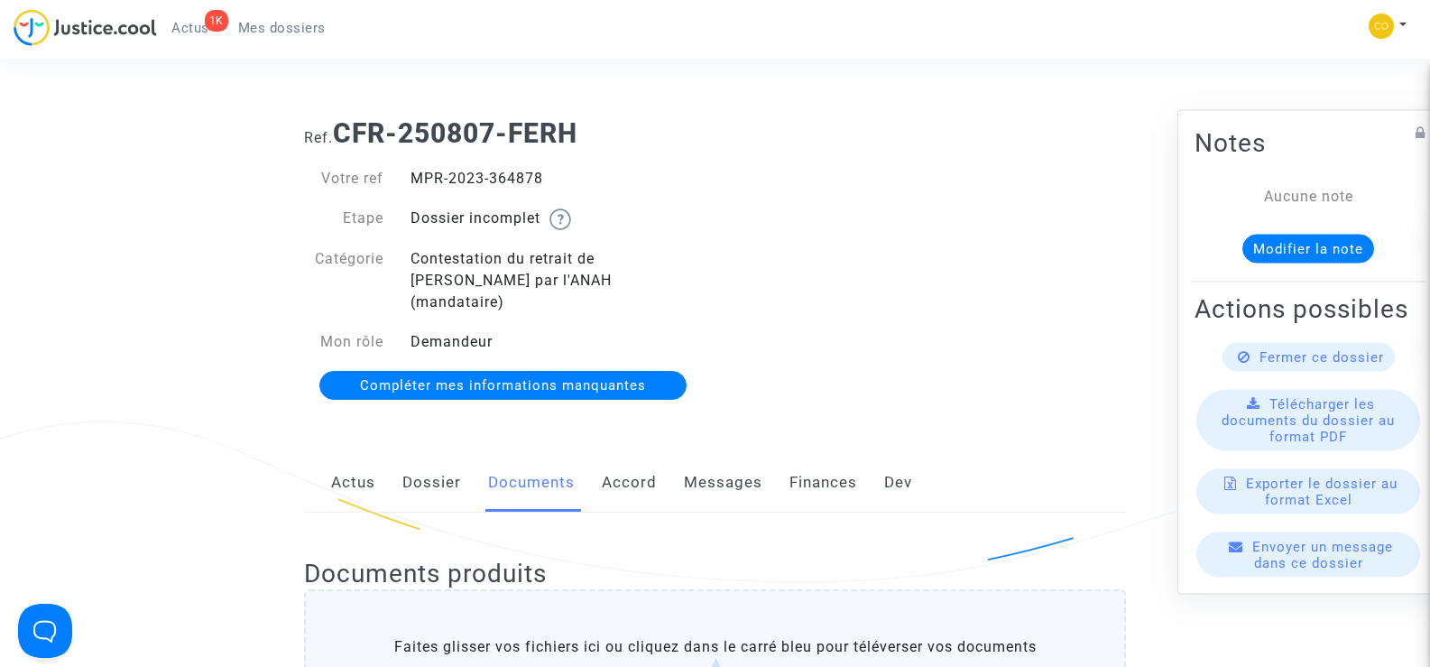
drag, startPoint x: 557, startPoint y: 180, endPoint x: 410, endPoint y: 178, distance: 148.0
click at [410, 178] on div "MPR-2023-364878" at bounding box center [556, 179] width 318 height 22
copy div "MPR-2023-364878"
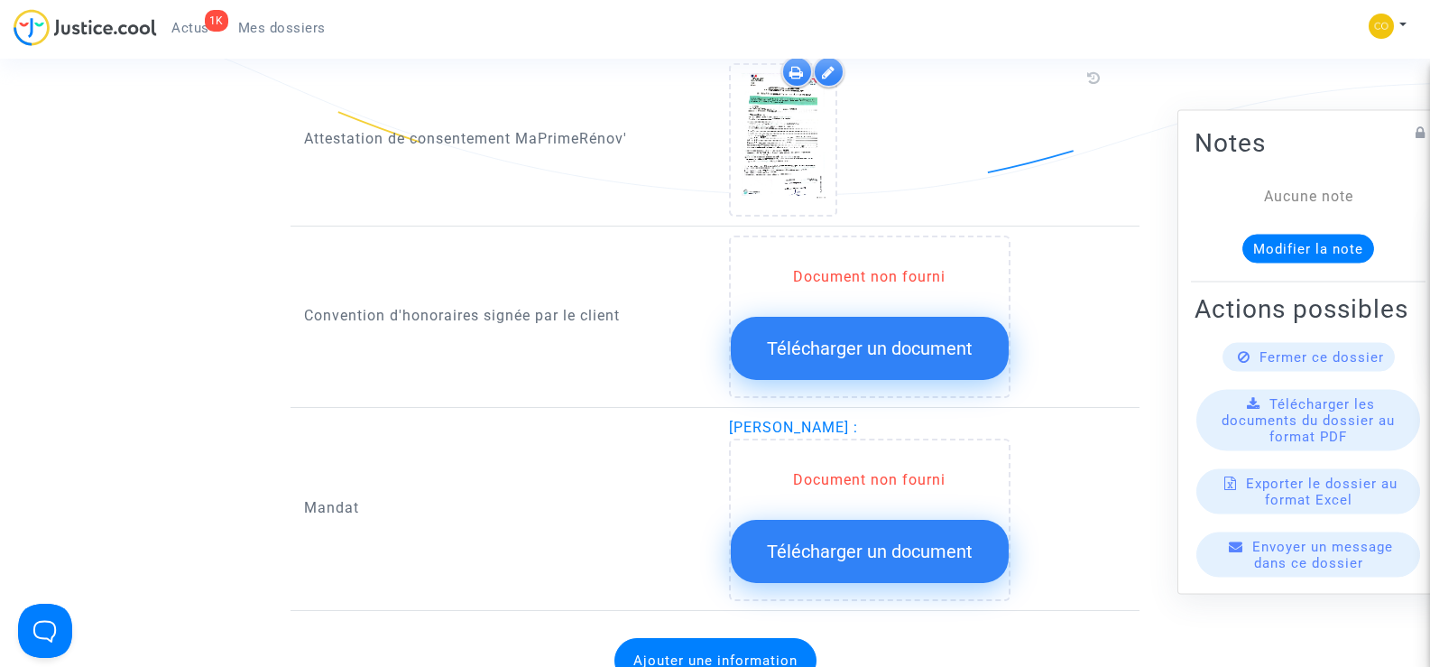
scroll to position [1985, 0]
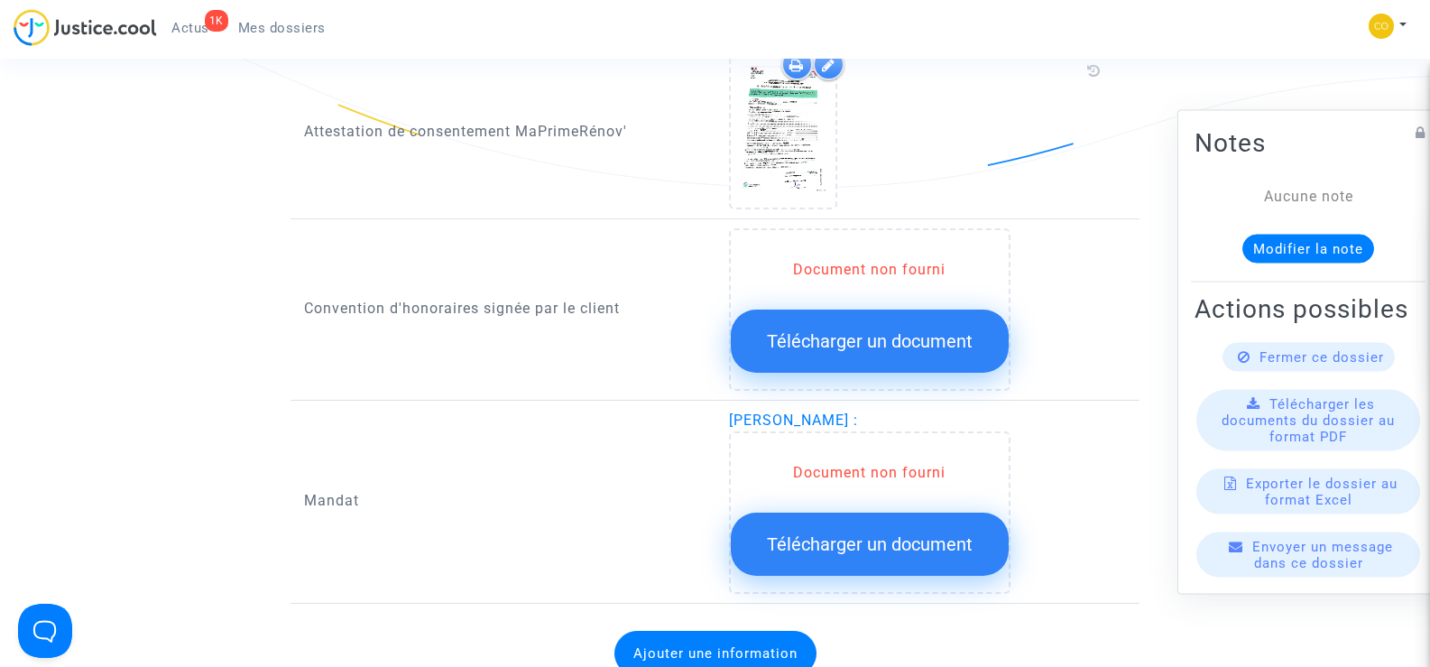
drag, startPoint x: 724, startPoint y: 399, endPoint x: 967, endPoint y: 402, distance: 242.7
click at [967, 410] on div "[PERSON_NAME] : Document non fourni Télécharger un document" at bounding box center [927, 502] width 425 height 184
copy span "[PERSON_NAME]"
click at [551, 462] on div "Mandat" at bounding box center [502, 502] width 425 height 184
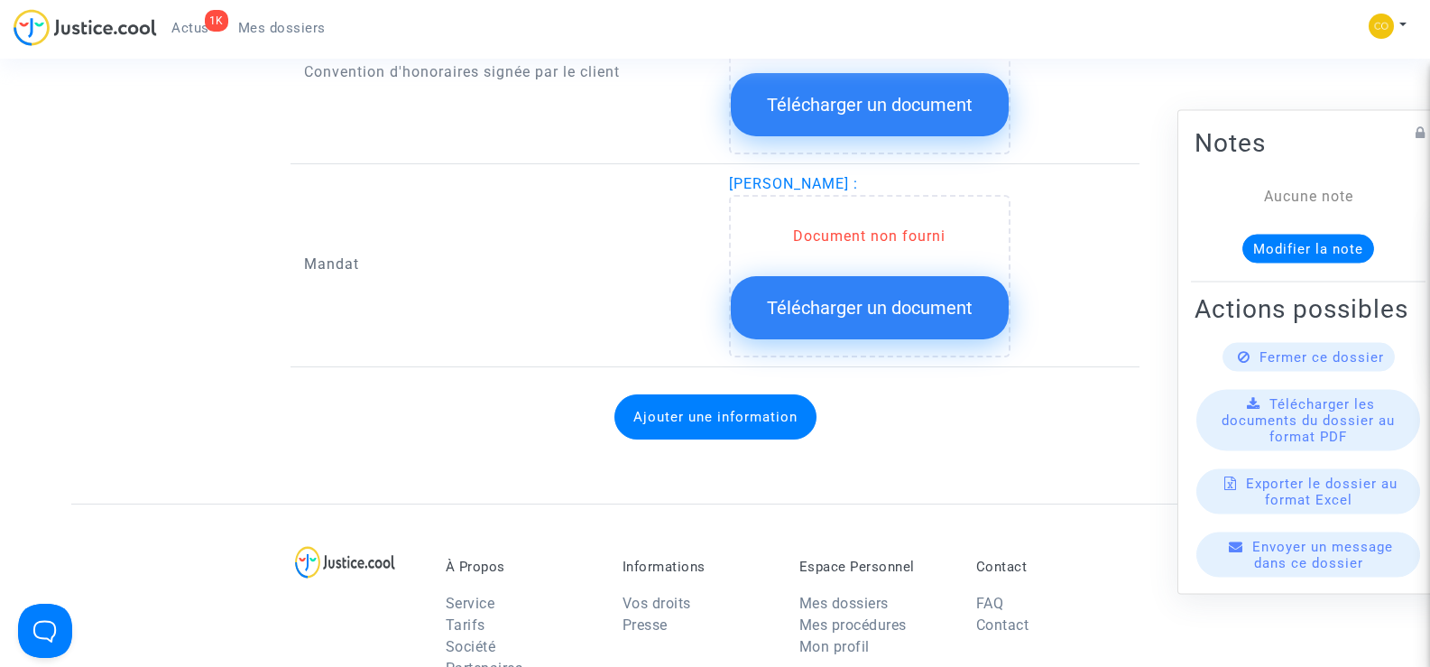
scroll to position [2255, 0]
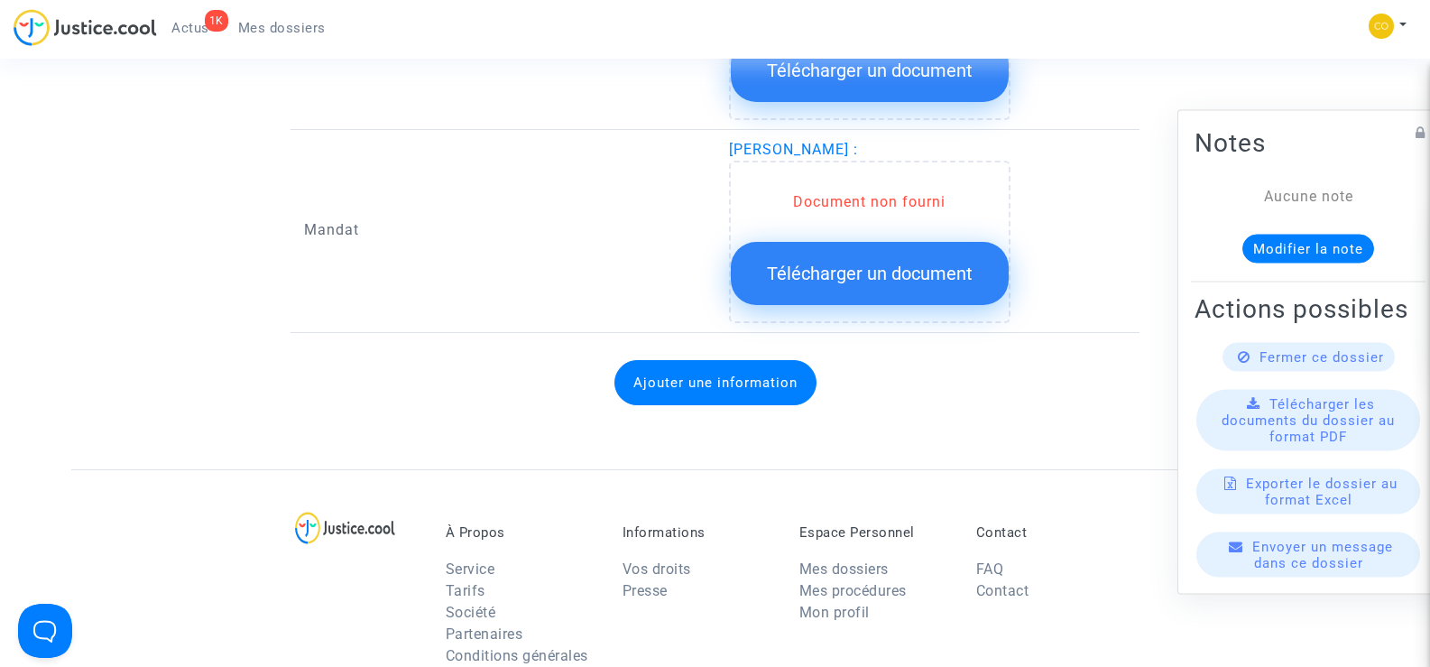
click at [879, 262] on span "Télécharger un document" at bounding box center [870, 273] width 206 height 22
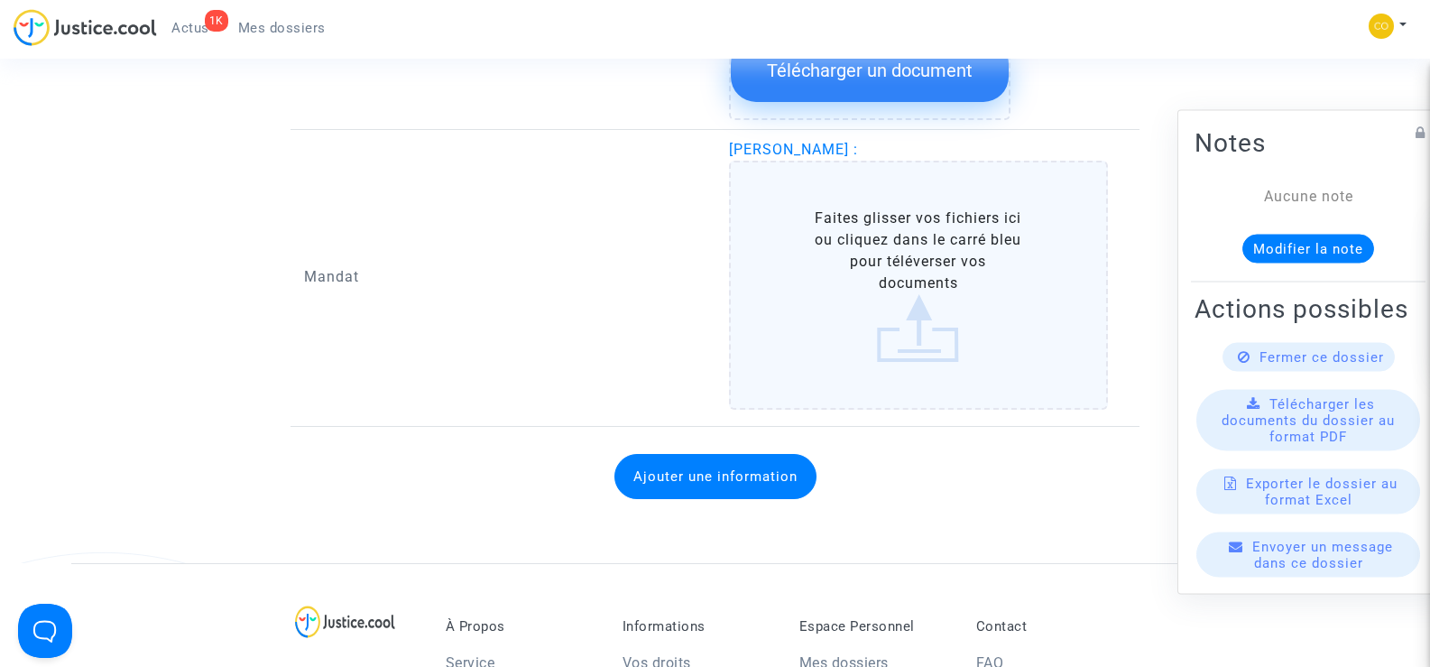
click at [924, 223] on label "Faites glisser vos fichiers ici ou cliquez dans le carré bleu pour téléverser v…" at bounding box center [919, 285] width 380 height 249
click at [0, 0] on input "Faites glisser vos fichiers ici ou cliquez dans le carré bleu pour téléverser v…" at bounding box center [0, 0] width 0 height 0
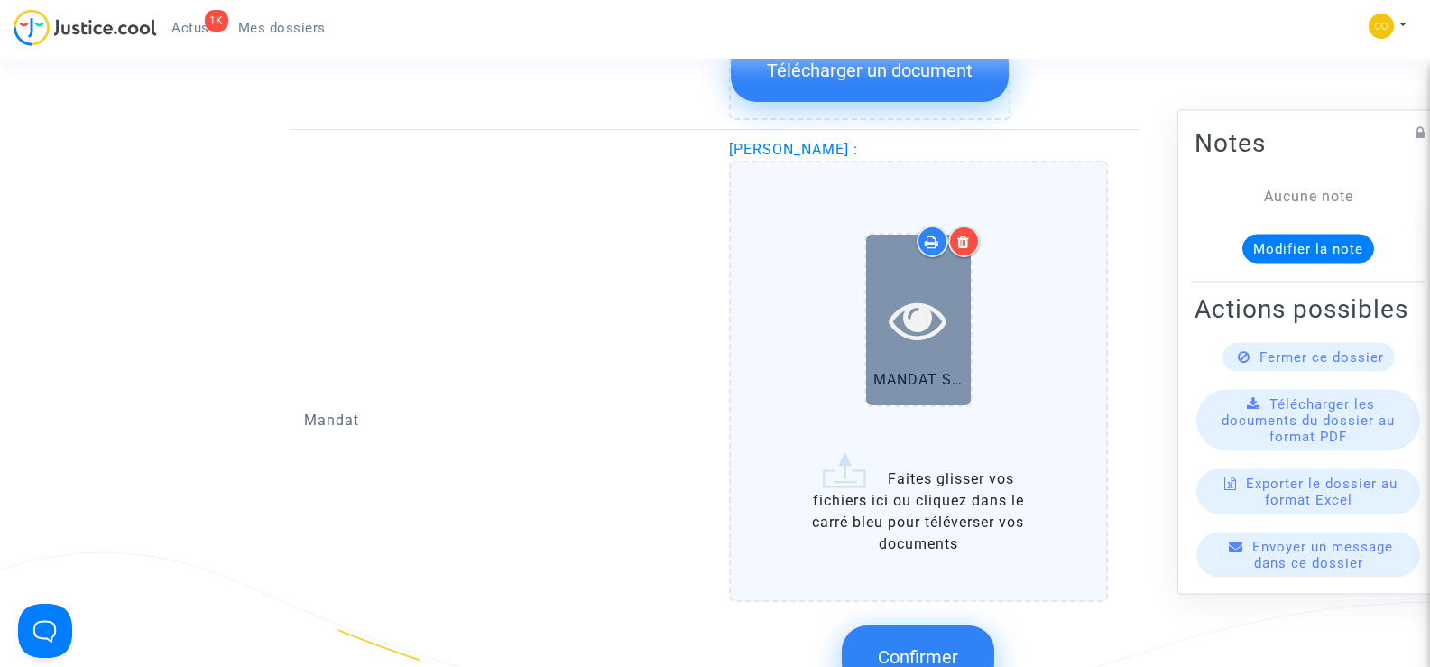
click at [903, 309] on icon at bounding box center [918, 319] width 59 height 58
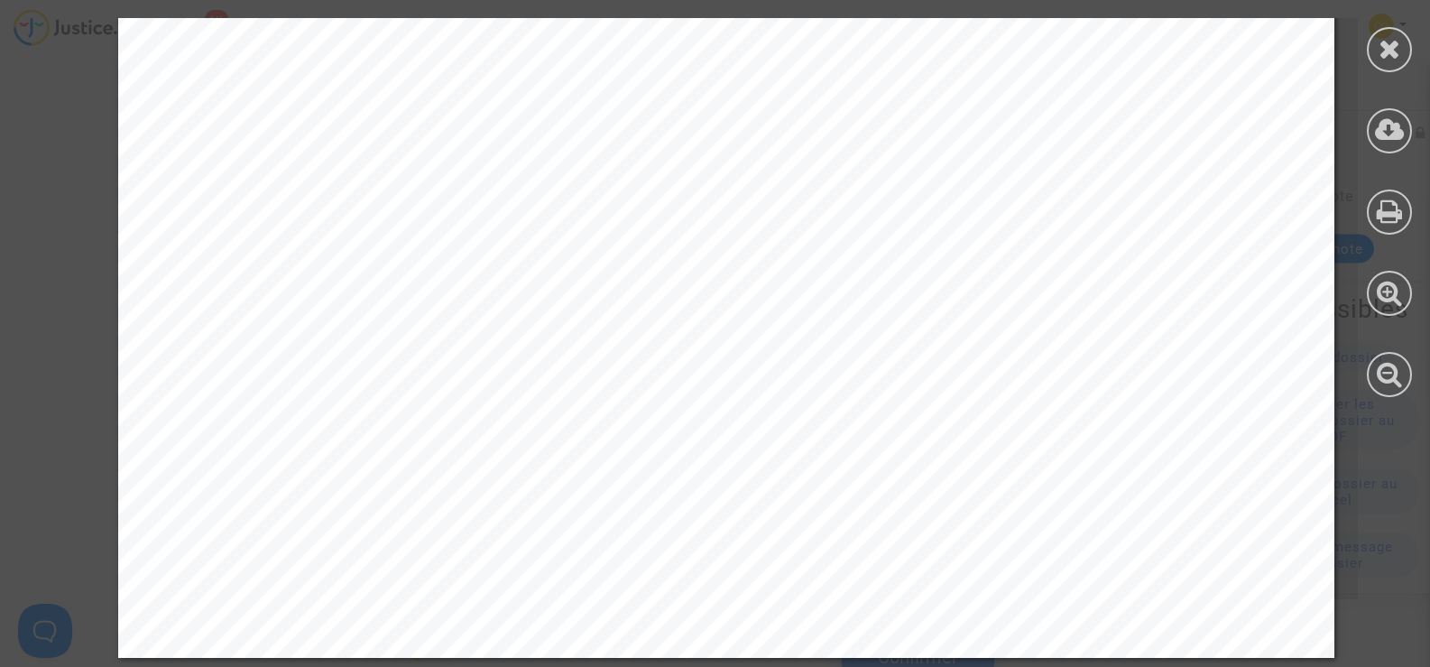
scroll to position [2823, 0]
click at [1383, 39] on icon at bounding box center [1389, 48] width 23 height 27
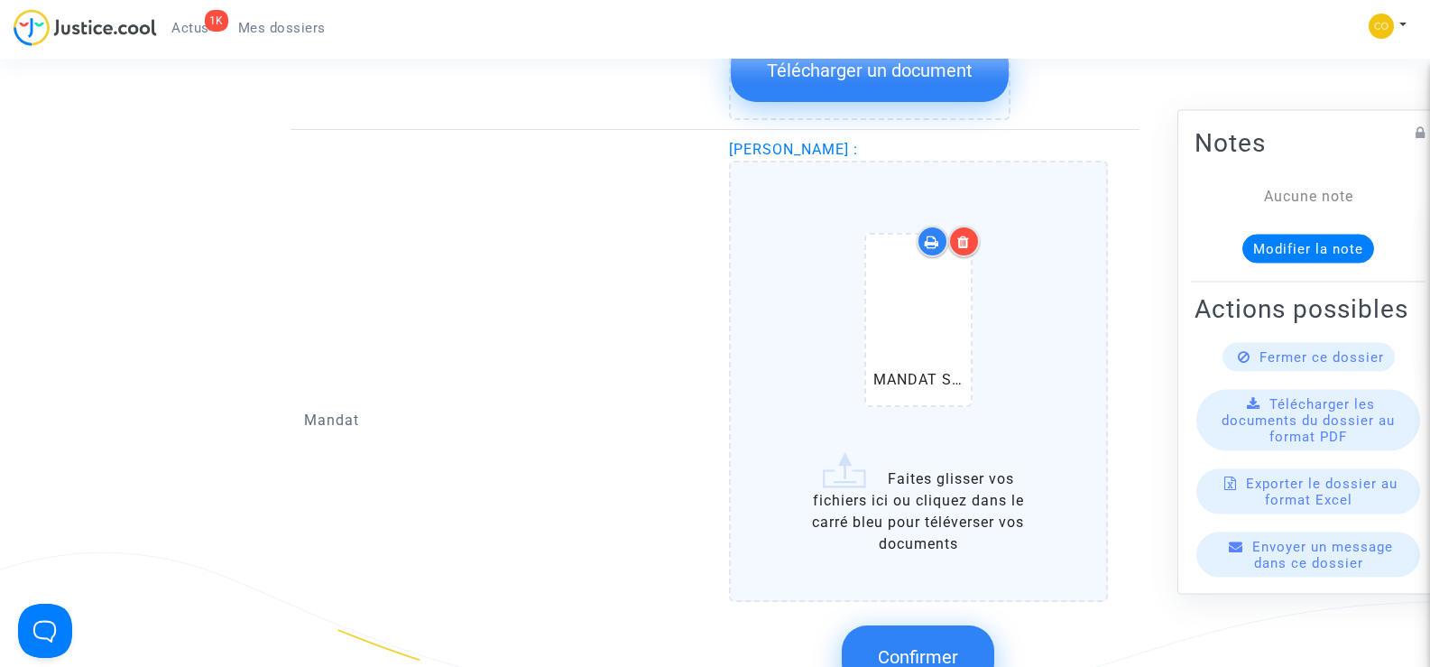
click at [971, 226] on div at bounding box center [964, 242] width 32 height 32
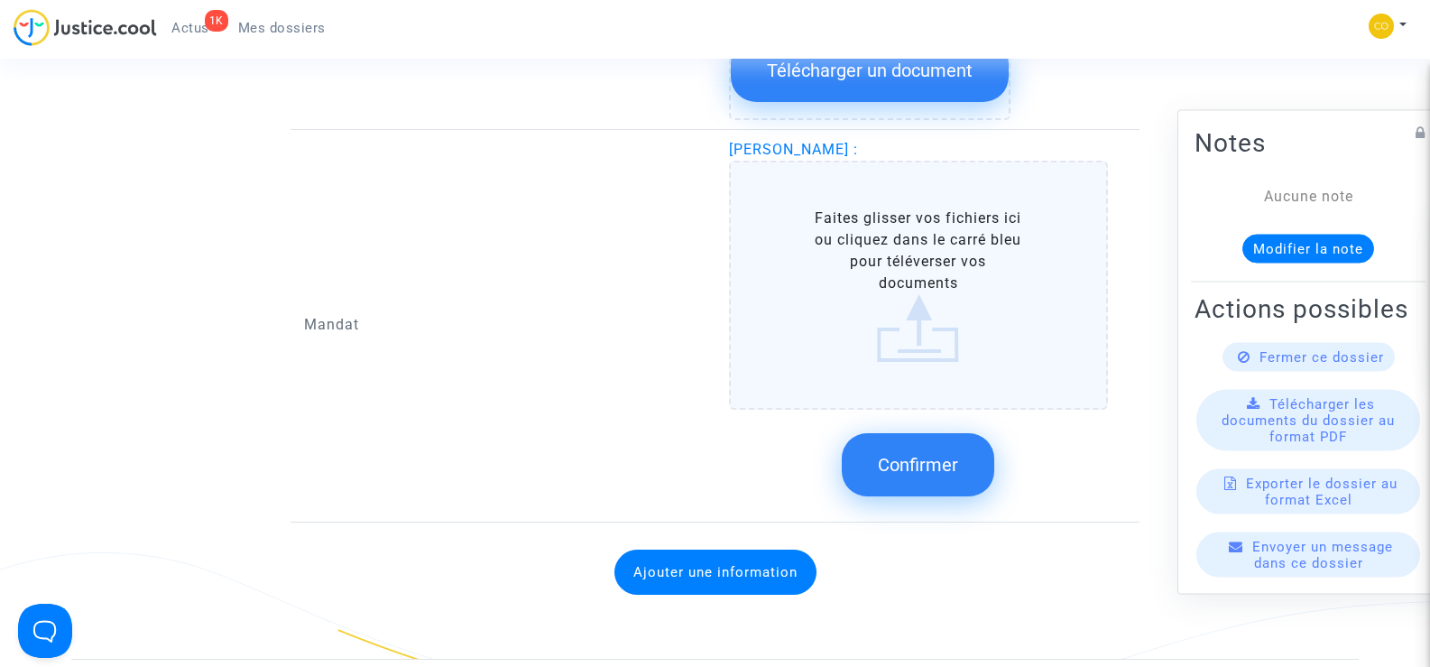
click at [907, 245] on label "Faites glisser vos fichiers ici ou cliquez dans le carré bleu pour téléverser v…" at bounding box center [919, 285] width 380 height 249
click at [0, 0] on input "Faites glisser vos fichiers ici ou cliquez dans le carré bleu pour téléverser v…" at bounding box center [0, 0] width 0 height 0
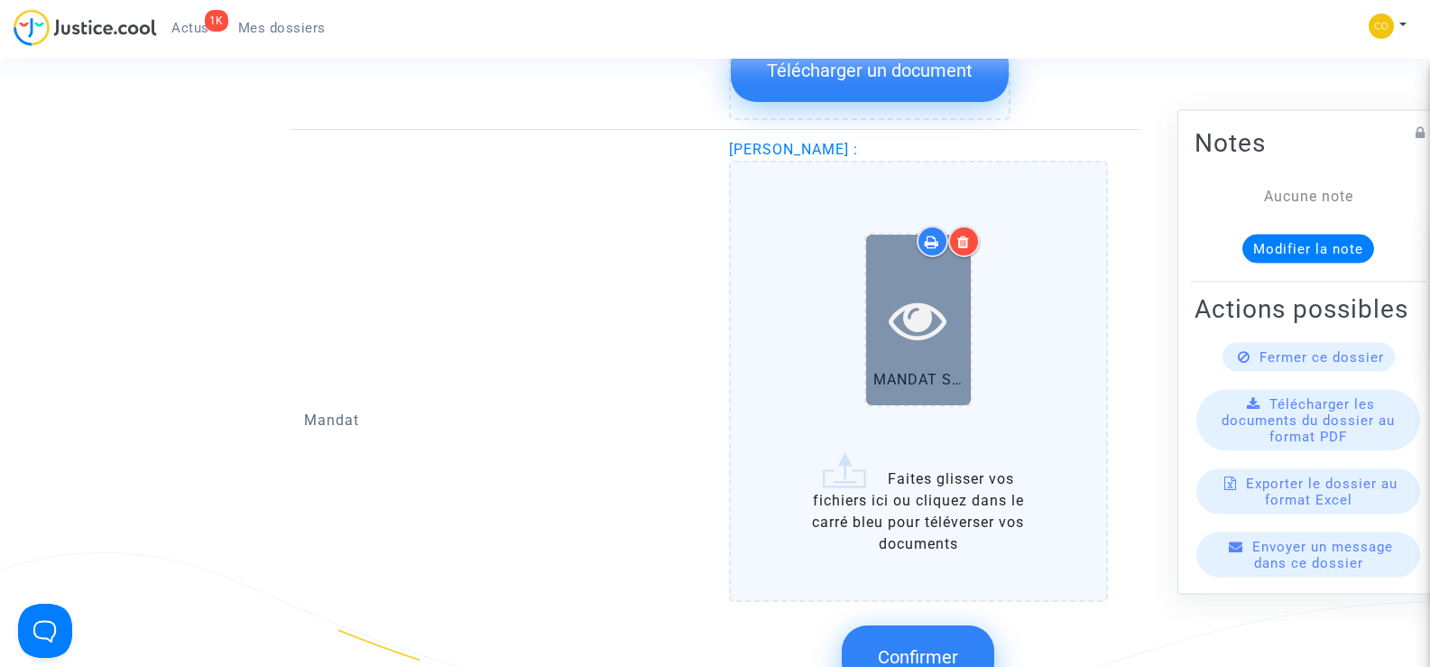
click at [925, 299] on icon at bounding box center [918, 319] width 59 height 58
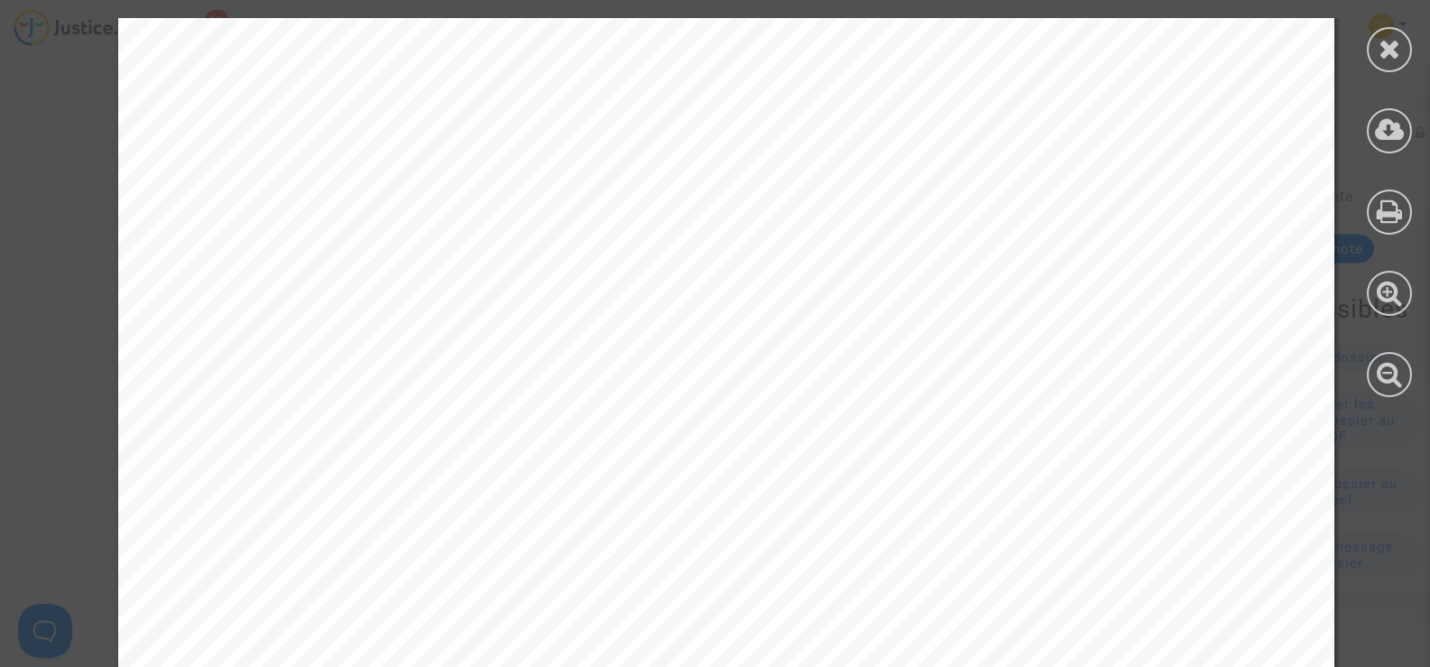
scroll to position [2825, 0]
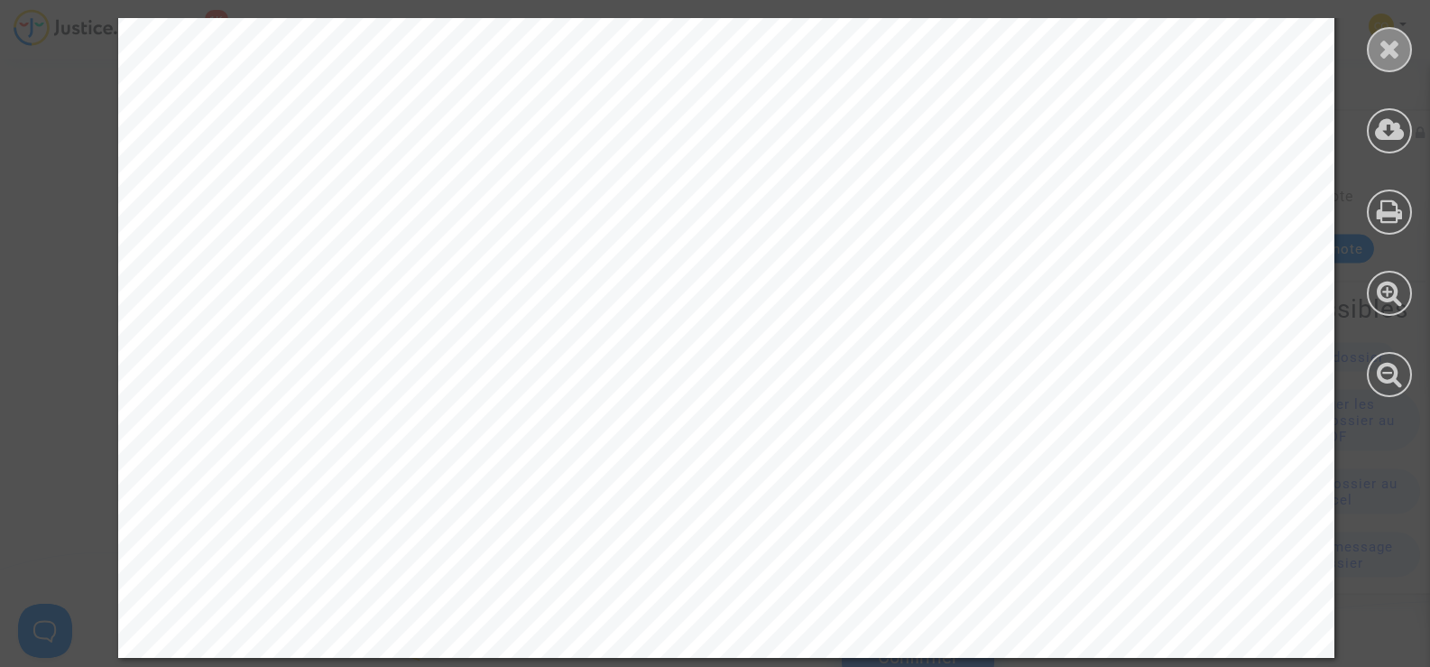
click at [1386, 55] on icon at bounding box center [1389, 48] width 23 height 27
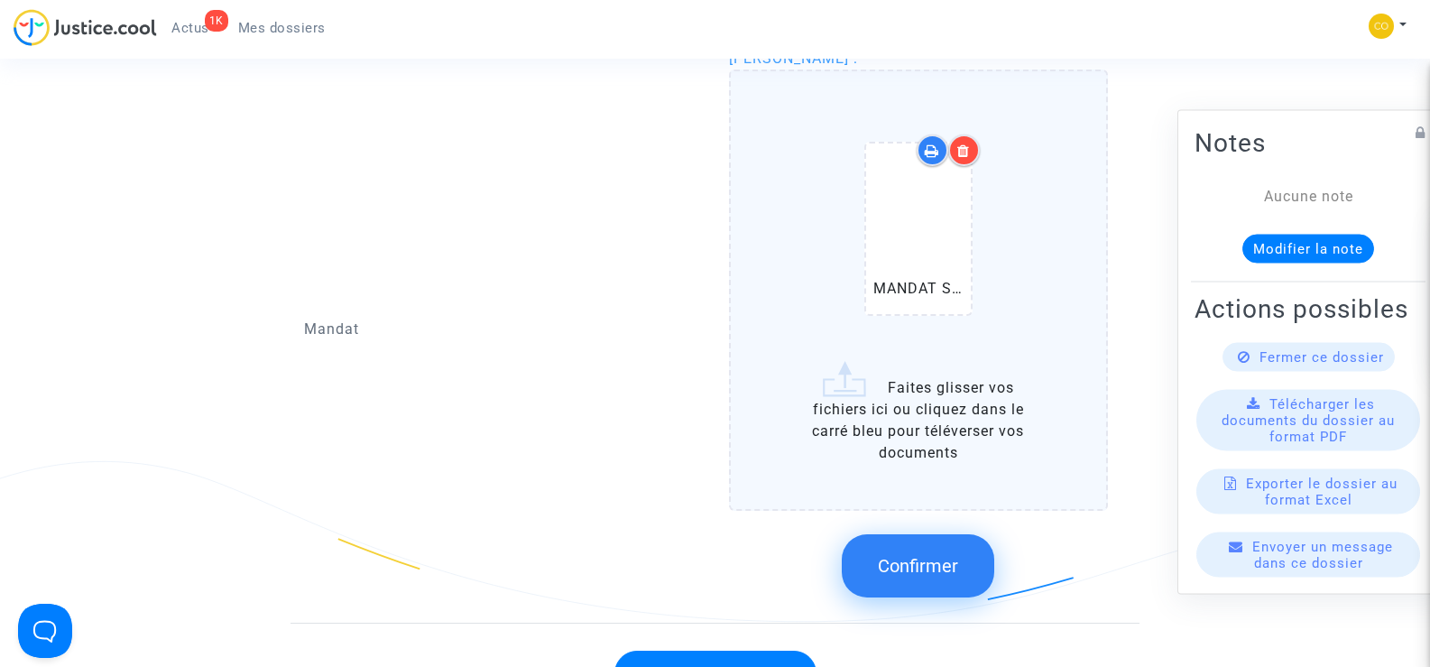
scroll to position [2436, 0]
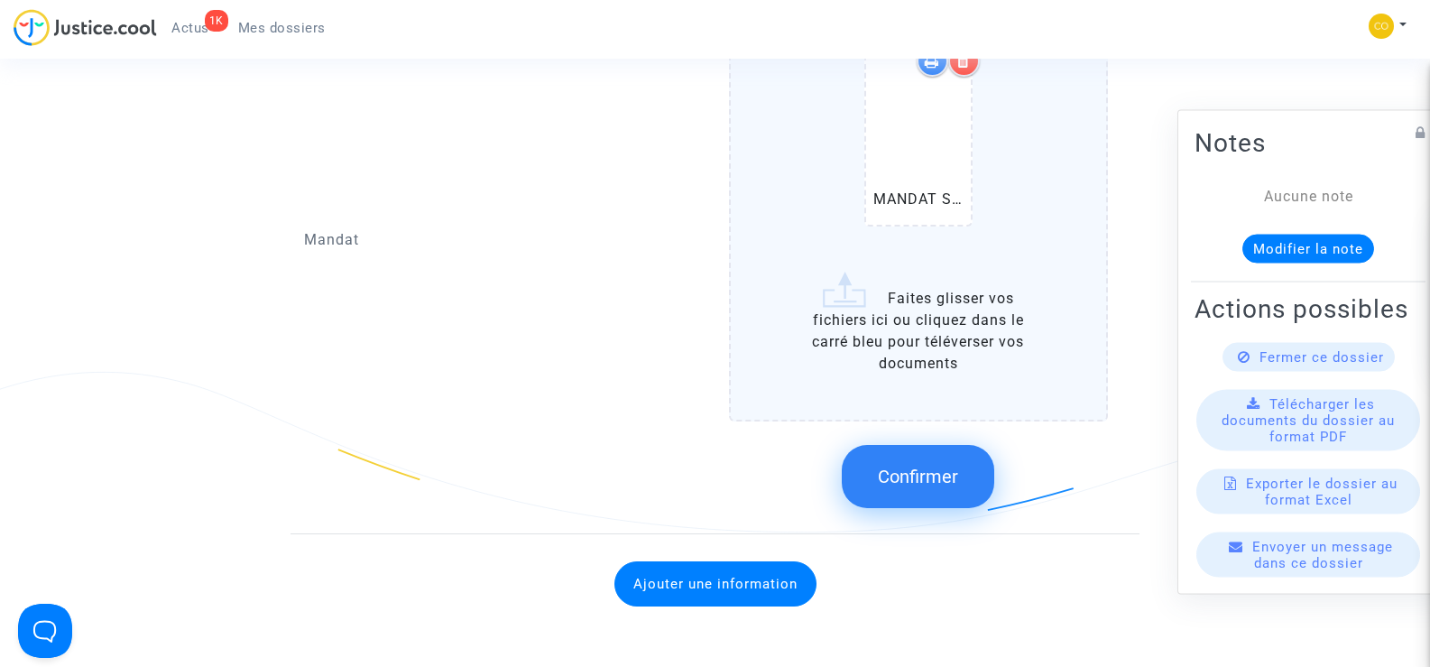
click at [950, 468] on button "Confirmer" at bounding box center [918, 476] width 152 height 63
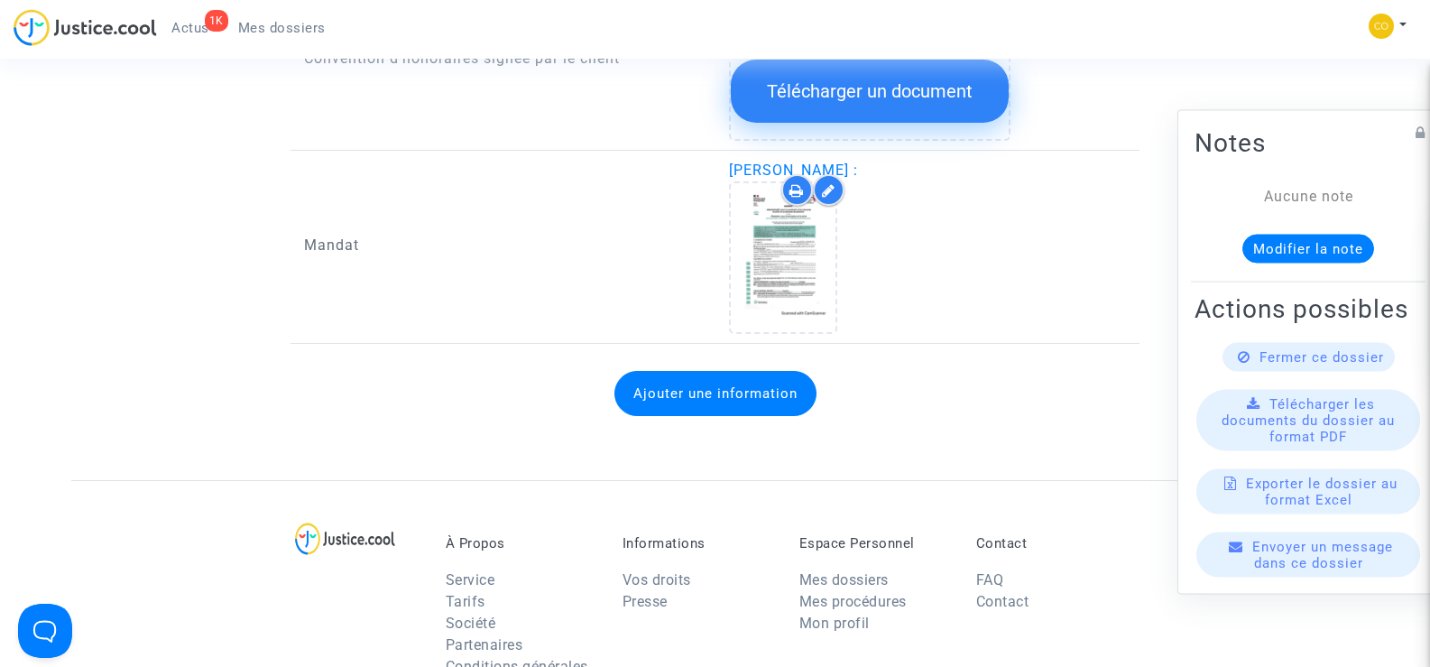
scroll to position [2345, 0]
